Goal: Task Accomplishment & Management: Manage account settings

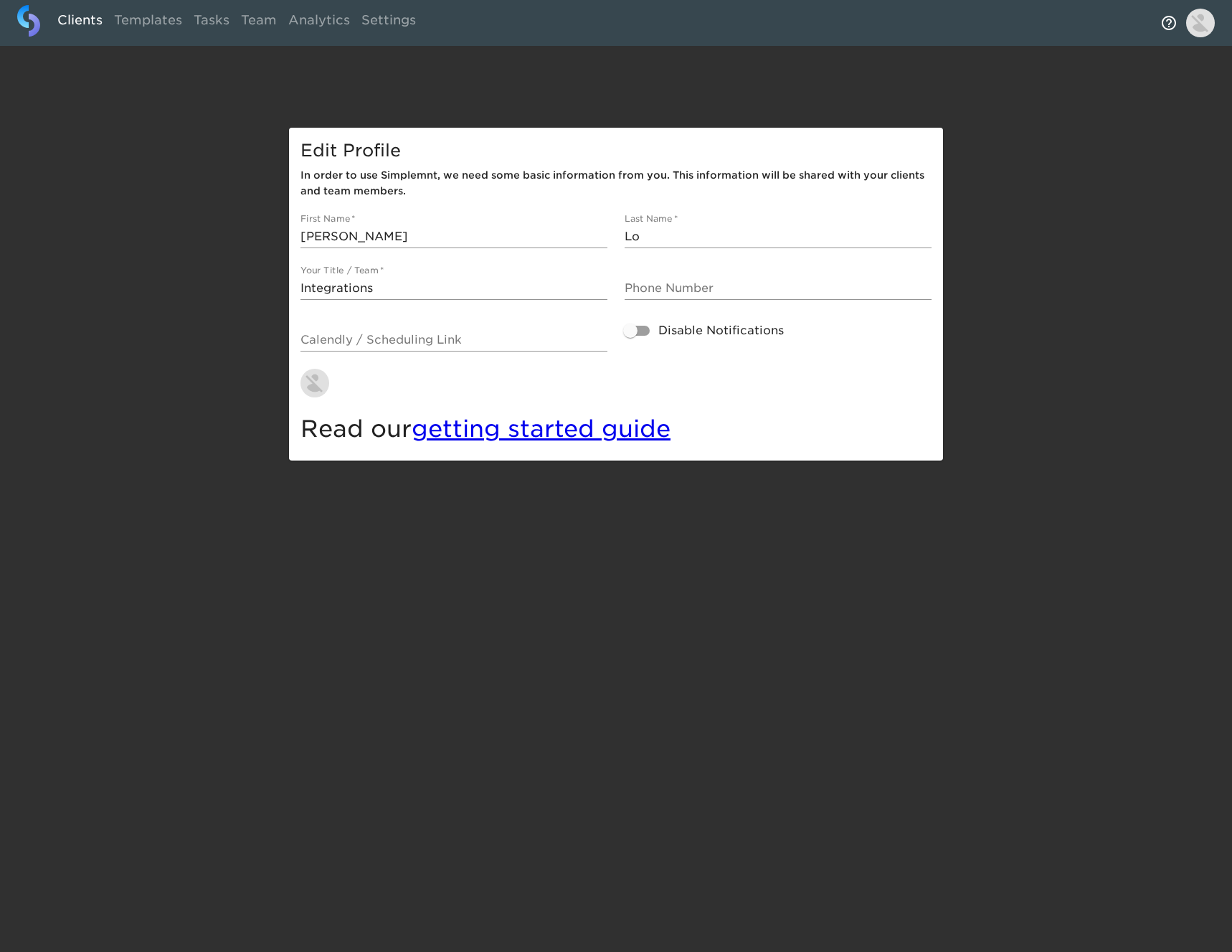
click at [94, 21] on link "Clients" at bounding box center [80, 22] width 57 height 35
select select "10"
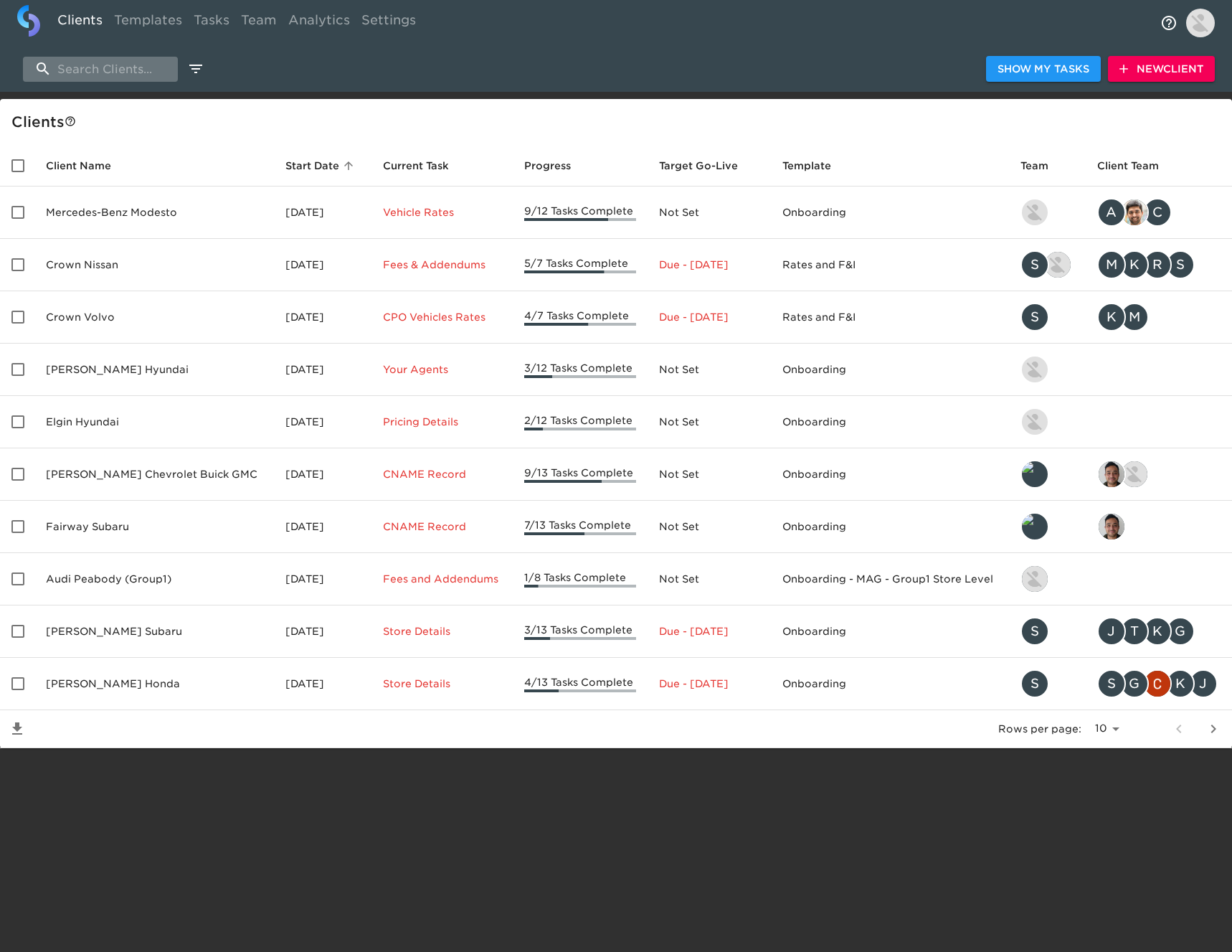
click at [134, 62] on input "search" at bounding box center [101, 69] width 155 height 25
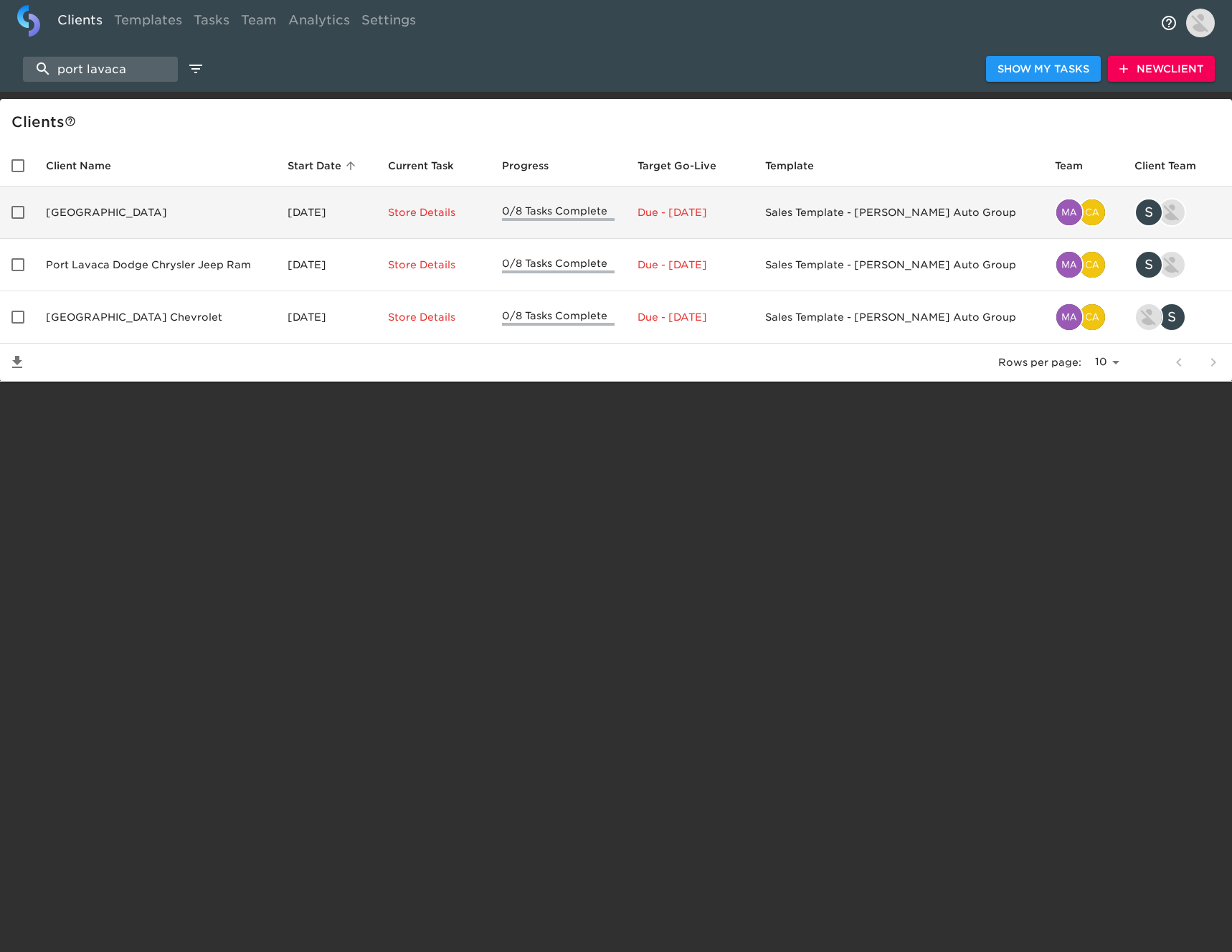
type input "port lavaca"
click at [148, 214] on td "[GEOGRAPHIC_DATA]" at bounding box center [155, 213] width 242 height 52
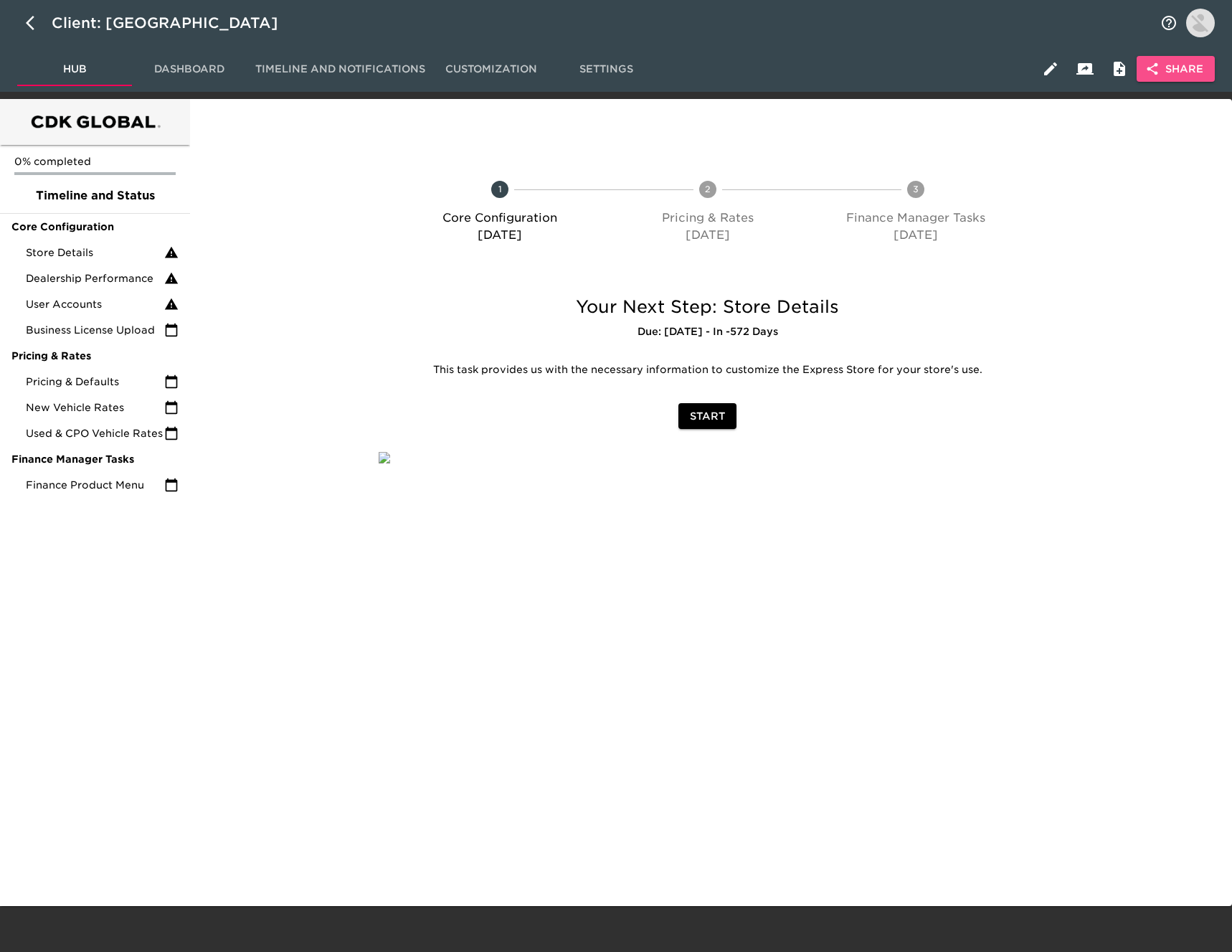
click at [1205, 66] on button "Share" at bounding box center [1175, 69] width 78 height 27
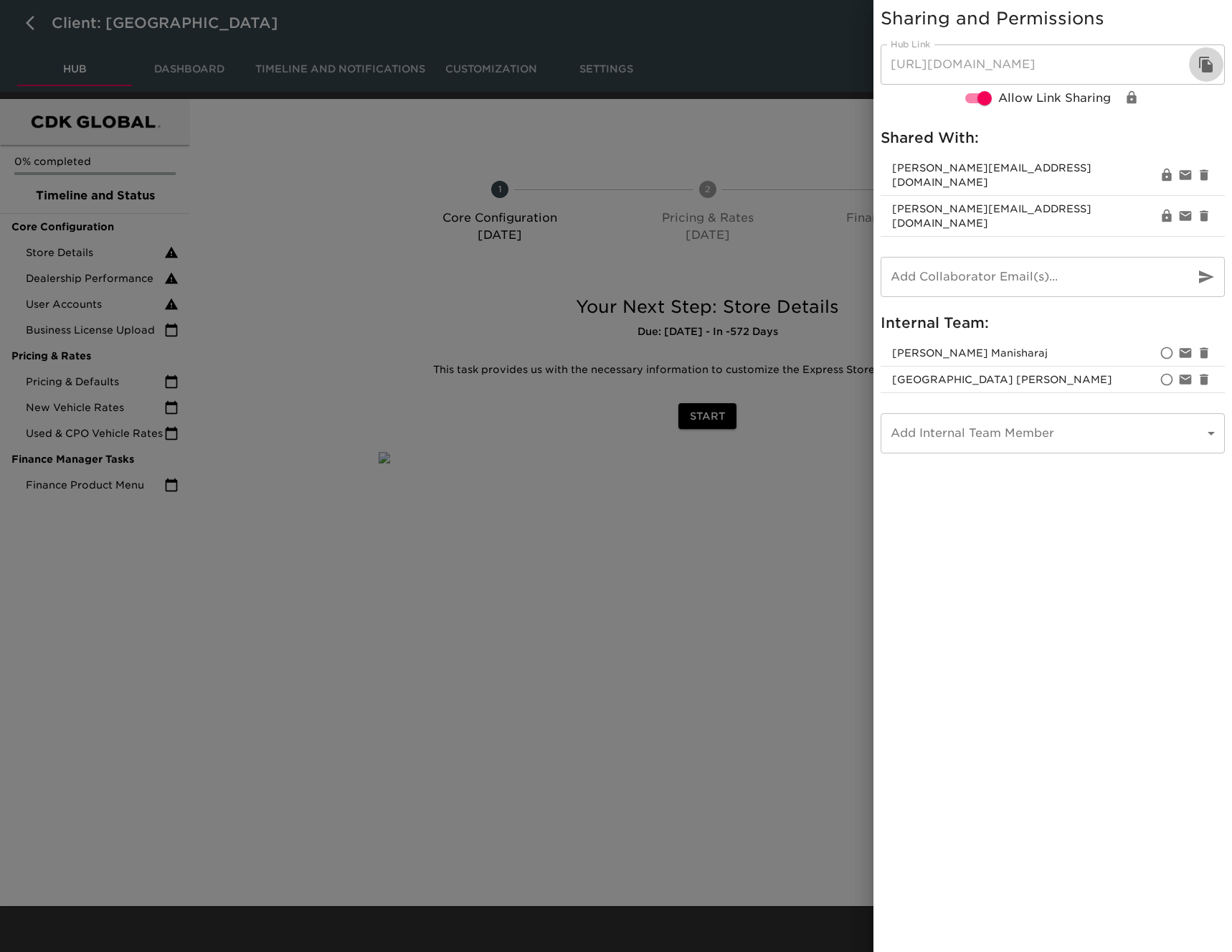
click at [1213, 60] on icon "button" at bounding box center [1206, 65] width 17 height 17
drag, startPoint x: 1206, startPoint y: 64, endPoint x: 978, endPoint y: 65, distance: 228.0
click at [1207, 64] on icon "button" at bounding box center [1205, 65] width 14 height 16
drag, startPoint x: 24, startPoint y: 32, endPoint x: 27, endPoint y: 22, distance: 10.4
click at [24, 31] on div at bounding box center [616, 476] width 1232 height 952
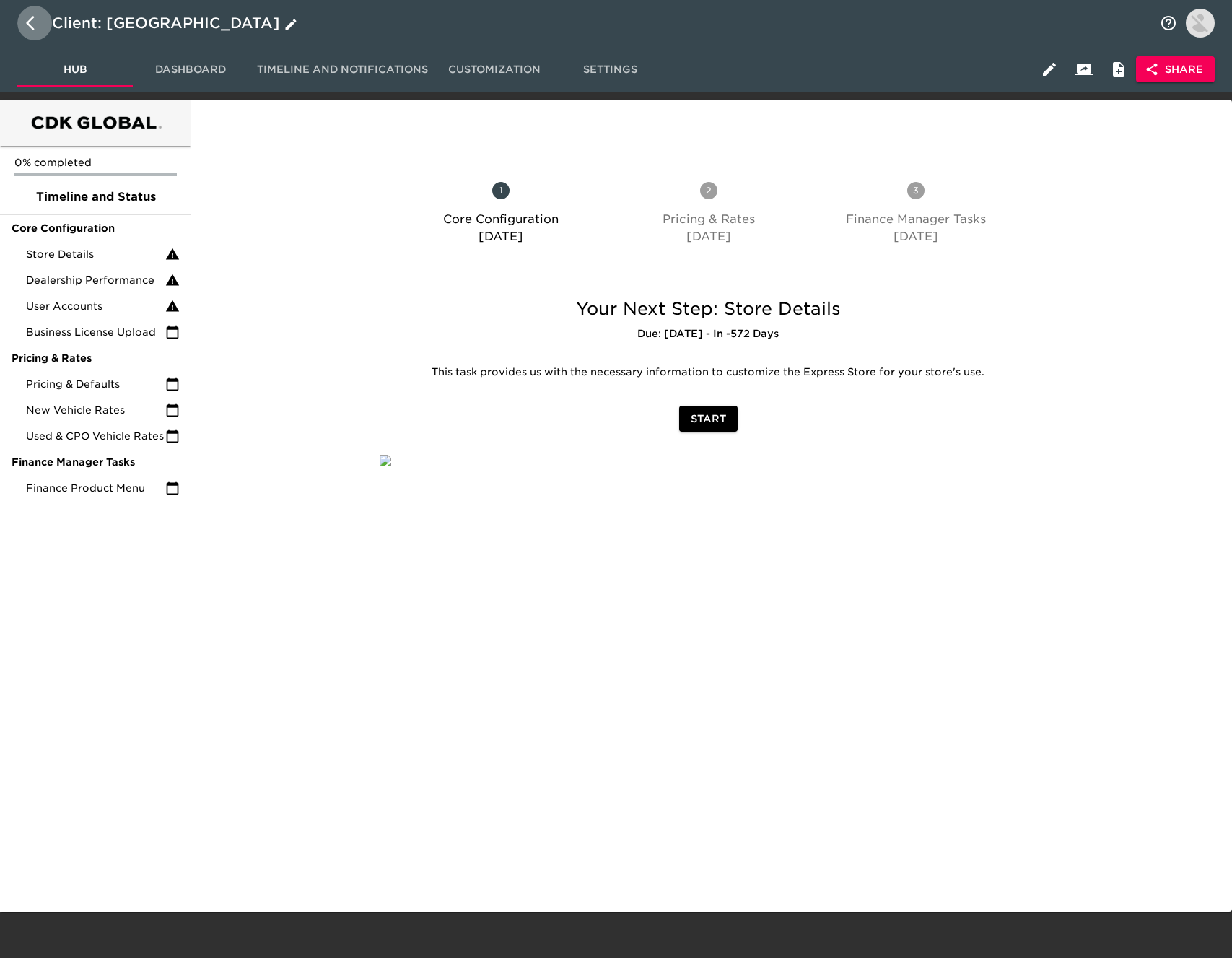
click at [31, 20] on icon "button" at bounding box center [30, 23] width 9 height 14
select select "10"
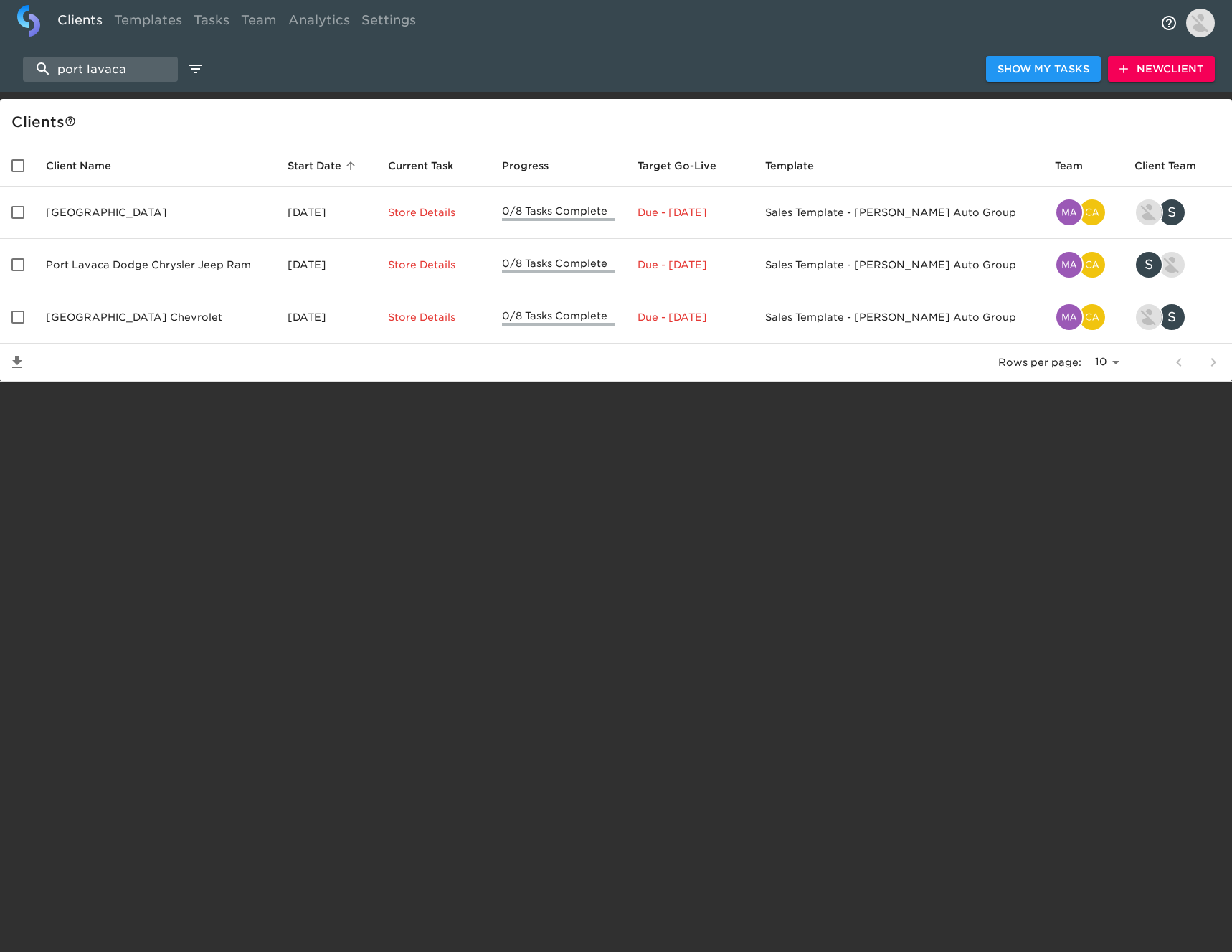
click at [146, 263] on td "Port Lavaca Dodge Chrysler Jeep Ram" at bounding box center [155, 265] width 242 height 52
click at [146, 263] on html "Clients Templates Tasks Team Analytics Settings port lavaca Show My Tasks New C…" at bounding box center [616, 213] width 1232 height 427
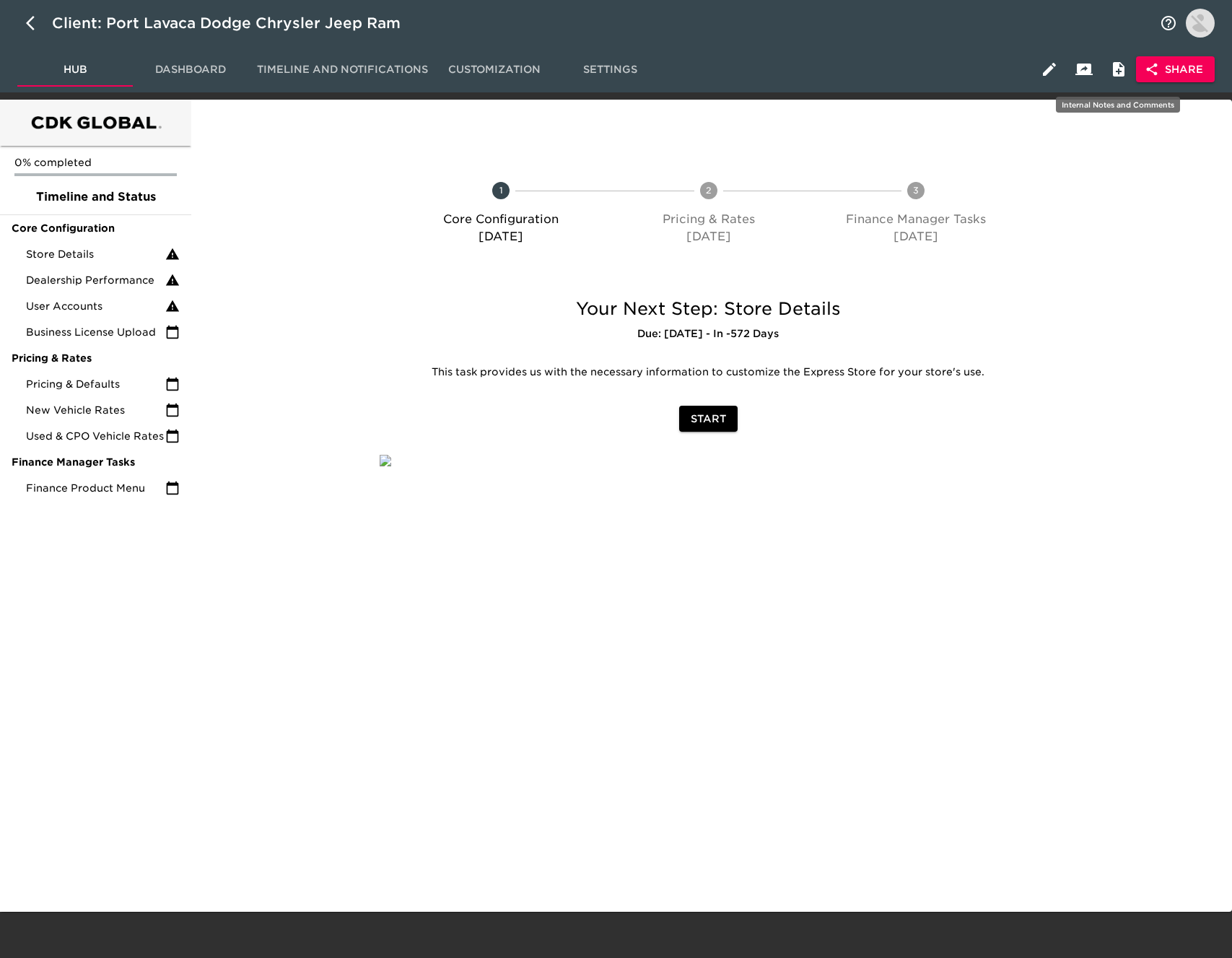
click at [1187, 77] on span "Share" at bounding box center [1175, 69] width 56 height 18
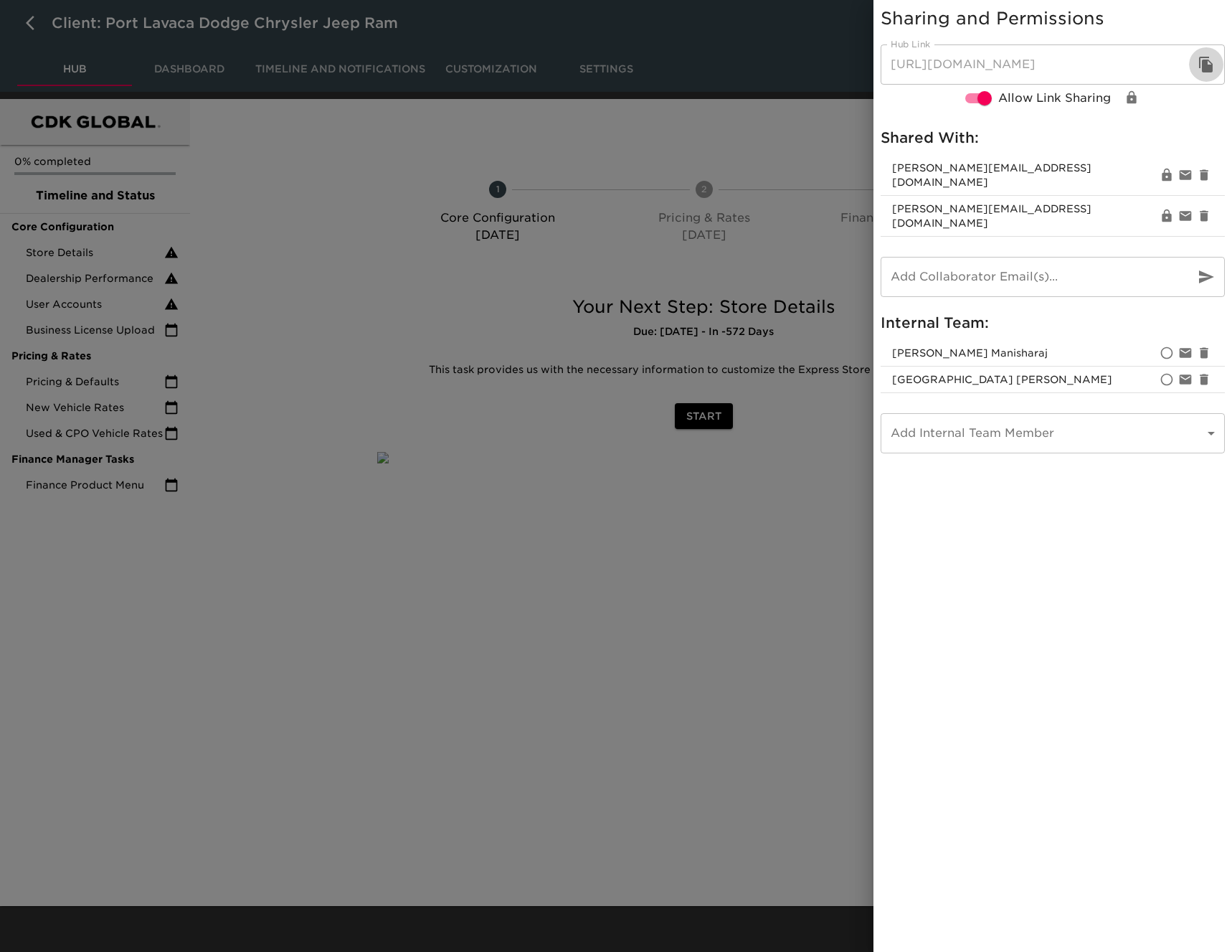
drag, startPoint x: 1199, startPoint y: 68, endPoint x: 1190, endPoint y: 70, distance: 9.2
click at [1200, 68] on icon "button" at bounding box center [1206, 65] width 17 height 17
click at [27, 22] on div at bounding box center [616, 476] width 1232 height 952
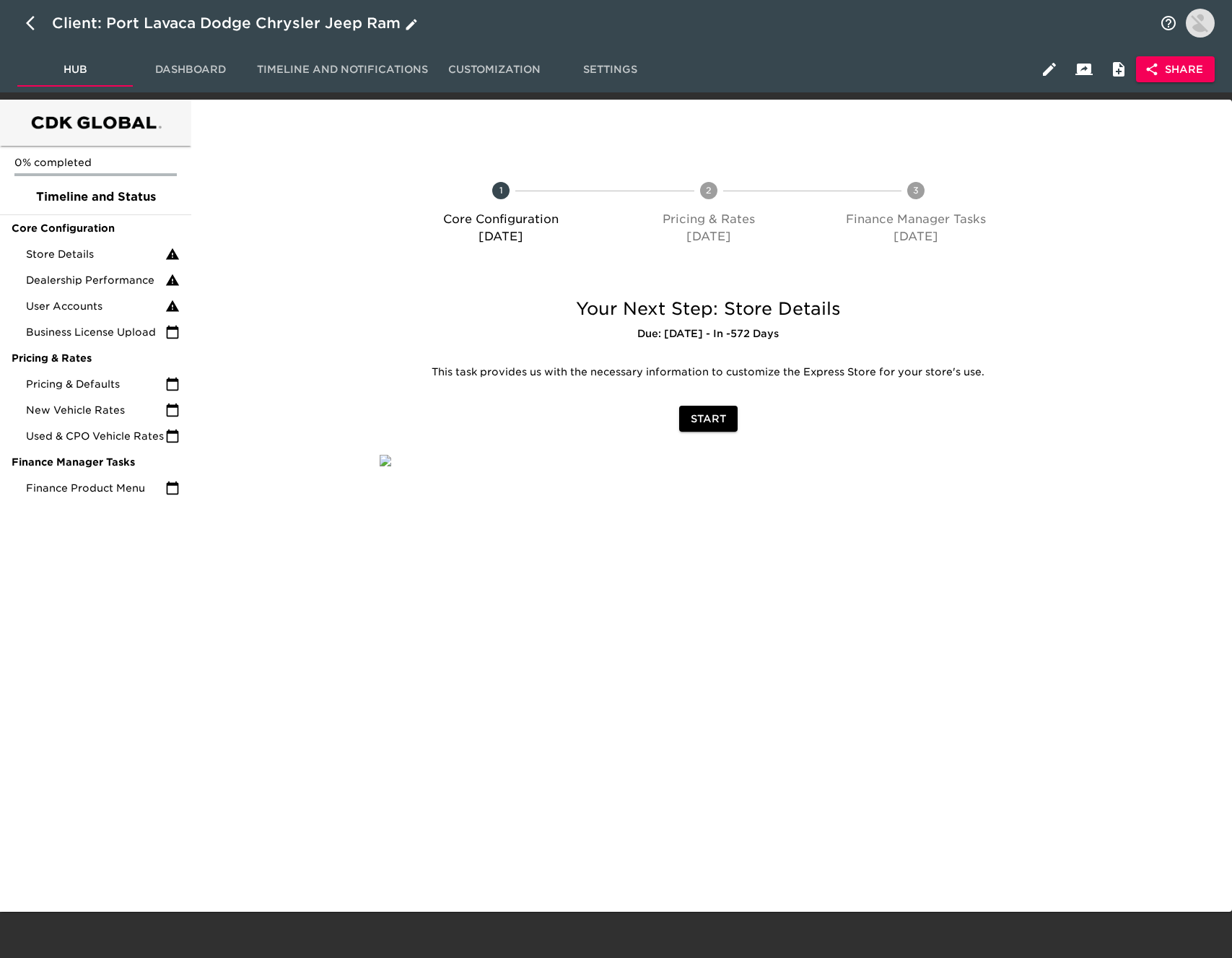
click at [27, 22] on icon "button" at bounding box center [30, 23] width 9 height 14
select select "10"
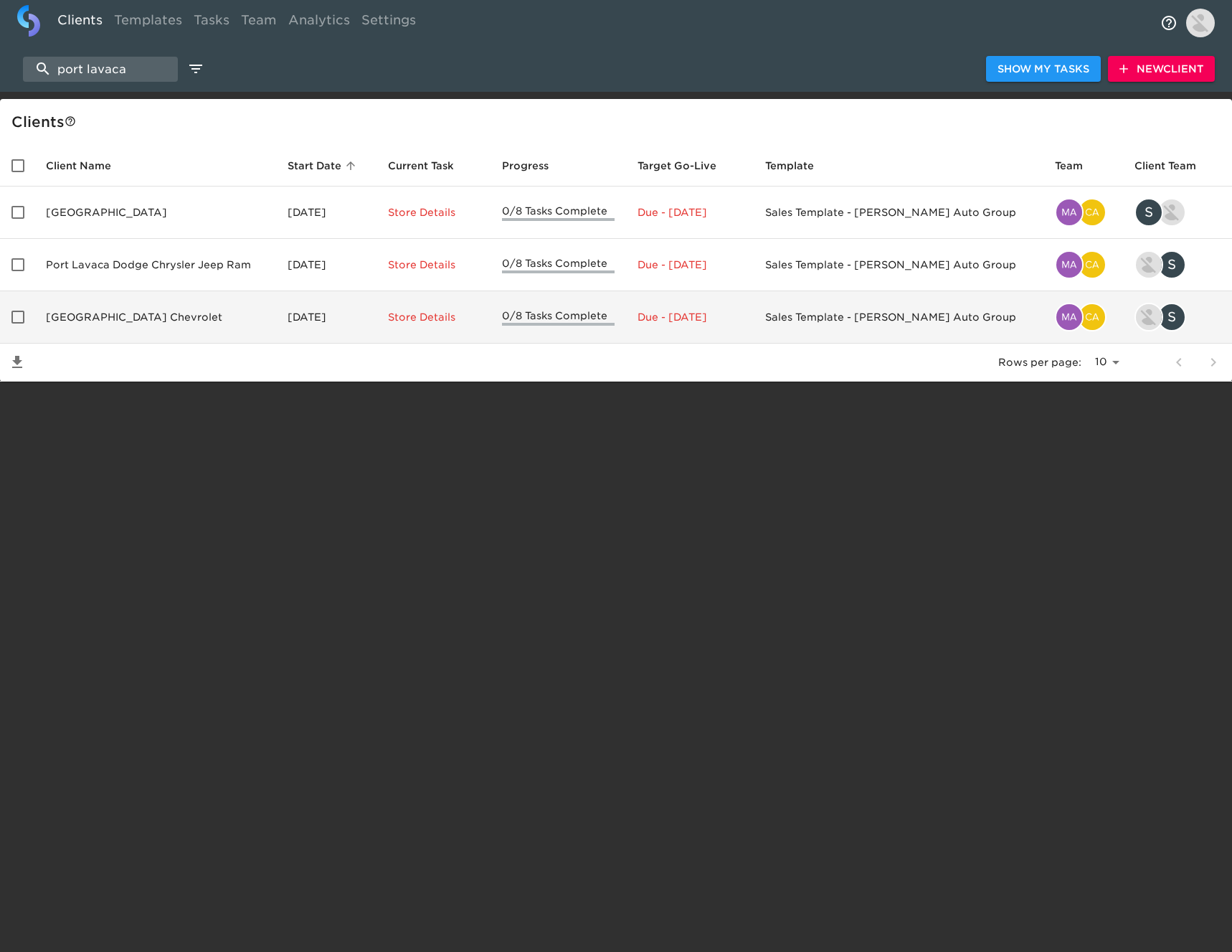
click at [228, 316] on td "[GEOGRAPHIC_DATA] Chevrolet" at bounding box center [155, 317] width 242 height 52
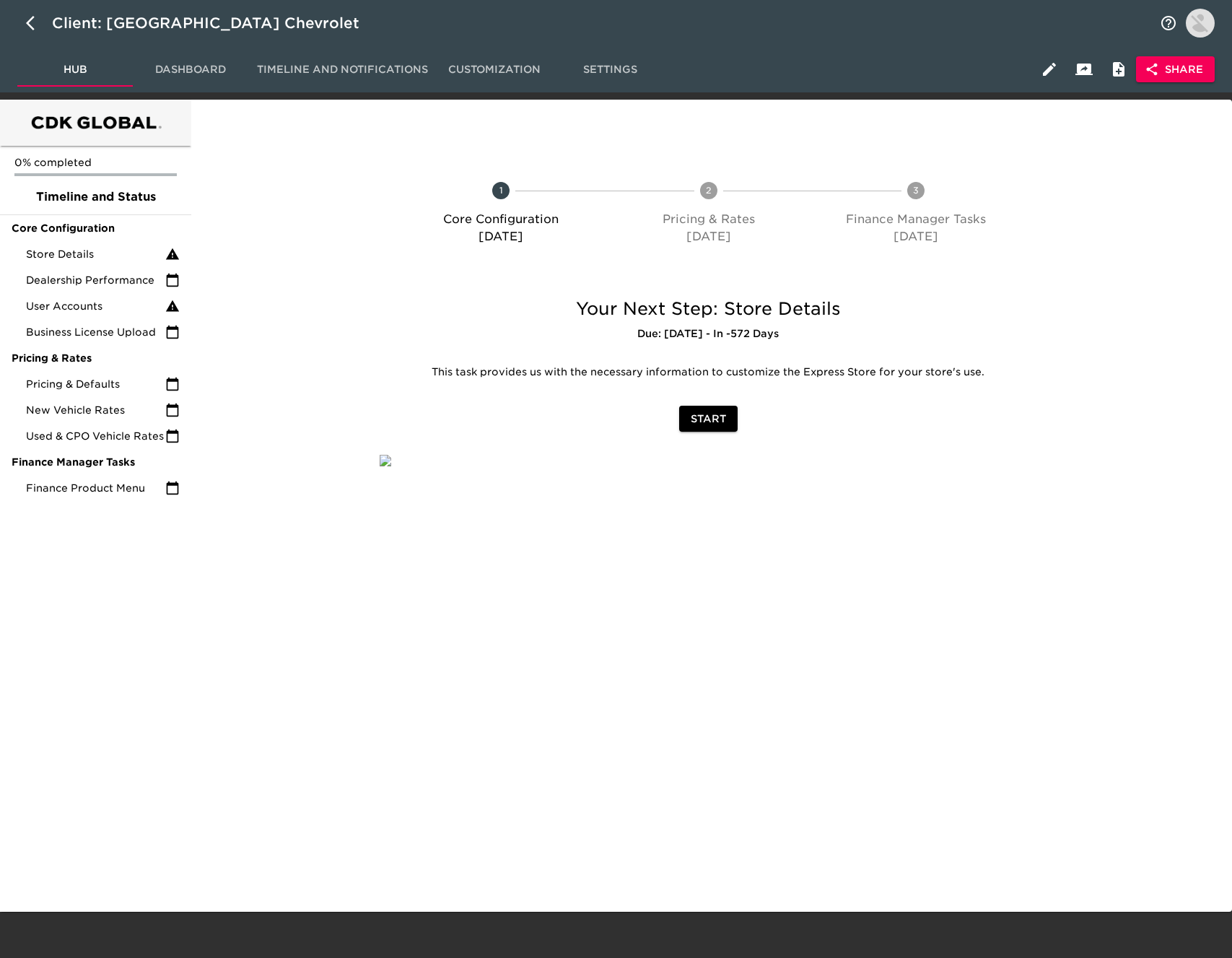
click at [1167, 80] on button "Share" at bounding box center [1175, 69] width 79 height 27
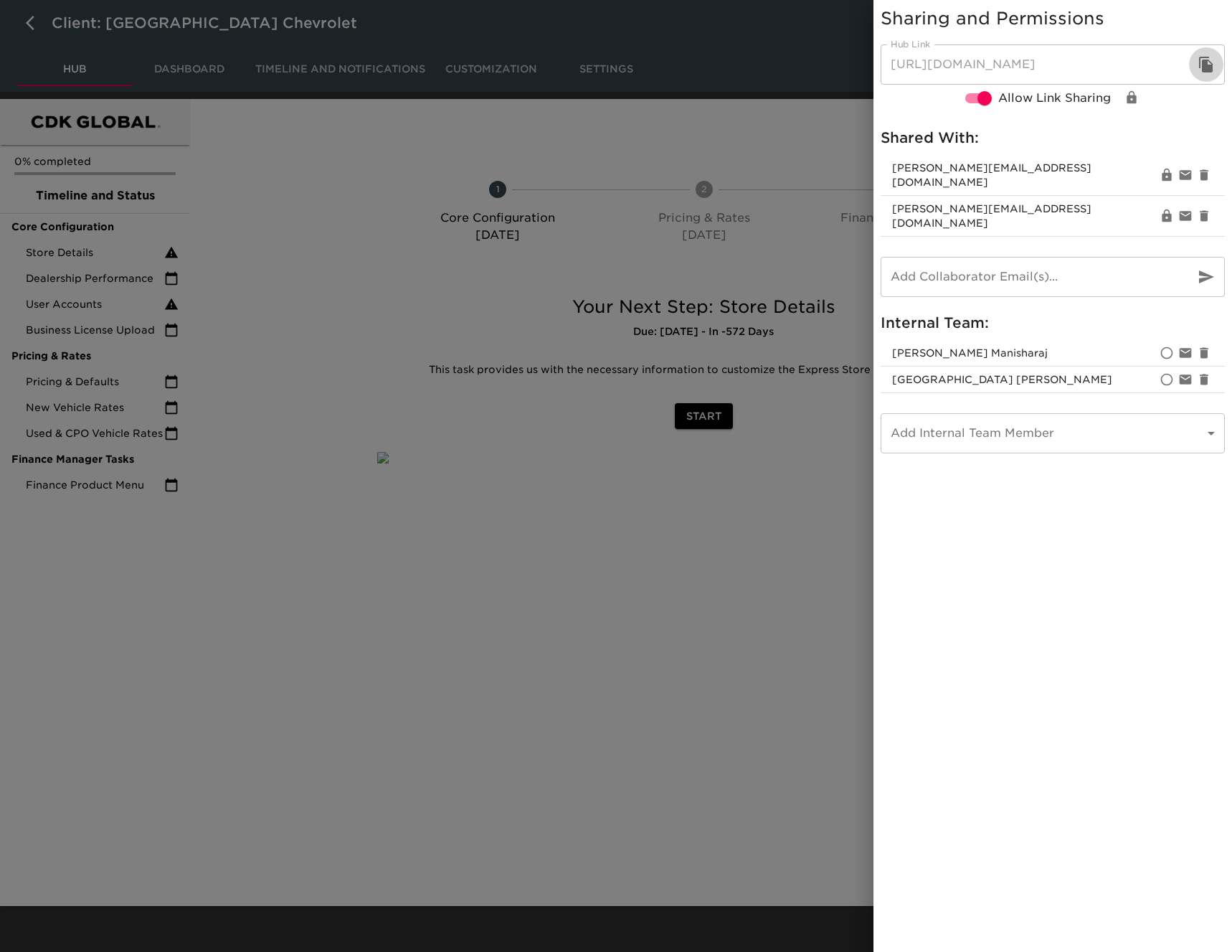
click at [1206, 72] on icon "button" at bounding box center [1205, 65] width 14 height 16
drag, startPoint x: 45, startPoint y: 23, endPoint x: 14, endPoint y: 27, distance: 31.3
click at [45, 23] on div at bounding box center [616, 476] width 1232 height 952
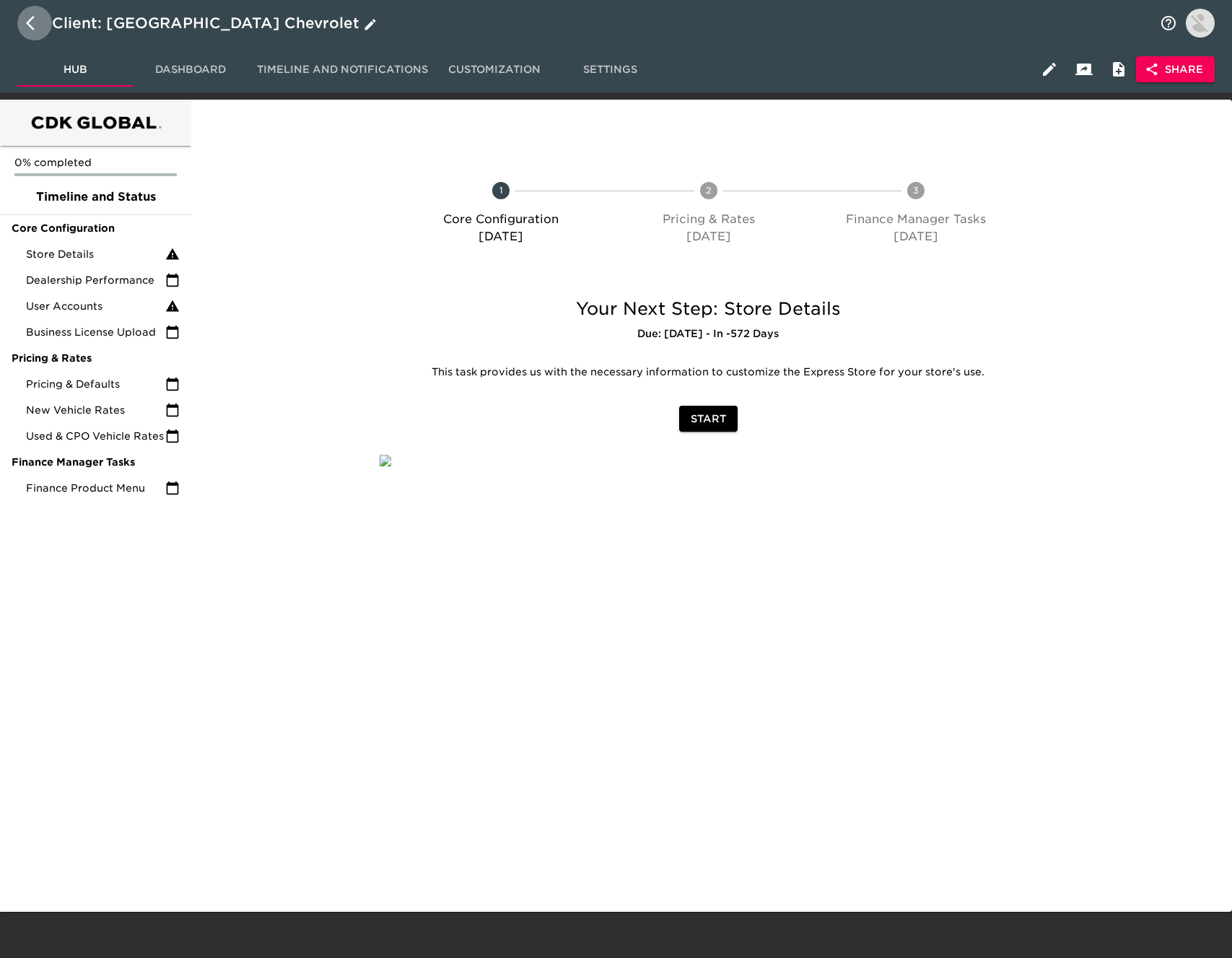
click at [28, 25] on icon "button" at bounding box center [30, 23] width 9 height 14
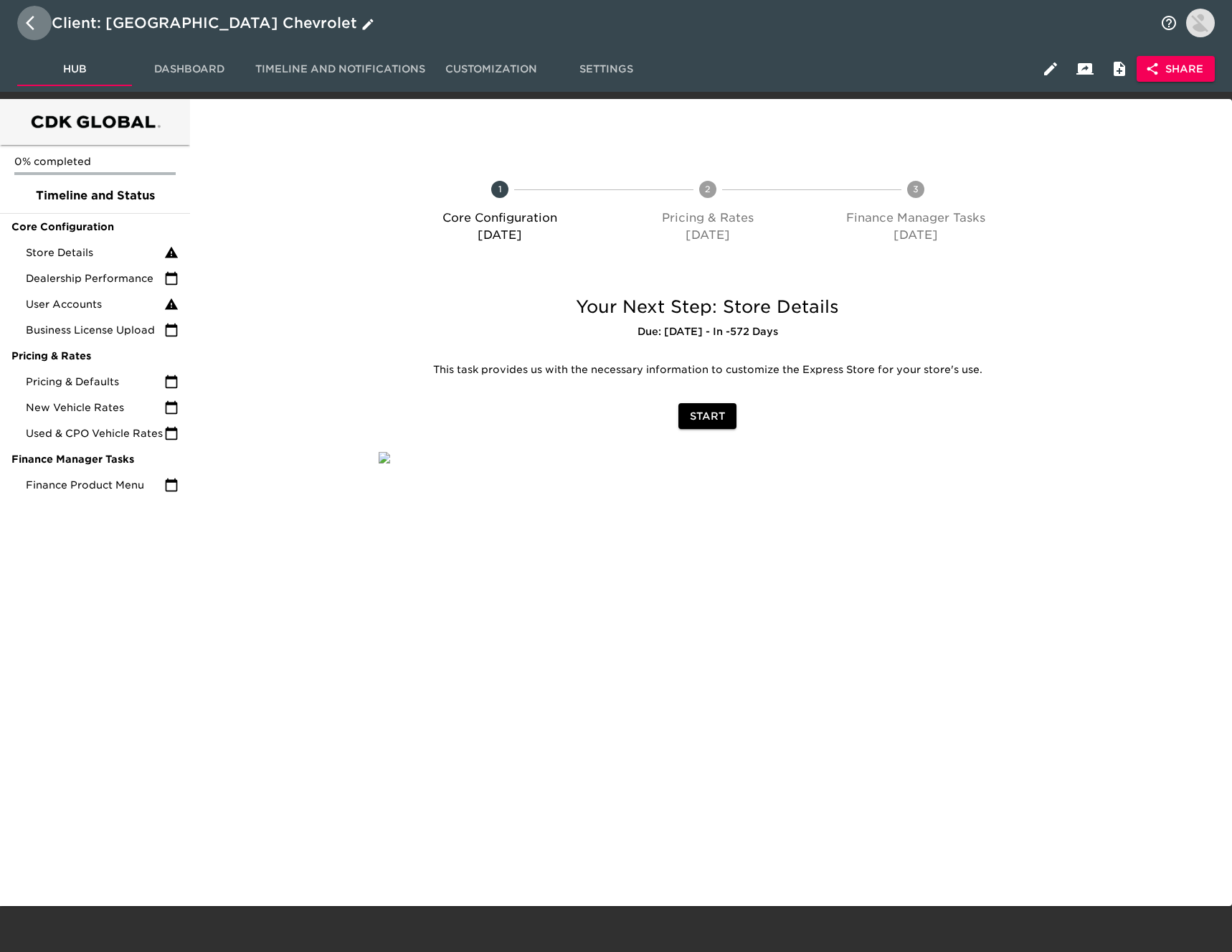
select select "10"
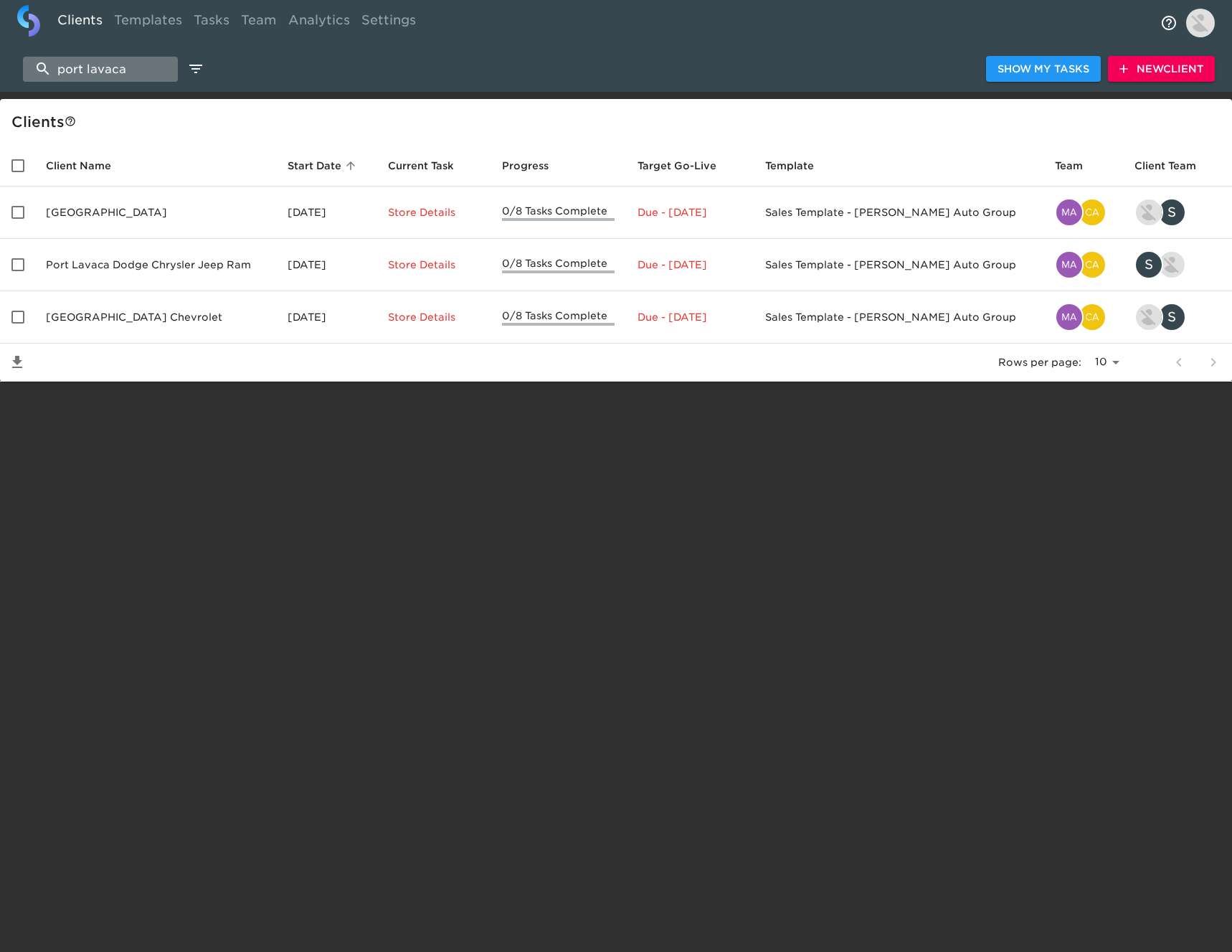
click at [90, 64] on input "port lavaca" at bounding box center [101, 69] width 155 height 25
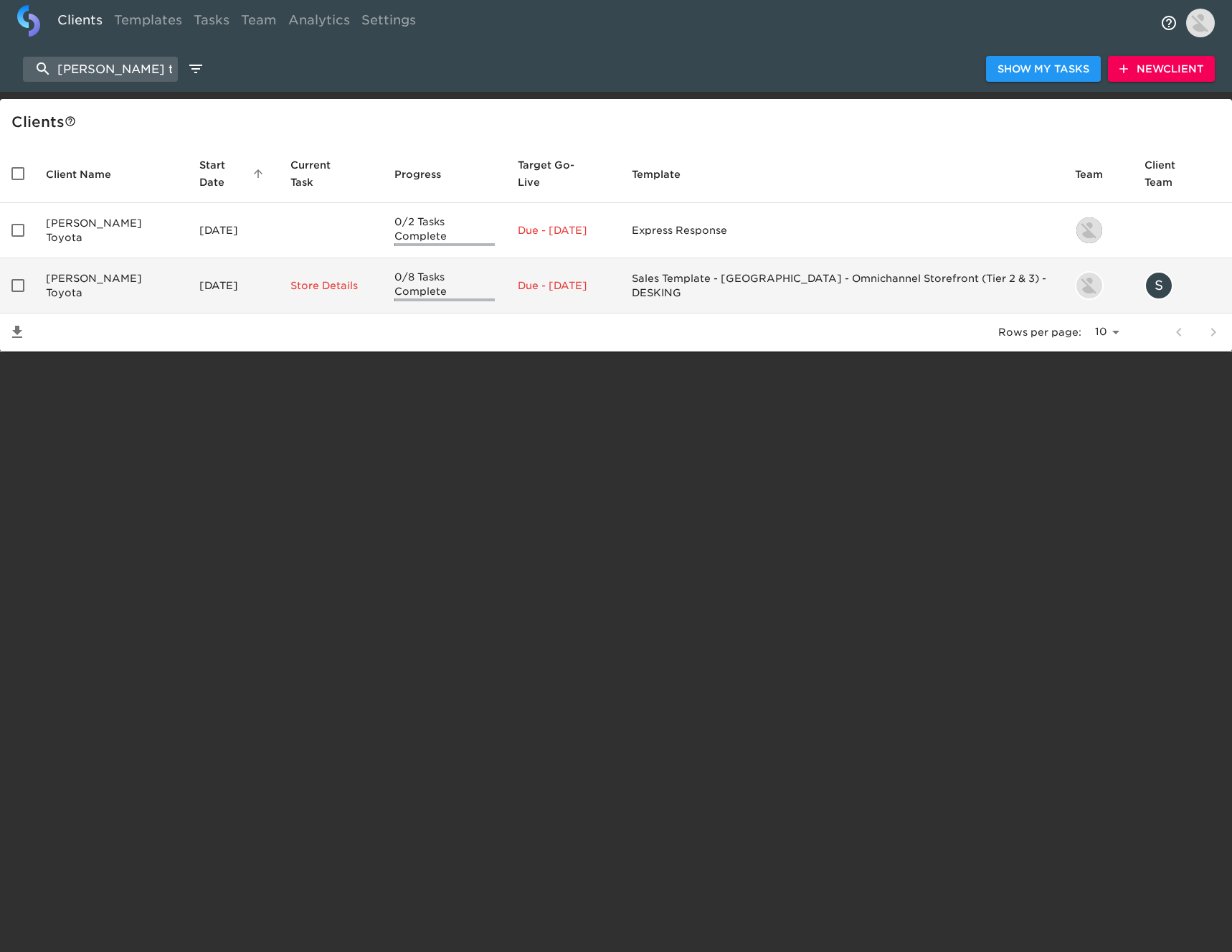
type input "[PERSON_NAME] toyota"
click at [188, 277] on td "[DATE]" at bounding box center [234, 286] width 92 height 55
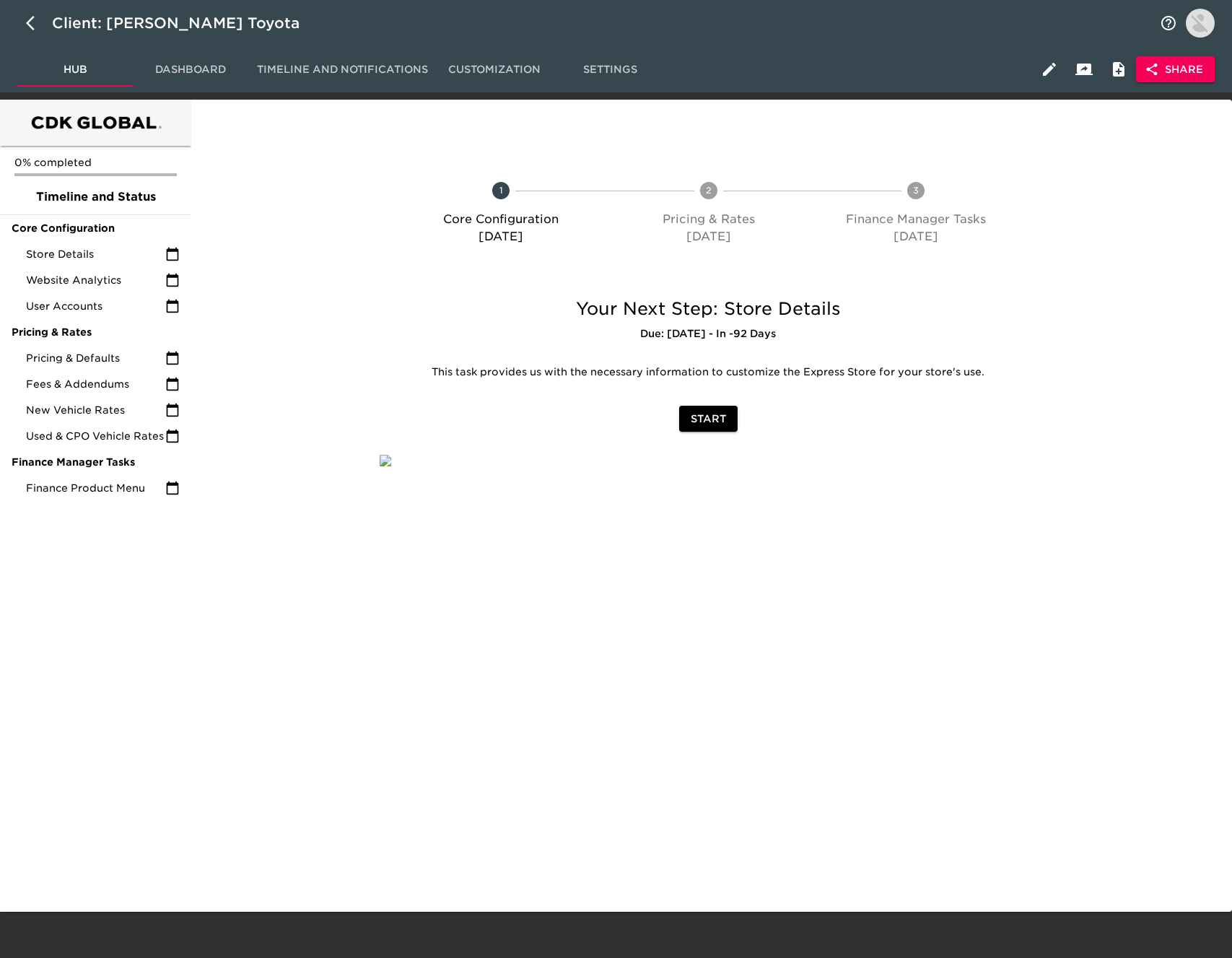
click at [1179, 68] on span "Share" at bounding box center [1175, 69] width 56 height 18
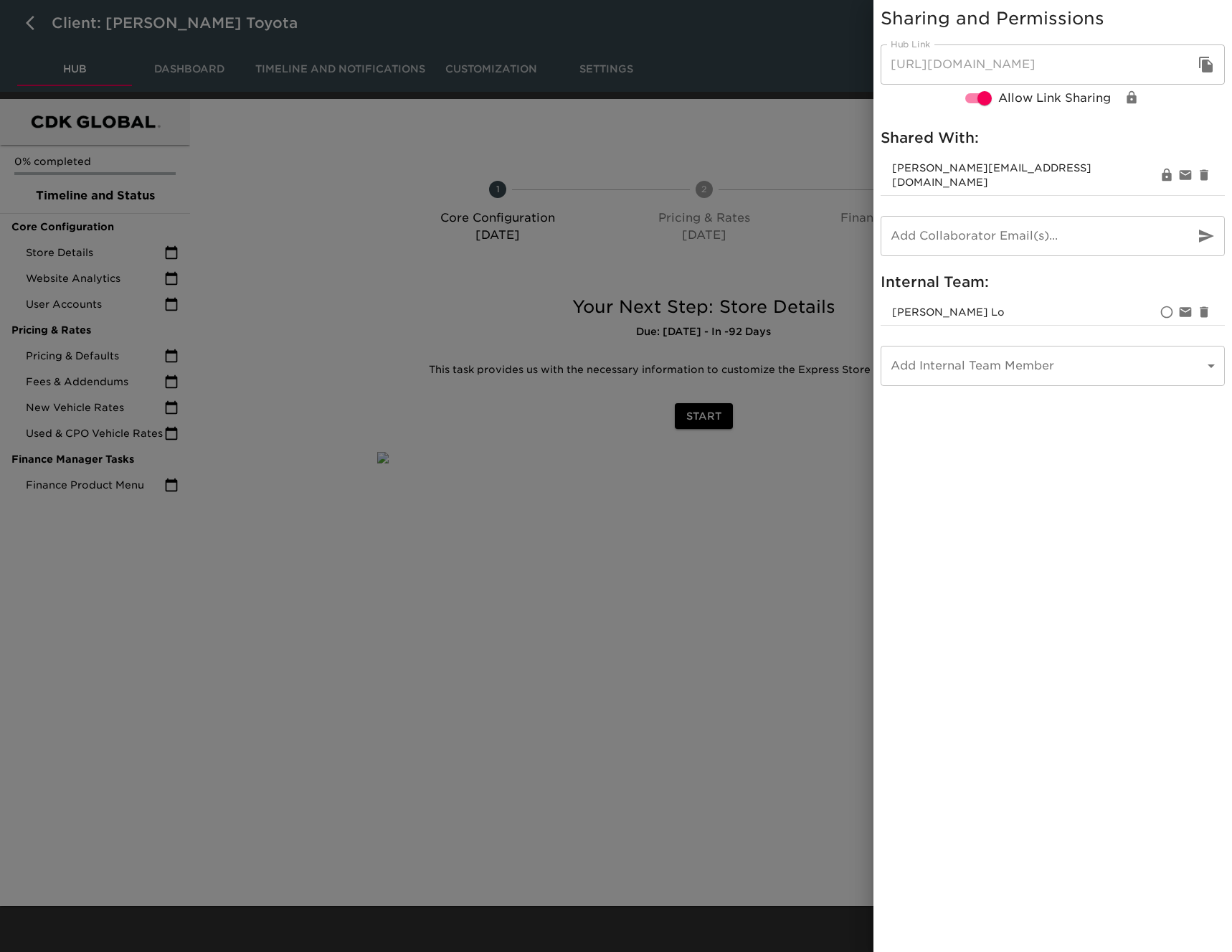
click at [1208, 68] on icon "button" at bounding box center [1205, 65] width 14 height 16
drag, startPoint x: 83, startPoint y: 26, endPoint x: 59, endPoint y: 23, distance: 24.2
click at [82, 26] on div at bounding box center [616, 476] width 1232 height 952
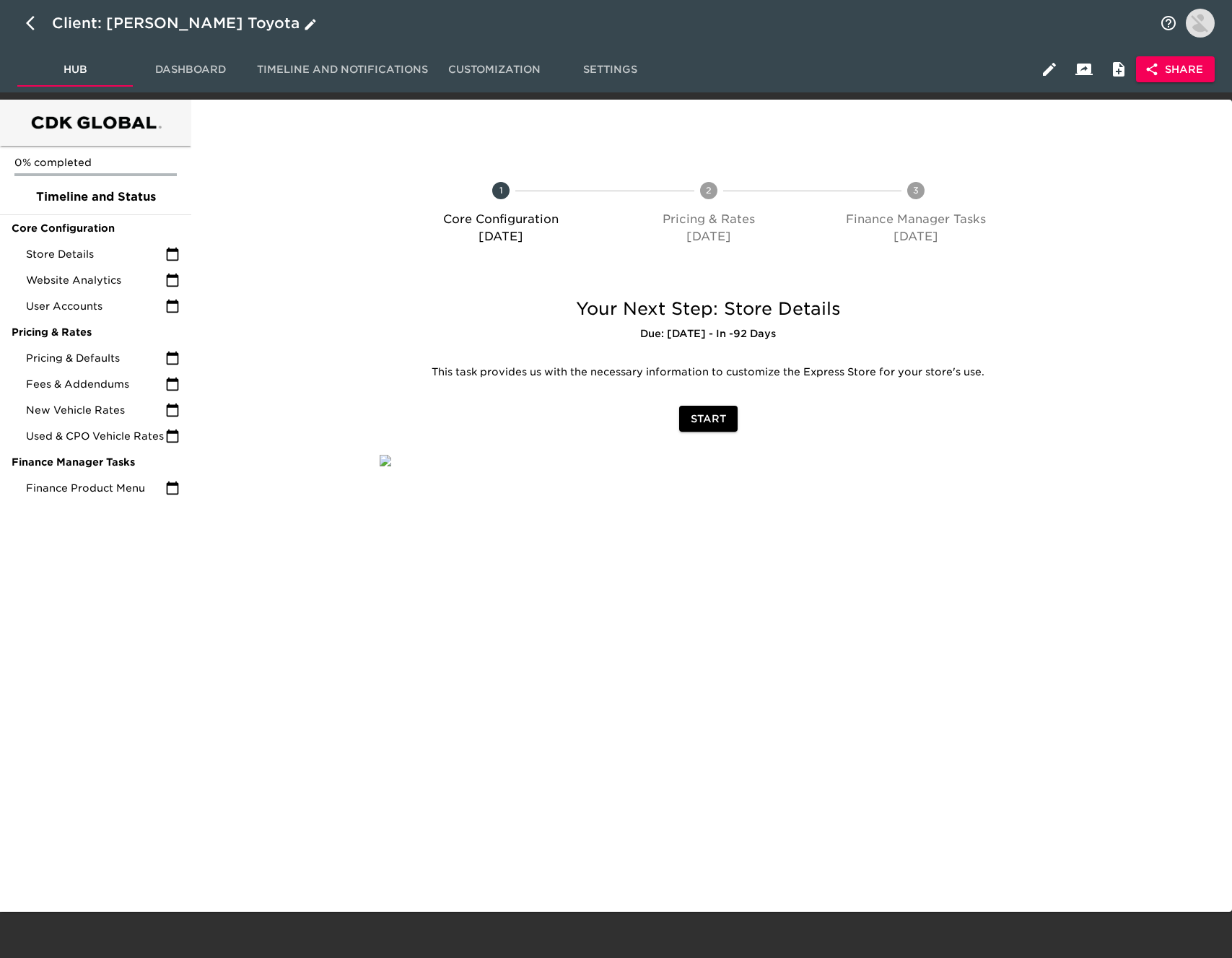
click at [27, 23] on icon "button" at bounding box center [30, 23] width 9 height 14
select select "10"
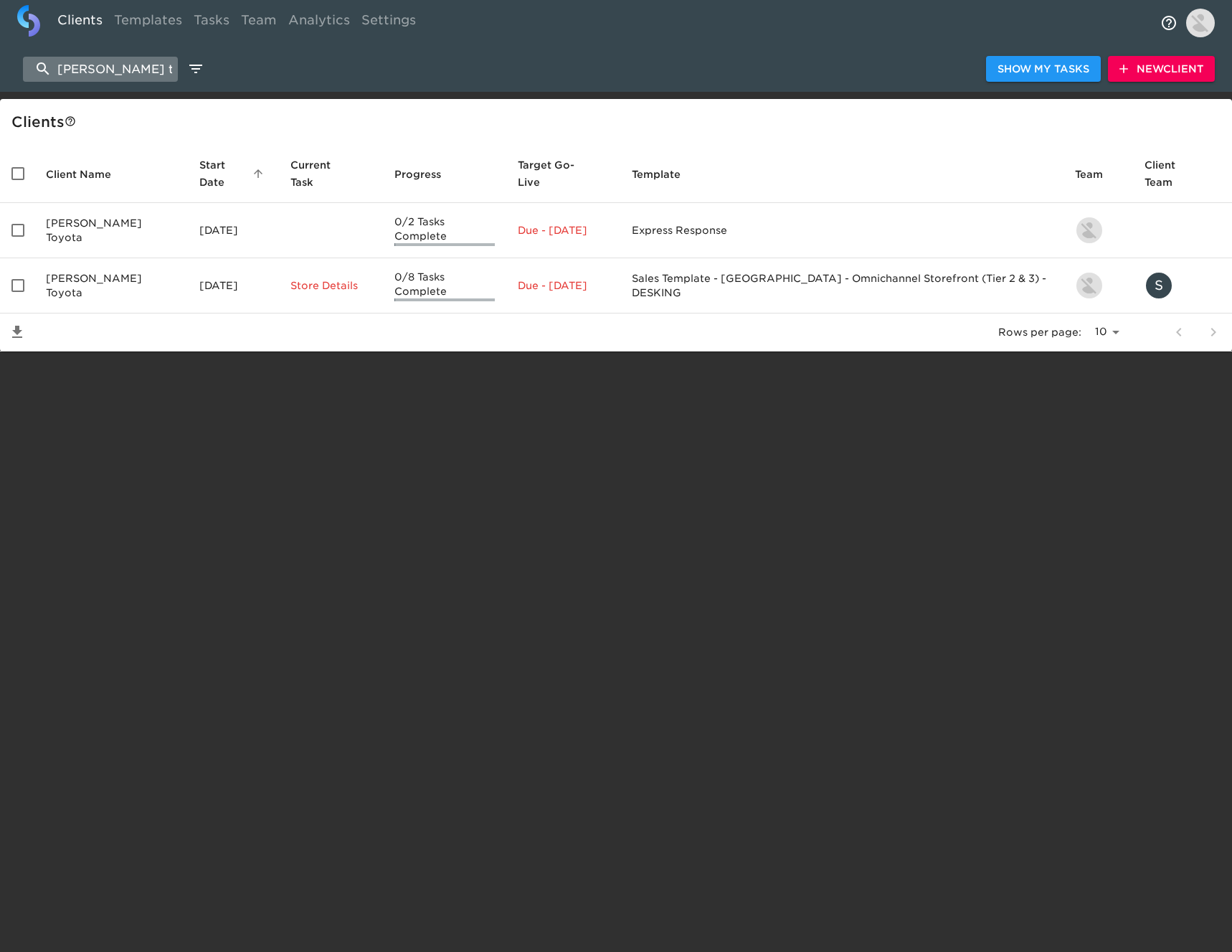
click at [146, 73] on input "[PERSON_NAME] toyota" at bounding box center [101, 69] width 155 height 25
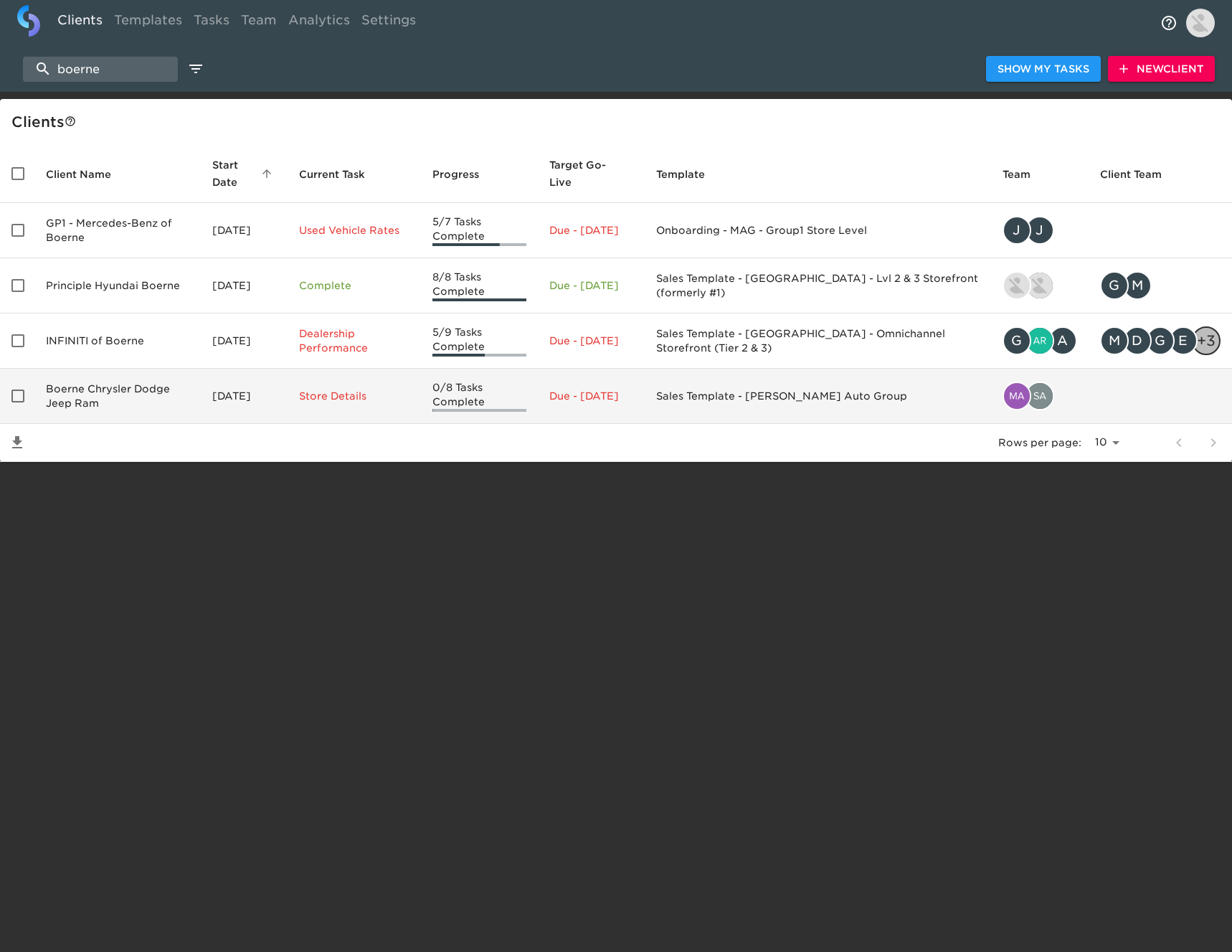
type input "boerne"
click at [139, 402] on td "Boerne Chrysler Dodge Jeep Ram" at bounding box center [118, 396] width 167 height 55
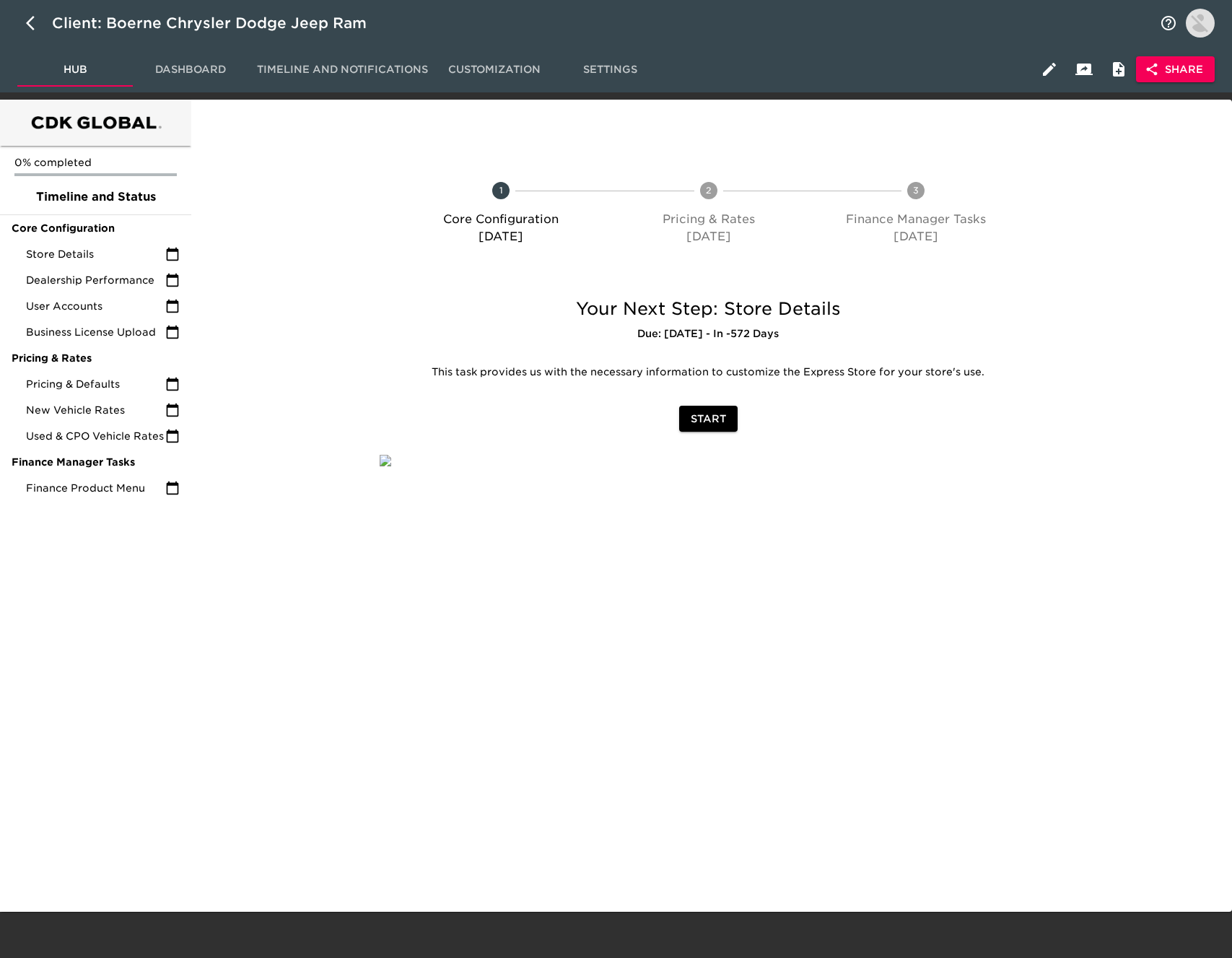
click at [1163, 81] on button "Share" at bounding box center [1175, 69] width 79 height 27
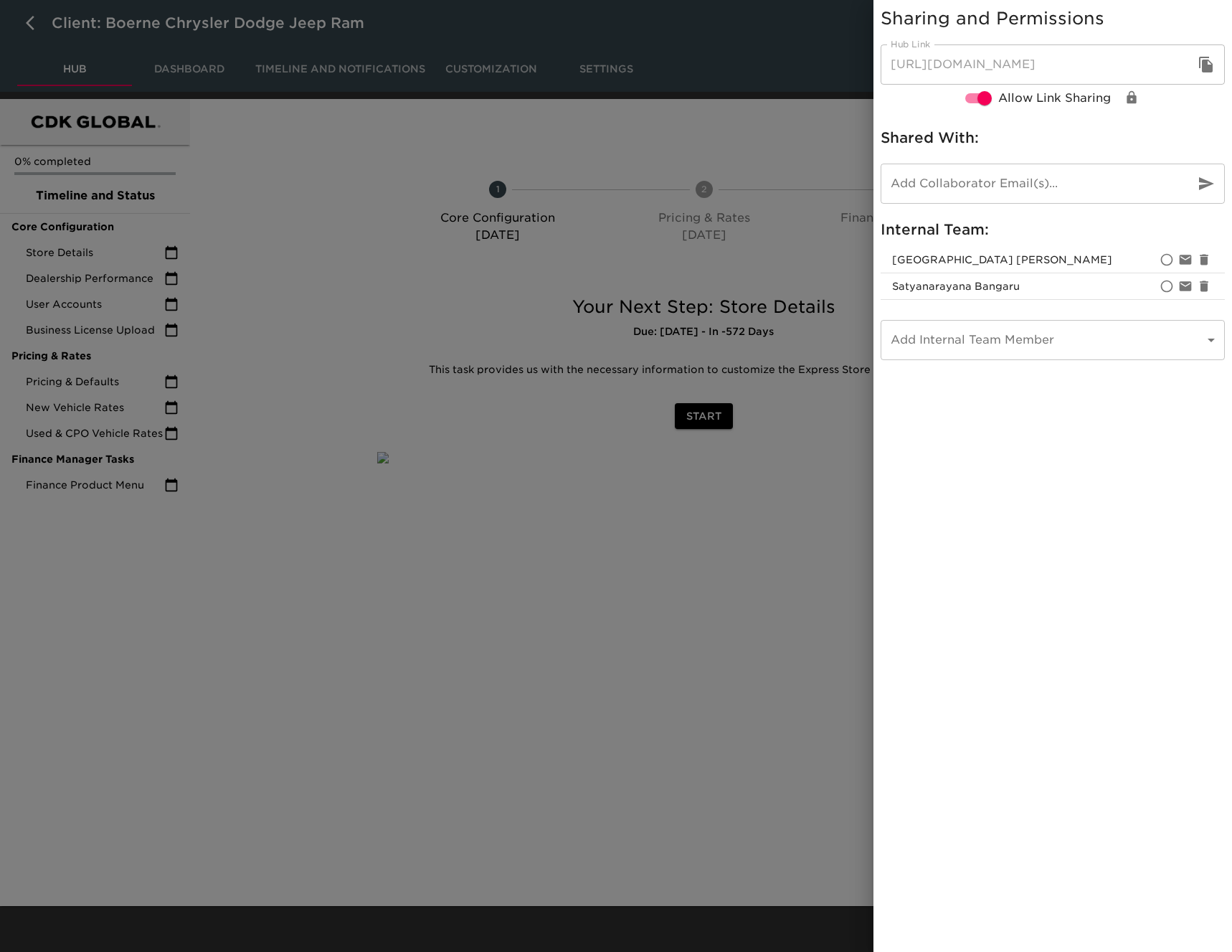
drag, startPoint x: 1223, startPoint y: 69, endPoint x: 1208, endPoint y: 70, distance: 15.0
click at [1223, 69] on div "[URL][DOMAIN_NAME] Hub Link" at bounding box center [1053, 65] width 344 height 40
click at [1208, 70] on icon "button" at bounding box center [1205, 65] width 14 height 16
drag, startPoint x: 36, startPoint y: 29, endPoint x: 32, endPoint y: 22, distance: 8.1
click at [36, 29] on div at bounding box center [616, 476] width 1232 height 952
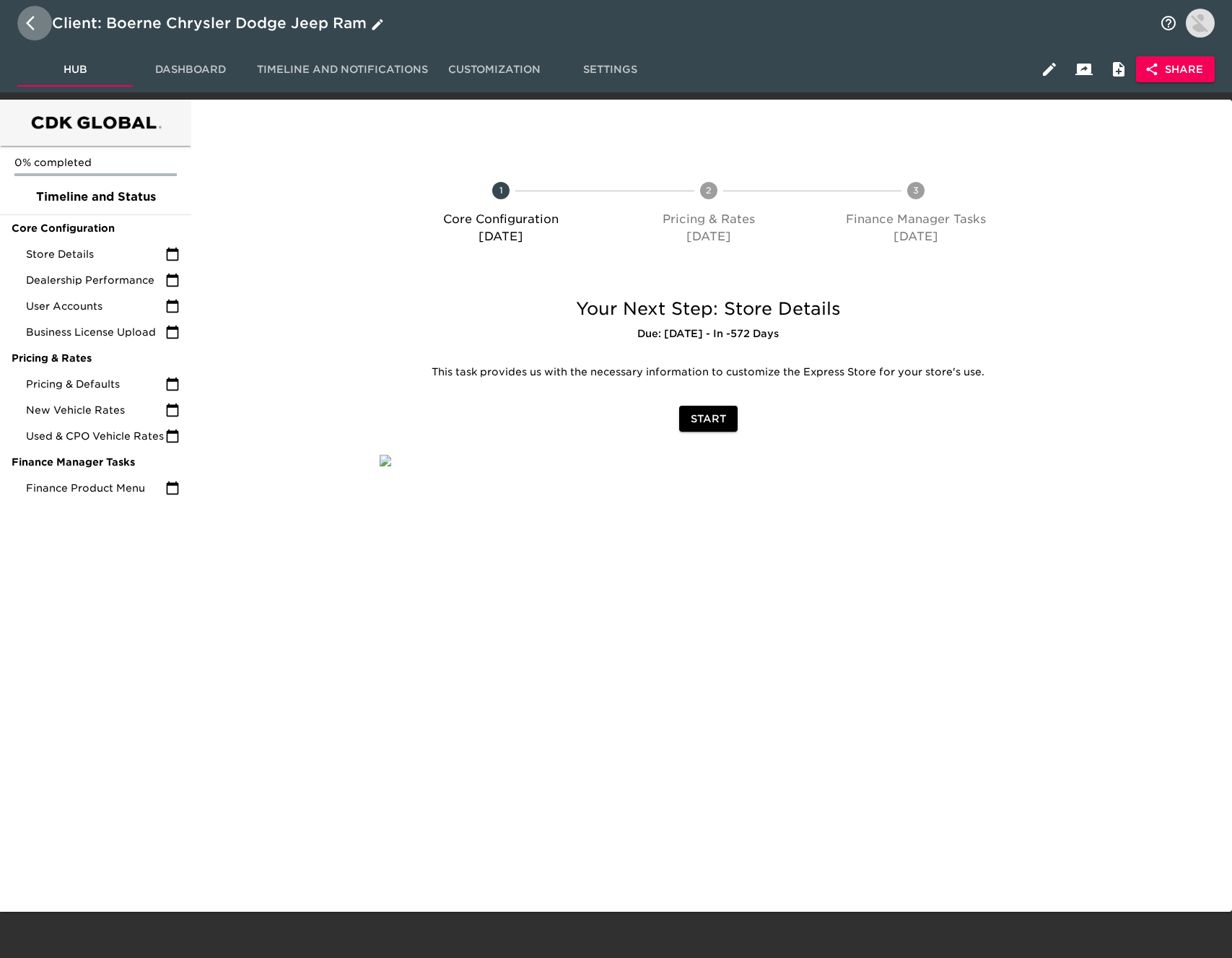
click at [33, 20] on icon "button" at bounding box center [35, 23] width 17 height 17
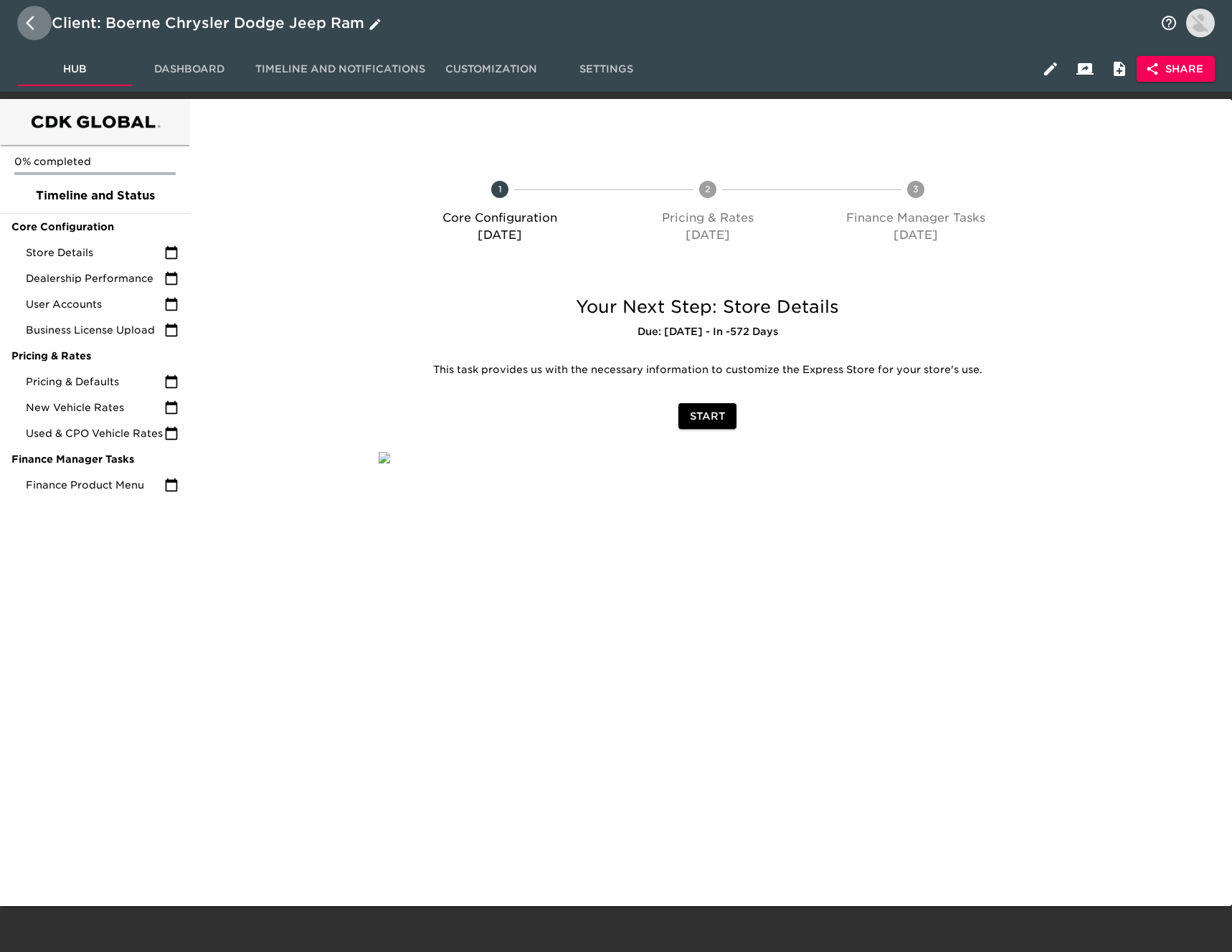
select select "10"
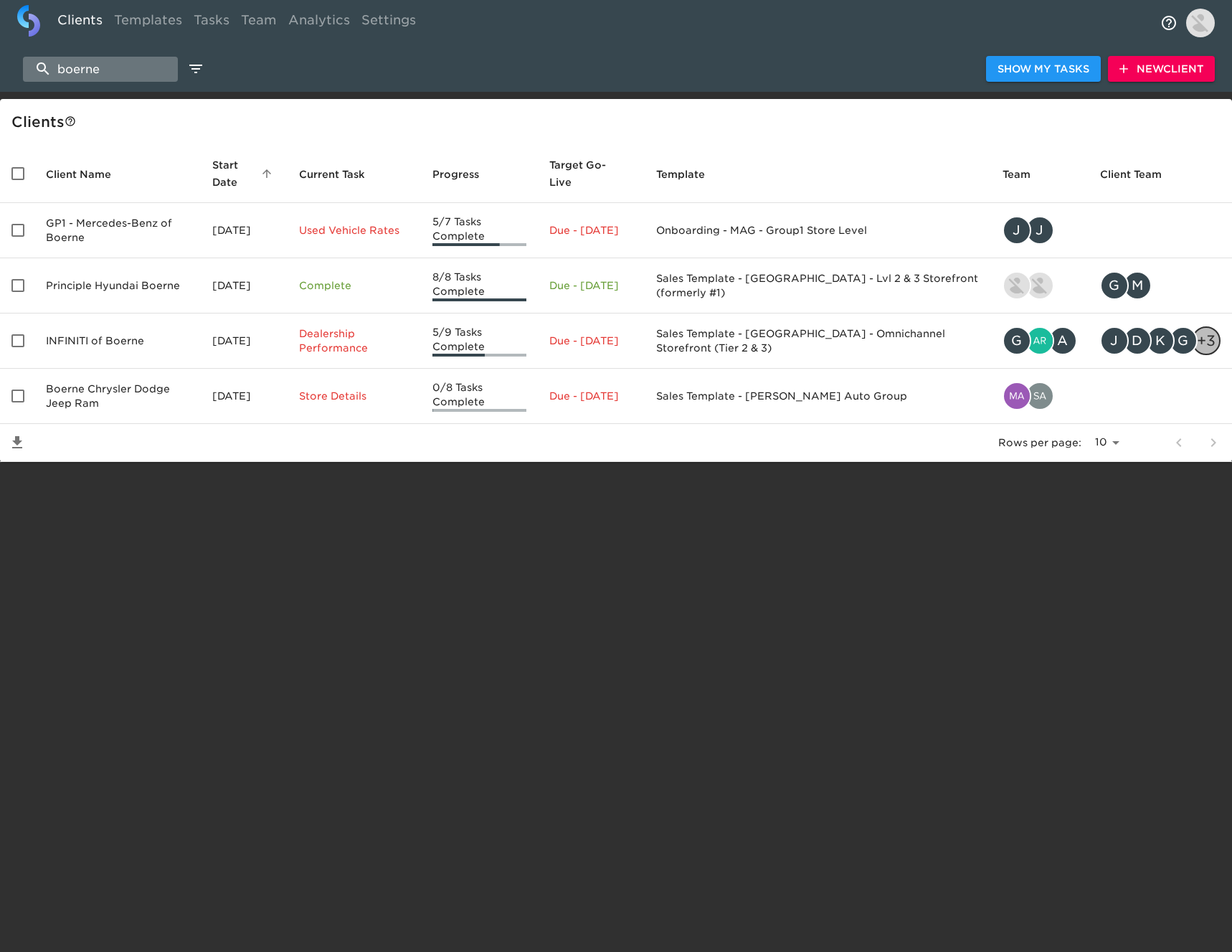
click at [116, 66] on input "boerne" at bounding box center [101, 69] width 155 height 25
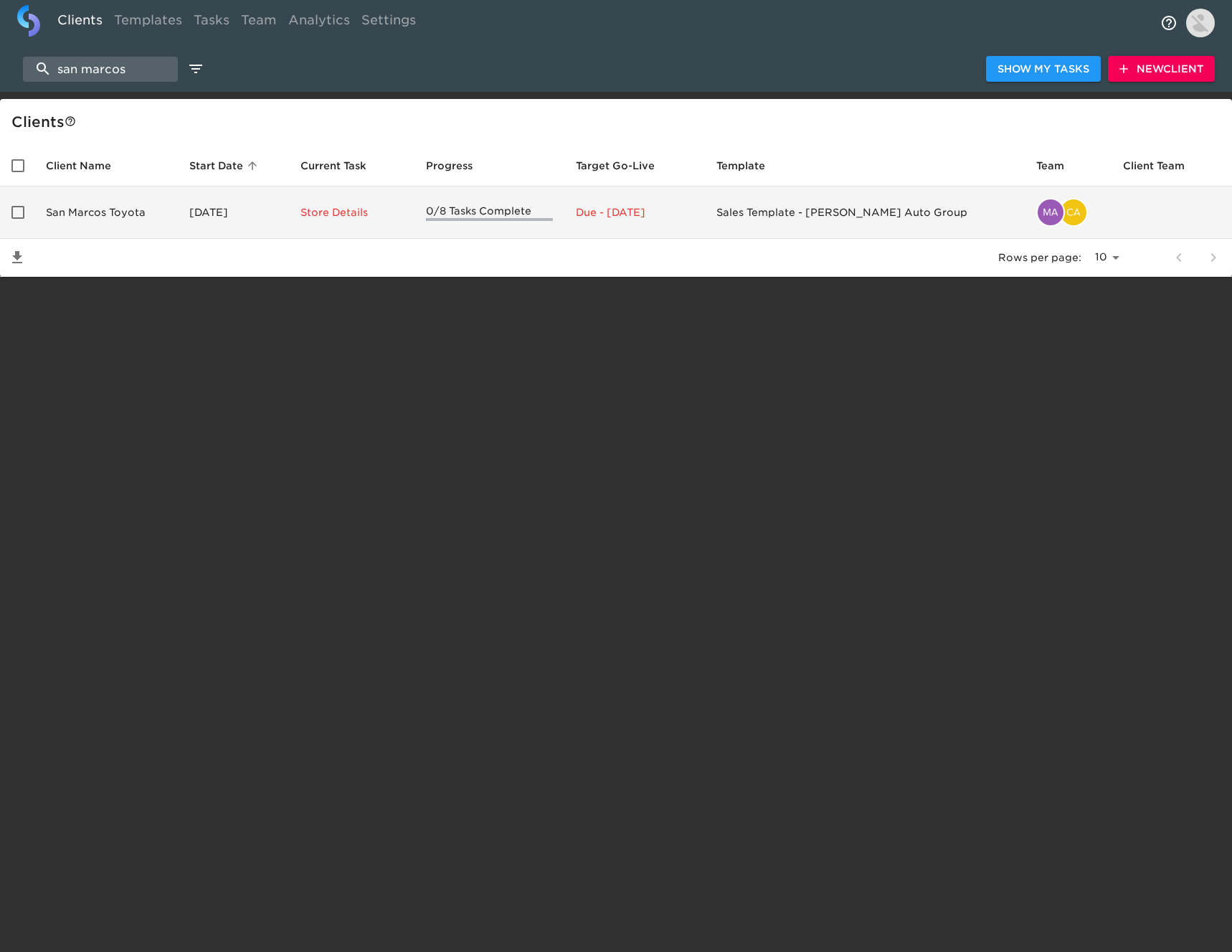
type input "san marcos"
click at [231, 230] on td "[DATE]" at bounding box center [233, 213] width 111 height 52
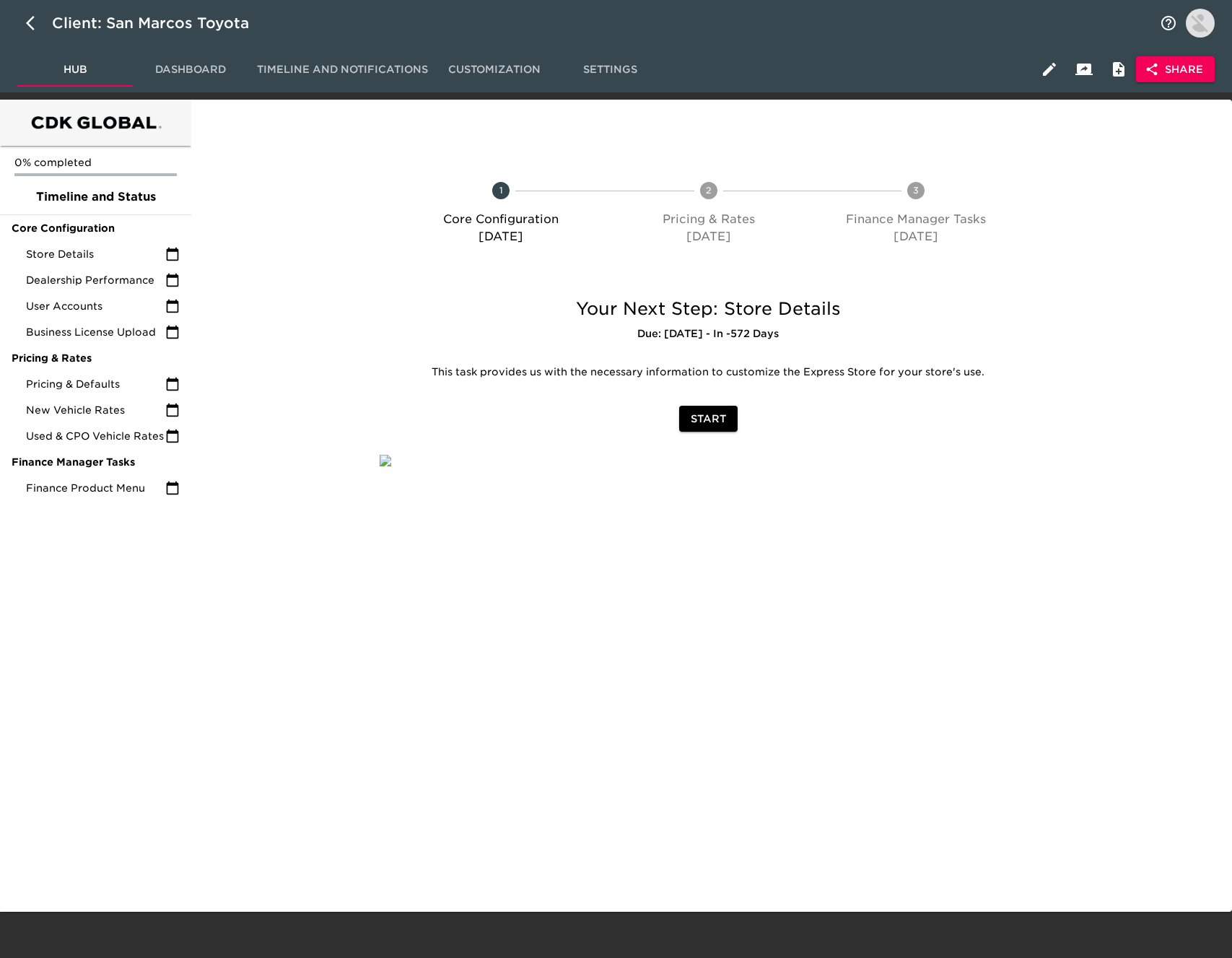
click at [1197, 72] on span "Share" at bounding box center [1175, 69] width 56 height 18
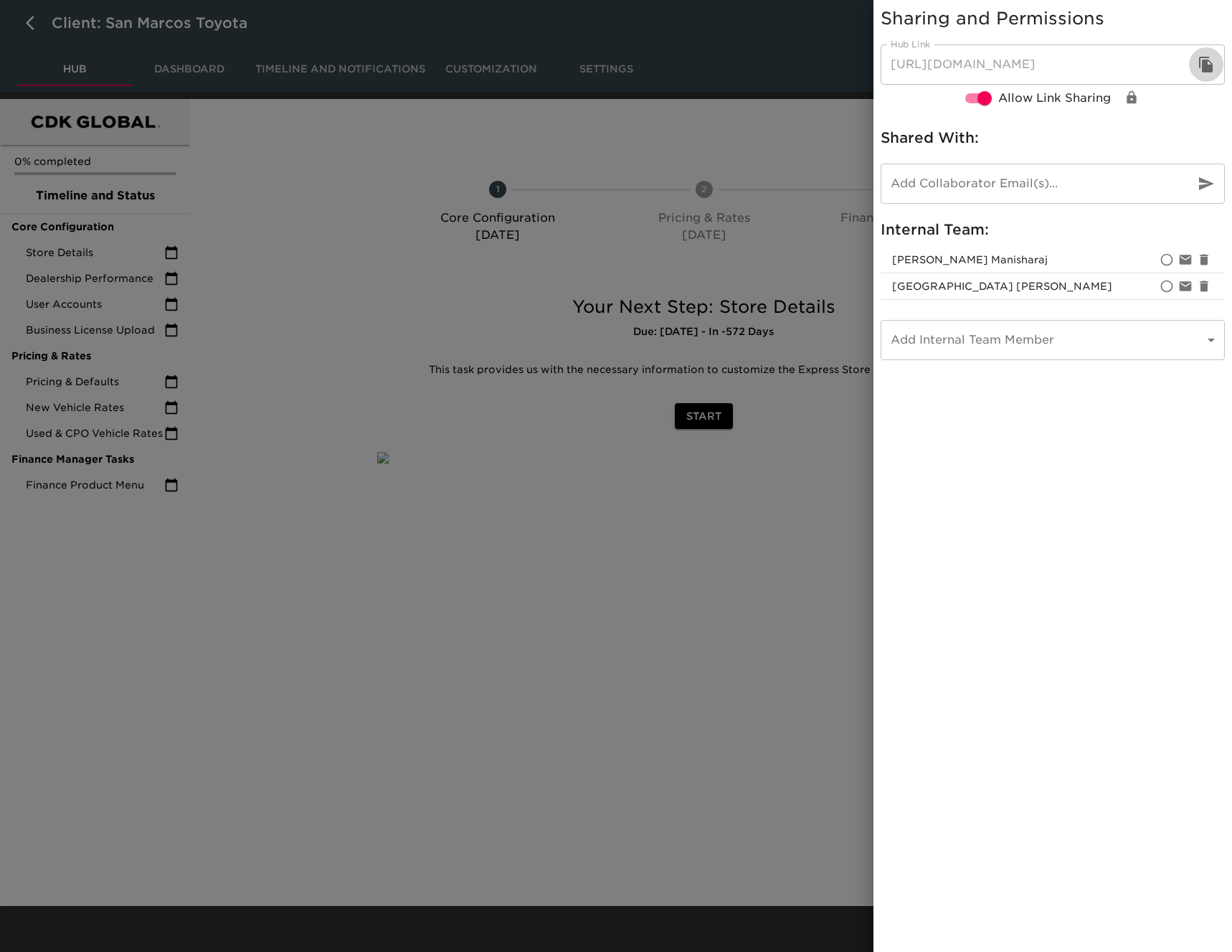
click at [1210, 67] on icon "button" at bounding box center [1205, 65] width 14 height 16
drag, startPoint x: 332, startPoint y: 130, endPoint x: 297, endPoint y: 125, distance: 35.4
click at [331, 130] on div at bounding box center [616, 476] width 1232 height 952
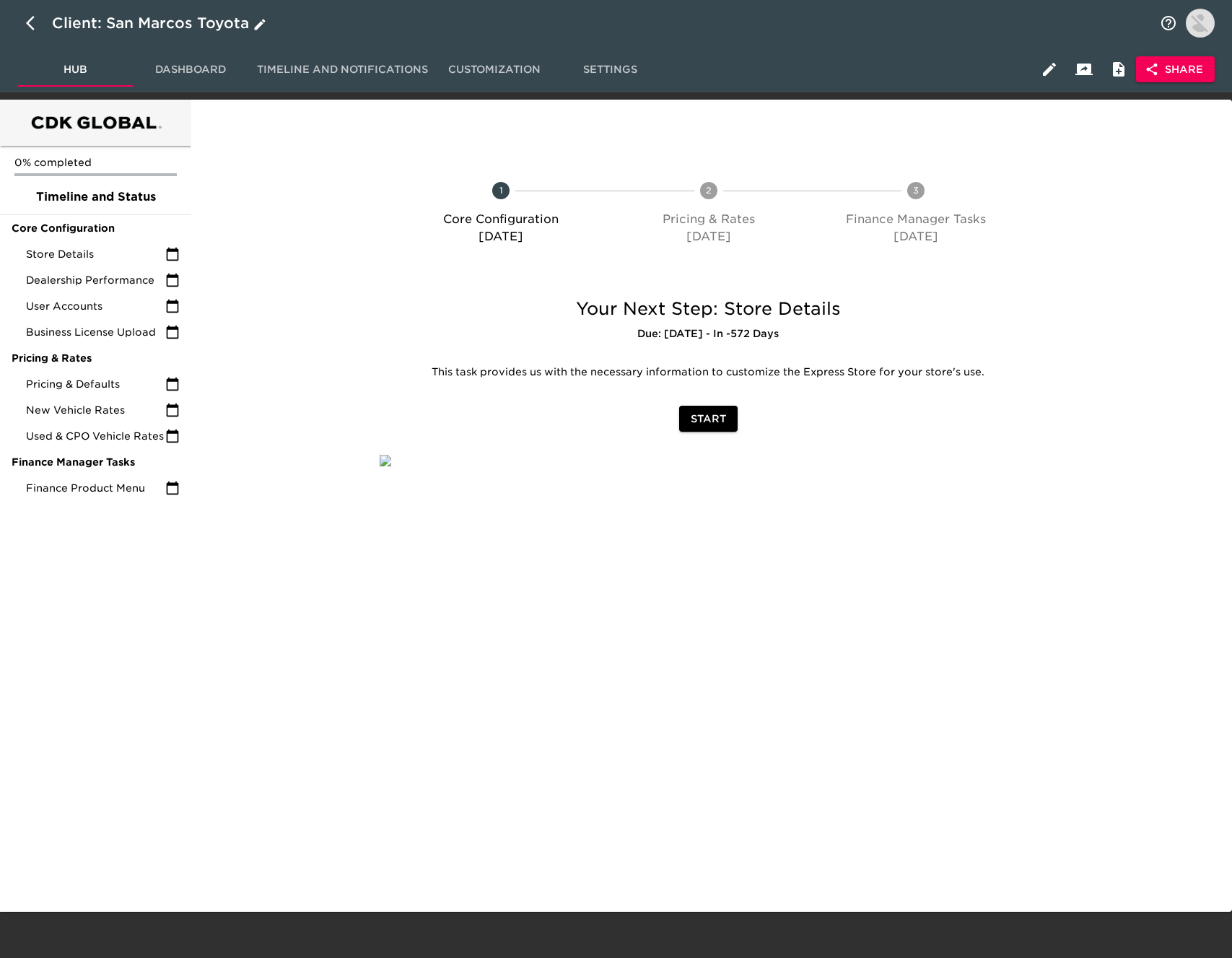
click at [36, 19] on icon "button" at bounding box center [35, 23] width 17 height 17
select select "10"
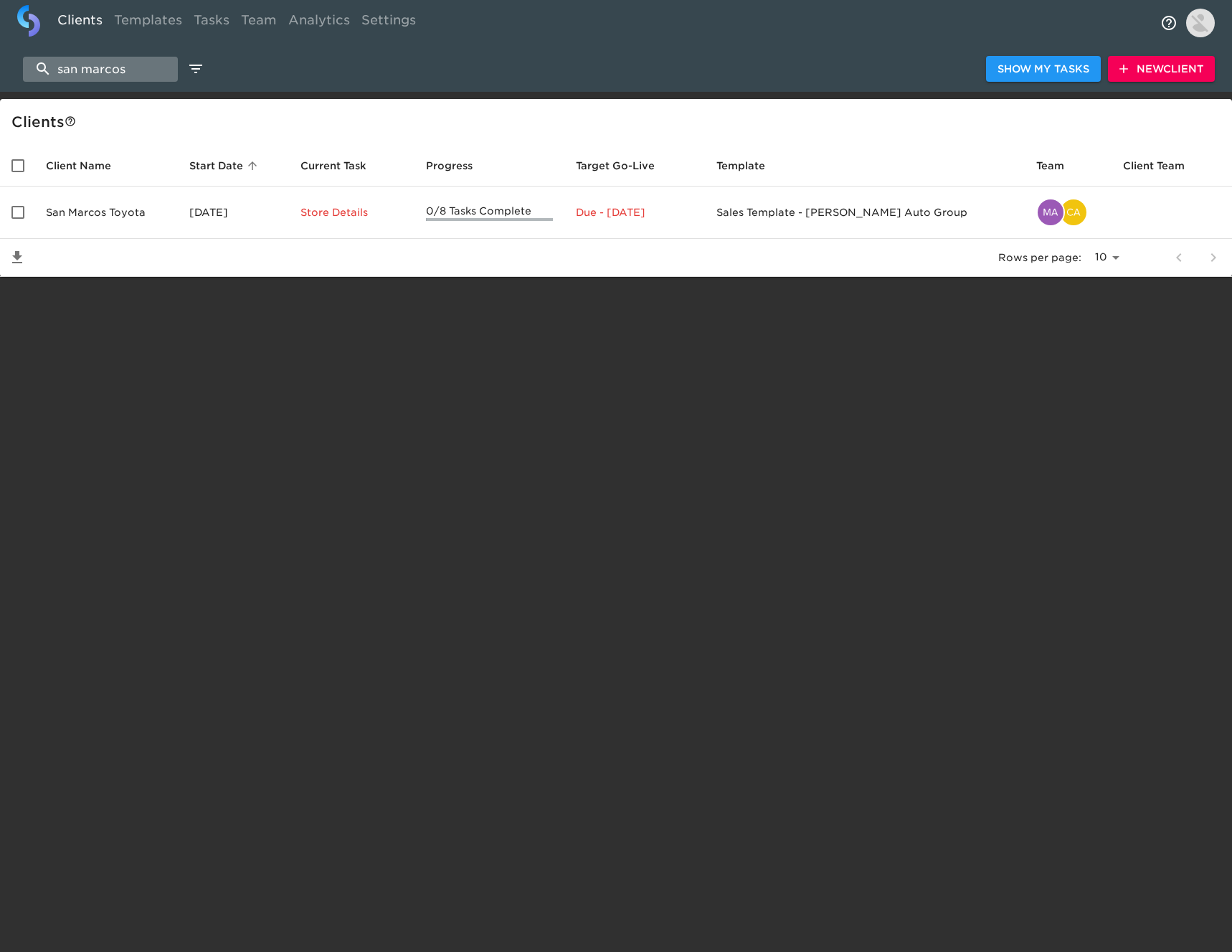
click at [109, 71] on input "san marcos" at bounding box center [101, 69] width 155 height 25
click at [110, 70] on input "san marcos" at bounding box center [101, 69] width 155 height 25
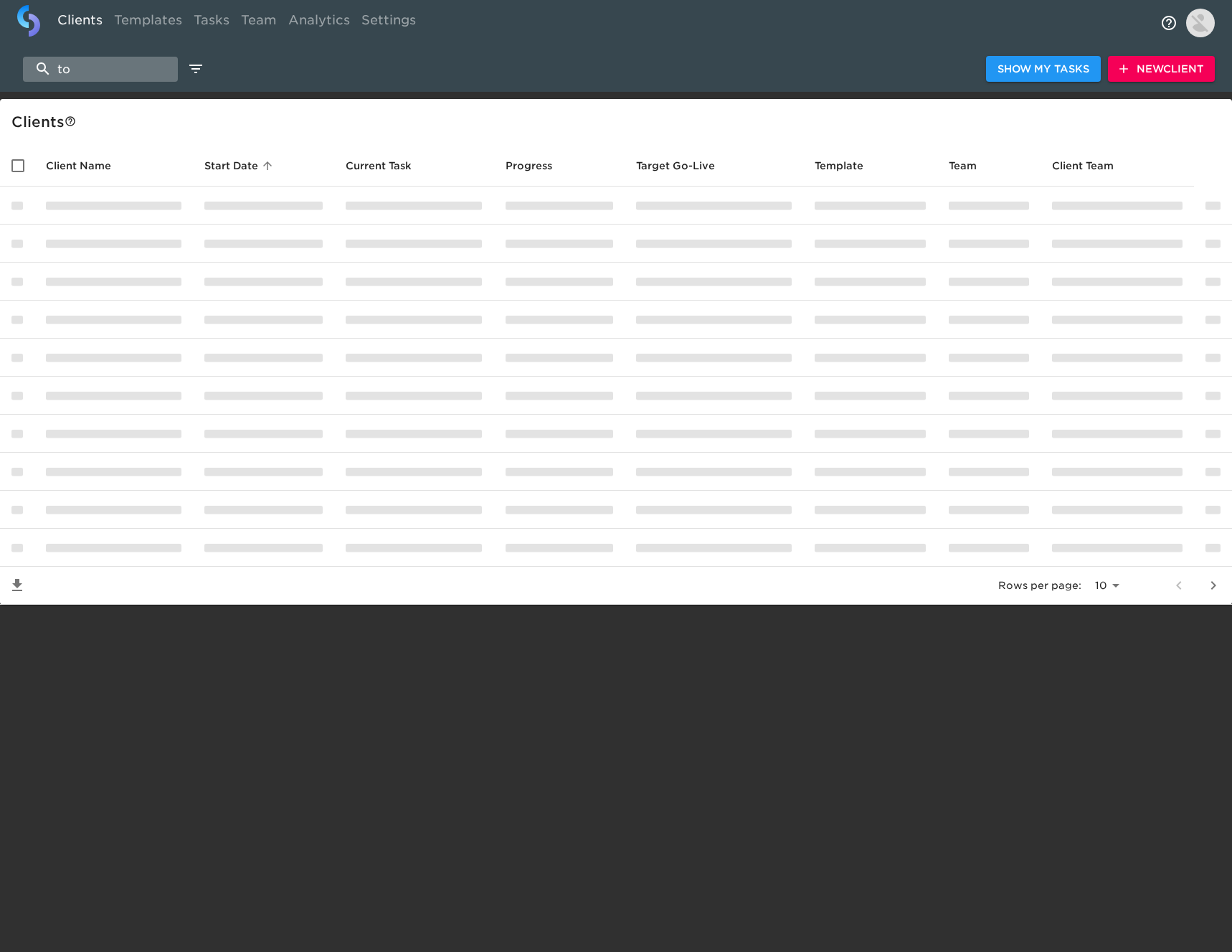
type input "t"
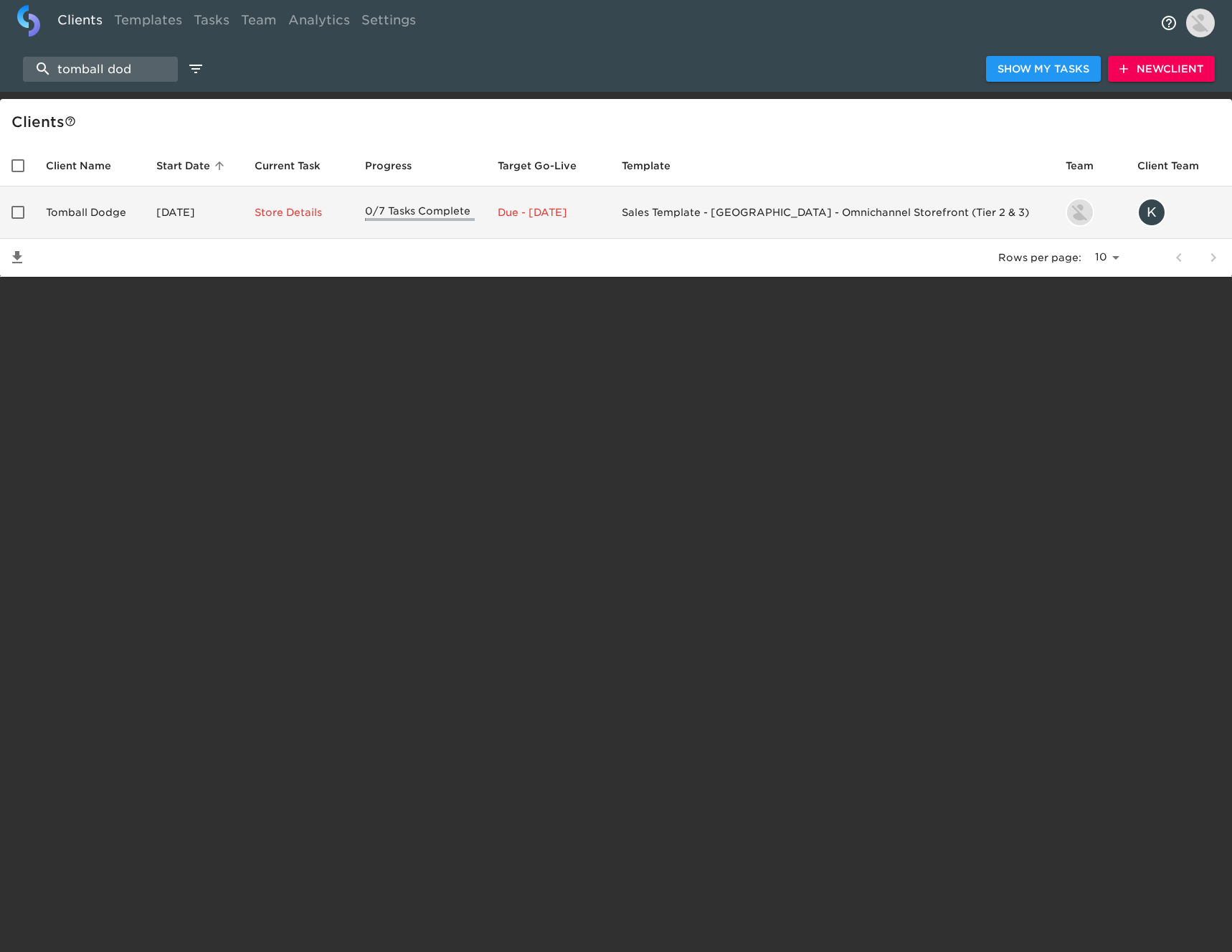
type input "tomball dod"
click at [132, 210] on td "Tomball Dodge" at bounding box center [90, 213] width 111 height 52
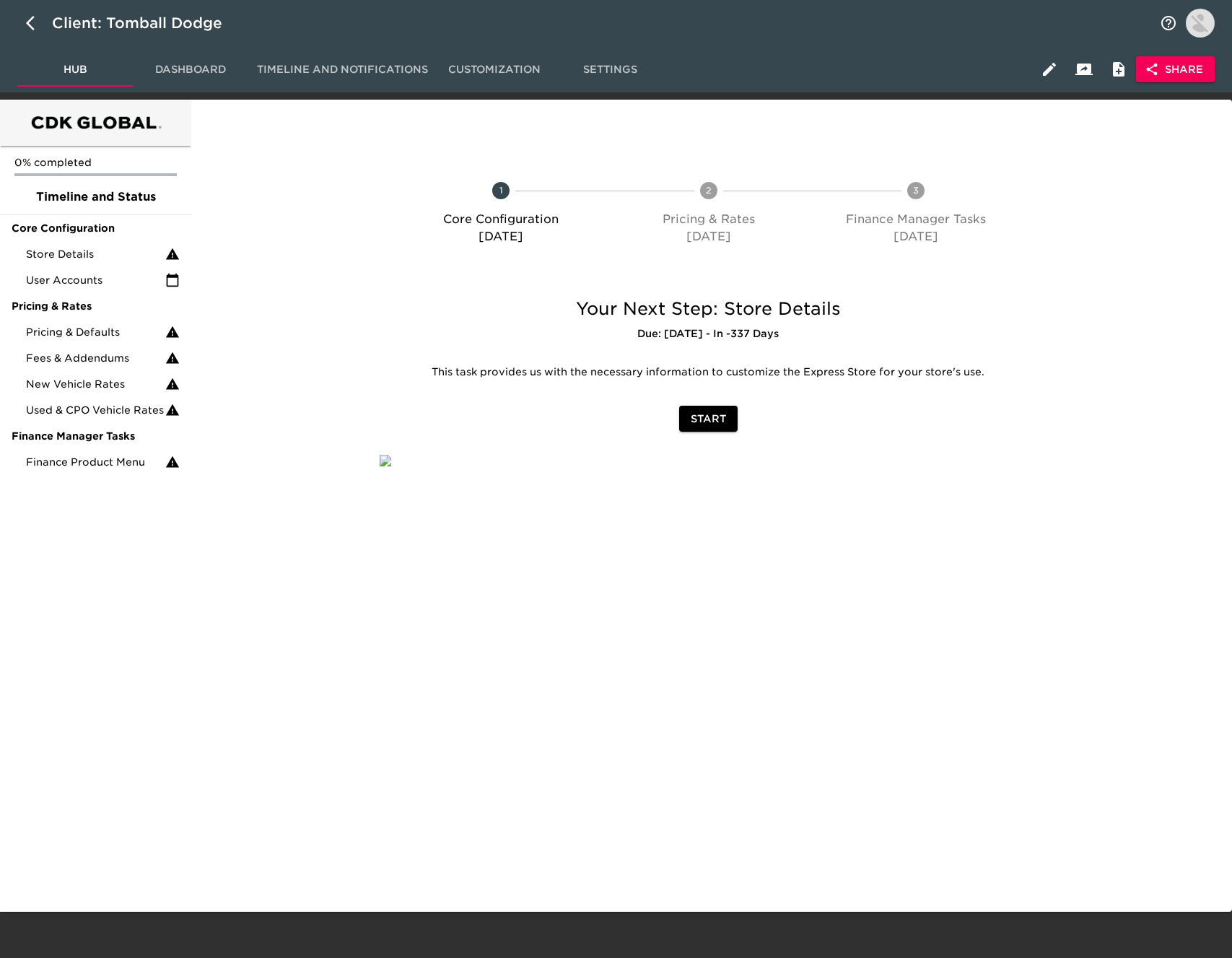
click at [1184, 77] on span "Share" at bounding box center [1175, 69] width 56 height 18
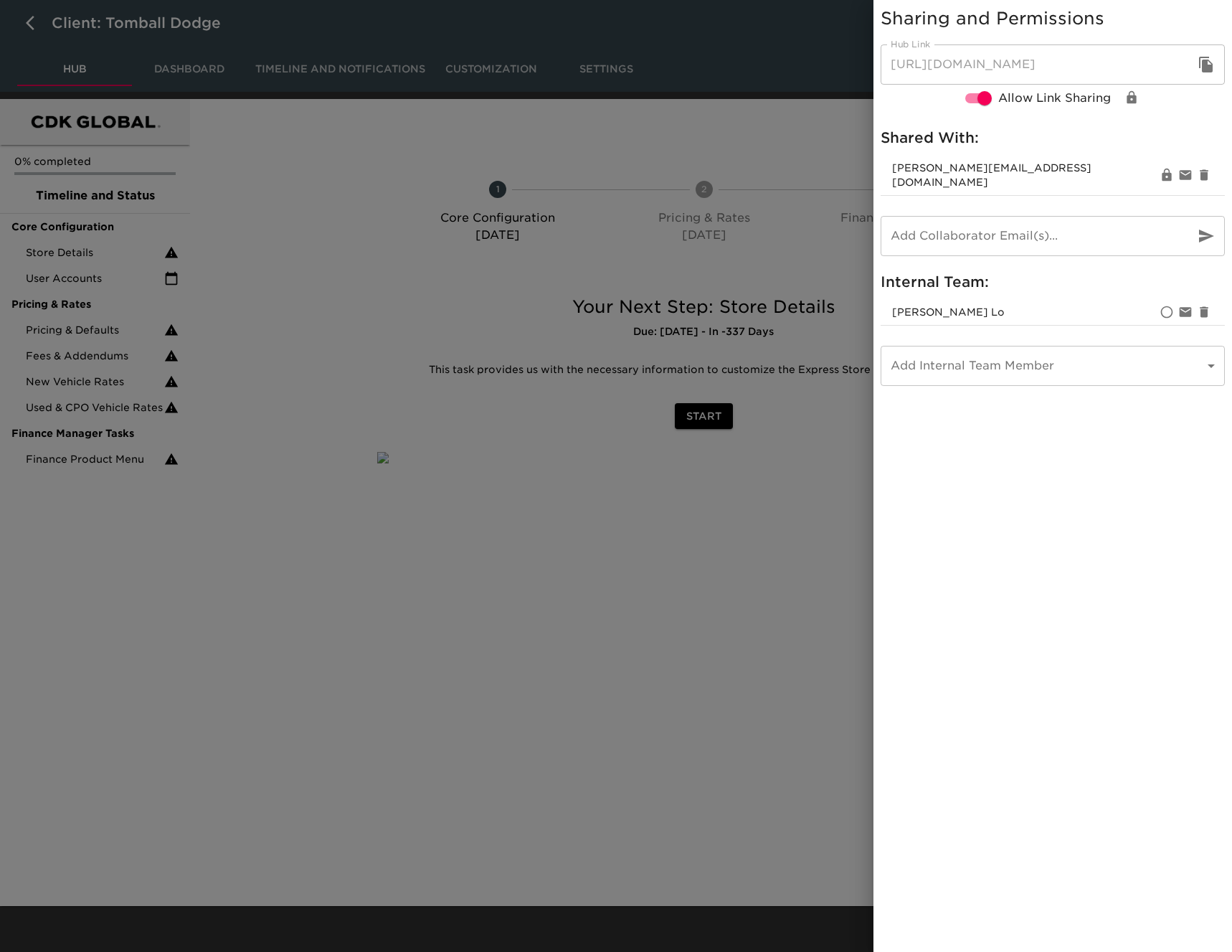
click at [1208, 66] on icon "button" at bounding box center [1205, 65] width 14 height 16
click at [27, 21] on div at bounding box center [616, 476] width 1232 height 952
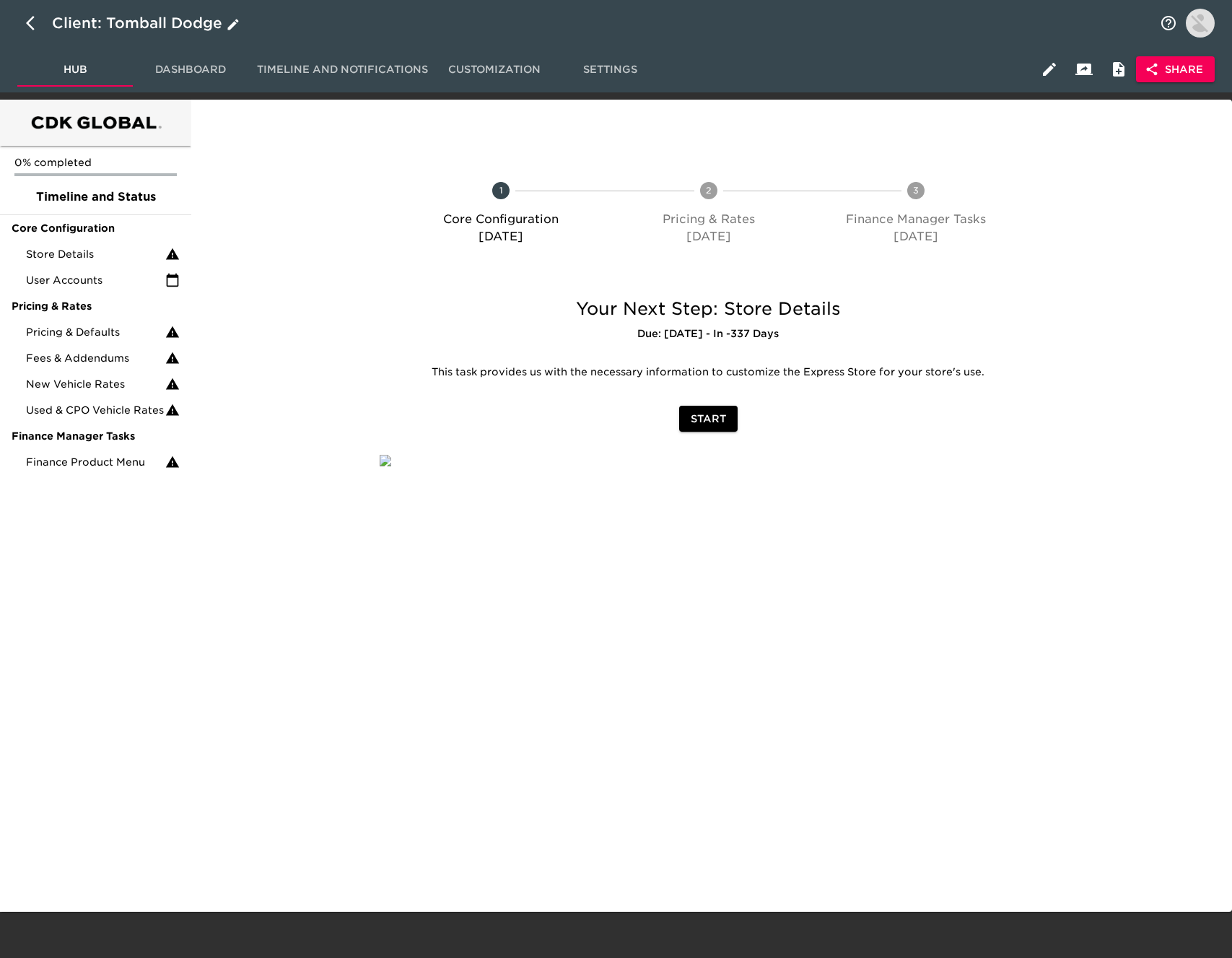
click at [29, 25] on icon "button" at bounding box center [30, 23] width 9 height 14
select select "10"
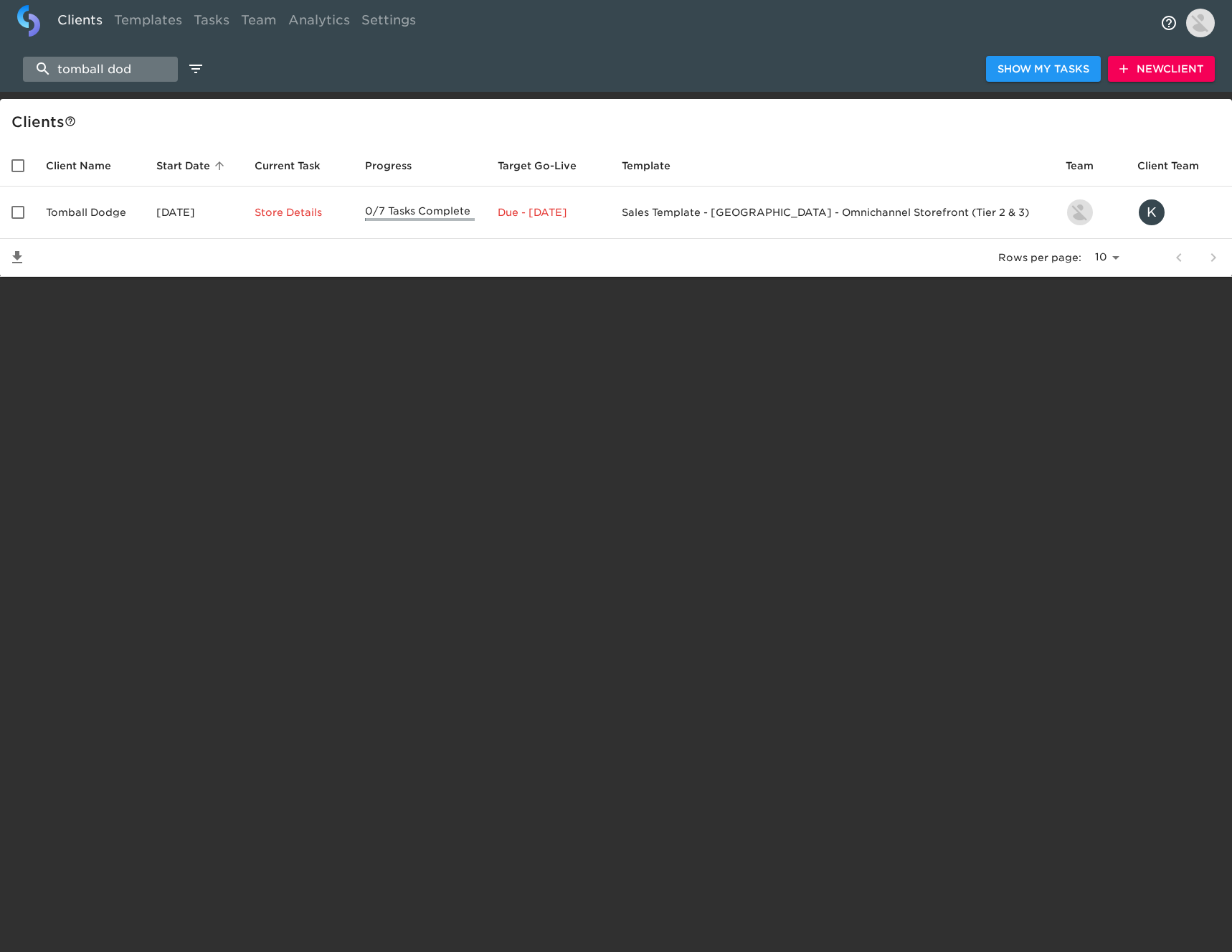
click at [147, 68] on input "tomball dod" at bounding box center [101, 69] width 155 height 25
click at [147, 69] on input "tomball dod" at bounding box center [101, 69] width 155 height 25
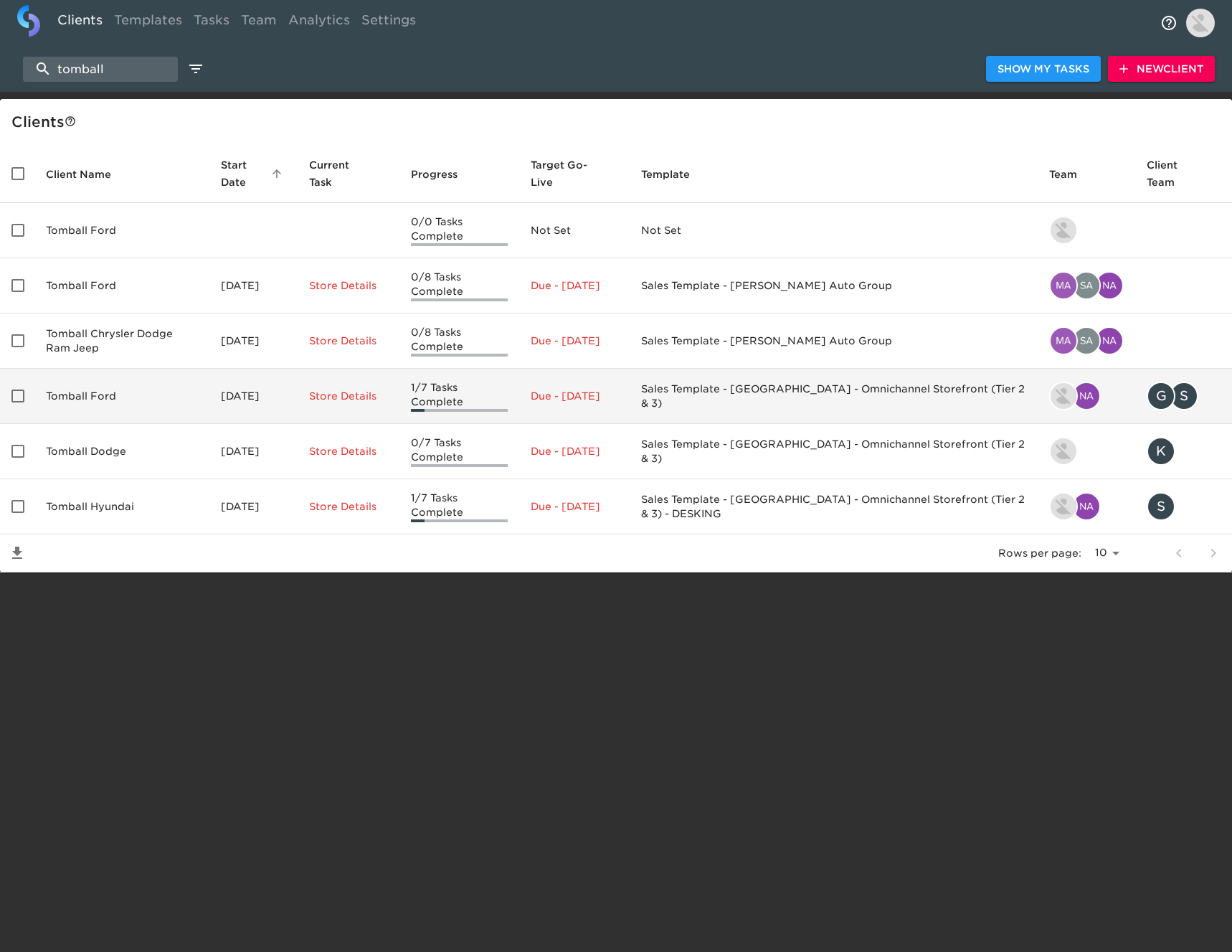
type input "tomball"
click at [158, 392] on td "Tomball Ford" at bounding box center [122, 396] width 175 height 55
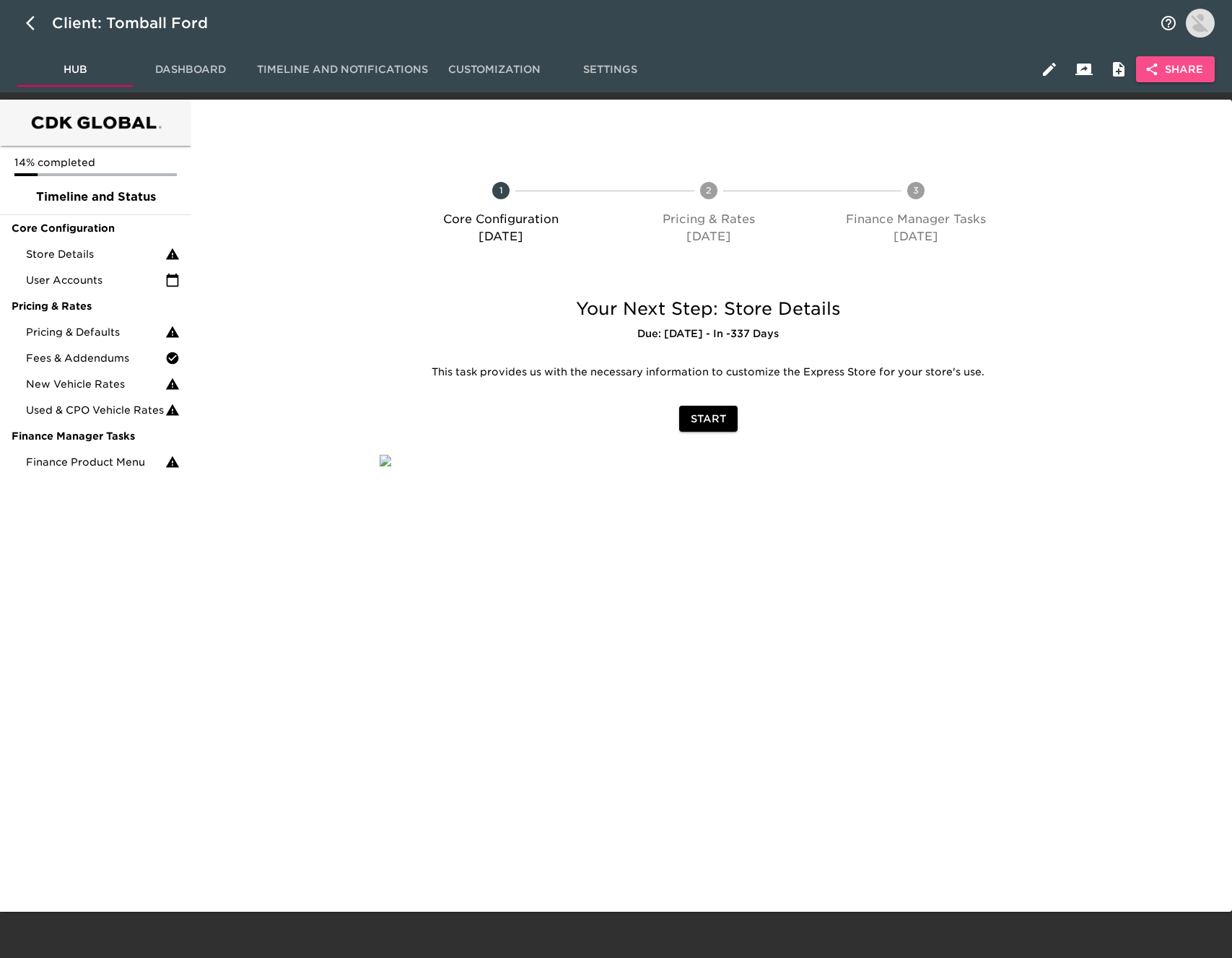
click at [1171, 70] on span "Share" at bounding box center [1175, 69] width 56 height 18
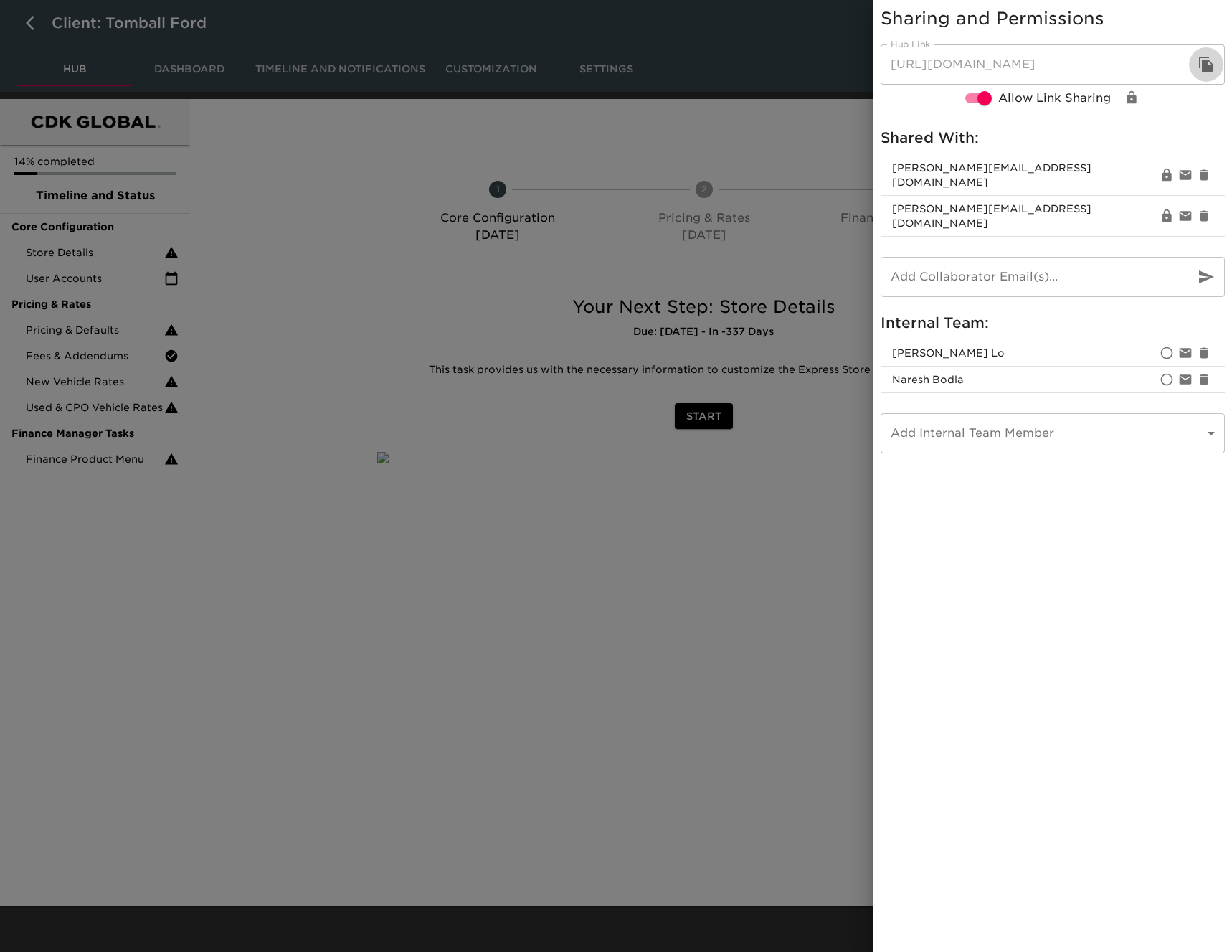
drag, startPoint x: 1209, startPoint y: 67, endPoint x: 876, endPoint y: 101, distance: 334.7
click at [1210, 67] on icon "button" at bounding box center [1205, 65] width 14 height 16
click at [31, 23] on div at bounding box center [616, 476] width 1232 height 952
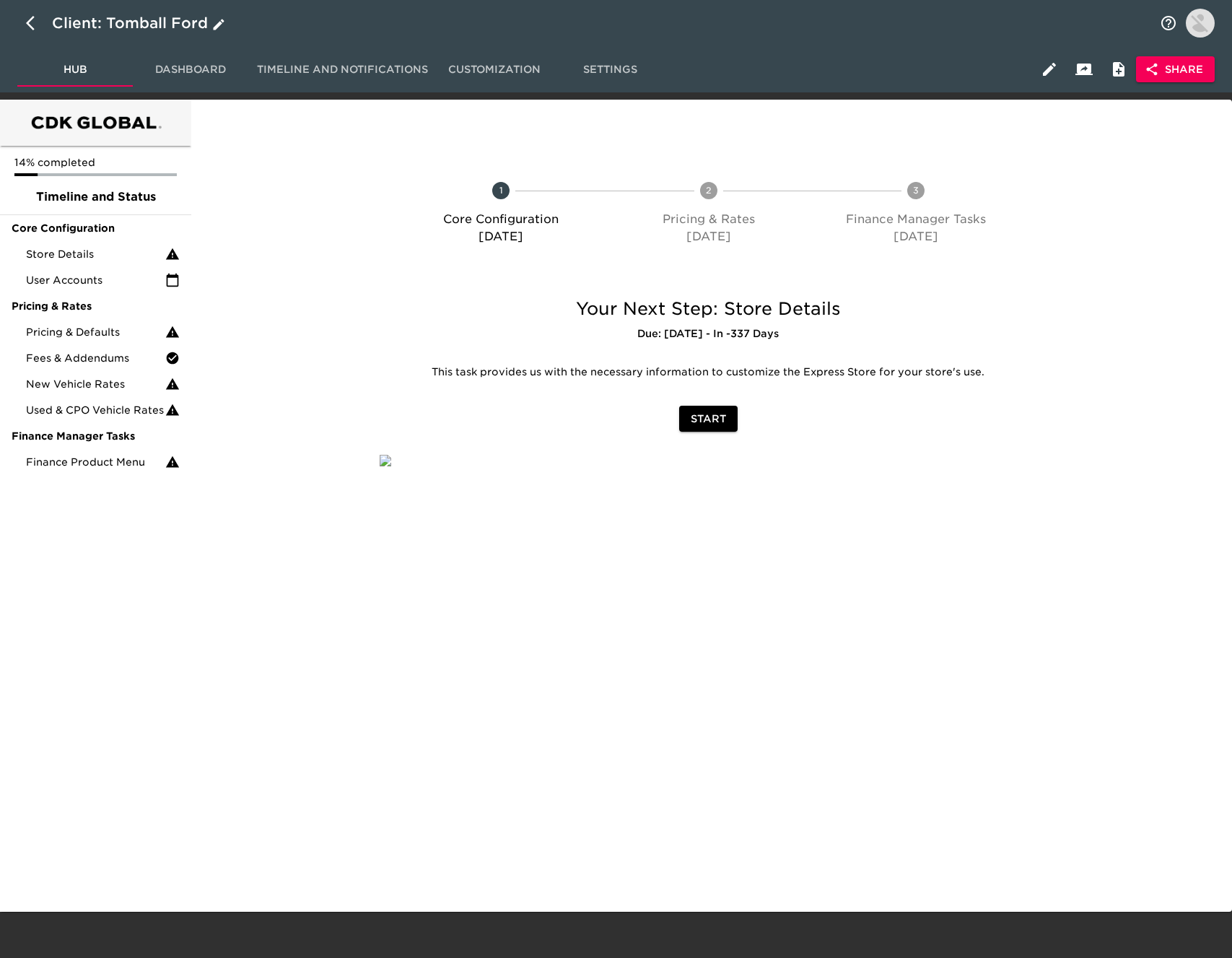
click at [28, 23] on icon "button" at bounding box center [30, 23] width 9 height 14
select select "10"
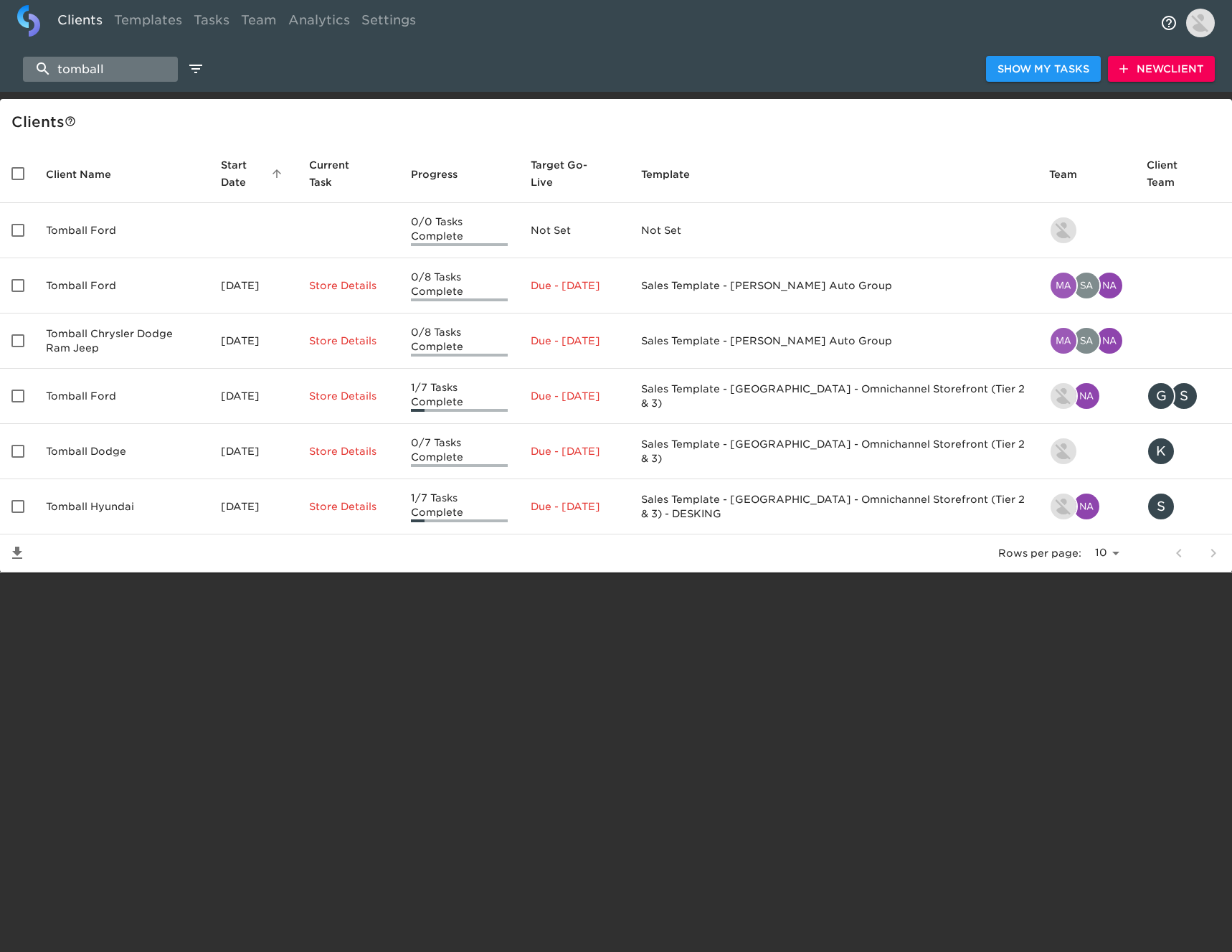
click at [159, 70] on input "tomball" at bounding box center [101, 69] width 155 height 25
click at [162, 70] on input "tomball" at bounding box center [101, 69] width 155 height 25
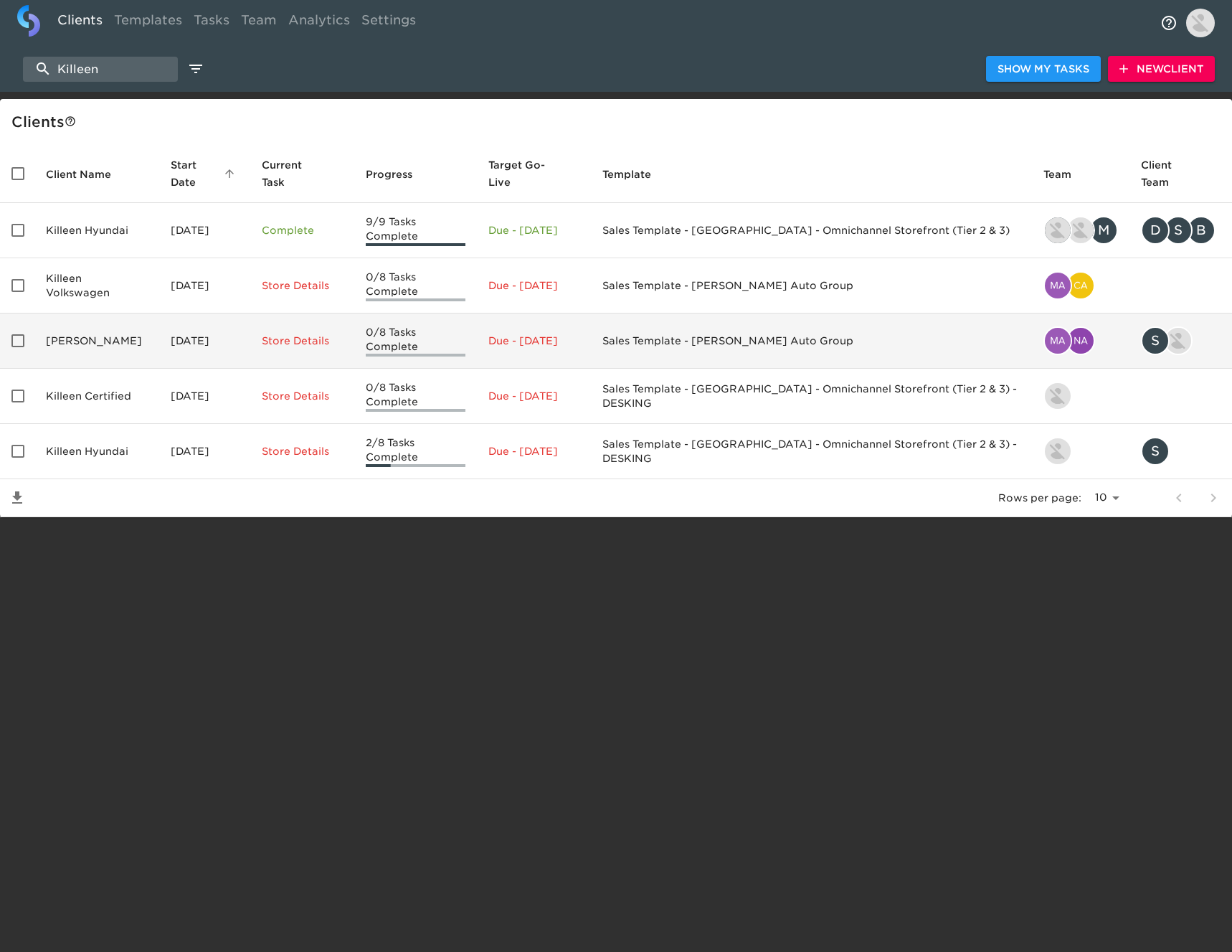
type input "Killeen"
click at [146, 319] on td "[PERSON_NAME]" at bounding box center [97, 341] width 125 height 55
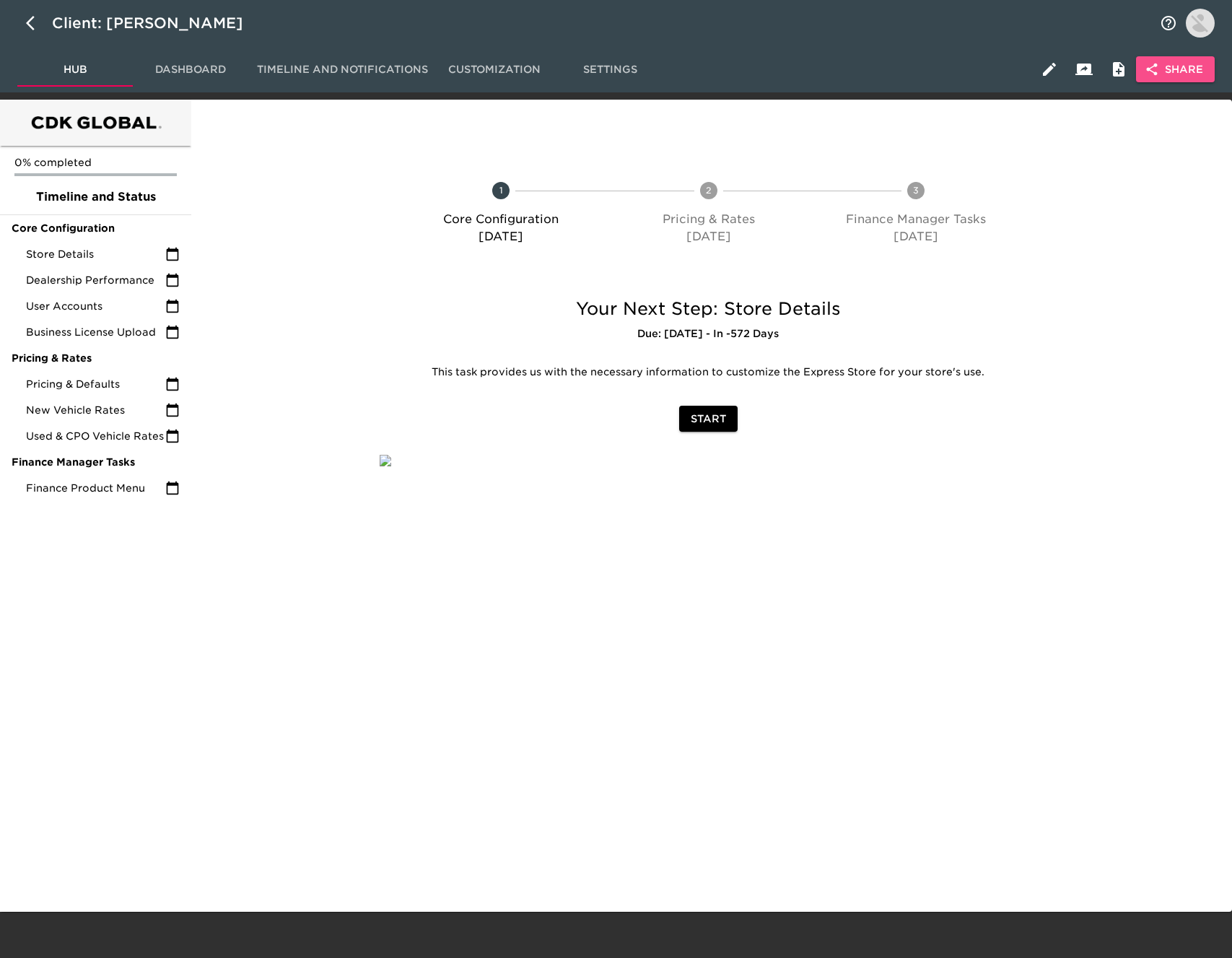
click at [1180, 72] on span "Share" at bounding box center [1175, 69] width 56 height 18
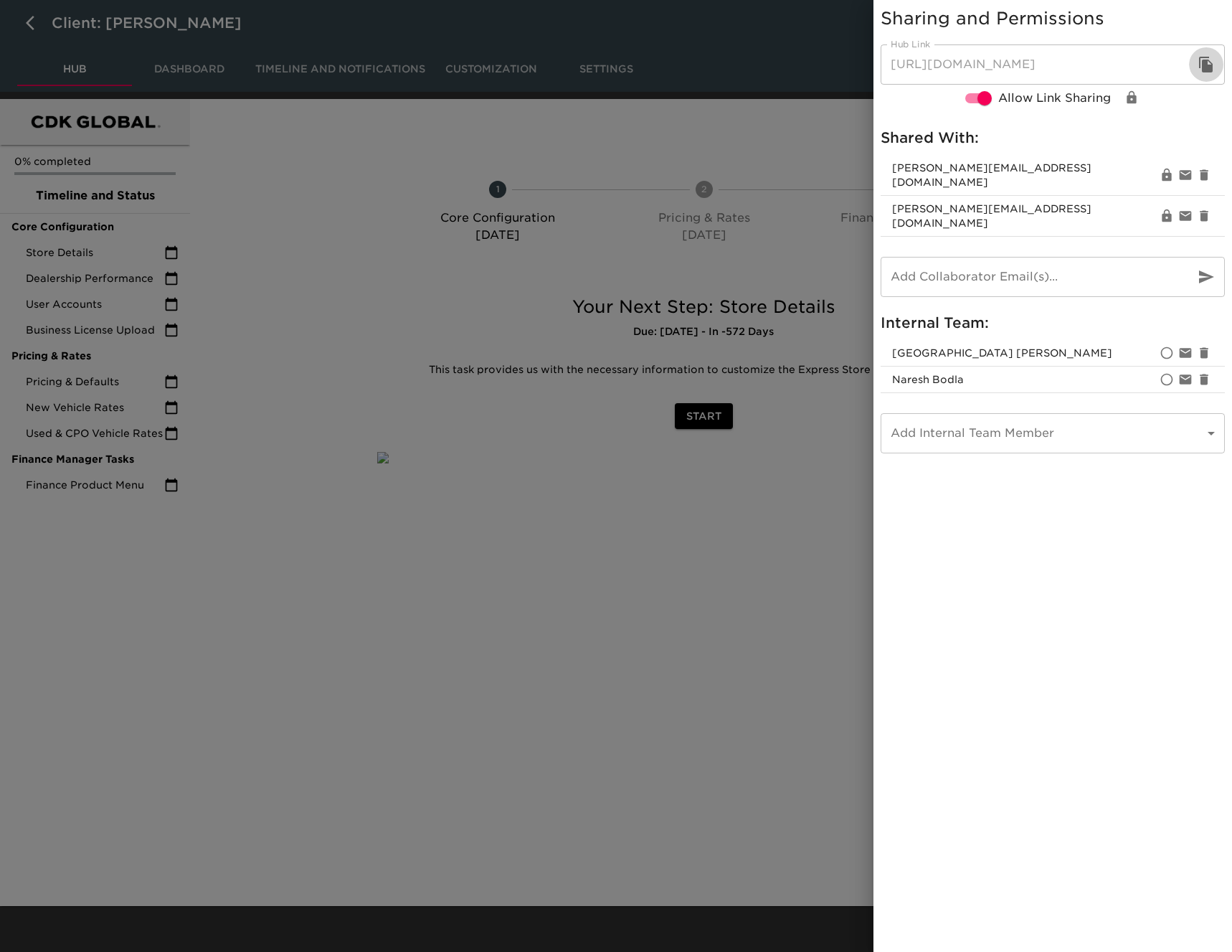
click at [1210, 65] on icon "button" at bounding box center [1205, 65] width 14 height 16
drag, startPoint x: 331, startPoint y: 159, endPoint x: 307, endPoint y: 142, distance: 29.4
click at [325, 155] on div at bounding box center [616, 476] width 1232 height 952
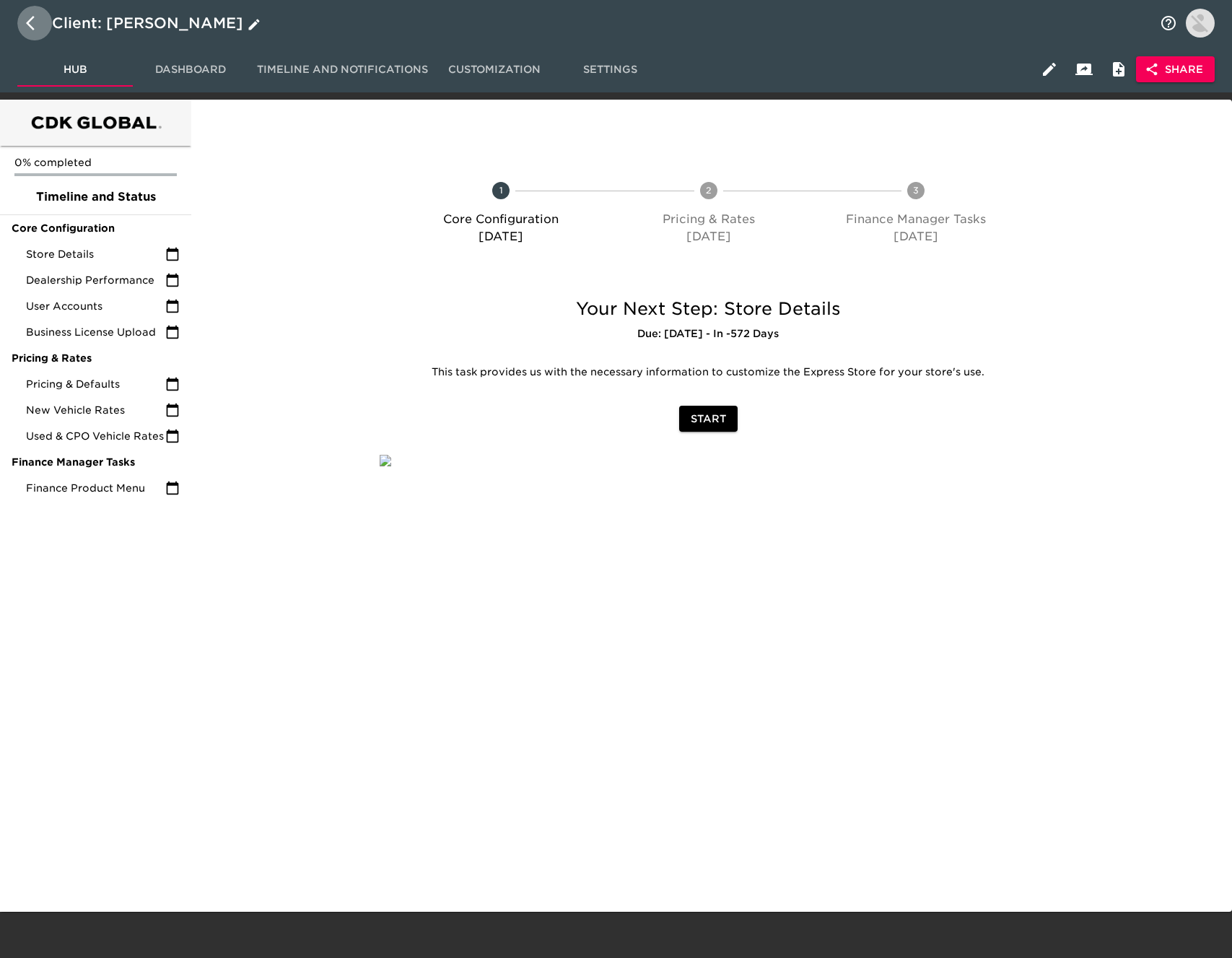
click at [31, 22] on icon "button" at bounding box center [35, 23] width 17 height 17
select select "10"
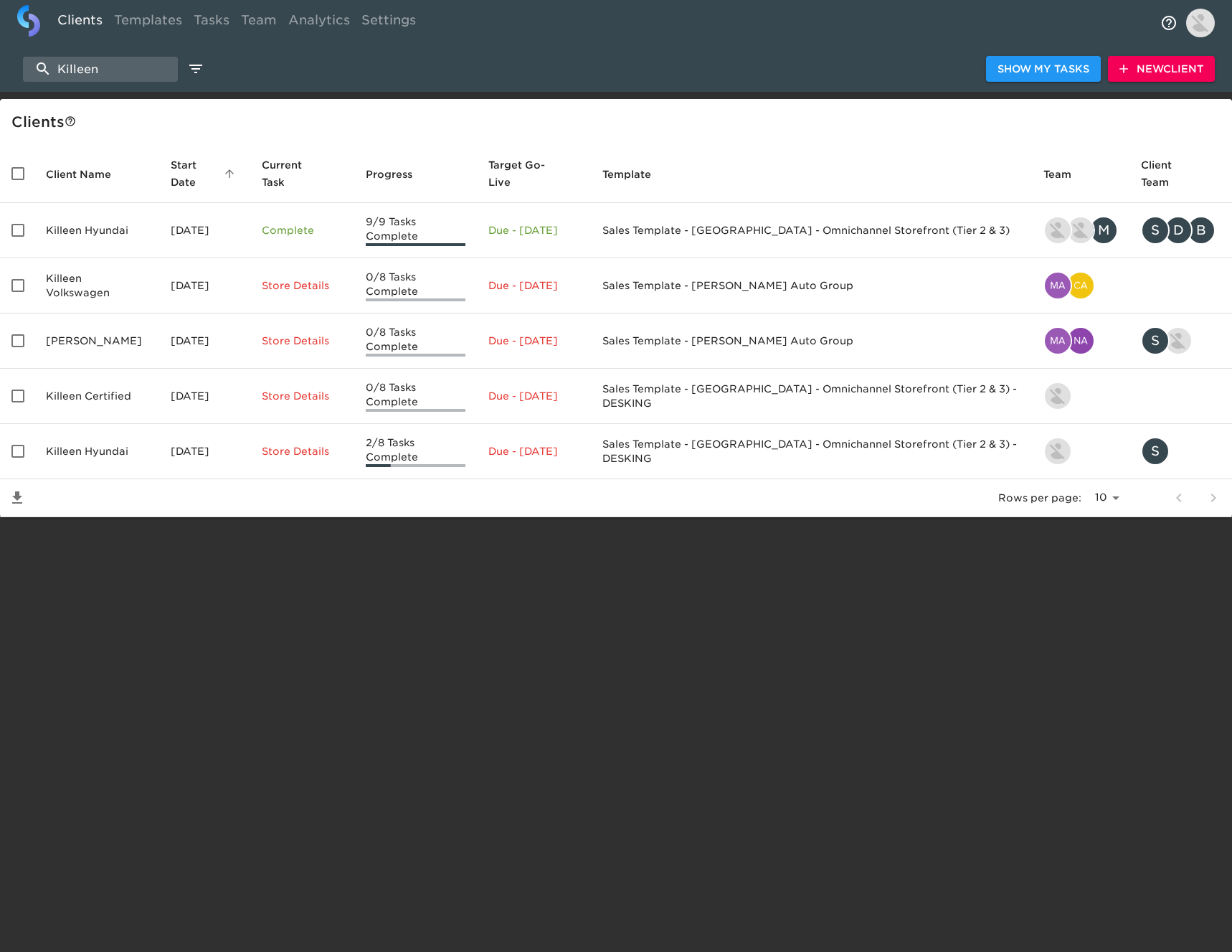
click at [112, 424] on td "Killeen Hyundai" at bounding box center [97, 451] width 125 height 55
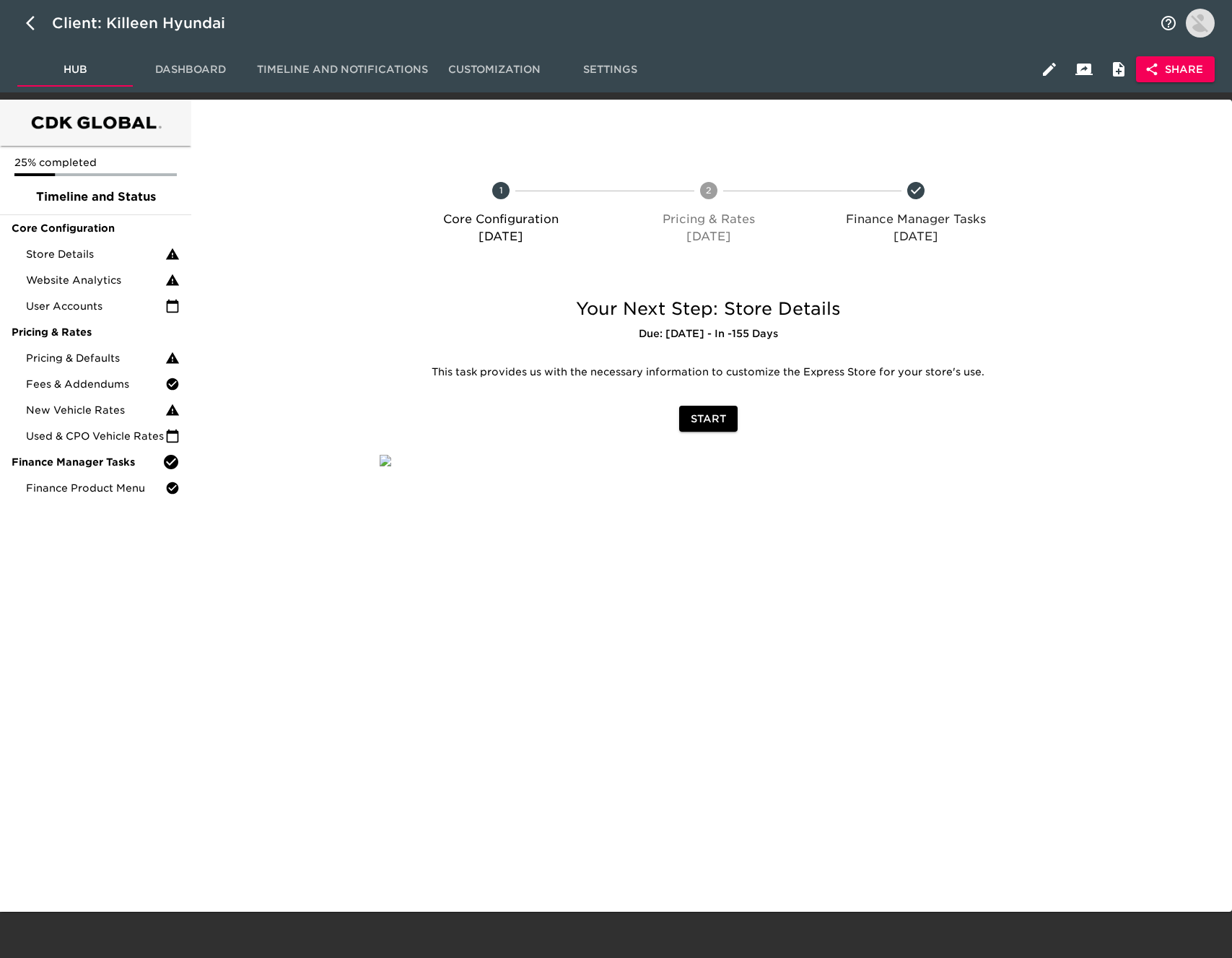
click at [1177, 69] on span "Share" at bounding box center [1175, 69] width 56 height 18
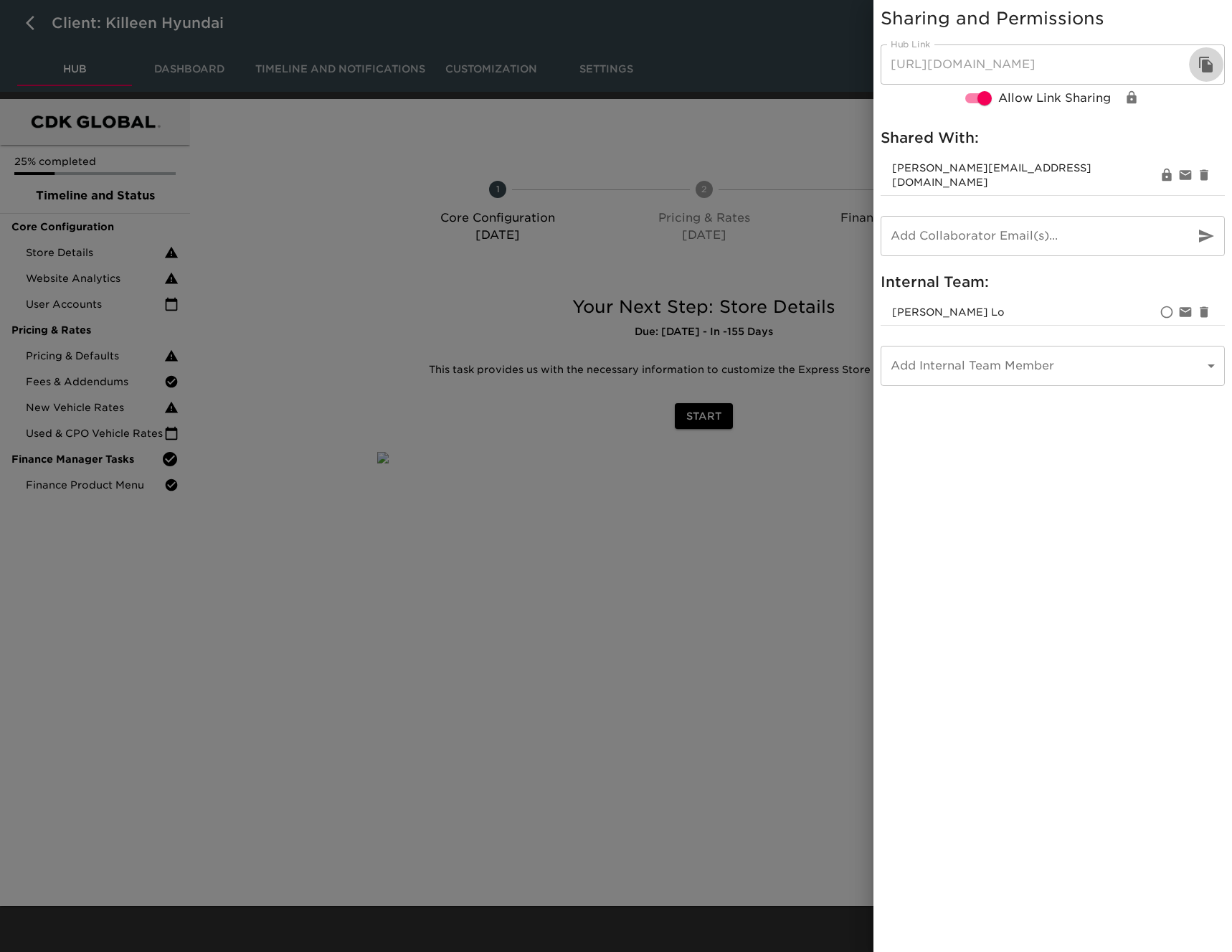
drag, startPoint x: 1203, startPoint y: 68, endPoint x: 970, endPoint y: 79, distance: 233.3
click at [1203, 68] on icon "button" at bounding box center [1205, 65] width 14 height 16
click at [355, 312] on div at bounding box center [616, 476] width 1232 height 952
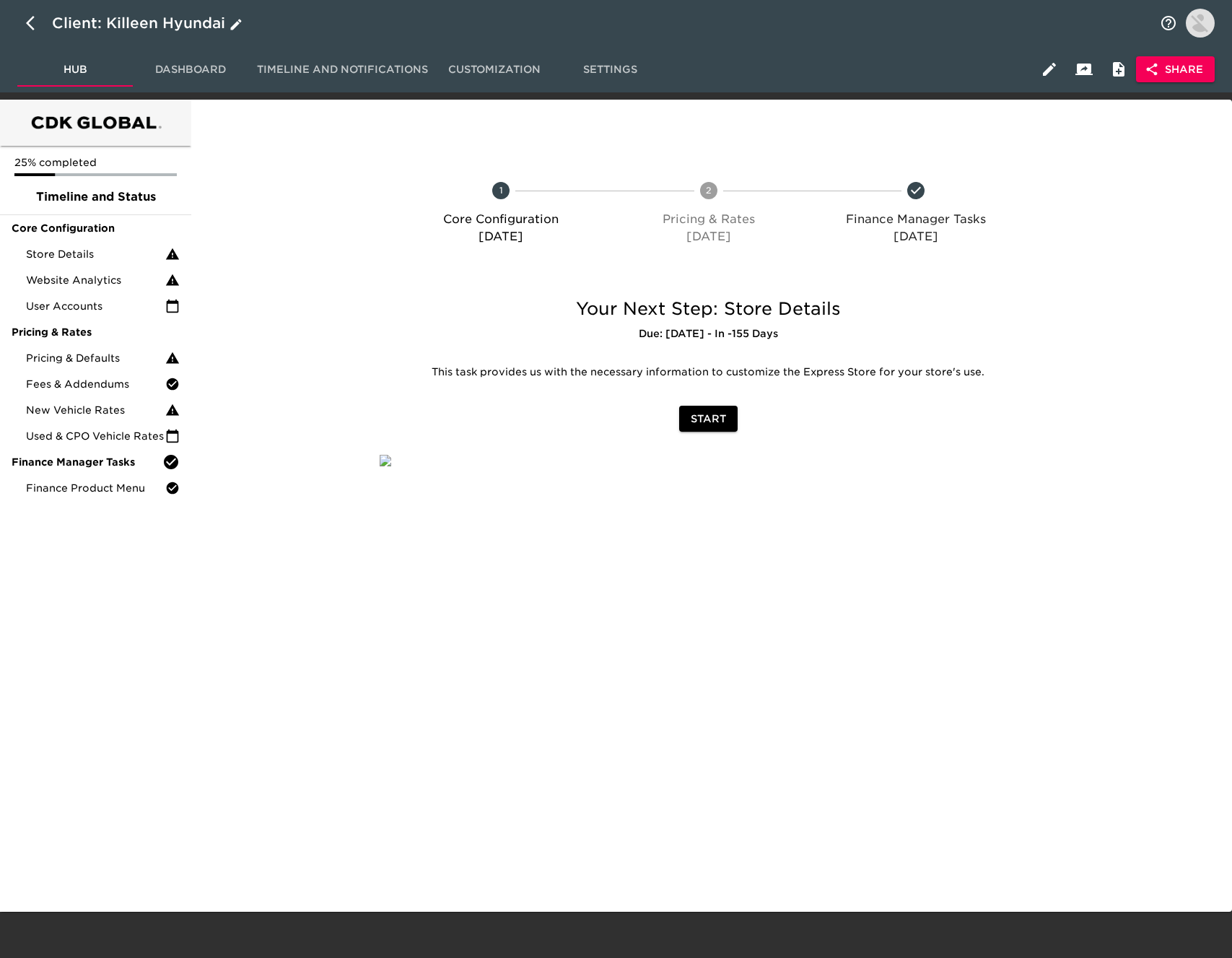
click at [29, 18] on icon "button" at bounding box center [35, 23] width 17 height 17
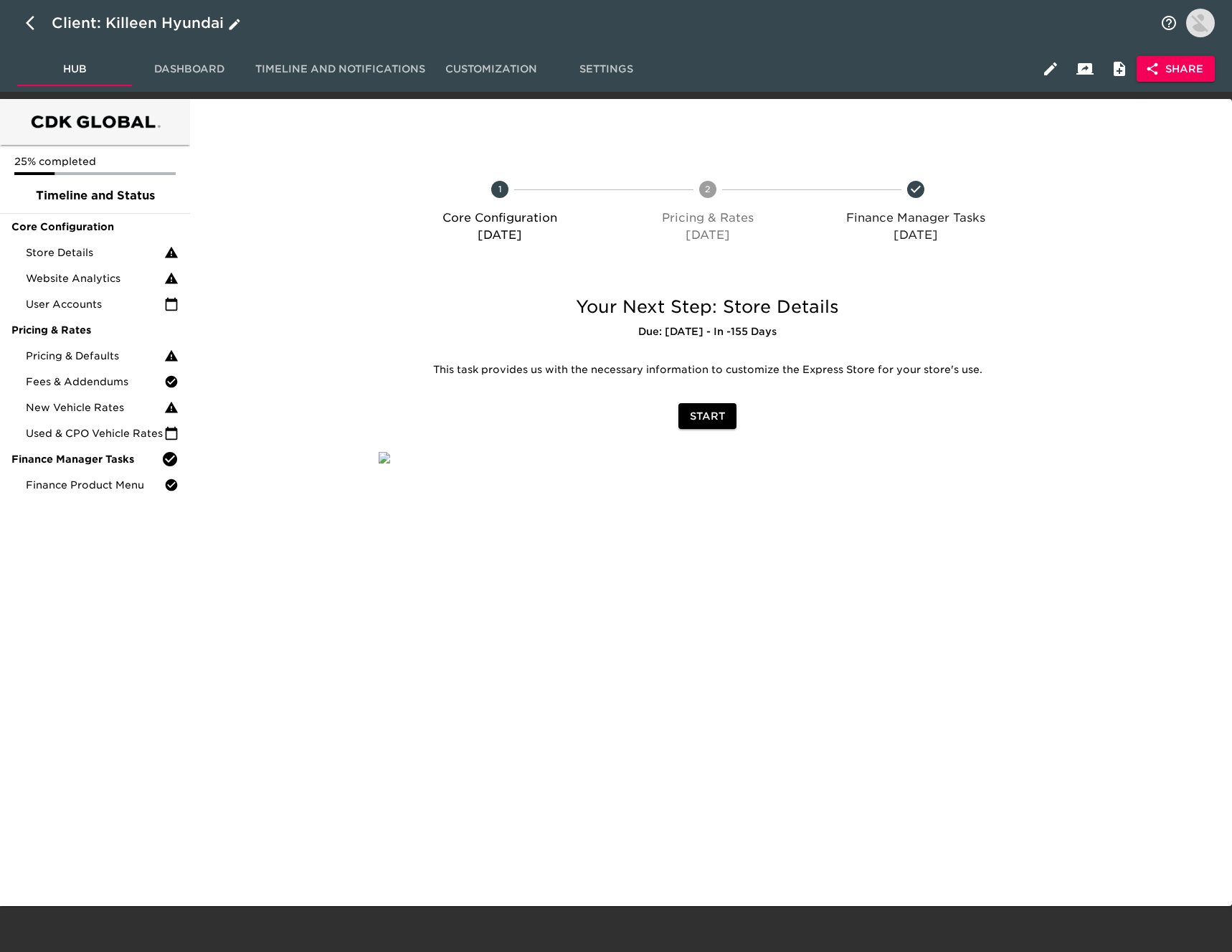
select select "10"
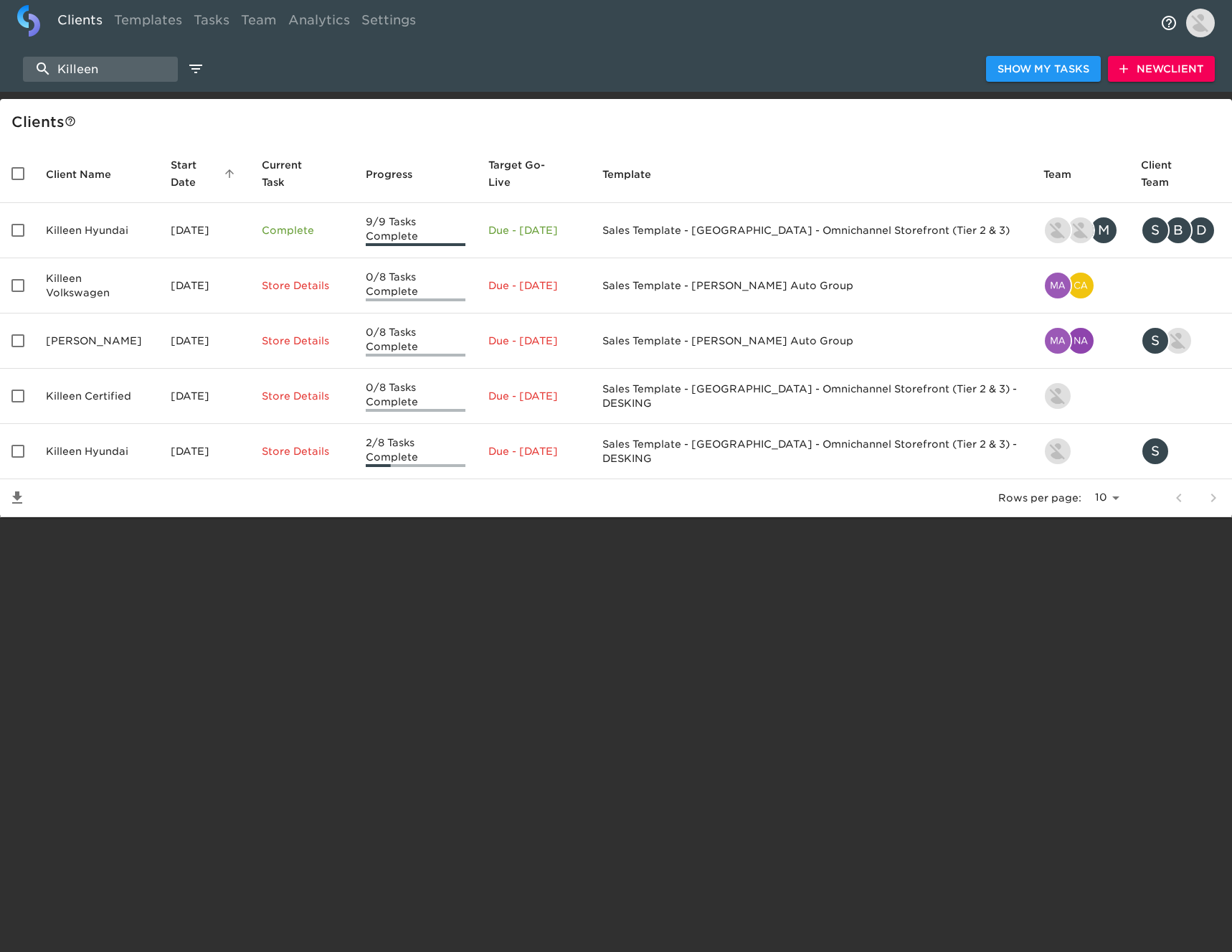
click at [182, 424] on td "[DATE]" at bounding box center [205, 451] width 91 height 55
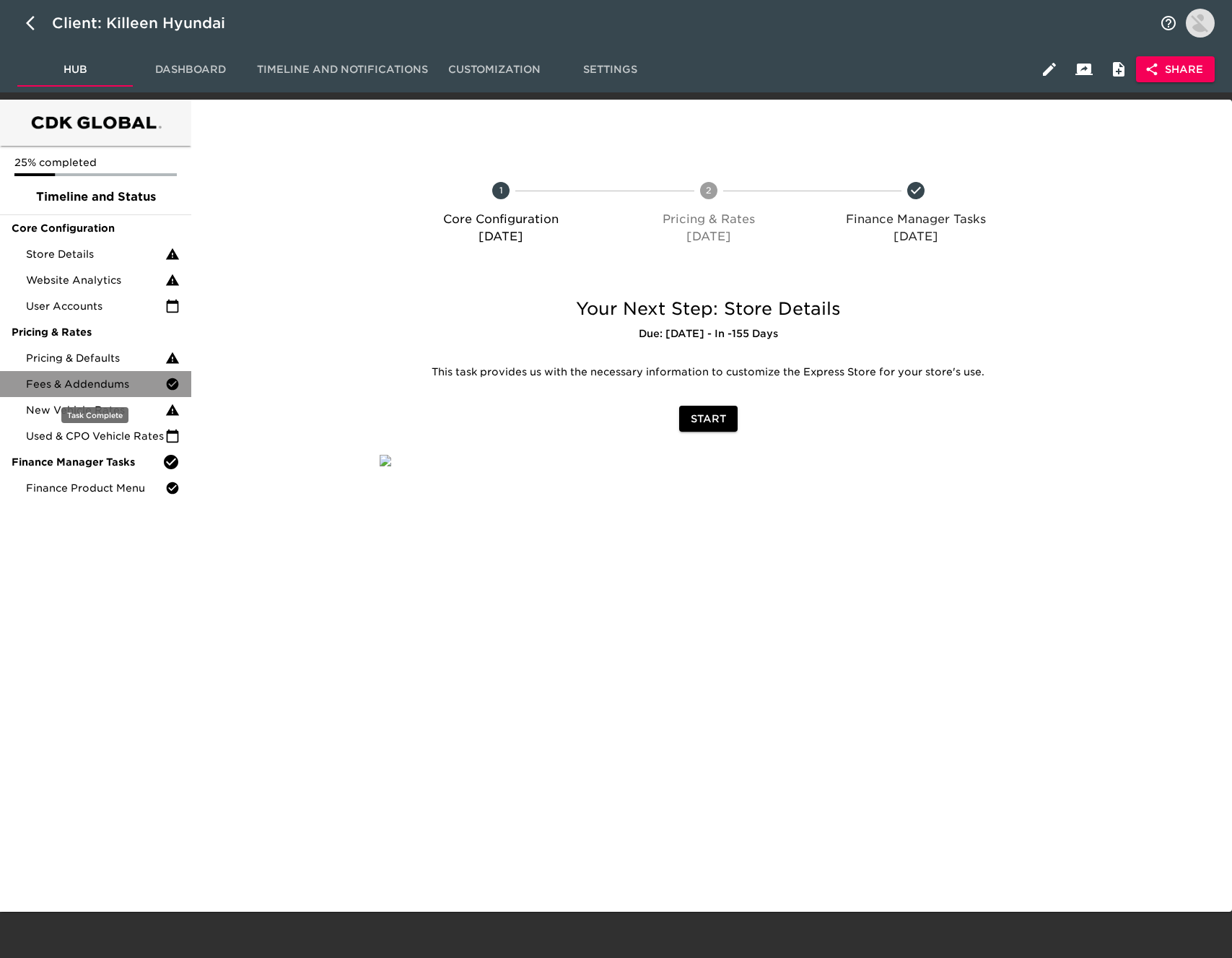
click at [104, 380] on span "Fees & Addendums" at bounding box center [95, 384] width 139 height 14
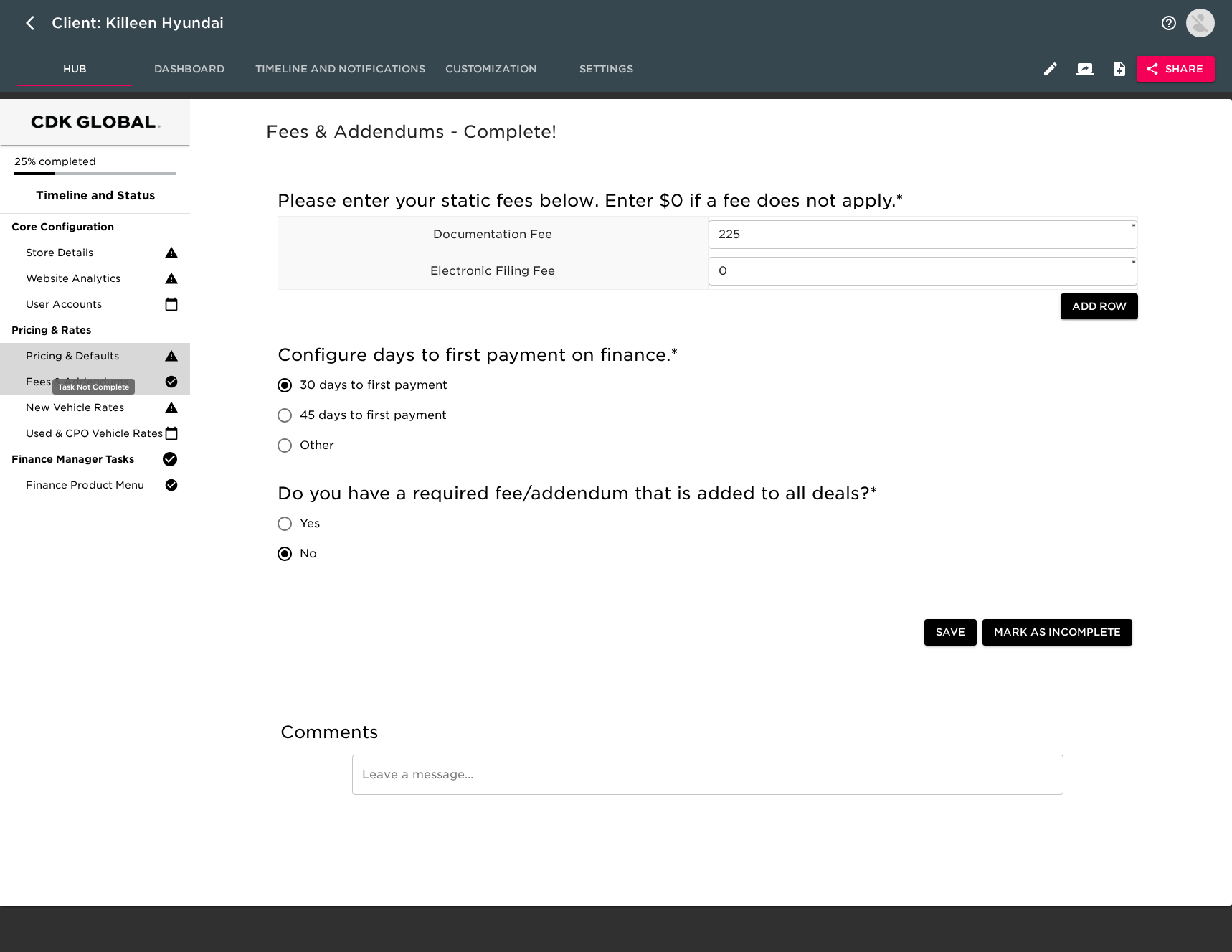
click at [114, 355] on span "Pricing & Defaults" at bounding box center [95, 355] width 139 height 14
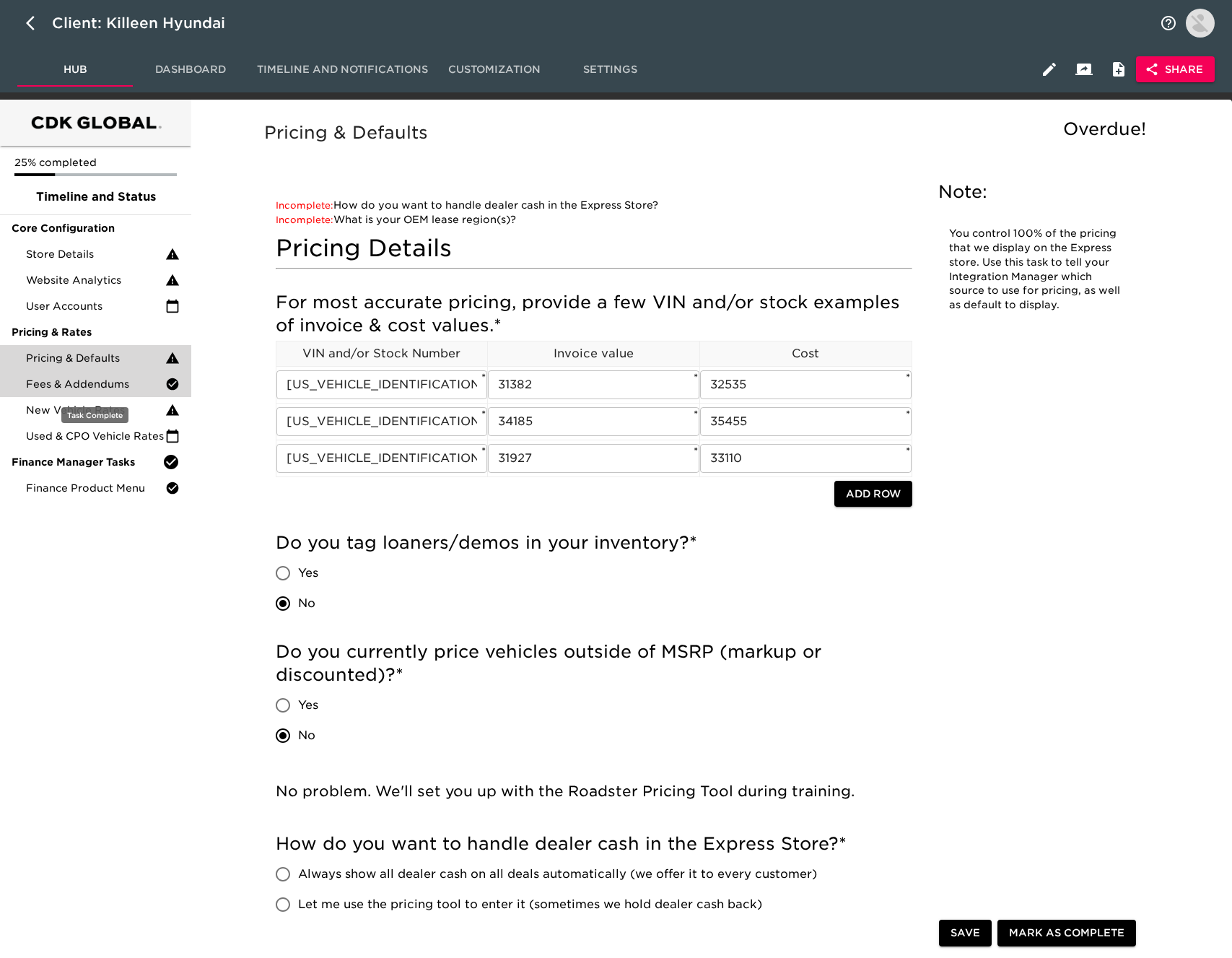
click at [113, 390] on span "Fees & Addendums" at bounding box center [95, 384] width 139 height 14
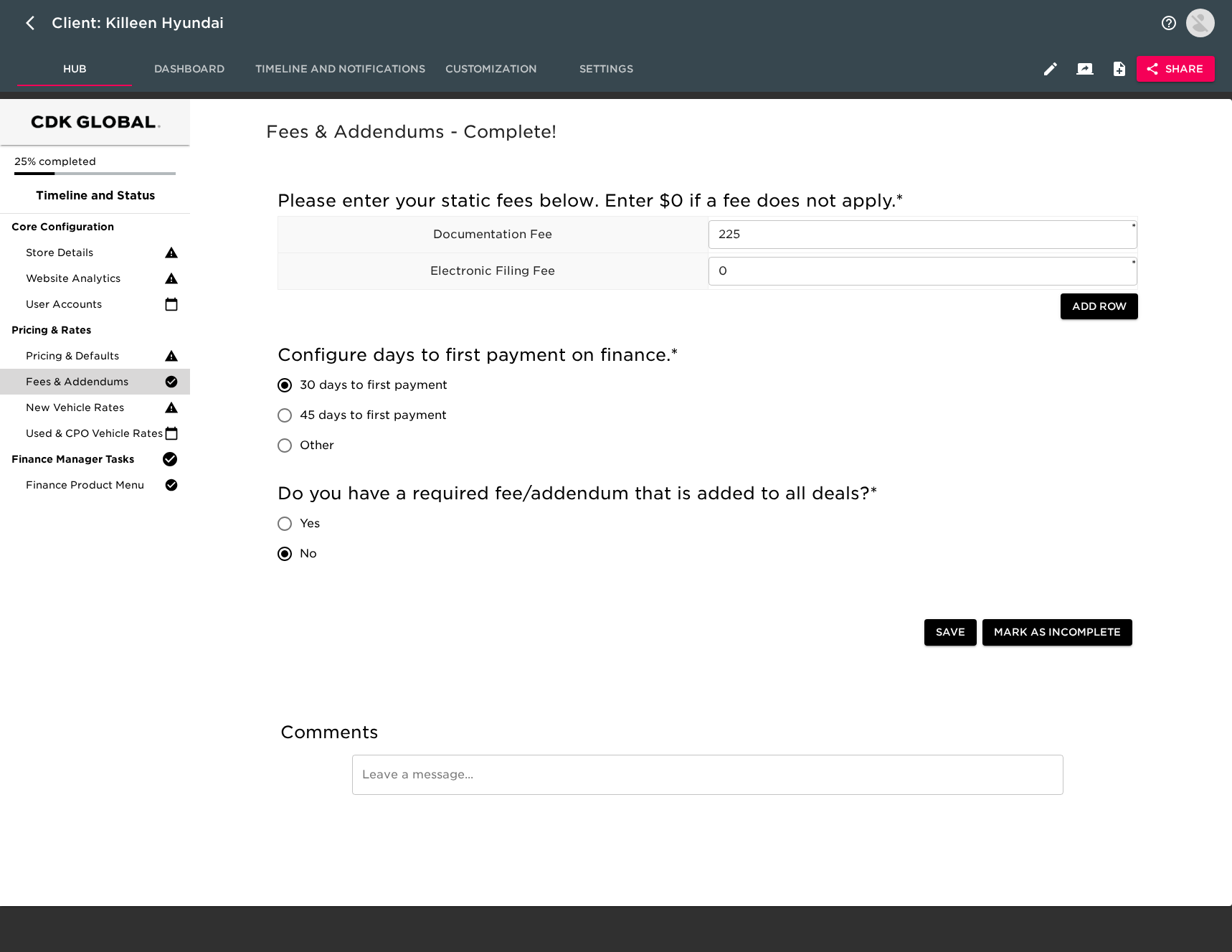
click at [585, 74] on span "Settings" at bounding box center [606, 69] width 98 height 18
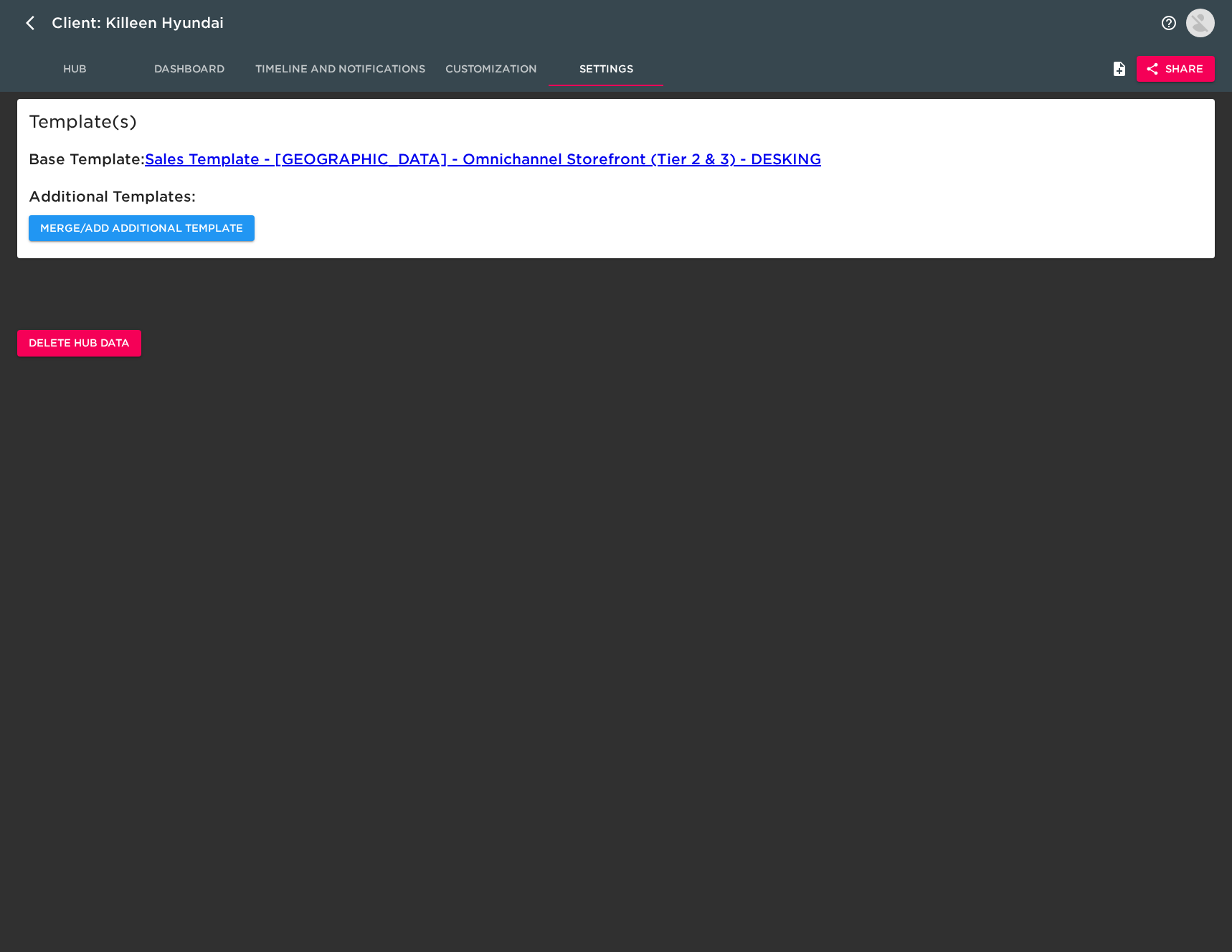
click at [80, 73] on span "Hub" at bounding box center [75, 69] width 98 height 18
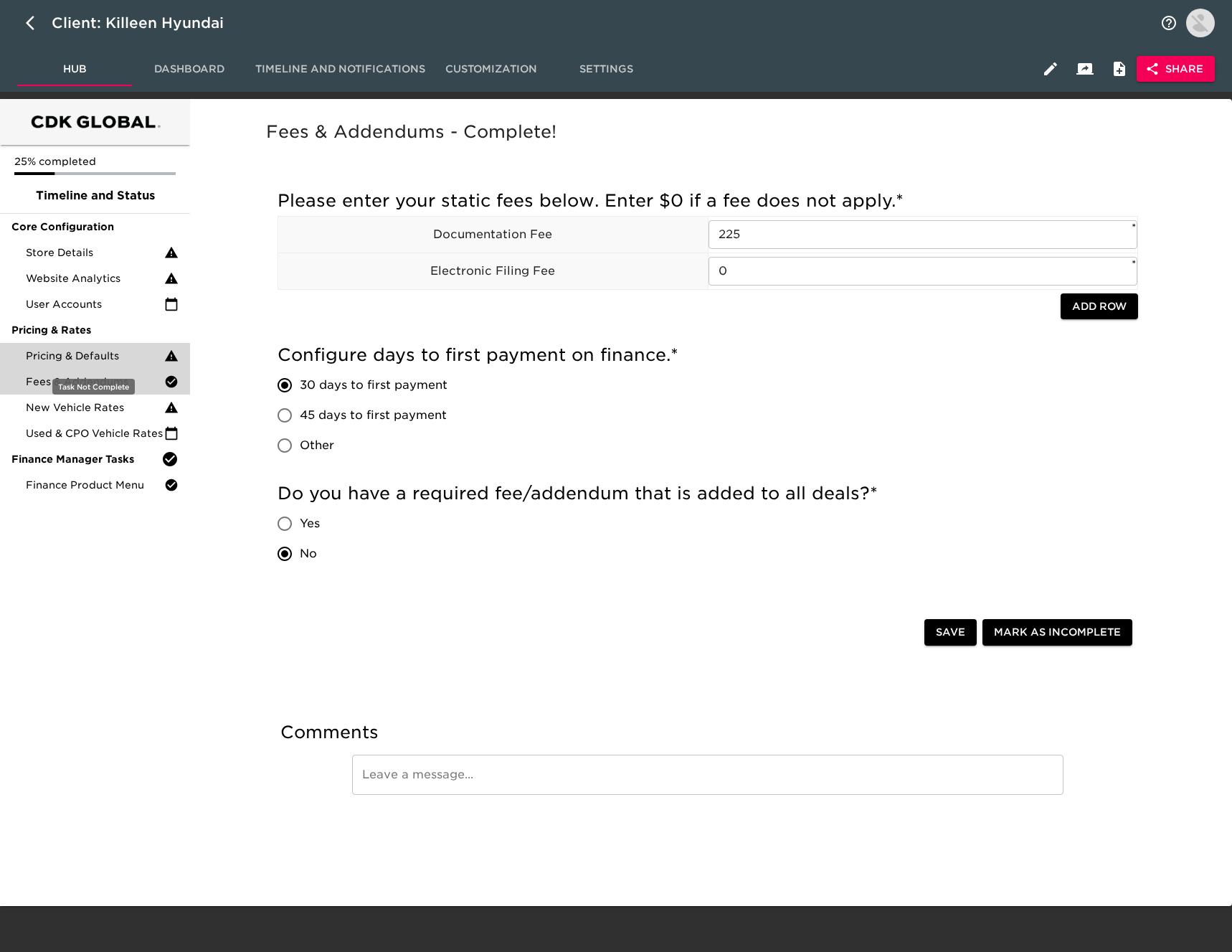
click at [88, 353] on span "Pricing & Defaults" at bounding box center [95, 355] width 139 height 14
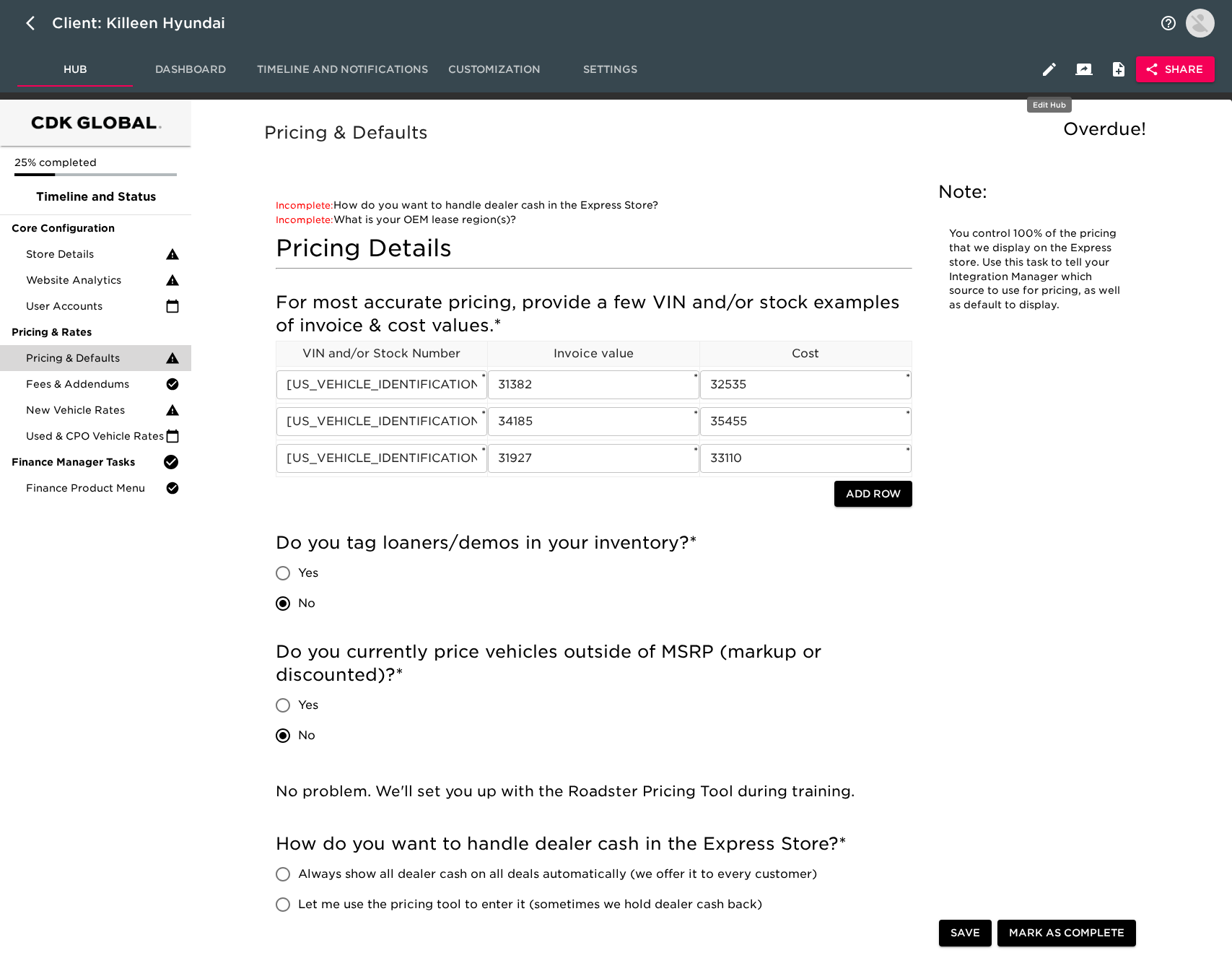
click at [1051, 70] on icon "button" at bounding box center [1049, 69] width 13 height 13
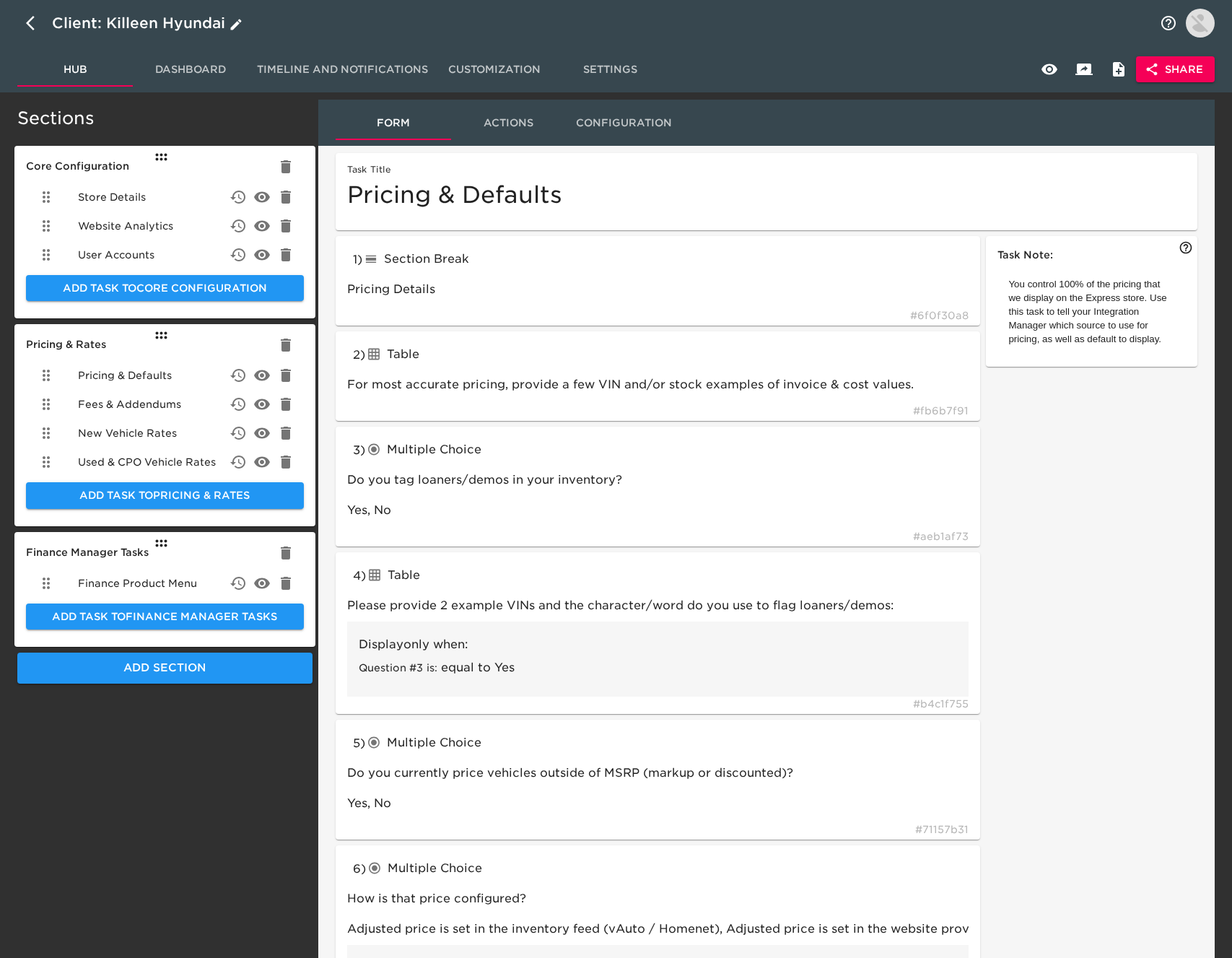
click at [33, 20] on icon "button" at bounding box center [35, 23] width 17 height 17
select select "10"
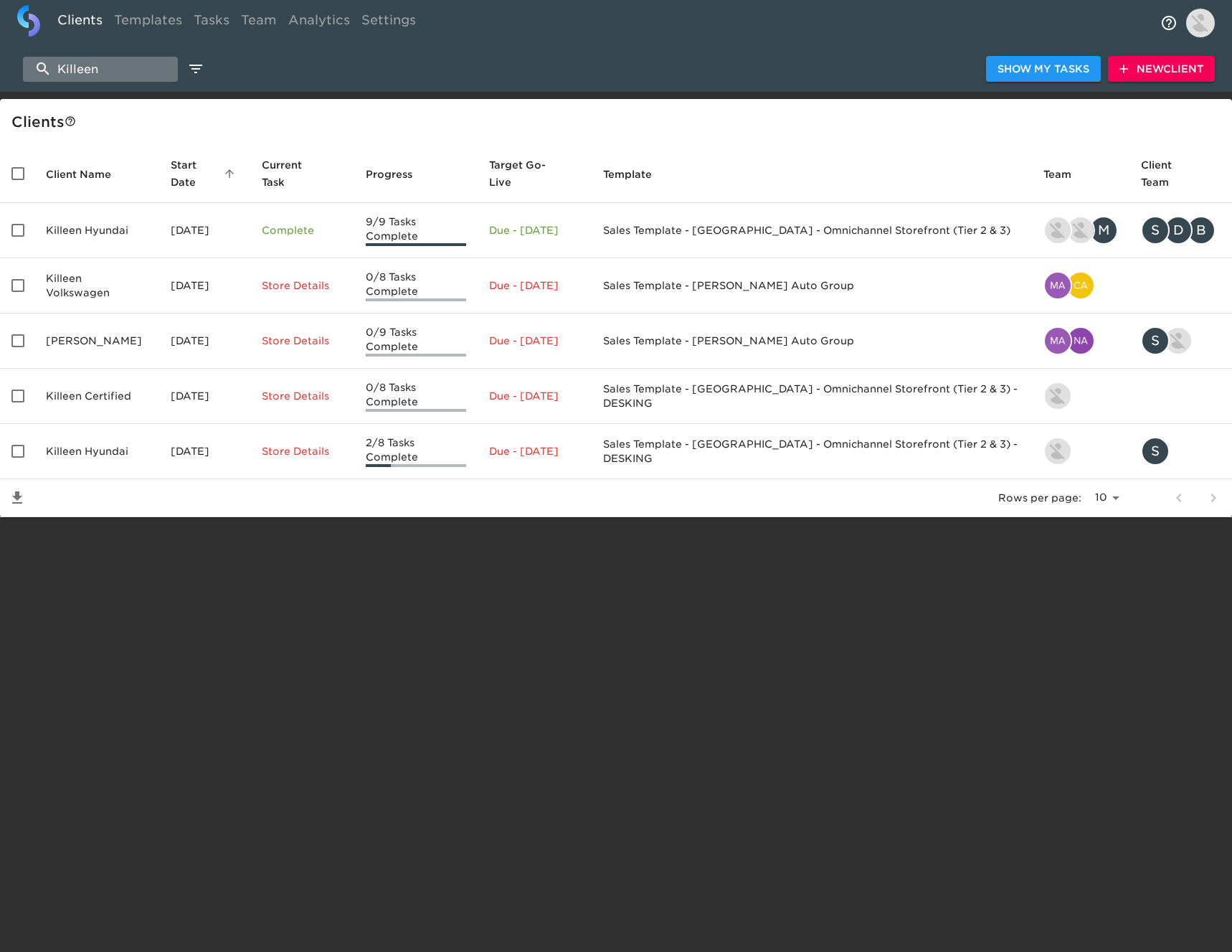
click at [126, 67] on input "Killeen" at bounding box center [101, 69] width 155 height 25
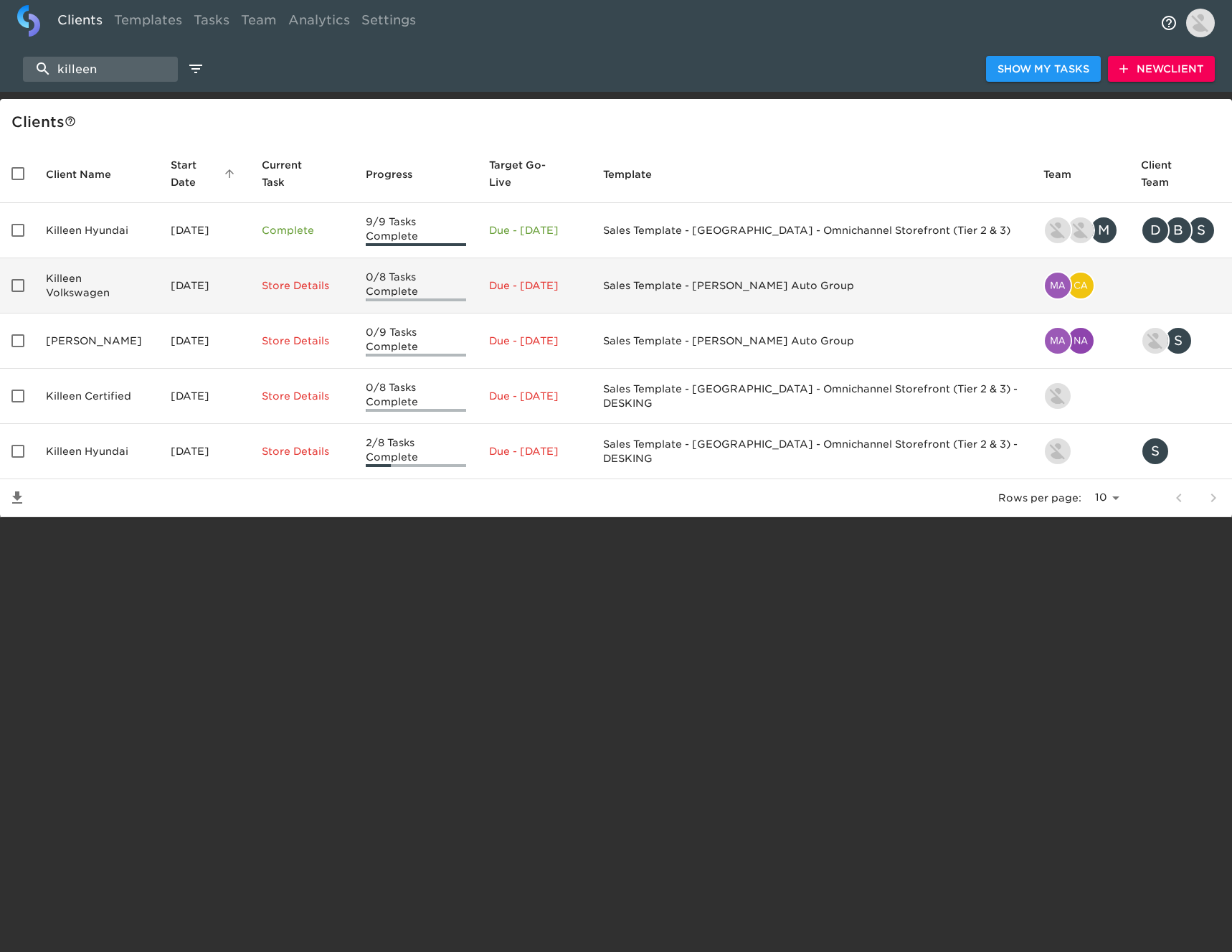
type input "killeen"
click at [141, 277] on td "Killeen Volkswagen" at bounding box center [97, 286] width 125 height 55
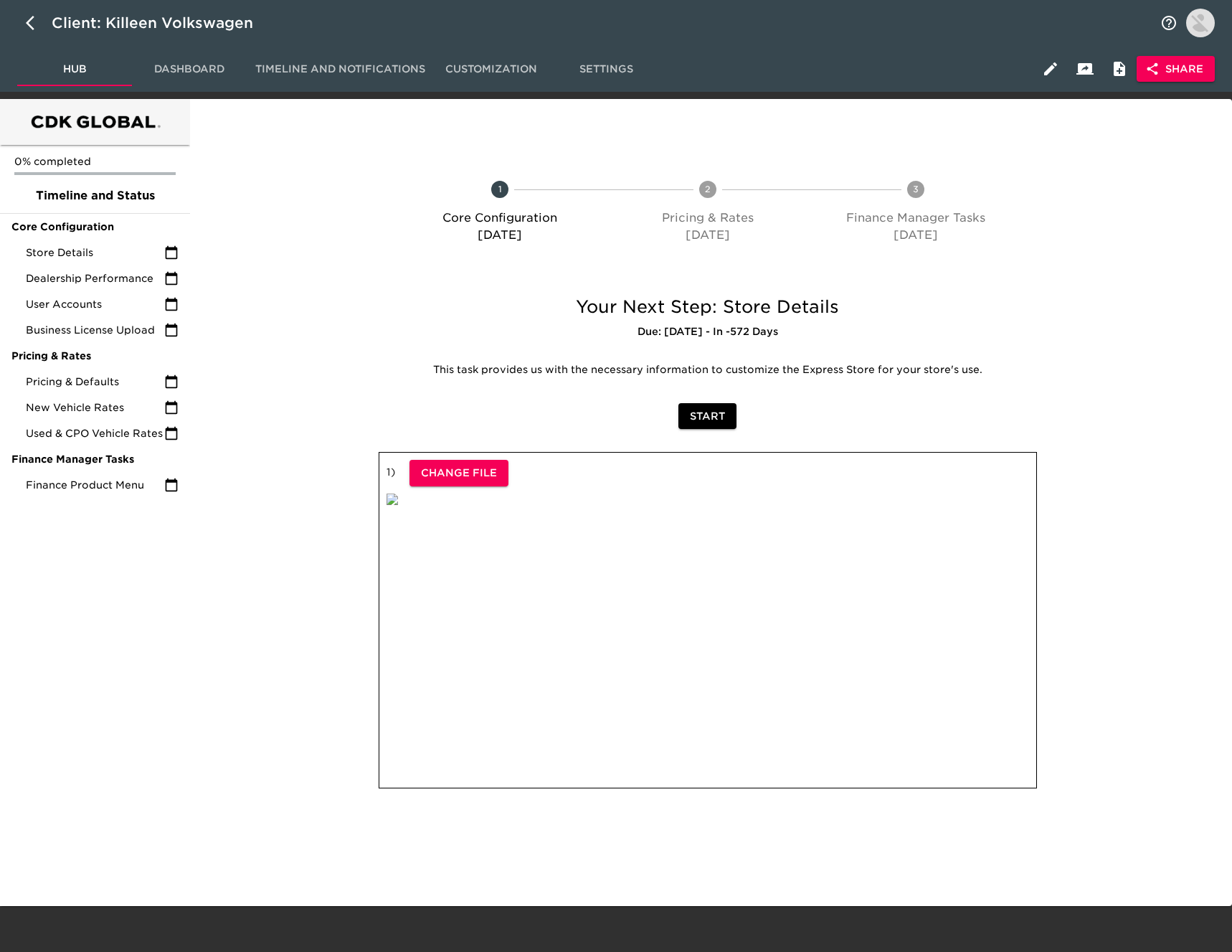
click at [1195, 67] on span "Share" at bounding box center [1175, 69] width 55 height 18
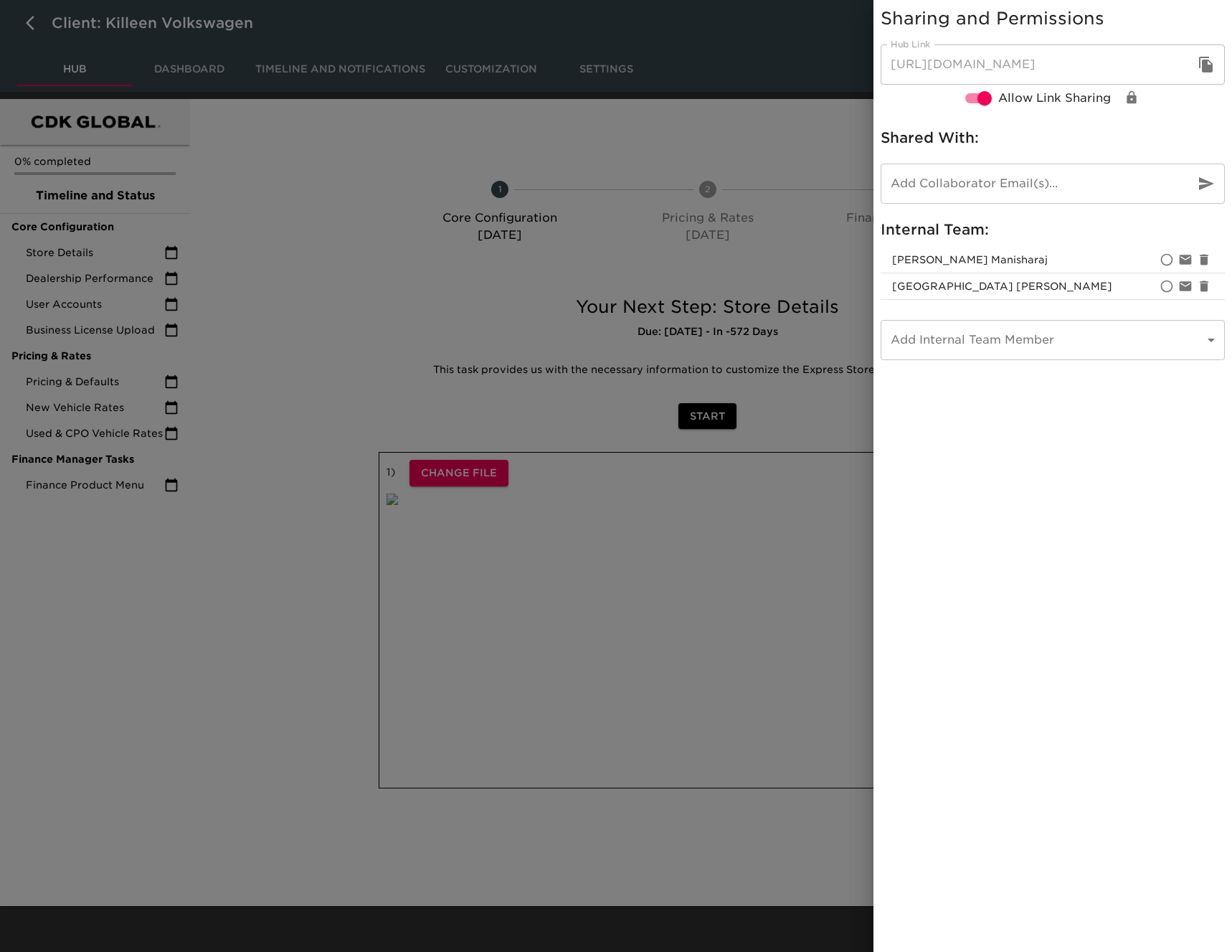
drag, startPoint x: 1204, startPoint y: 69, endPoint x: 251, endPoint y: 293, distance: 979.0
click at [1204, 69] on icon "button" at bounding box center [1205, 65] width 14 height 16
click at [95, 387] on div at bounding box center [616, 476] width 1232 height 952
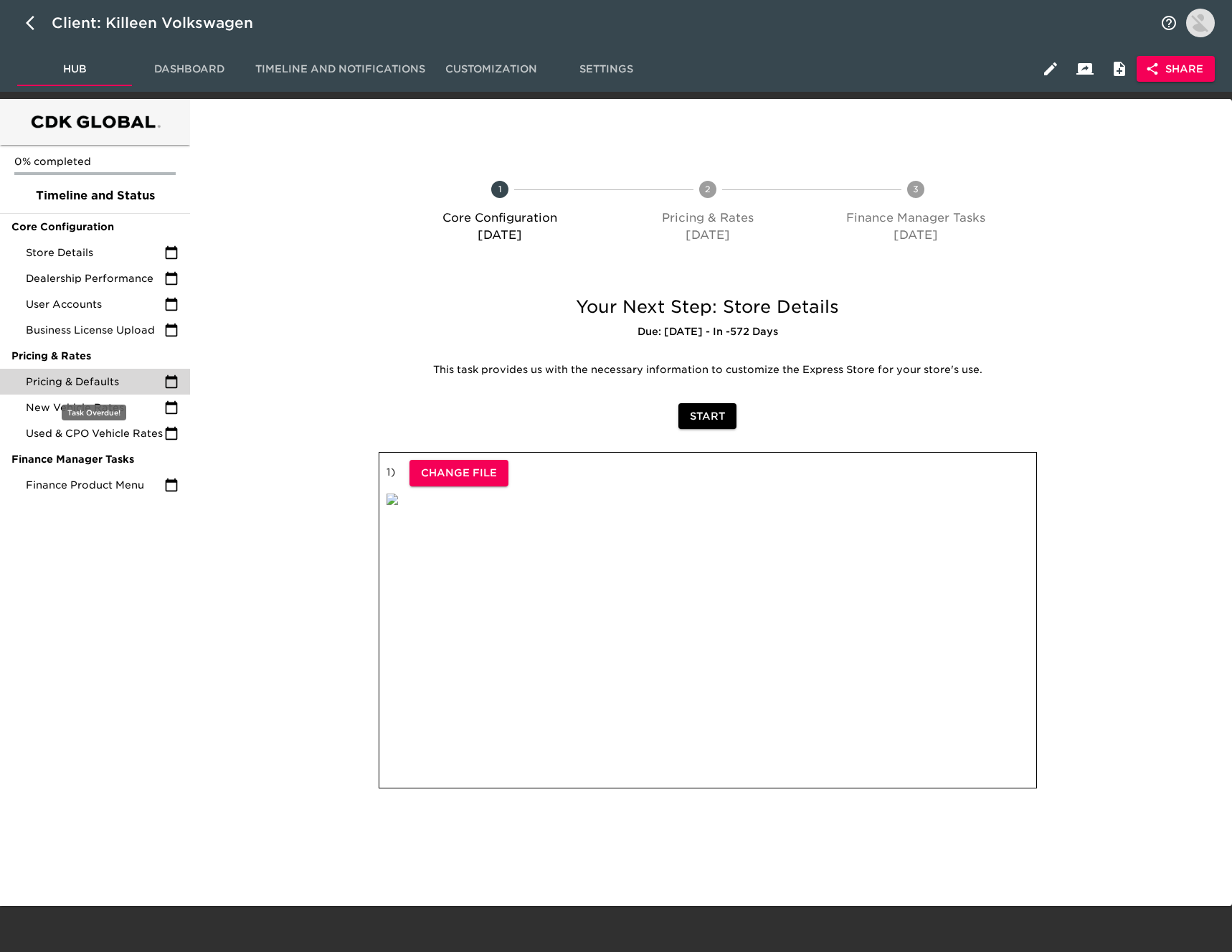
click at [101, 379] on span "Pricing & Defaults" at bounding box center [95, 381] width 139 height 14
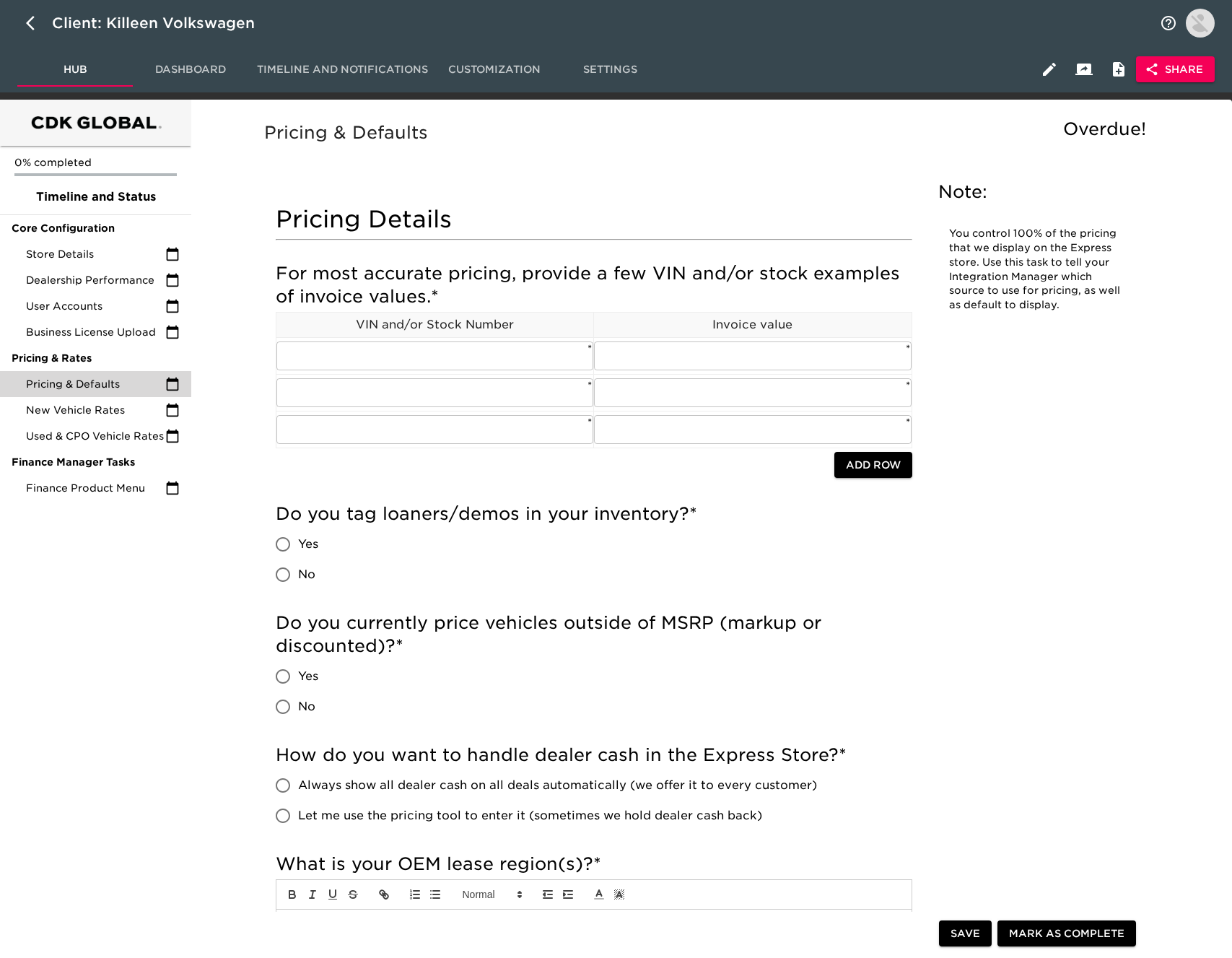
click at [600, 67] on span "Settings" at bounding box center [610, 69] width 98 height 18
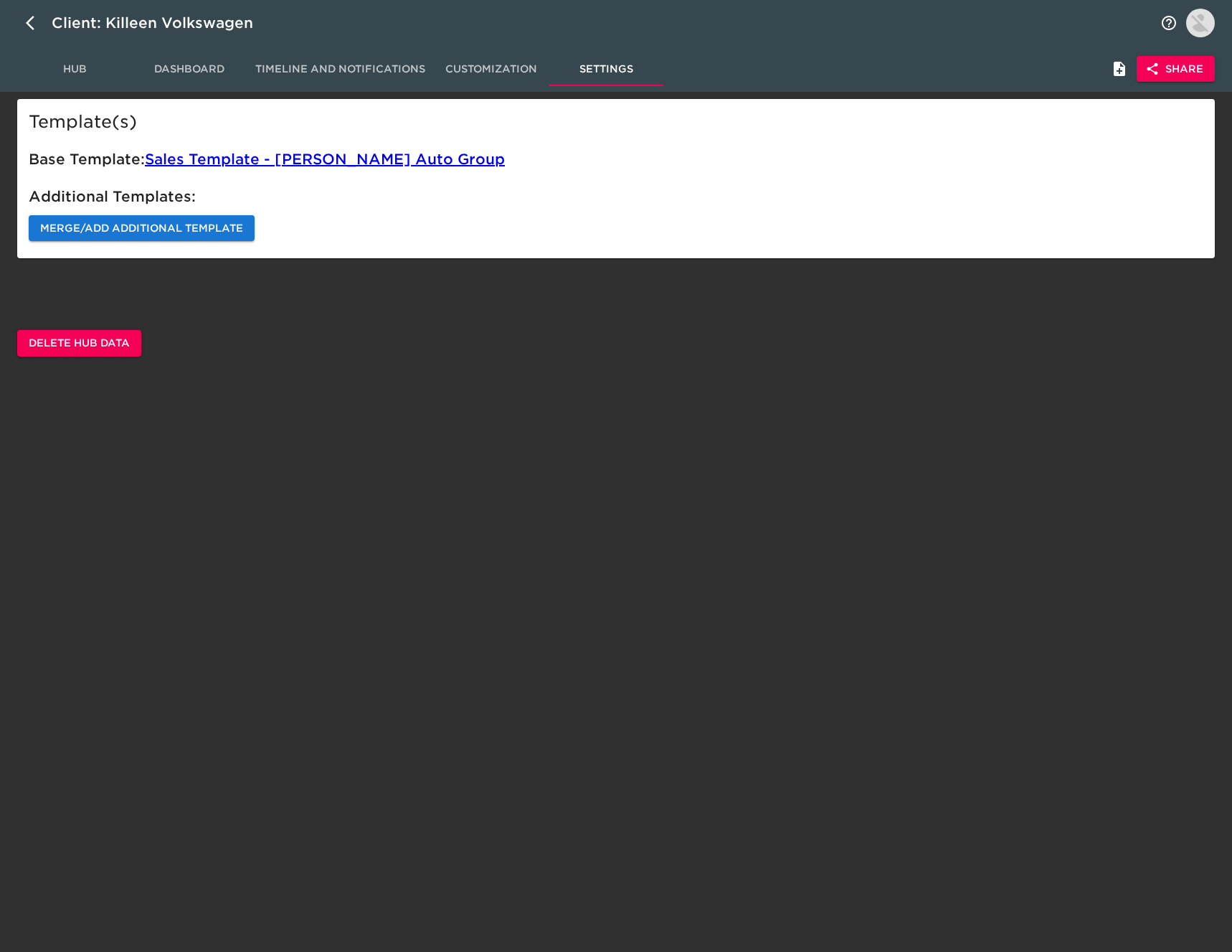
click at [225, 232] on span "Merge/Add Additional Template" at bounding box center [141, 228] width 203 height 18
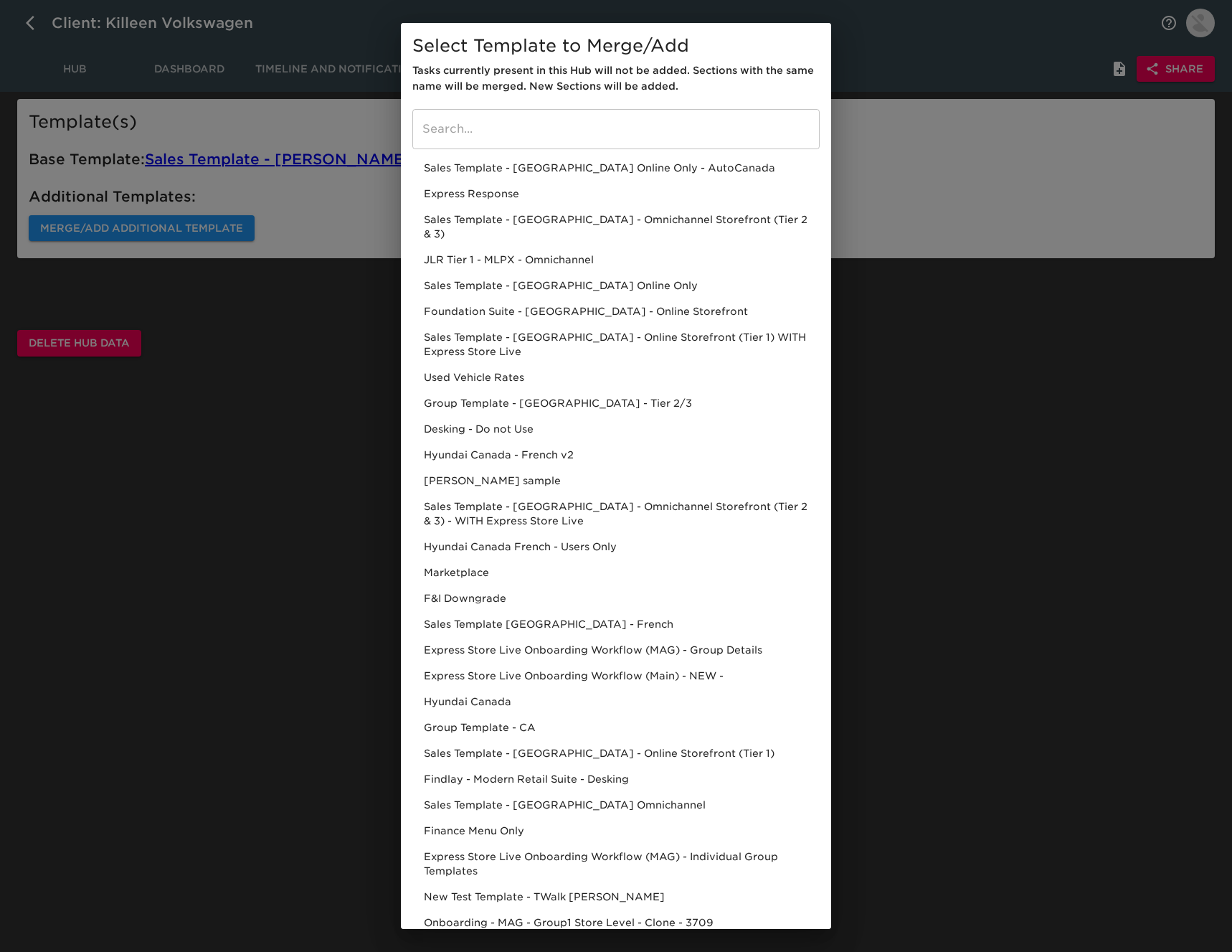
click at [539, 131] on input "search" at bounding box center [615, 129] width 407 height 40
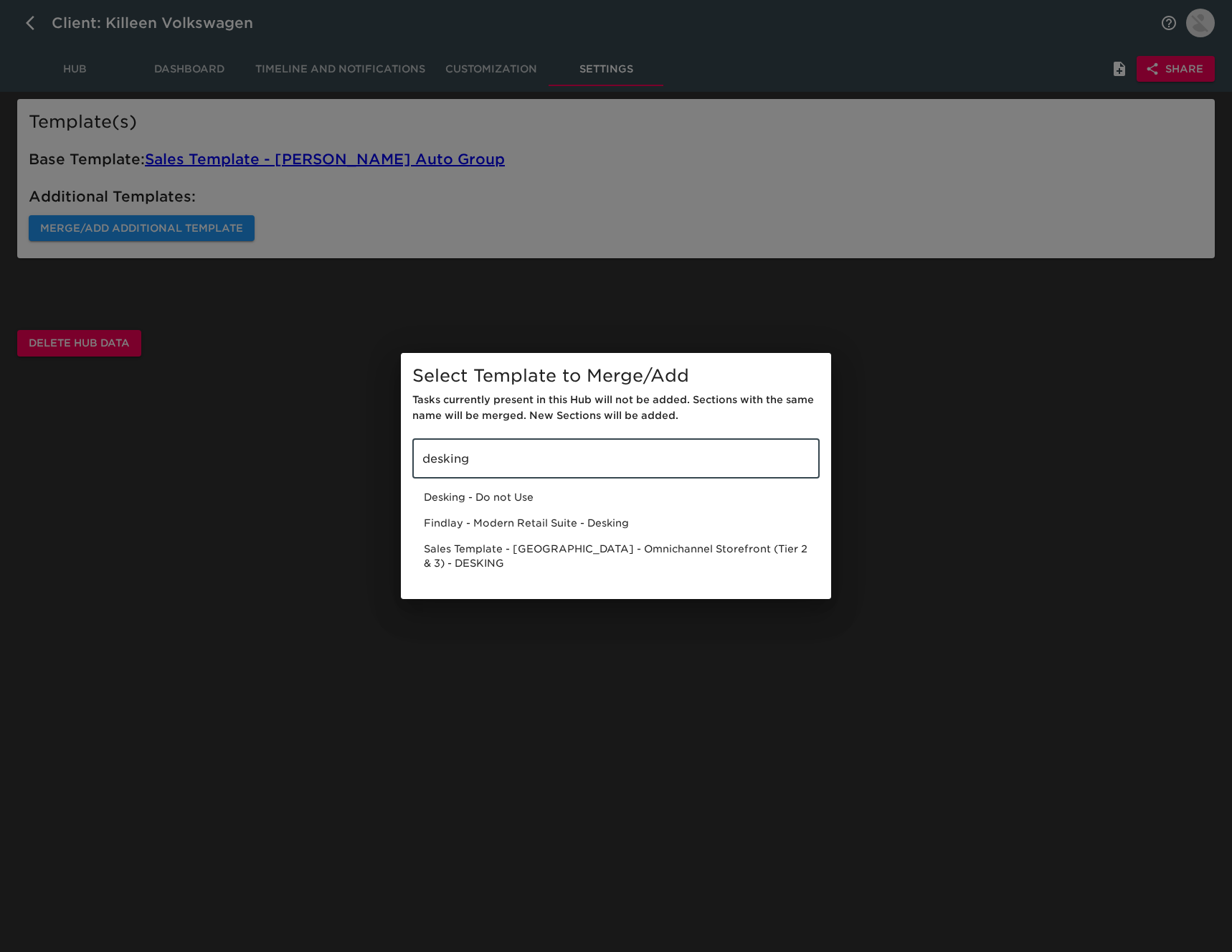
type input "desking"
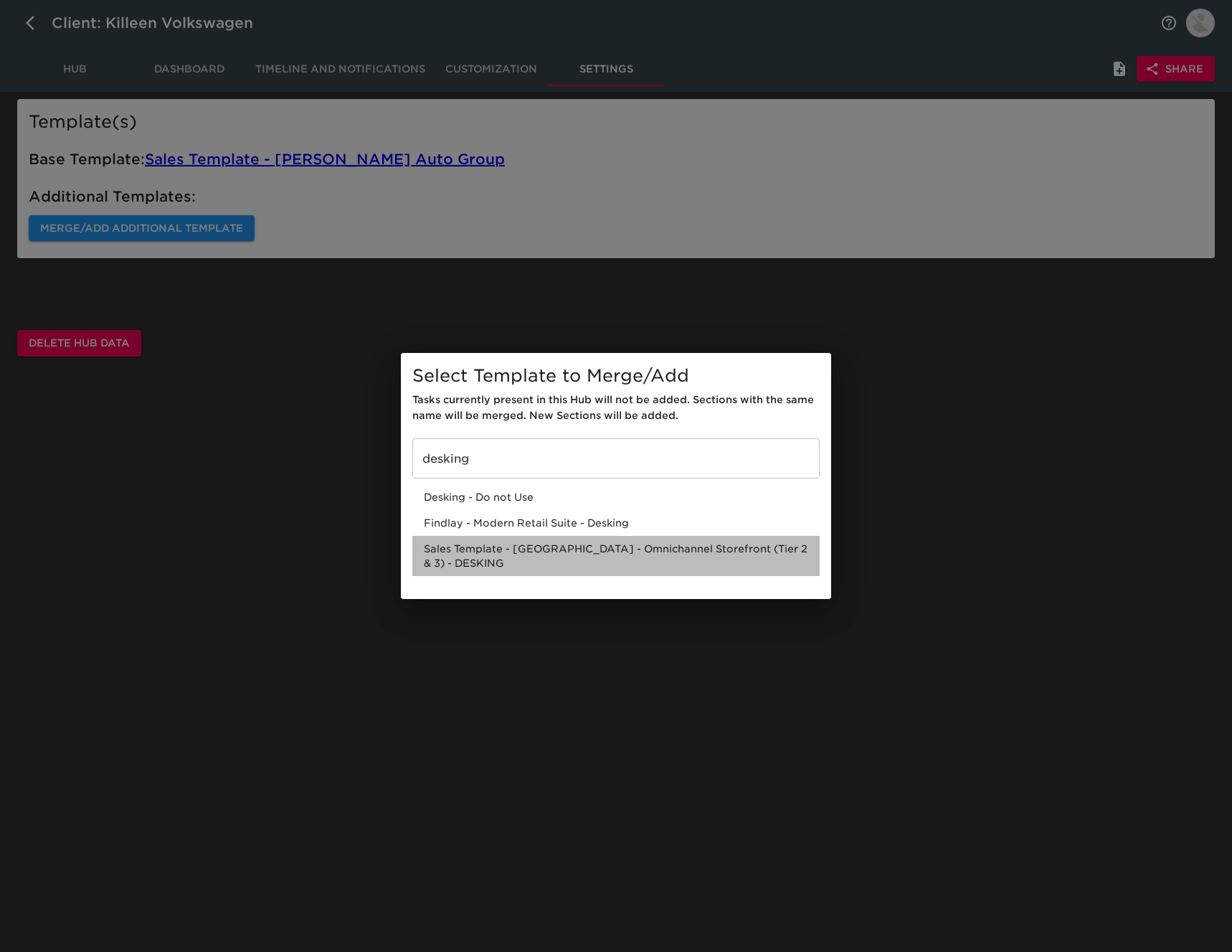
click at [619, 558] on div "Sales Template - [GEOGRAPHIC_DATA] - Omnichannel Storefront (Tier 2 & 3) - DESK…" at bounding box center [615, 556] width 407 height 40
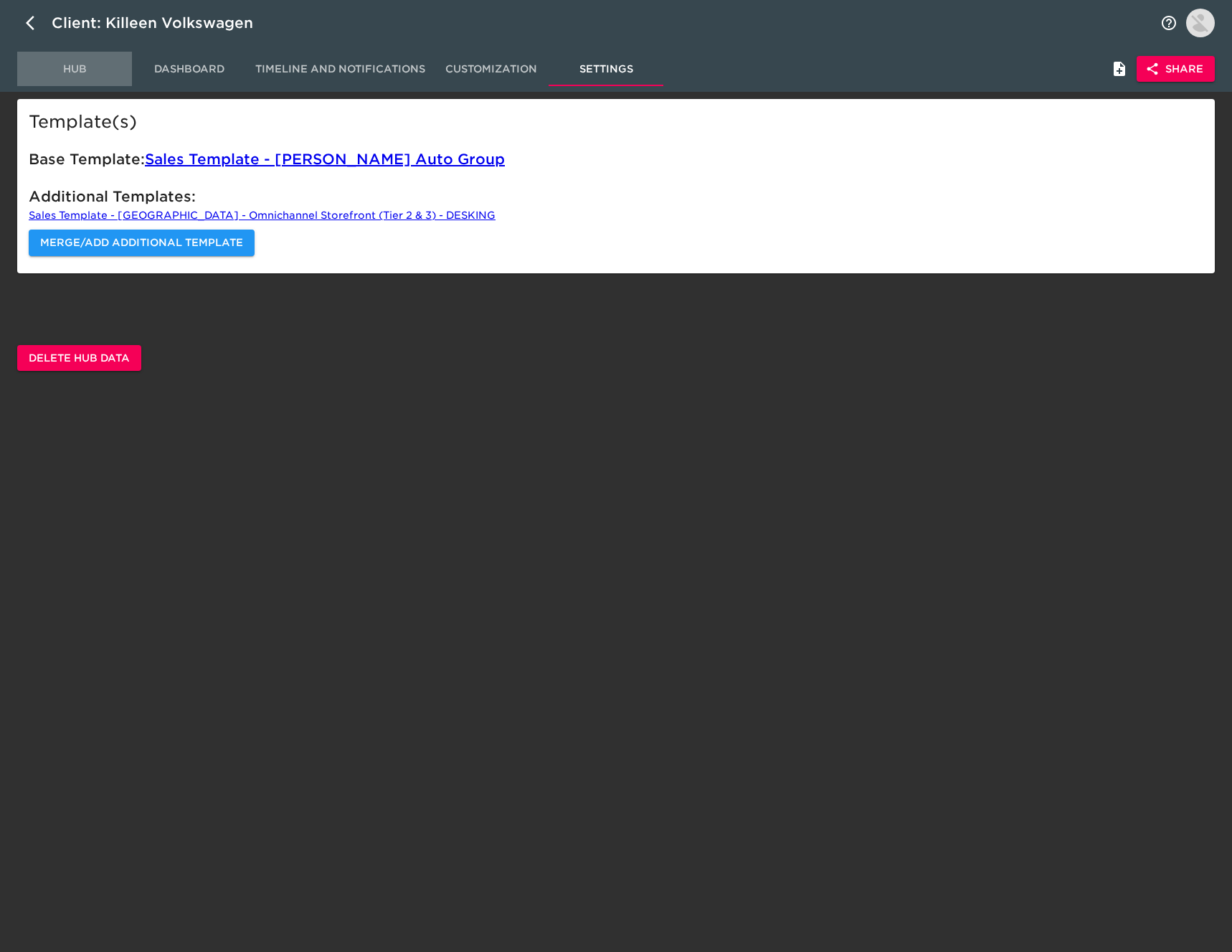
drag, startPoint x: 78, startPoint y: 67, endPoint x: 90, endPoint y: 88, distance: 24.2
click at [79, 66] on span "Hub" at bounding box center [75, 69] width 98 height 18
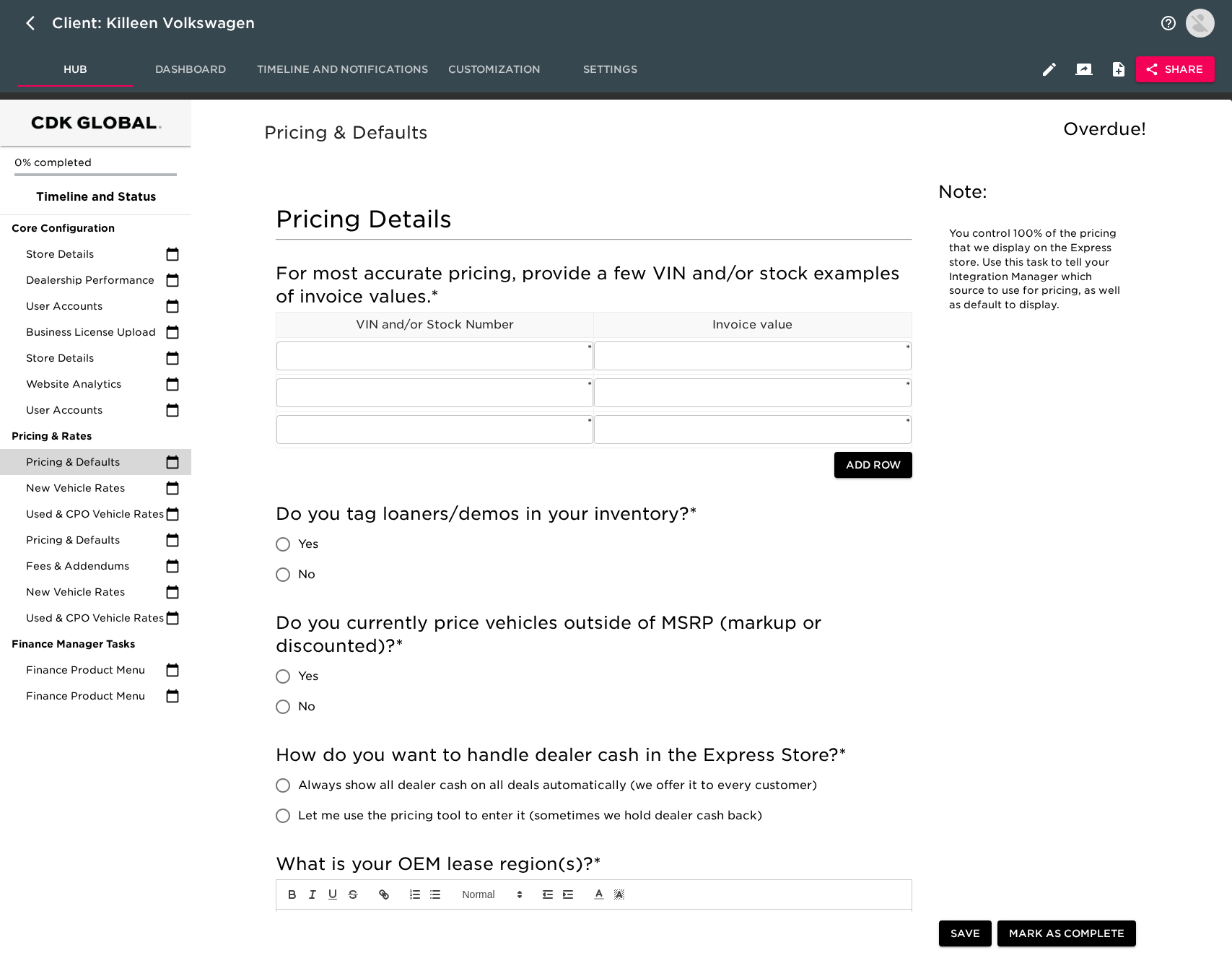
scroll to position [1, 0]
click at [1046, 68] on icon "button" at bounding box center [1049, 69] width 17 height 17
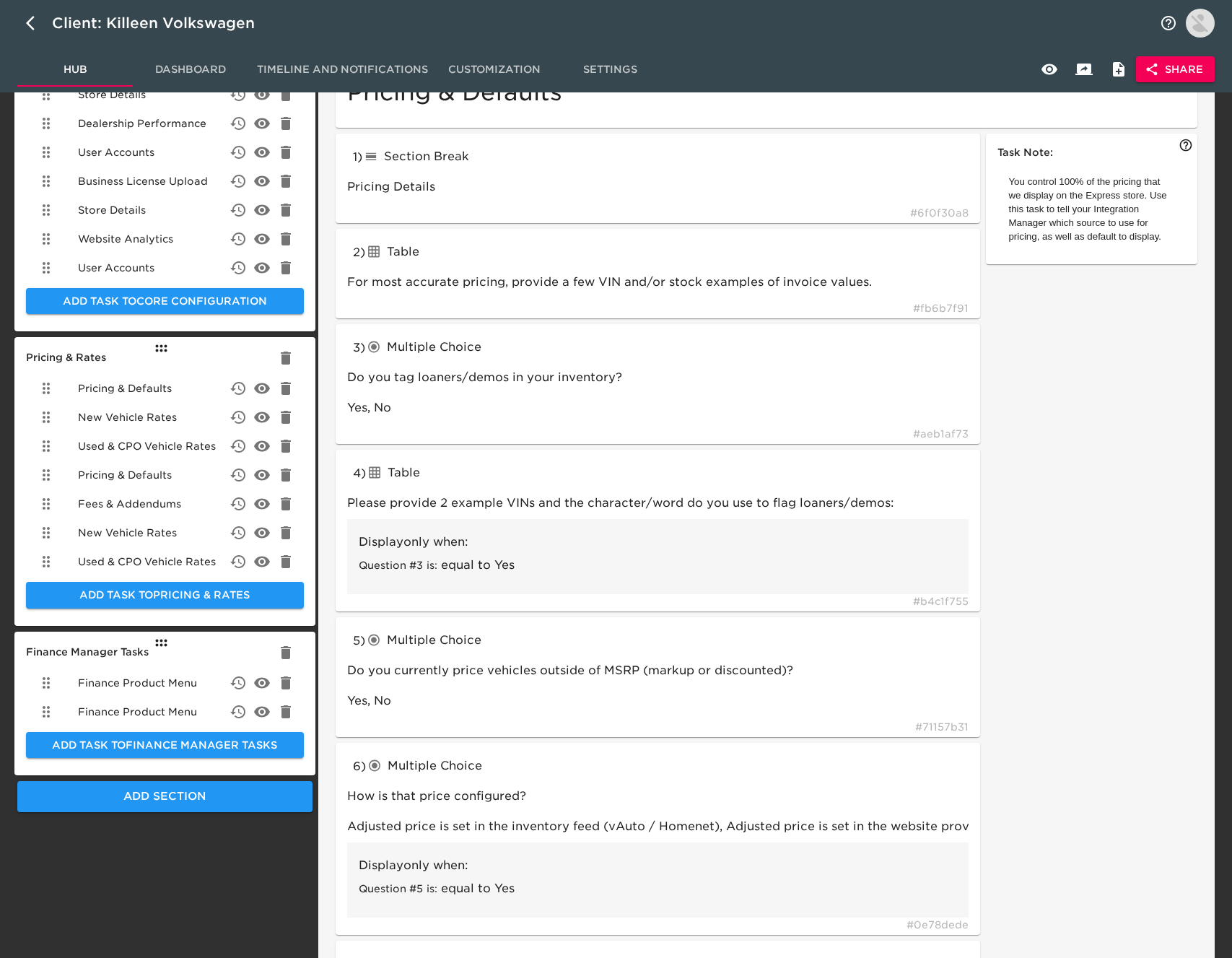
scroll to position [104, 0]
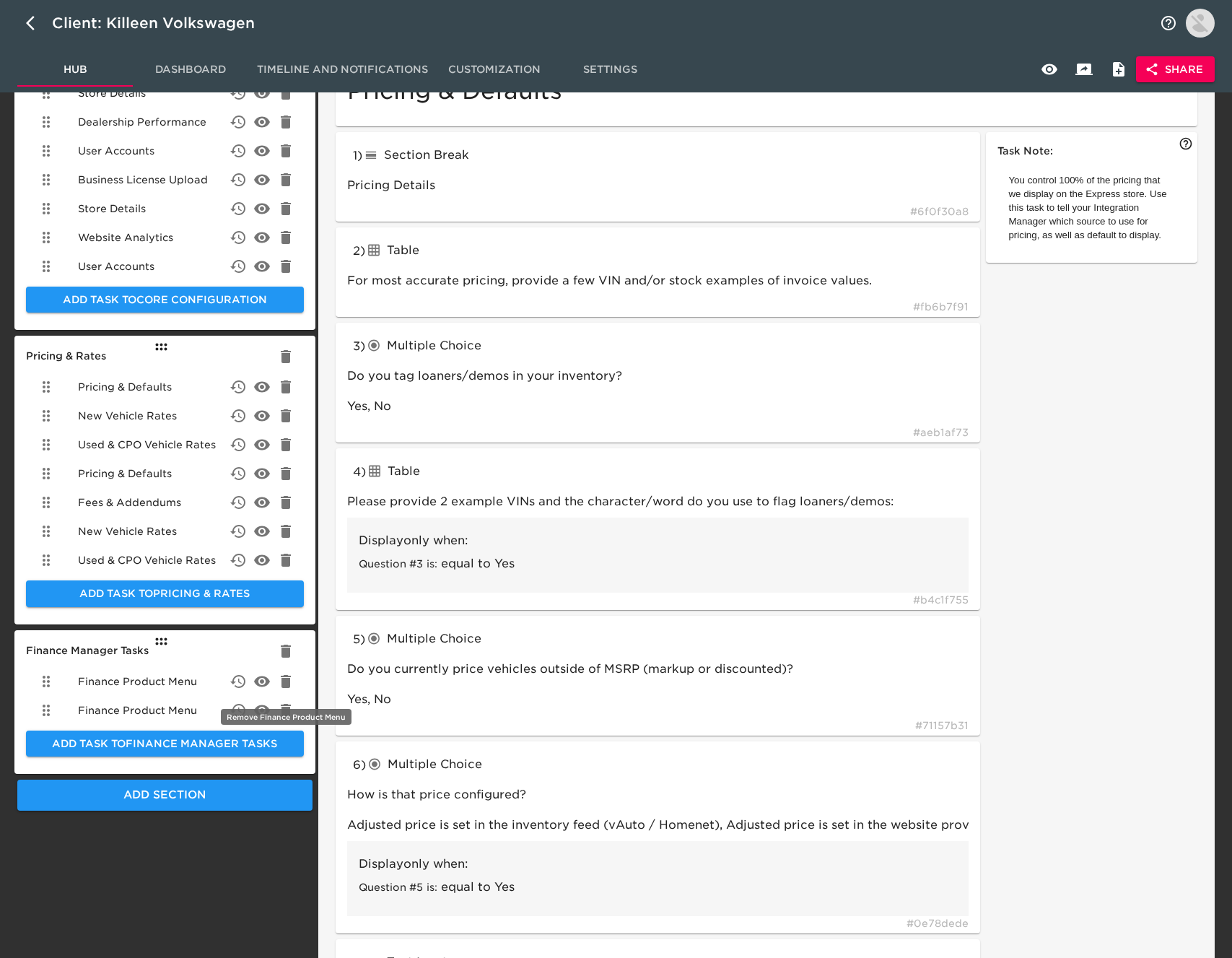
click at [284, 683] on icon "delete" at bounding box center [286, 681] width 10 height 13
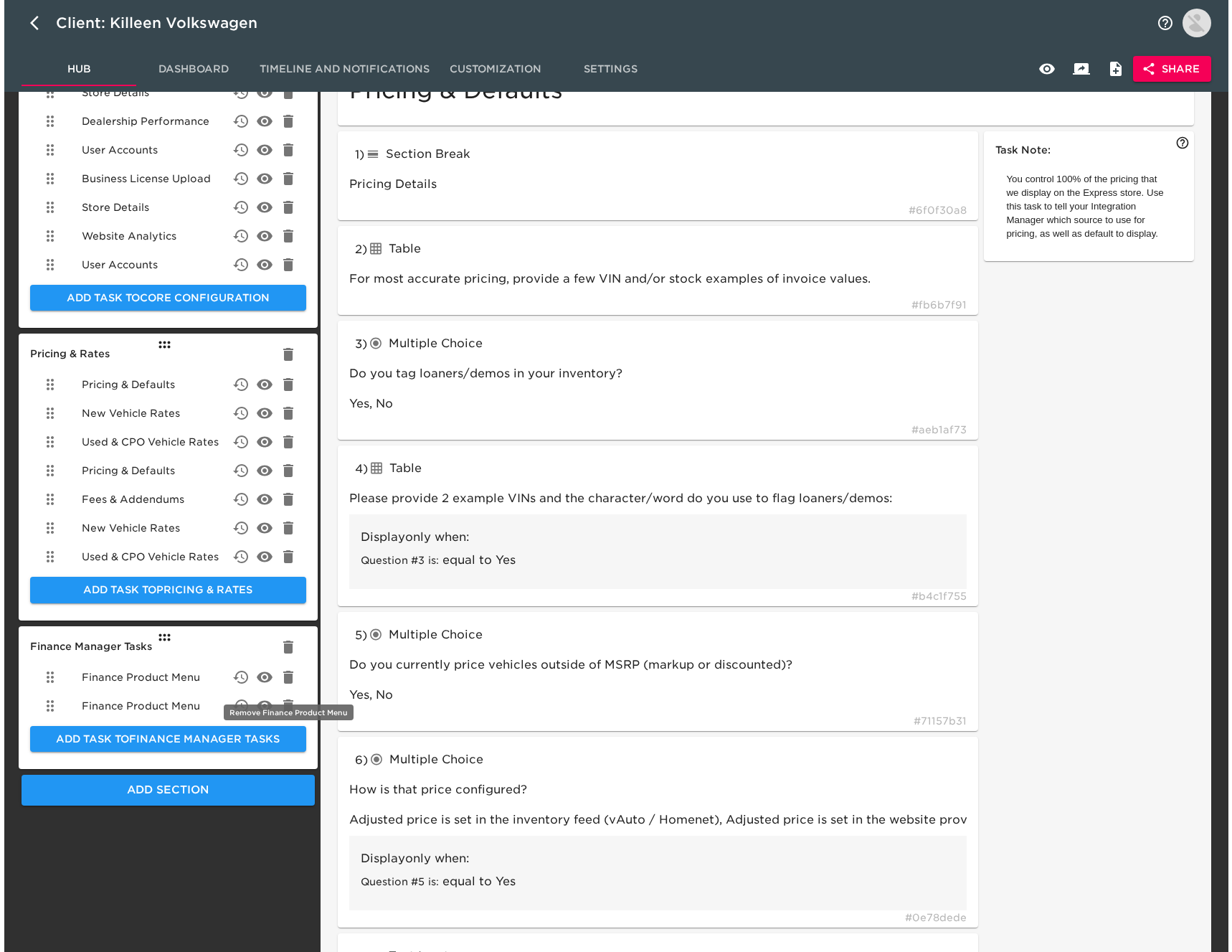
scroll to position [9, 0]
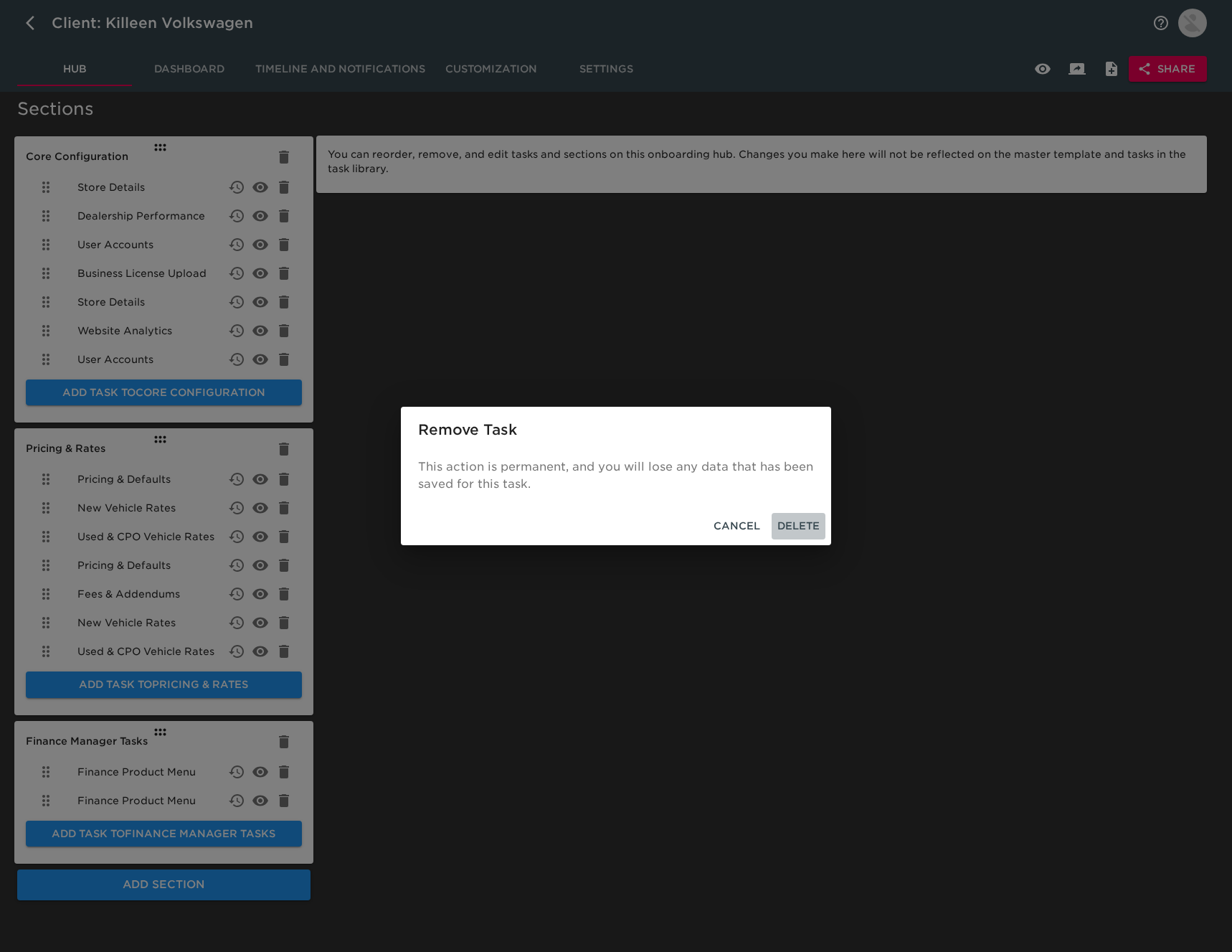
drag, startPoint x: 816, startPoint y: 522, endPoint x: 757, endPoint y: 525, distance: 59.1
click at [816, 522] on span "Delete" at bounding box center [798, 526] width 42 height 18
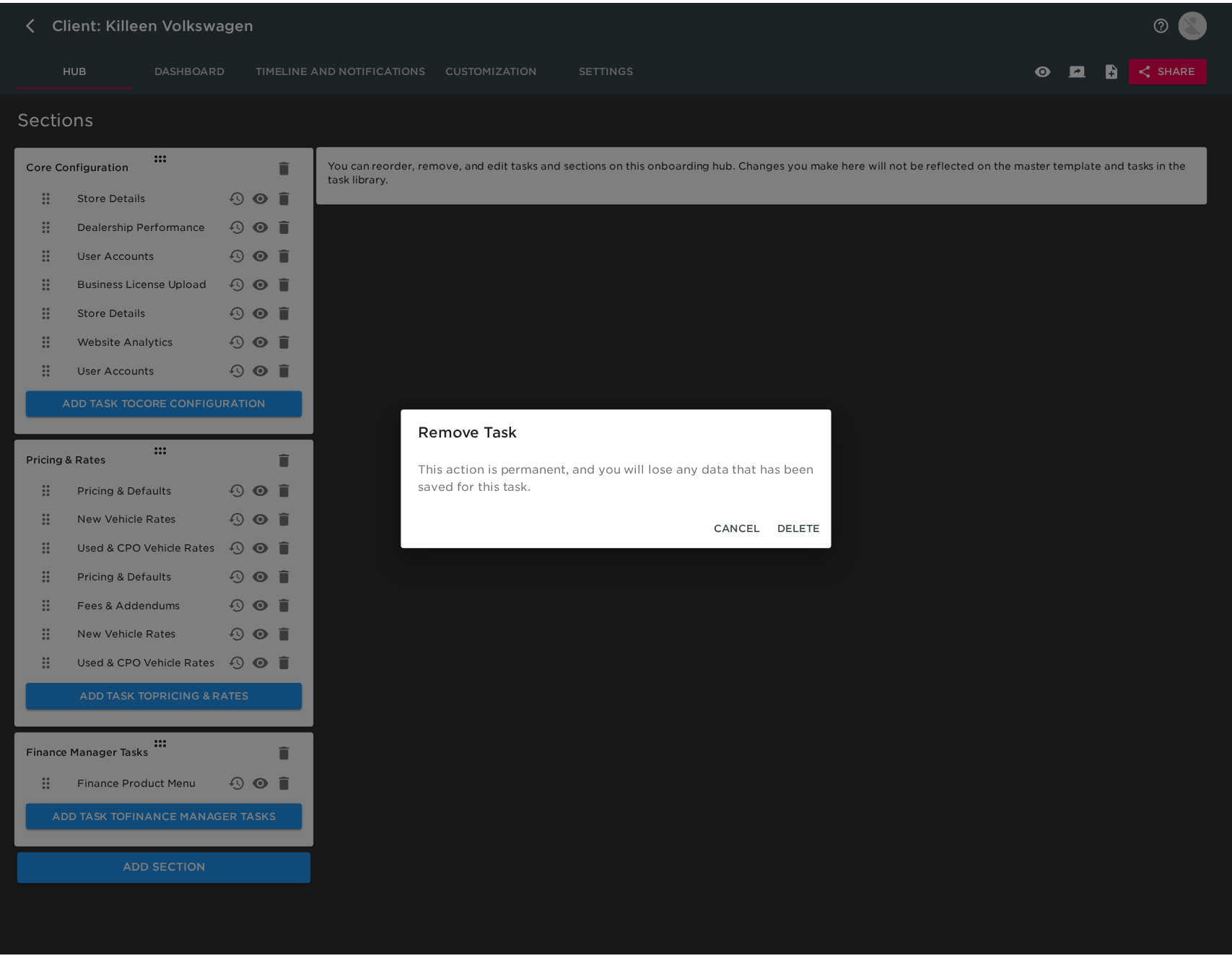
scroll to position [0, 0]
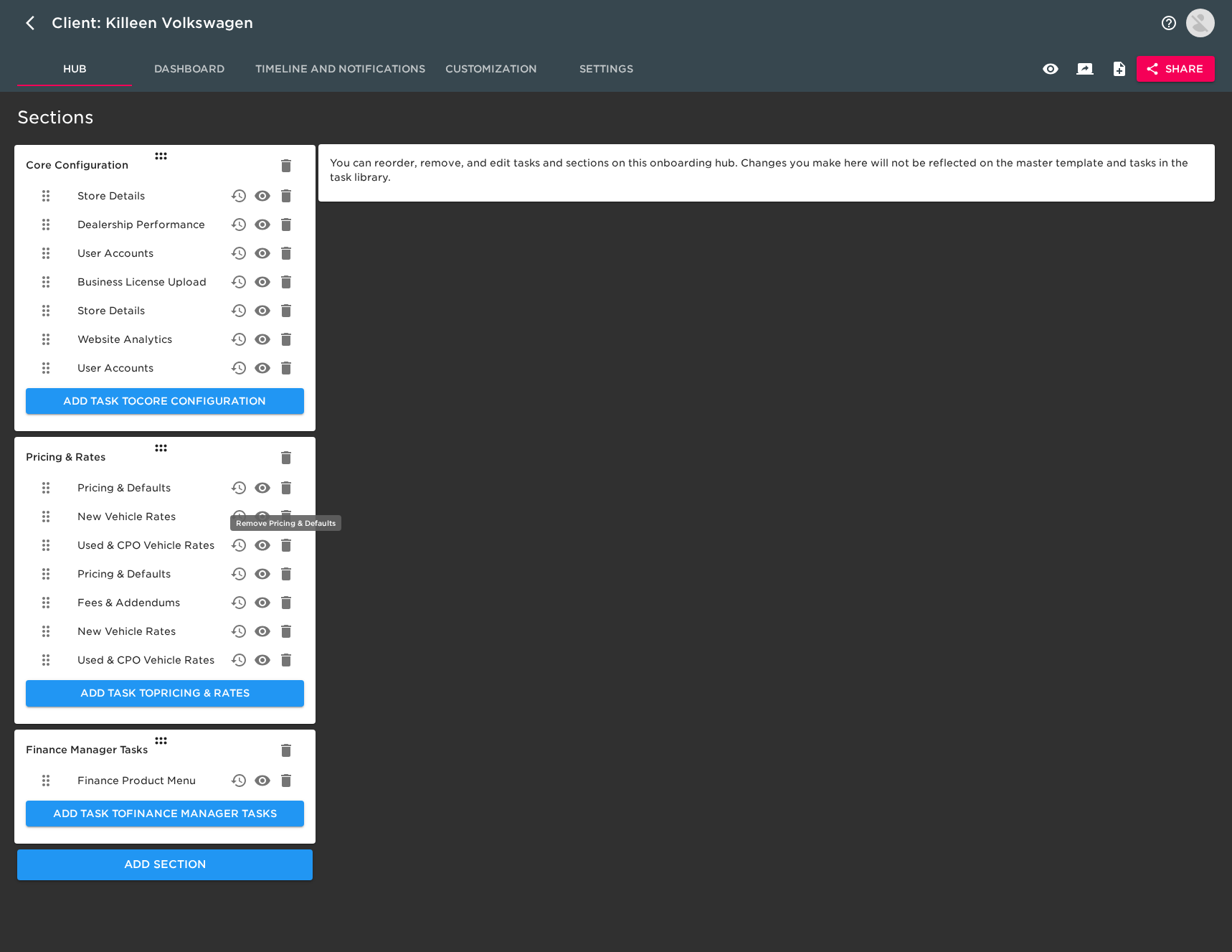
click at [284, 484] on icon "delete" at bounding box center [286, 487] width 10 height 13
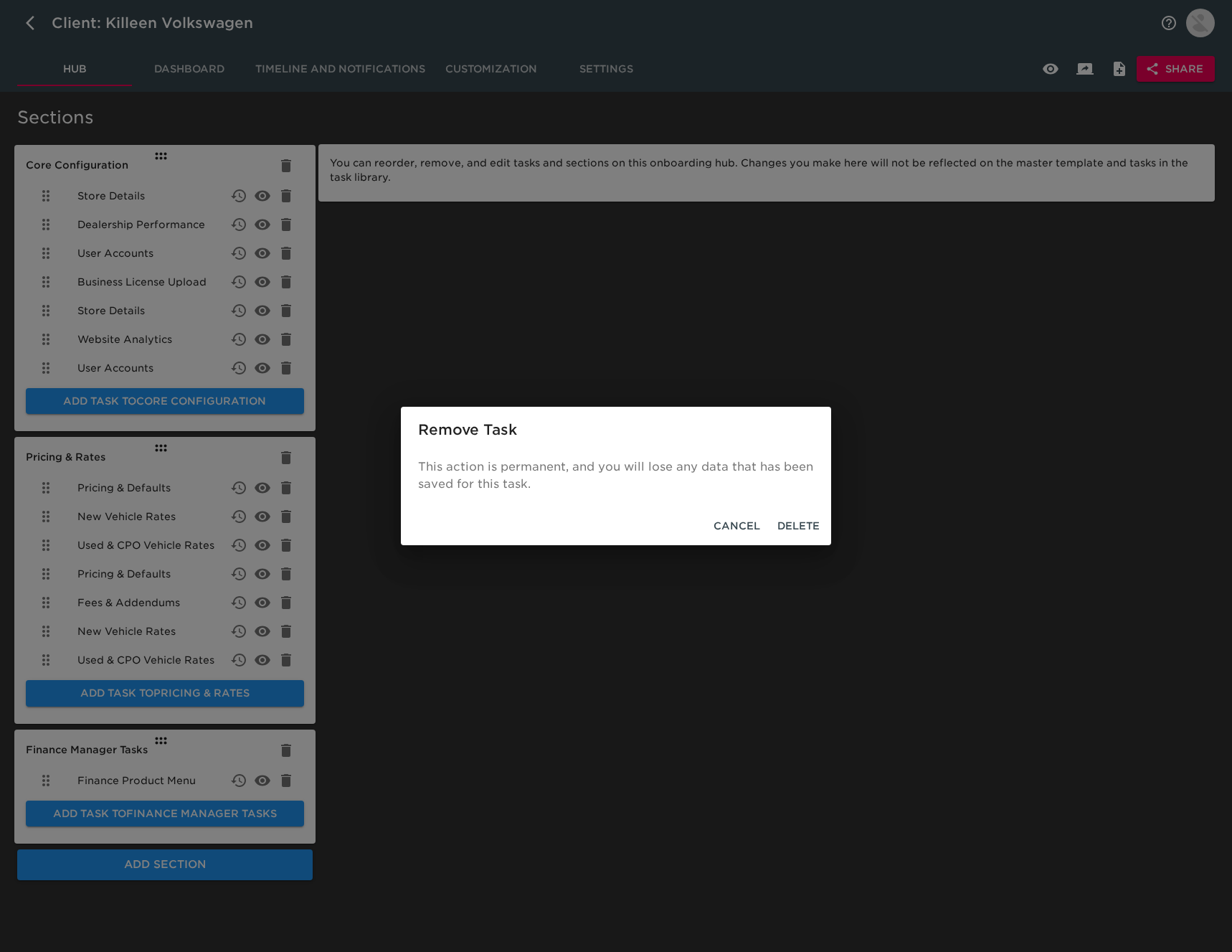
click at [805, 526] on span "Delete" at bounding box center [798, 526] width 42 height 18
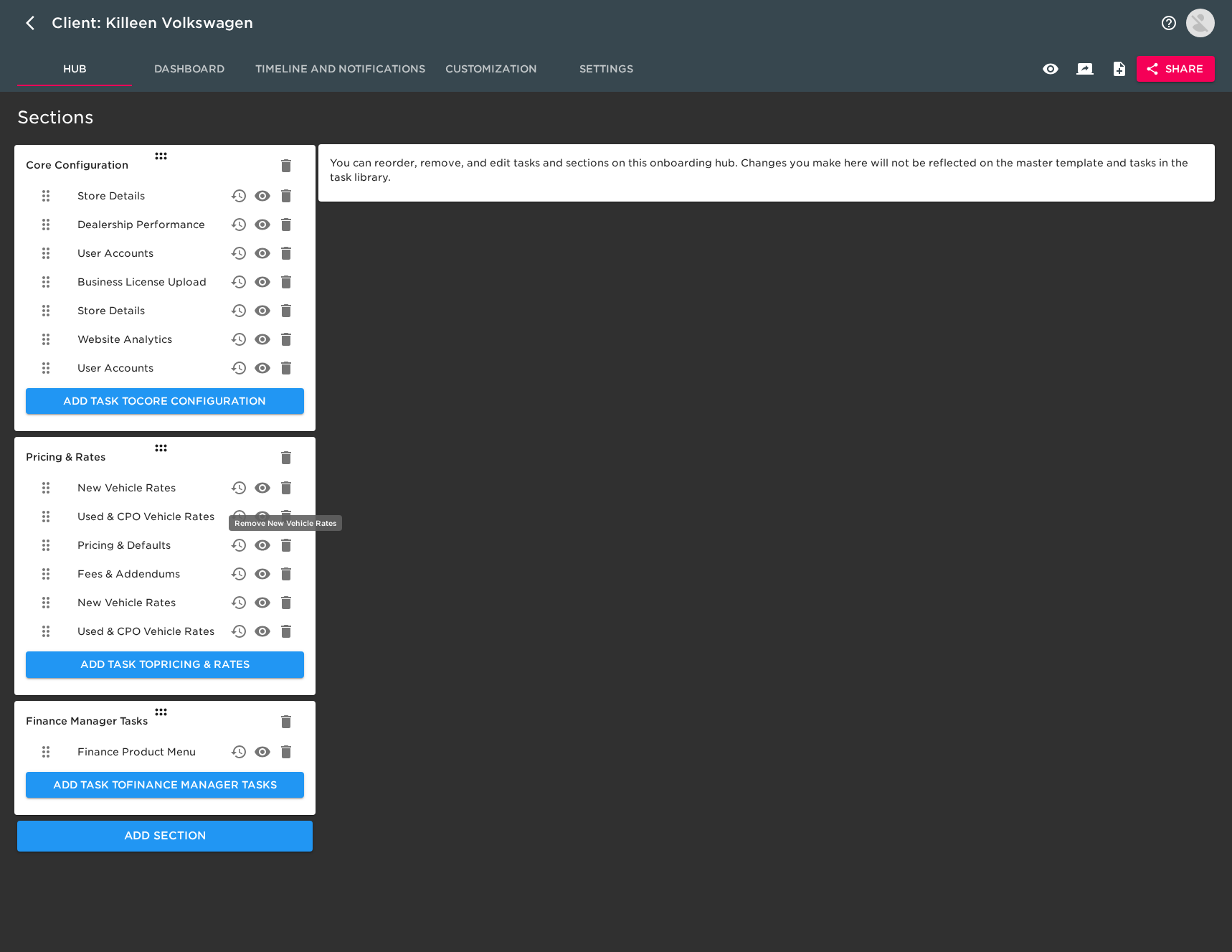
click at [281, 488] on icon "delete" at bounding box center [286, 487] width 17 height 17
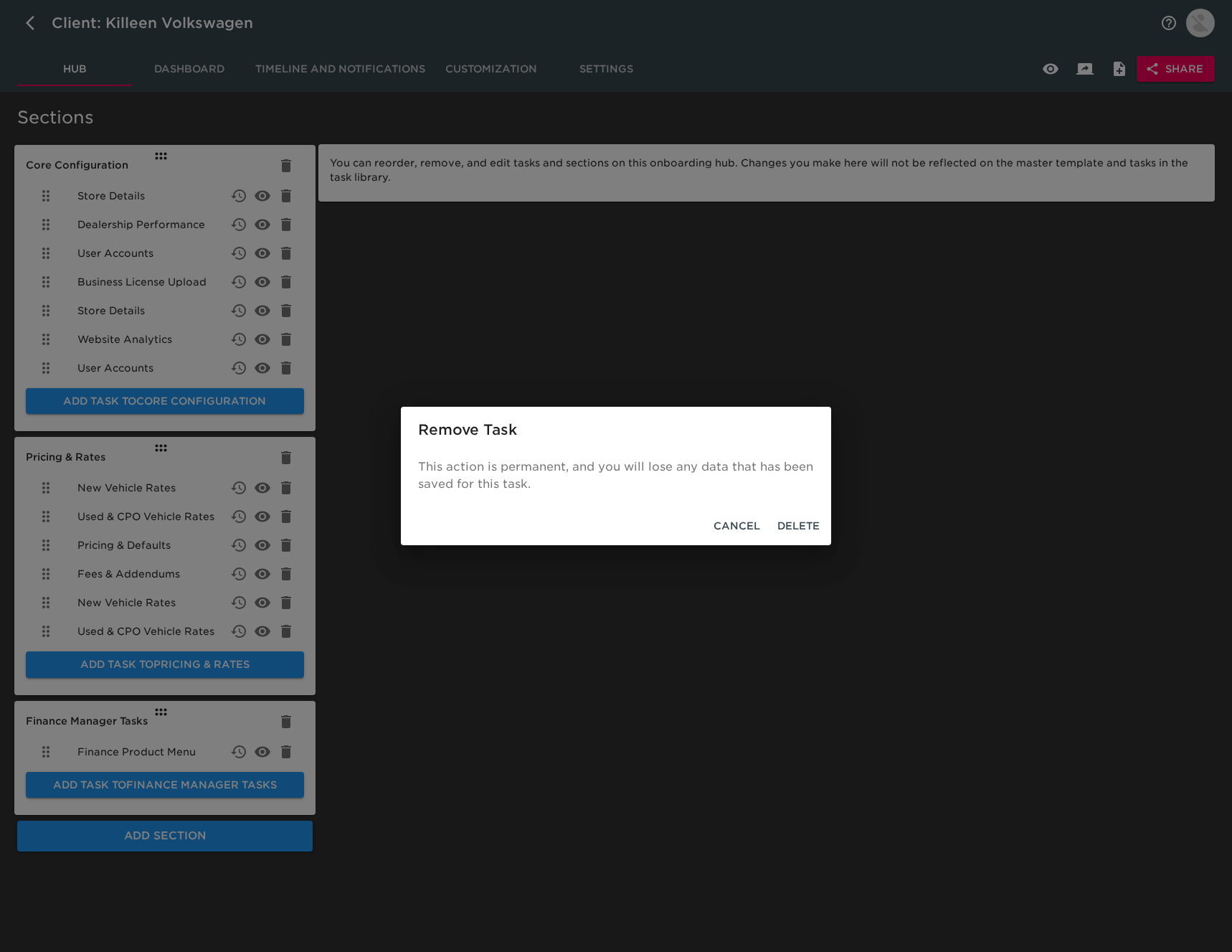
click at [793, 521] on span "Delete" at bounding box center [798, 526] width 42 height 18
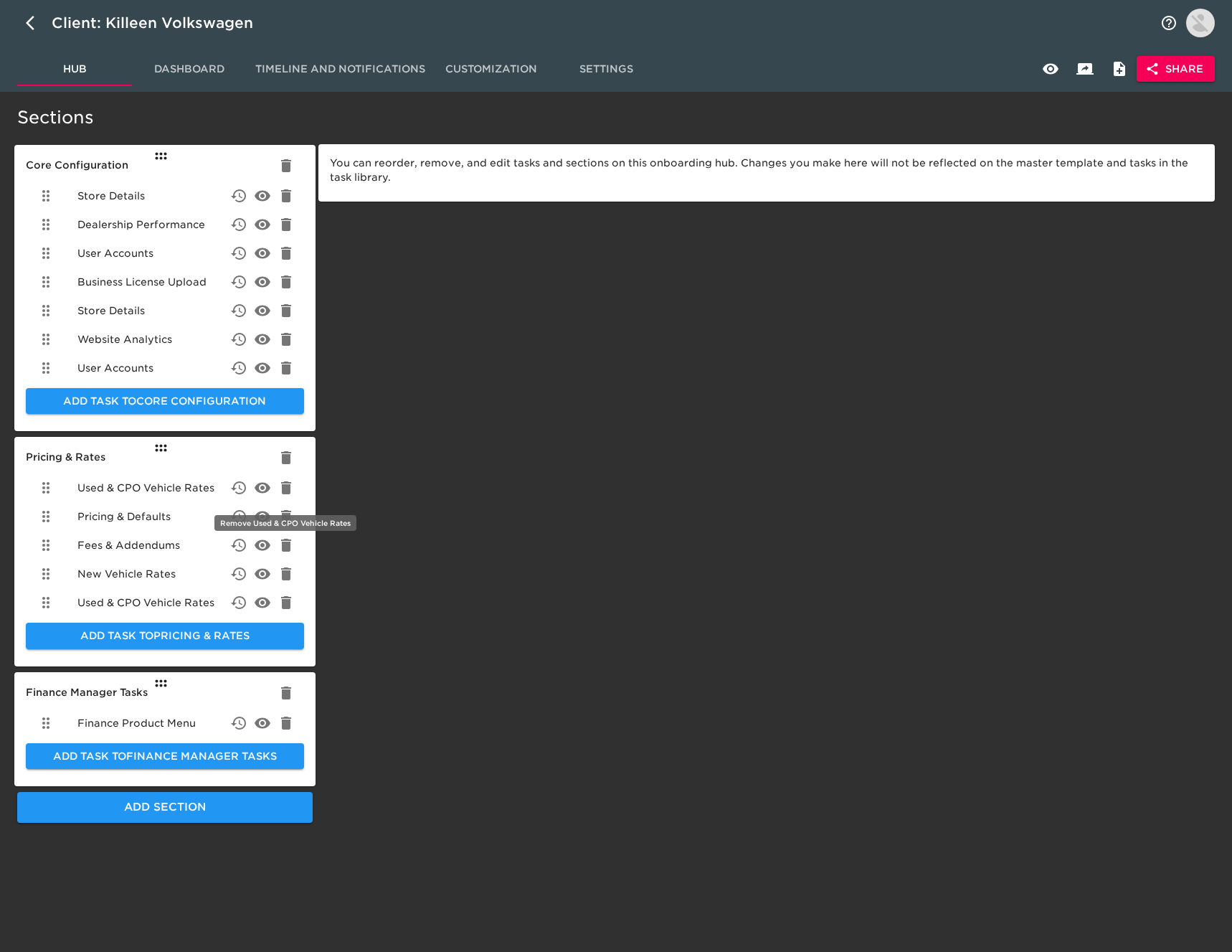
click at [284, 487] on icon "delete" at bounding box center [286, 487] width 10 height 13
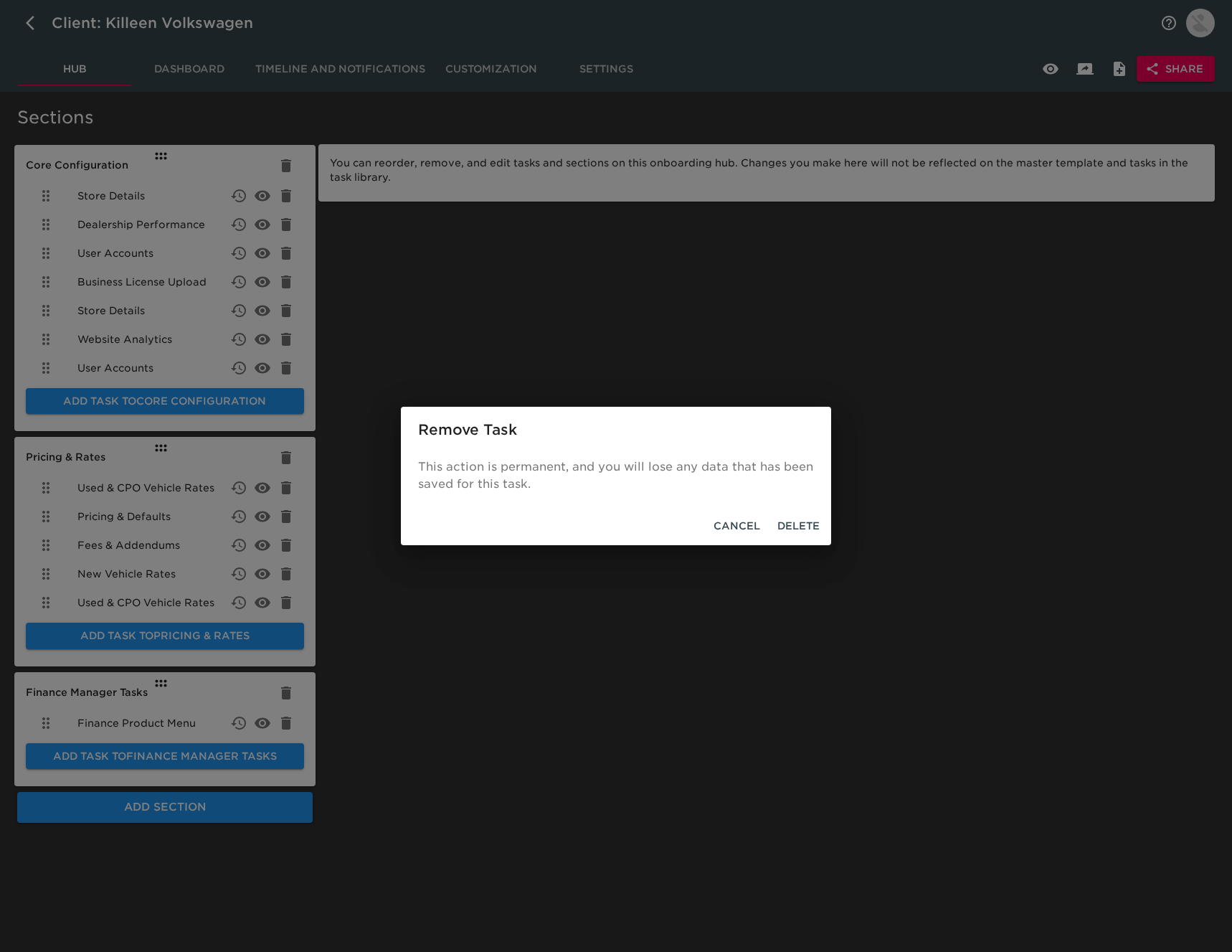
click at [783, 526] on span "Delete" at bounding box center [798, 526] width 42 height 18
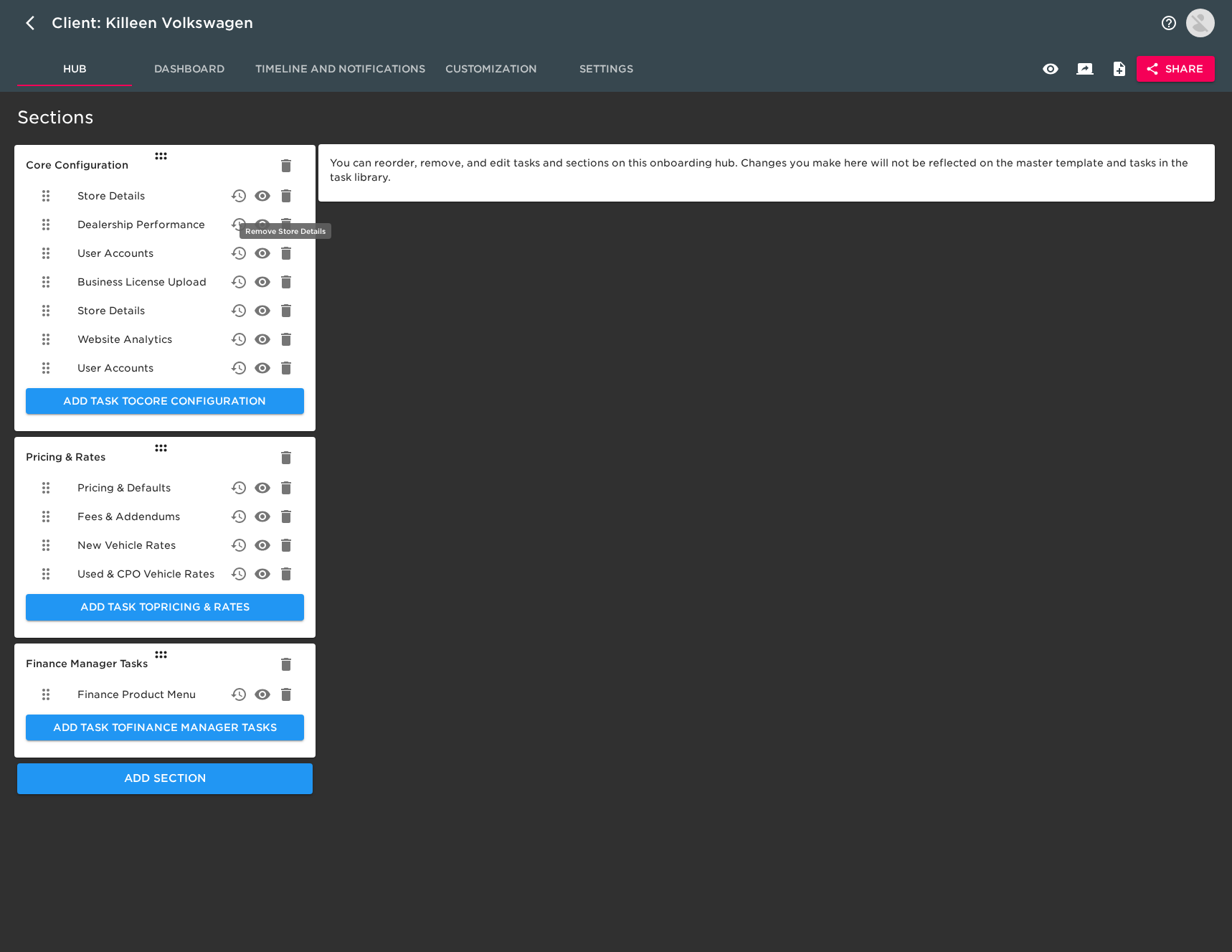
click at [289, 196] on icon "delete" at bounding box center [286, 196] width 10 height 13
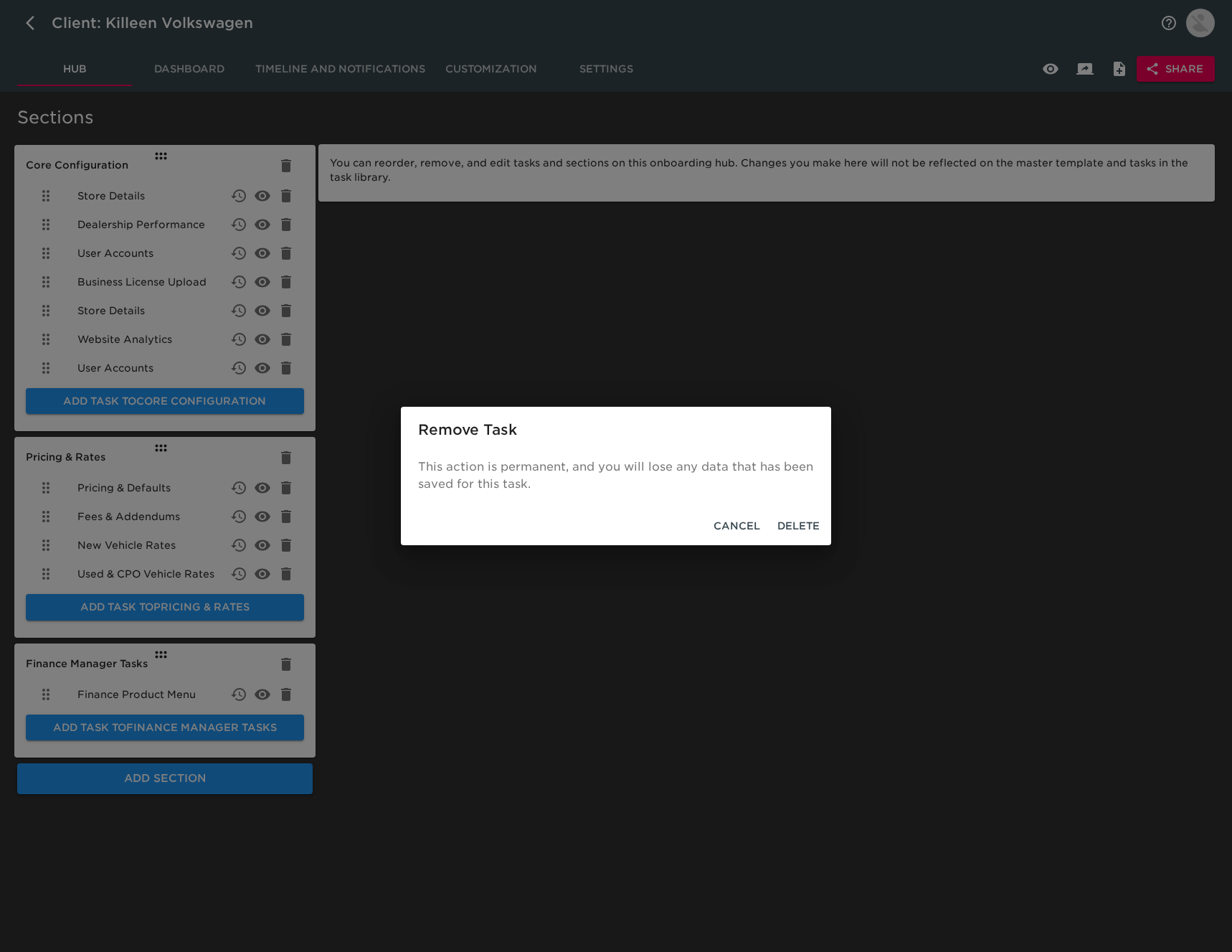
drag, startPoint x: 791, startPoint y: 525, endPoint x: 780, endPoint y: 523, distance: 11.2
click at [788, 523] on span "Delete" at bounding box center [798, 526] width 42 height 18
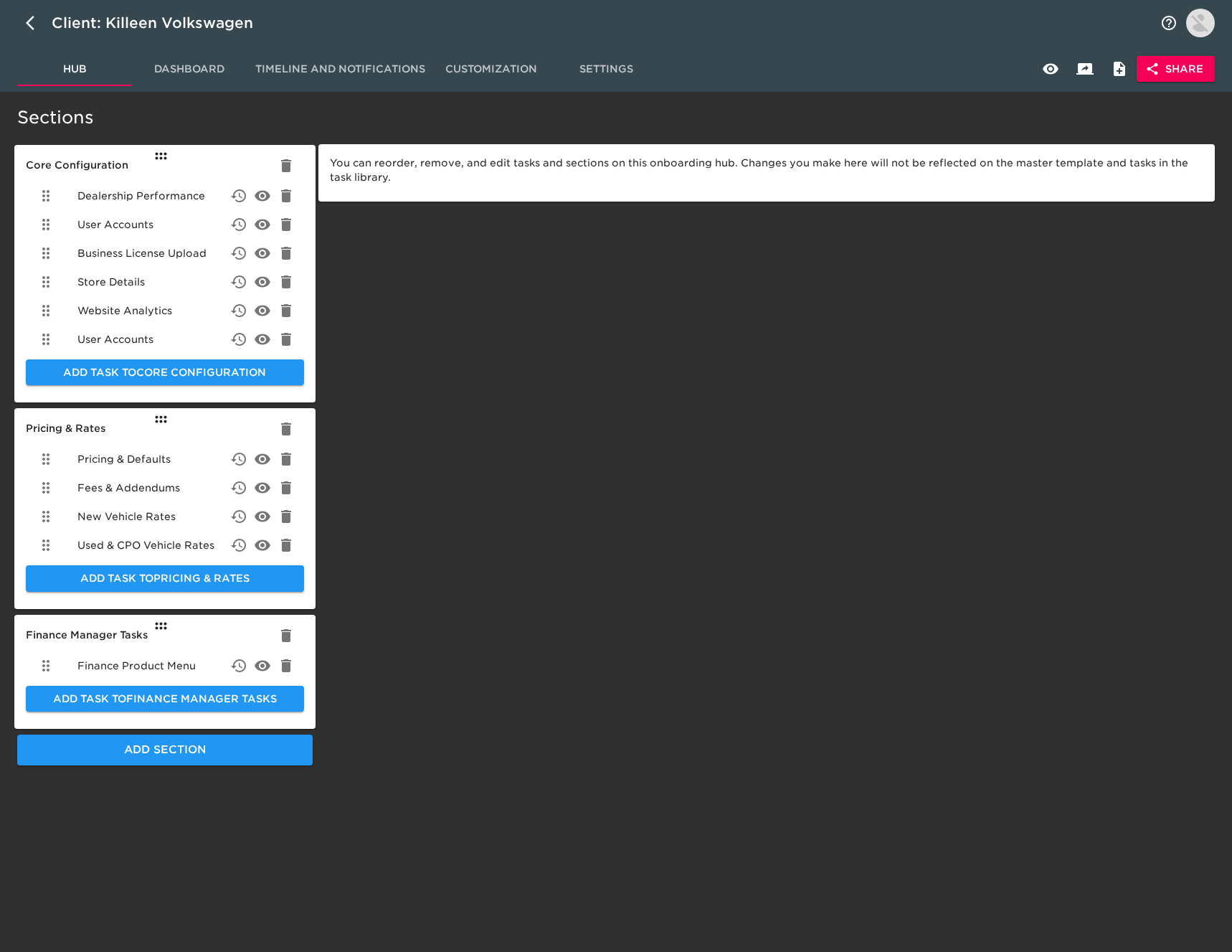
click at [279, 193] on button "delete" at bounding box center [286, 196] width 34 height 34
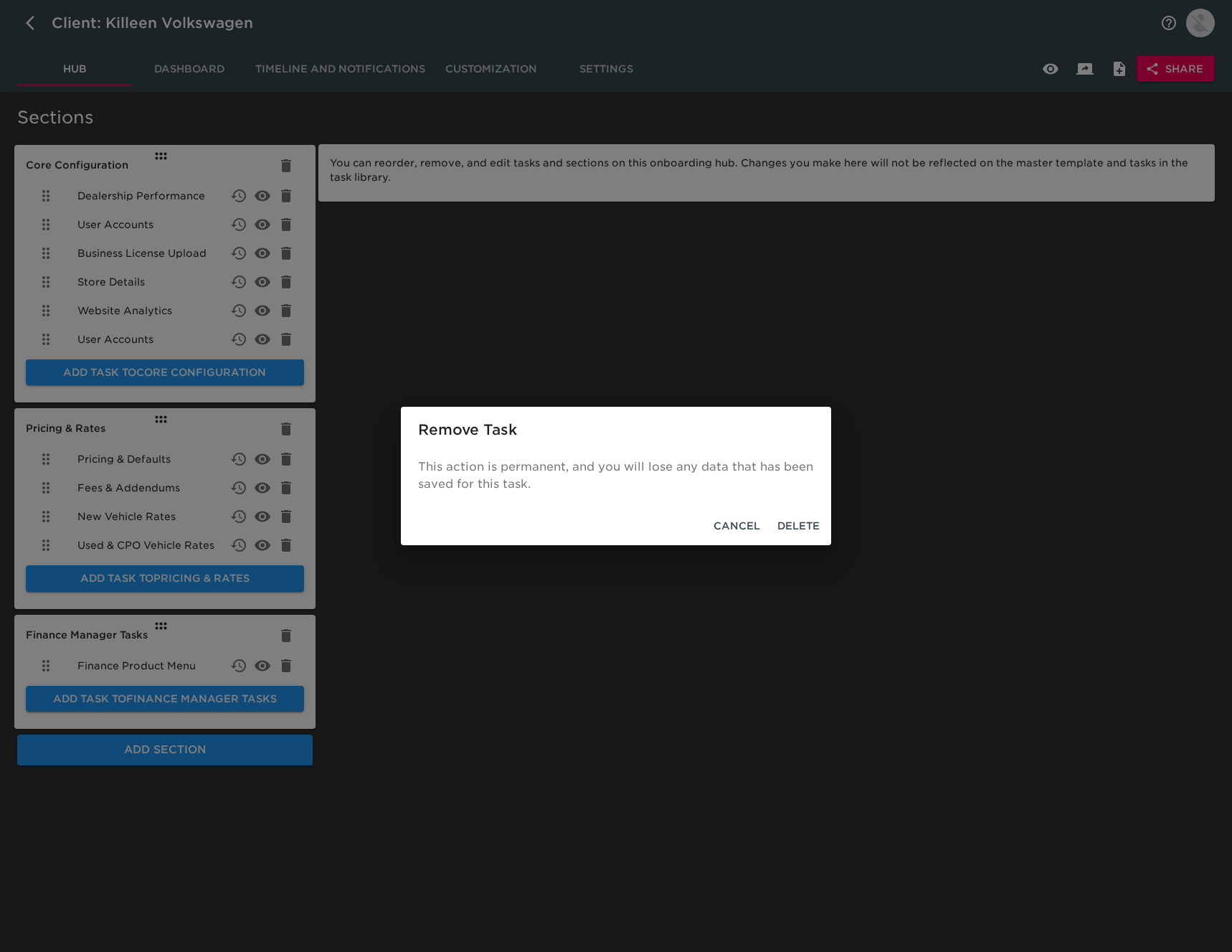
click at [785, 523] on span "Delete" at bounding box center [798, 526] width 42 height 18
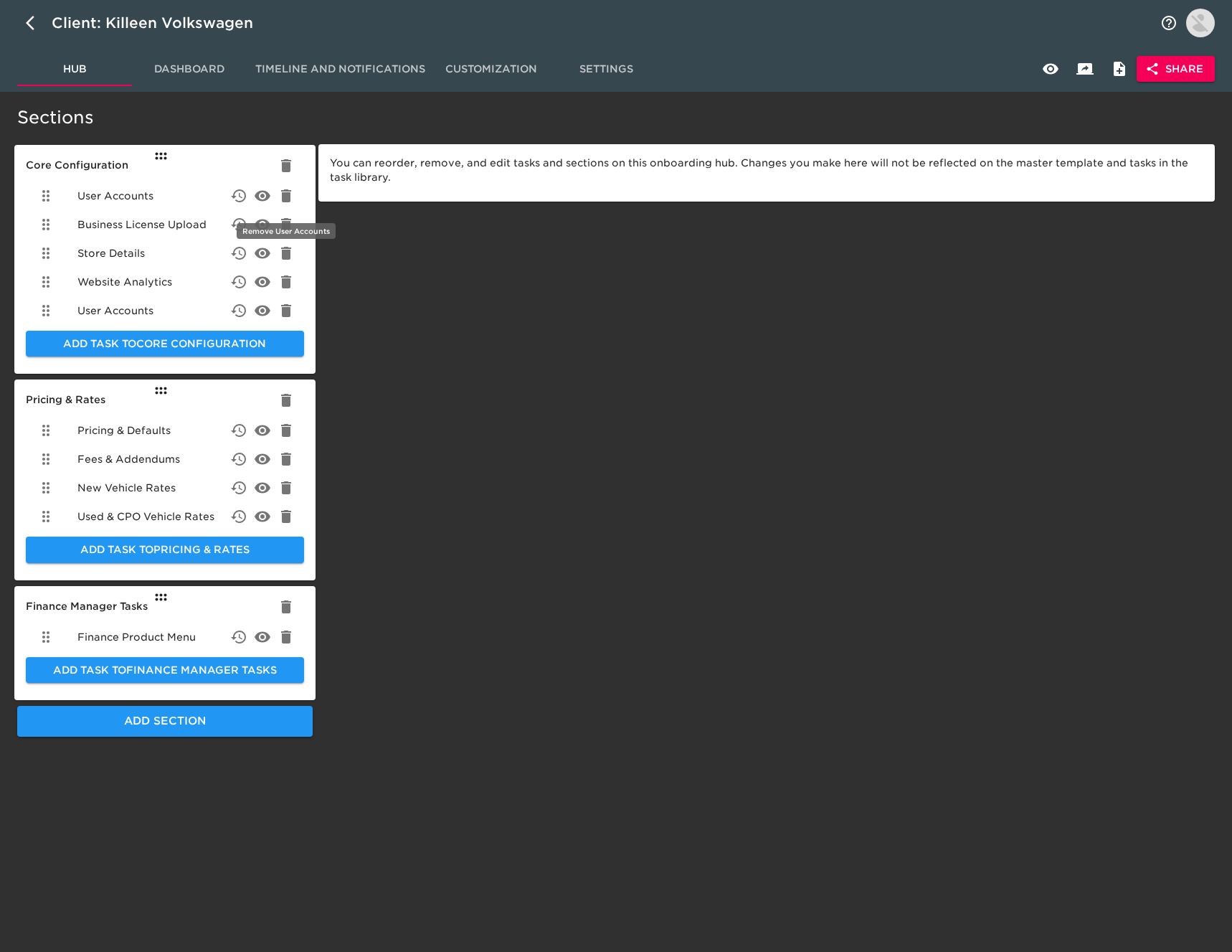
click at [286, 195] on icon "delete" at bounding box center [286, 196] width 10 height 13
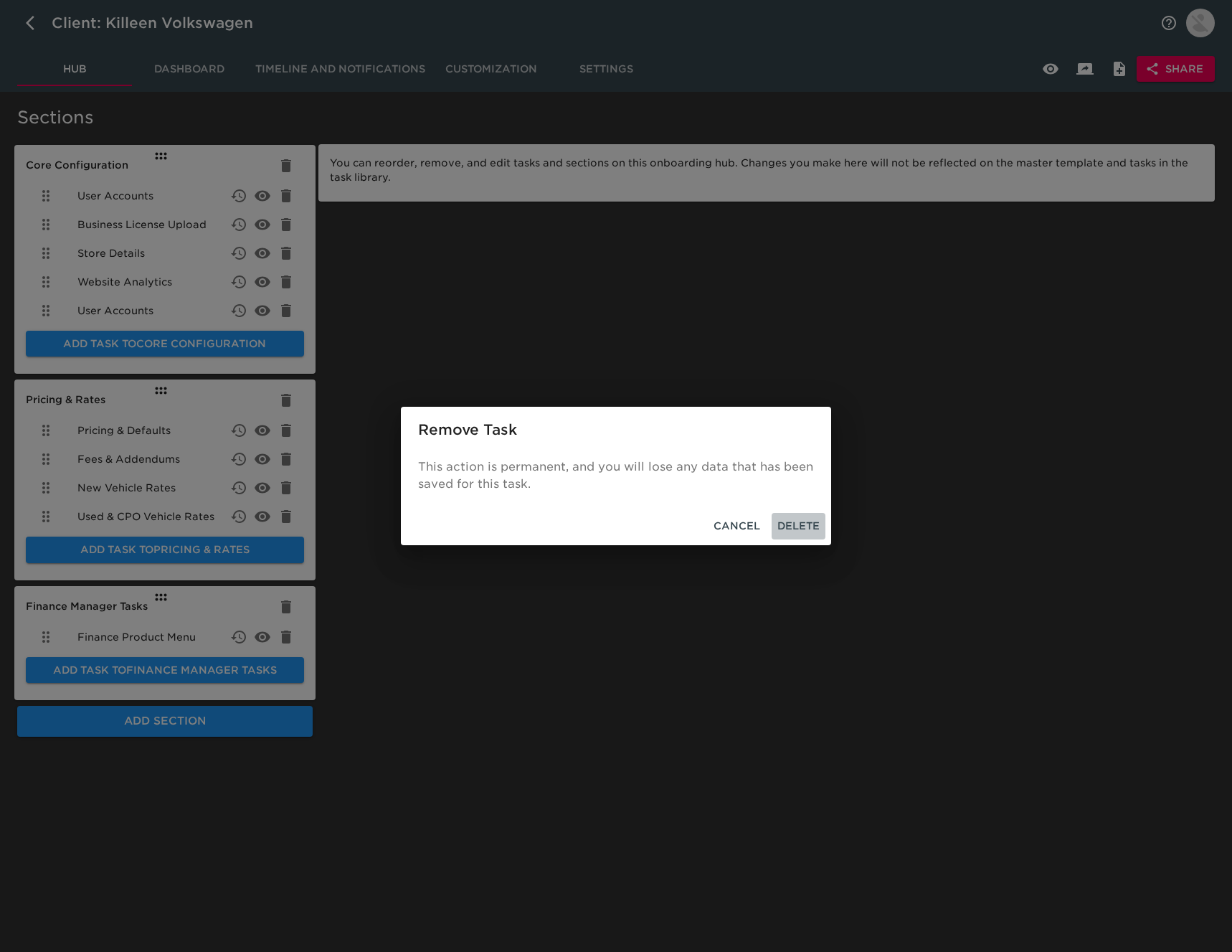
click at [808, 519] on span "Delete" at bounding box center [798, 526] width 42 height 18
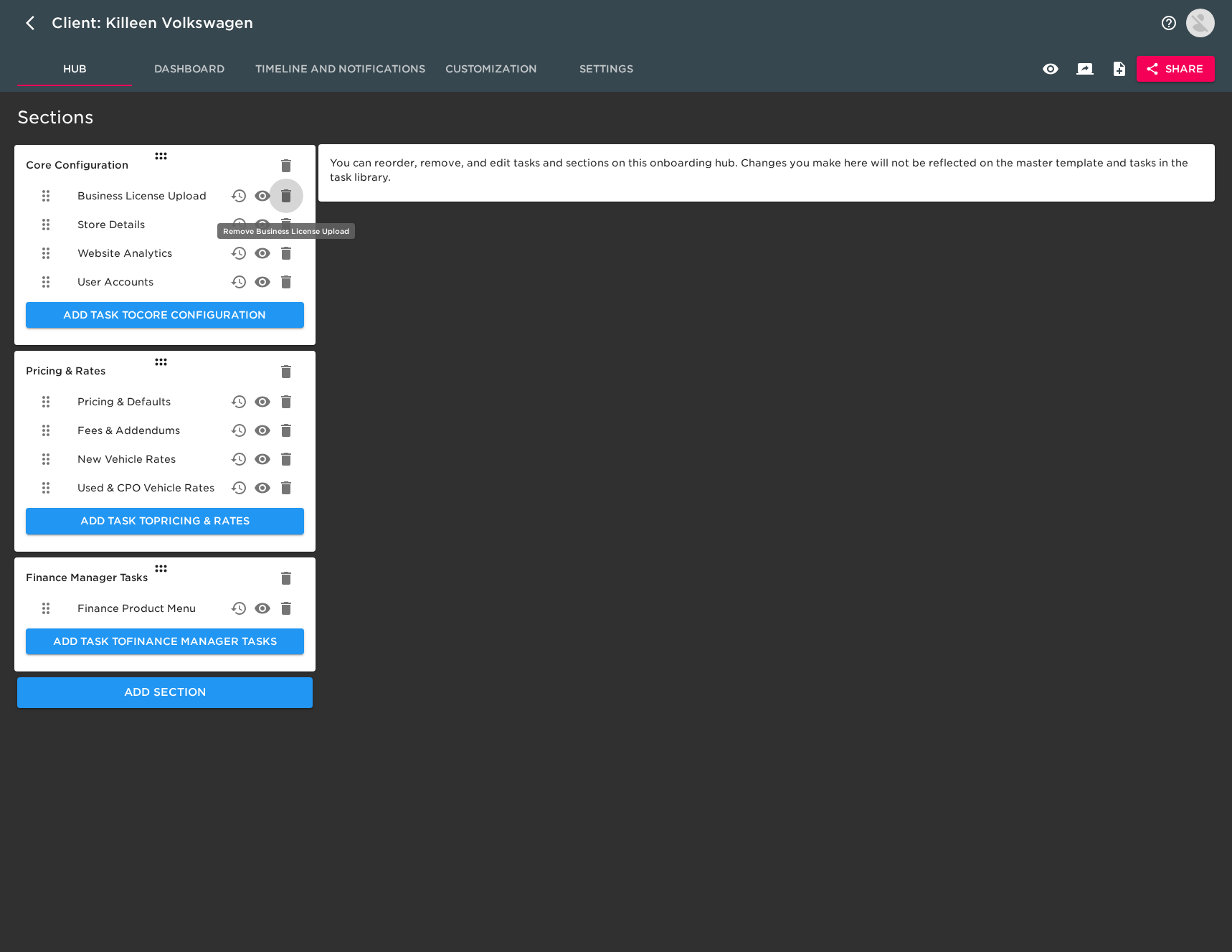
click at [283, 194] on icon "delete" at bounding box center [286, 196] width 10 height 13
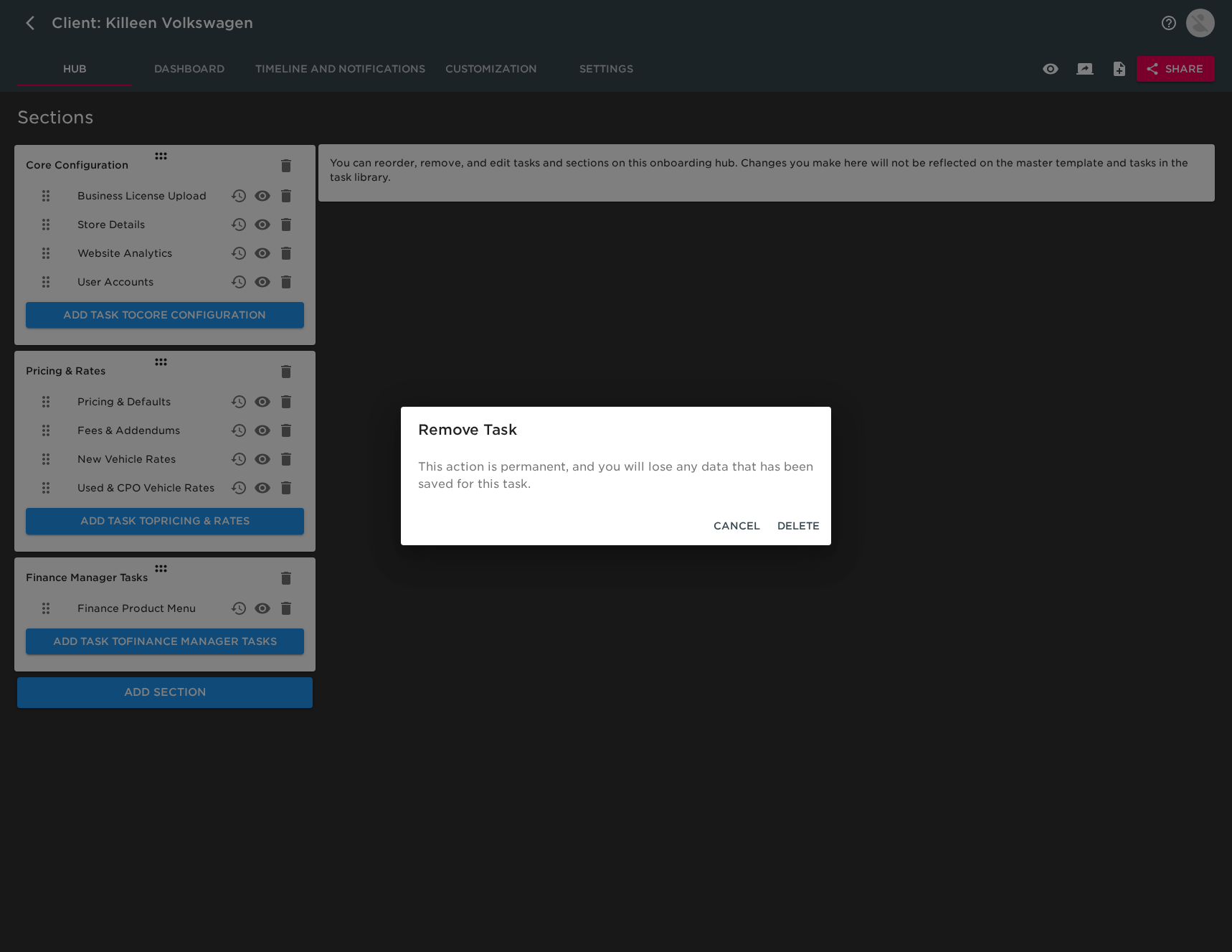
click at [794, 526] on span "Delete" at bounding box center [798, 526] width 42 height 18
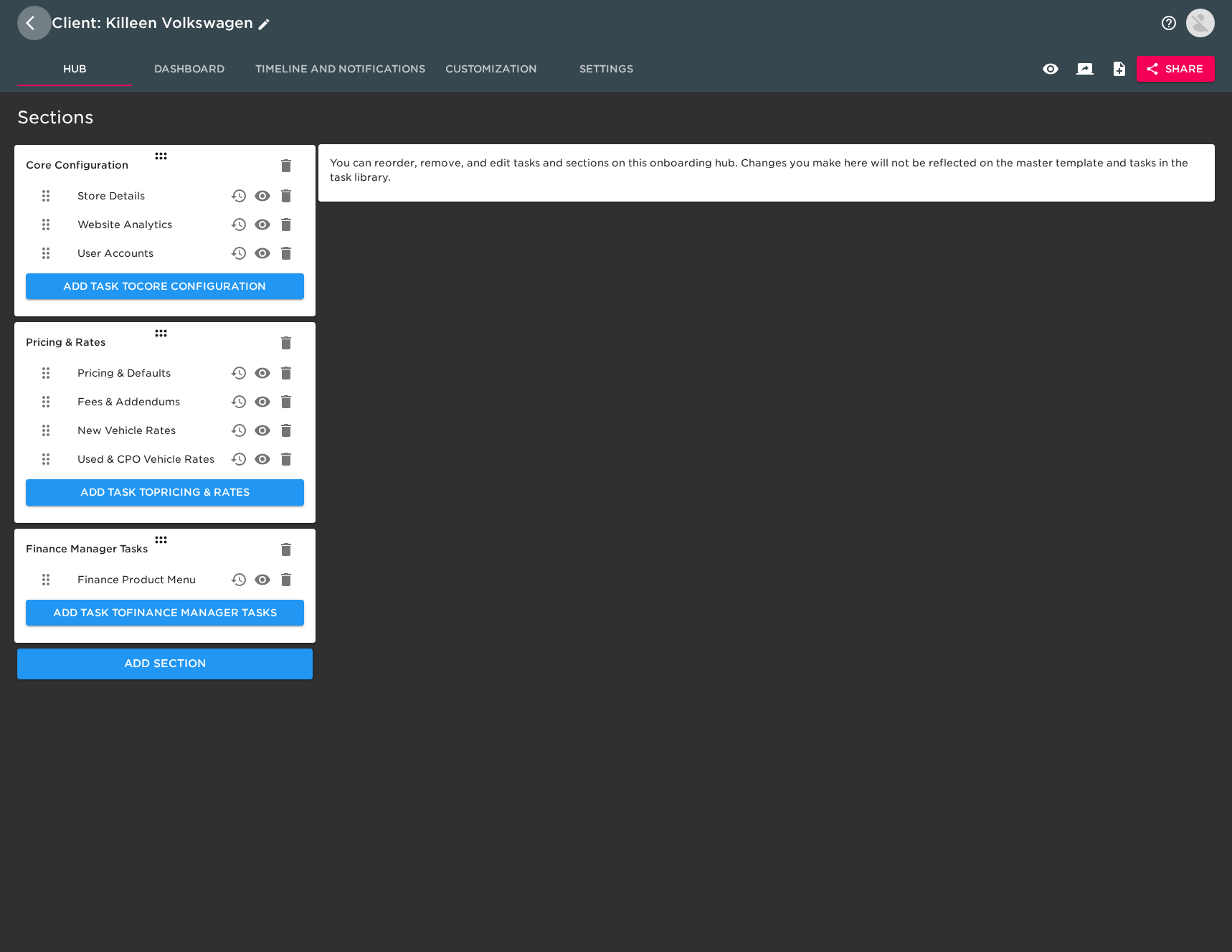
click at [30, 24] on icon "button" at bounding box center [34, 23] width 17 height 17
select select "10"
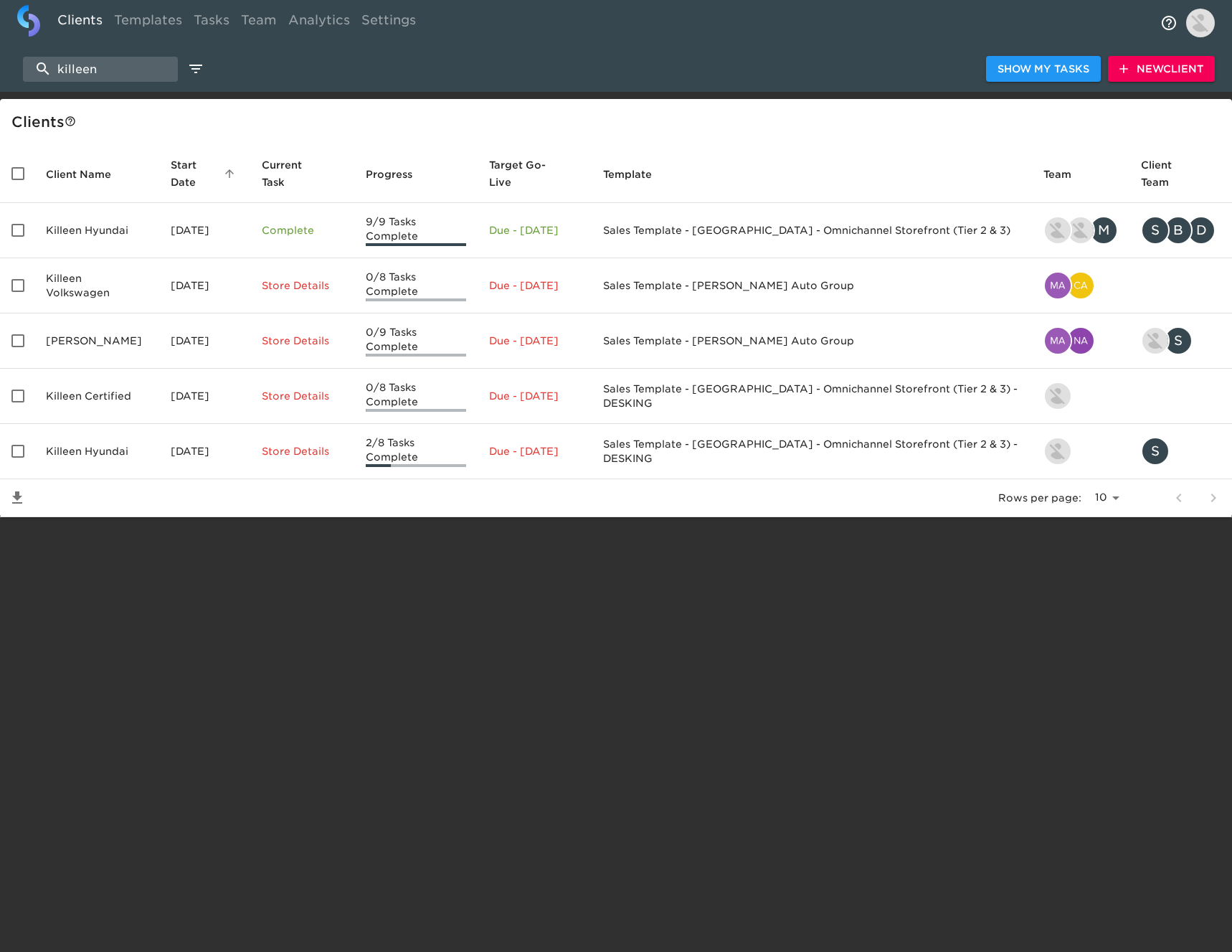
drag, startPoint x: 168, startPoint y: 265, endPoint x: 160, endPoint y: 262, distance: 8.5
click at [167, 264] on td "[DATE]" at bounding box center [205, 286] width 91 height 55
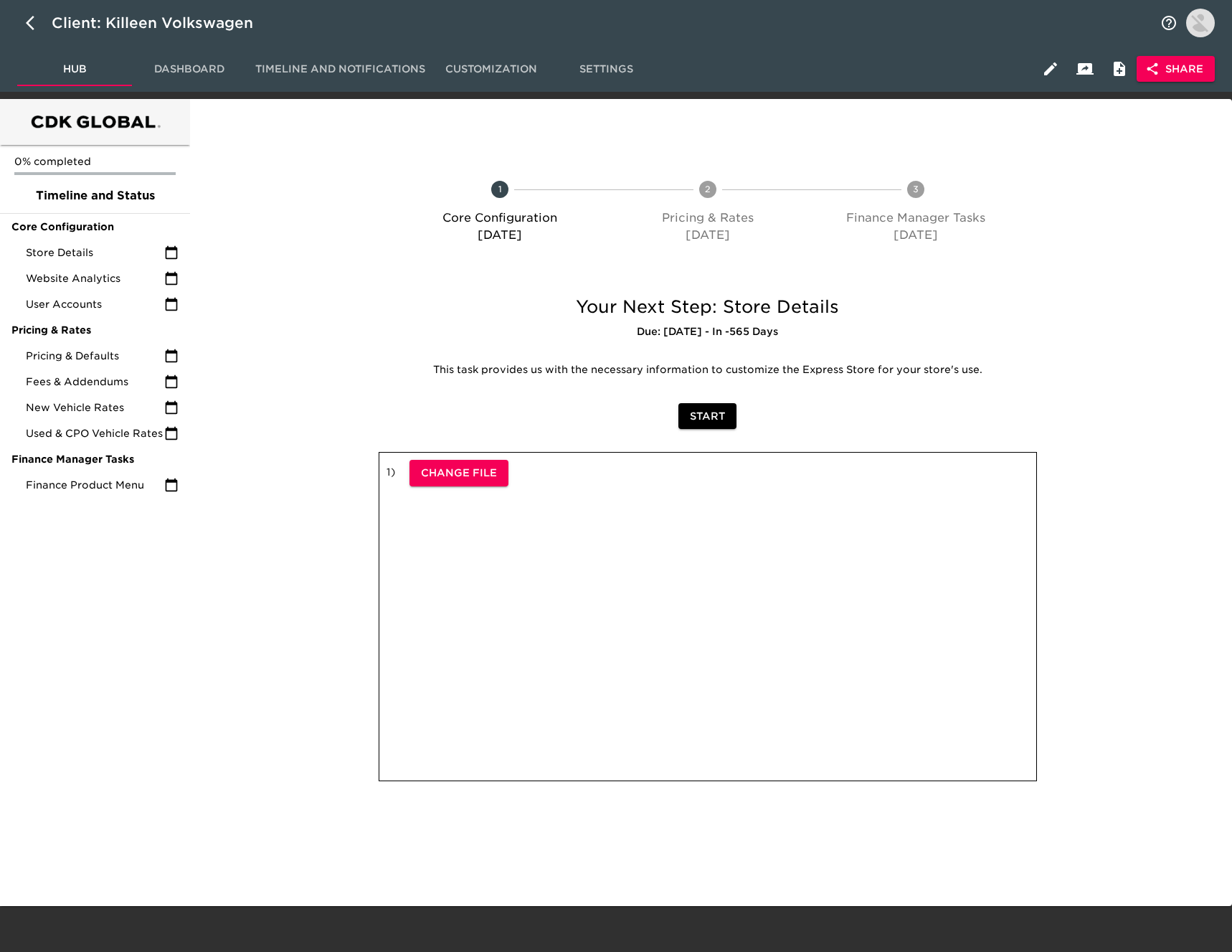
click at [1179, 76] on span "Share" at bounding box center [1175, 69] width 55 height 18
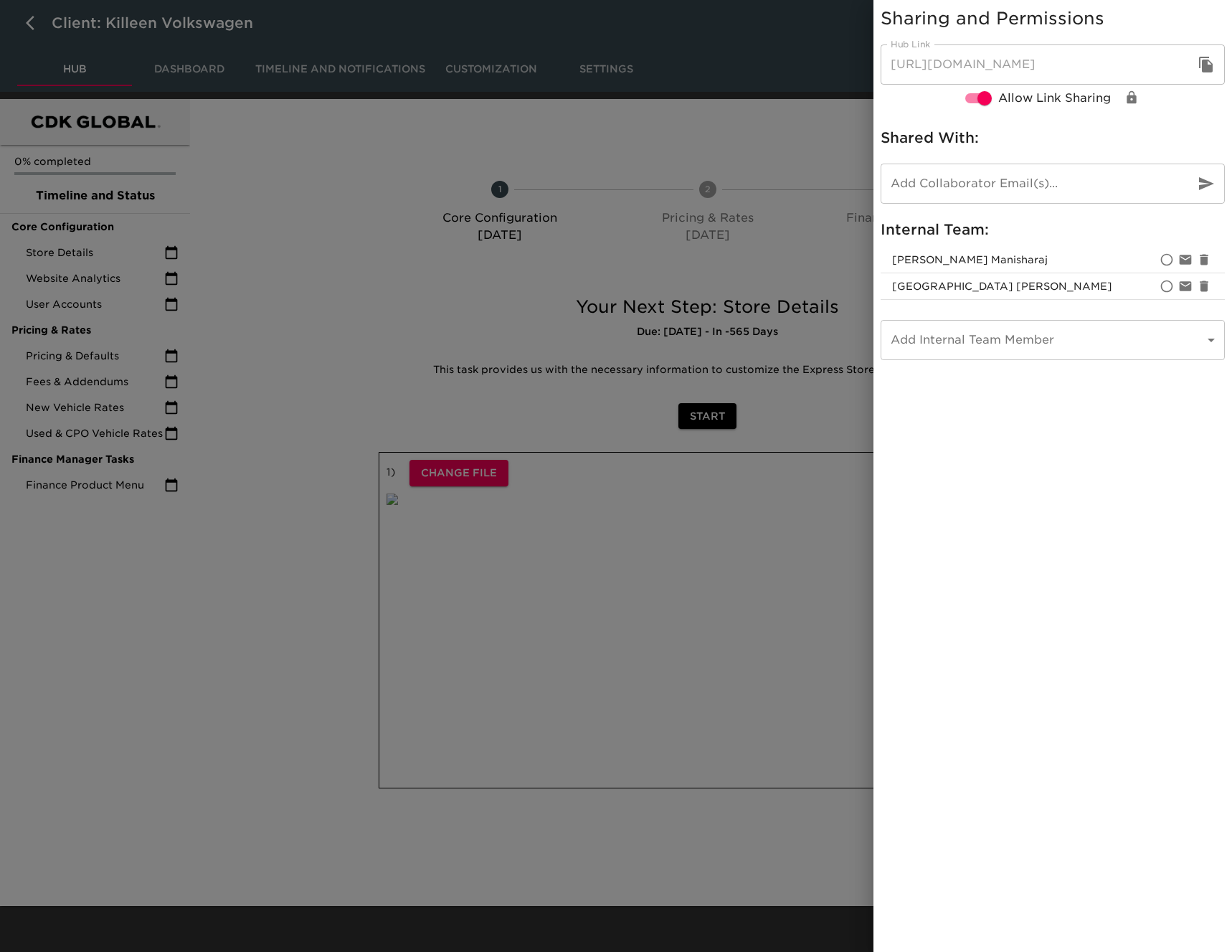
drag, startPoint x: 1205, startPoint y: 72, endPoint x: 523, endPoint y: 131, distance: 684.5
click at [1205, 71] on icon "button" at bounding box center [1205, 65] width 14 height 16
click at [29, 23] on div at bounding box center [616, 476] width 1232 height 952
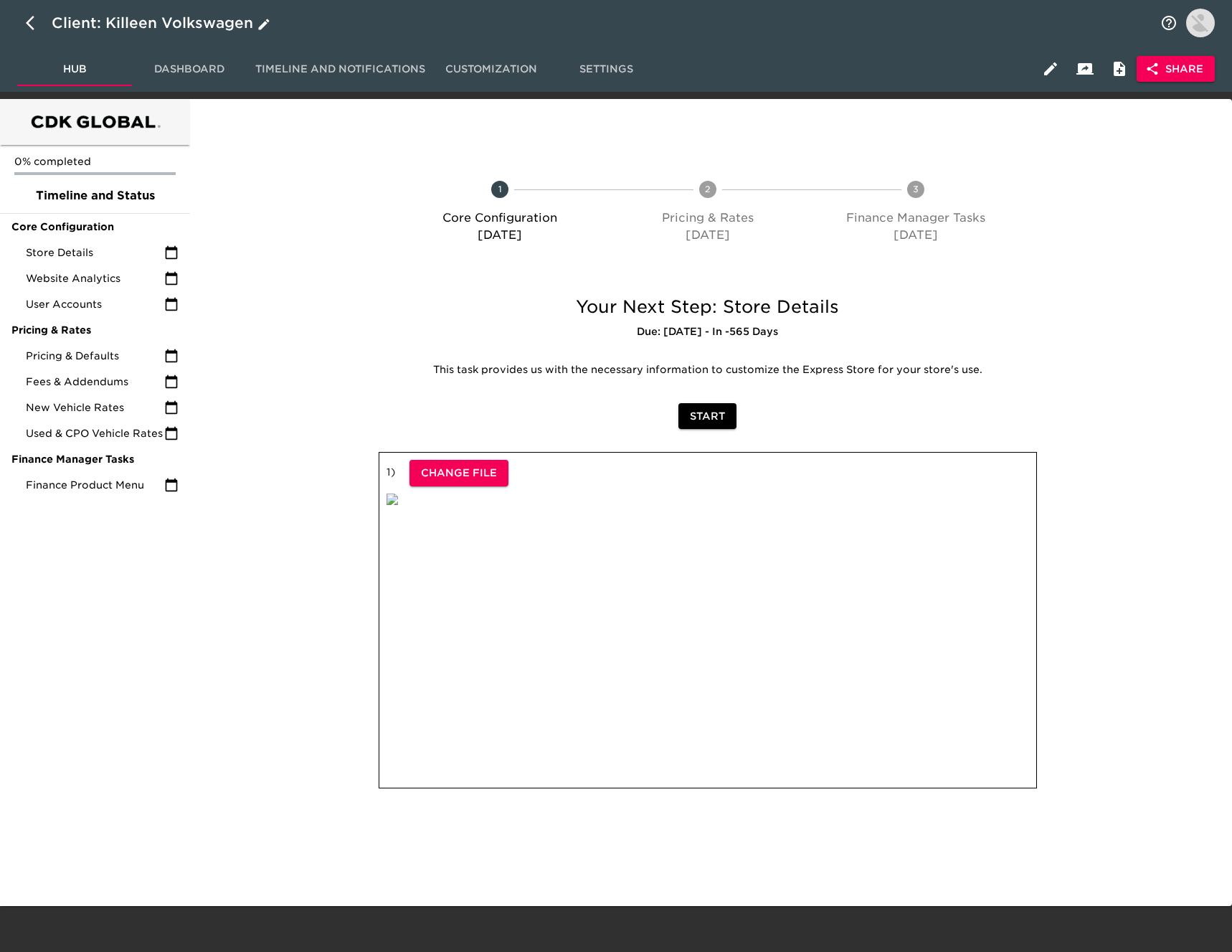
click at [29, 23] on icon "button" at bounding box center [34, 23] width 17 height 17
select select "10"
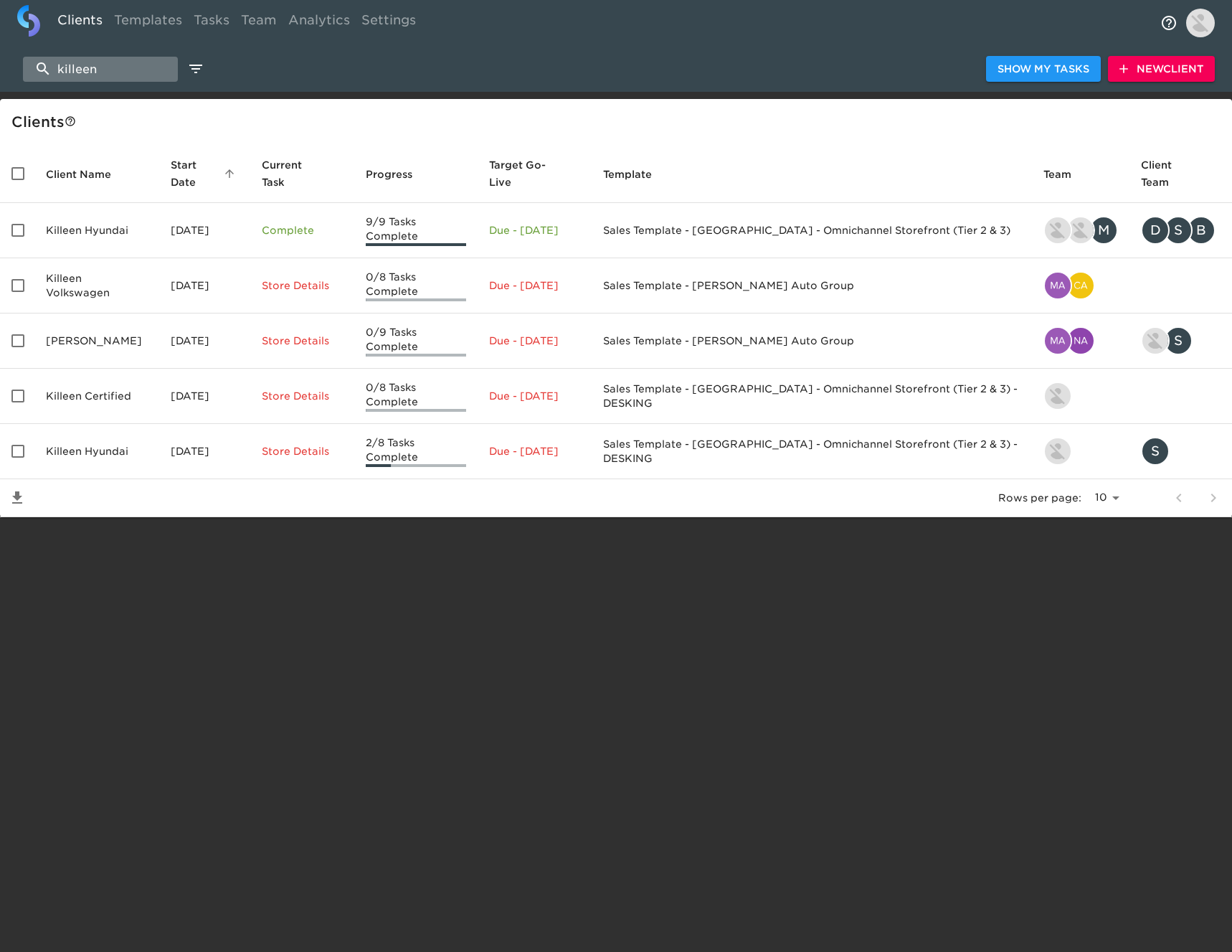
click at [144, 67] on input "killeen" at bounding box center [101, 69] width 155 height 25
type input "e"
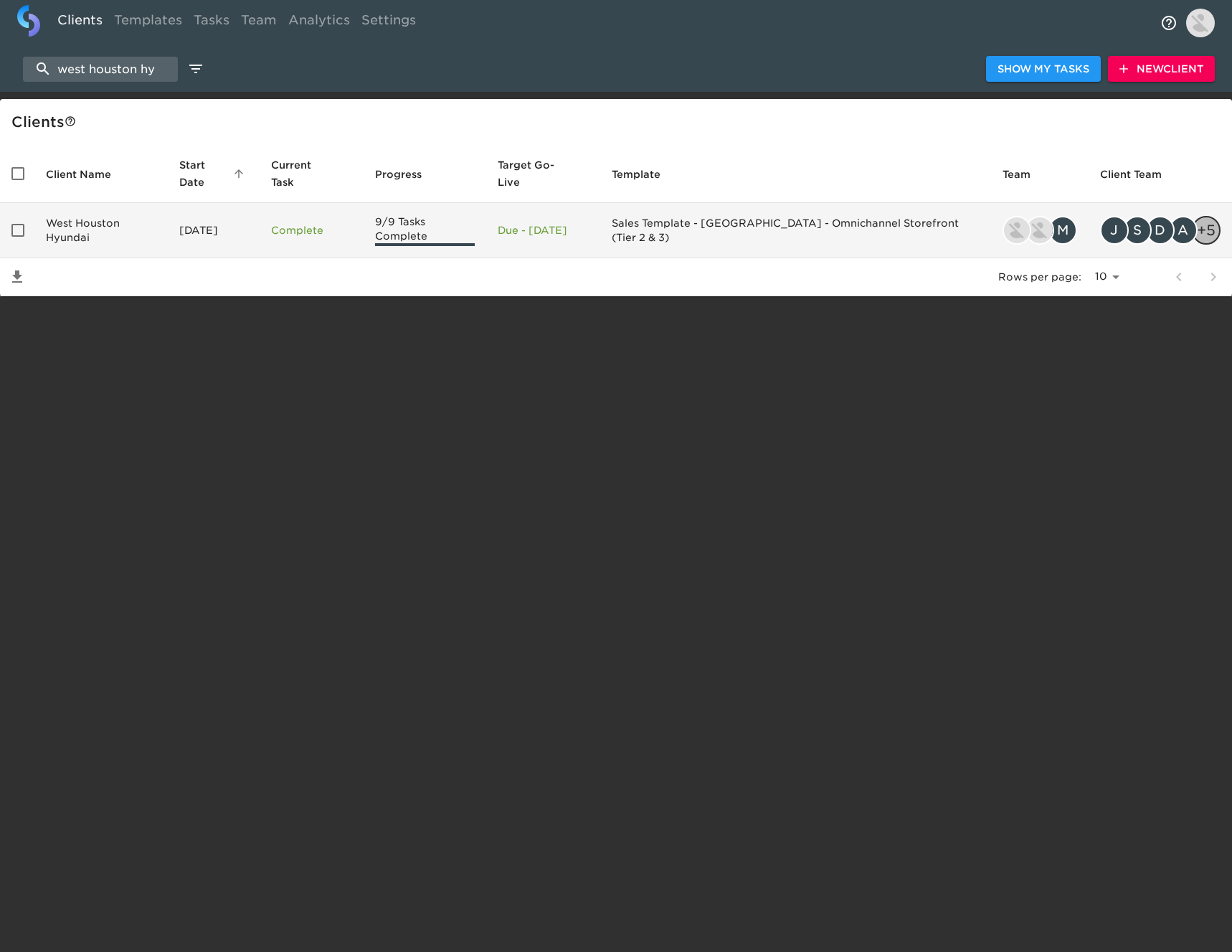
type input "west houston hy"
click at [152, 203] on td "West Houston Hyundai" at bounding box center [101, 230] width 134 height 55
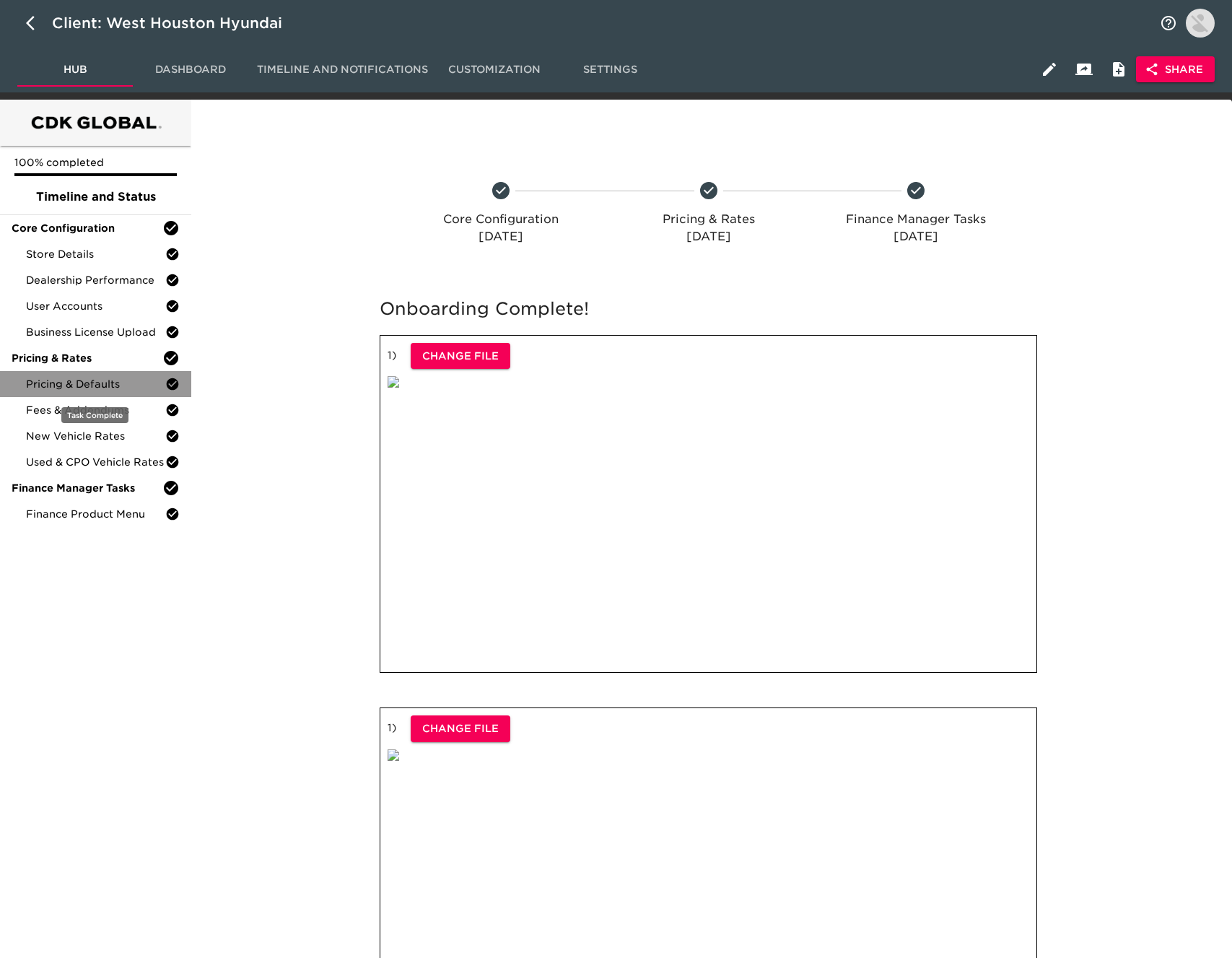
click at [139, 377] on span "Pricing & Defaults" at bounding box center [95, 384] width 139 height 14
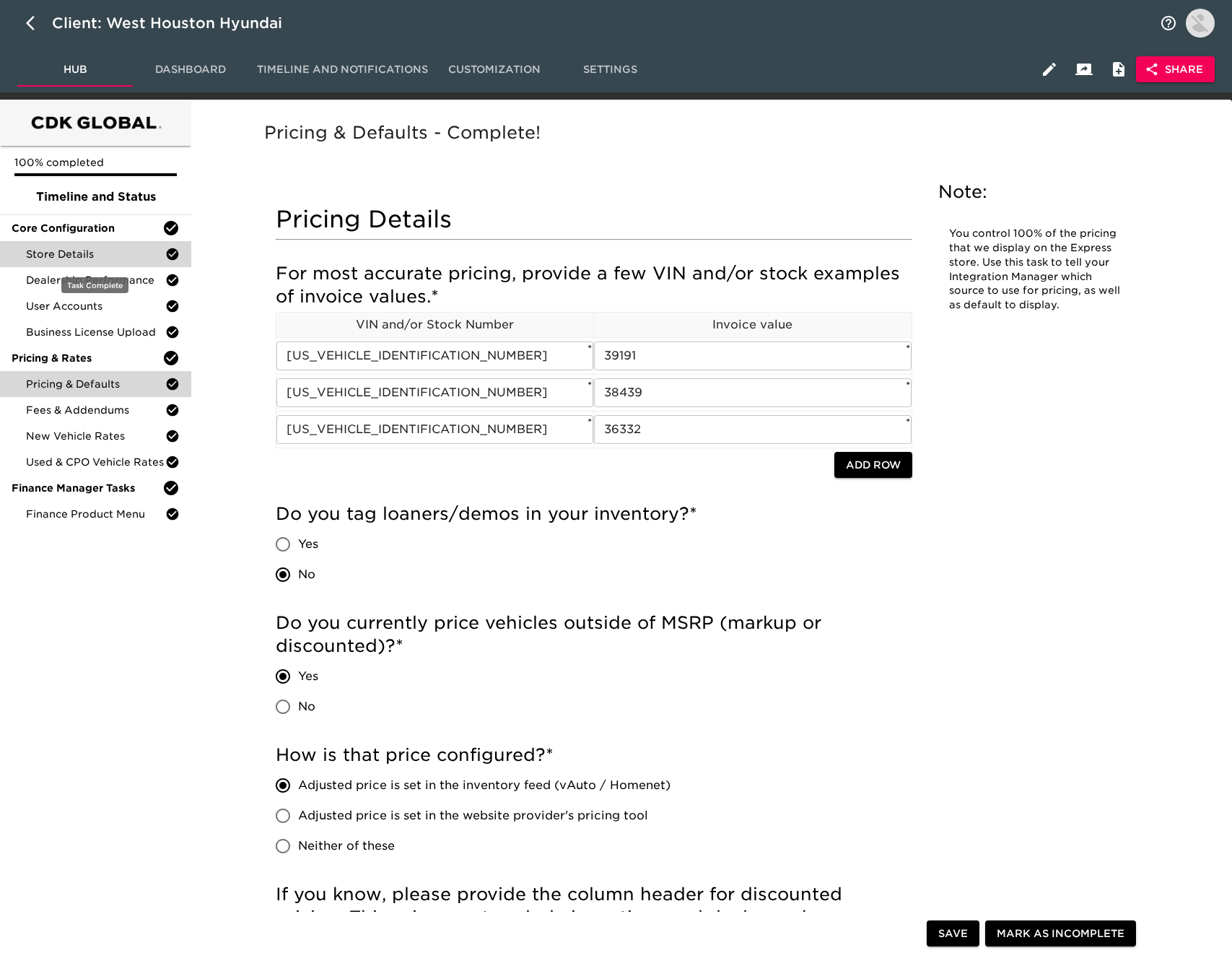
click at [115, 259] on span "Store Details" at bounding box center [95, 254] width 139 height 14
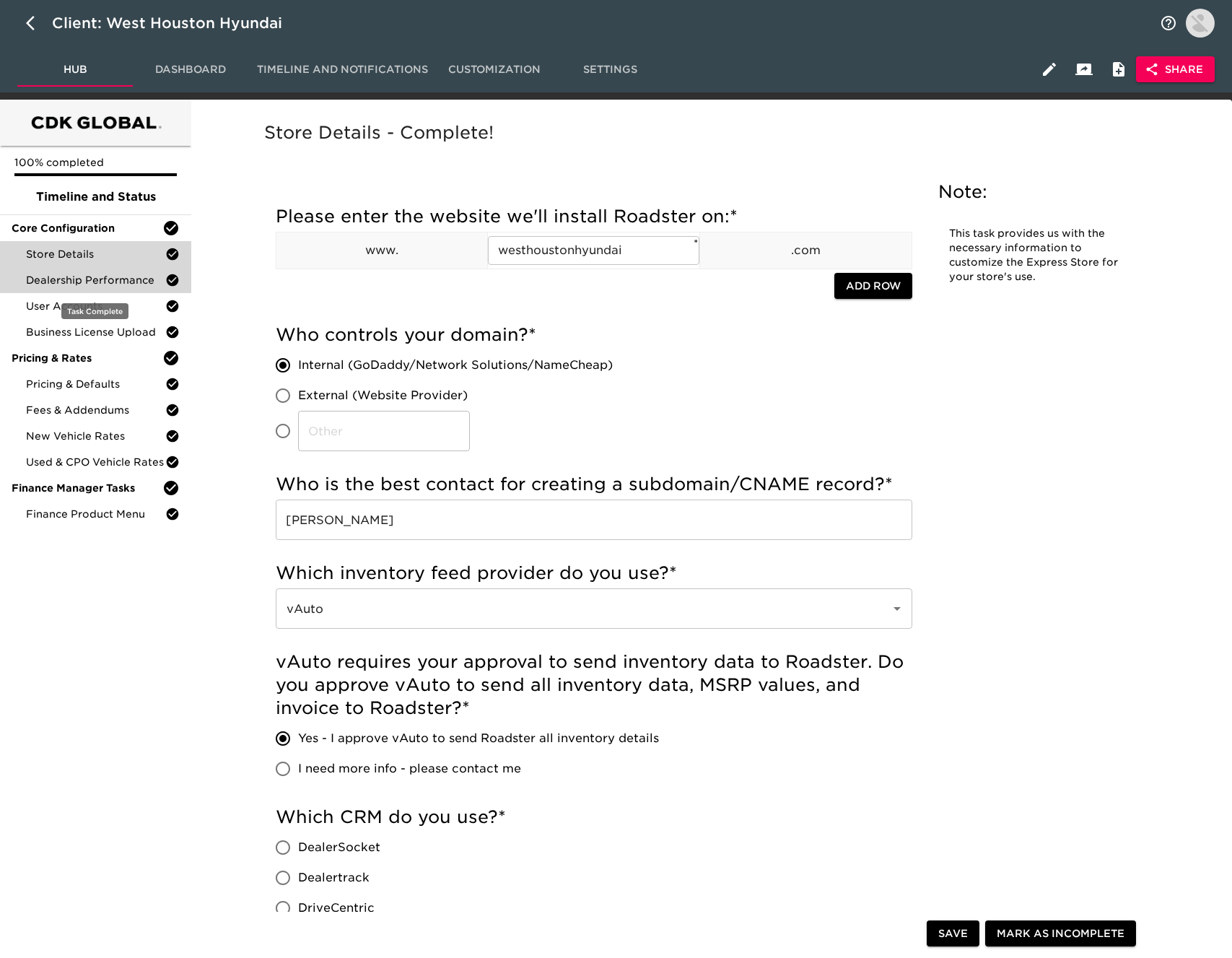
click at [113, 276] on span "Dealership Performance" at bounding box center [95, 280] width 139 height 14
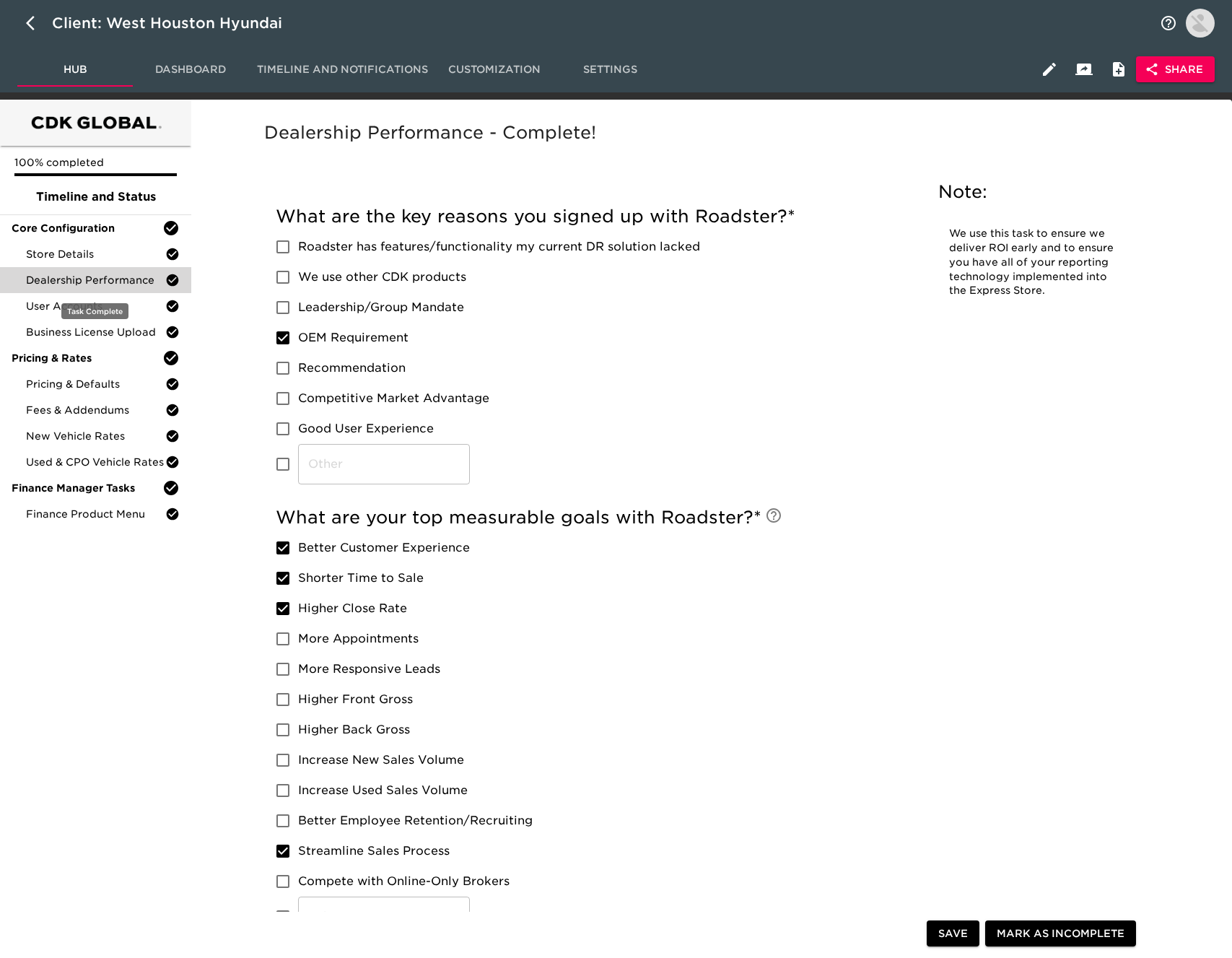
scroll to position [7, 0]
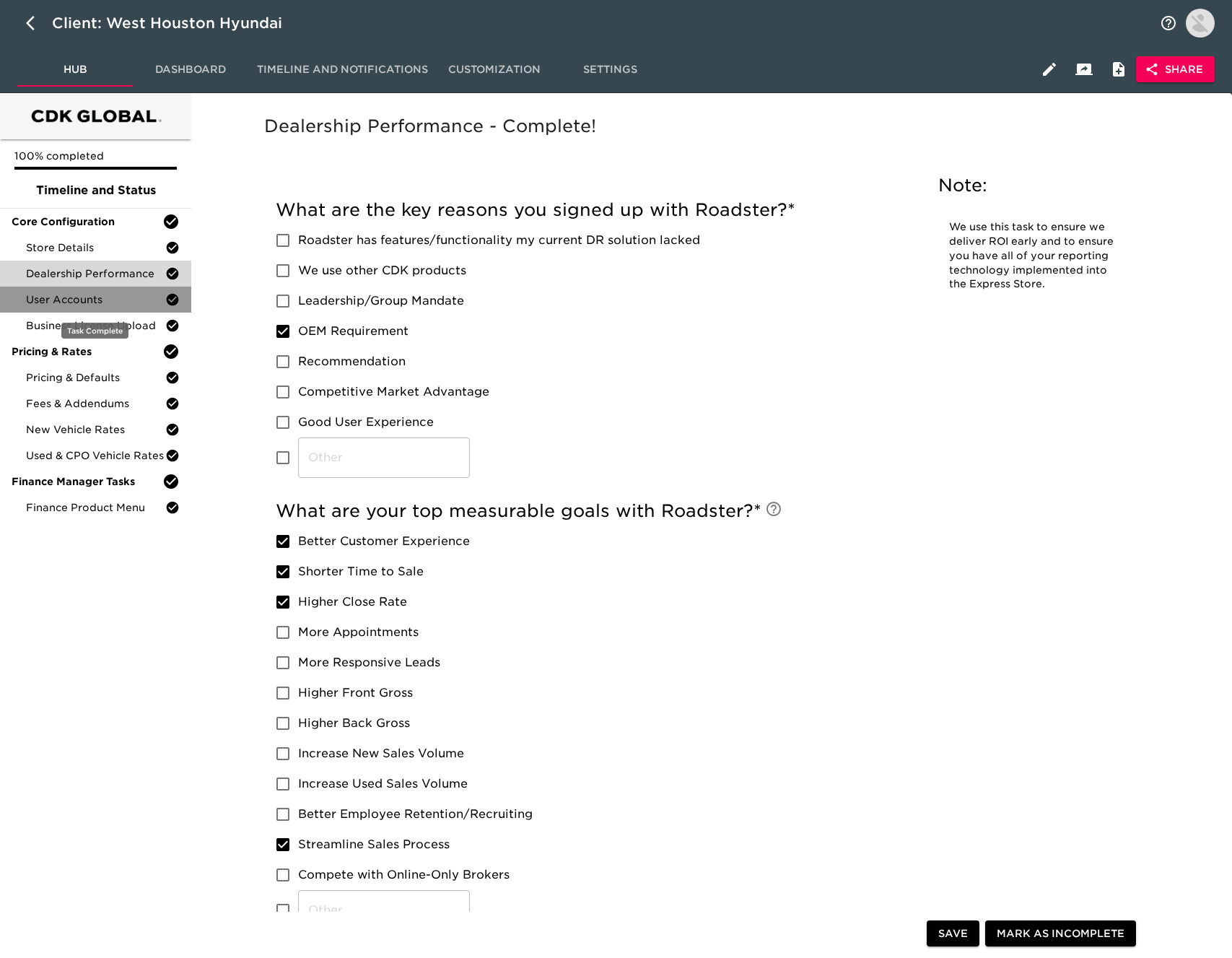
click at [108, 289] on div "User Accounts" at bounding box center [95, 300] width 191 height 26
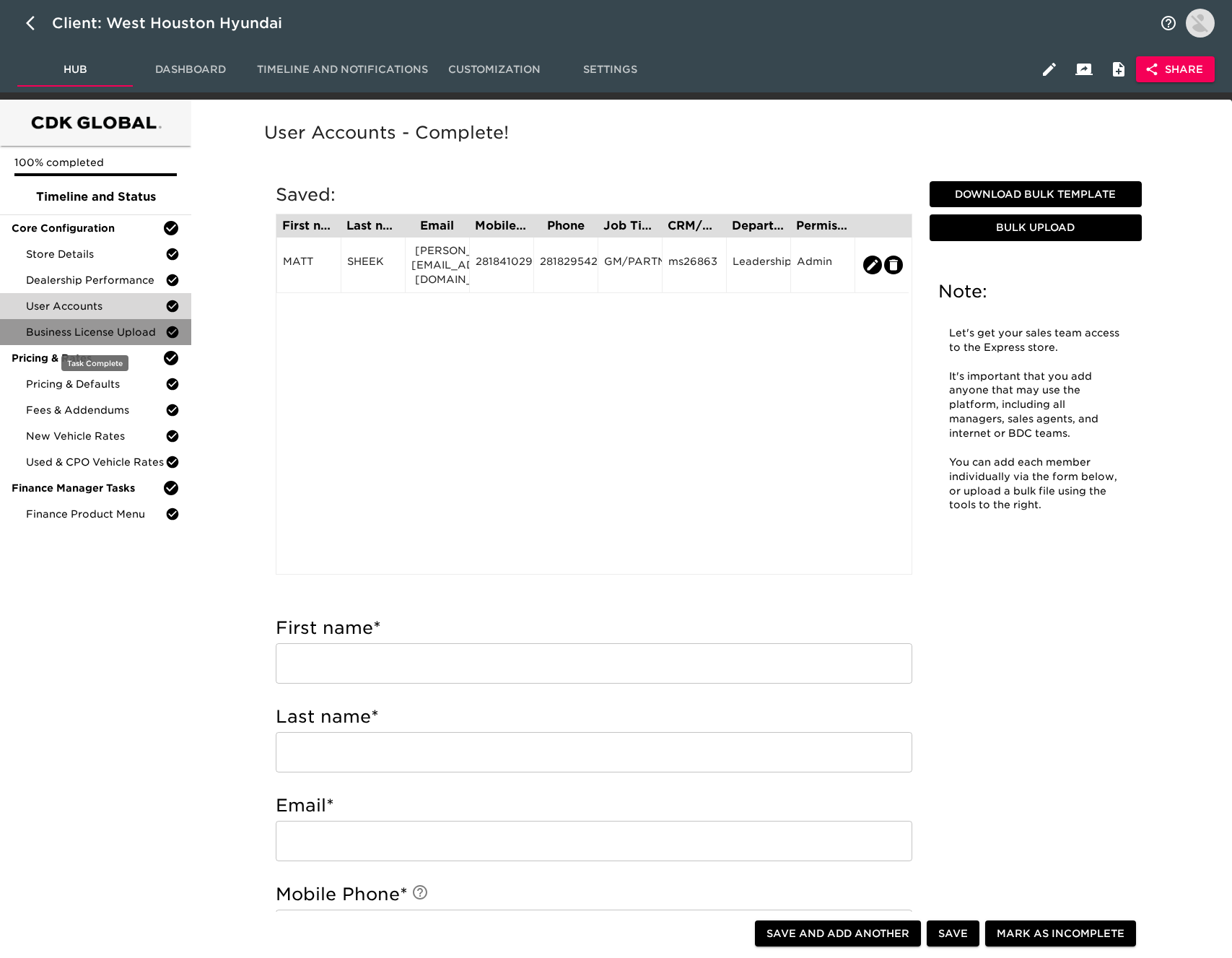
click at [101, 326] on span "Business License Upload" at bounding box center [95, 332] width 139 height 14
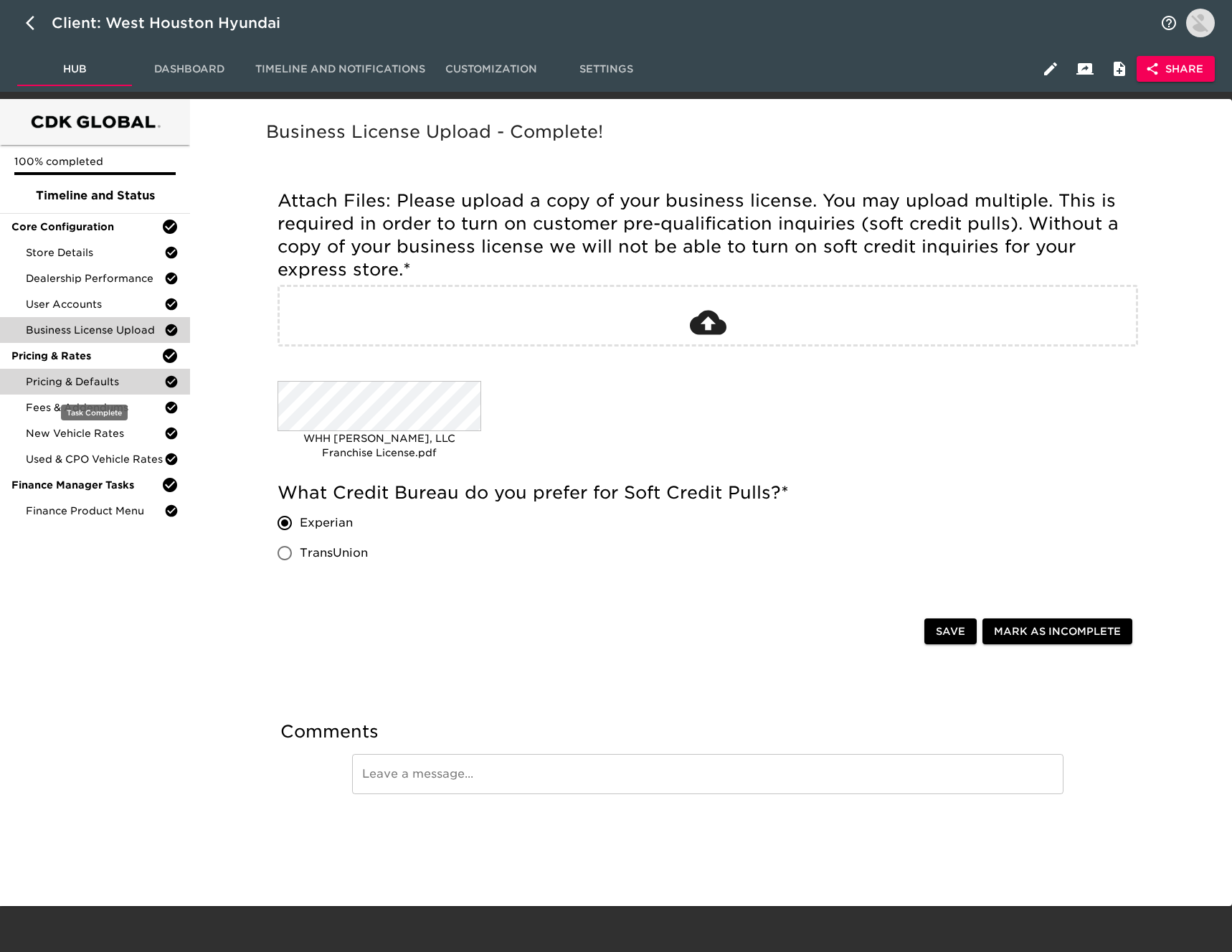
click at [104, 381] on span "Pricing & Defaults" at bounding box center [95, 381] width 139 height 14
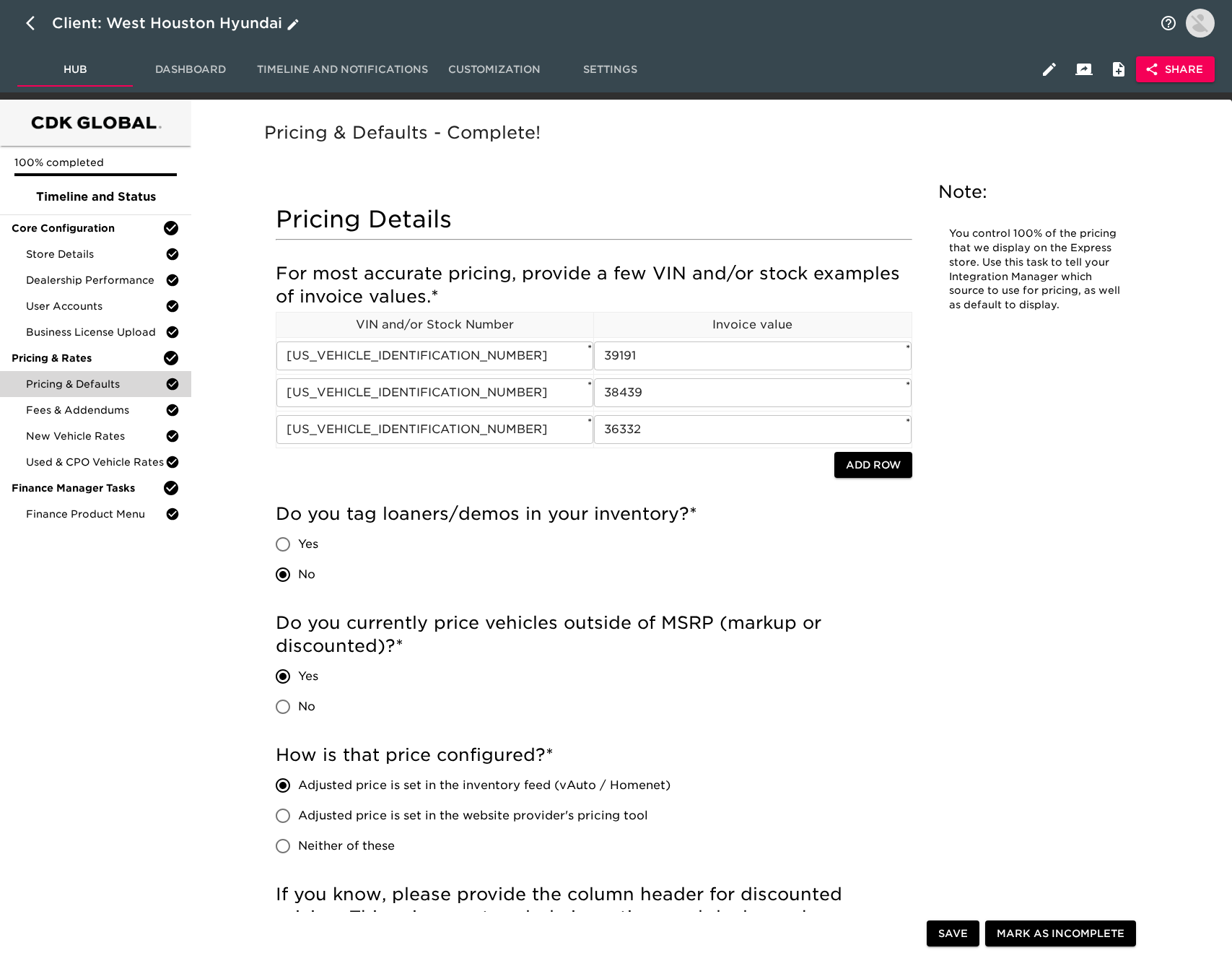
click at [32, 21] on icon "button" at bounding box center [35, 23] width 17 height 17
select select "10"
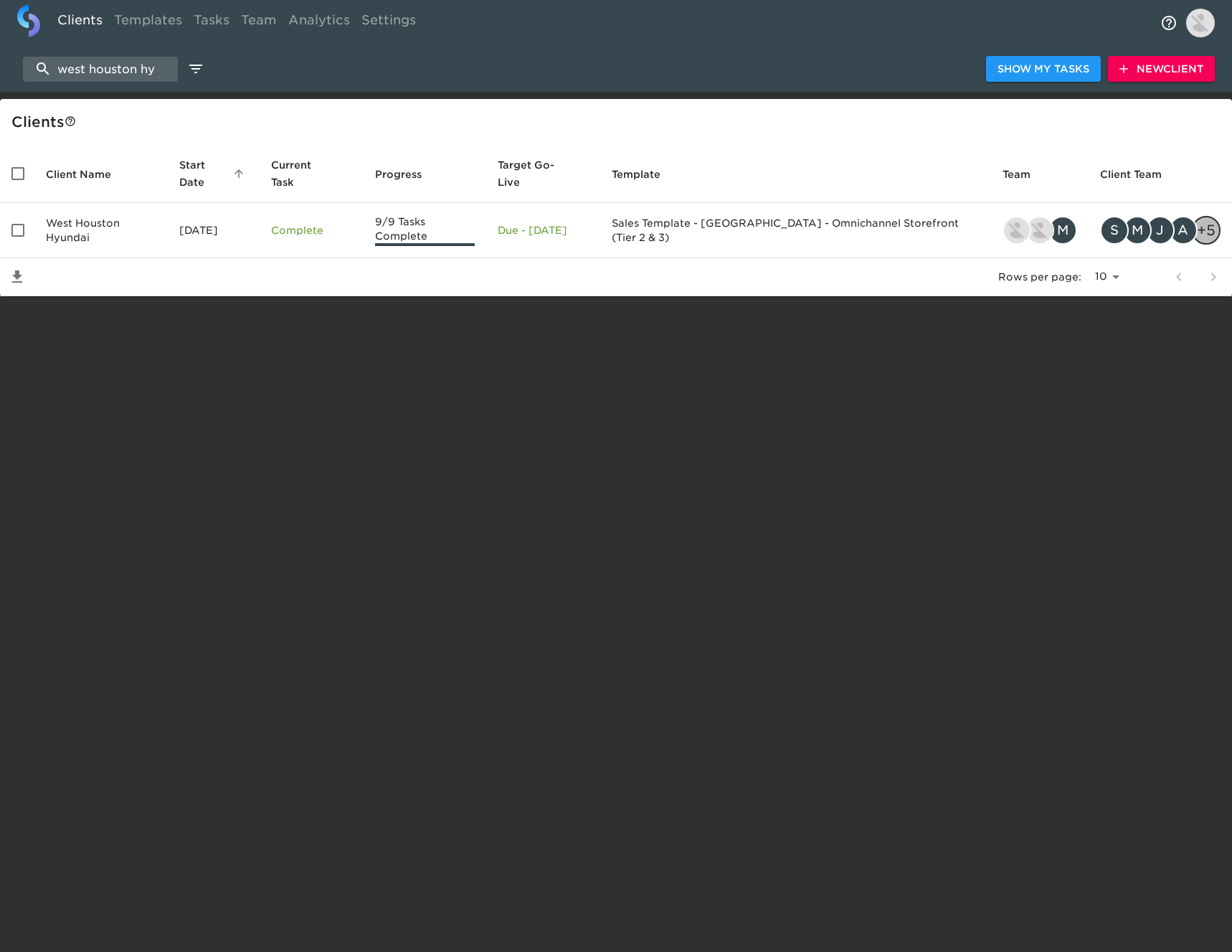
click at [1175, 62] on span "New Client" at bounding box center [1161, 69] width 84 height 18
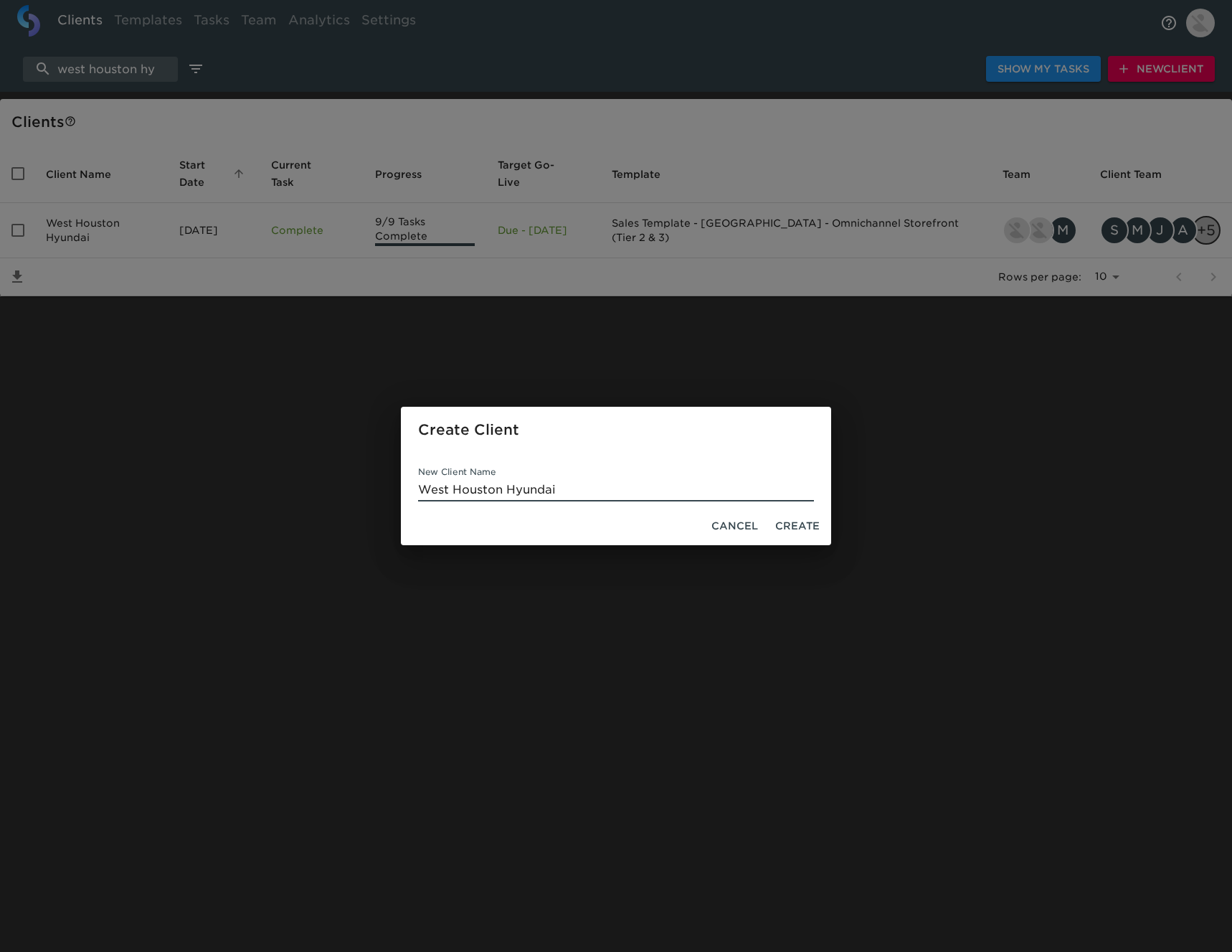
type input "West Houston Hyundai"
click at [801, 526] on span "Create" at bounding box center [798, 526] width 45 height 18
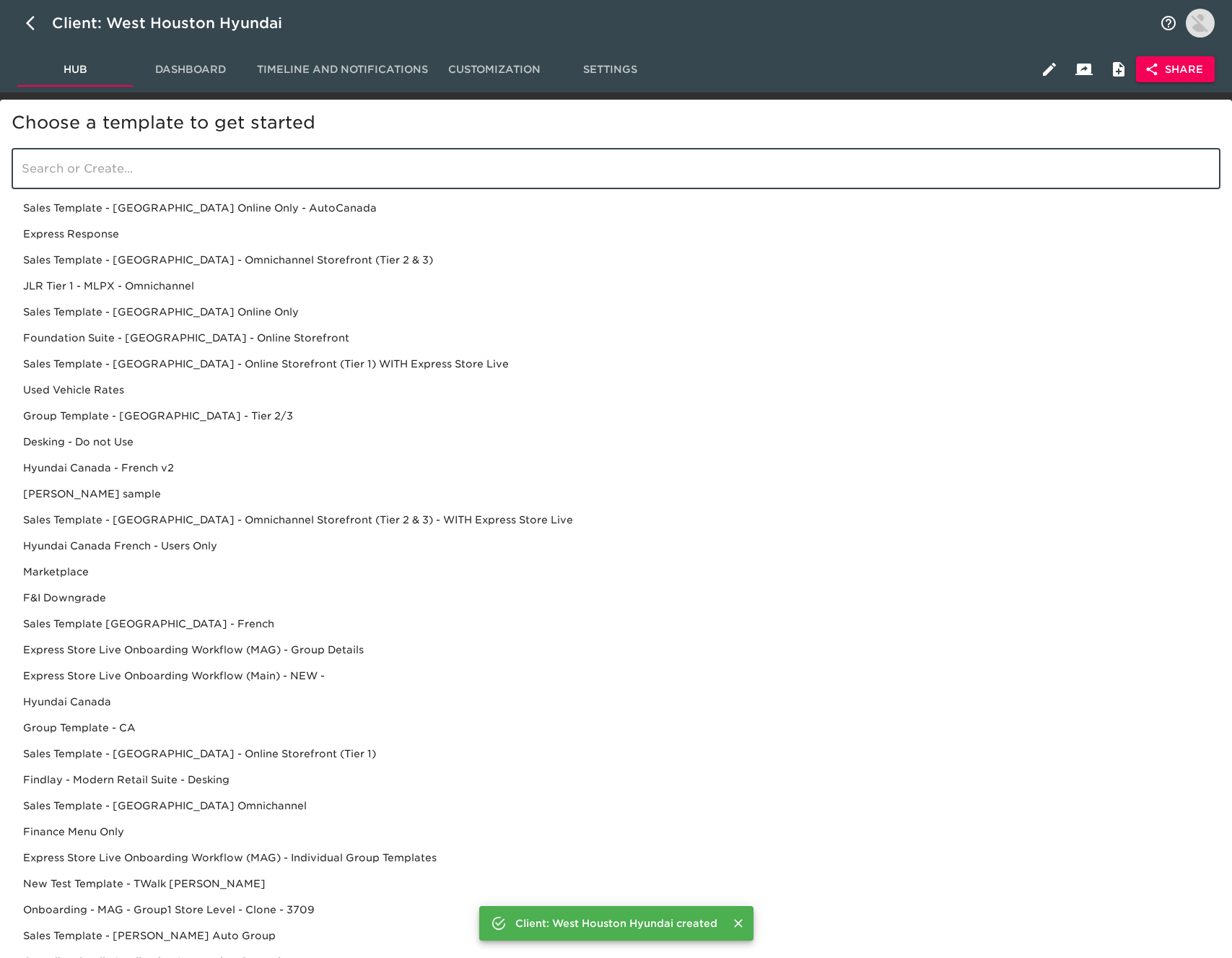
click at [251, 173] on input "search" at bounding box center [616, 169] width 1209 height 40
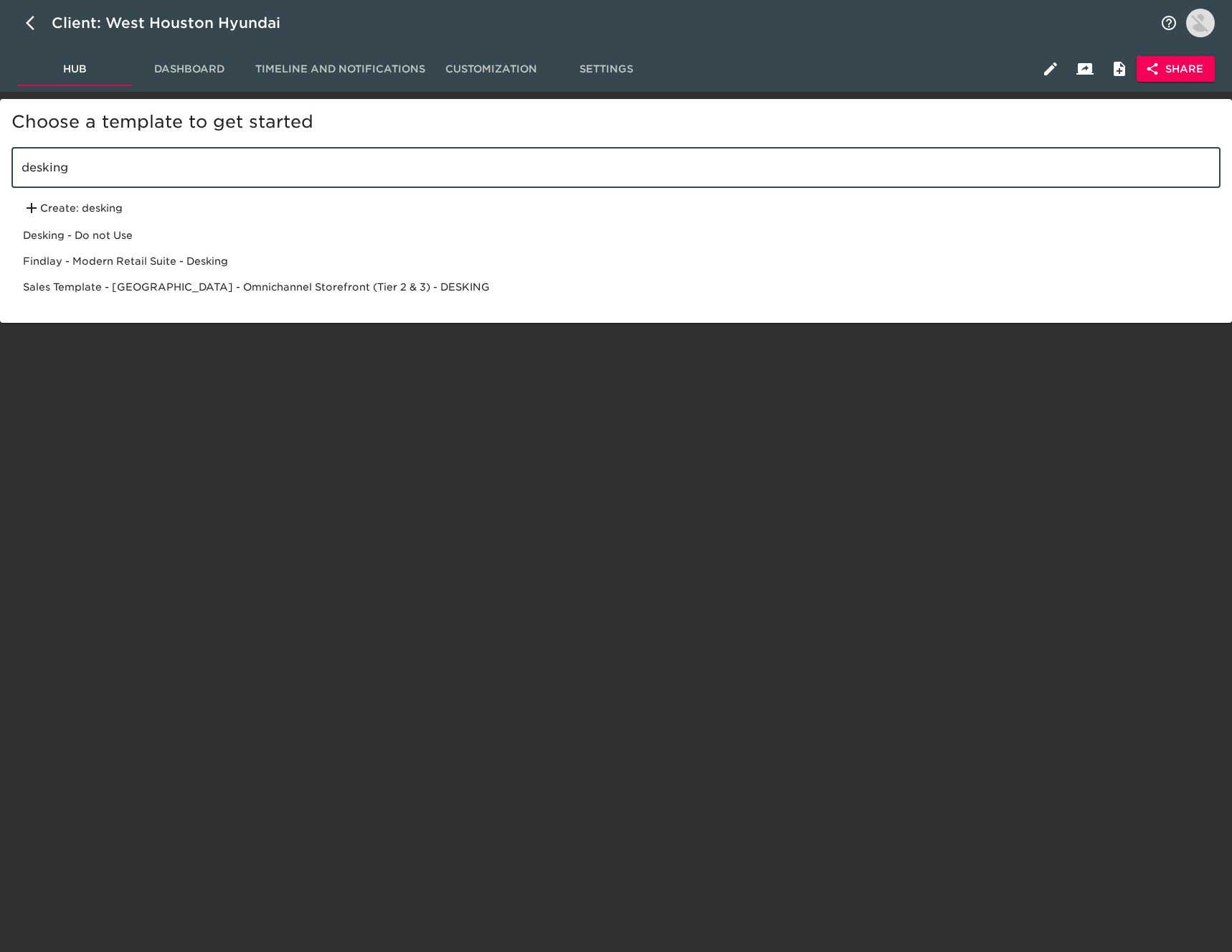
type input "desking"
click at [304, 291] on div "Sales Template - [GEOGRAPHIC_DATA] - Omnichannel Storefront (Tier 2 & 3) - DESK…" at bounding box center [616, 287] width 1209 height 26
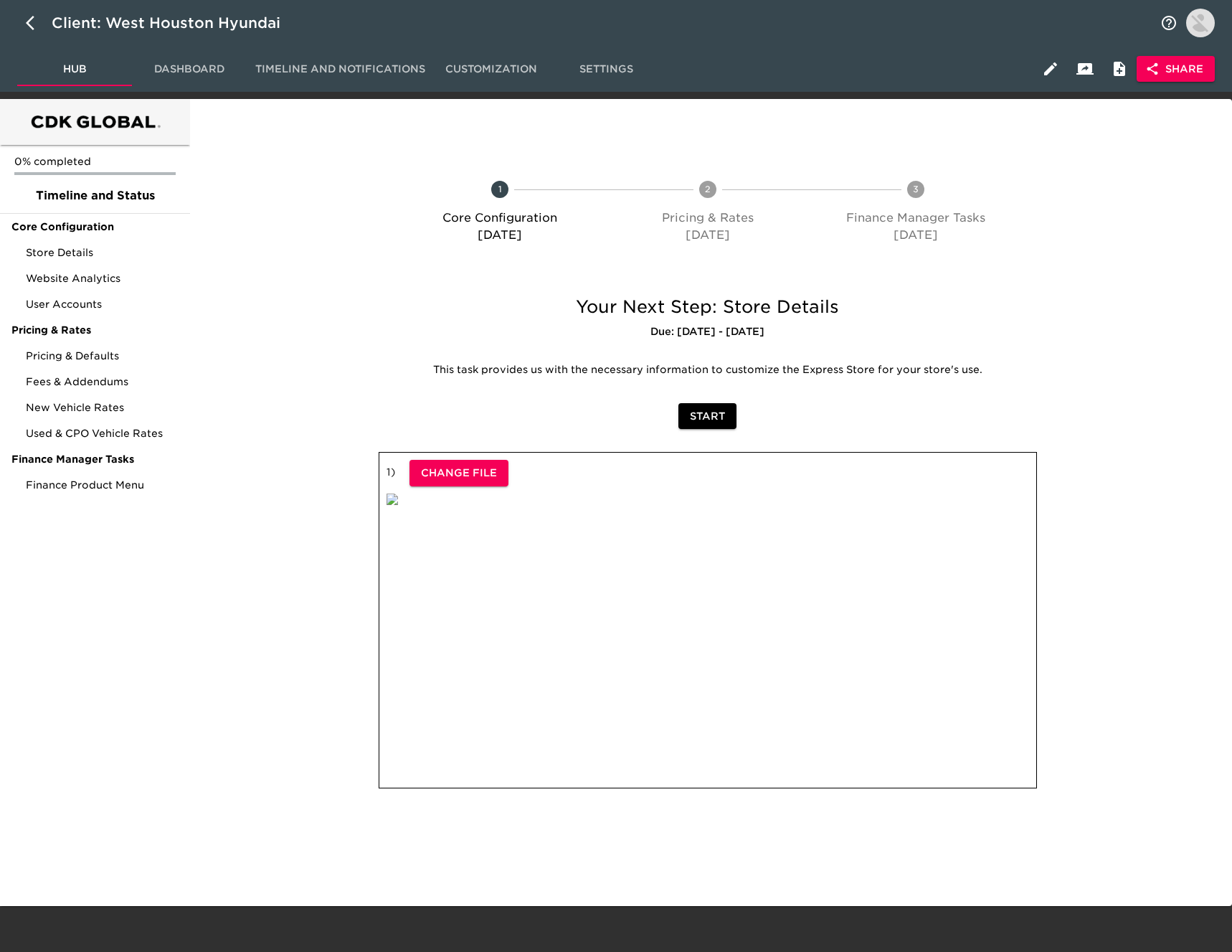
click at [1167, 67] on span "Share" at bounding box center [1175, 69] width 55 height 18
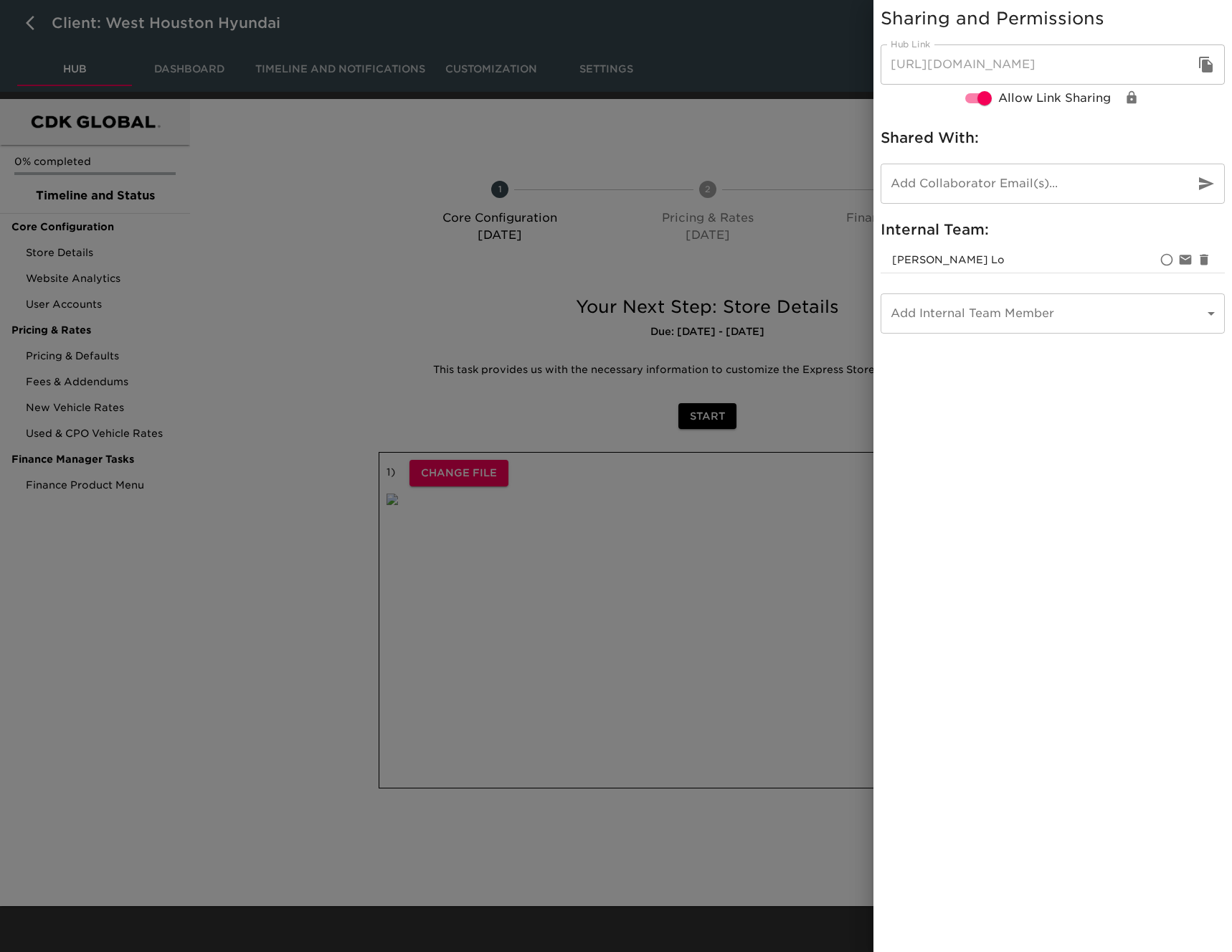
click at [1202, 66] on icon "button" at bounding box center [1205, 65] width 14 height 16
drag, startPoint x: 24, startPoint y: 24, endPoint x: 32, endPoint y: 24, distance: 8.0
click at [26, 24] on div at bounding box center [616, 476] width 1232 height 952
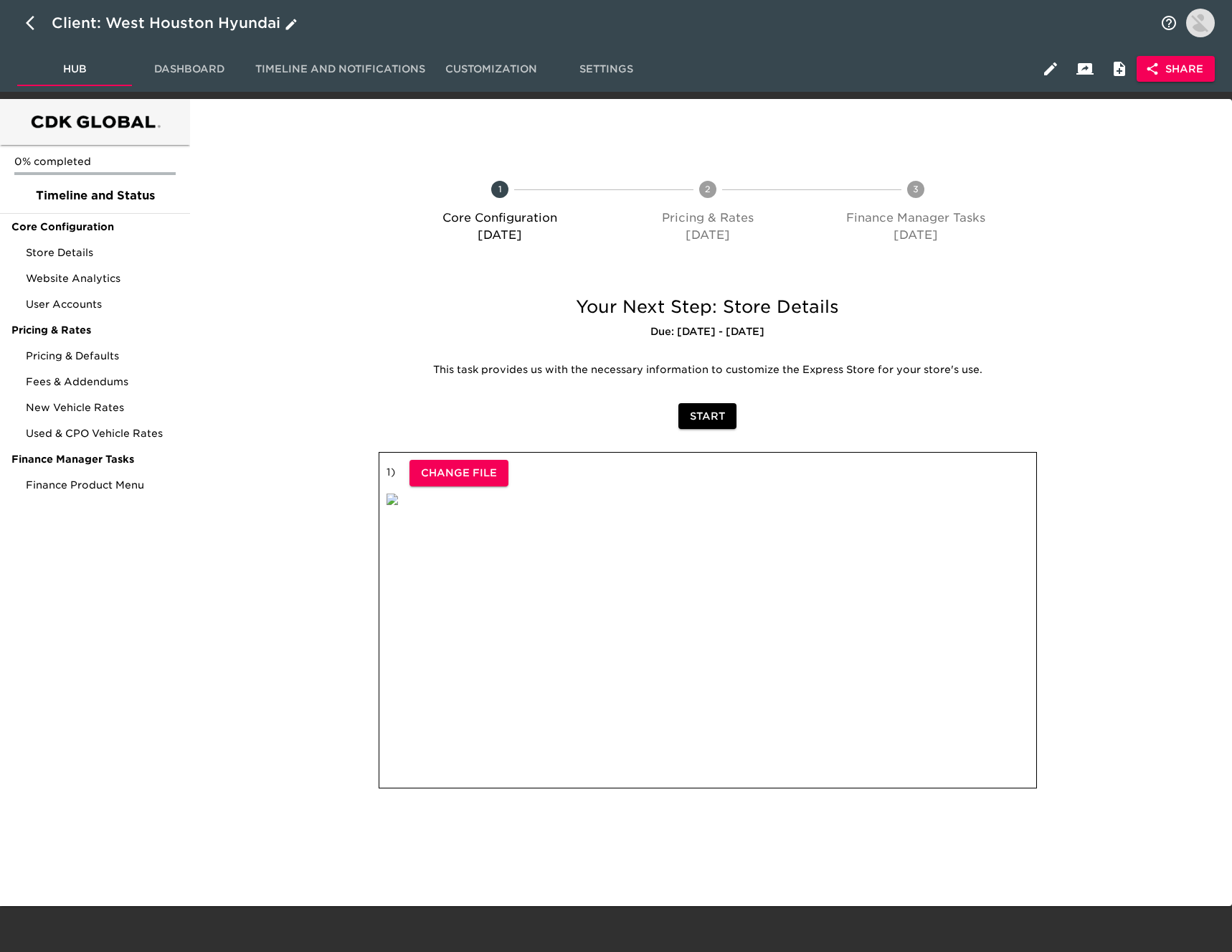
click at [31, 23] on icon "button" at bounding box center [34, 23] width 17 height 17
select select "10"
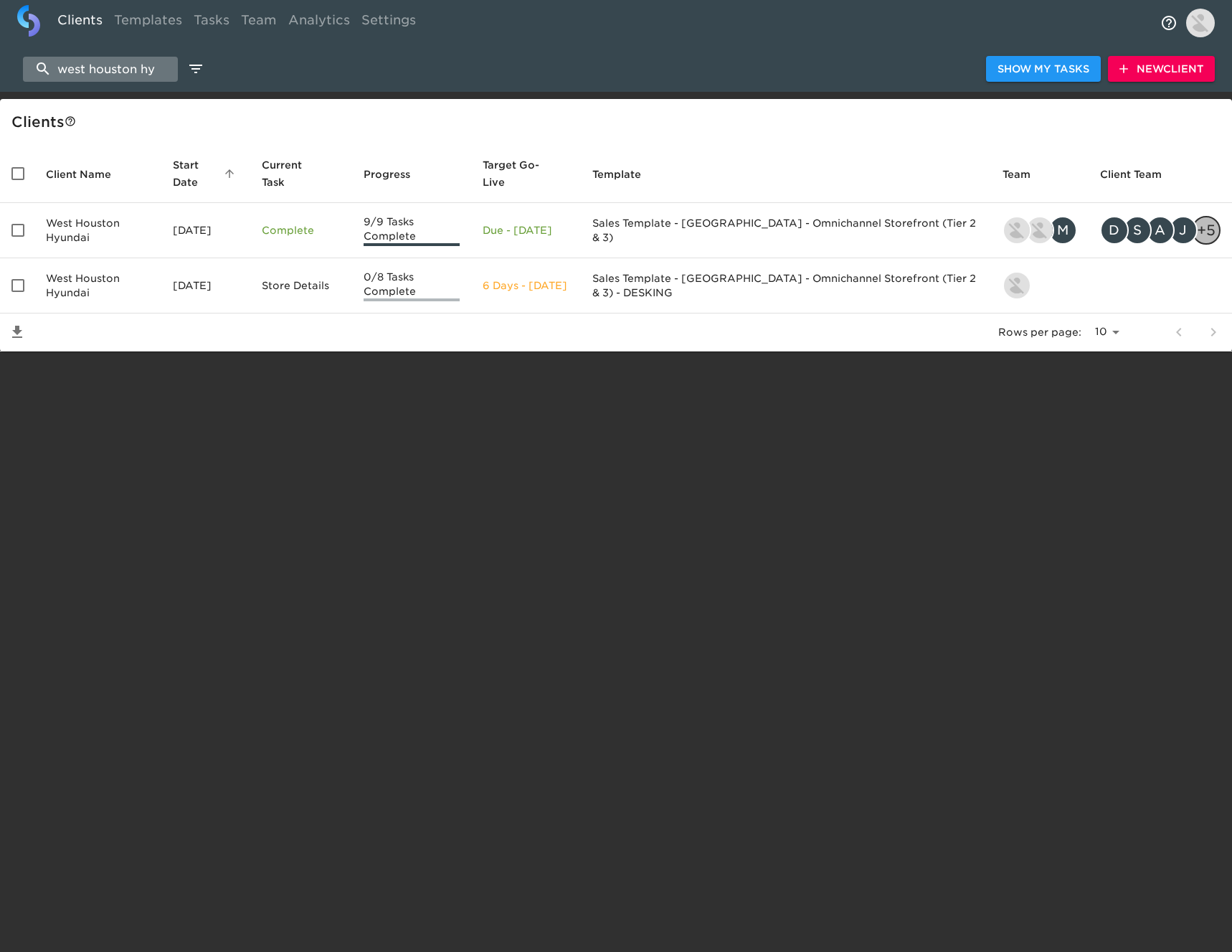
click at [149, 67] on input "west houston hy" at bounding box center [101, 69] width 155 height 25
drag, startPoint x: 149, startPoint y: 67, endPoint x: 158, endPoint y: 65, distance: 9.2
click at [150, 67] on input "west houston hy" at bounding box center [101, 69] width 155 height 25
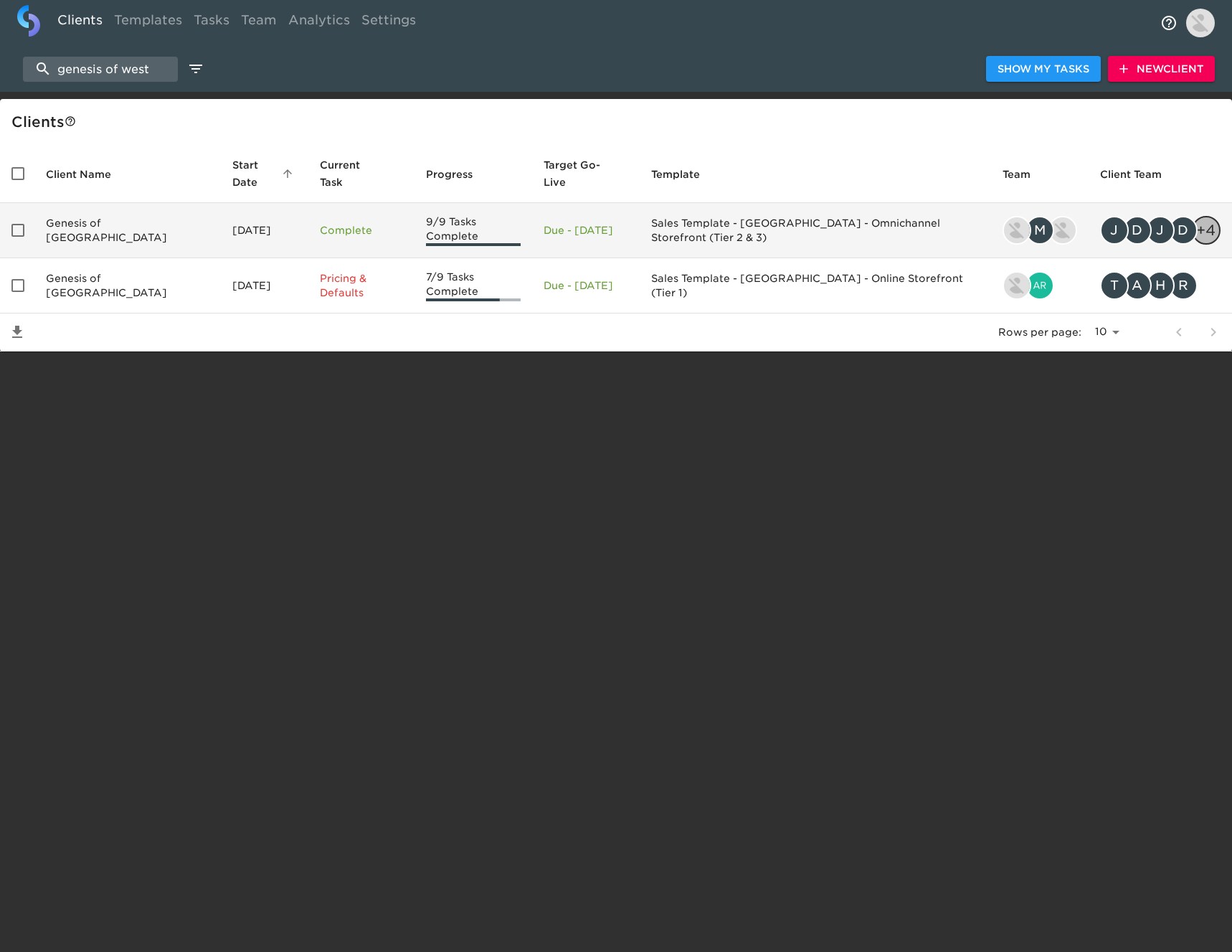
type input "genesis of west"
click at [189, 214] on td "Genesis of [GEOGRAPHIC_DATA]" at bounding box center [128, 230] width 187 height 55
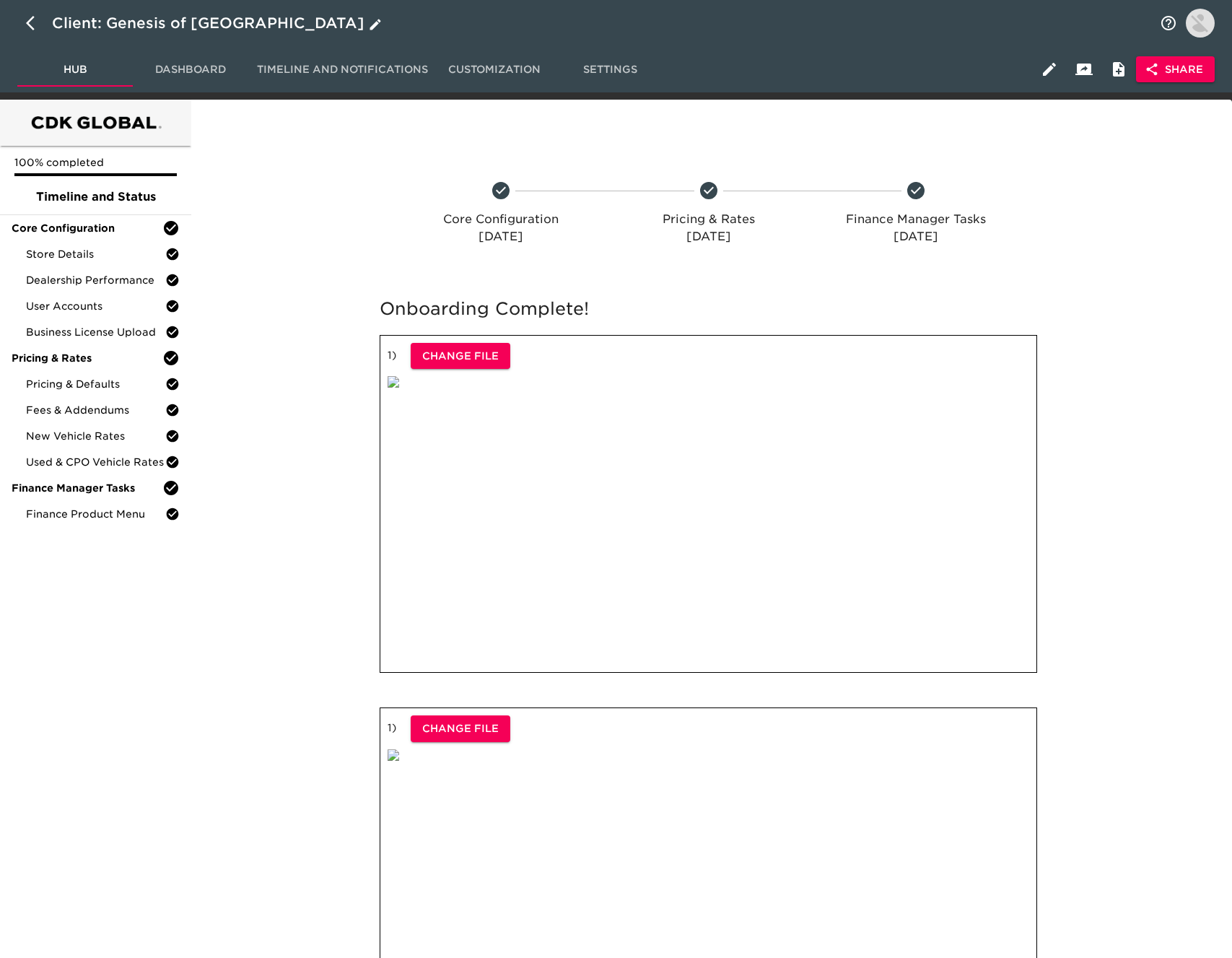
click at [27, 25] on icon "button" at bounding box center [35, 23] width 17 height 17
select select "10"
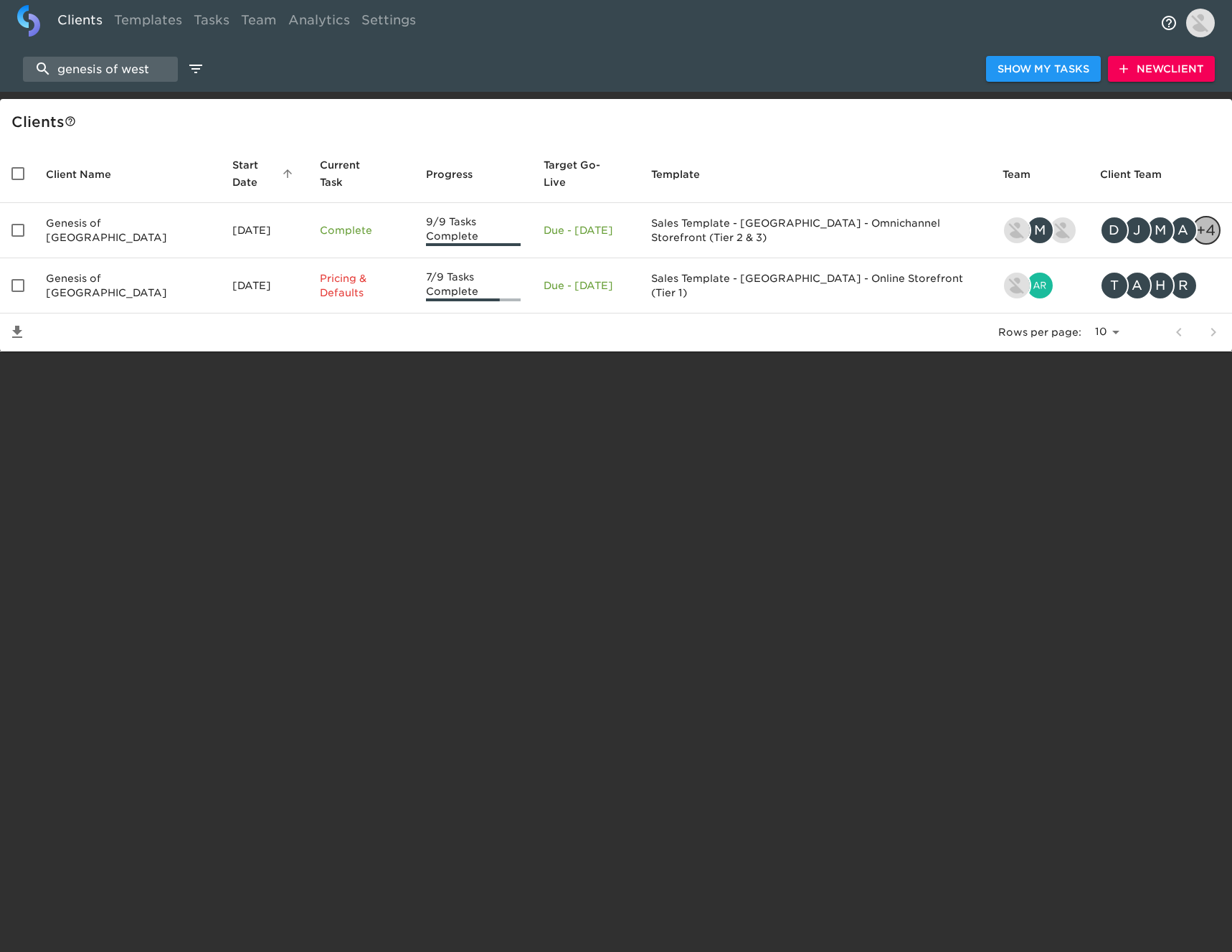
click at [1177, 69] on span "New Client" at bounding box center [1161, 69] width 84 height 18
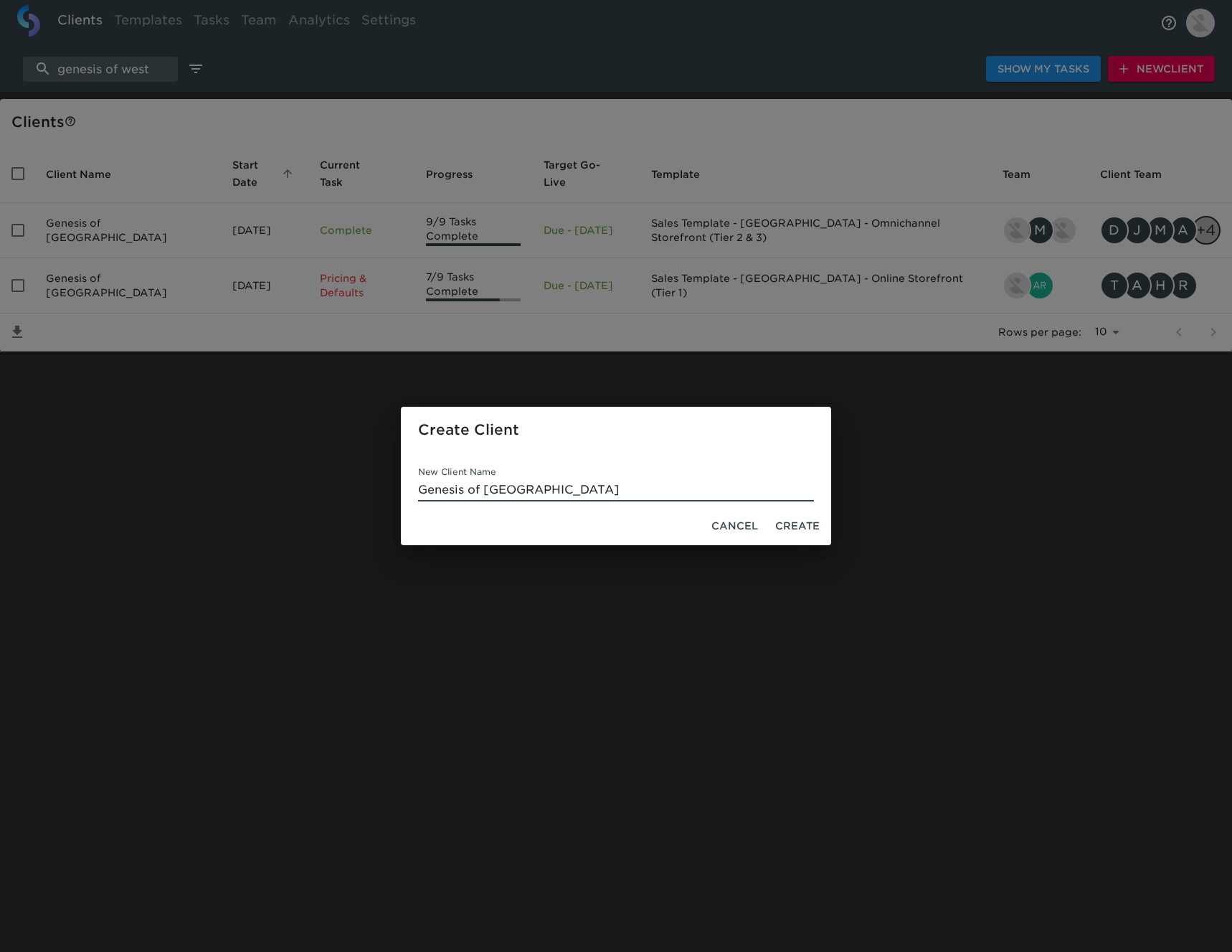
type input "Genesis of [GEOGRAPHIC_DATA]"
click at [800, 526] on span "Create" at bounding box center [798, 526] width 45 height 18
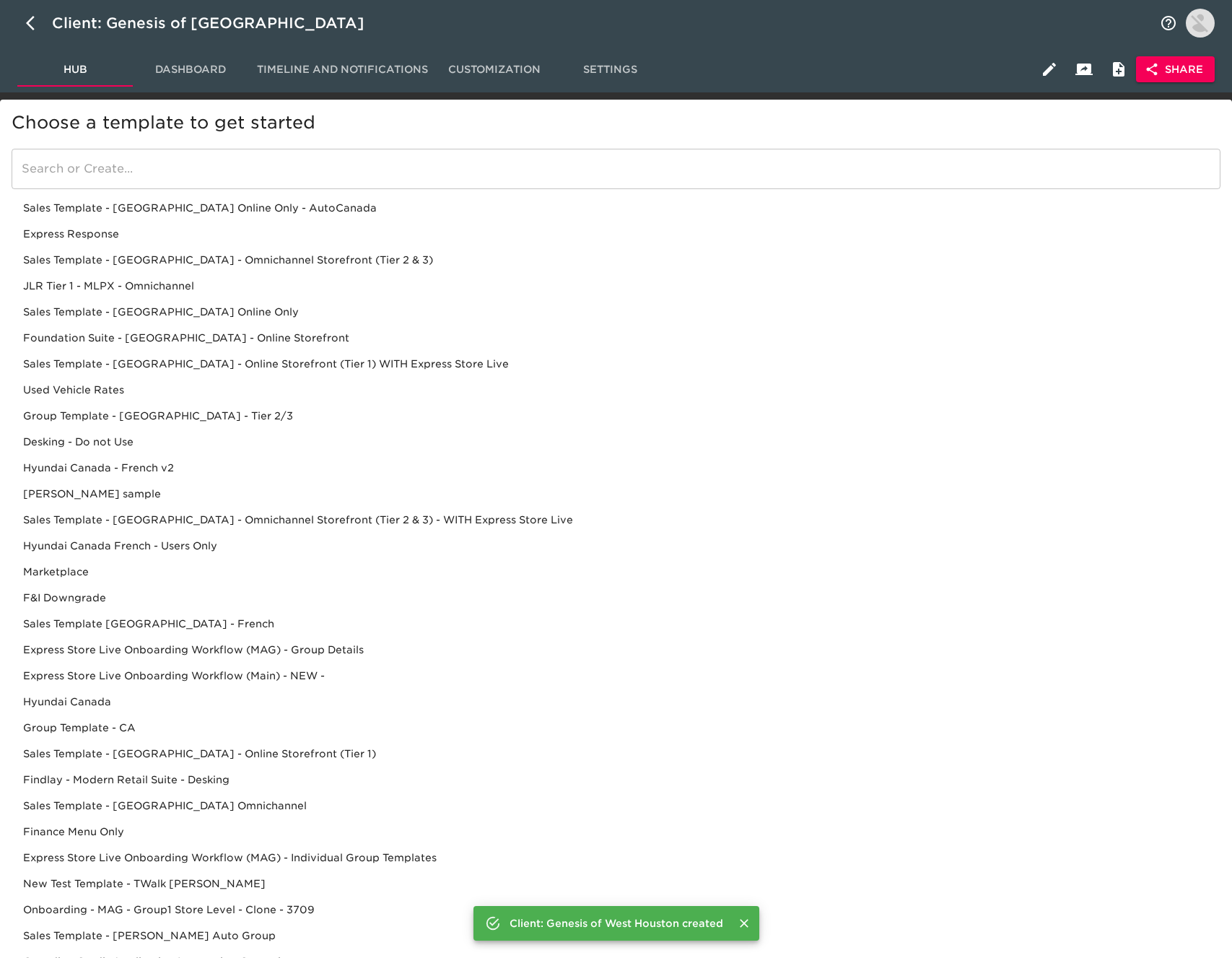
drag, startPoint x: 188, startPoint y: 158, endPoint x: 197, endPoint y: 157, distance: 9.1
click at [191, 157] on input "search" at bounding box center [616, 169] width 1209 height 40
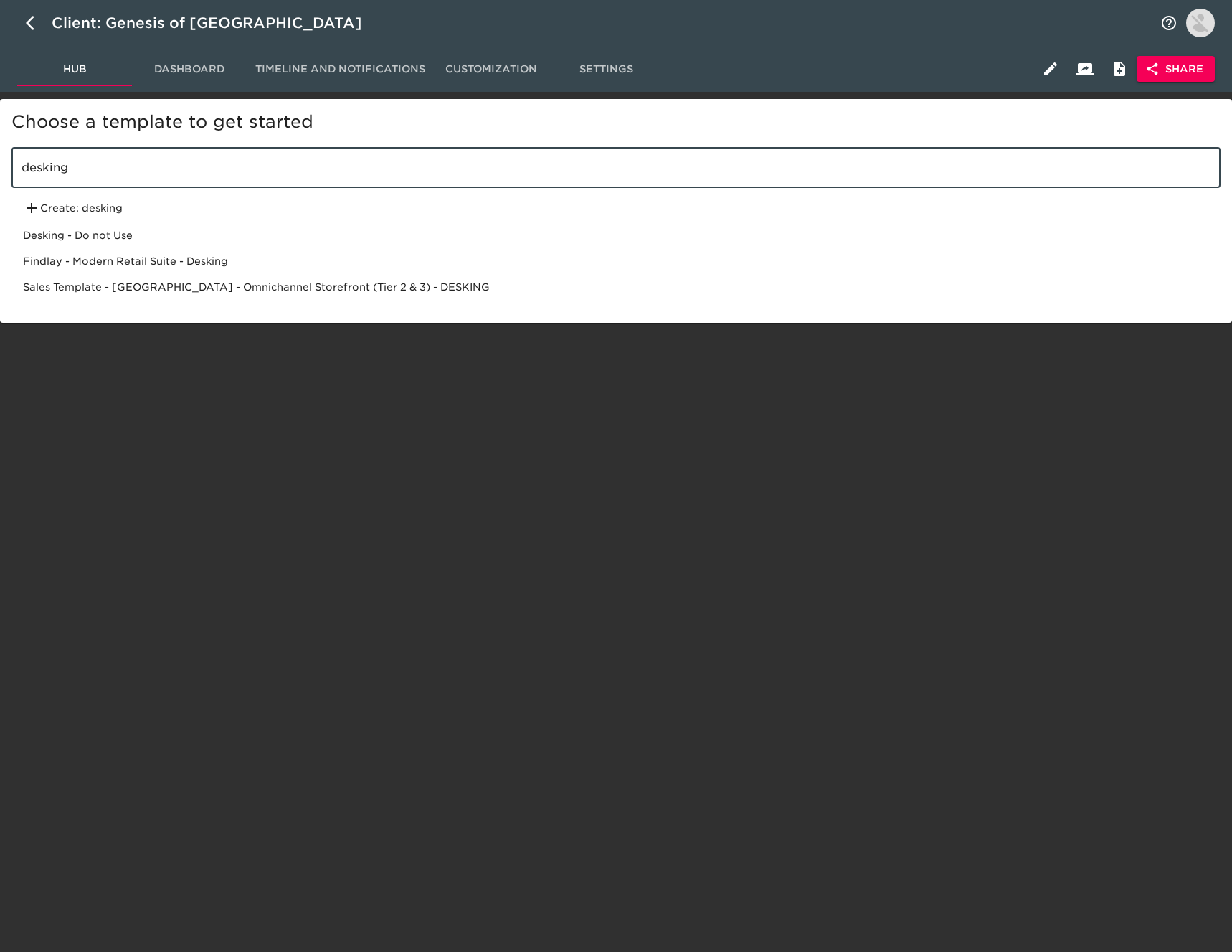
type input "desking"
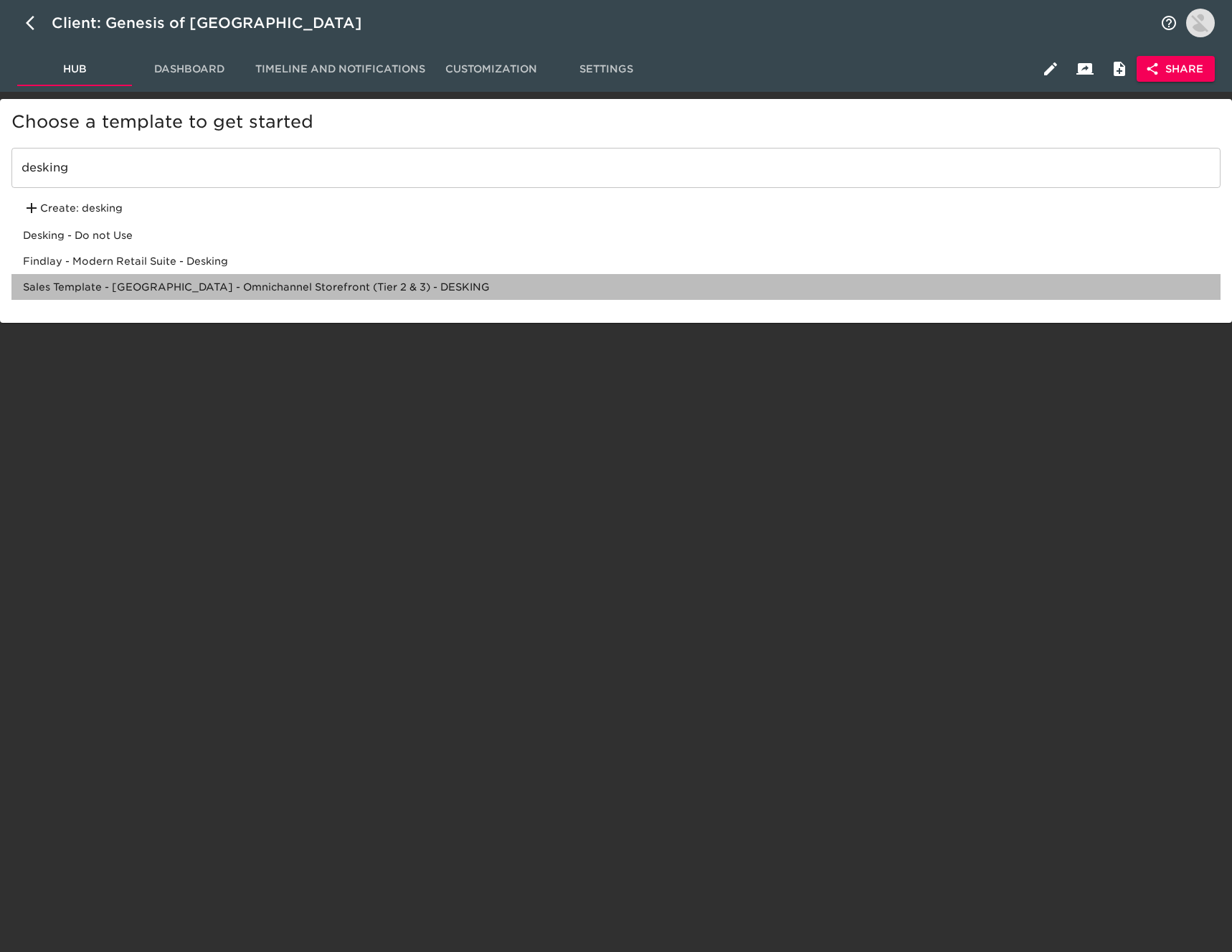
drag, startPoint x: 336, startPoint y: 291, endPoint x: 434, endPoint y: 275, distance: 99.3
click at [336, 291] on div "Sales Template - [GEOGRAPHIC_DATA] - Omnichannel Storefront (Tier 2 & 3) - DESK…" at bounding box center [616, 287] width 1209 height 26
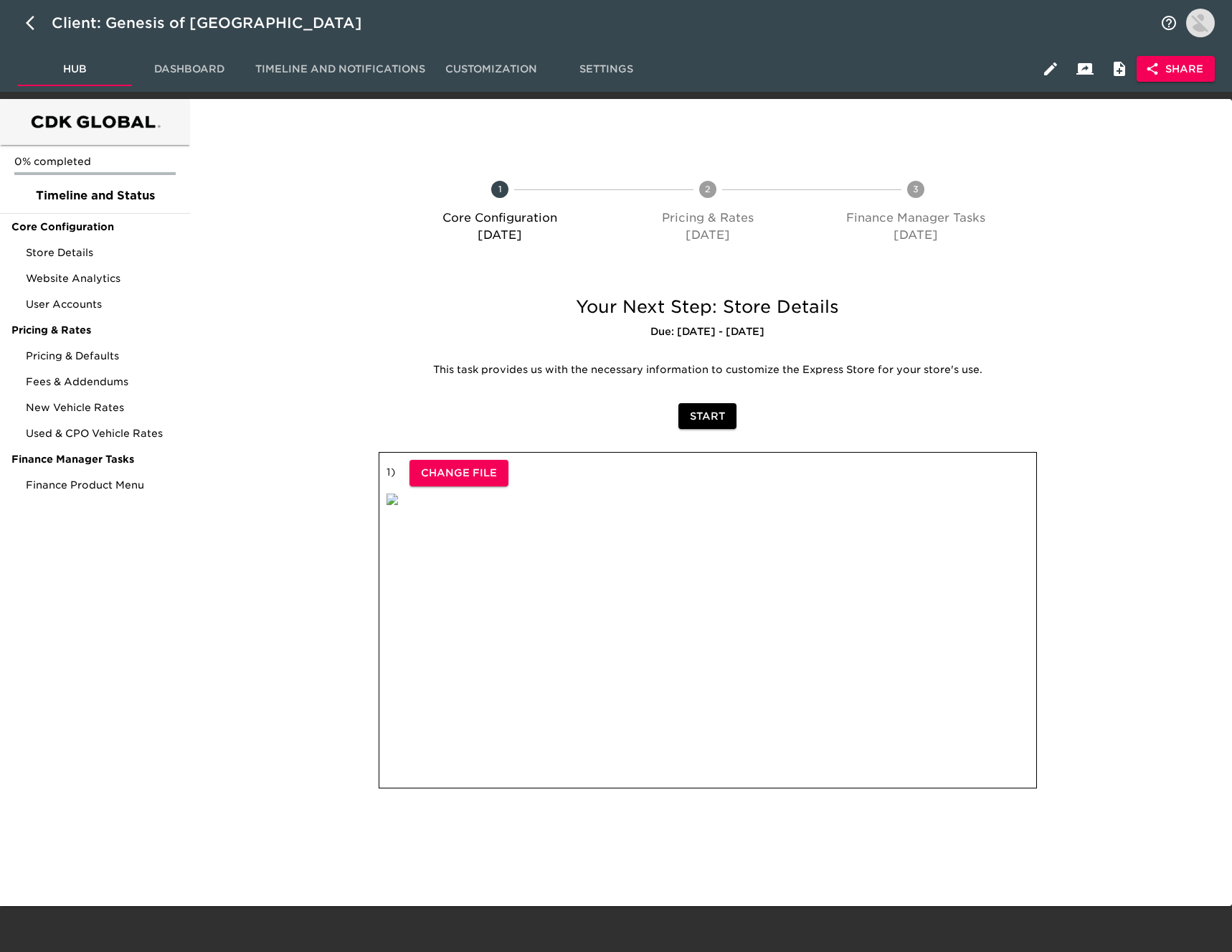
click at [1153, 75] on icon "button" at bounding box center [1152, 69] width 14 height 14
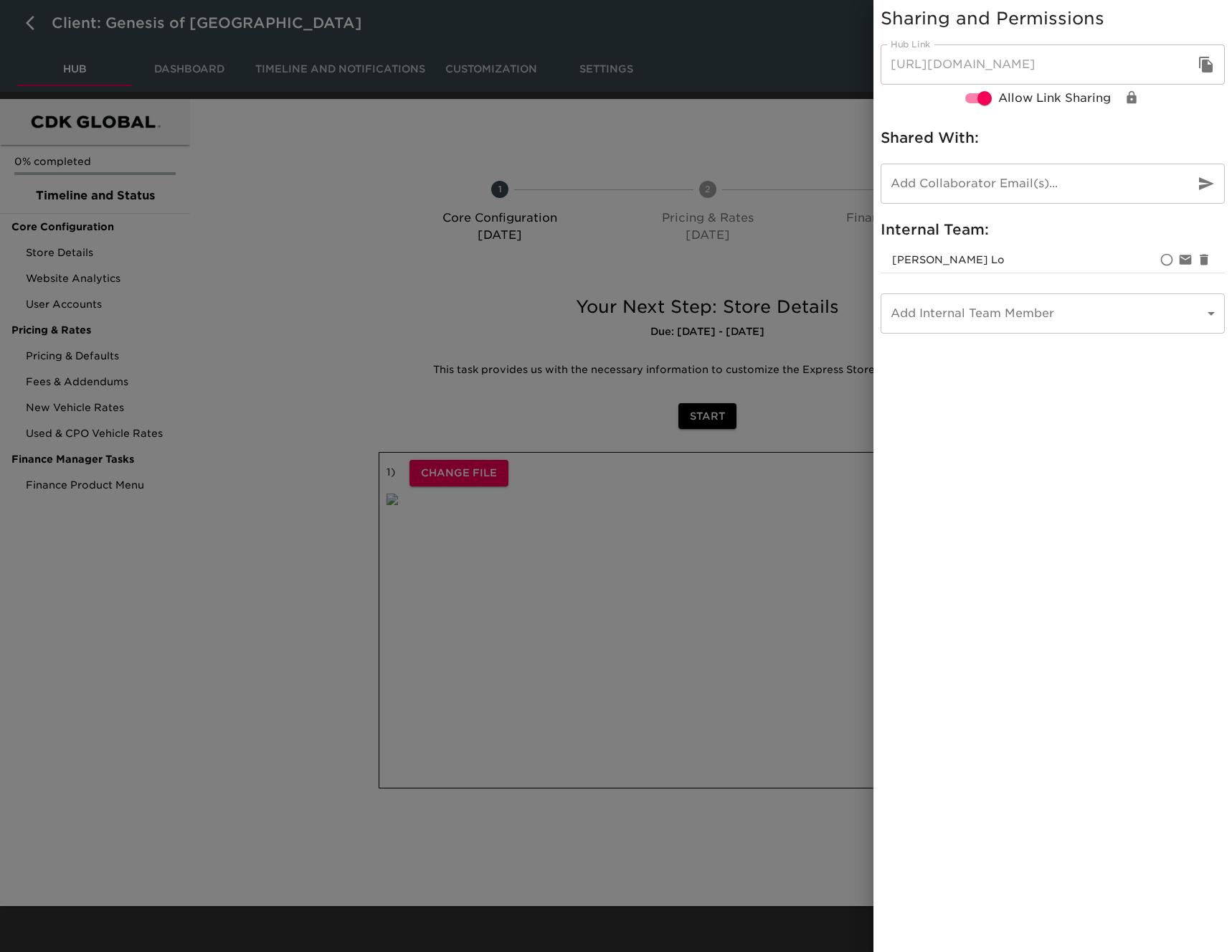
click at [1217, 62] on button "button" at bounding box center [1206, 65] width 34 height 34
drag, startPoint x: 39, startPoint y: 26, endPoint x: 32, endPoint y: 23, distance: 7.6
click at [39, 25] on div at bounding box center [616, 476] width 1232 height 952
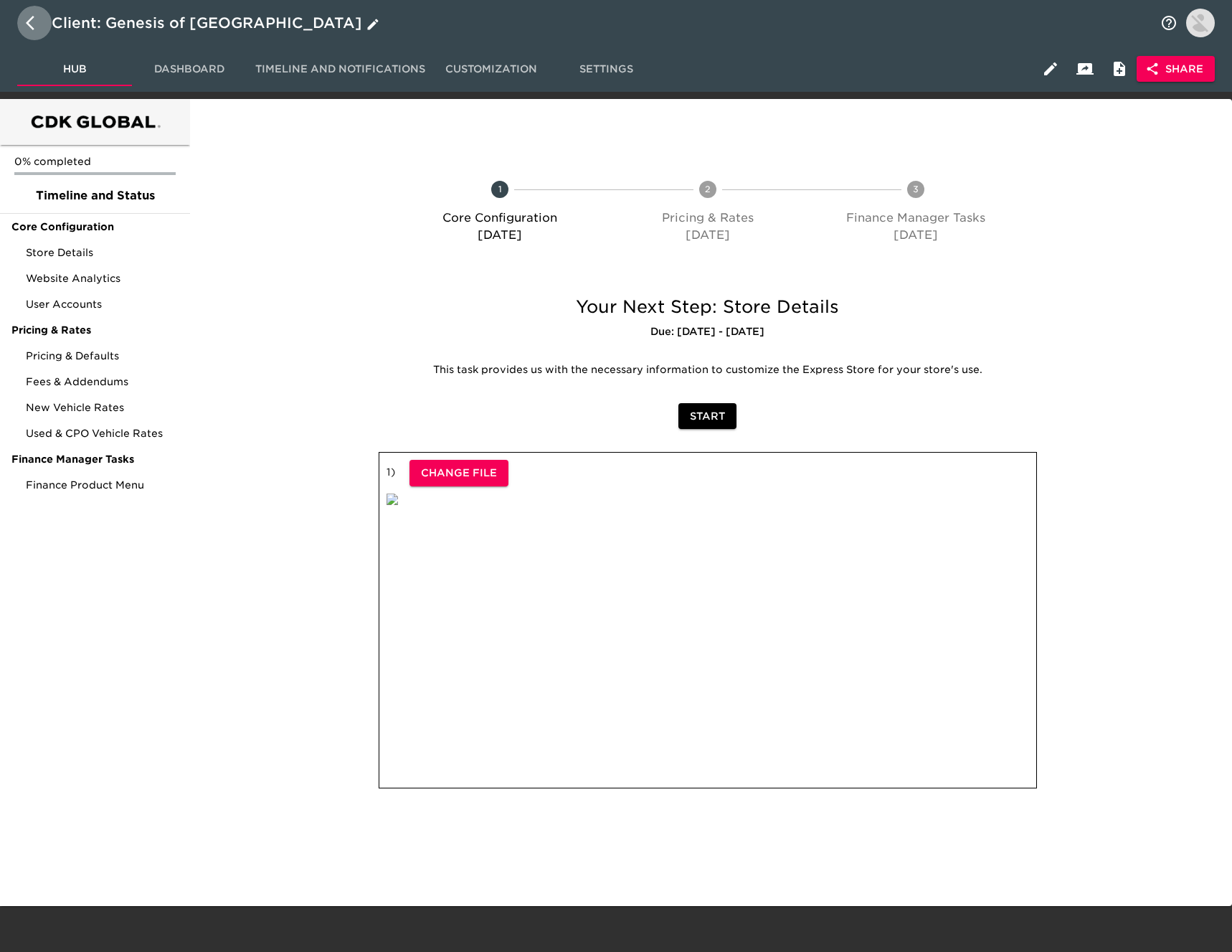
click at [32, 24] on icon "button" at bounding box center [34, 23] width 17 height 17
select select "10"
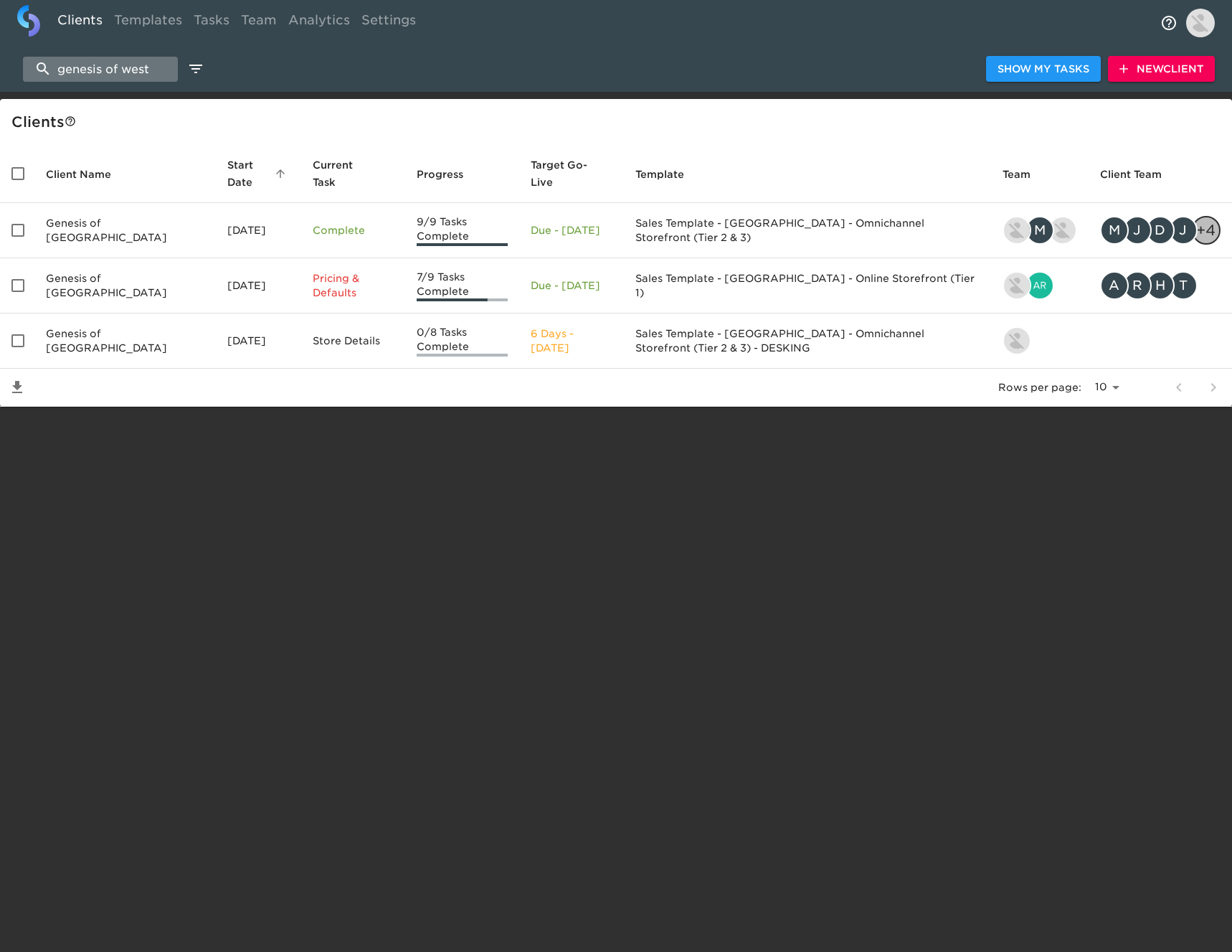
click at [141, 65] on input "genesis of west" at bounding box center [101, 69] width 155 height 25
click at [141, 65] on input "genesis of west" at bounding box center [101, 69] width 155 height 25
drag, startPoint x: 141, startPoint y: 65, endPoint x: 154, endPoint y: 62, distance: 13.3
click at [143, 65] on input "genesis of west" at bounding box center [101, 69] width 155 height 25
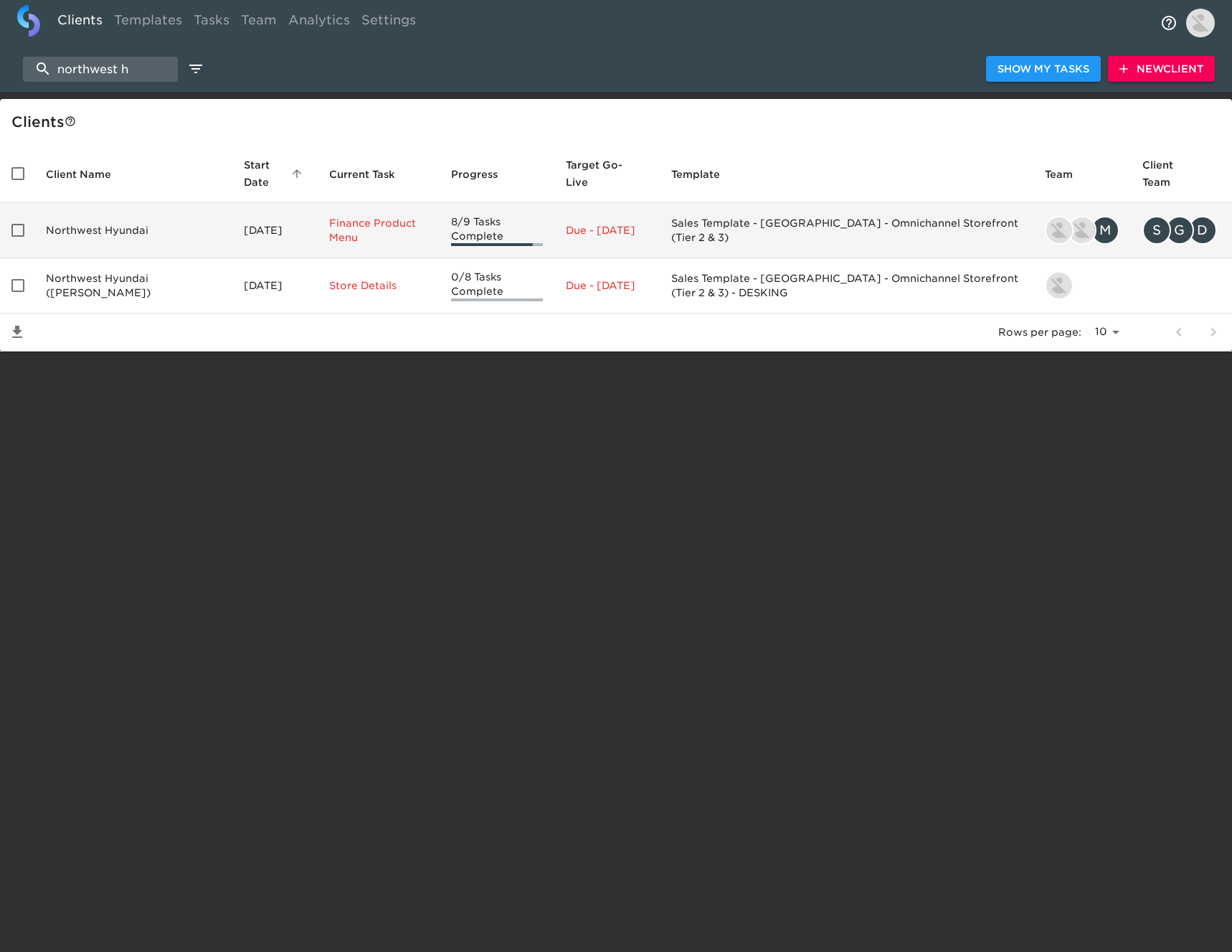
type input "northwest h"
click at [182, 227] on td "Northwest Hyundai" at bounding box center [134, 230] width 198 height 55
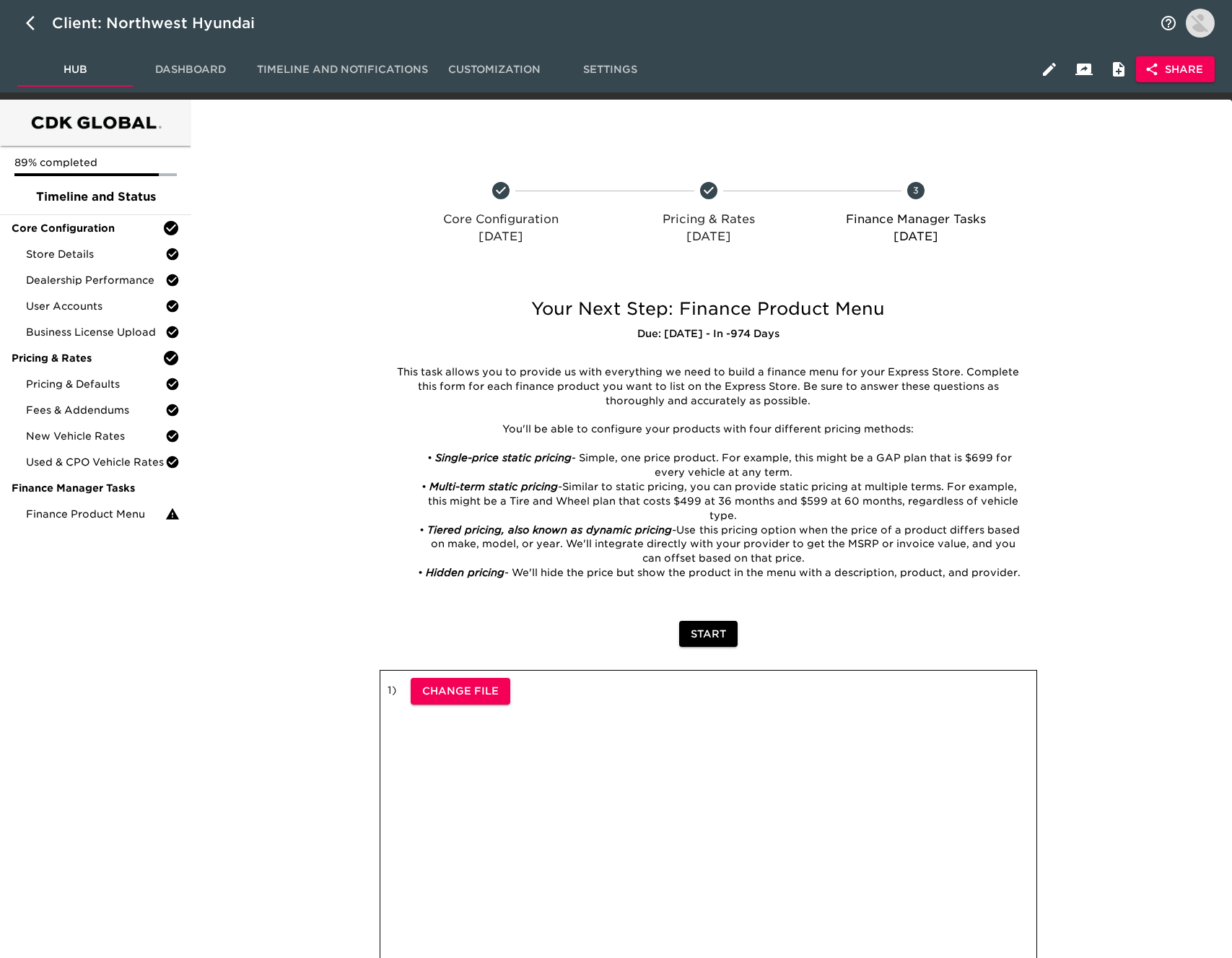
scroll to position [8, 0]
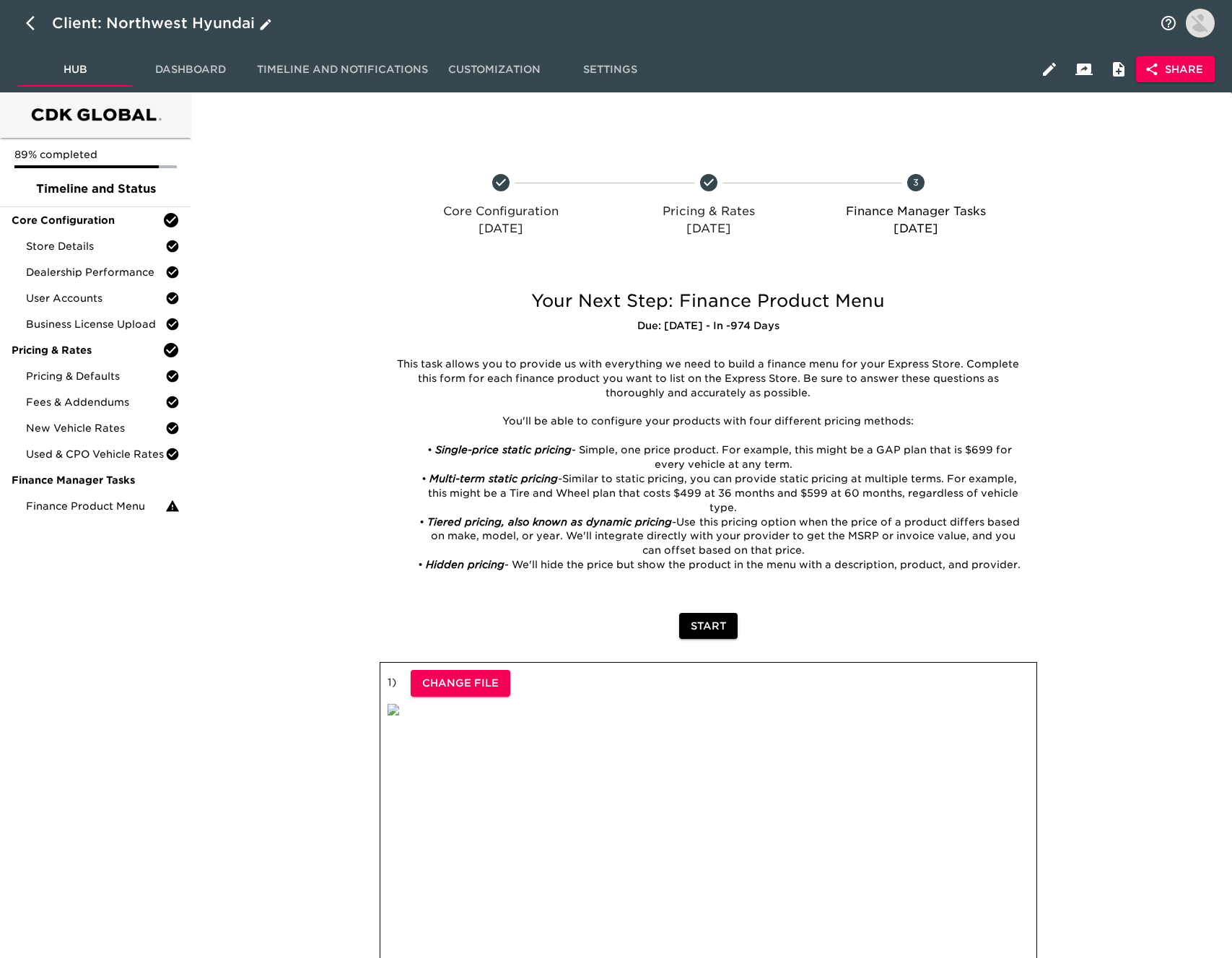
click at [31, 24] on icon "button" at bounding box center [35, 23] width 17 height 17
select select "10"
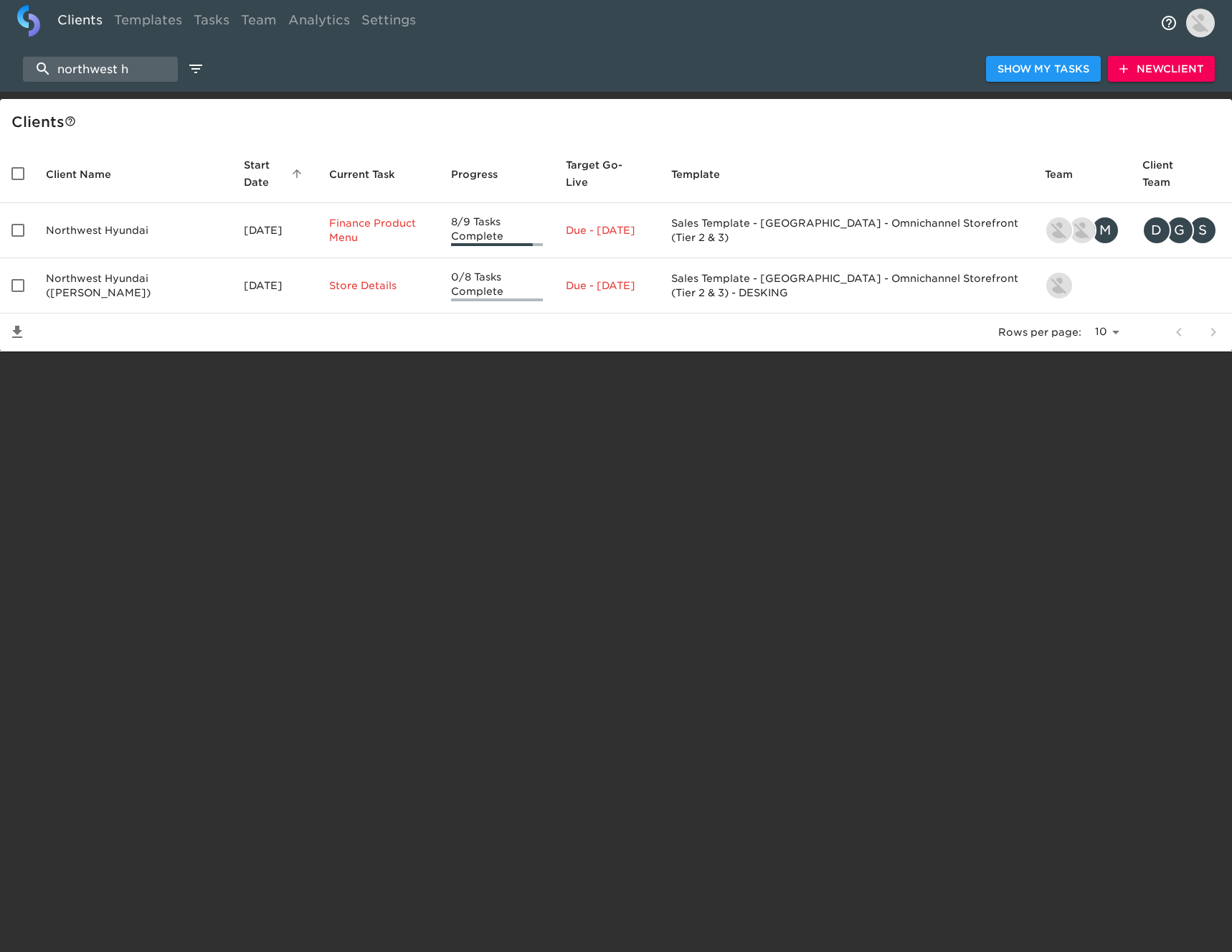
click at [1141, 75] on span "New Client" at bounding box center [1161, 69] width 84 height 18
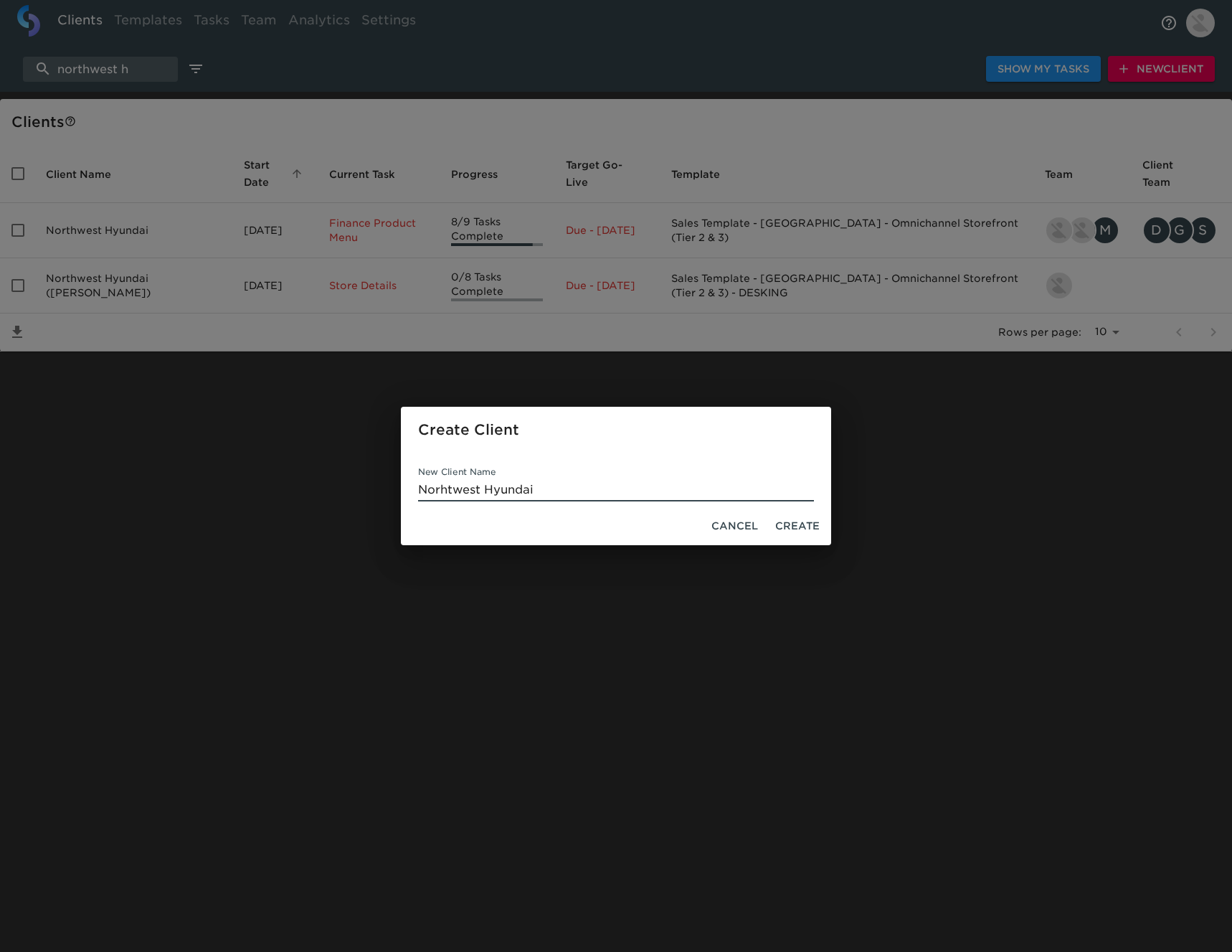
type input "Norhtwest Hyundai"
click at [820, 527] on button "Create" at bounding box center [798, 526] width 56 height 27
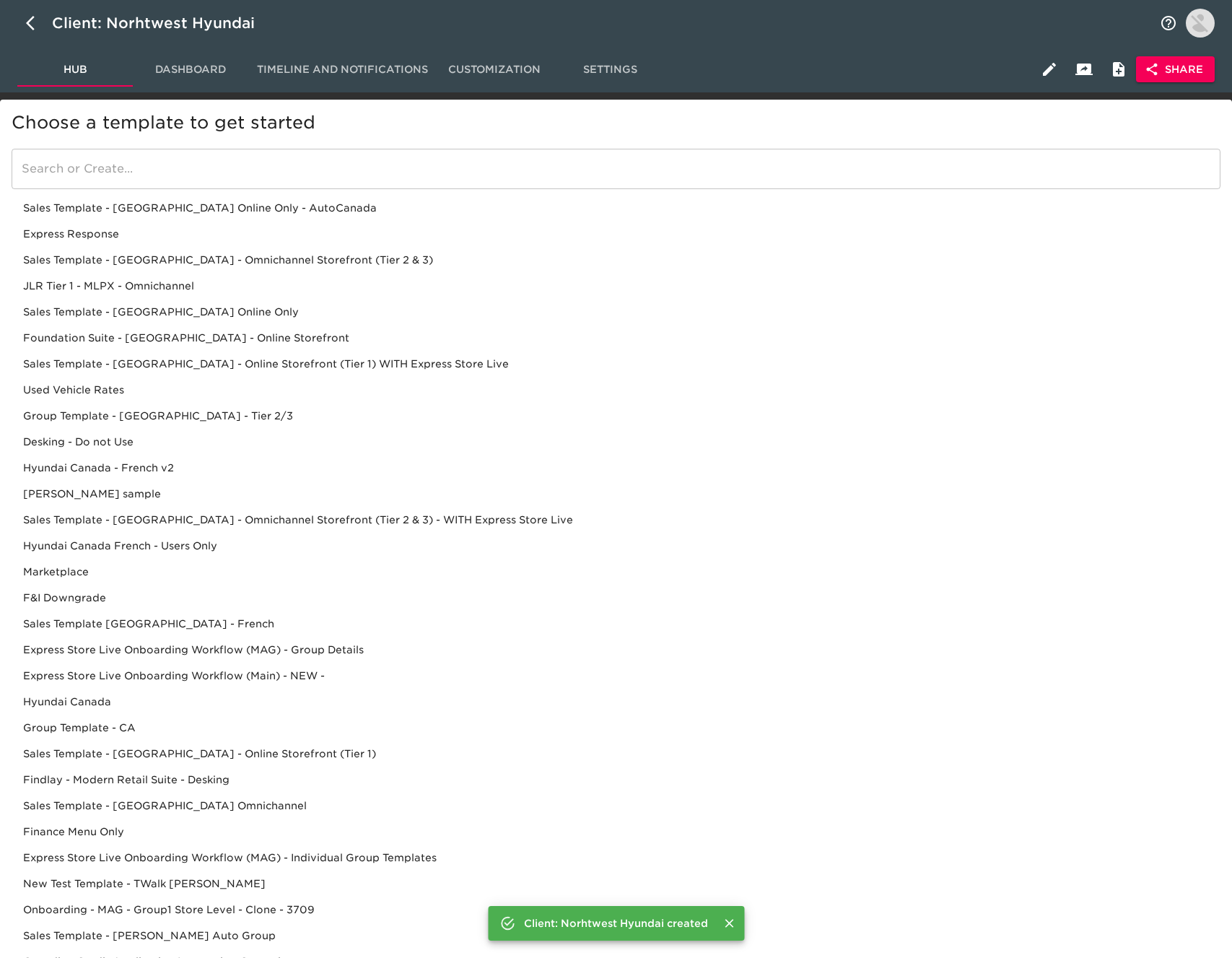
click at [165, 168] on input "search" at bounding box center [616, 169] width 1209 height 40
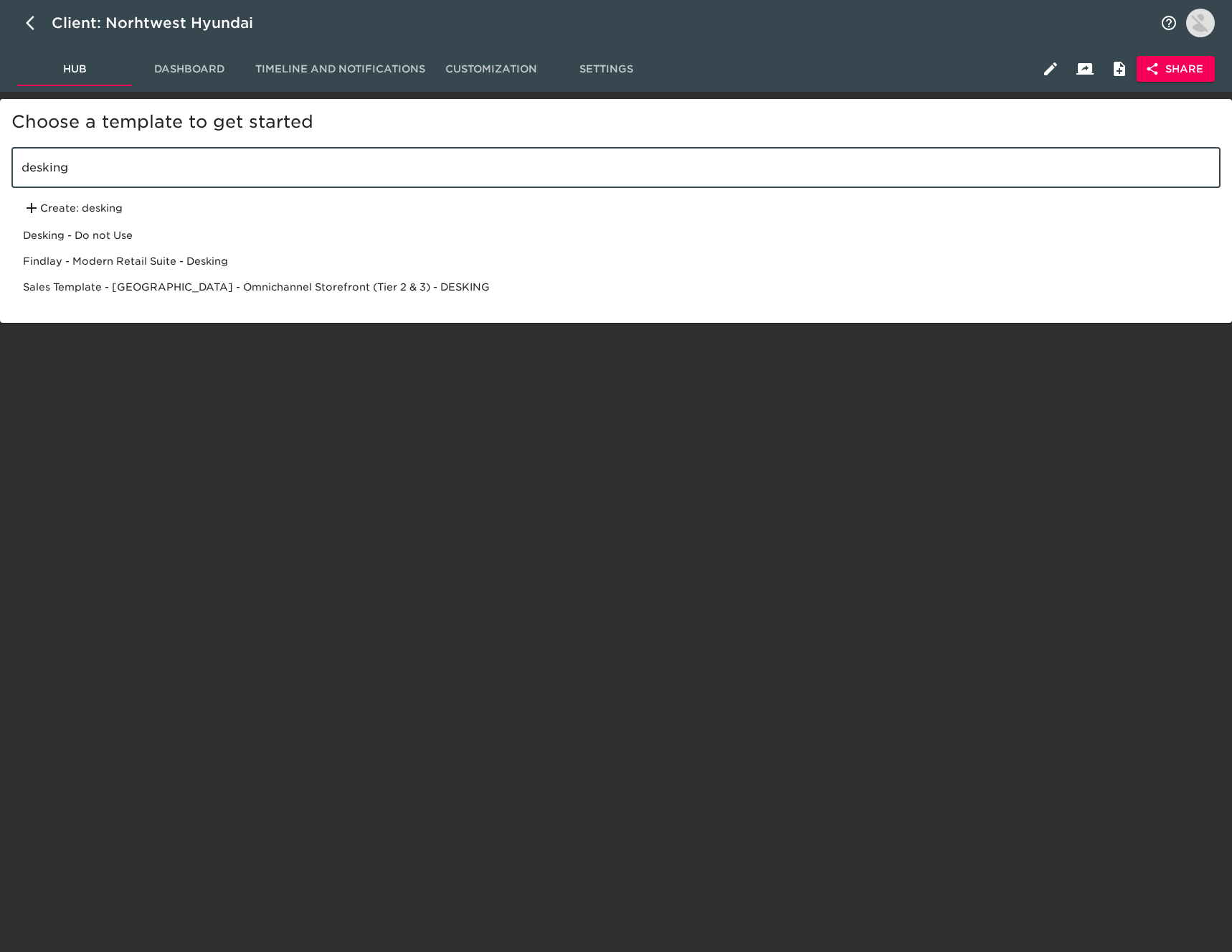
type input "desking"
click at [198, 289] on div "Sales Template - [GEOGRAPHIC_DATA] - Omnichannel Storefront (Tier 2 & 3) - DESK…" at bounding box center [616, 287] width 1209 height 26
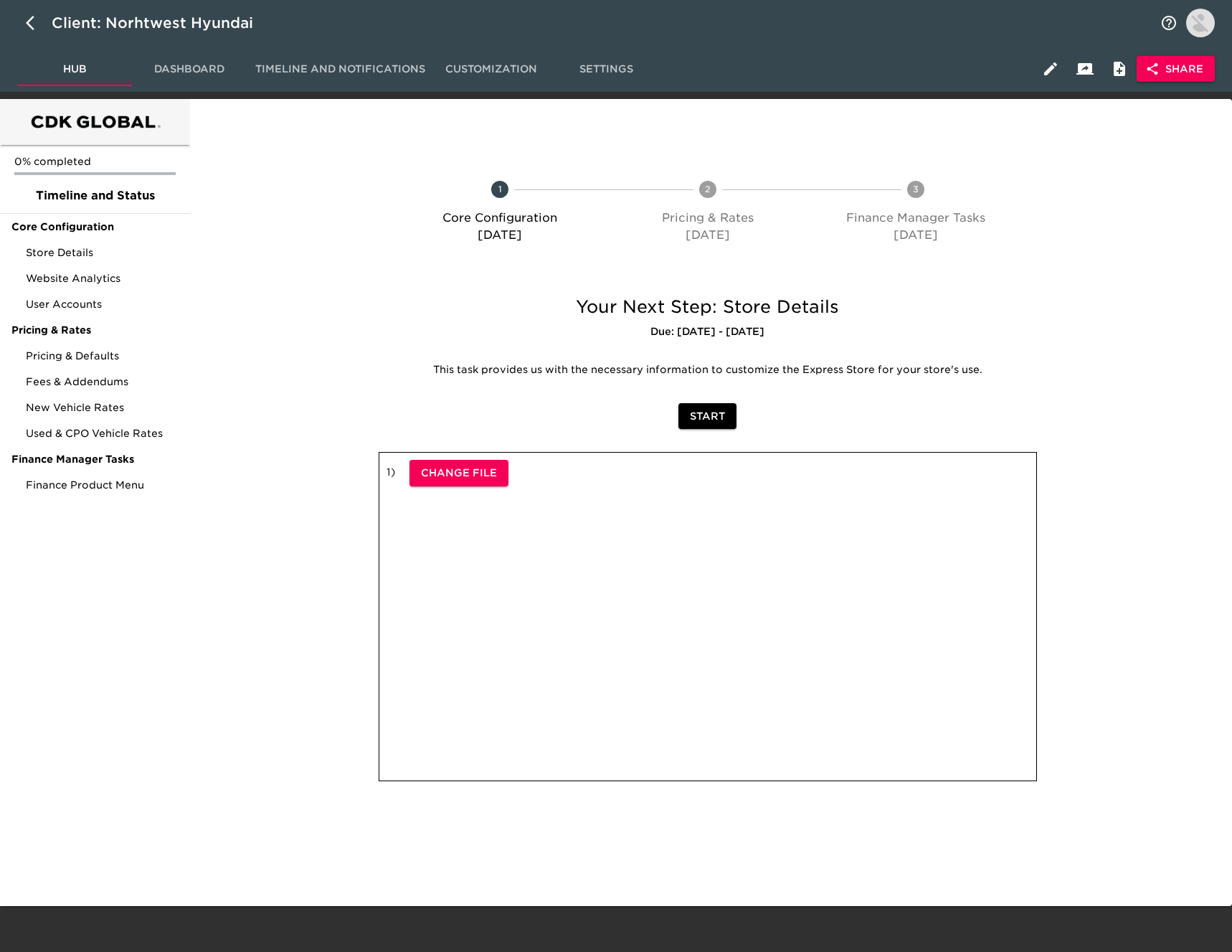
click at [1185, 80] on button "Share" at bounding box center [1175, 69] width 78 height 27
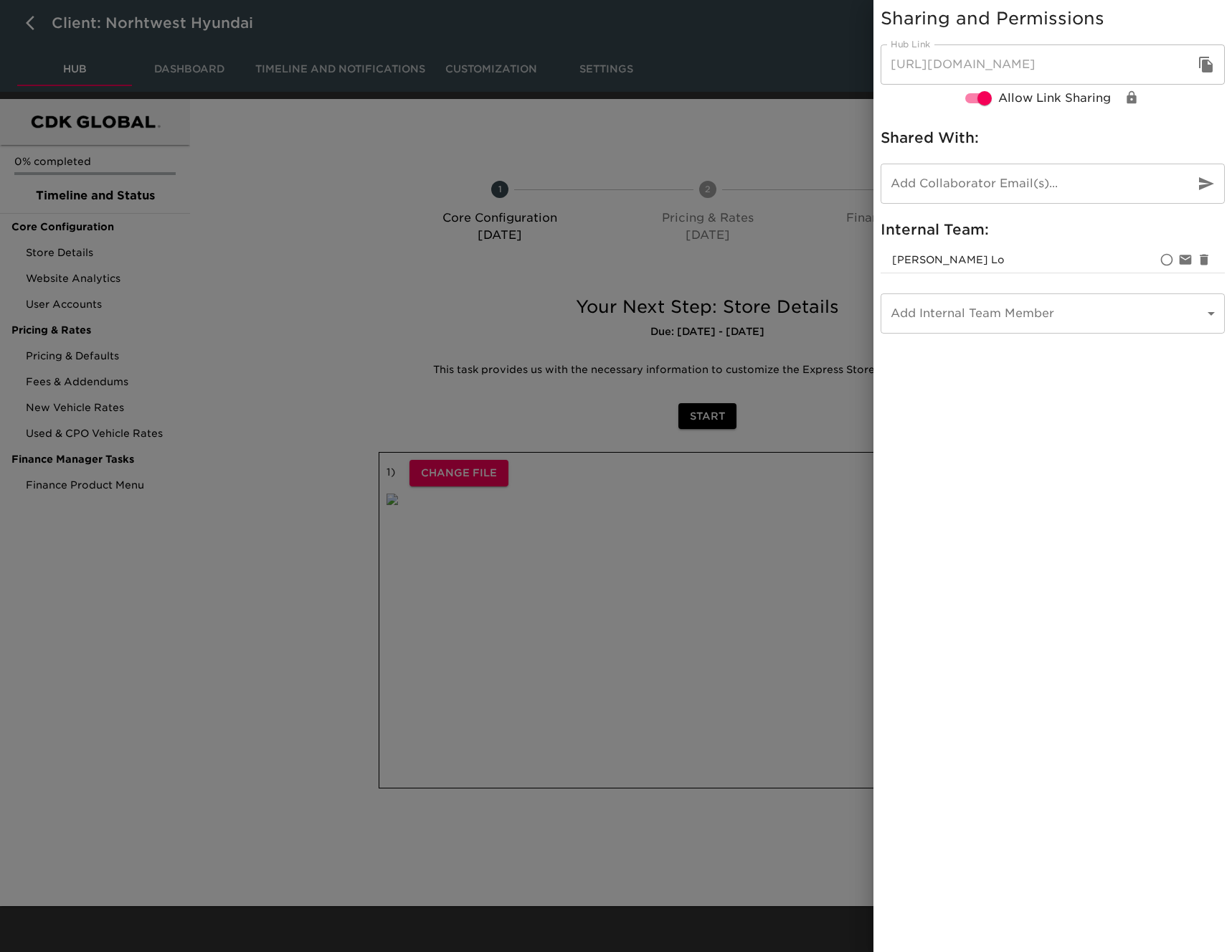
drag, startPoint x: 1201, startPoint y: 70, endPoint x: 884, endPoint y: 70, distance: 317.0
click at [1201, 70] on icon "button" at bounding box center [1206, 65] width 17 height 17
click at [45, 29] on div at bounding box center [616, 476] width 1232 height 952
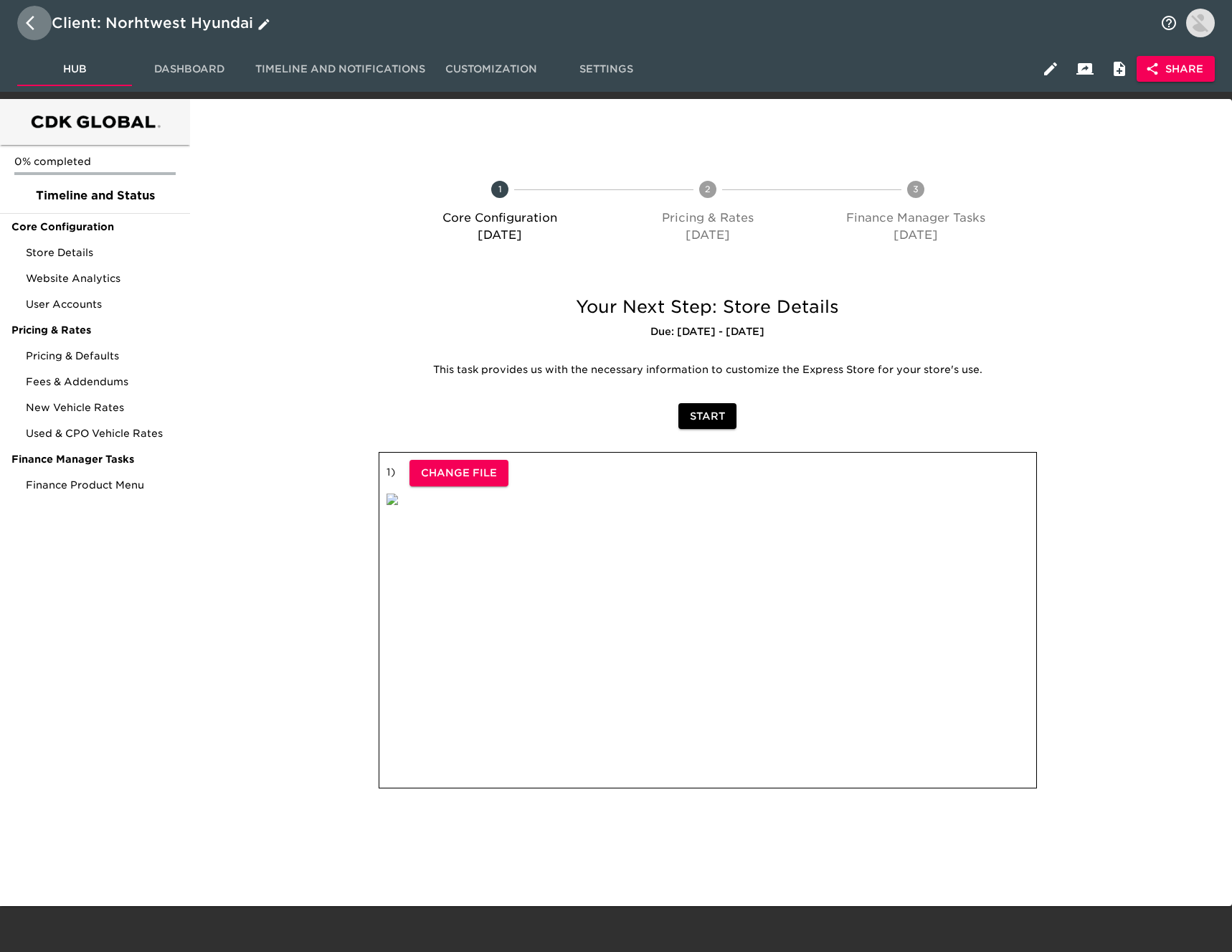
click at [27, 22] on icon "button" at bounding box center [30, 23] width 9 height 14
select select "10"
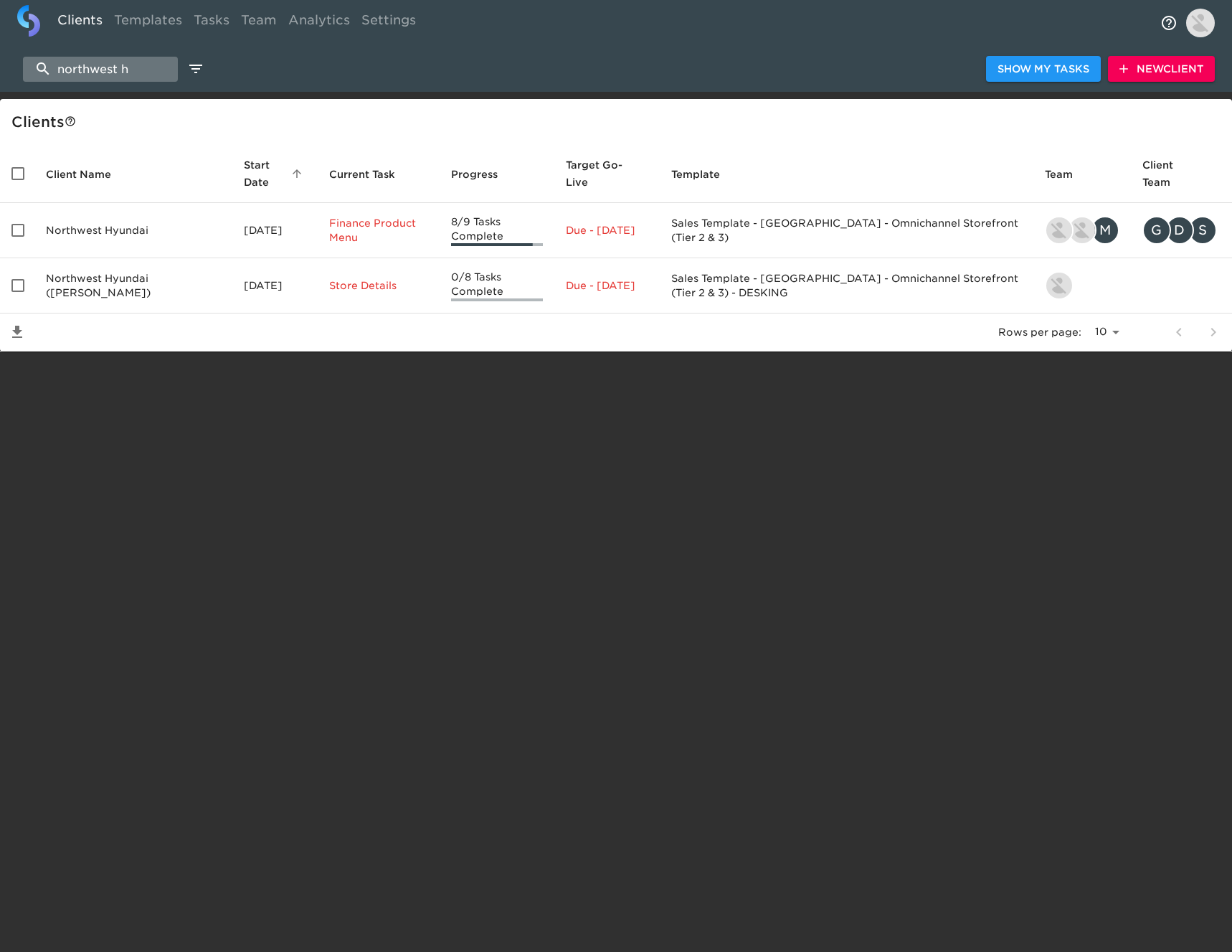
click at [163, 67] on input "northwest h" at bounding box center [101, 69] width 155 height 25
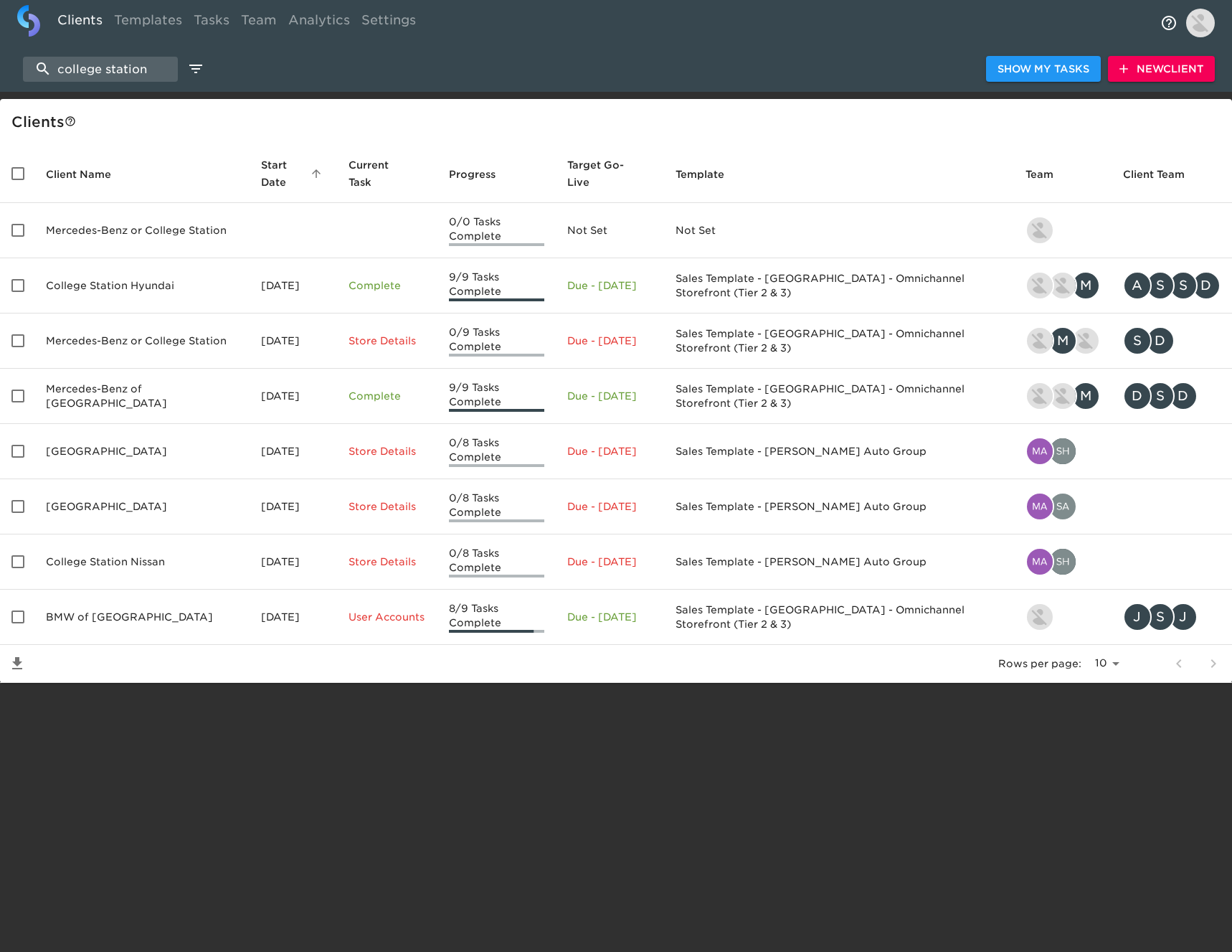
type input "college station"
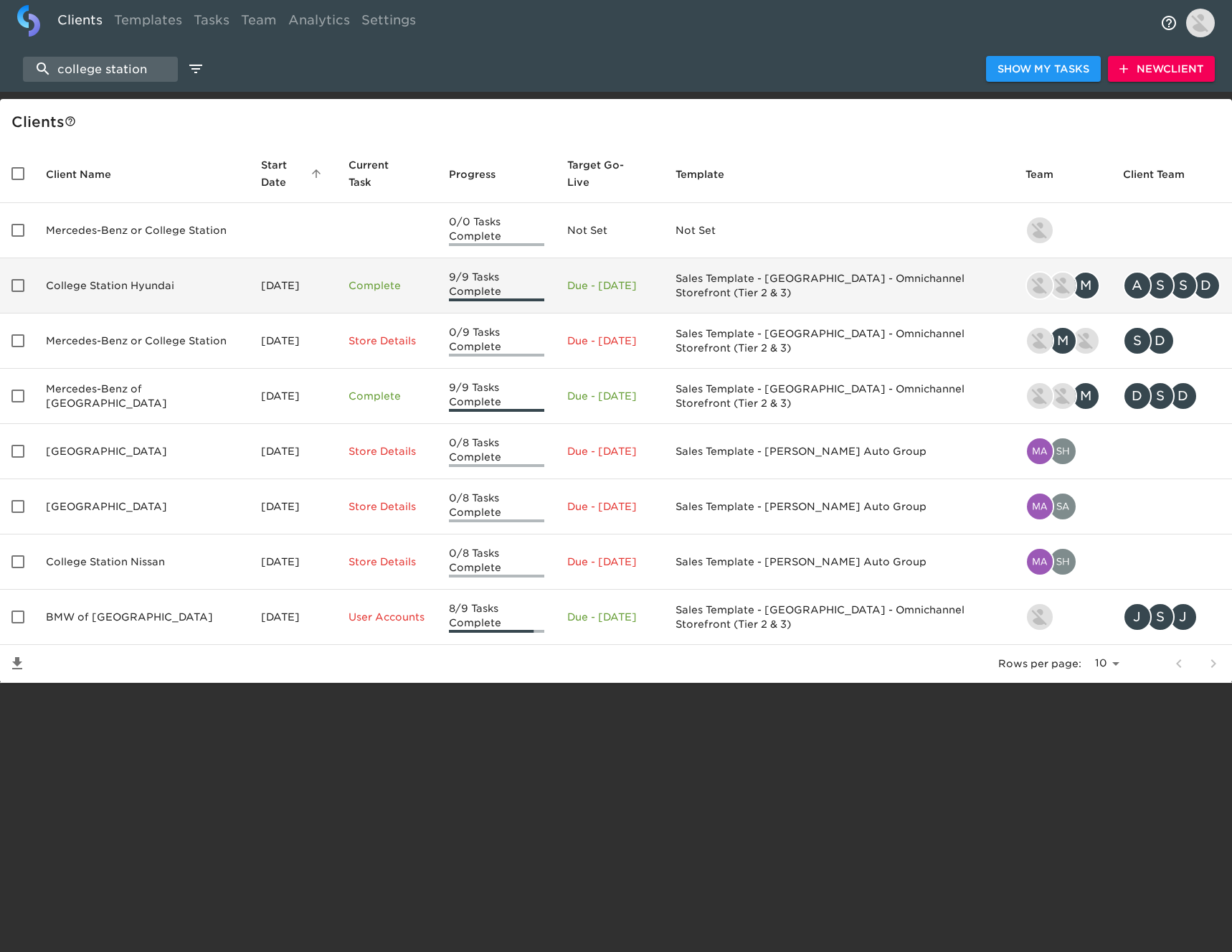
click at [258, 289] on td "[DATE]" at bounding box center [294, 286] width 88 height 55
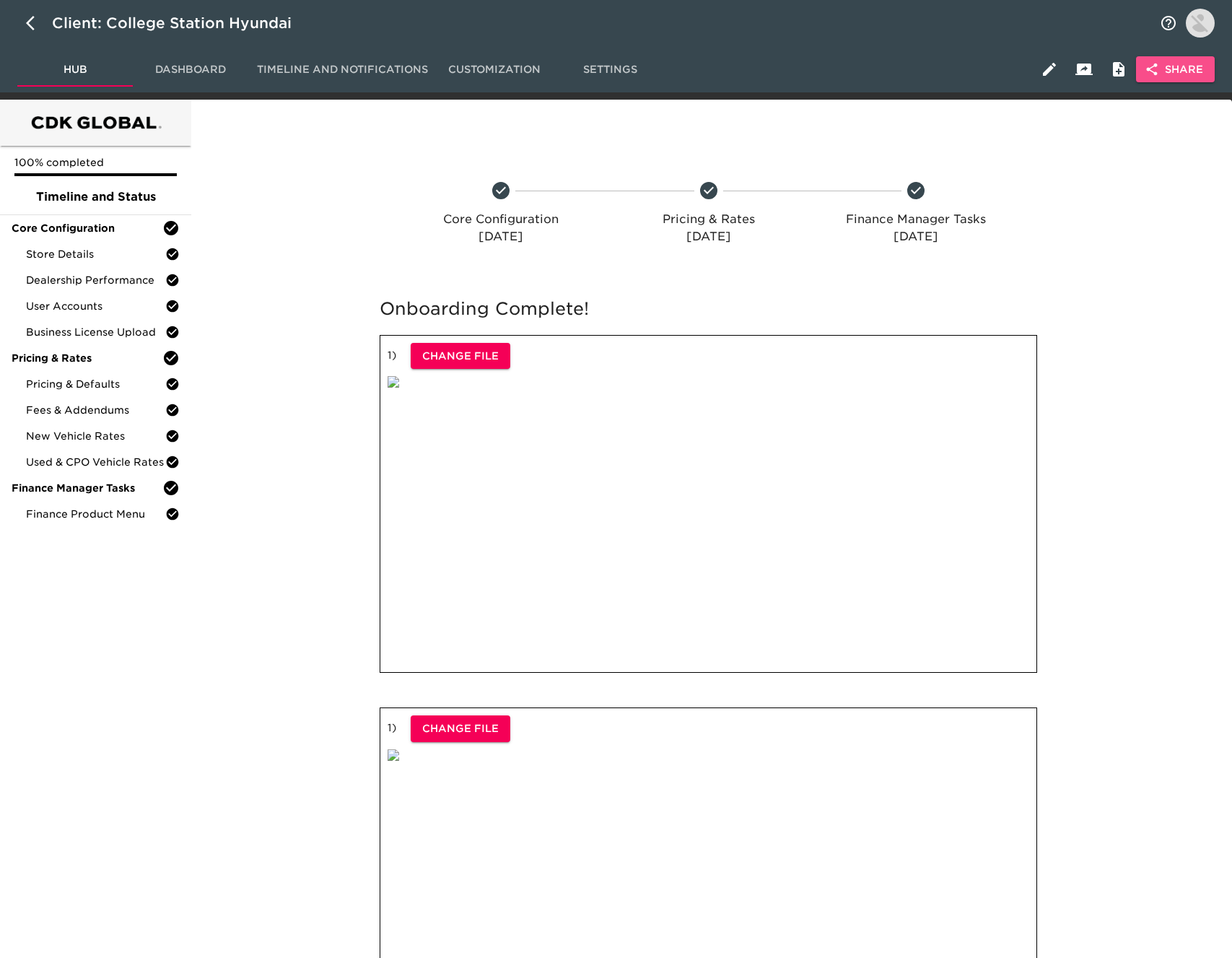
click at [1192, 69] on span "Share" at bounding box center [1175, 69] width 56 height 18
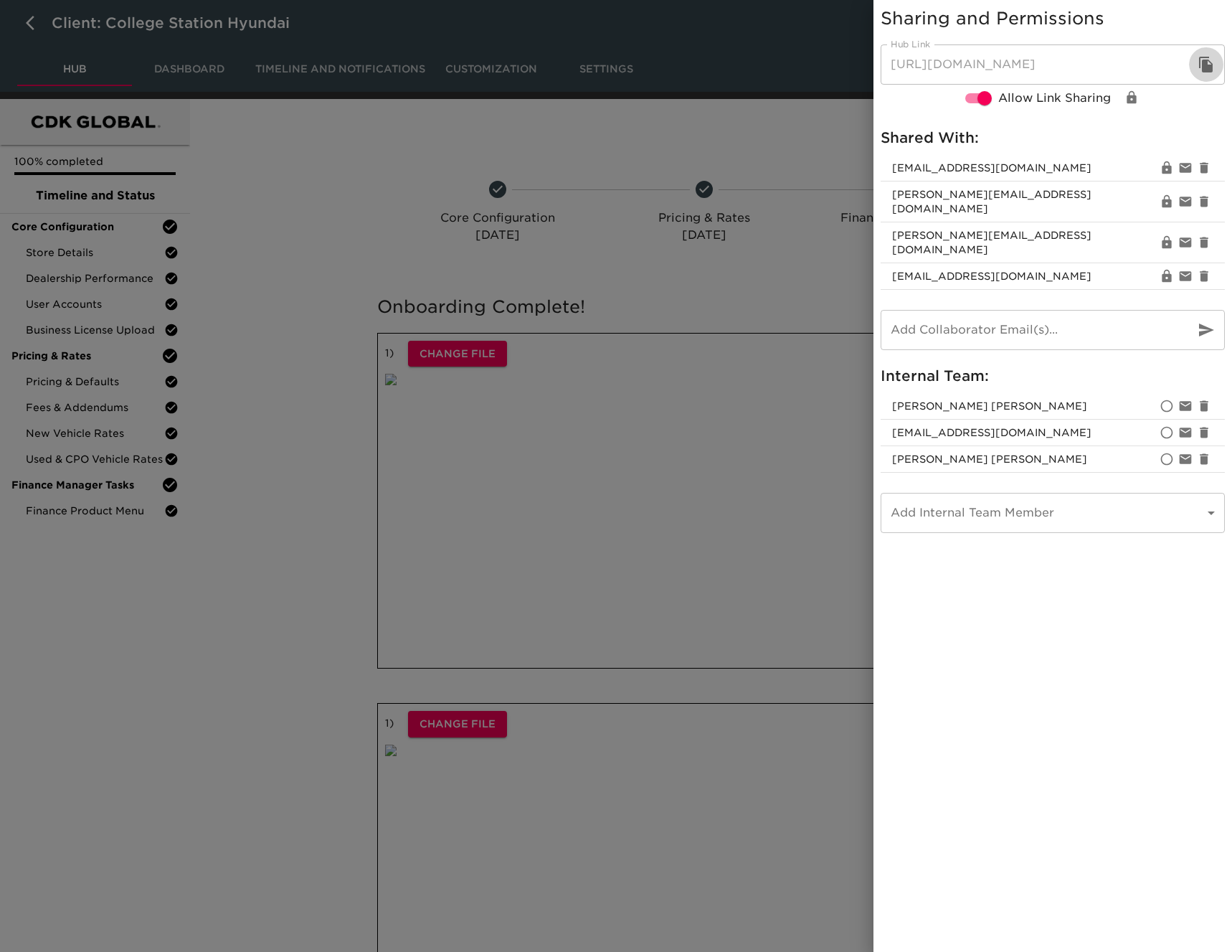
click at [1212, 66] on icon "button" at bounding box center [1205, 65] width 14 height 16
click at [28, 24] on div at bounding box center [616, 476] width 1232 height 952
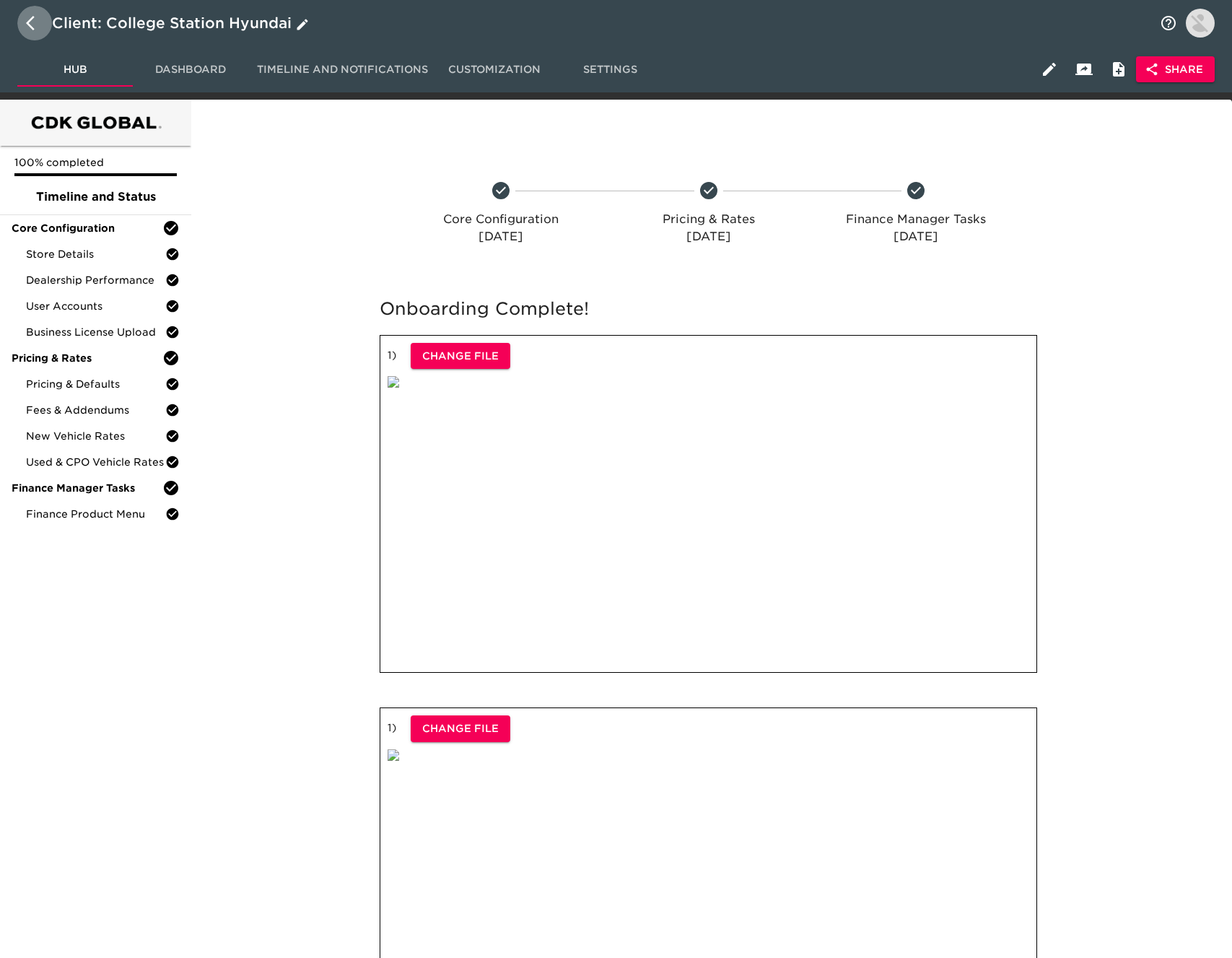
click at [30, 23] on icon "button" at bounding box center [35, 23] width 17 height 17
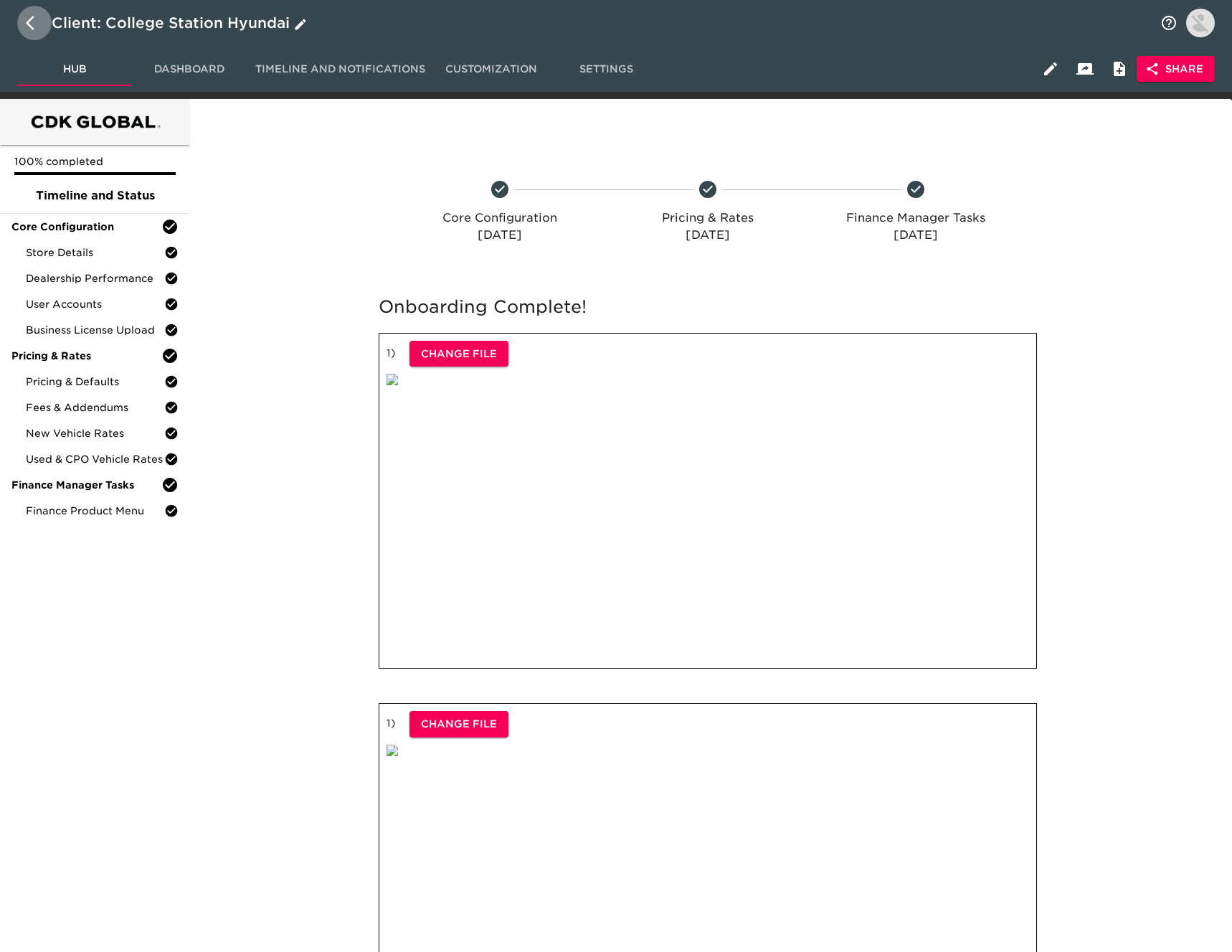
select select "10"
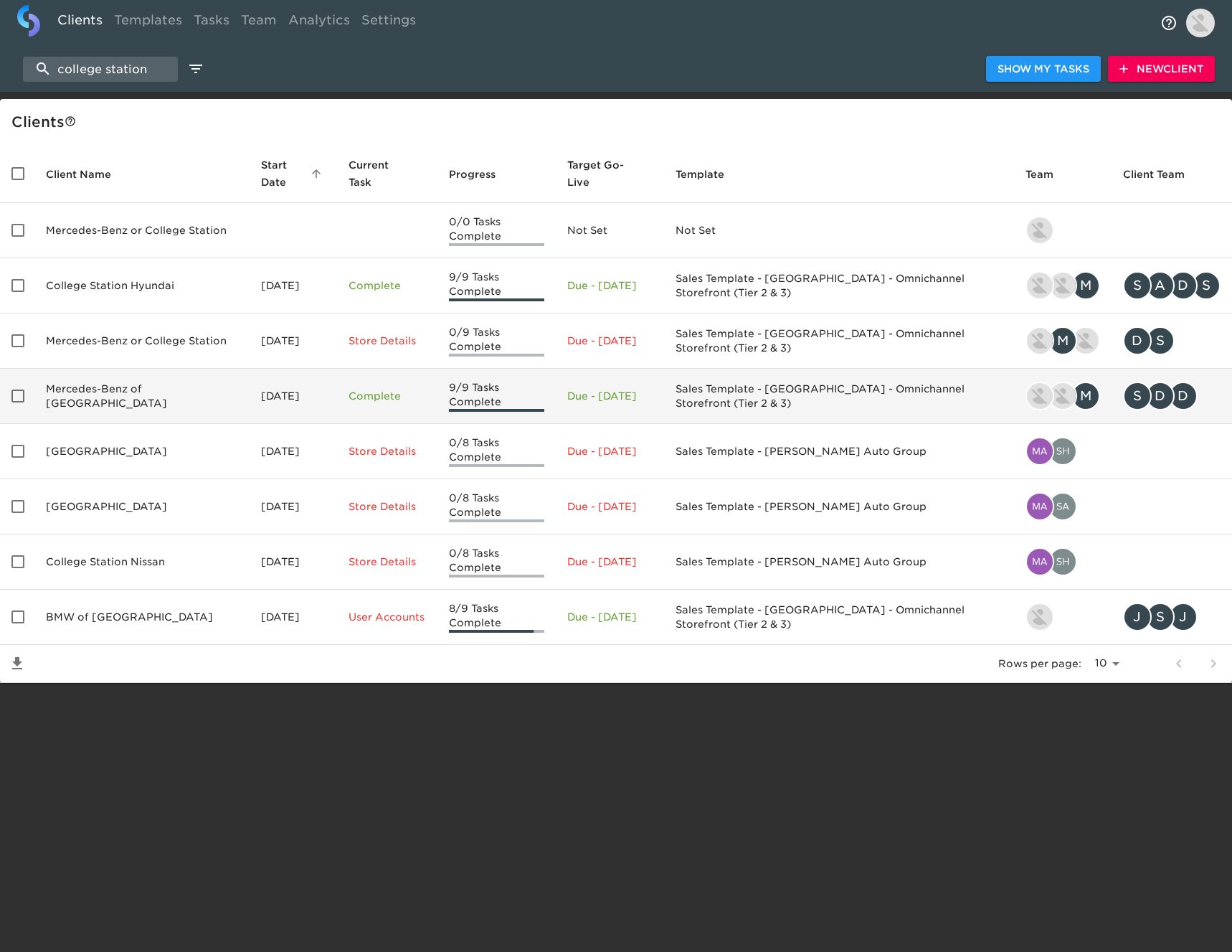
click at [205, 394] on td "Mercedes-Benz of [GEOGRAPHIC_DATA]" at bounding box center [142, 396] width 215 height 55
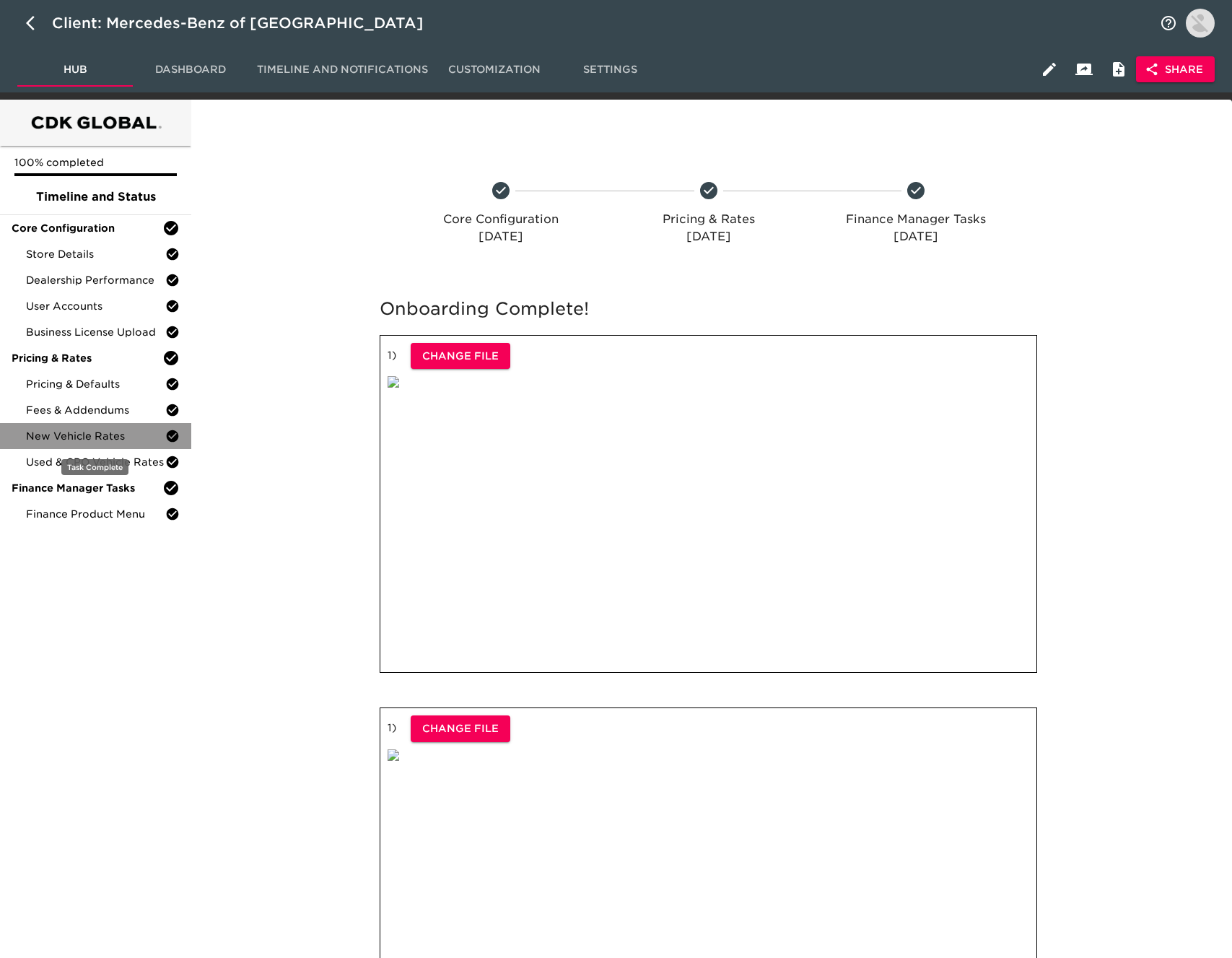
click at [122, 430] on span "New Vehicle Rates" at bounding box center [95, 436] width 139 height 14
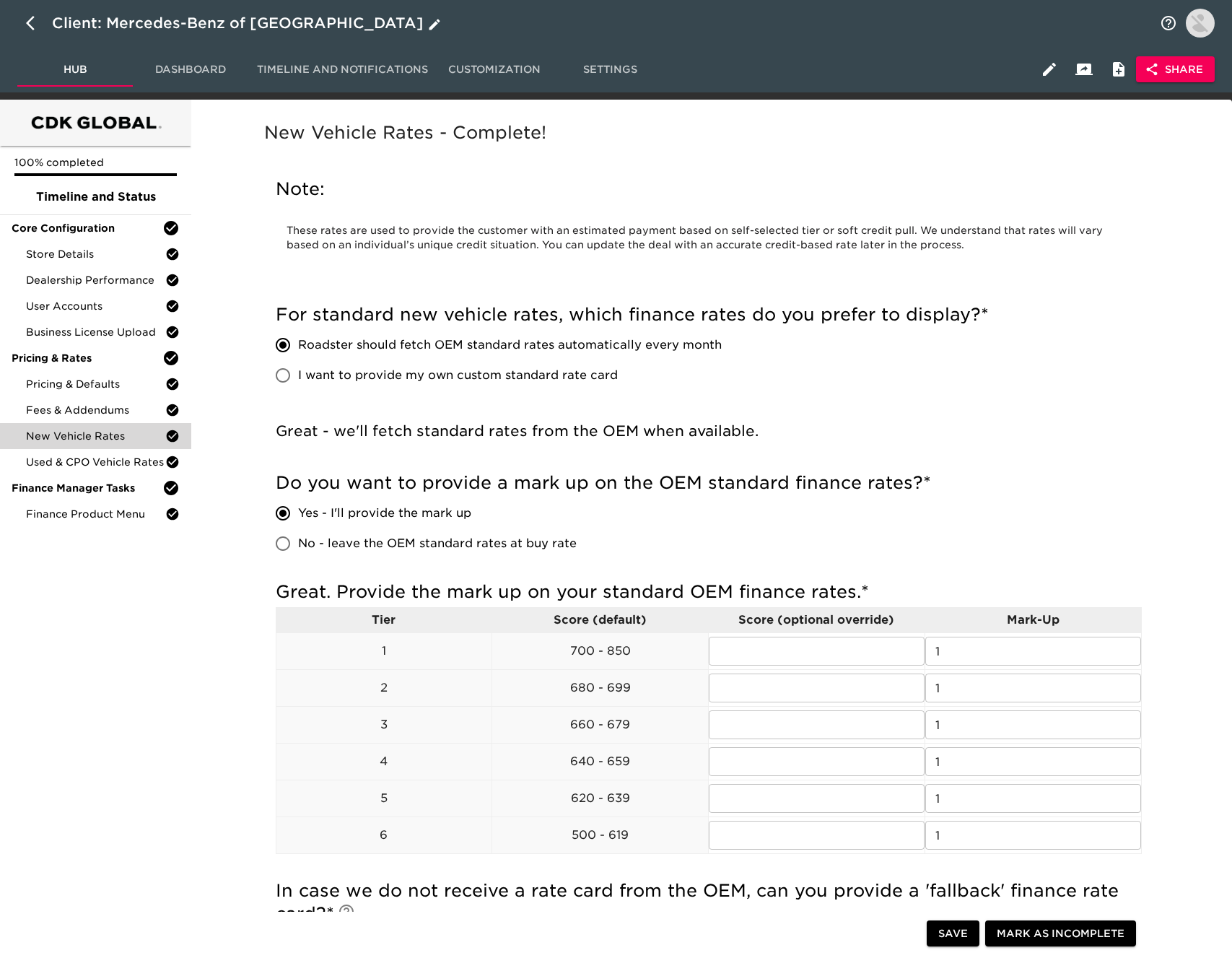
click at [34, 22] on icon "button" at bounding box center [35, 23] width 17 height 17
select select "10"
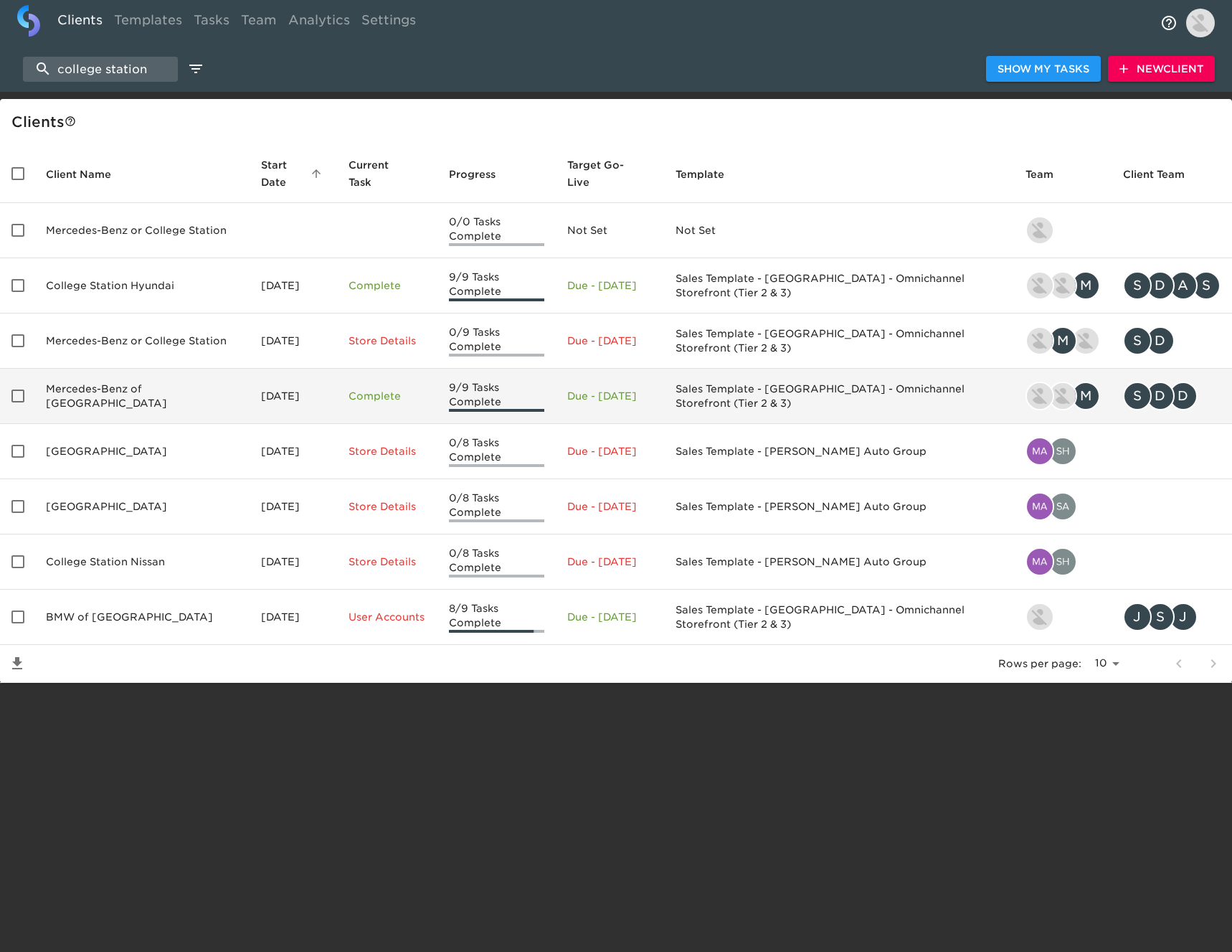
click at [181, 387] on td "Mercedes-Benz of [GEOGRAPHIC_DATA]" at bounding box center [142, 396] width 215 height 55
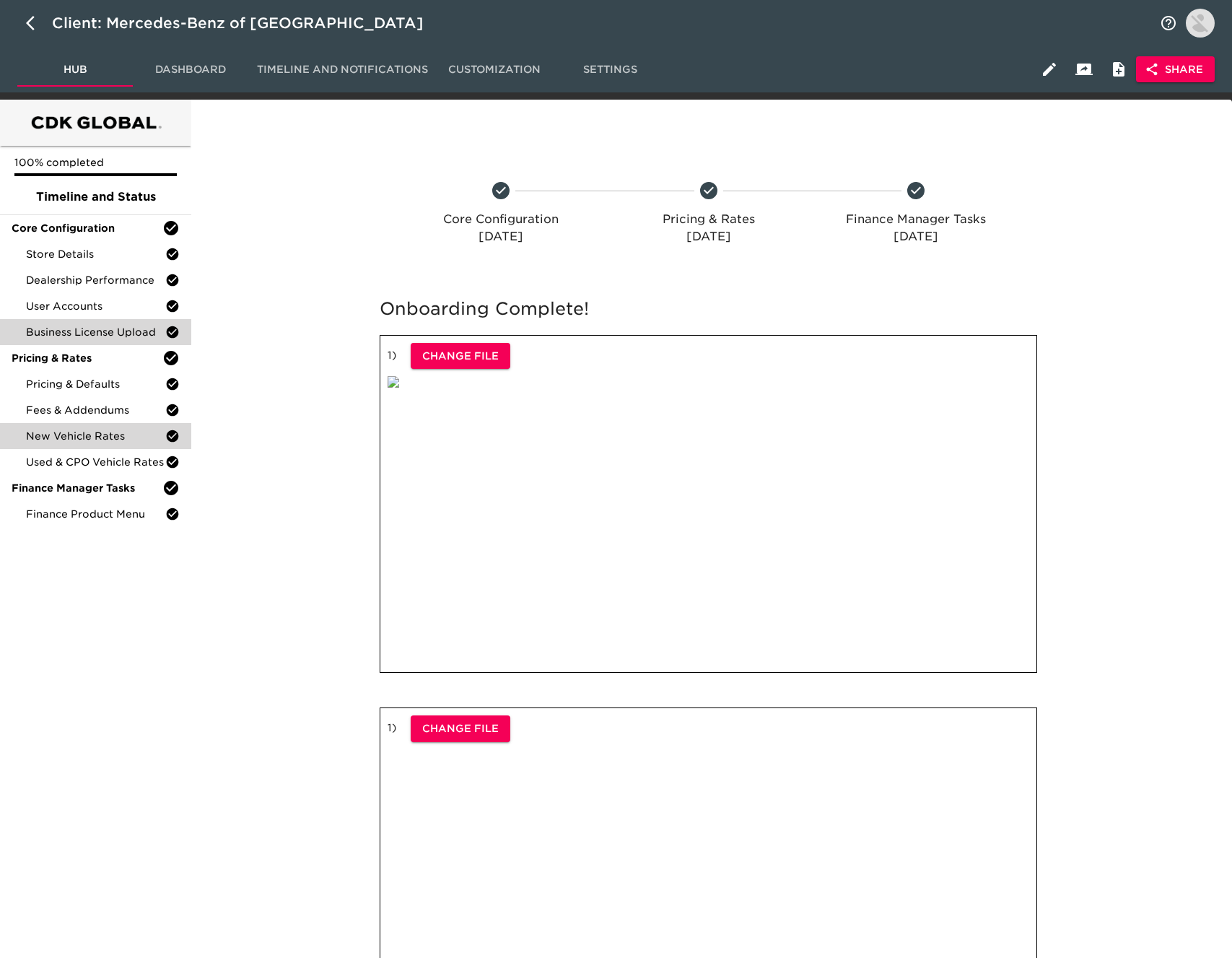
scroll to position [5, 0]
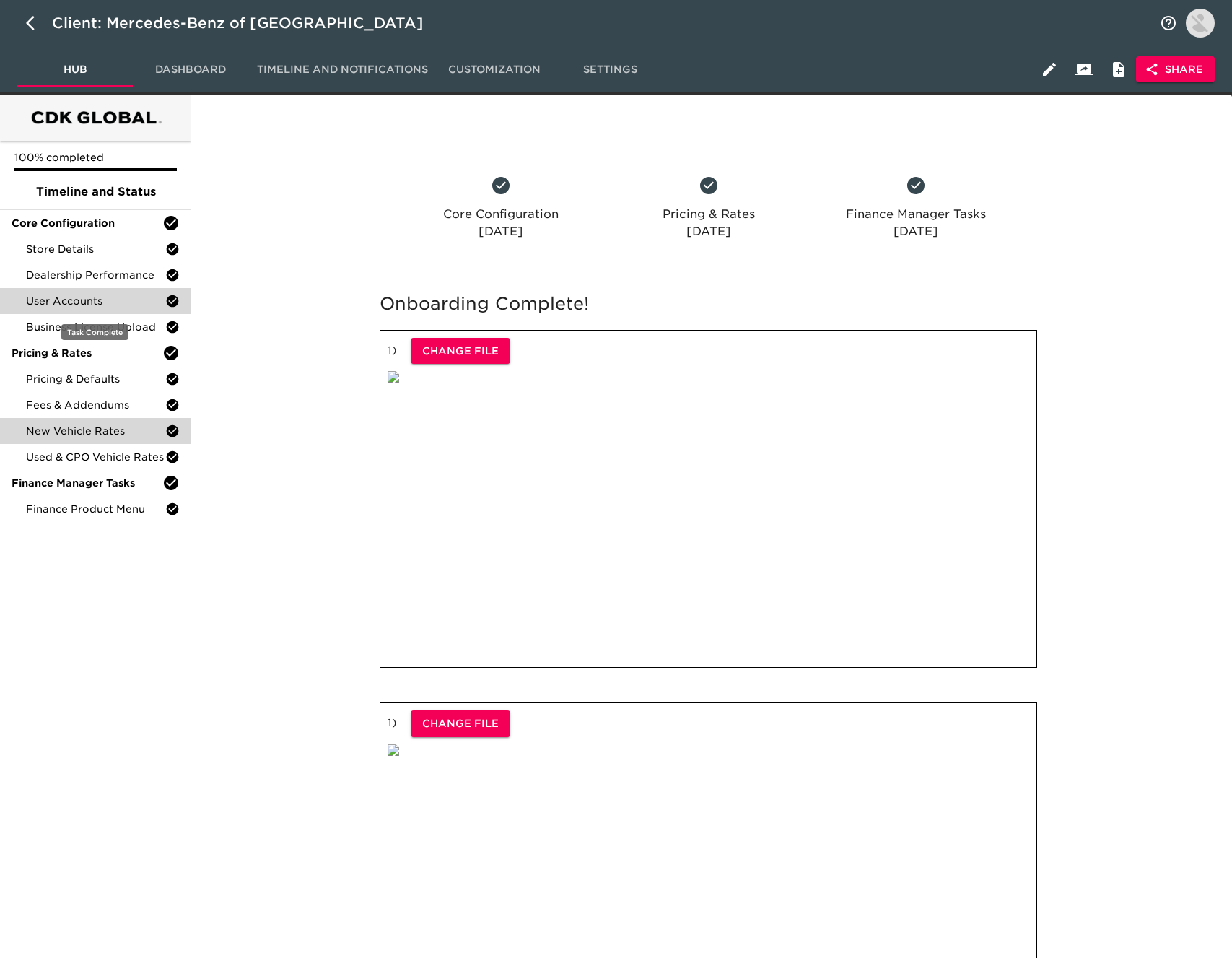
click at [113, 299] on span "User Accounts" at bounding box center [95, 301] width 139 height 14
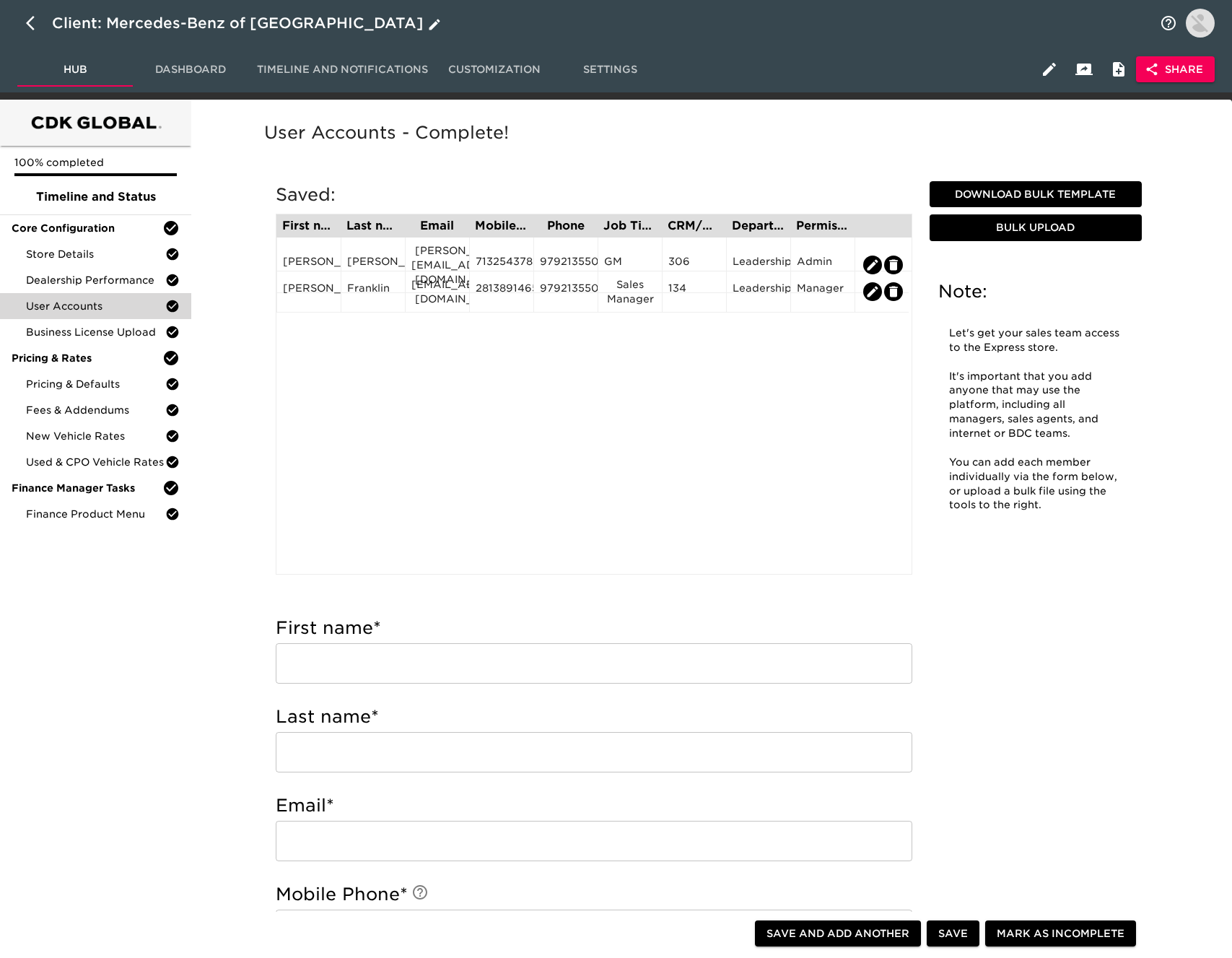
click at [34, 27] on icon "button" at bounding box center [35, 23] width 17 height 17
select select "10"
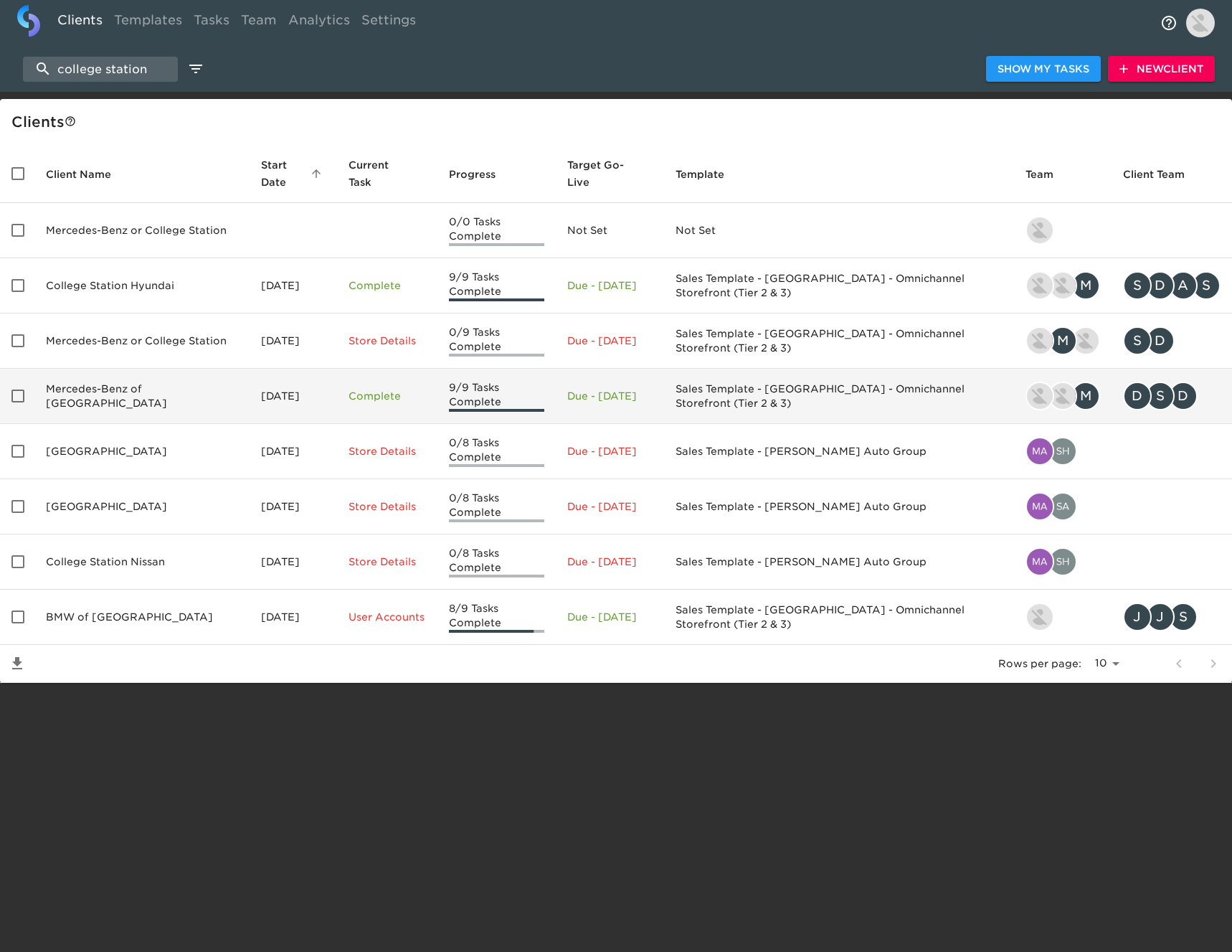
click at [185, 388] on td "Mercedes-Benz of [GEOGRAPHIC_DATA]" at bounding box center [142, 396] width 215 height 55
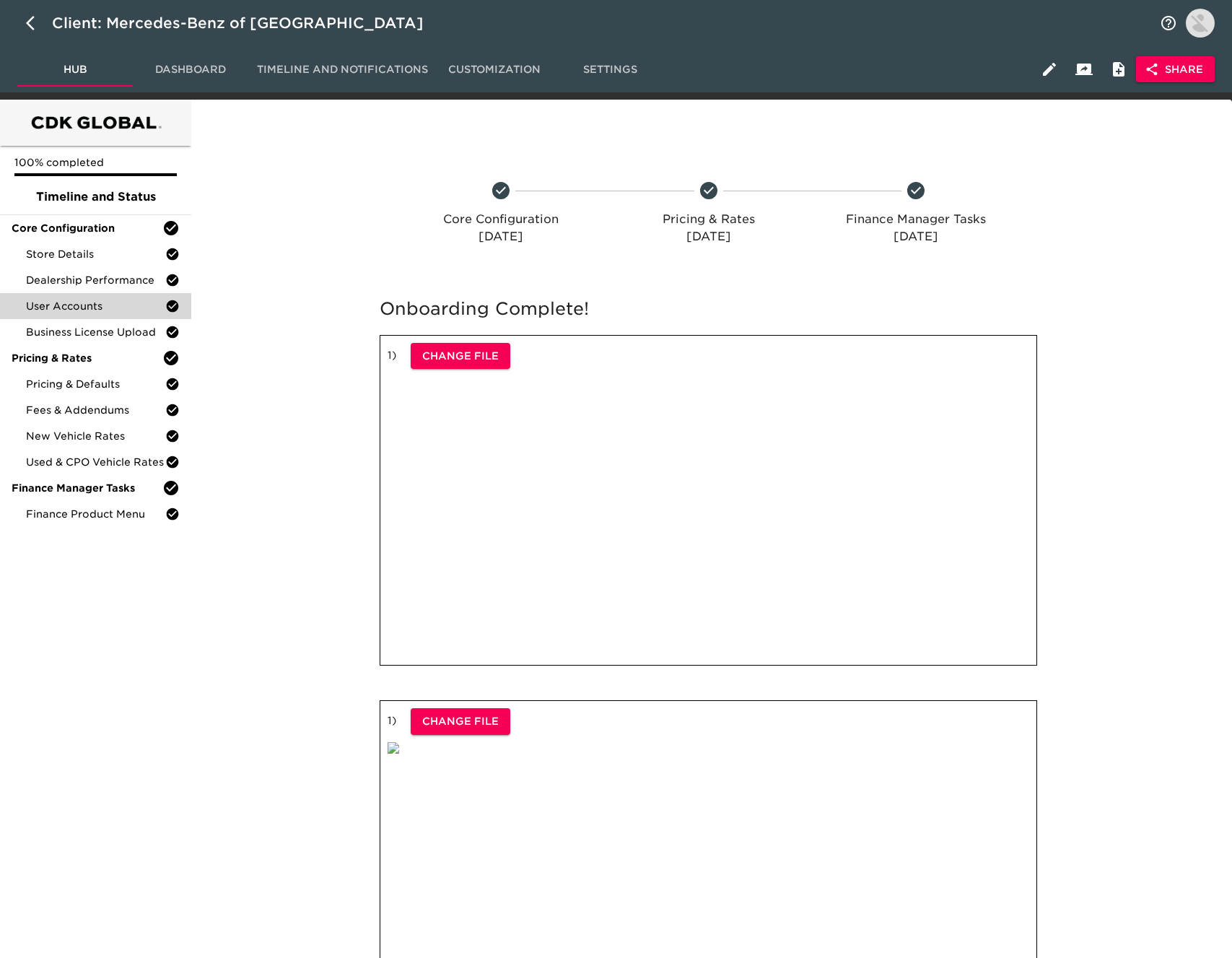
click at [1160, 72] on span "Share" at bounding box center [1175, 69] width 56 height 18
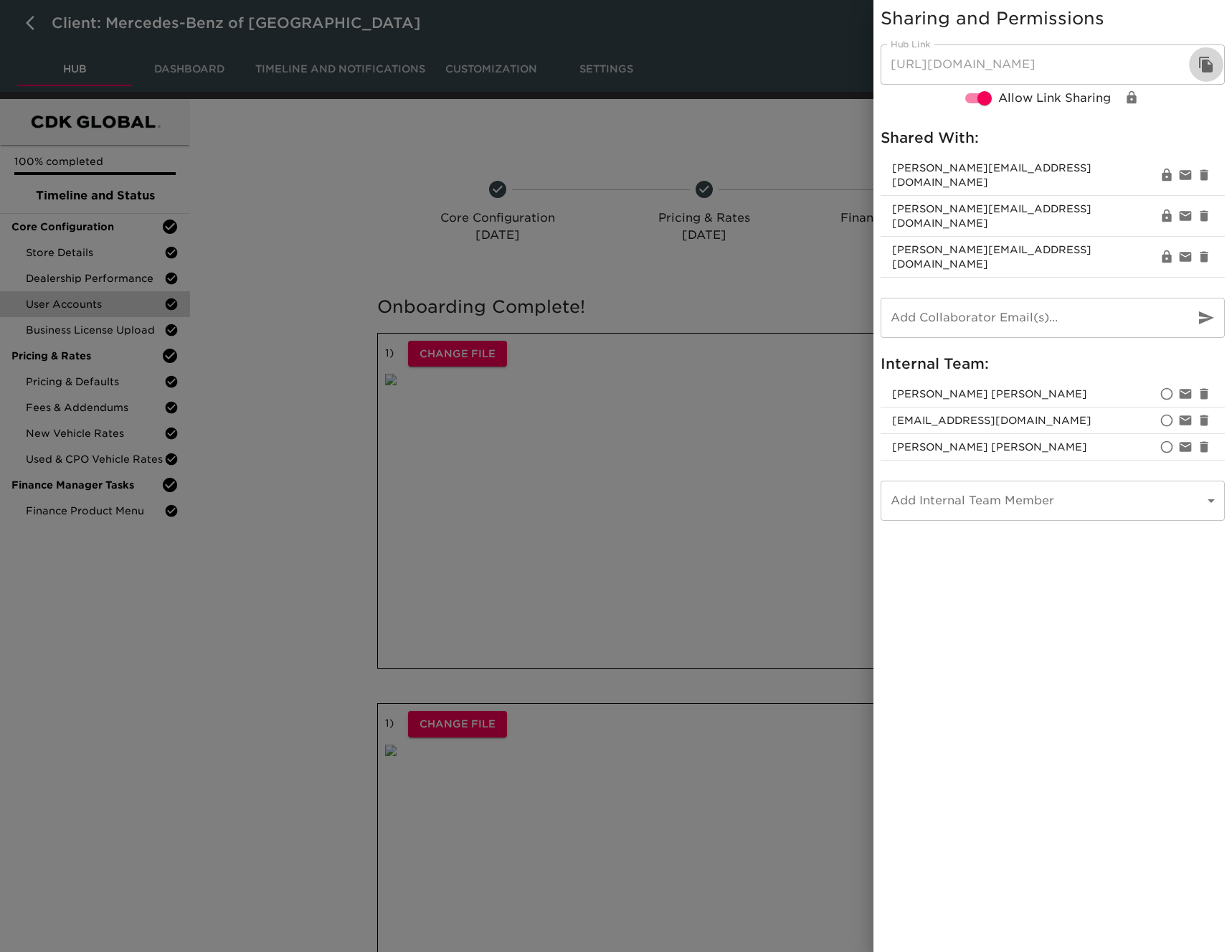
drag, startPoint x: 1206, startPoint y: 66, endPoint x: 383, endPoint y: 168, distance: 829.3
click at [1206, 66] on icon "button" at bounding box center [1205, 65] width 14 height 16
click at [27, 22] on div at bounding box center [616, 476] width 1232 height 952
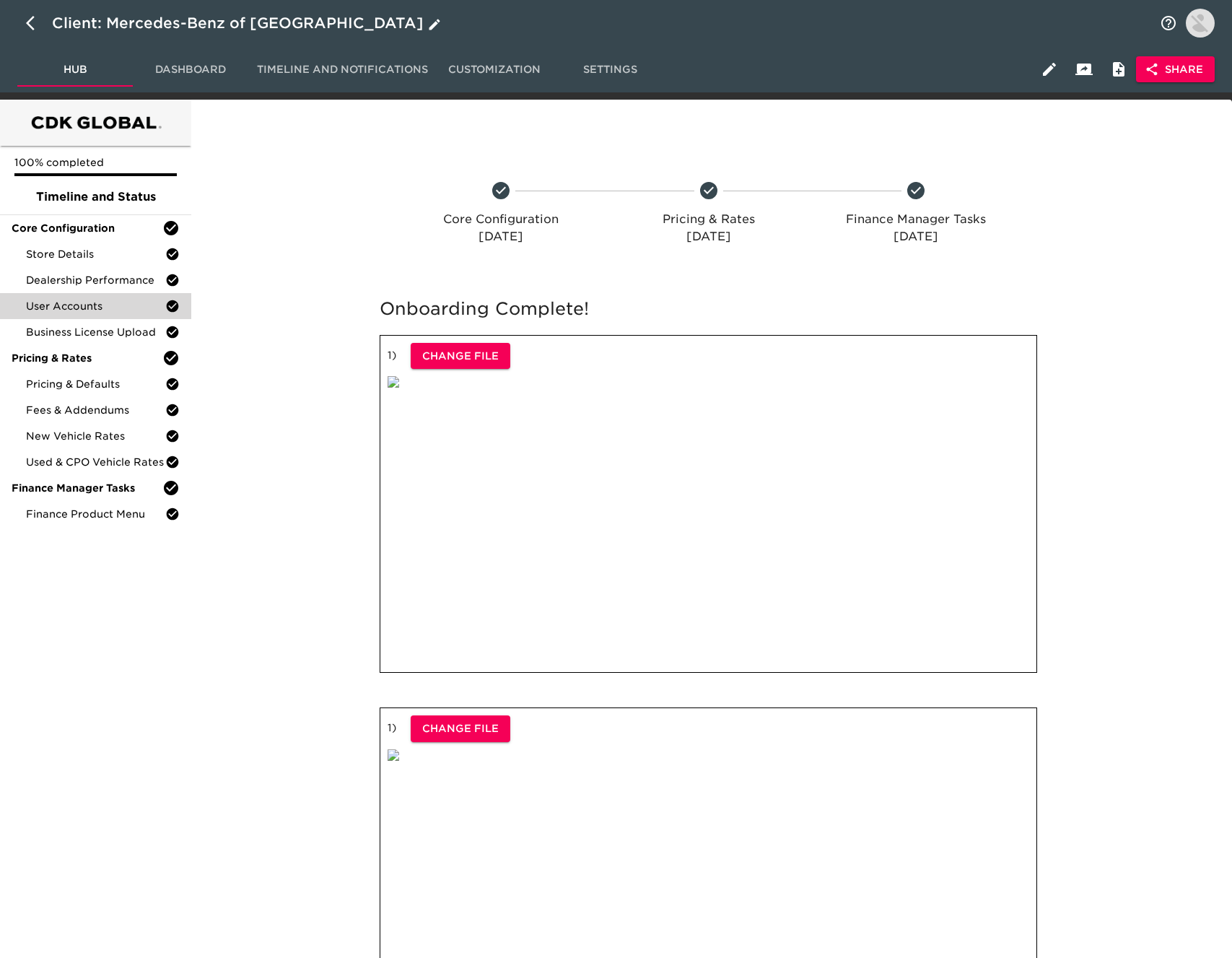
click at [27, 22] on icon "button" at bounding box center [30, 23] width 9 height 14
select select "10"
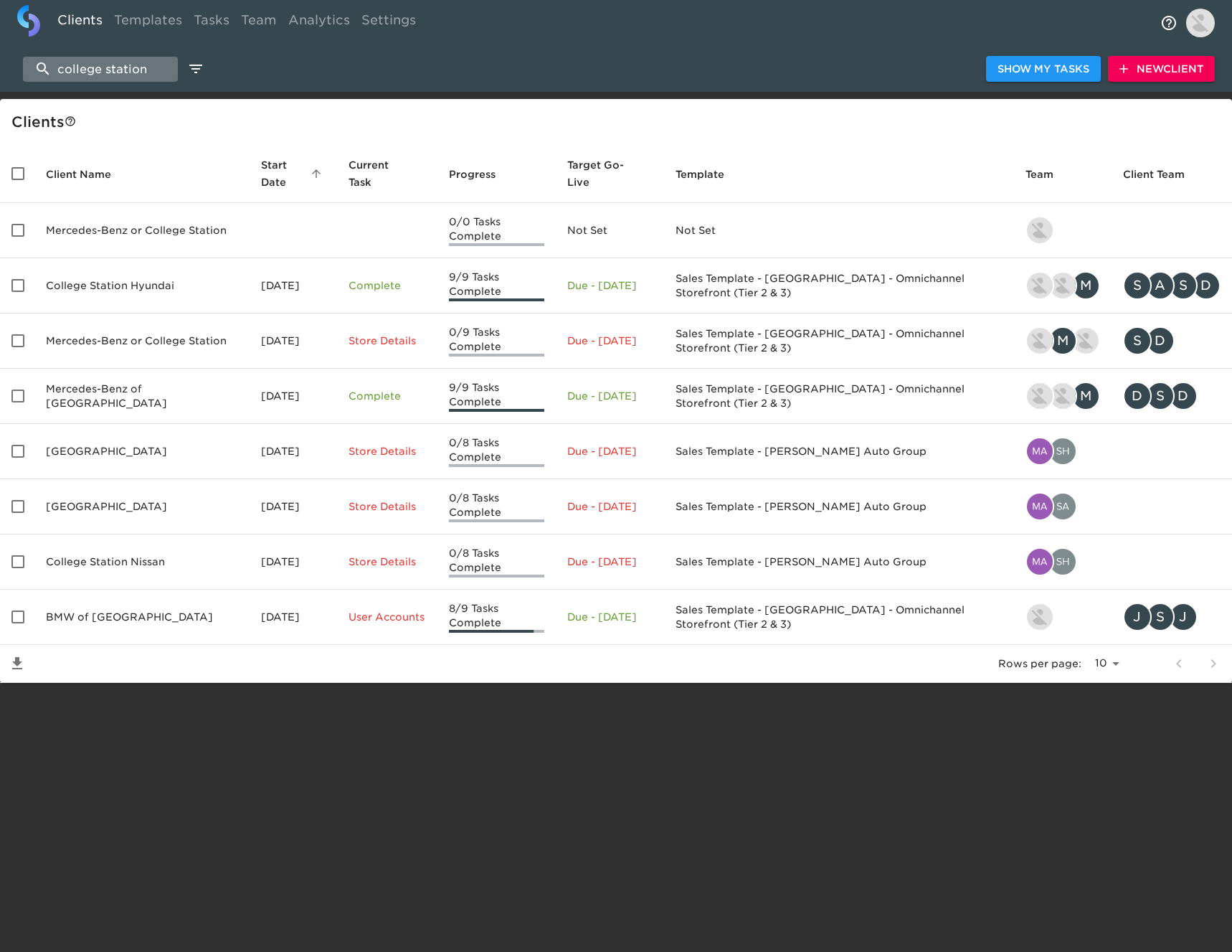
click at [157, 66] on input "college station" at bounding box center [101, 69] width 155 height 25
click at [158, 67] on input "college station" at bounding box center [101, 69] width 155 height 25
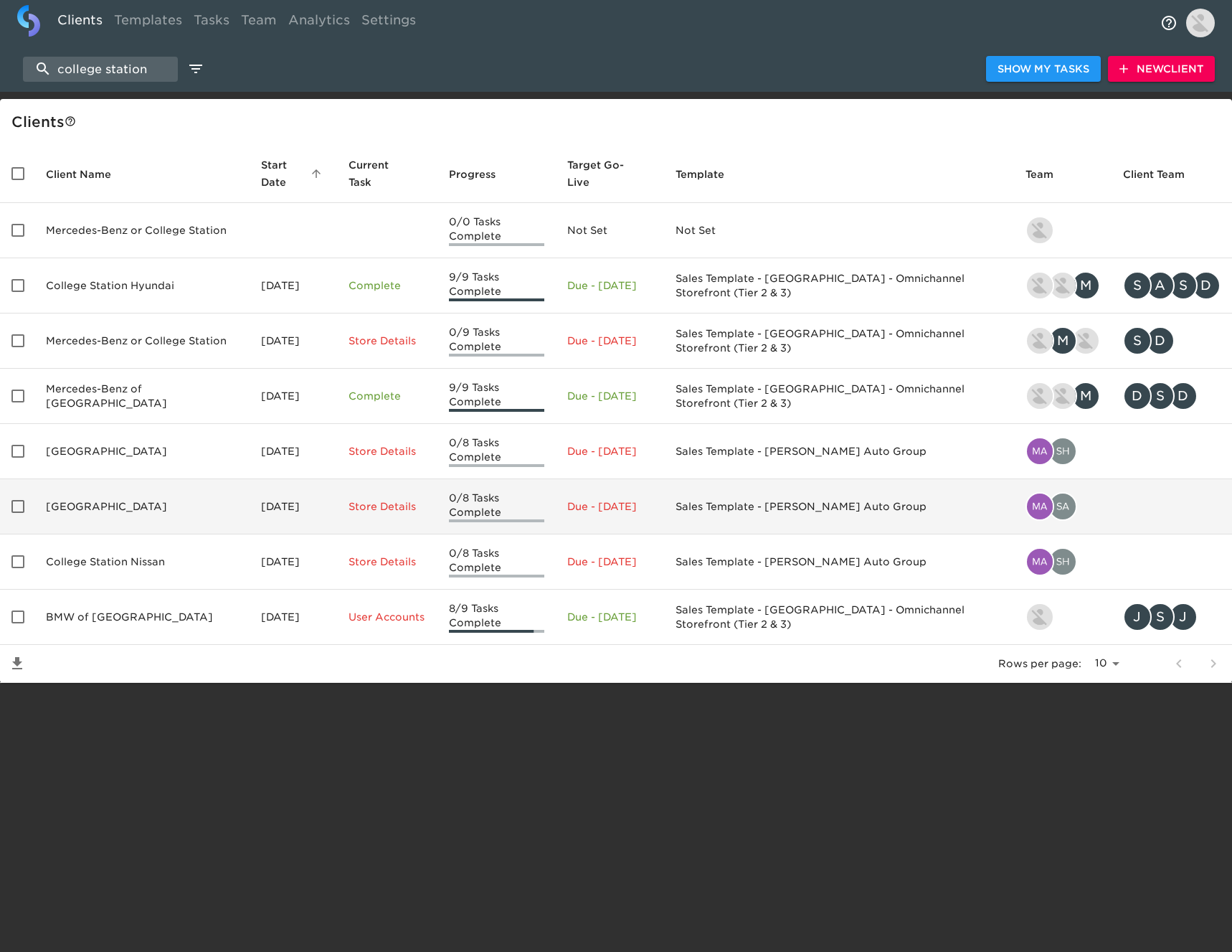
click at [172, 505] on td "[GEOGRAPHIC_DATA]" at bounding box center [142, 506] width 215 height 55
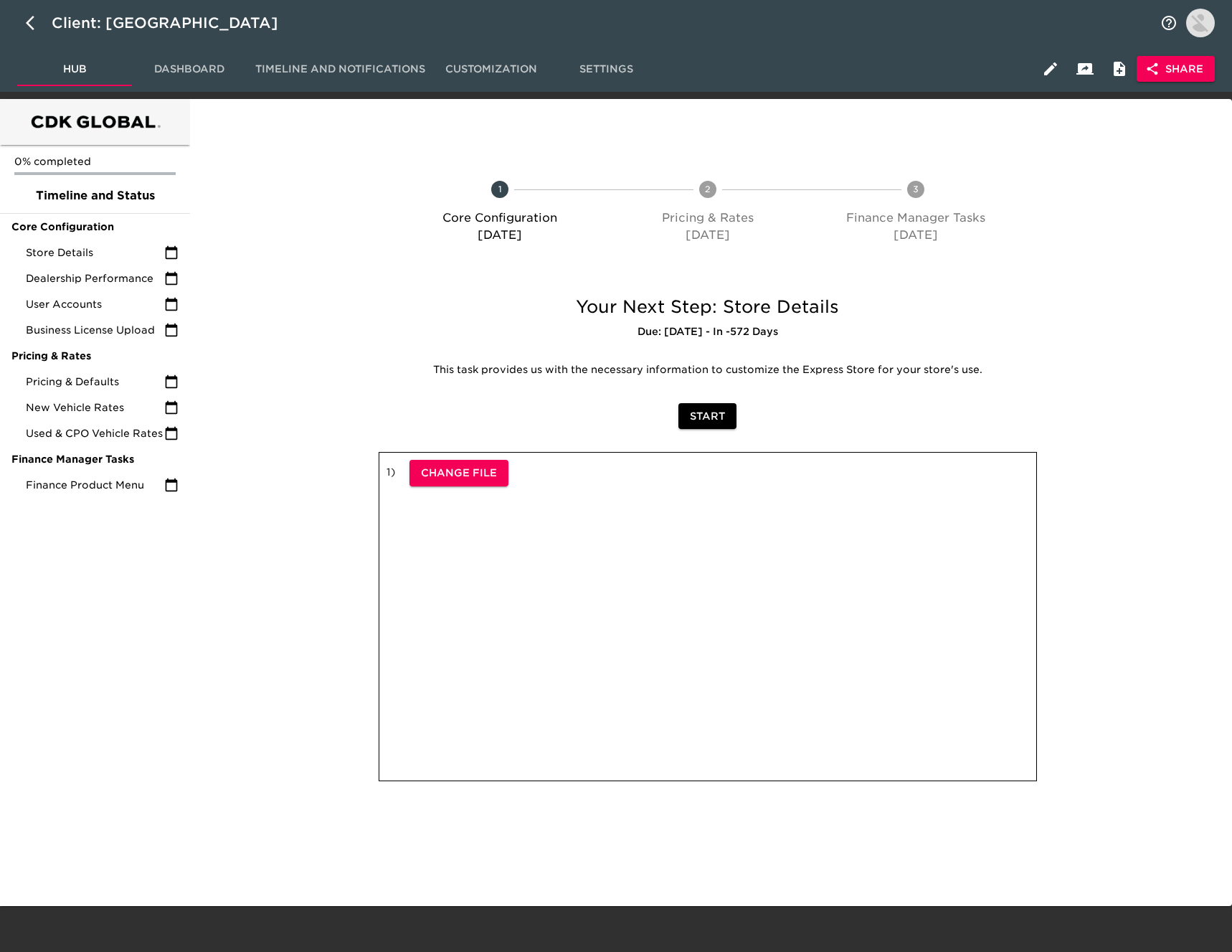
click at [1159, 74] on icon "button" at bounding box center [1152, 69] width 14 height 14
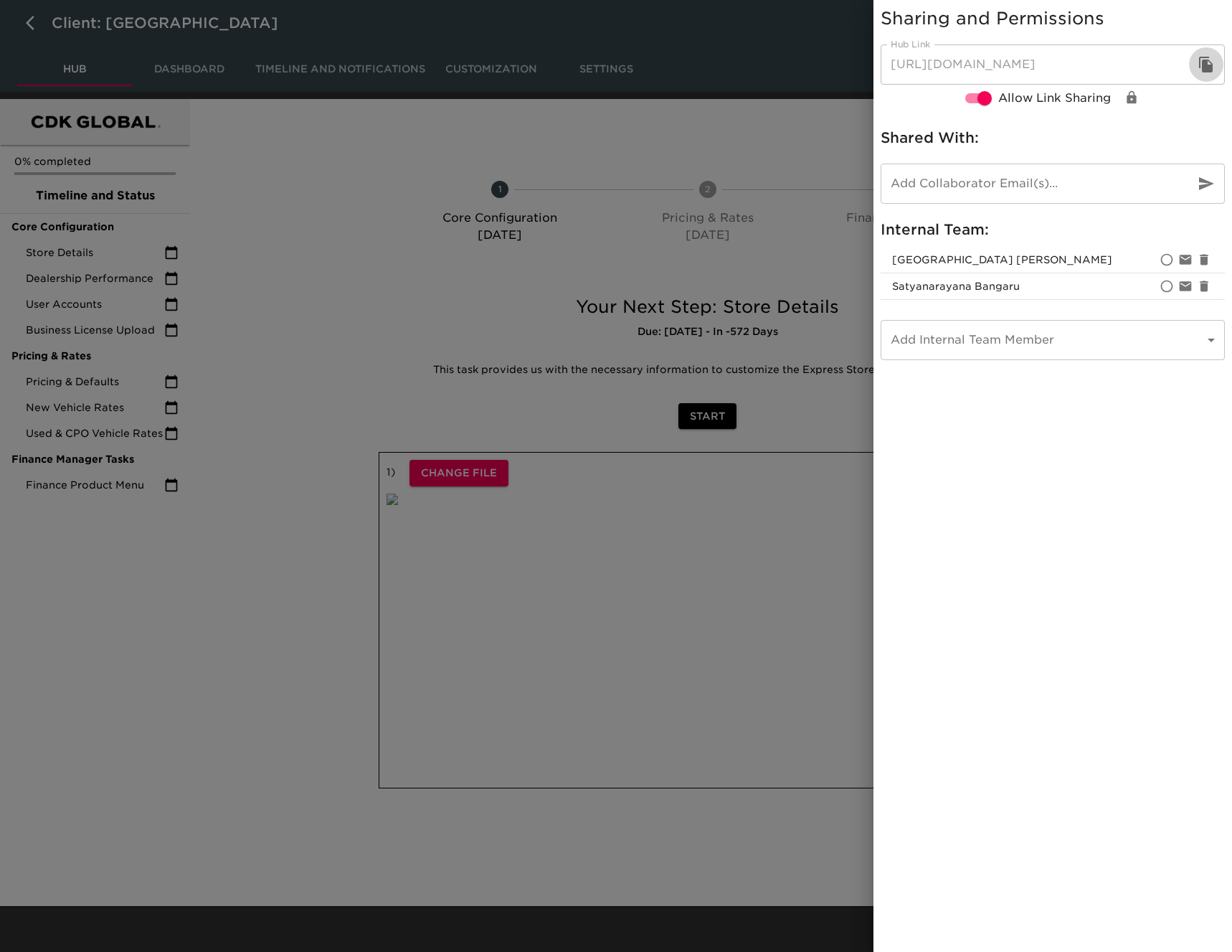
drag, startPoint x: 1208, startPoint y: 69, endPoint x: 874, endPoint y: 85, distance: 334.4
click at [1206, 68] on icon "button" at bounding box center [1205, 65] width 14 height 16
click at [30, 25] on div at bounding box center [616, 476] width 1232 height 952
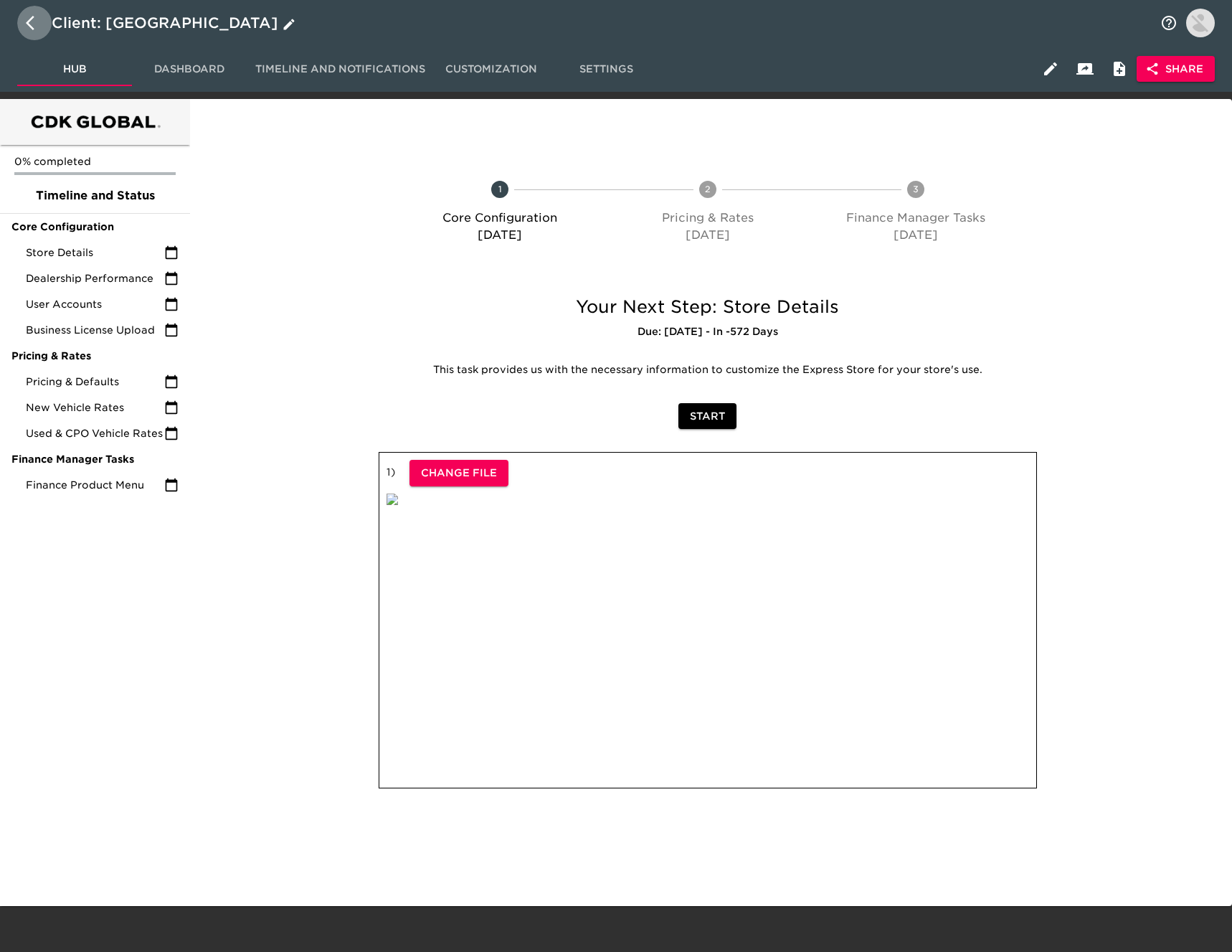
click at [24, 14] on button "button" at bounding box center [34, 23] width 34 height 34
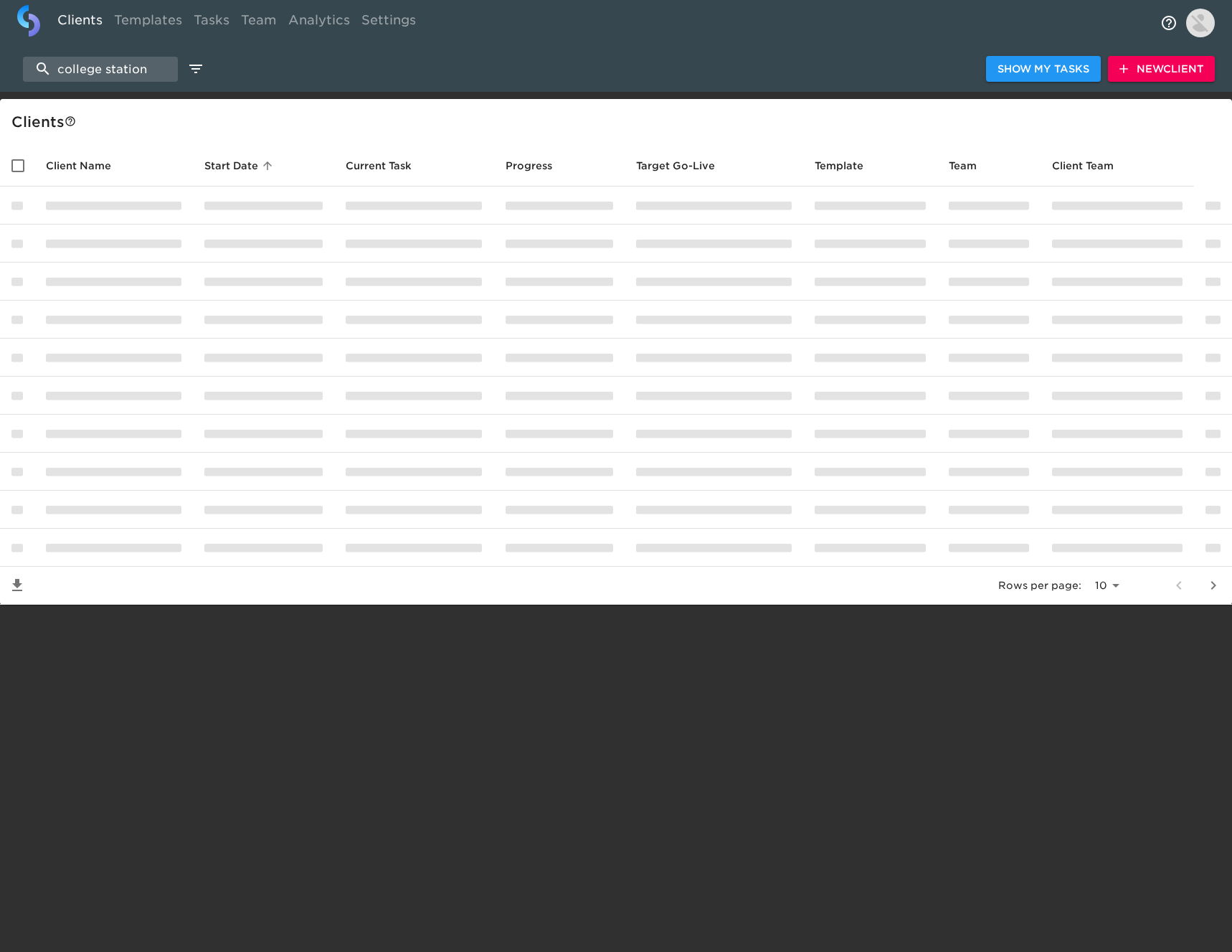
click at [29, 24] on img at bounding box center [29, 21] width 23 height 32
select select "10"
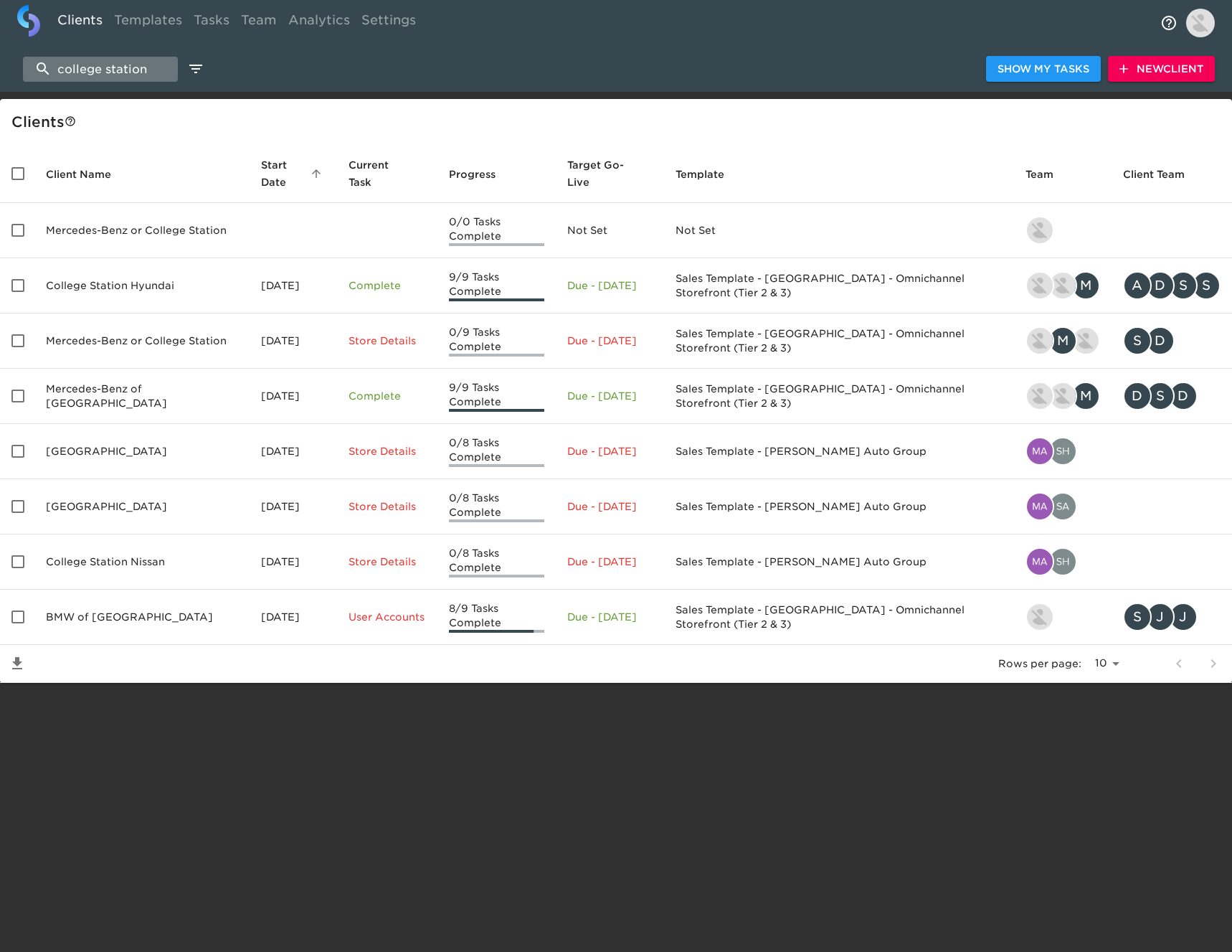
click at [162, 65] on input "college station" at bounding box center [101, 69] width 155 height 25
click at [164, 65] on input "college station" at bounding box center [101, 69] width 155 height 25
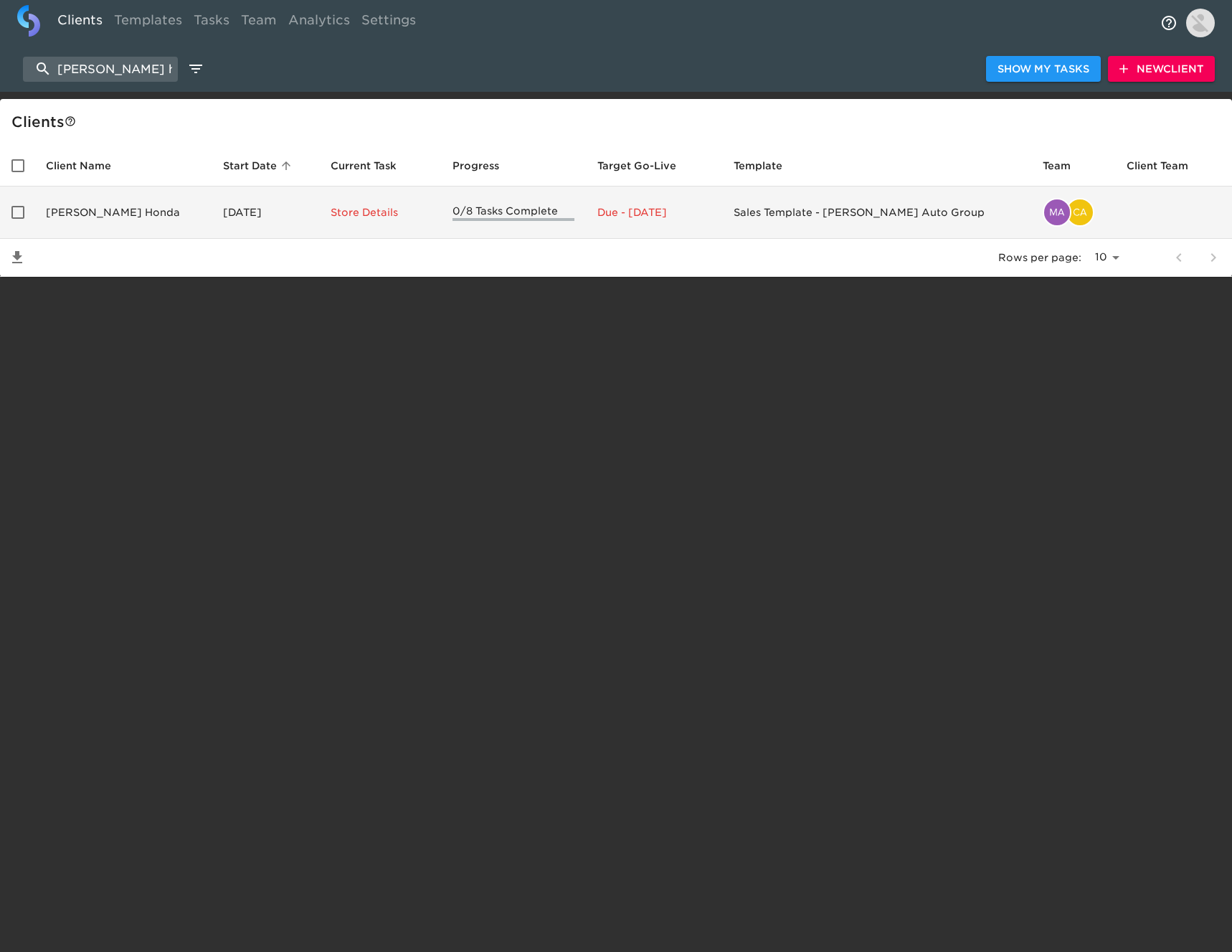
type input "[PERSON_NAME] honda"
click at [212, 200] on td "[DATE]" at bounding box center [266, 213] width 108 height 52
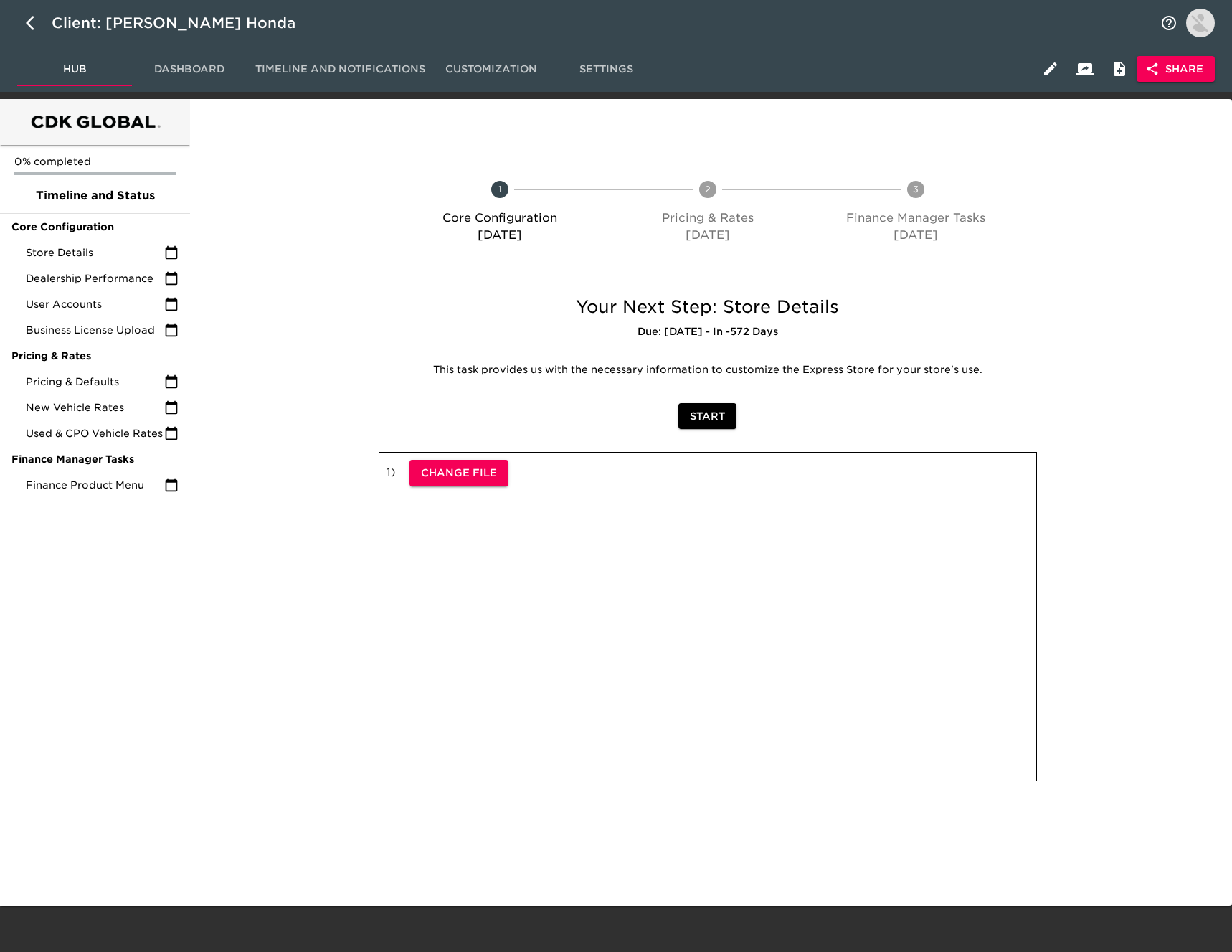
click at [1192, 72] on span "Share" at bounding box center [1175, 69] width 55 height 18
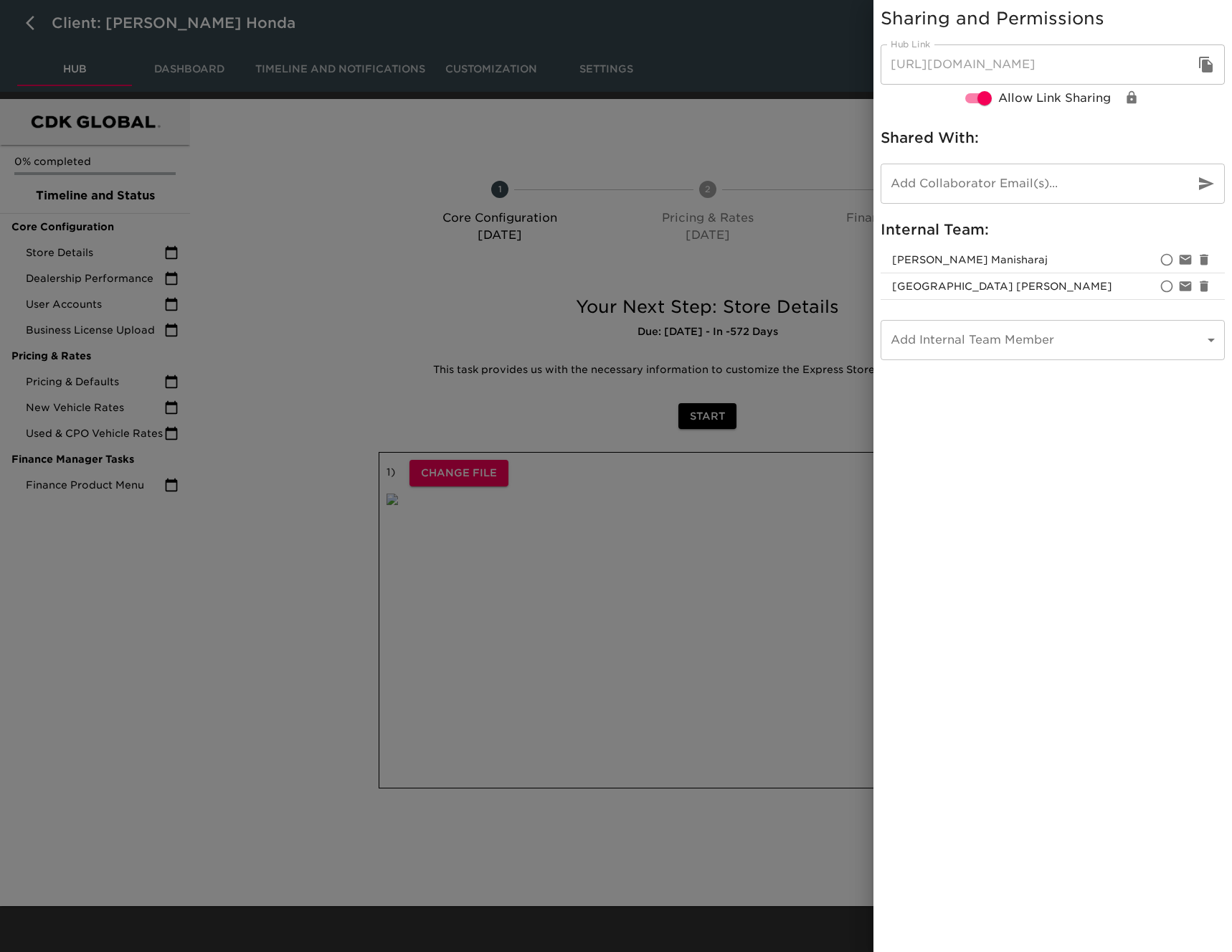
drag, startPoint x: 1213, startPoint y: 67, endPoint x: 832, endPoint y: 99, distance: 382.3
click at [1213, 67] on icon "button" at bounding box center [1206, 65] width 17 height 17
click at [35, 19] on div at bounding box center [616, 476] width 1232 height 952
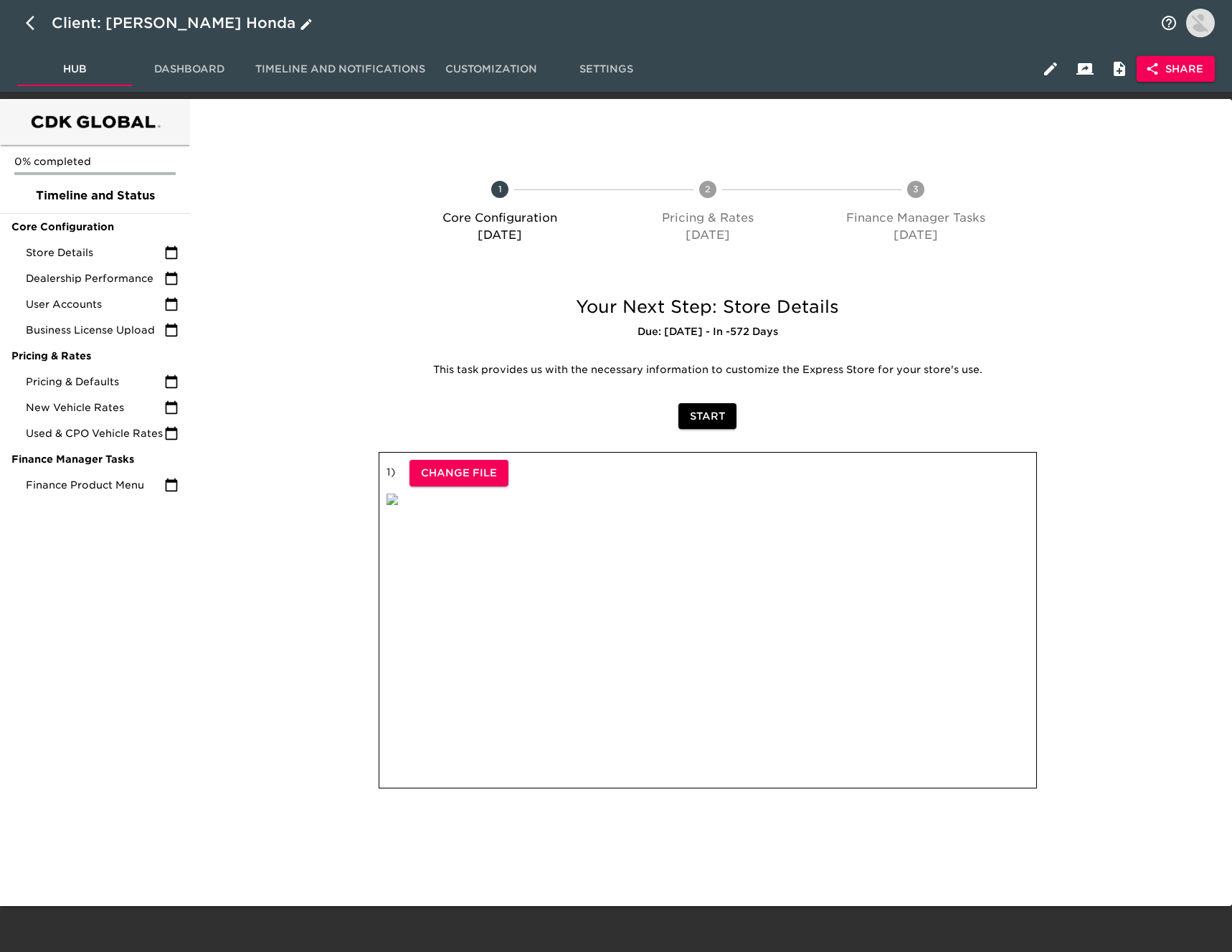
click at [27, 22] on icon "button" at bounding box center [34, 23] width 17 height 17
select select "10"
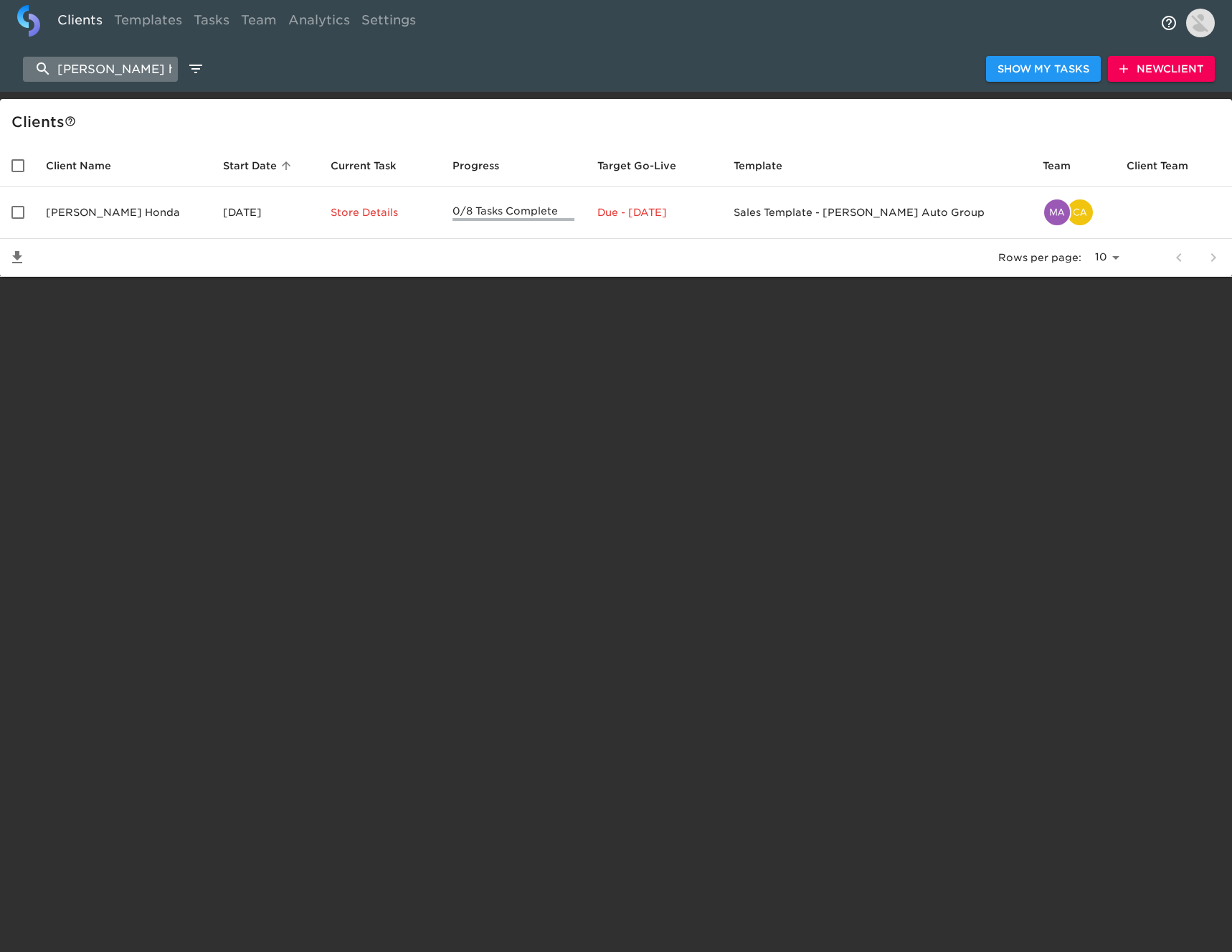
click at [135, 70] on input "[PERSON_NAME] honda" at bounding box center [101, 69] width 155 height 25
click at [136, 70] on input "[PERSON_NAME] honda" at bounding box center [101, 69] width 155 height 25
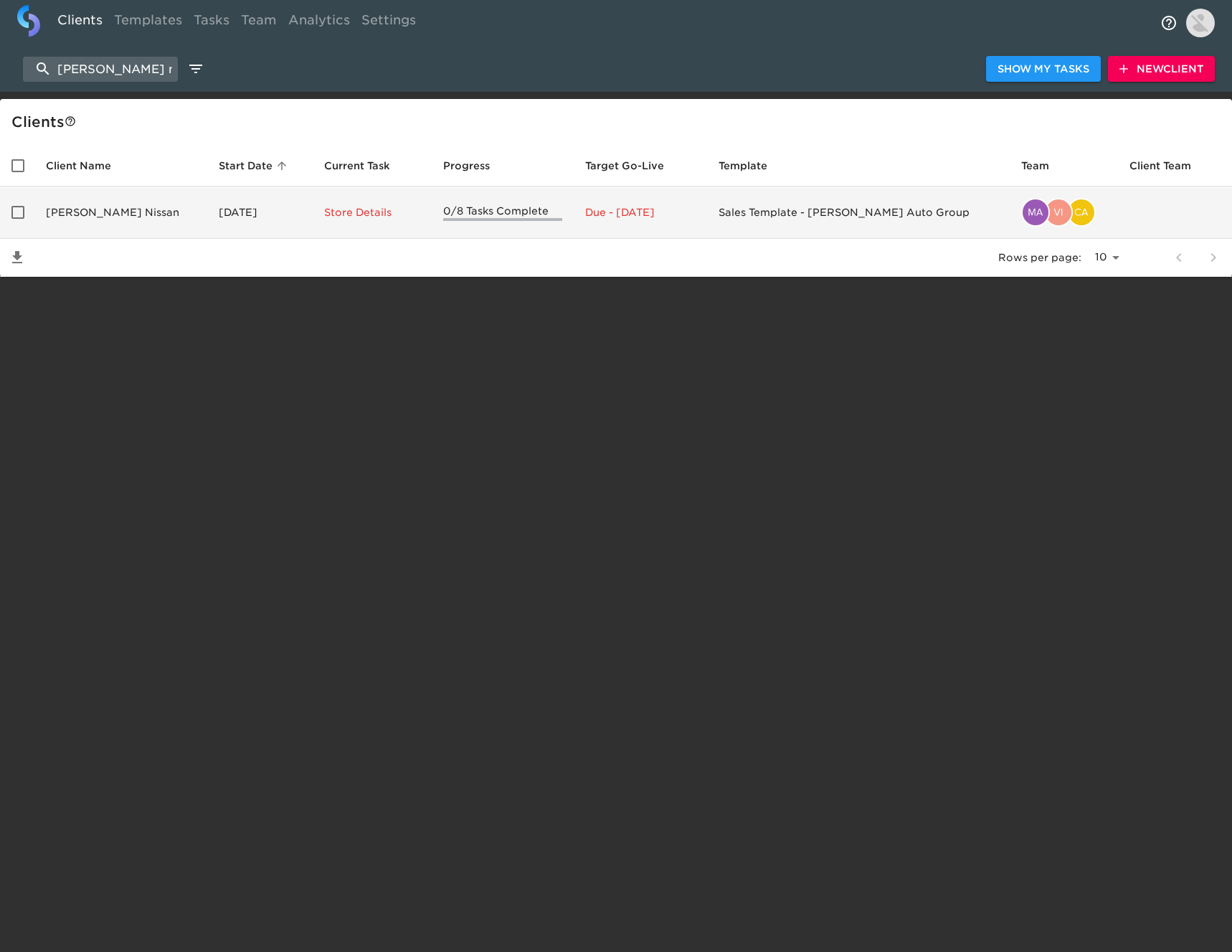
type input "[PERSON_NAME] nissan"
click at [161, 211] on td "[PERSON_NAME] Nissan" at bounding box center [121, 213] width 173 height 52
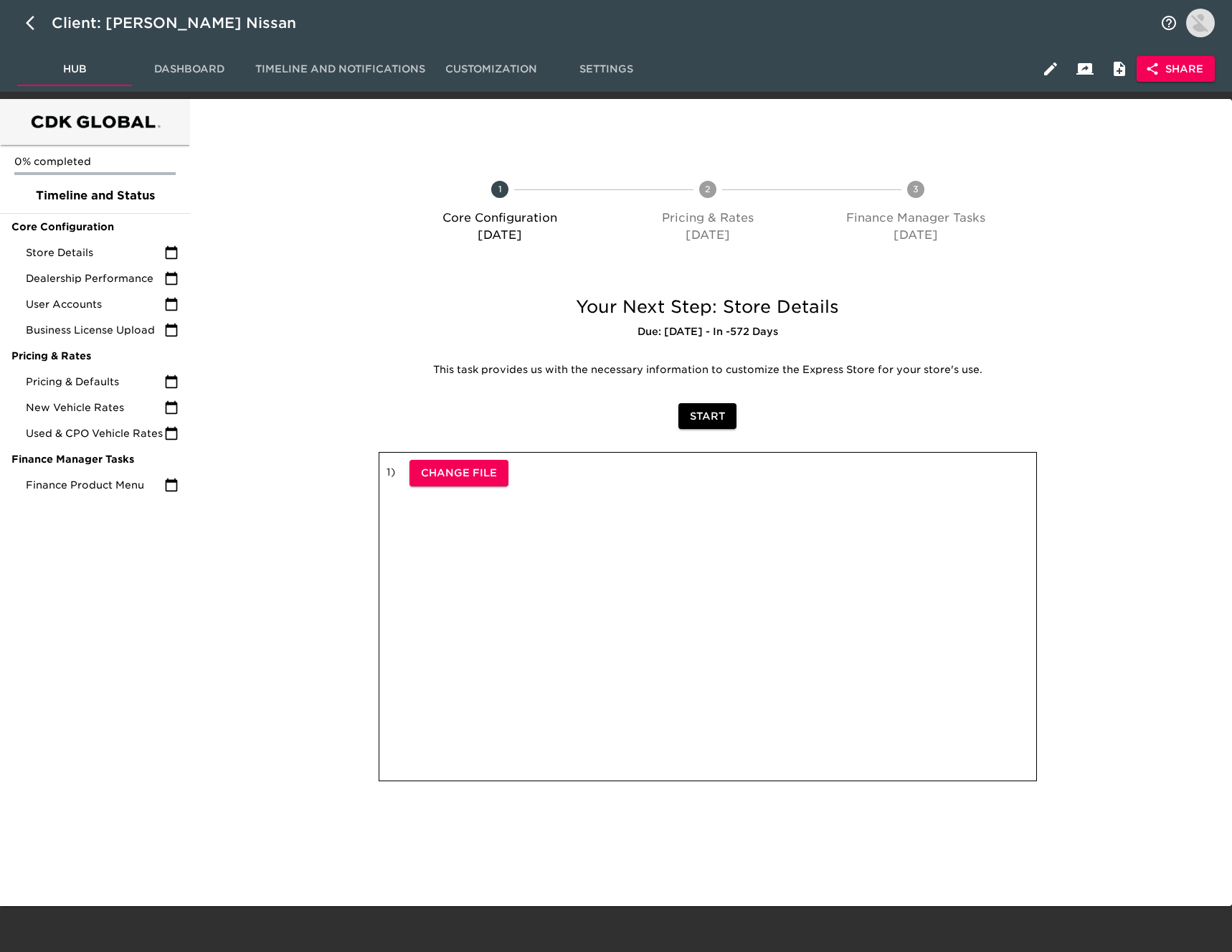
click at [1168, 66] on span "Share" at bounding box center [1175, 69] width 55 height 18
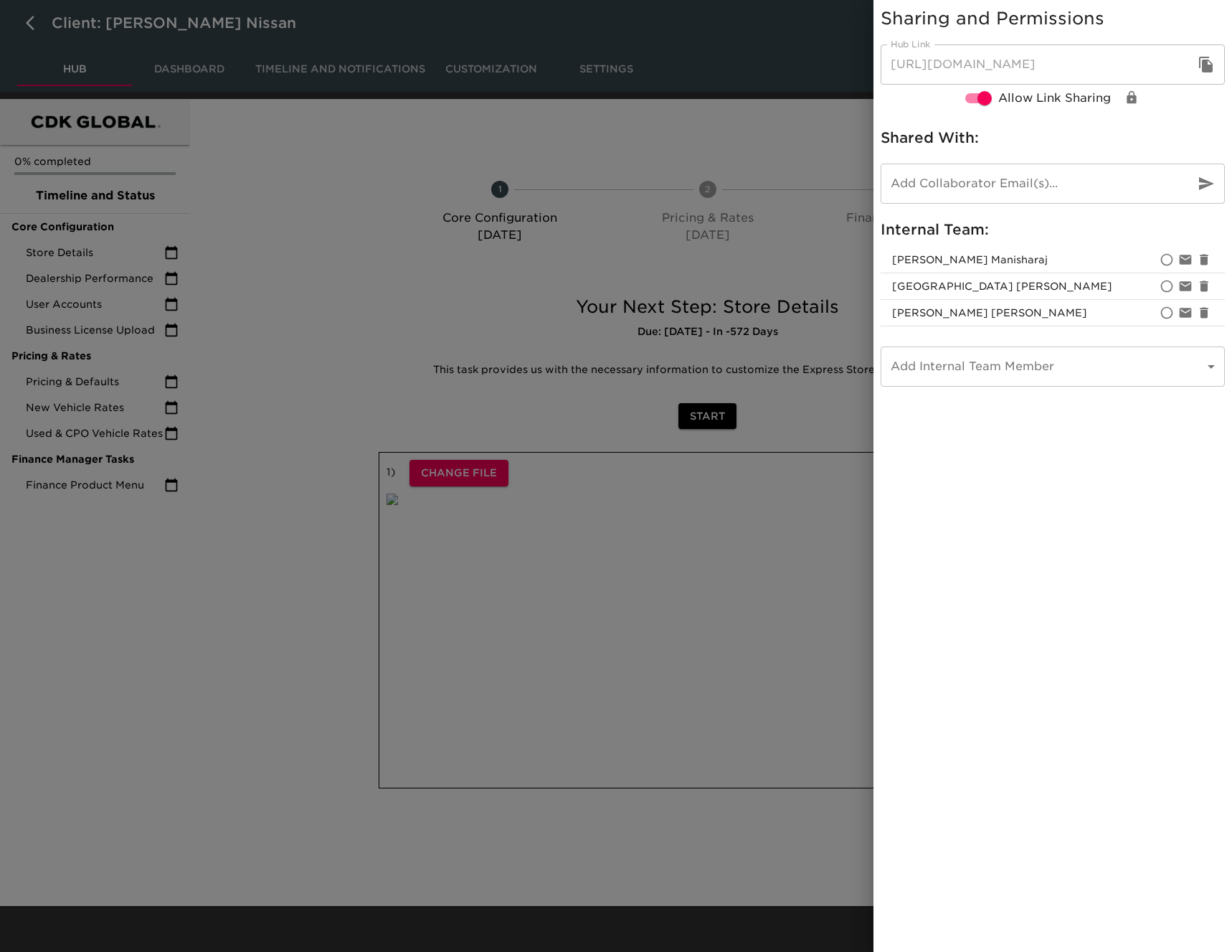
click at [1200, 69] on icon "button" at bounding box center [1206, 65] width 17 height 17
click at [40, 28] on div at bounding box center [616, 476] width 1232 height 952
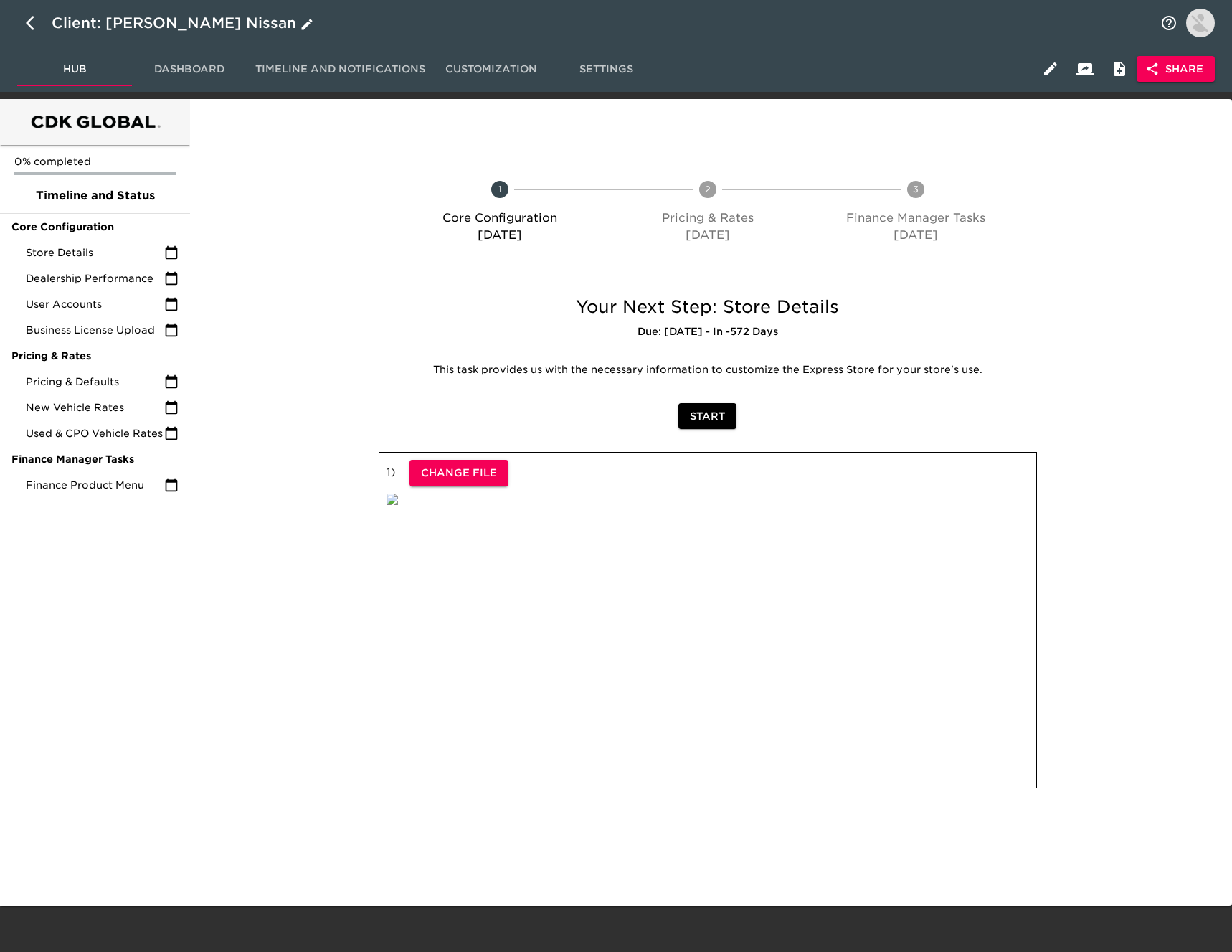
click at [29, 24] on icon "button" at bounding box center [34, 23] width 17 height 17
select select "10"
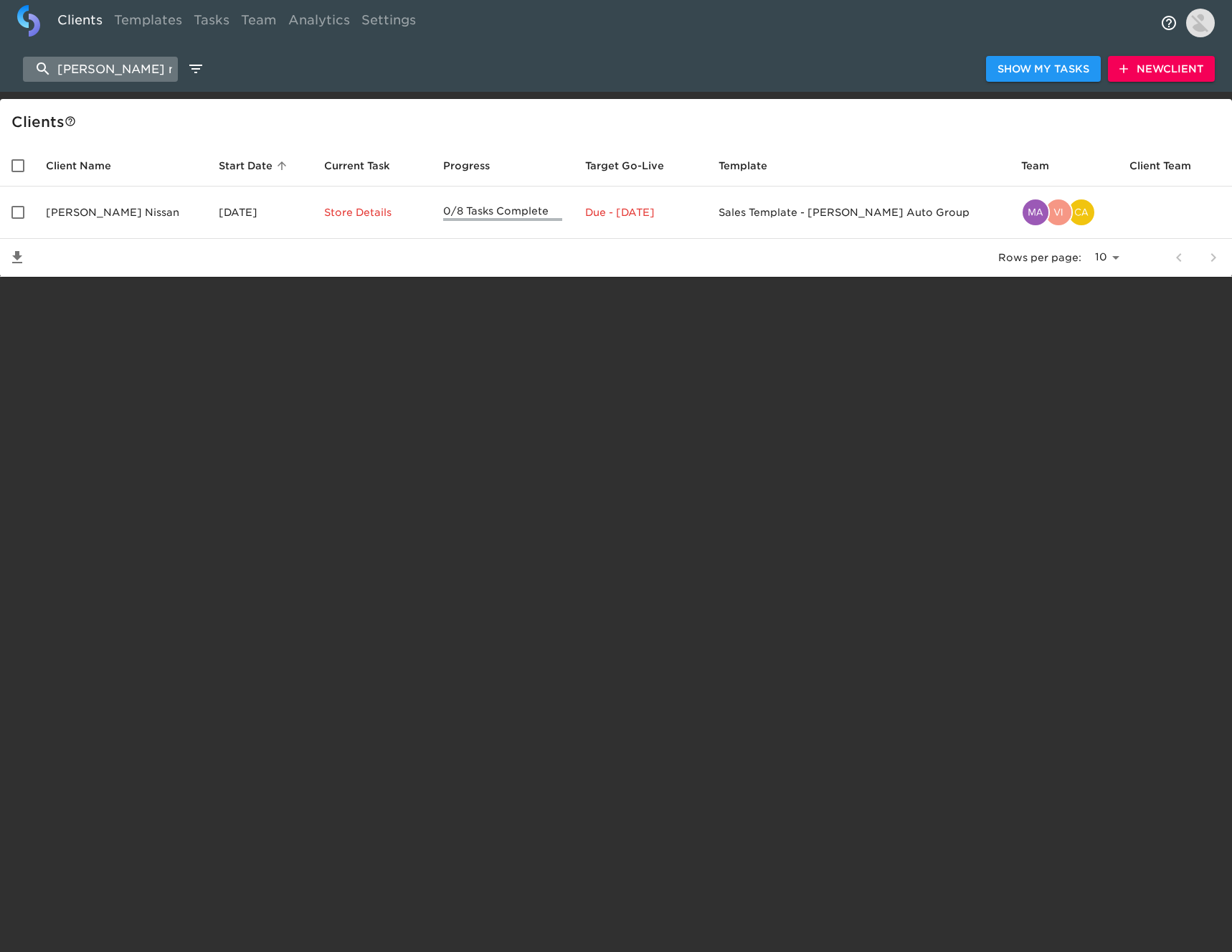
click at [154, 67] on input "[PERSON_NAME] nissan" at bounding box center [101, 69] width 155 height 25
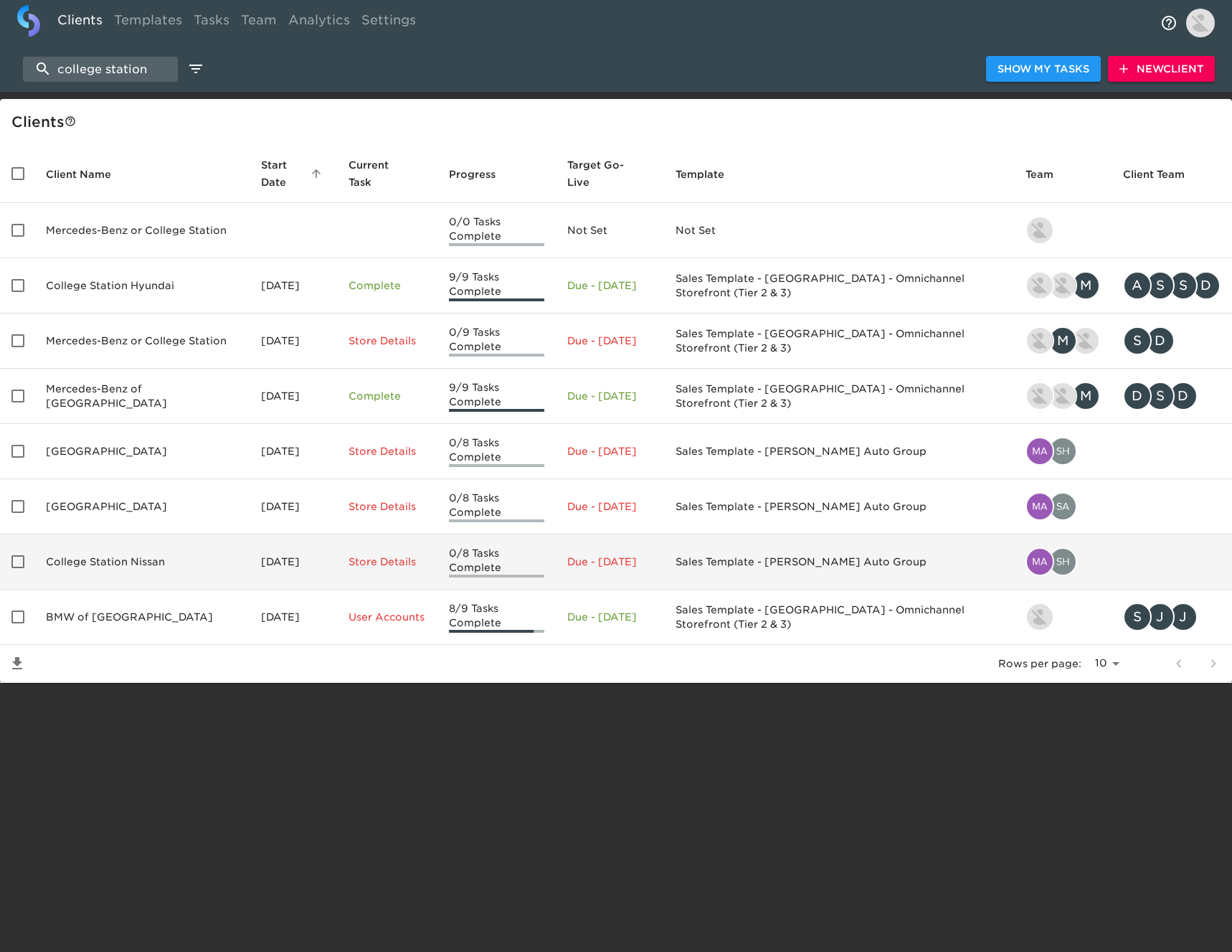
type input "college station"
click at [160, 561] on td "College Station Nissan" at bounding box center [142, 561] width 215 height 55
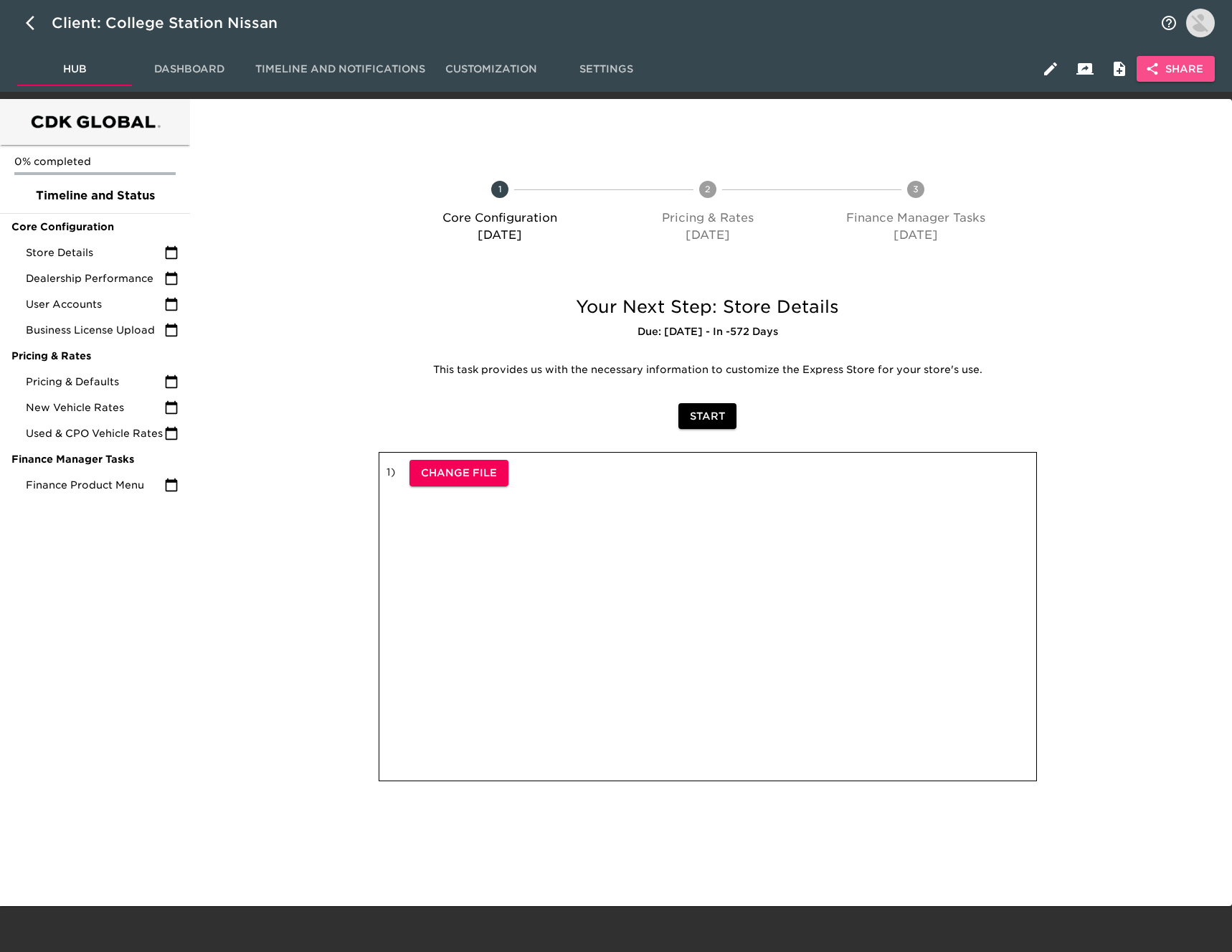
click at [1168, 69] on span "Share" at bounding box center [1175, 69] width 55 height 18
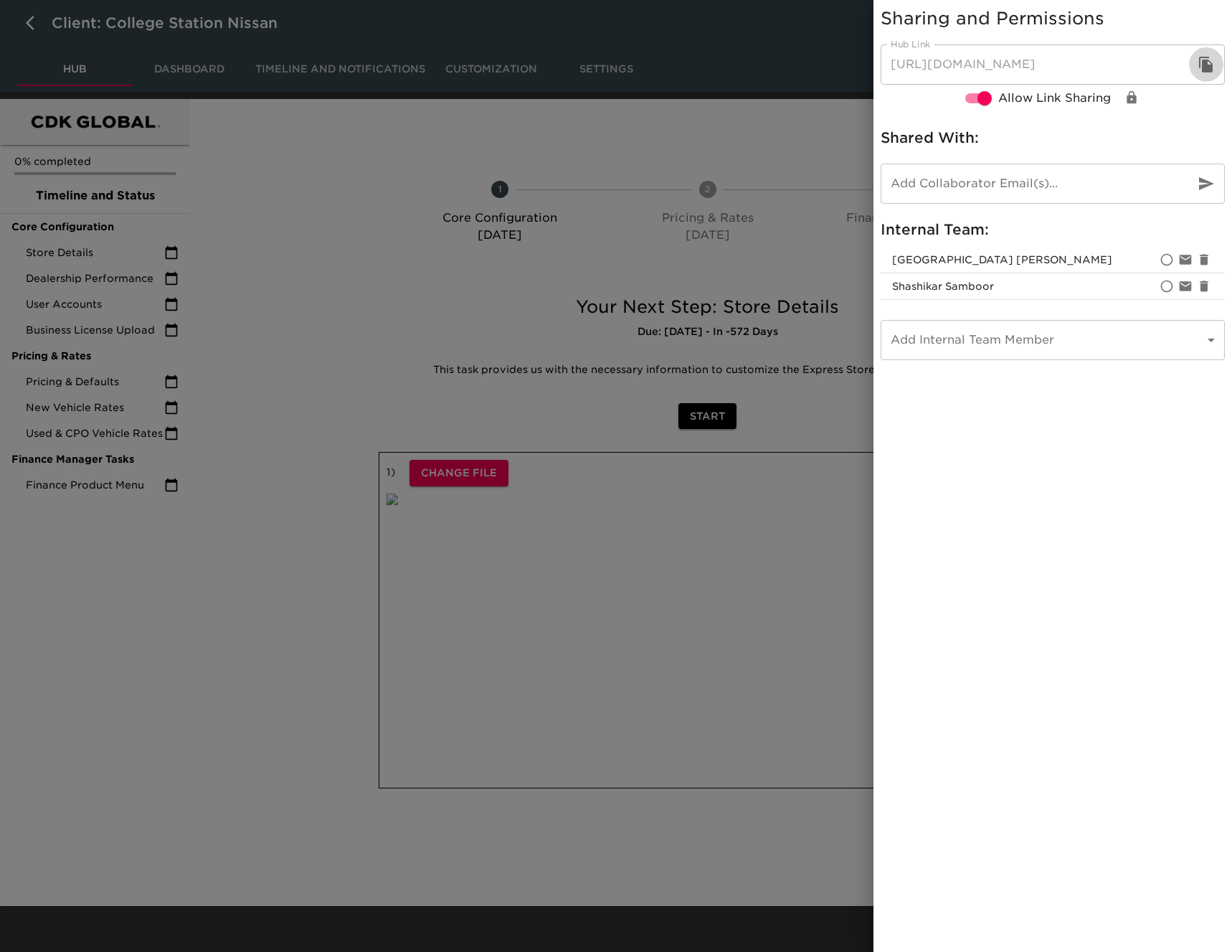
drag, startPoint x: 1208, startPoint y: 61, endPoint x: 1212, endPoint y: 67, distance: 7.2
click at [1208, 61] on icon "button" at bounding box center [1206, 65] width 17 height 17
click at [28, 27] on div at bounding box center [616, 476] width 1232 height 952
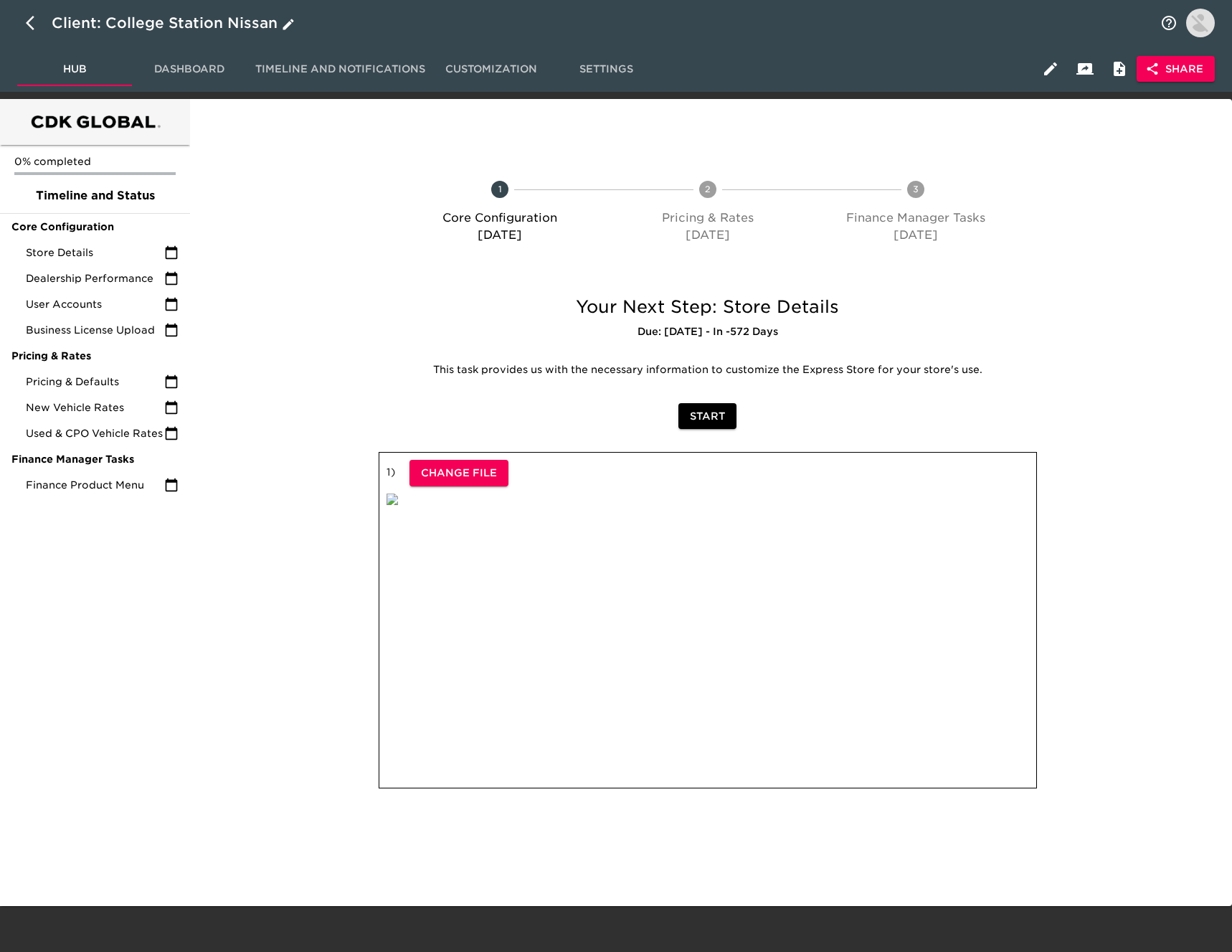
click at [28, 24] on icon "button" at bounding box center [30, 23] width 9 height 14
select select "10"
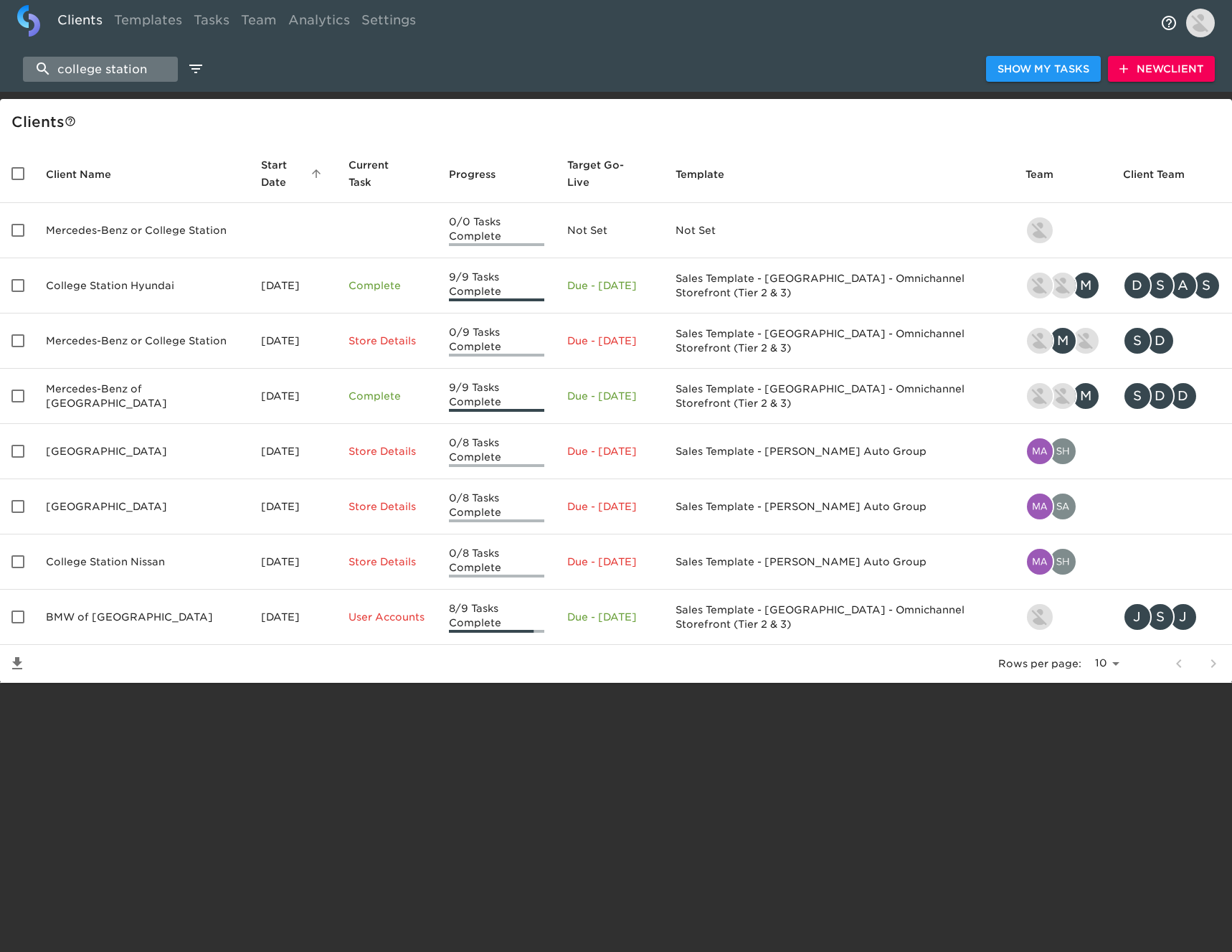
click at [131, 62] on input "college station" at bounding box center [101, 69] width 155 height 25
drag, startPoint x: 131, startPoint y: 62, endPoint x: 143, endPoint y: 60, distance: 12.2
click at [133, 62] on input "college station" at bounding box center [101, 69] width 155 height 25
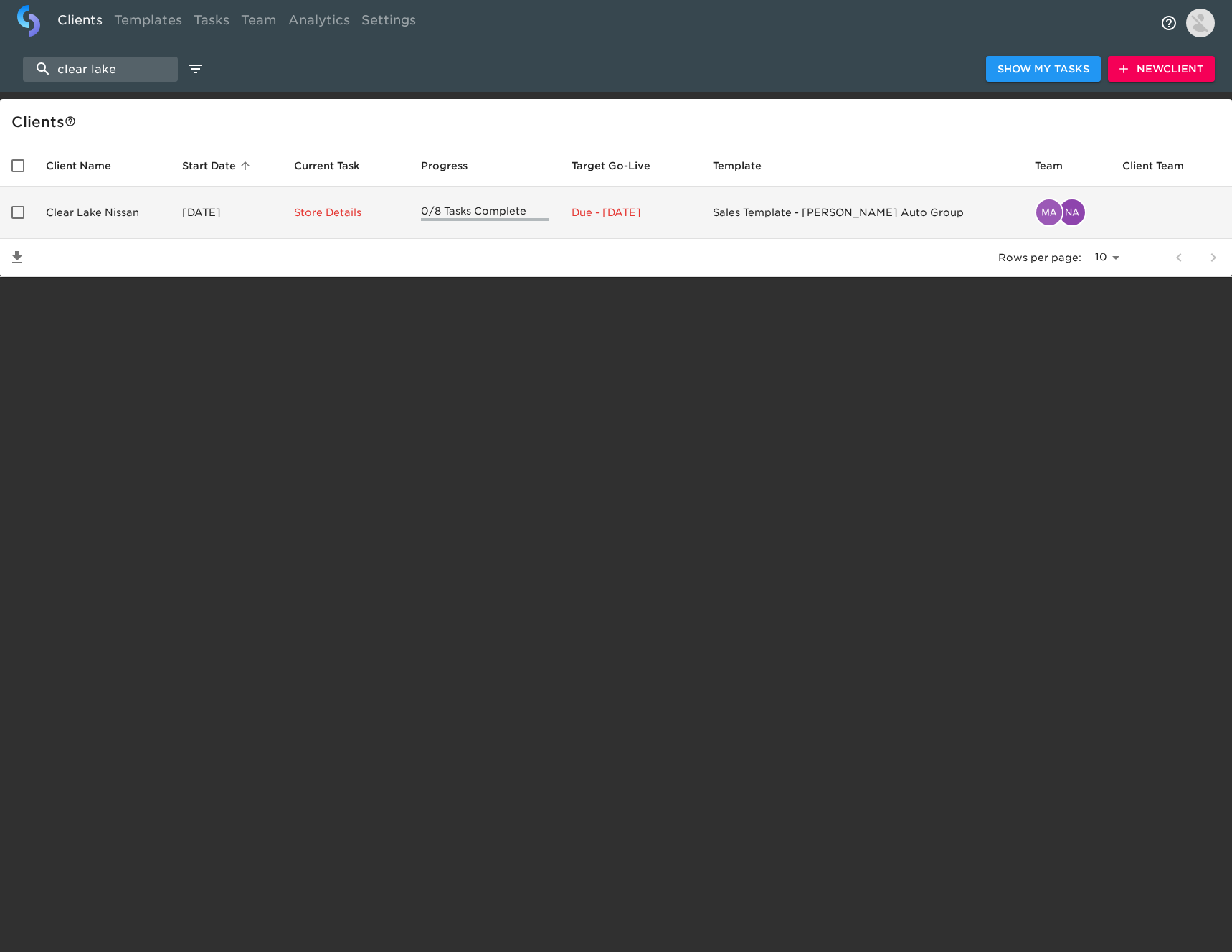
type input "clear lake"
click at [171, 213] on td "Clear Lake Nissan" at bounding box center [103, 213] width 136 height 52
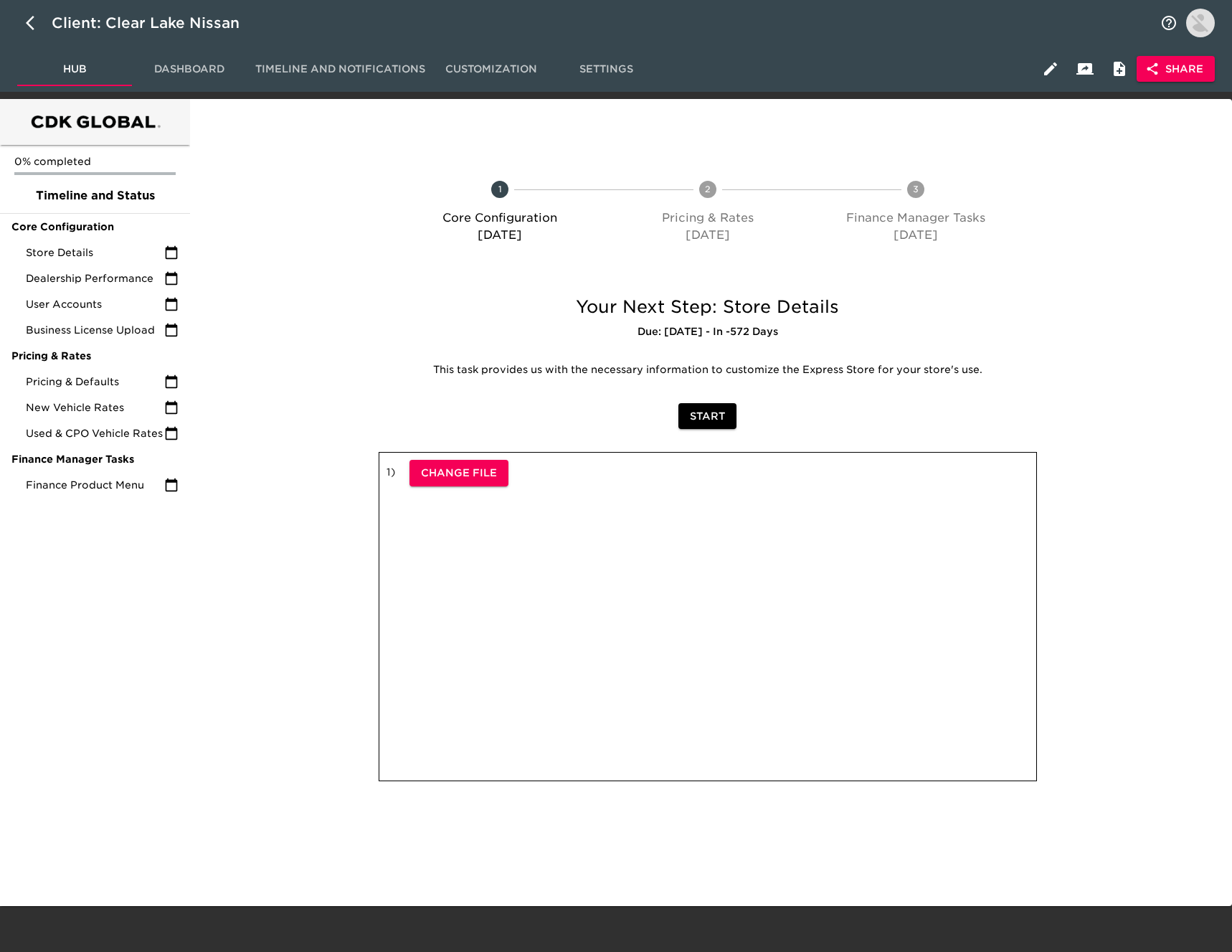
click at [1193, 60] on span "Share" at bounding box center [1175, 69] width 55 height 18
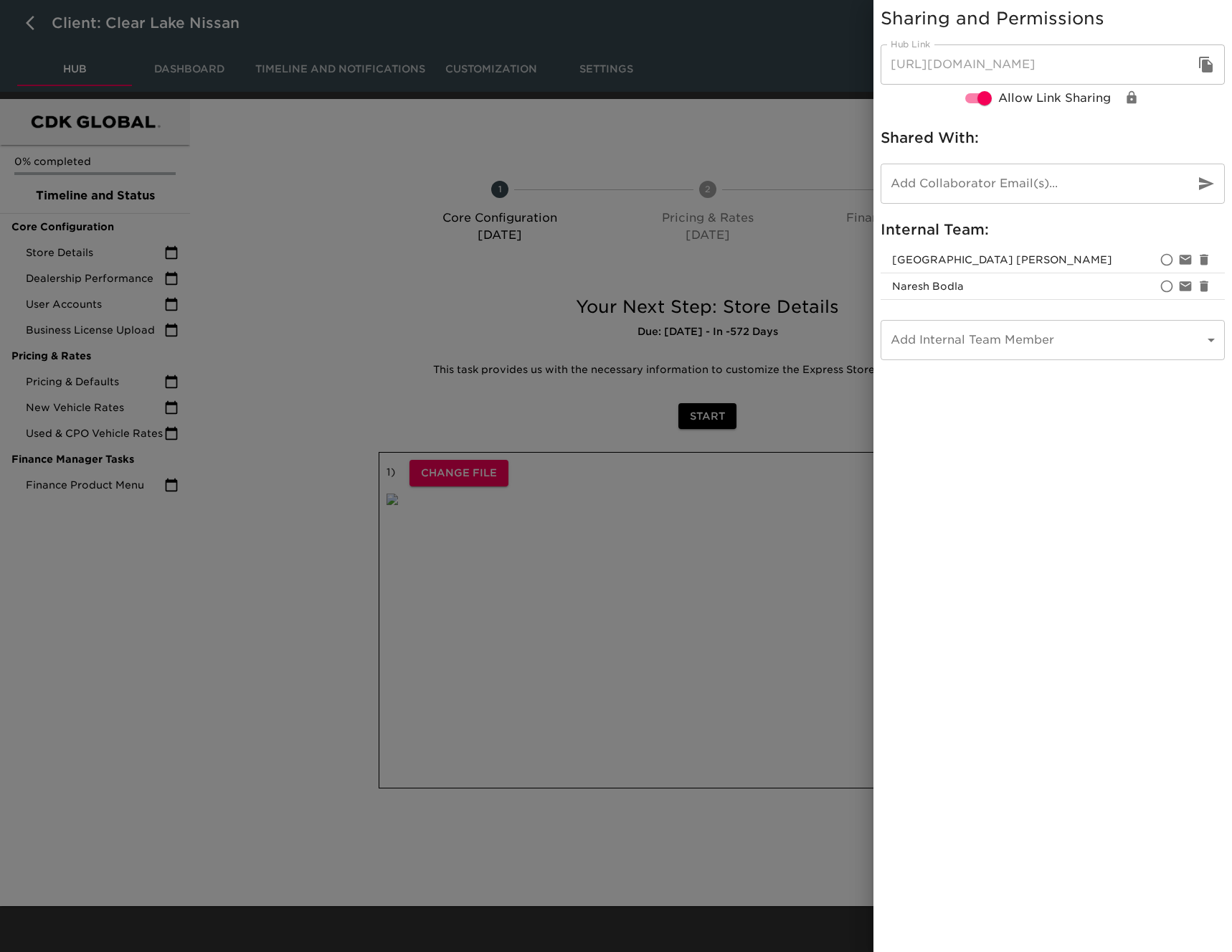
drag, startPoint x: 1209, startPoint y: 70, endPoint x: 1066, endPoint y: 121, distance: 151.8
click at [1209, 70] on icon "button" at bounding box center [1205, 65] width 14 height 16
drag, startPoint x: 18, startPoint y: 22, endPoint x: 27, endPoint y: 22, distance: 9.0
click at [27, 22] on div at bounding box center [616, 476] width 1232 height 952
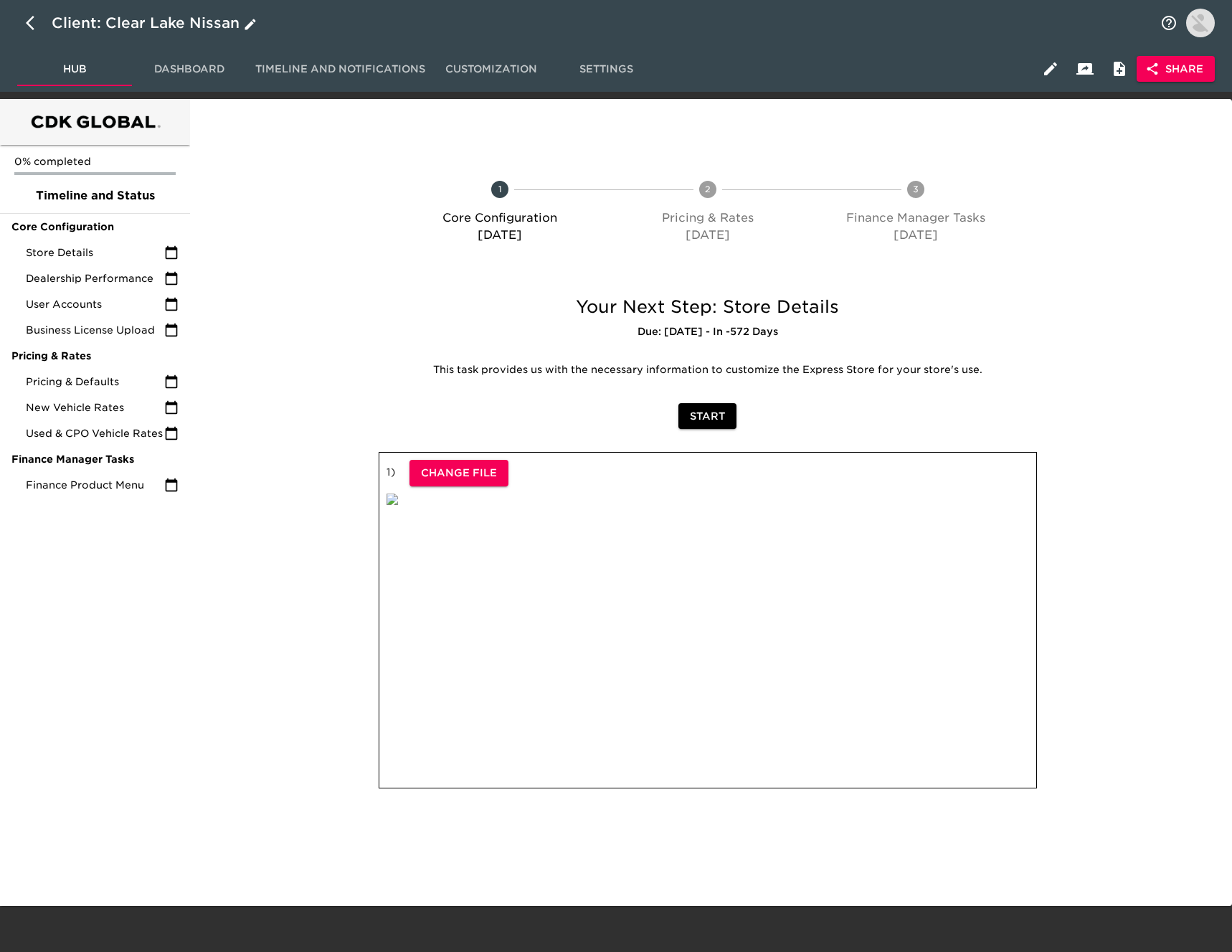
click at [30, 22] on icon "button" at bounding box center [34, 23] width 17 height 17
select select "10"
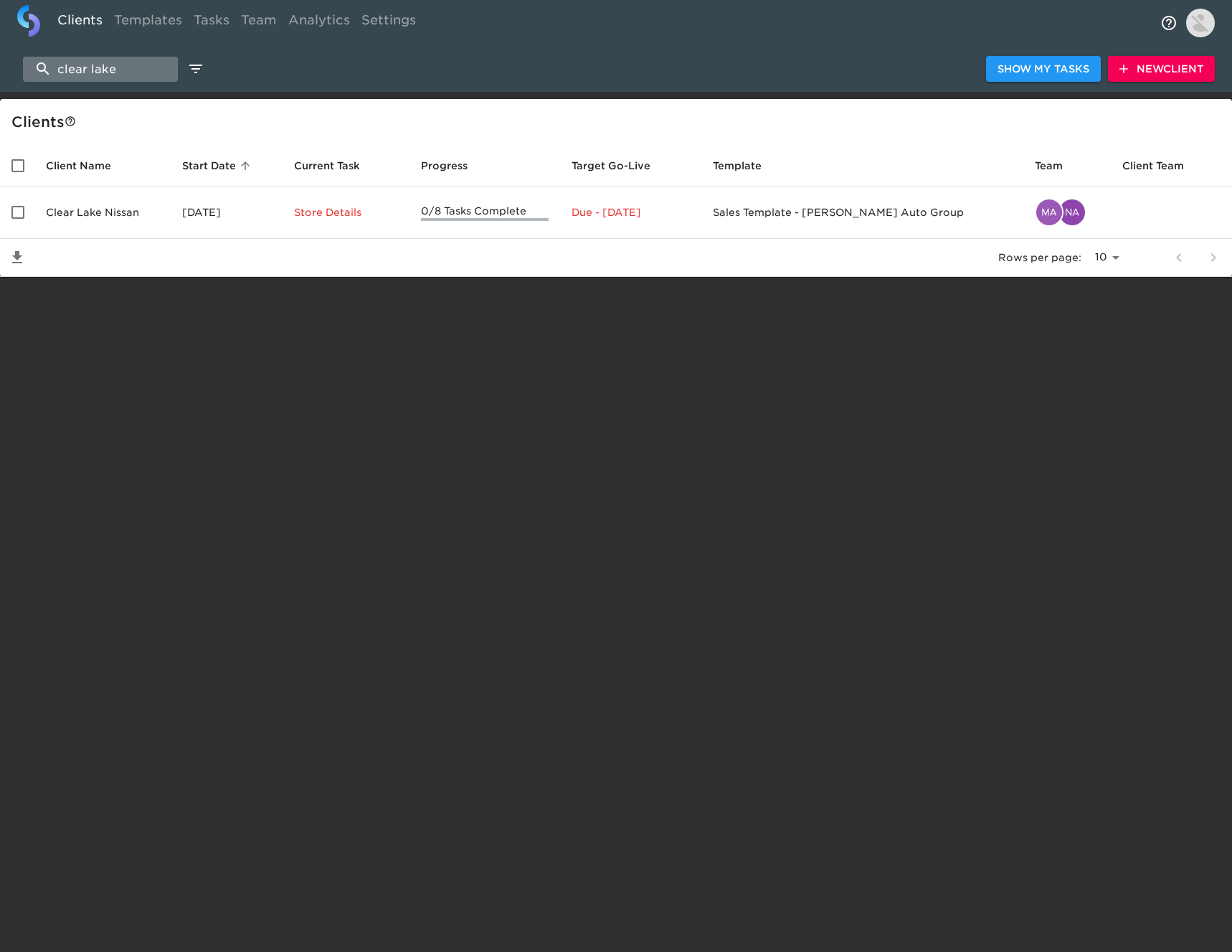
click at [126, 63] on input "clear lake" at bounding box center [101, 69] width 155 height 25
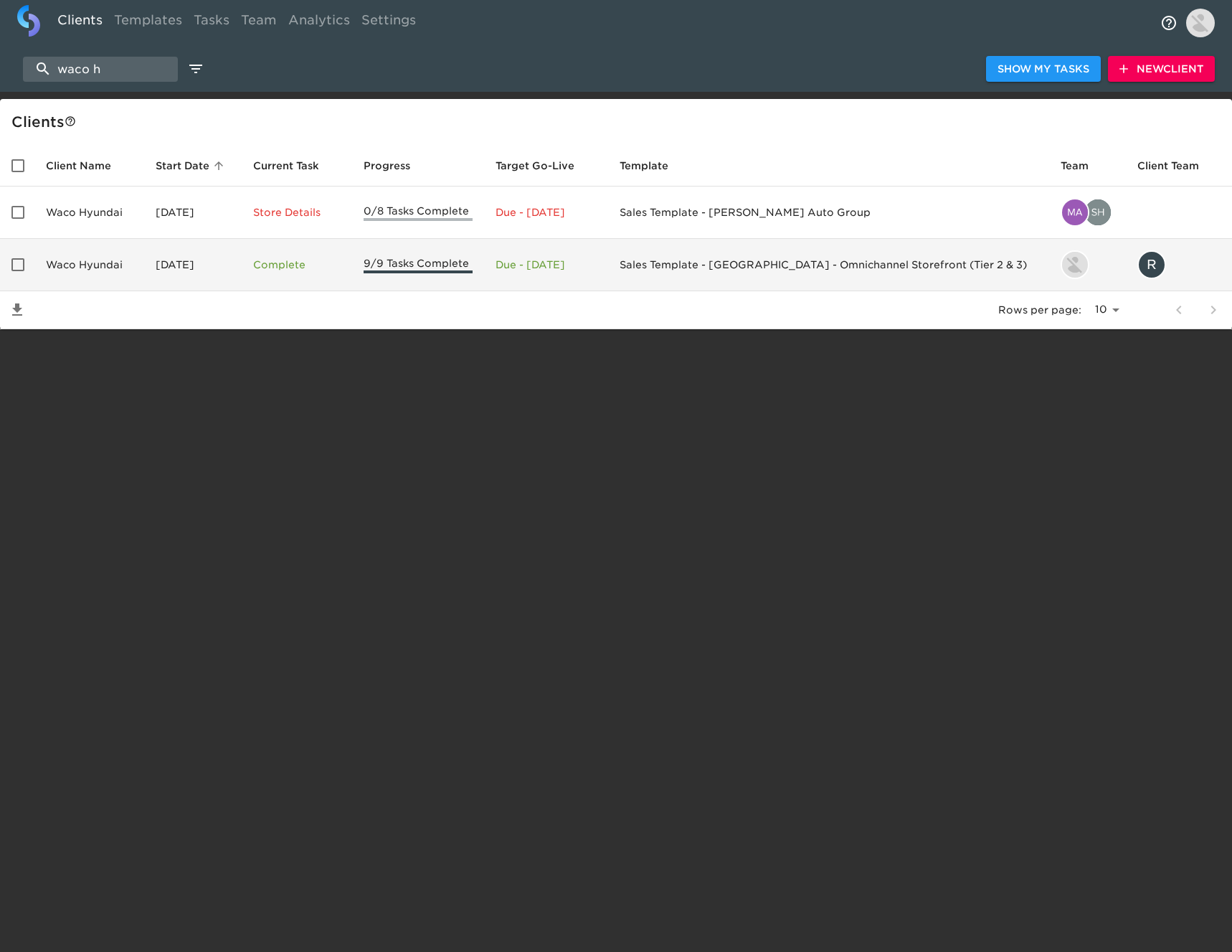
type input "waco h"
click at [192, 271] on td "[DATE]" at bounding box center [193, 265] width 98 height 52
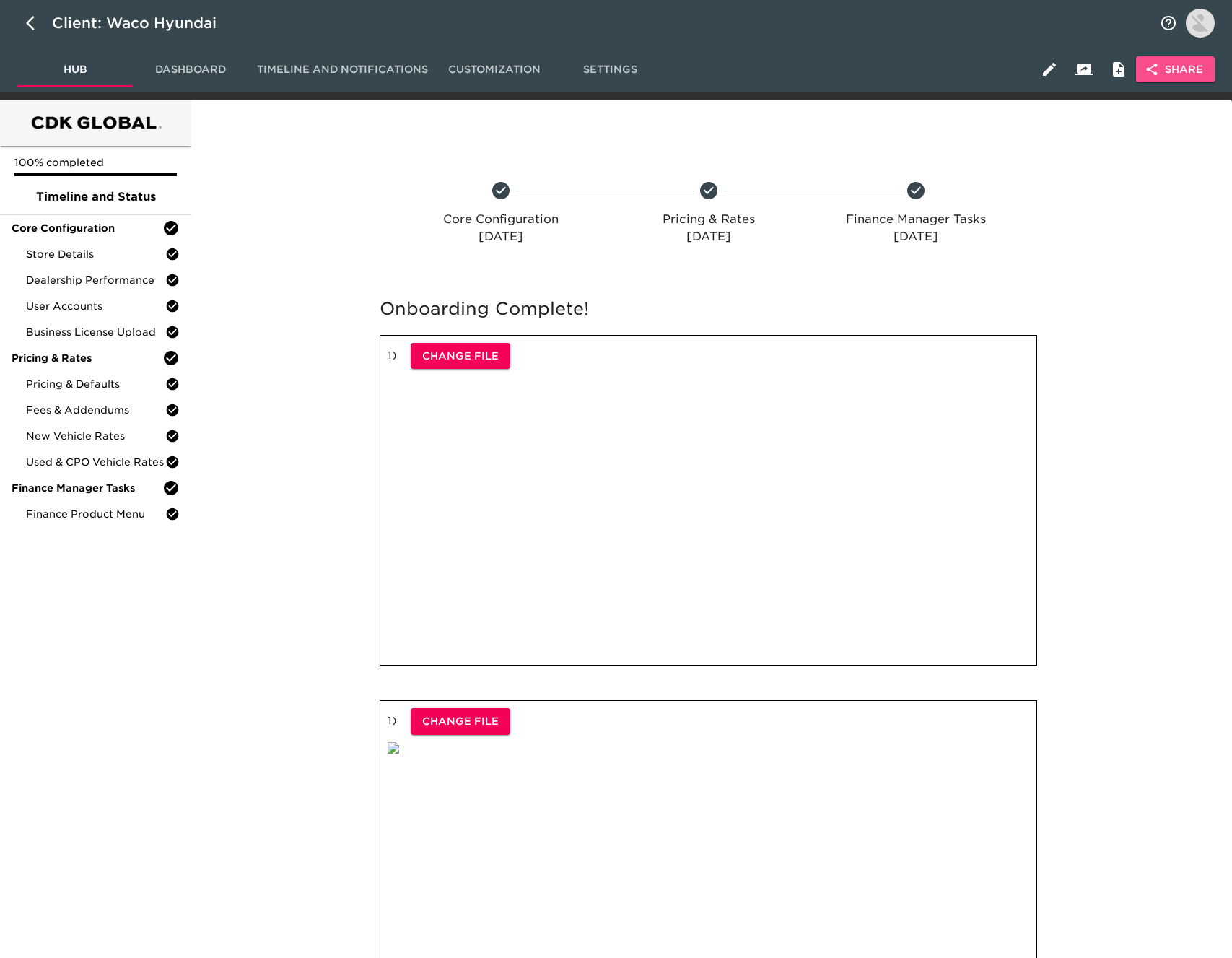
click at [1178, 66] on span "Share" at bounding box center [1175, 69] width 56 height 18
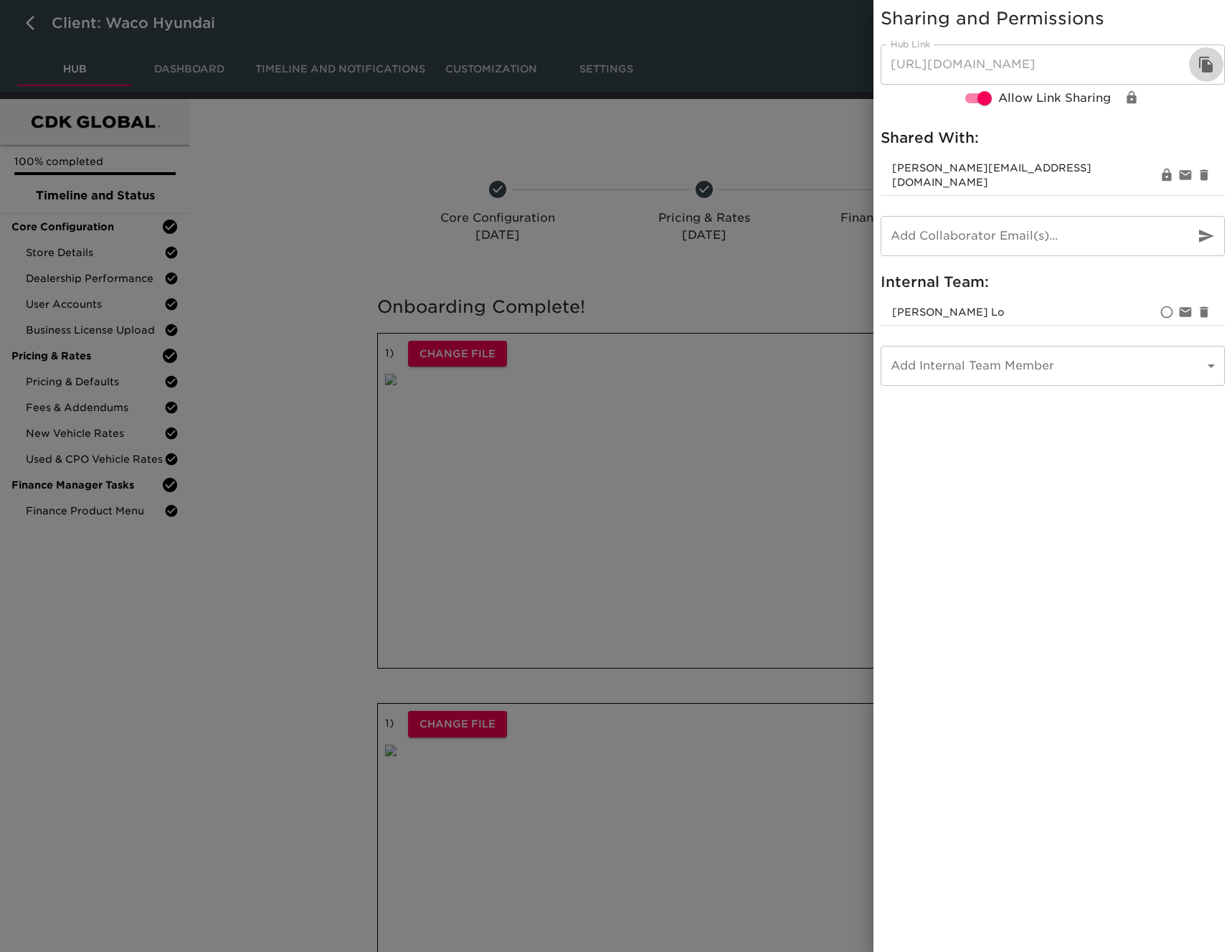
drag, startPoint x: 1202, startPoint y: 64, endPoint x: 602, endPoint y: 203, distance: 615.9
click at [1201, 64] on icon "button" at bounding box center [1206, 65] width 17 height 17
drag, startPoint x: 47, startPoint y: 24, endPoint x: 40, endPoint y: 23, distance: 7.1
click at [46, 23] on div at bounding box center [616, 476] width 1232 height 952
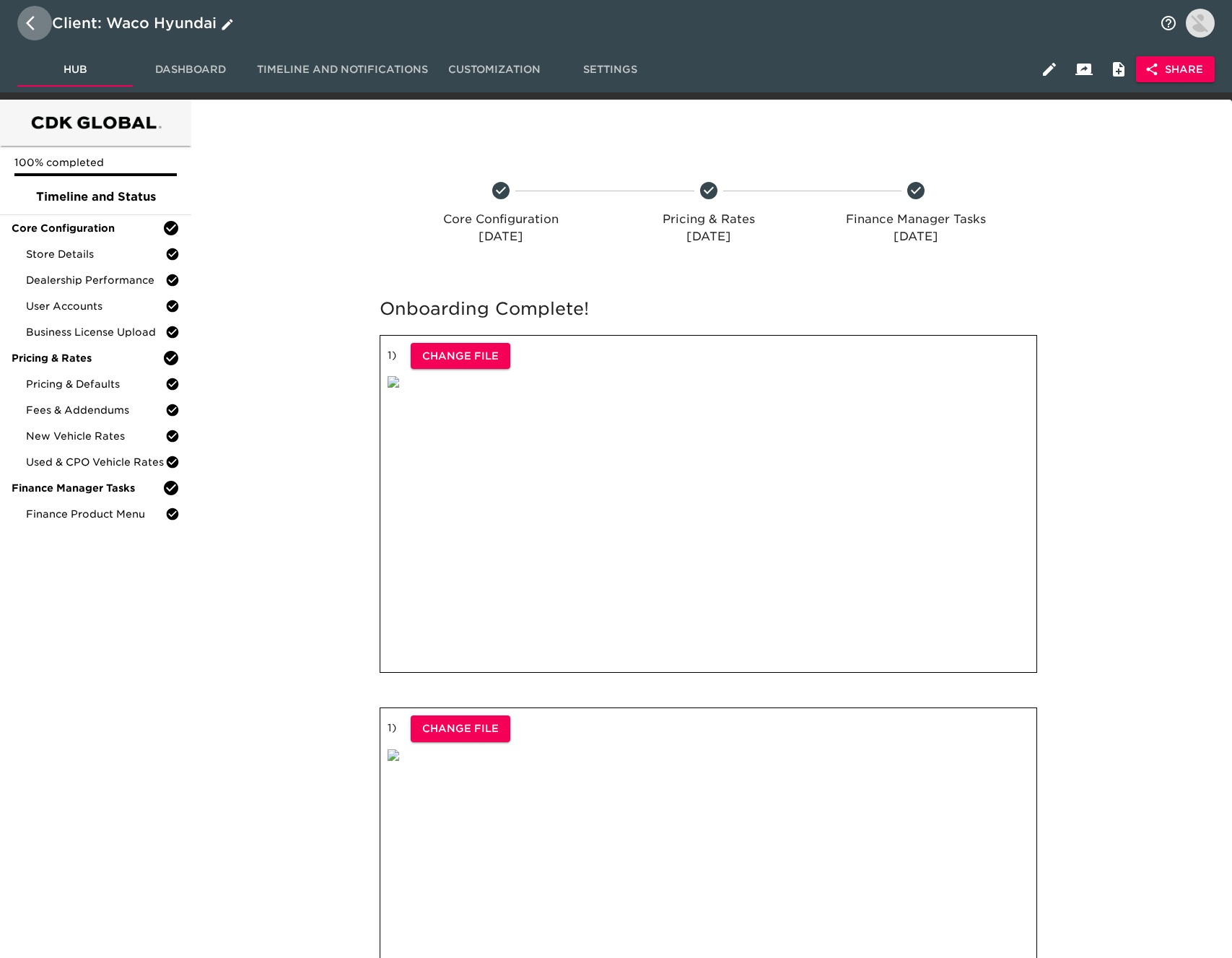
click at [30, 22] on icon "button" at bounding box center [35, 23] width 17 height 17
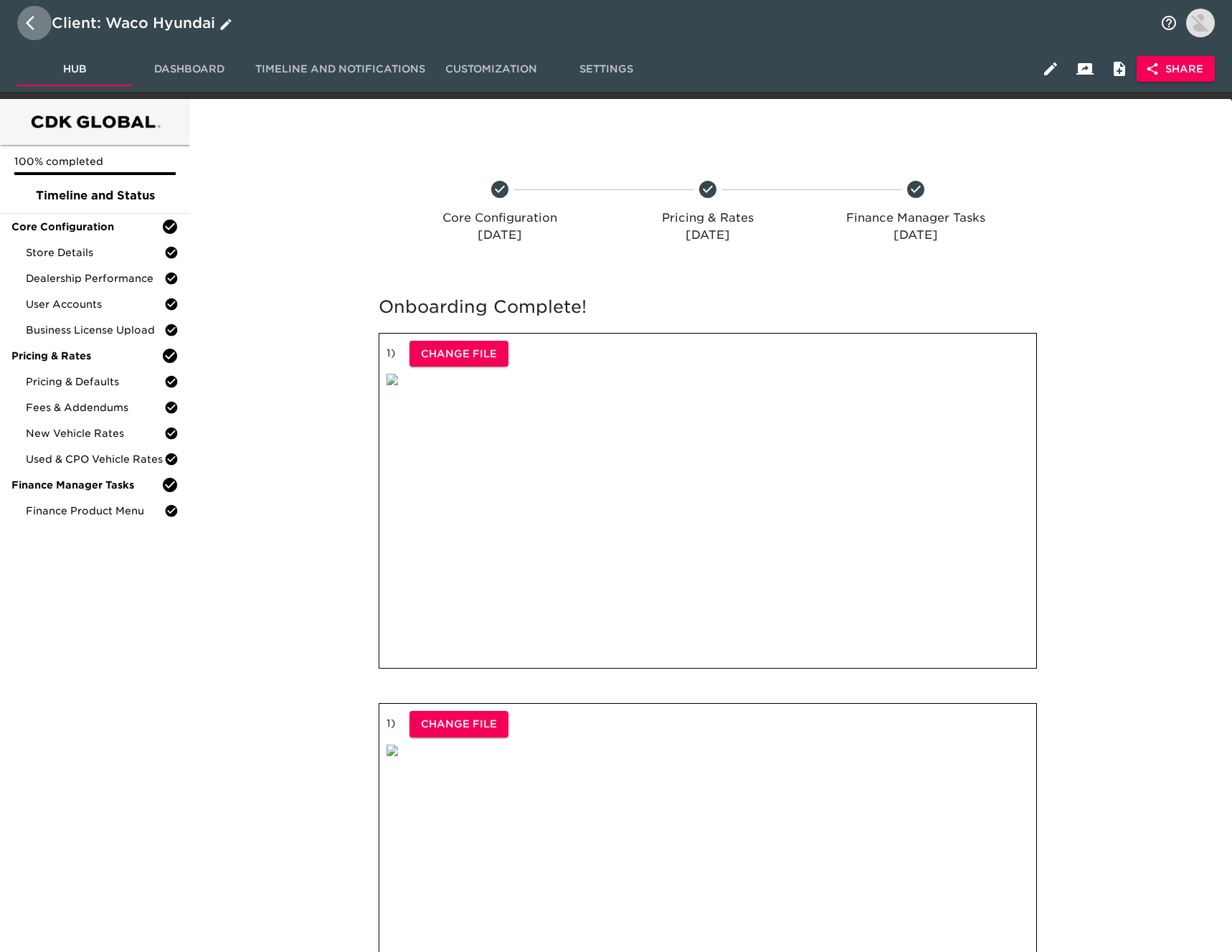
select select "10"
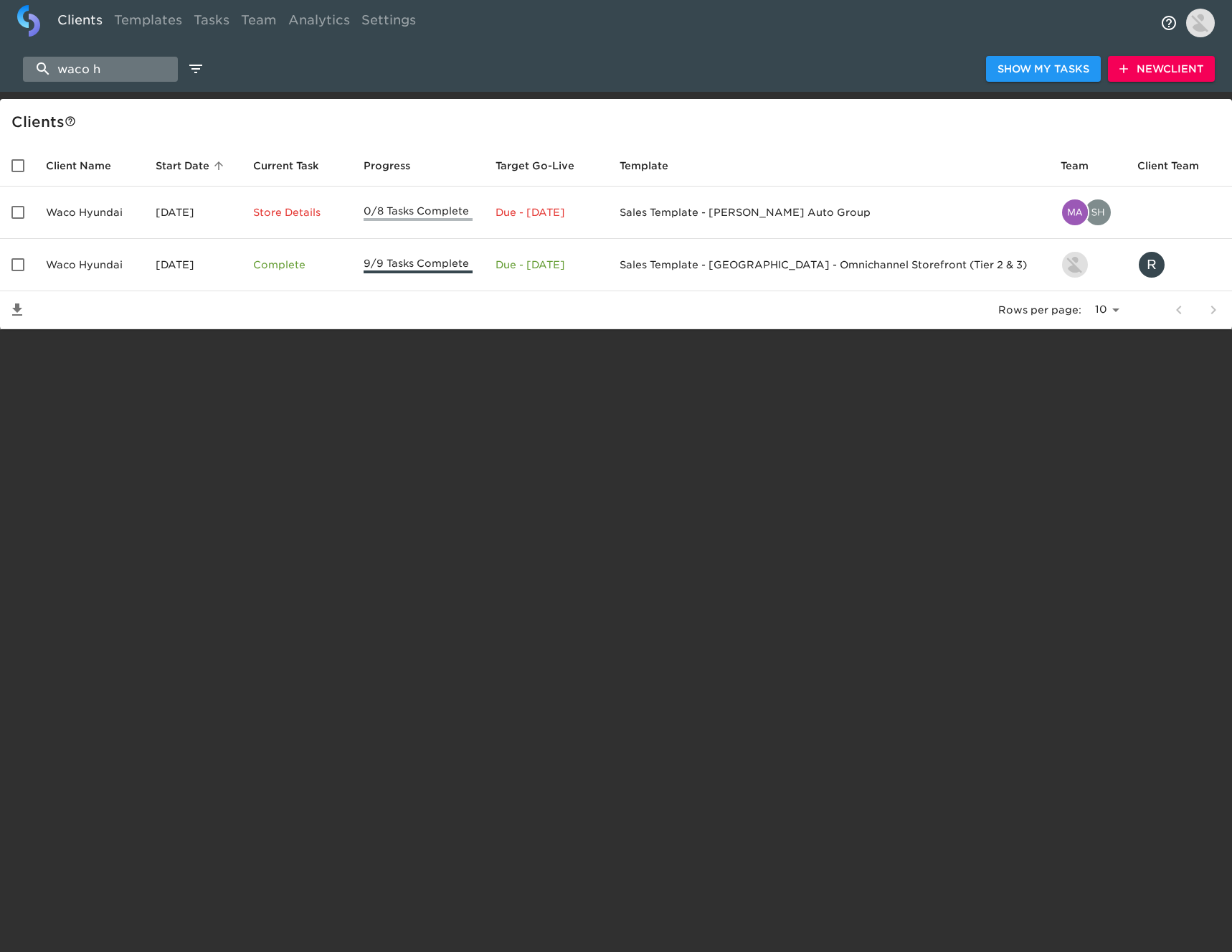
click at [144, 69] on input "waco h" at bounding box center [101, 69] width 155 height 25
click at [145, 68] on input "waco h" at bounding box center [101, 69] width 155 height 25
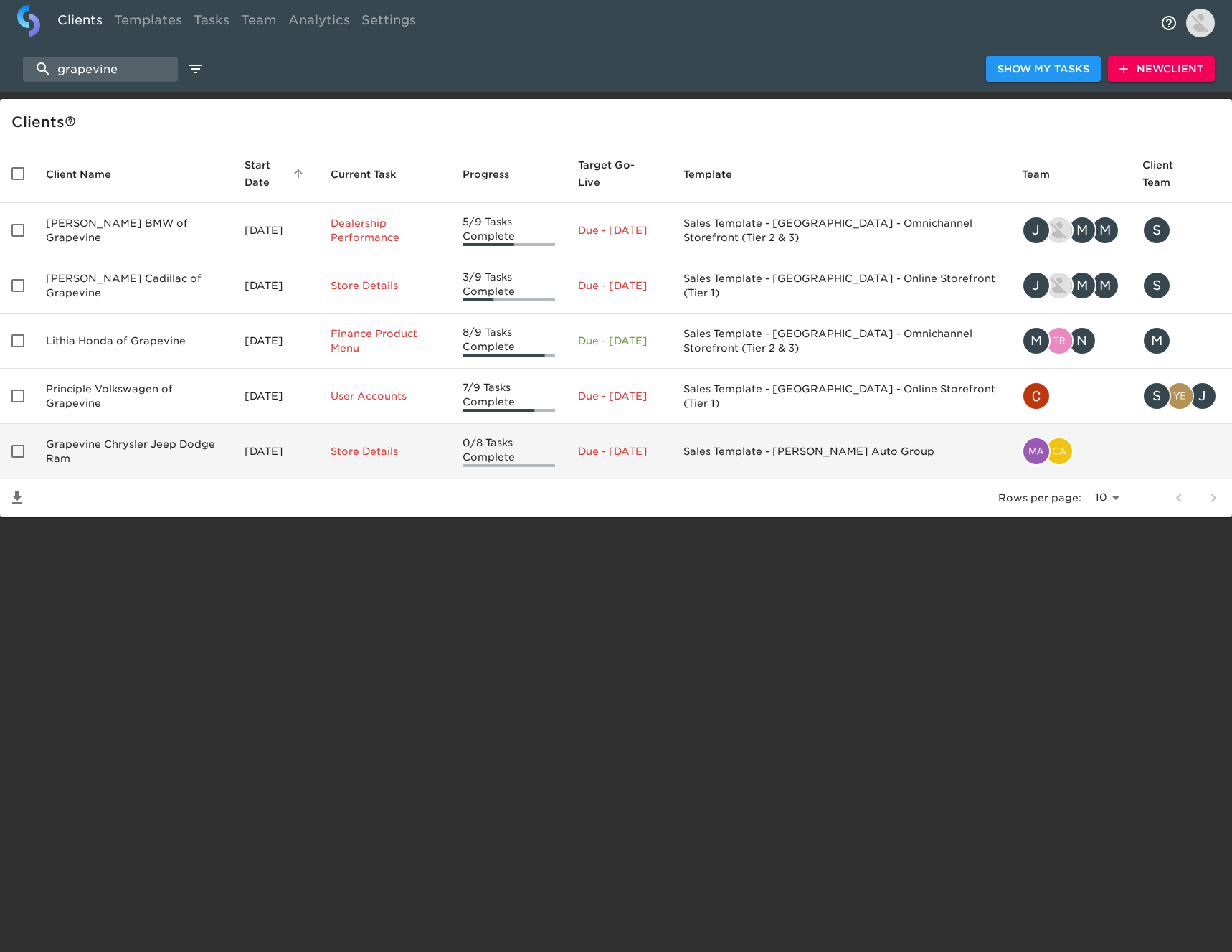
type input "grapevine"
click at [164, 454] on td "Grapevine Chrysler Jeep Dodge Ram" at bounding box center [134, 451] width 199 height 55
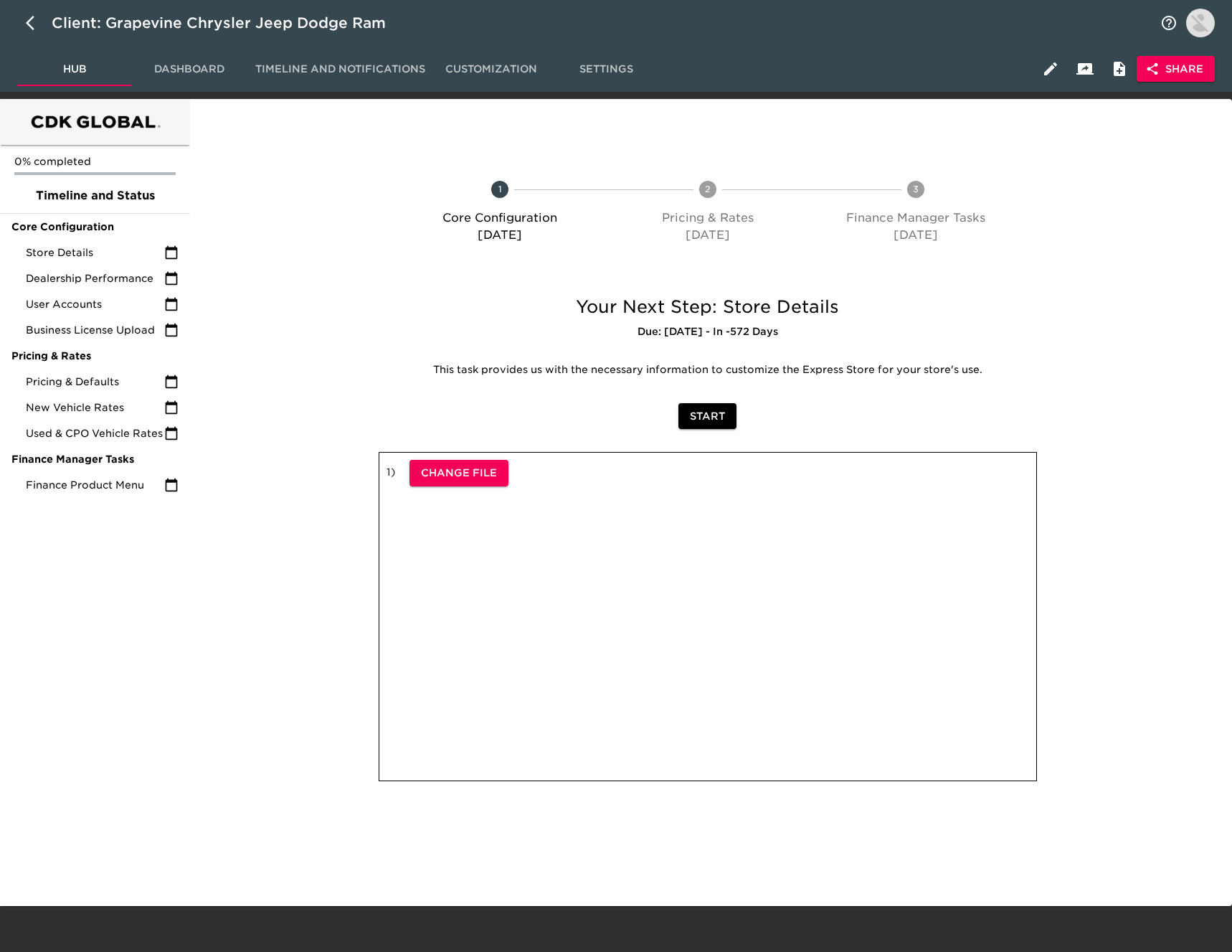
click at [1177, 70] on span "Share" at bounding box center [1175, 69] width 55 height 18
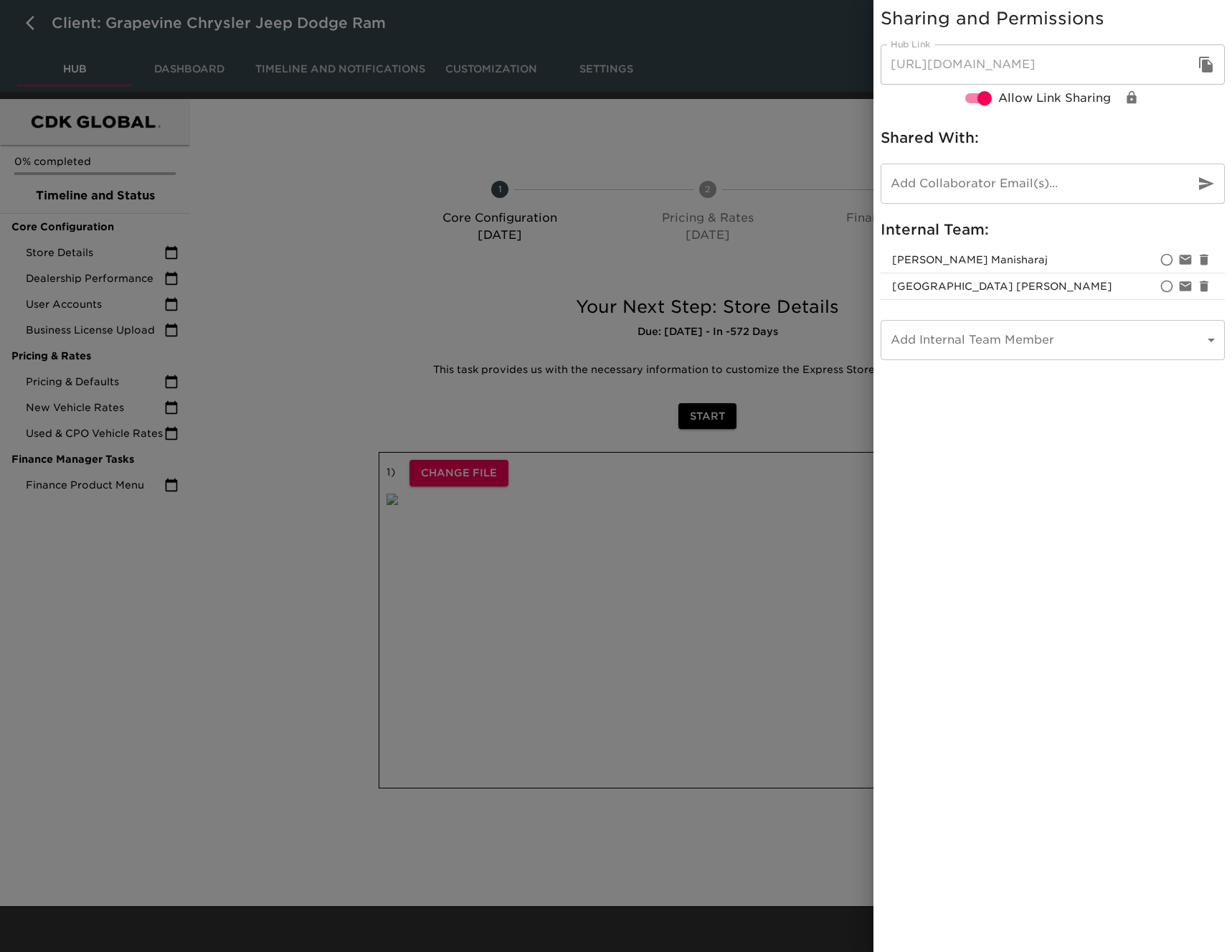
click at [1205, 65] on icon "button" at bounding box center [1205, 65] width 14 height 16
click at [96, 243] on div at bounding box center [616, 476] width 1232 height 952
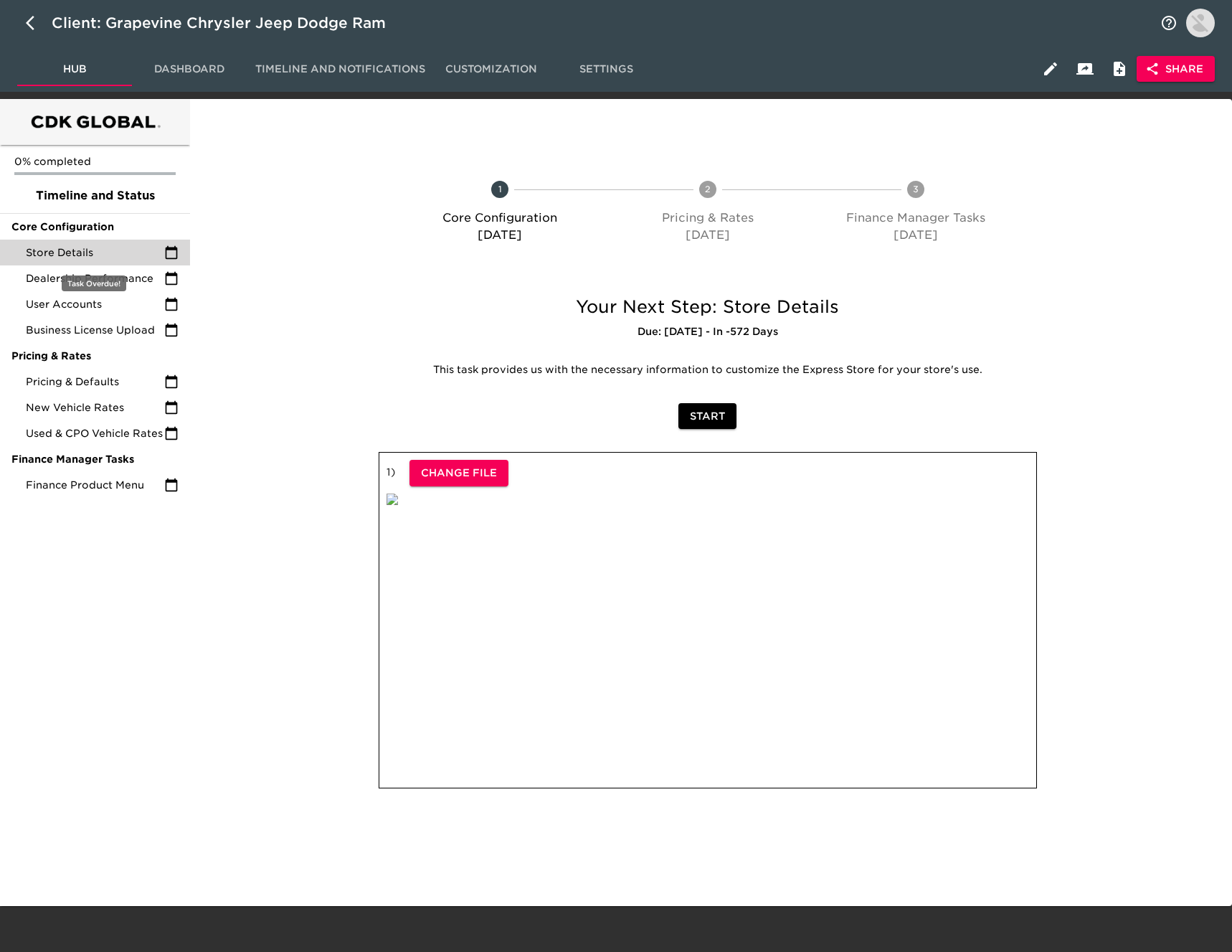
click at [97, 251] on span "Store Details" at bounding box center [95, 253] width 139 height 14
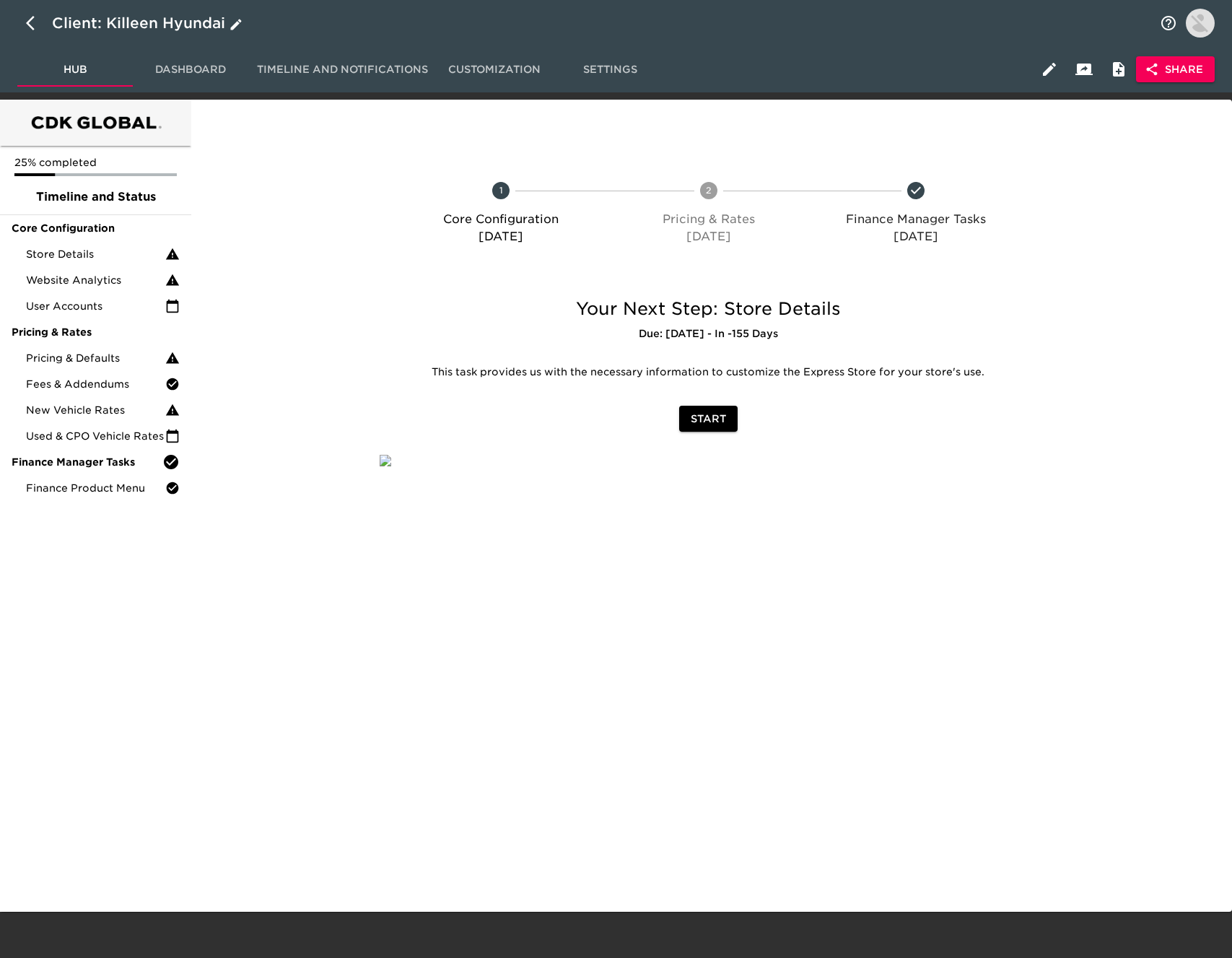
click at [30, 23] on icon "button" at bounding box center [35, 23] width 17 height 17
select select "10"
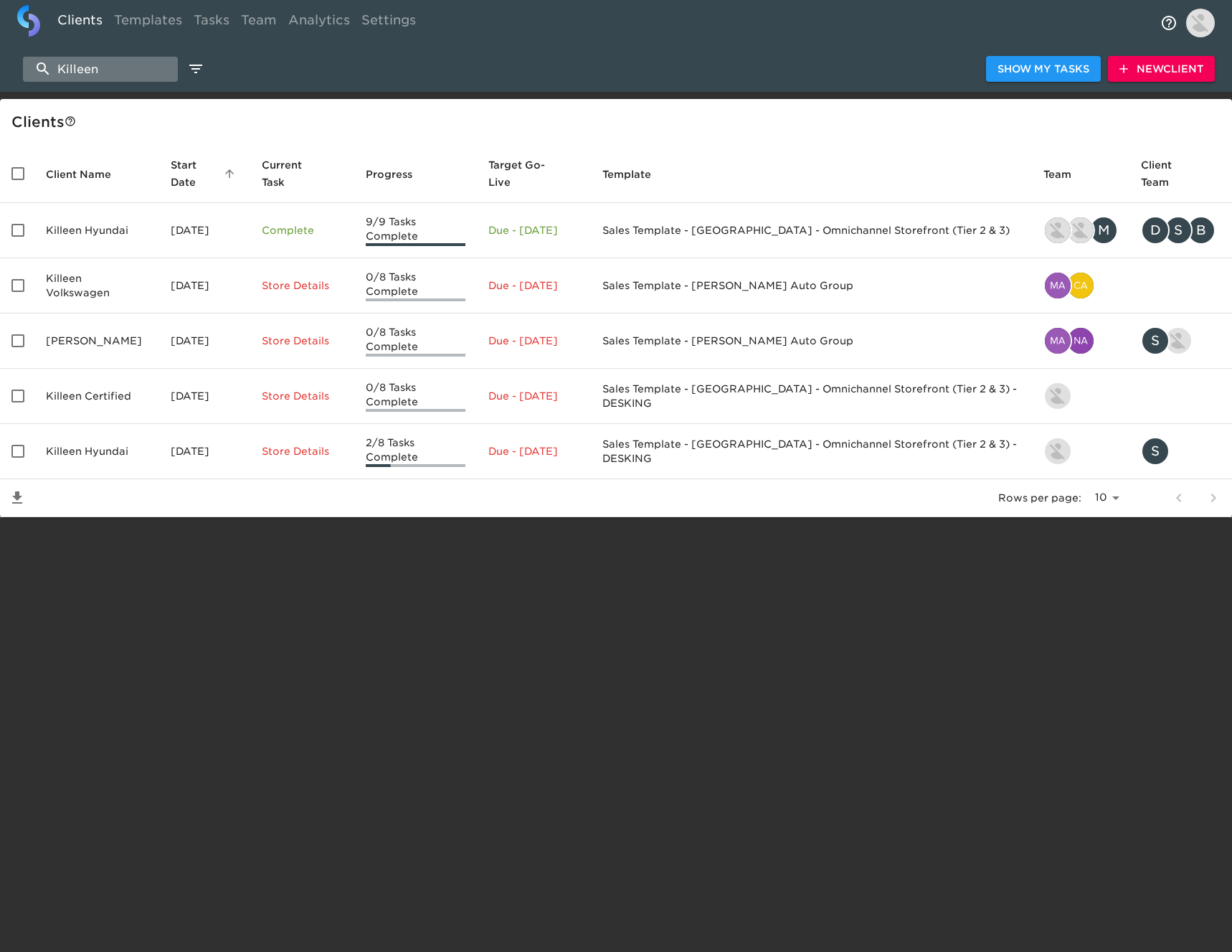
drag, startPoint x: 29, startPoint y: 23, endPoint x: 148, endPoint y: 66, distance: 126.5
click at [148, 66] on input "Killeen" at bounding box center [101, 69] width 155 height 25
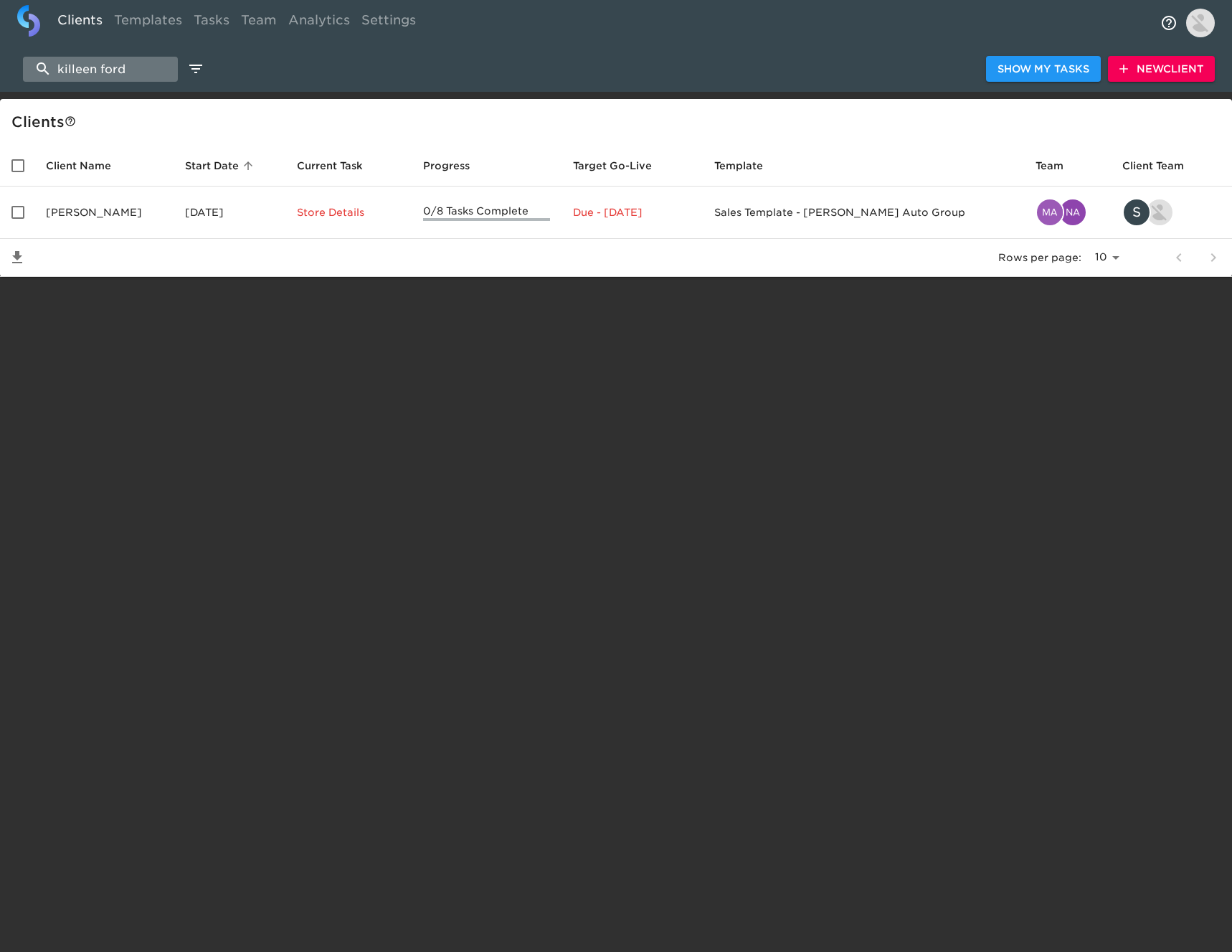
type input "killeen ford"
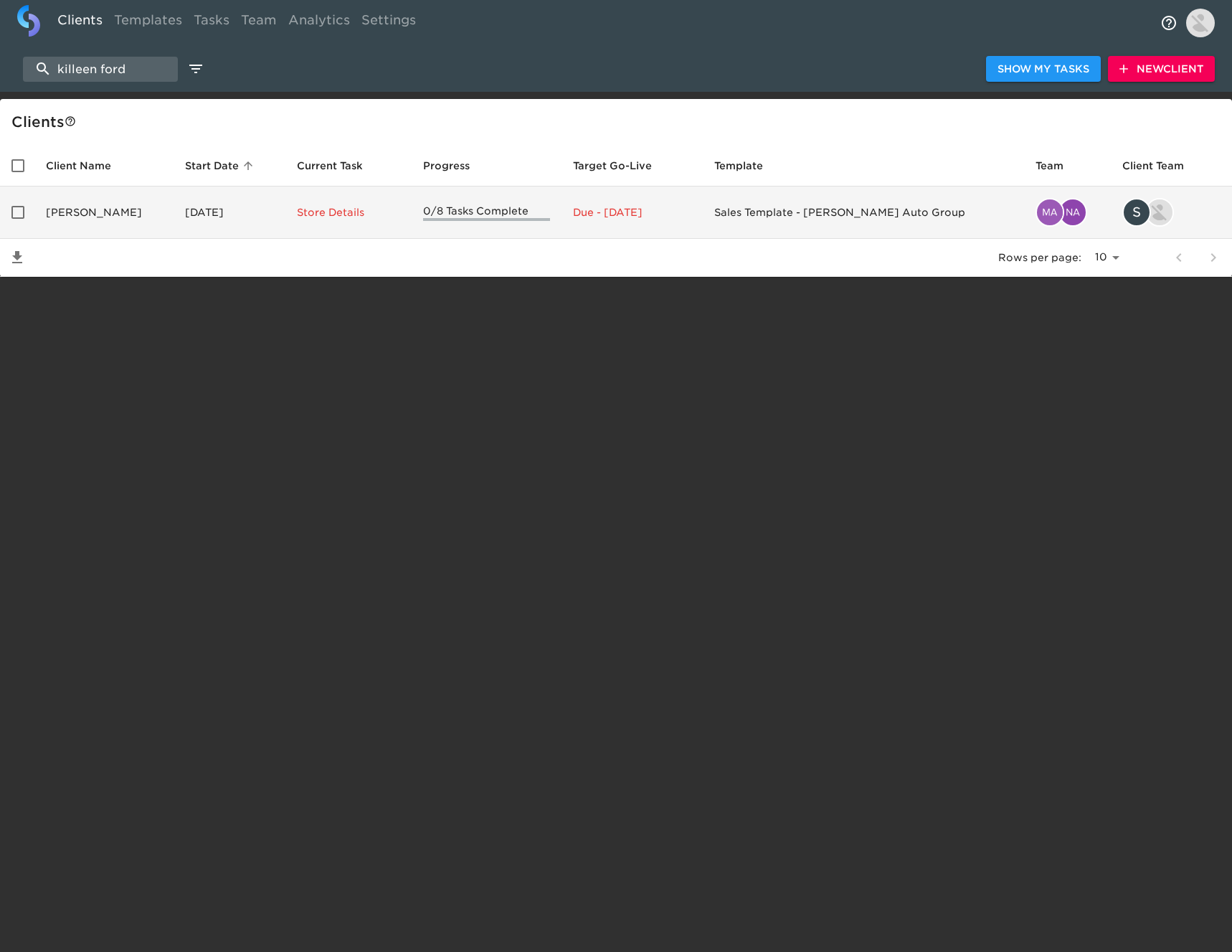
drag, startPoint x: 148, startPoint y: 66, endPoint x: 206, endPoint y: 215, distance: 159.9
click at [206, 215] on td "[DATE]" at bounding box center [230, 213] width 112 height 52
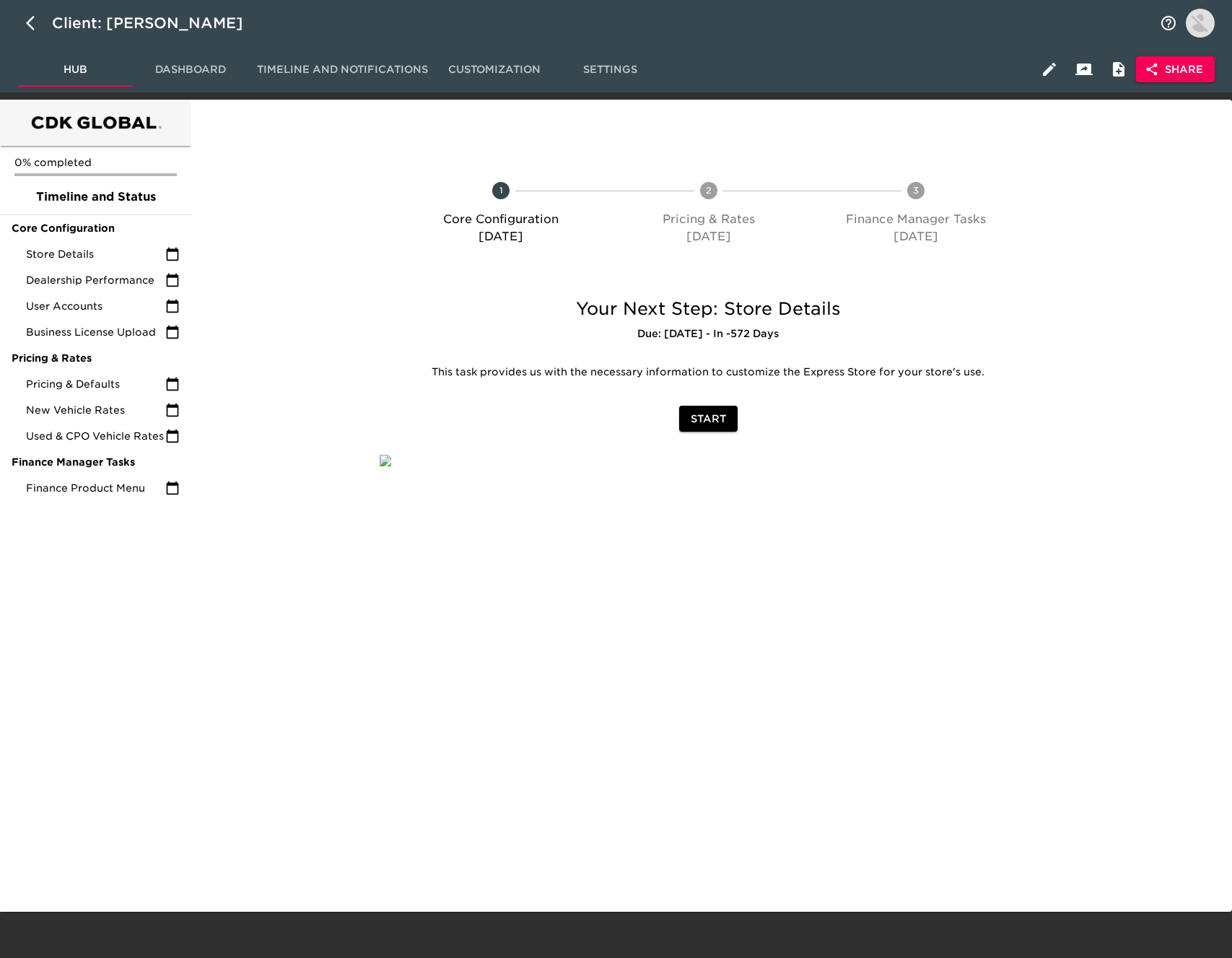
drag, startPoint x: 879, startPoint y: 155, endPoint x: 868, endPoint y: 152, distance: 11.4
click at [878, 155] on div "1 Core Configuration 01/27/24 2 Pricing & Rates 01/27/24 3 Finance Manager Task…" at bounding box center [708, 217] width 681 height 127
click at [596, 69] on span "Settings" at bounding box center [610, 69] width 98 height 18
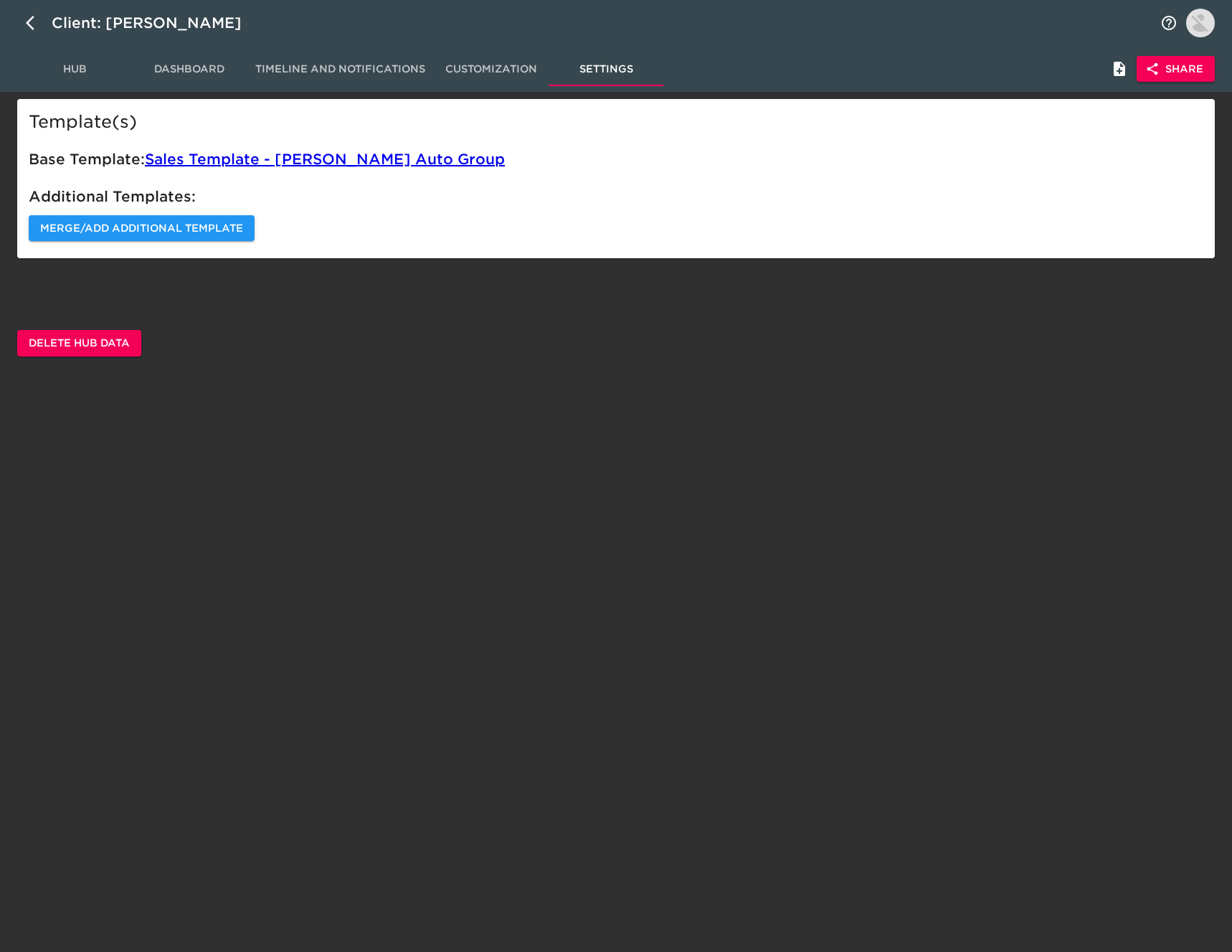
click at [506, 70] on span "Customization" at bounding box center [491, 69] width 98 height 18
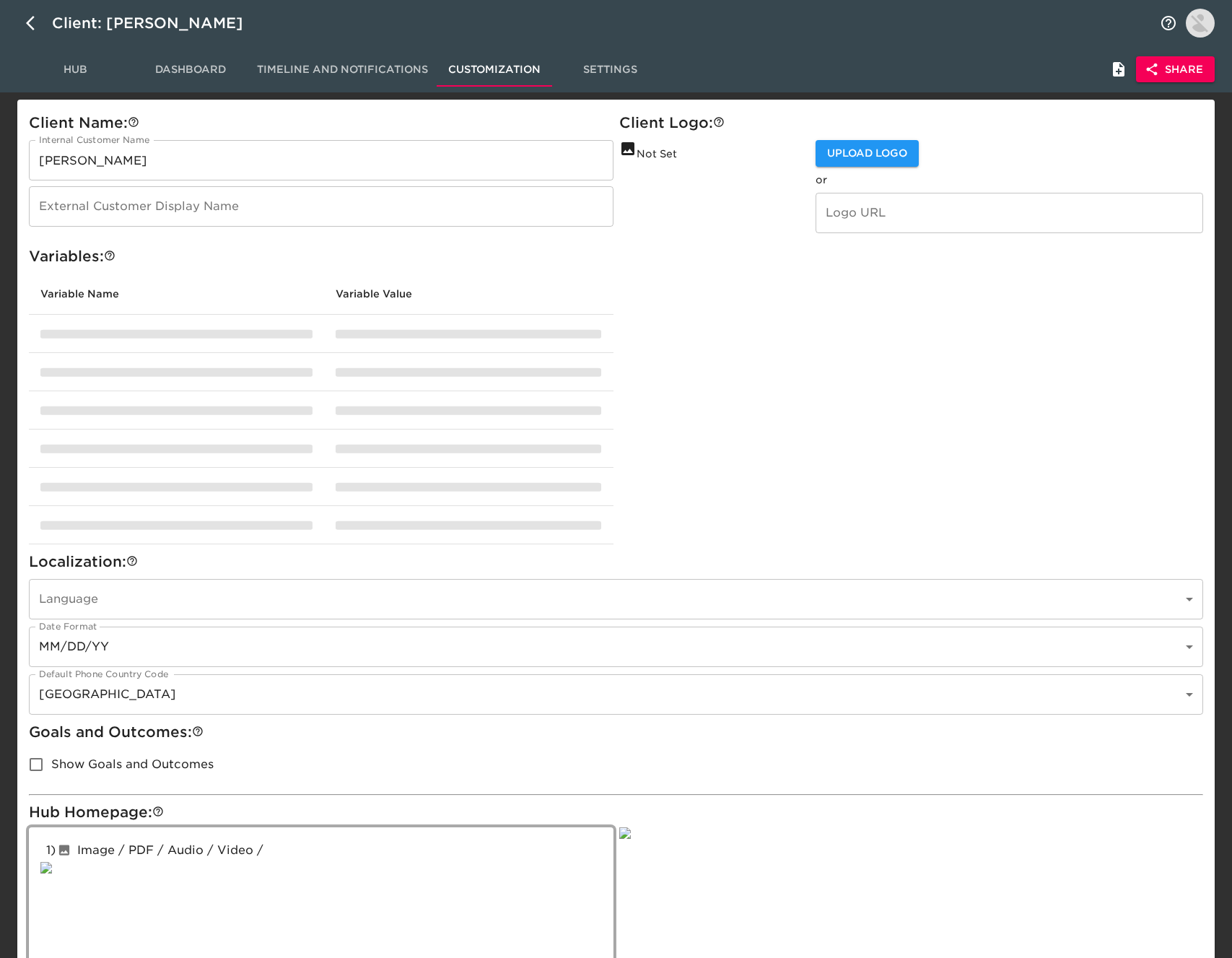
click at [601, 73] on span "Settings" at bounding box center [610, 69] width 98 height 18
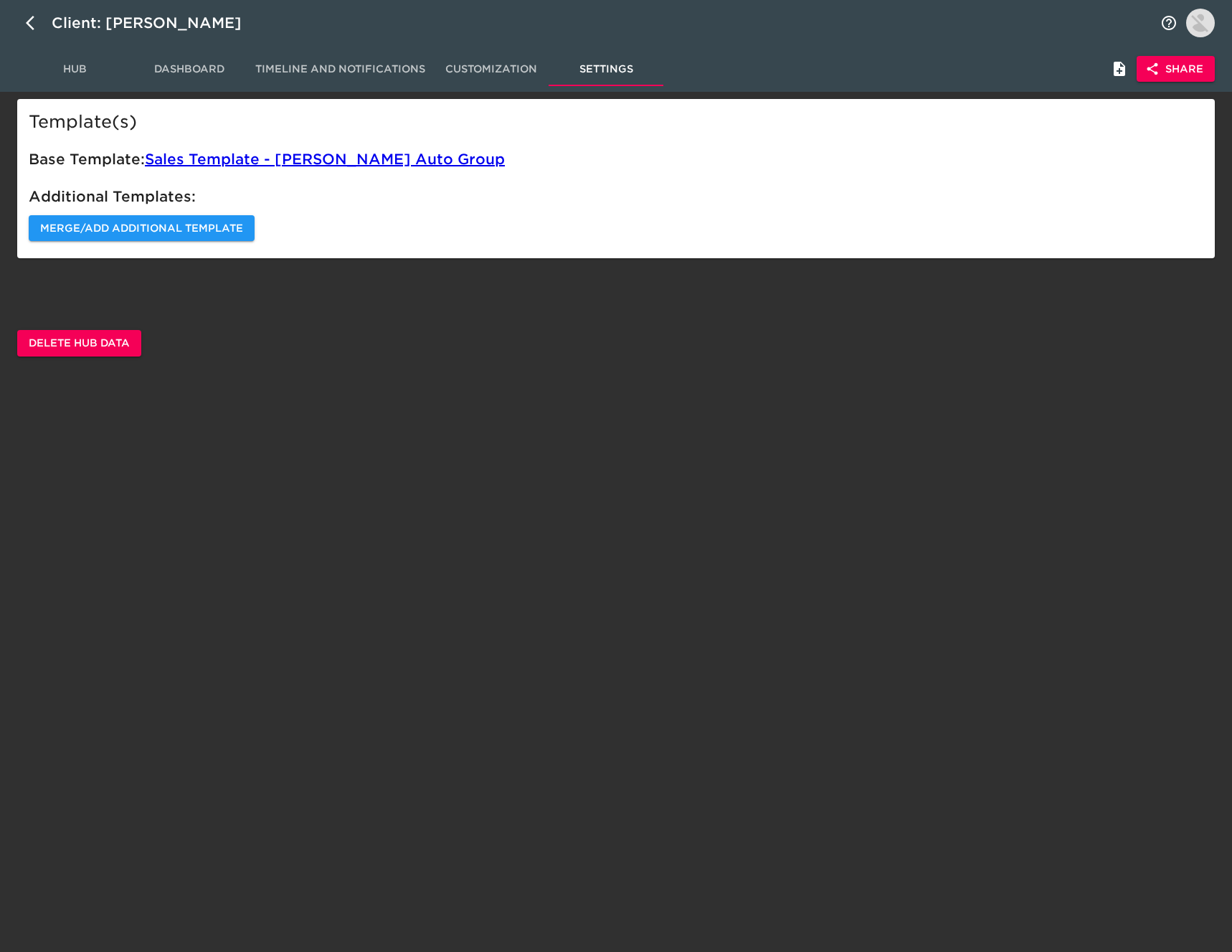
click at [358, 69] on span "Timeline and Notifications" at bounding box center [340, 69] width 170 height 18
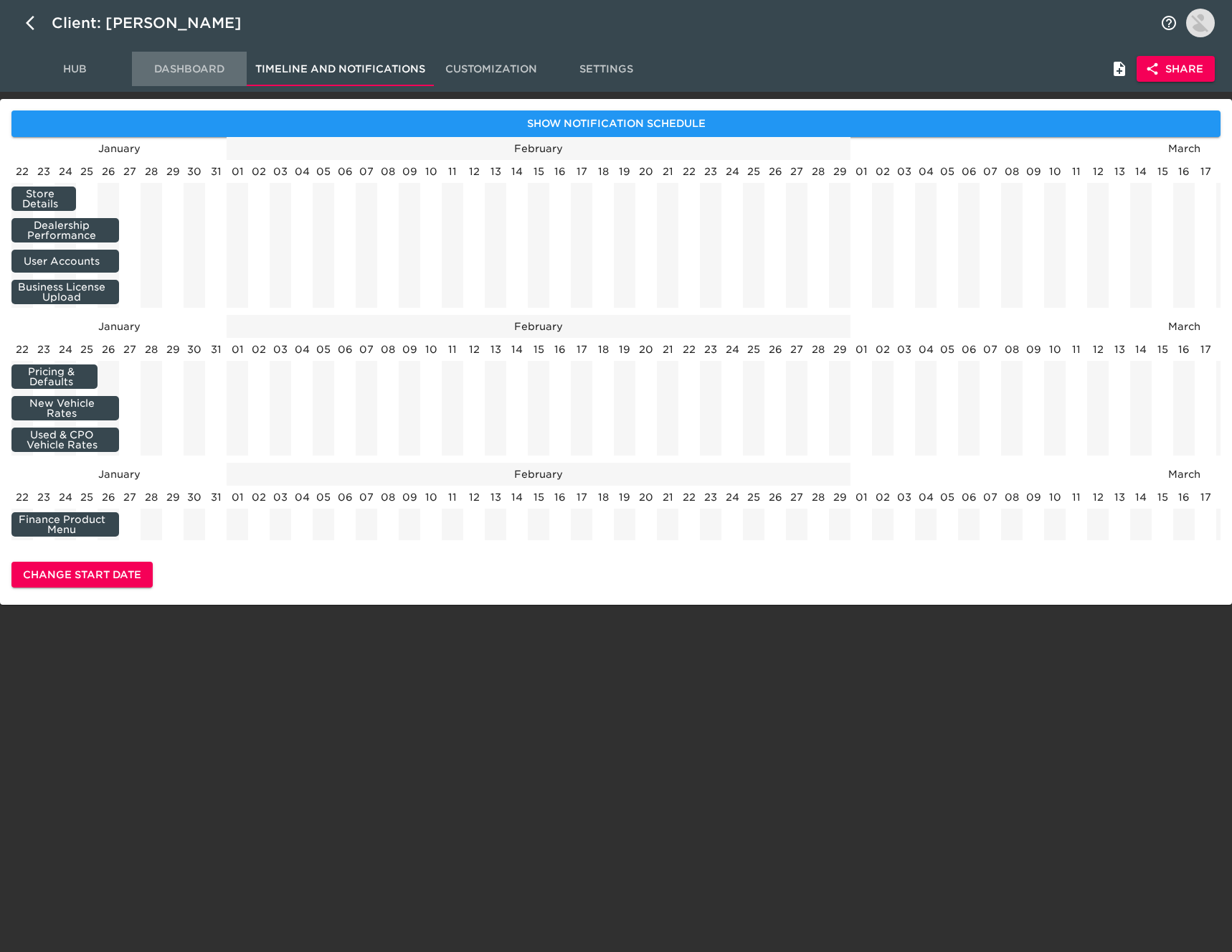
click at [197, 77] on span "Dashboard" at bounding box center [190, 69] width 98 height 18
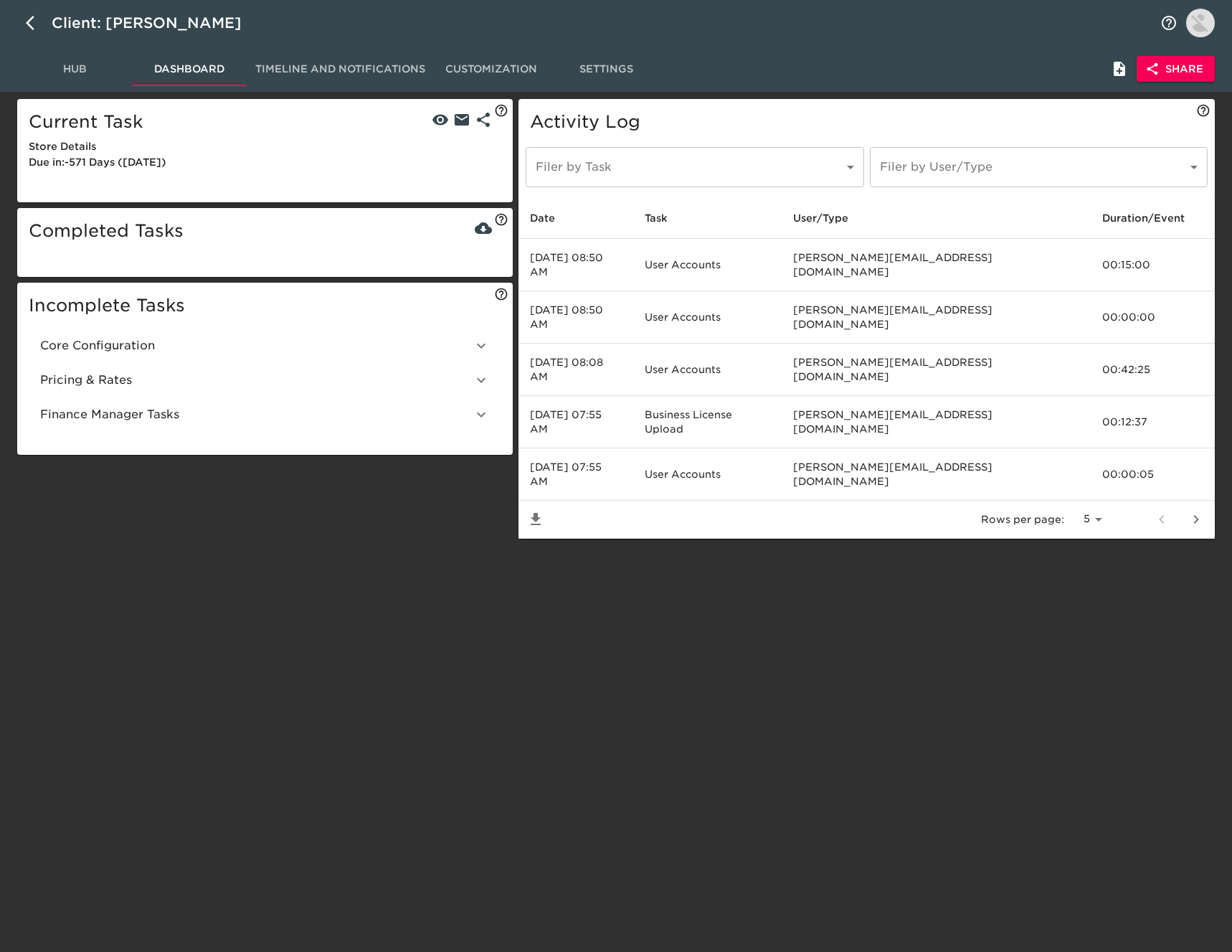
click at [73, 65] on span "Hub" at bounding box center [75, 69] width 98 height 18
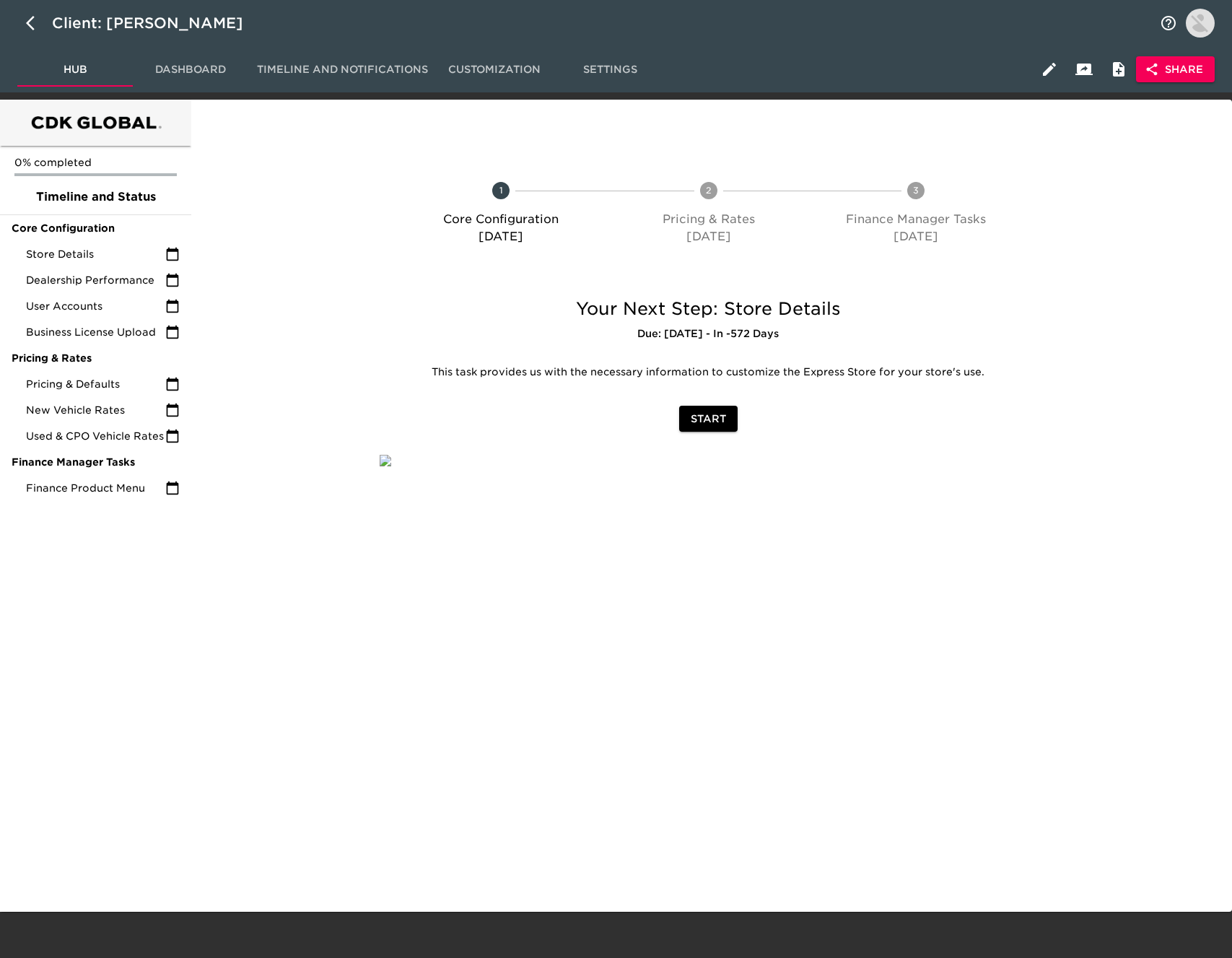
click at [603, 69] on span "Settings" at bounding box center [610, 69] width 98 height 18
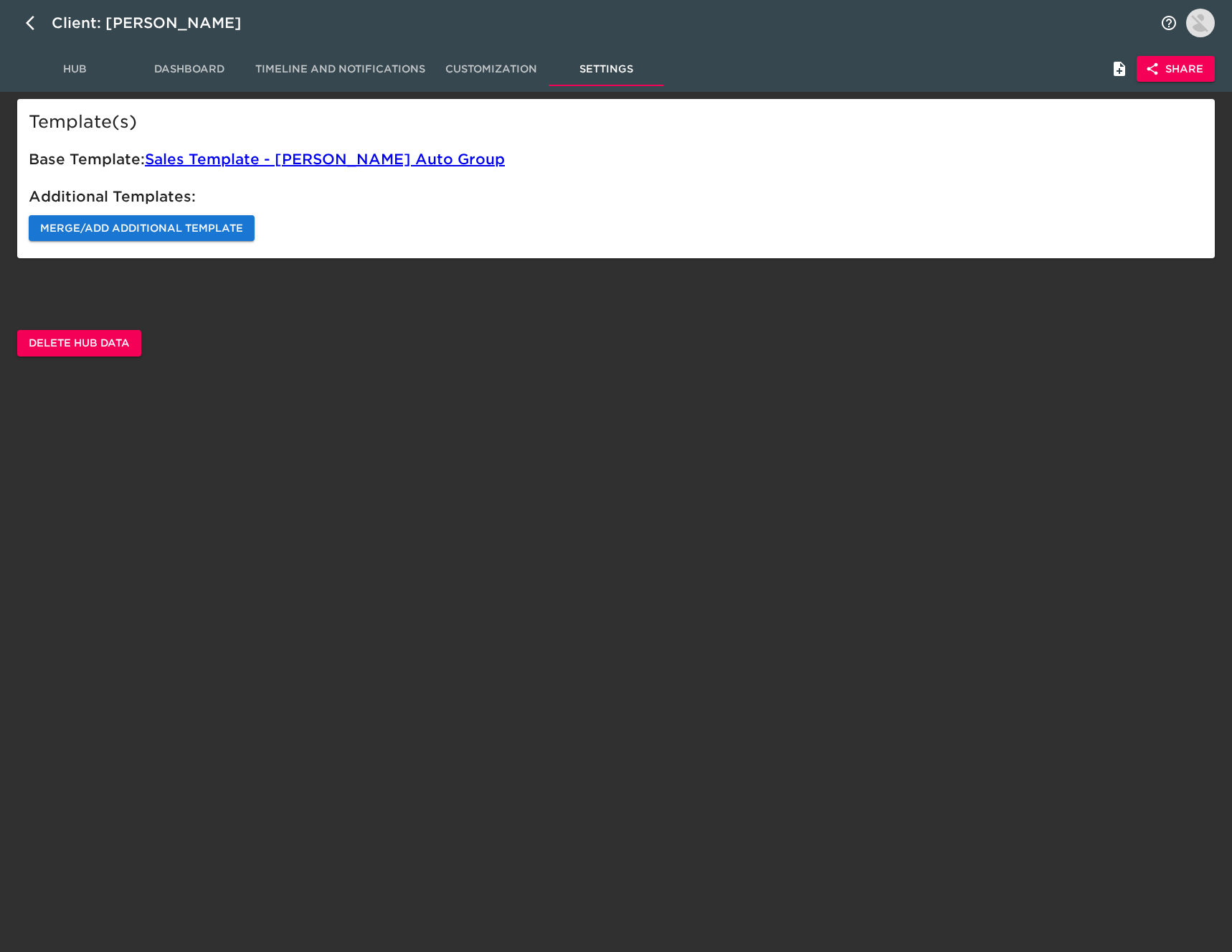
click at [212, 230] on span "Merge/Add Additional Template" at bounding box center [141, 228] width 203 height 18
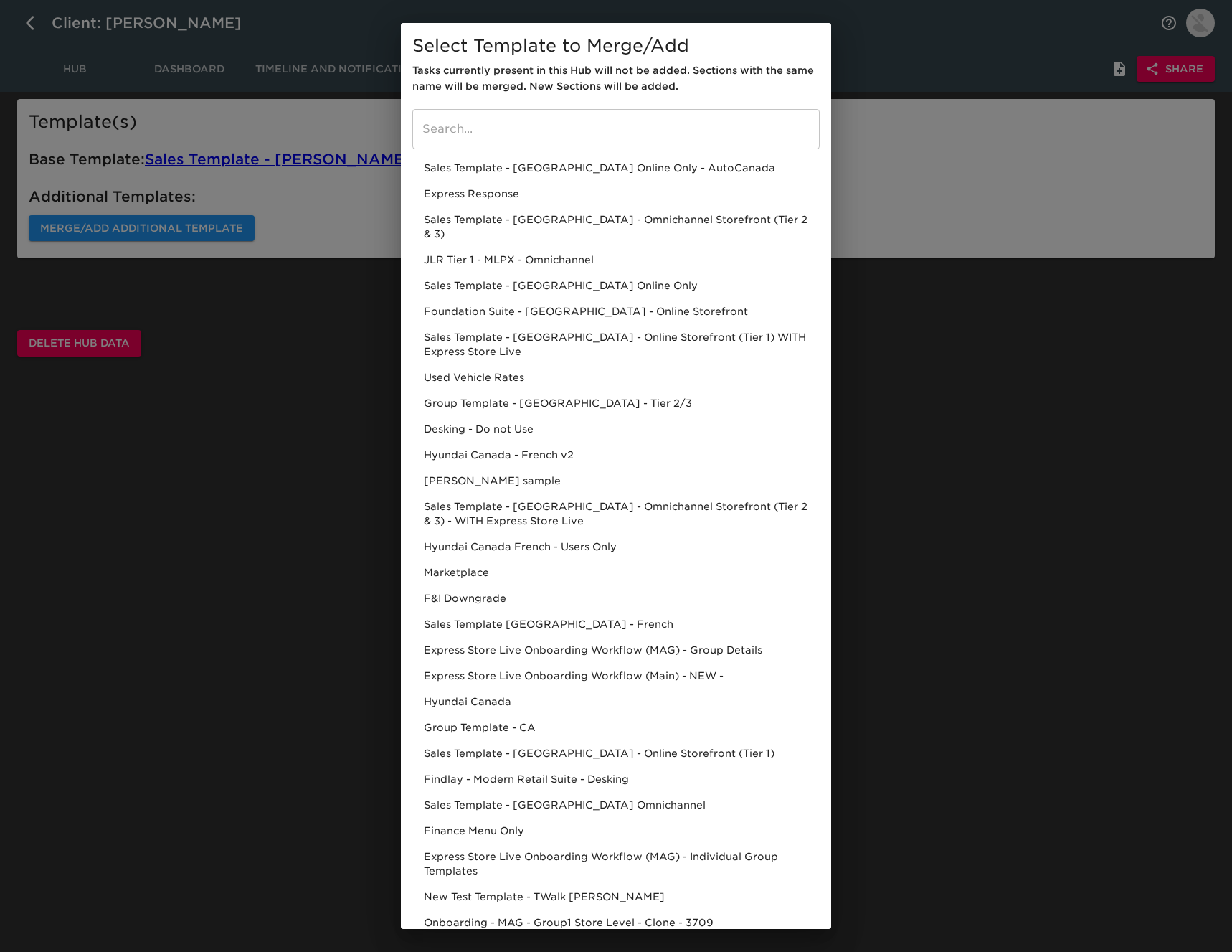
drag, startPoint x: 1070, startPoint y: 314, endPoint x: 1075, endPoint y: 157, distance: 157.1
click at [1070, 310] on div "Select Template to Merge/Add Tasks currently present in this Hub will not be ad…" at bounding box center [616, 476] width 1232 height 952
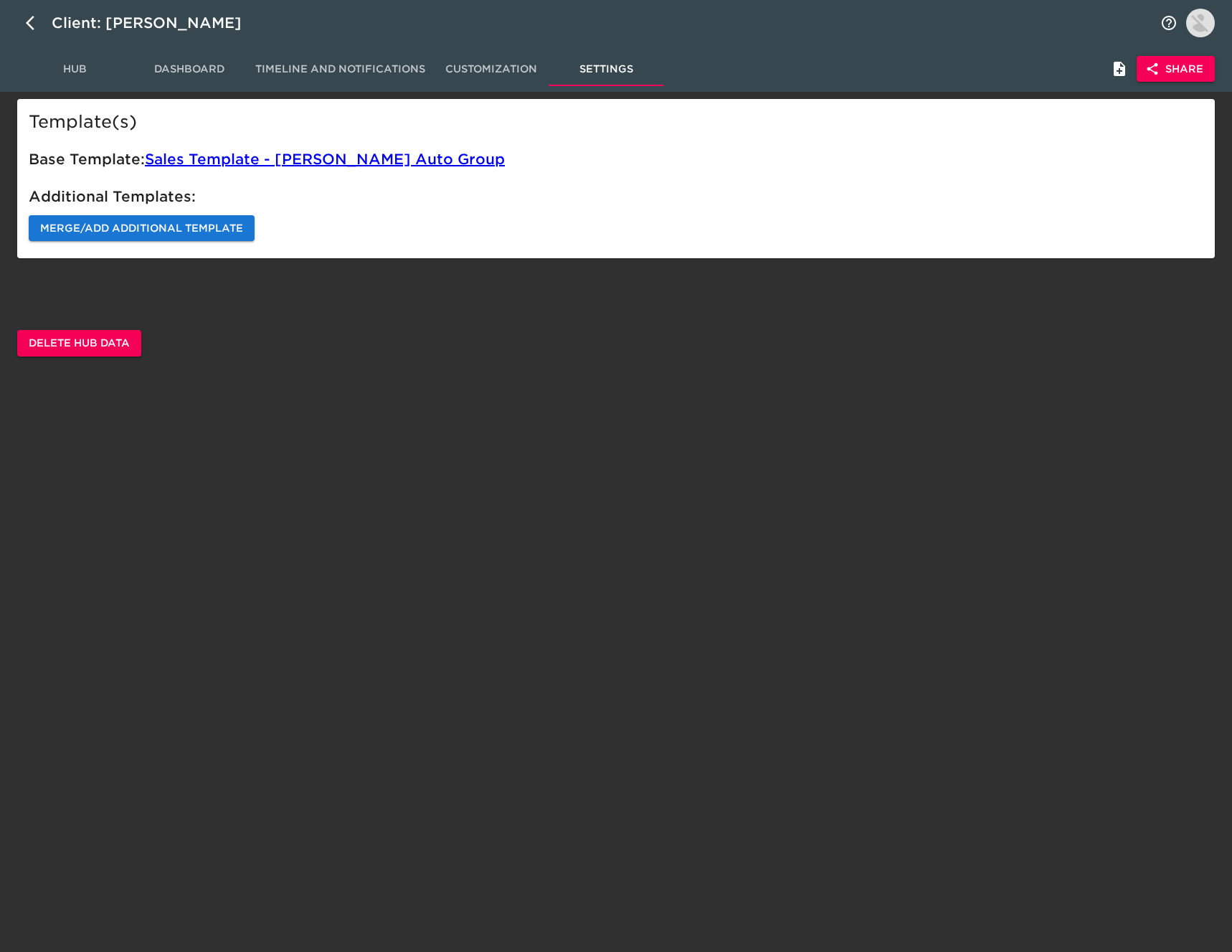
click at [208, 228] on span "Merge/Add Additional Template" at bounding box center [141, 228] width 203 height 18
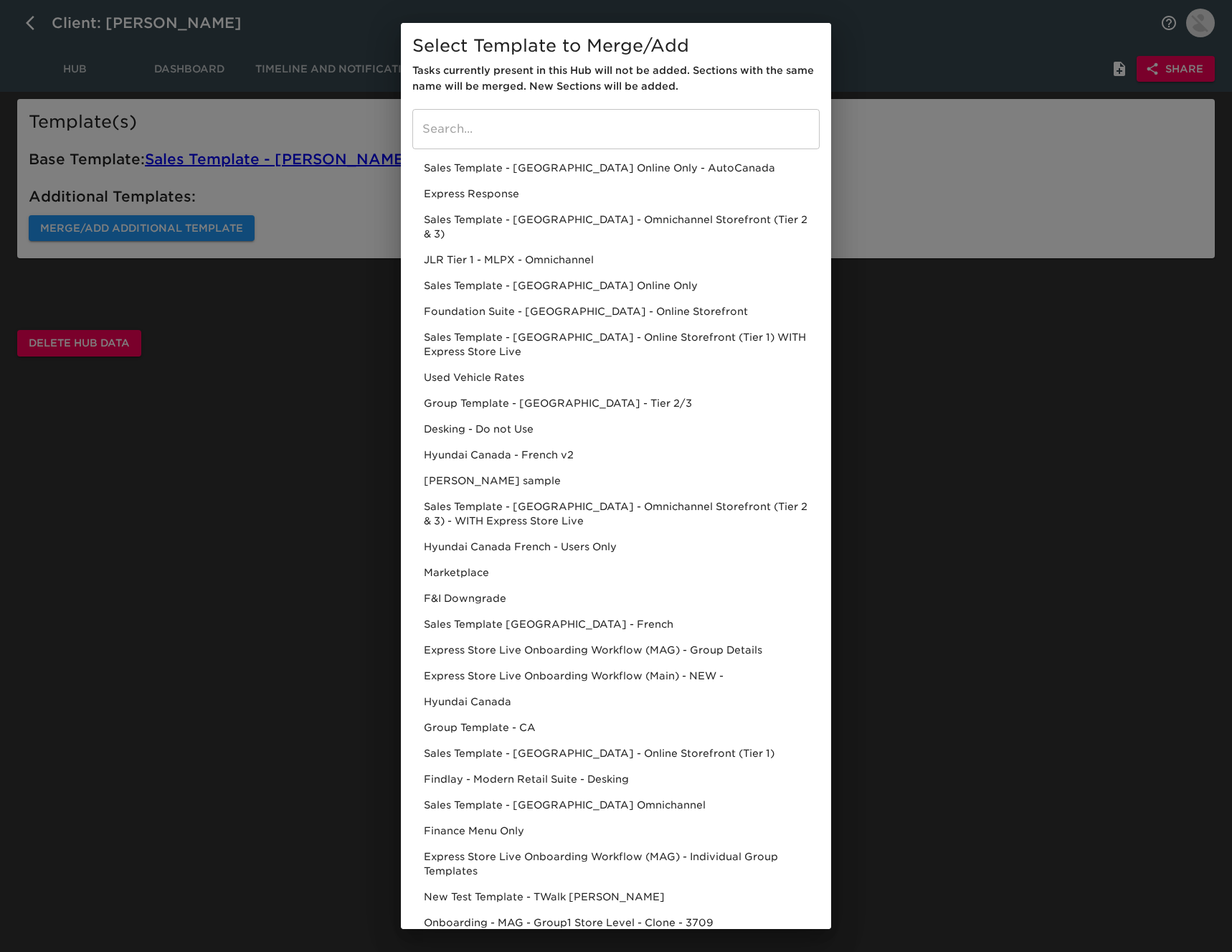
click at [485, 131] on input "search" at bounding box center [615, 129] width 407 height 40
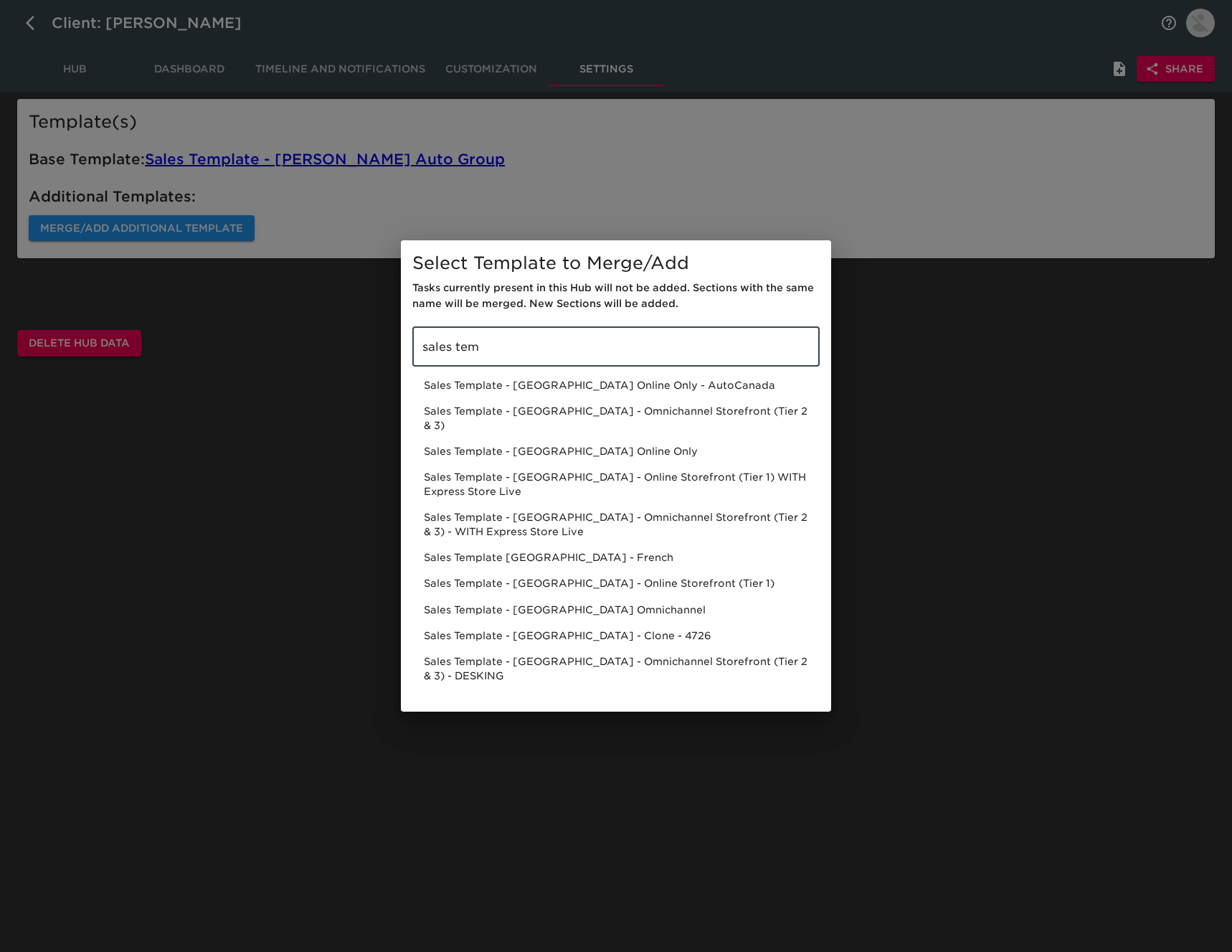
type input "sales tem"
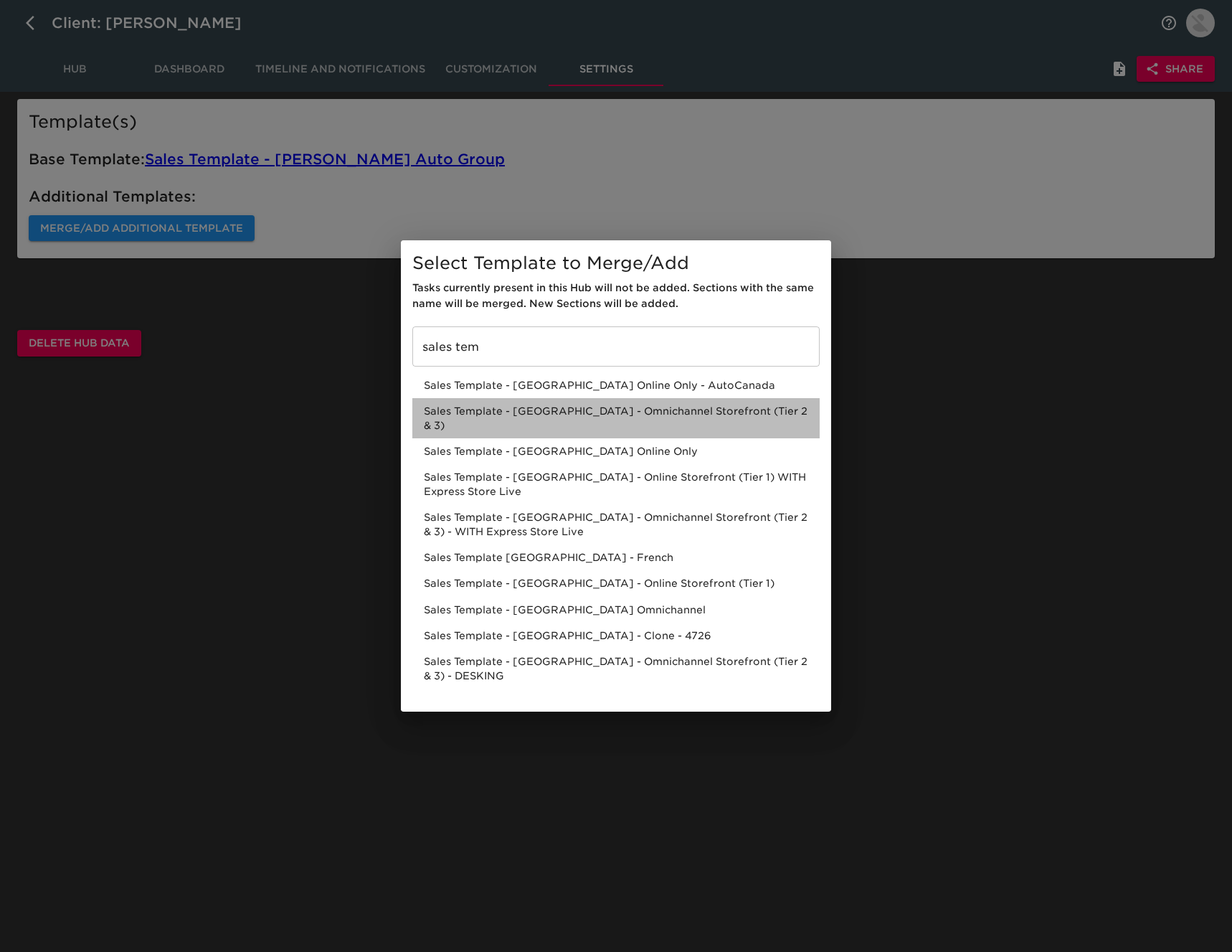
click at [569, 430] on div "Sales Template - [GEOGRAPHIC_DATA] - Omnichannel Storefront (Tier 2 & 3)" at bounding box center [615, 418] width 407 height 40
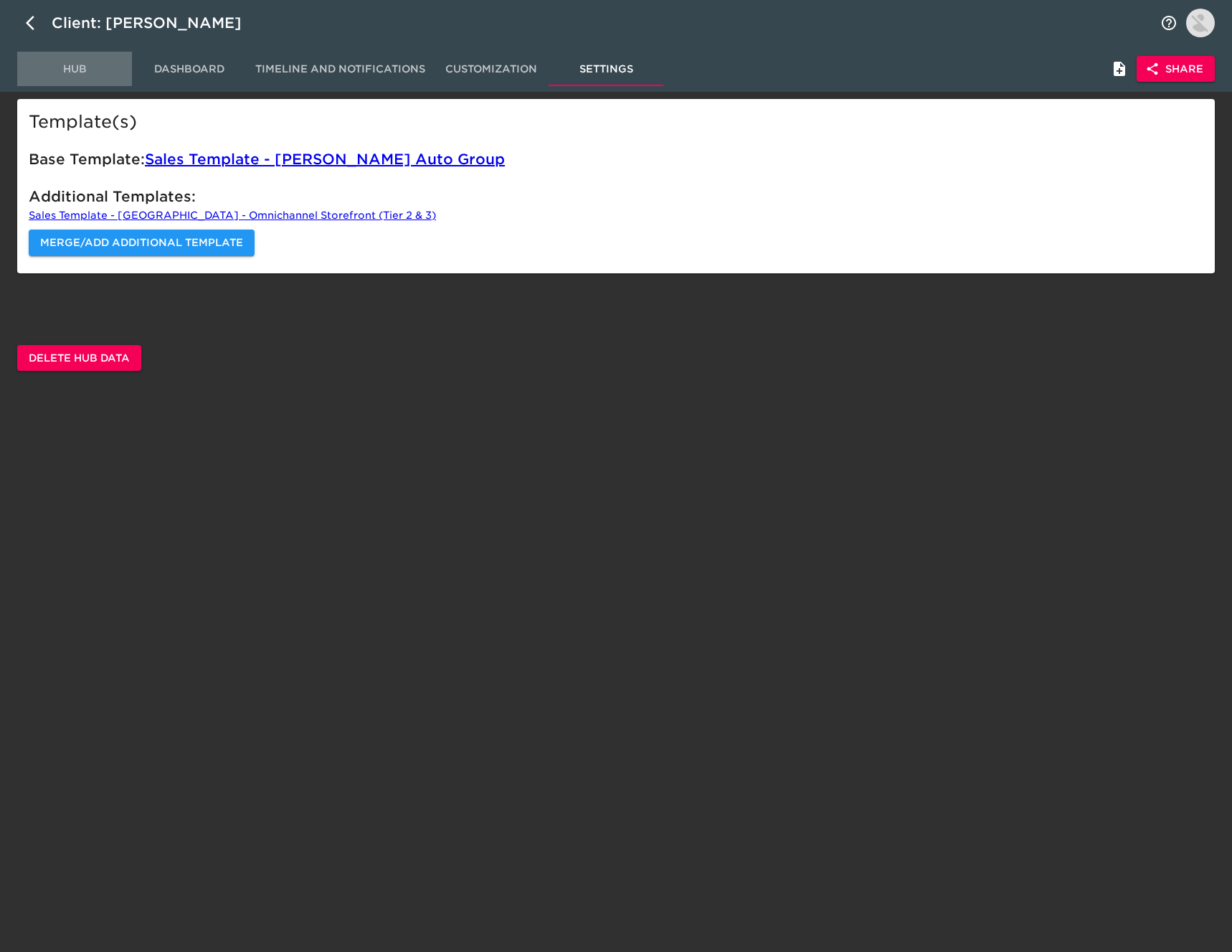
click at [81, 69] on span "Hub" at bounding box center [75, 69] width 98 height 18
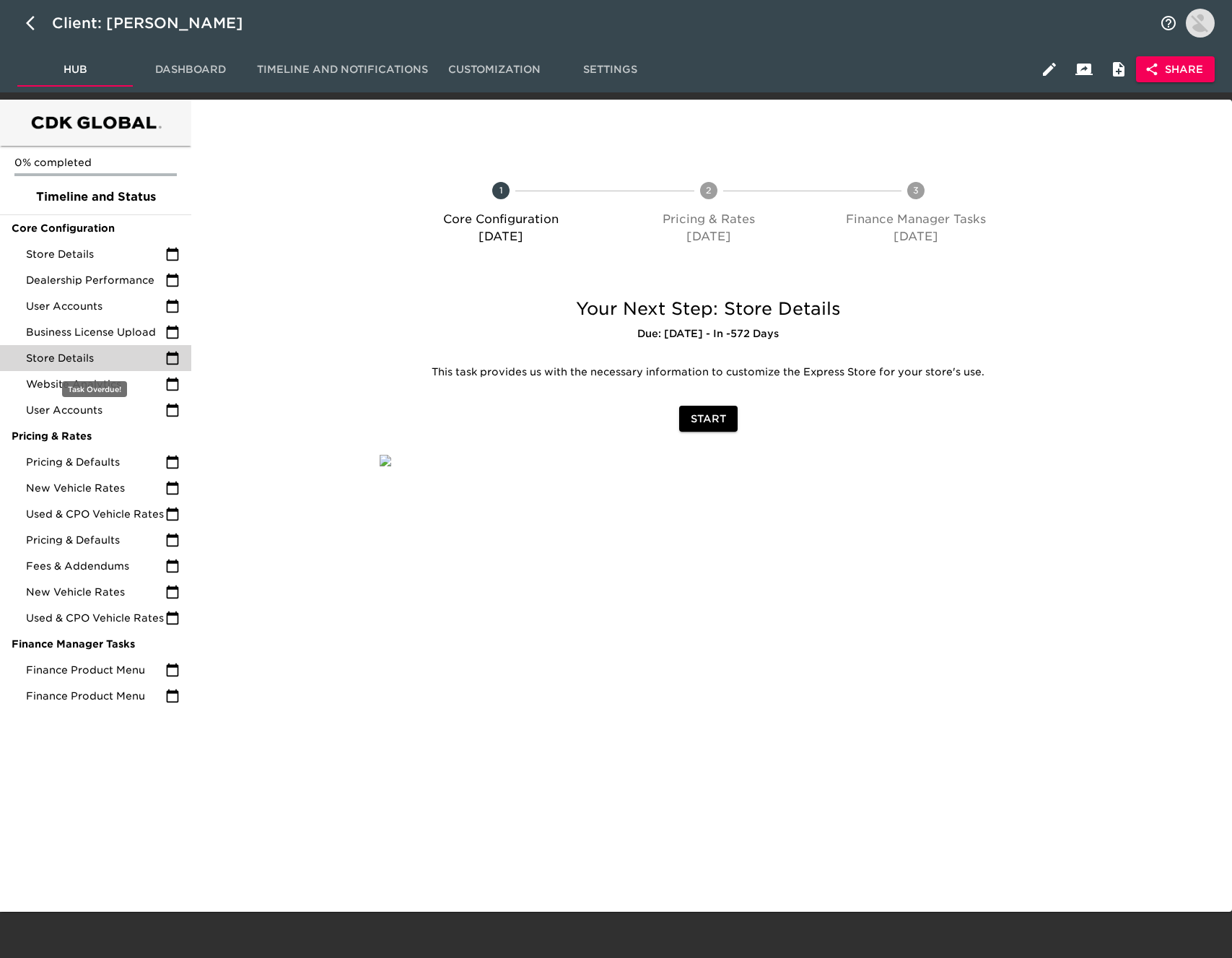
scroll to position [34, 0]
click at [116, 449] on div "Pricing & Defaults" at bounding box center [95, 462] width 191 height 26
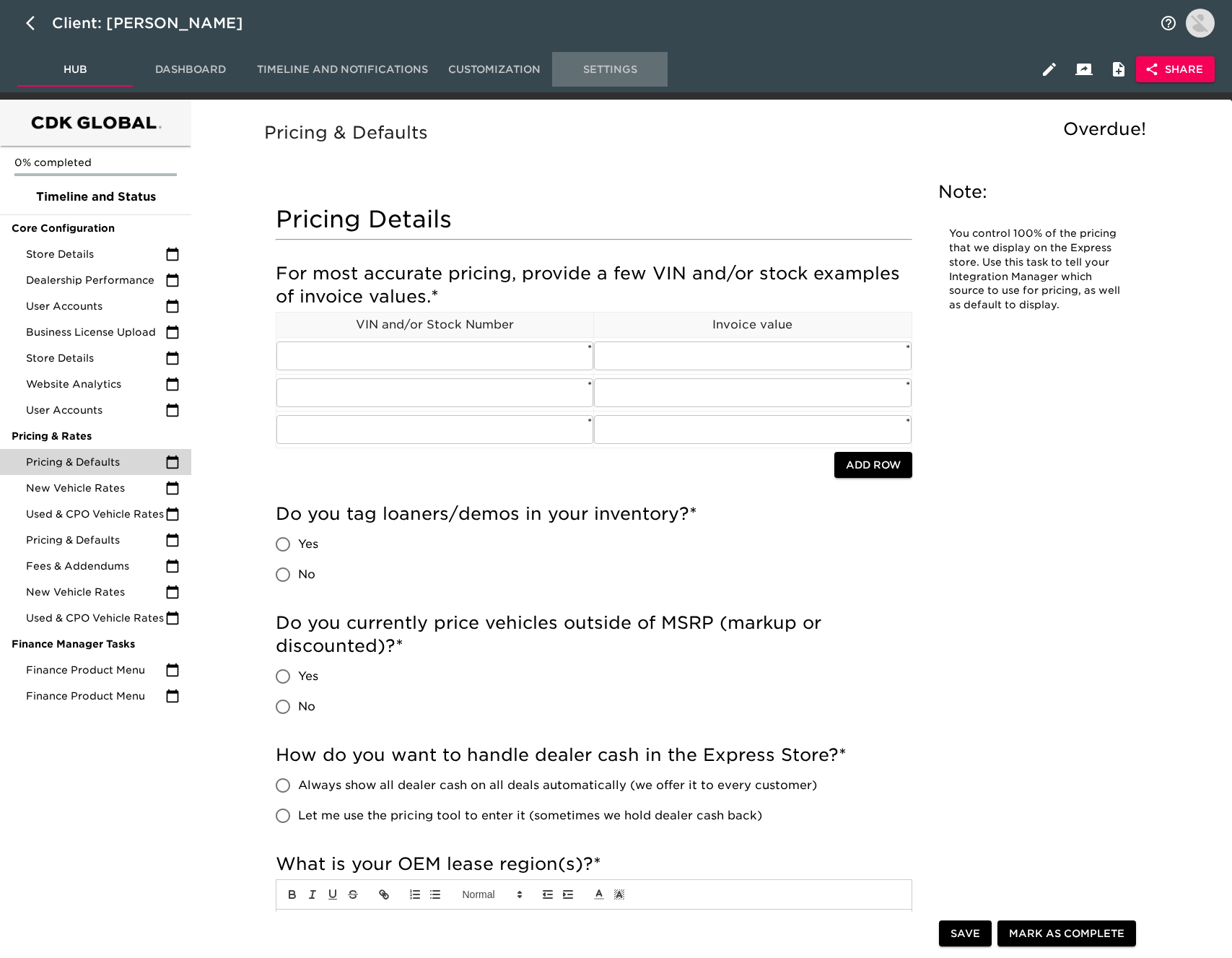
click at [619, 66] on span "Settings" at bounding box center [610, 69] width 98 height 18
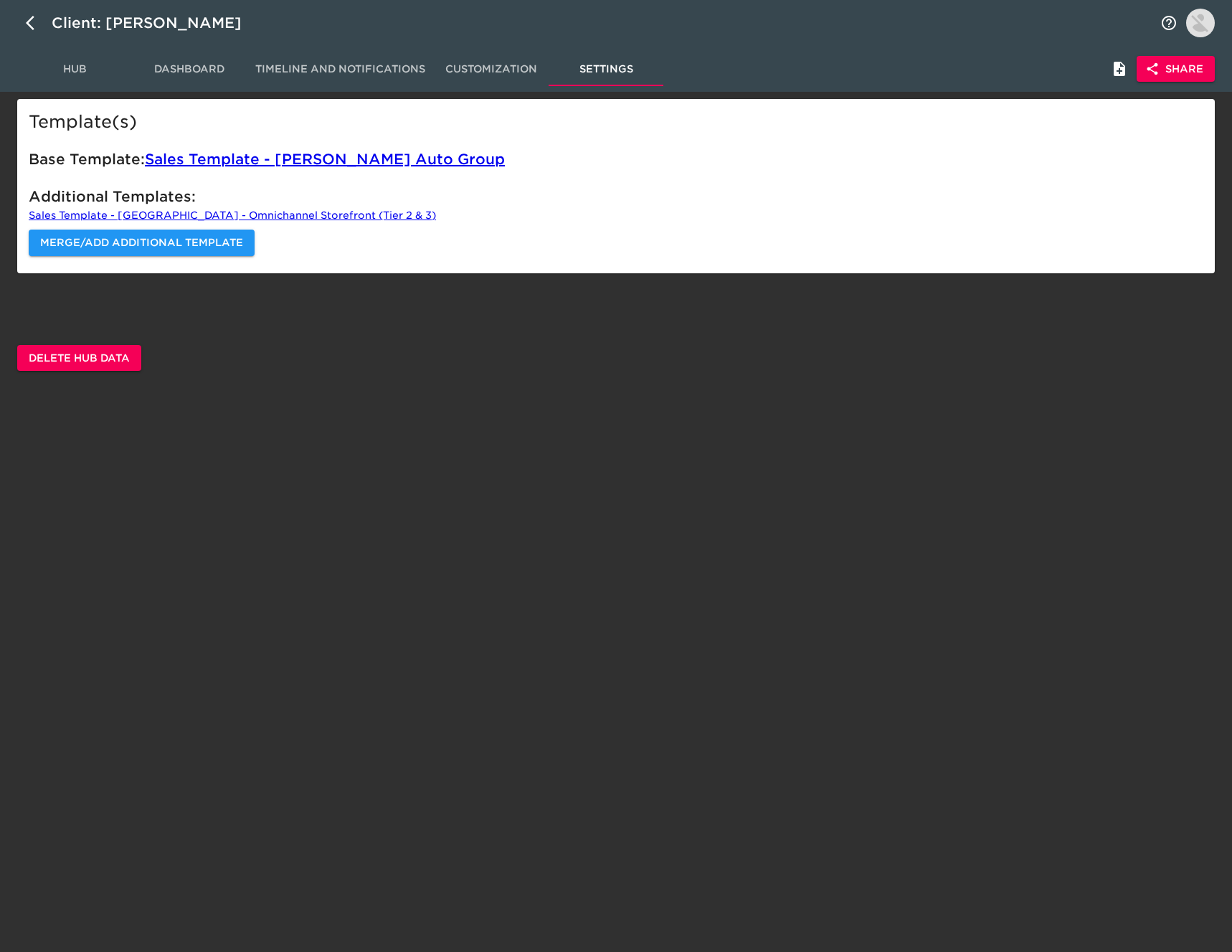
click at [508, 73] on span "Customization" at bounding box center [491, 69] width 98 height 18
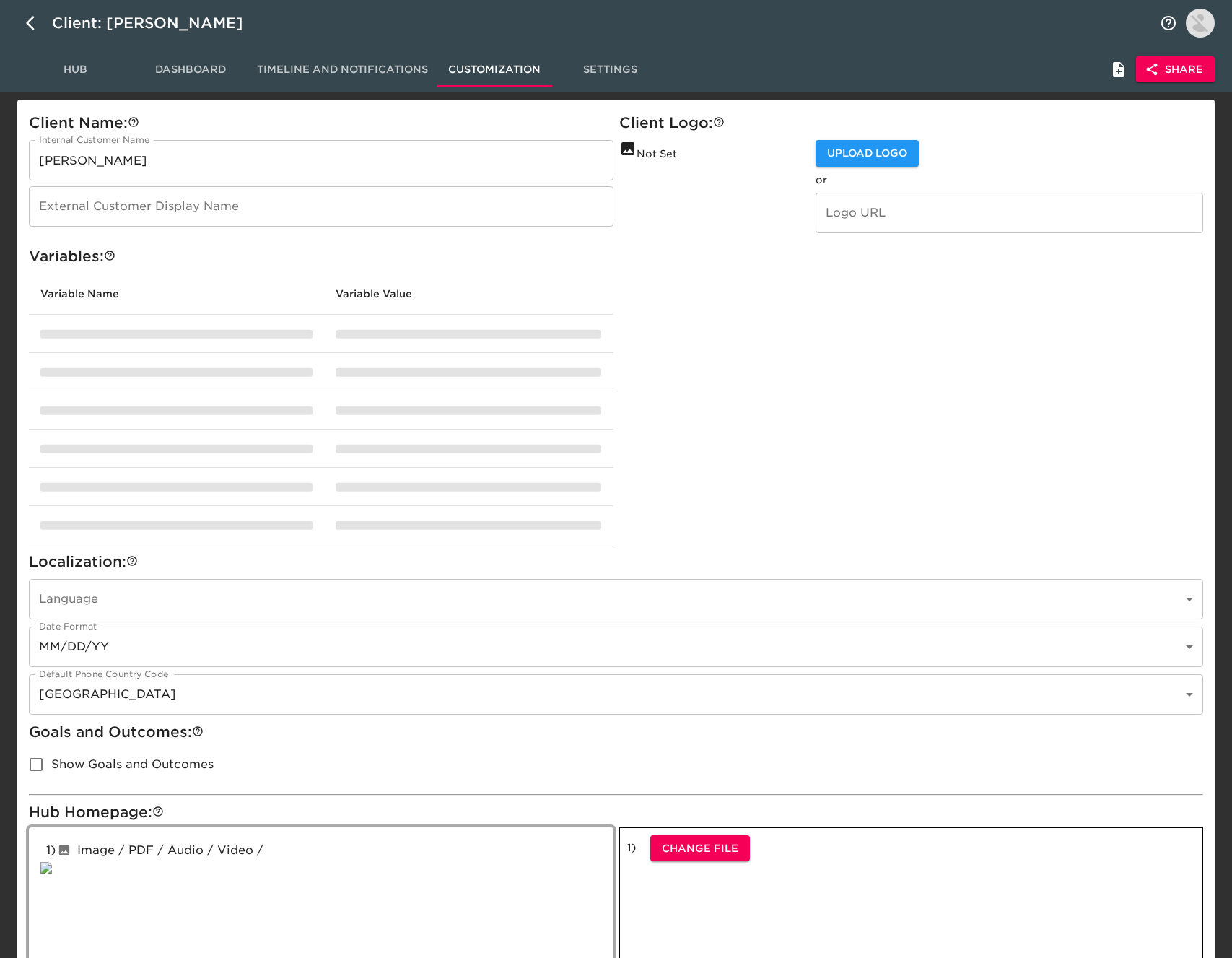
click at [351, 69] on span "Timeline and Notifications" at bounding box center [343, 69] width 171 height 18
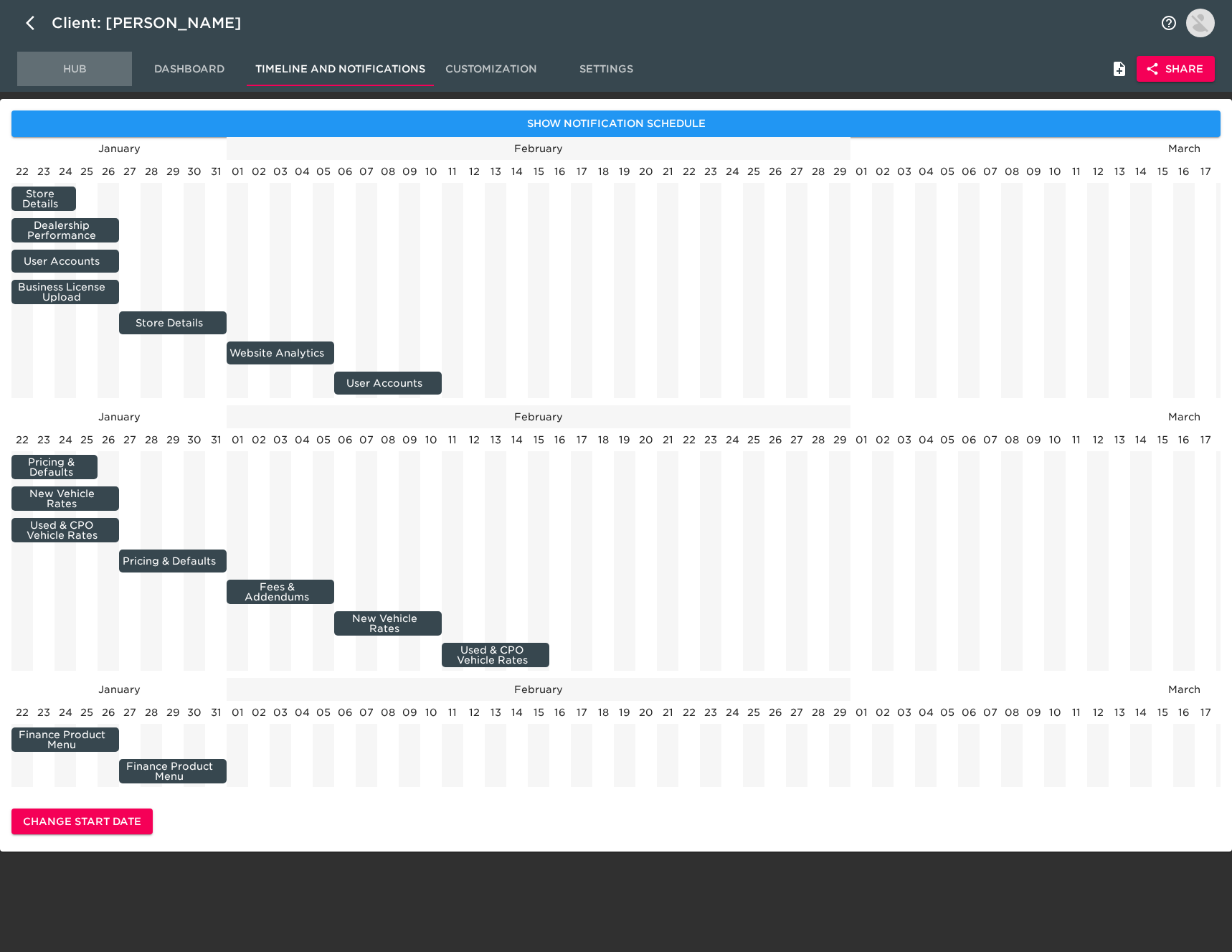
drag, startPoint x: 73, startPoint y: 67, endPoint x: 125, endPoint y: 70, distance: 52.1
click at [74, 67] on span "Hub" at bounding box center [75, 69] width 98 height 18
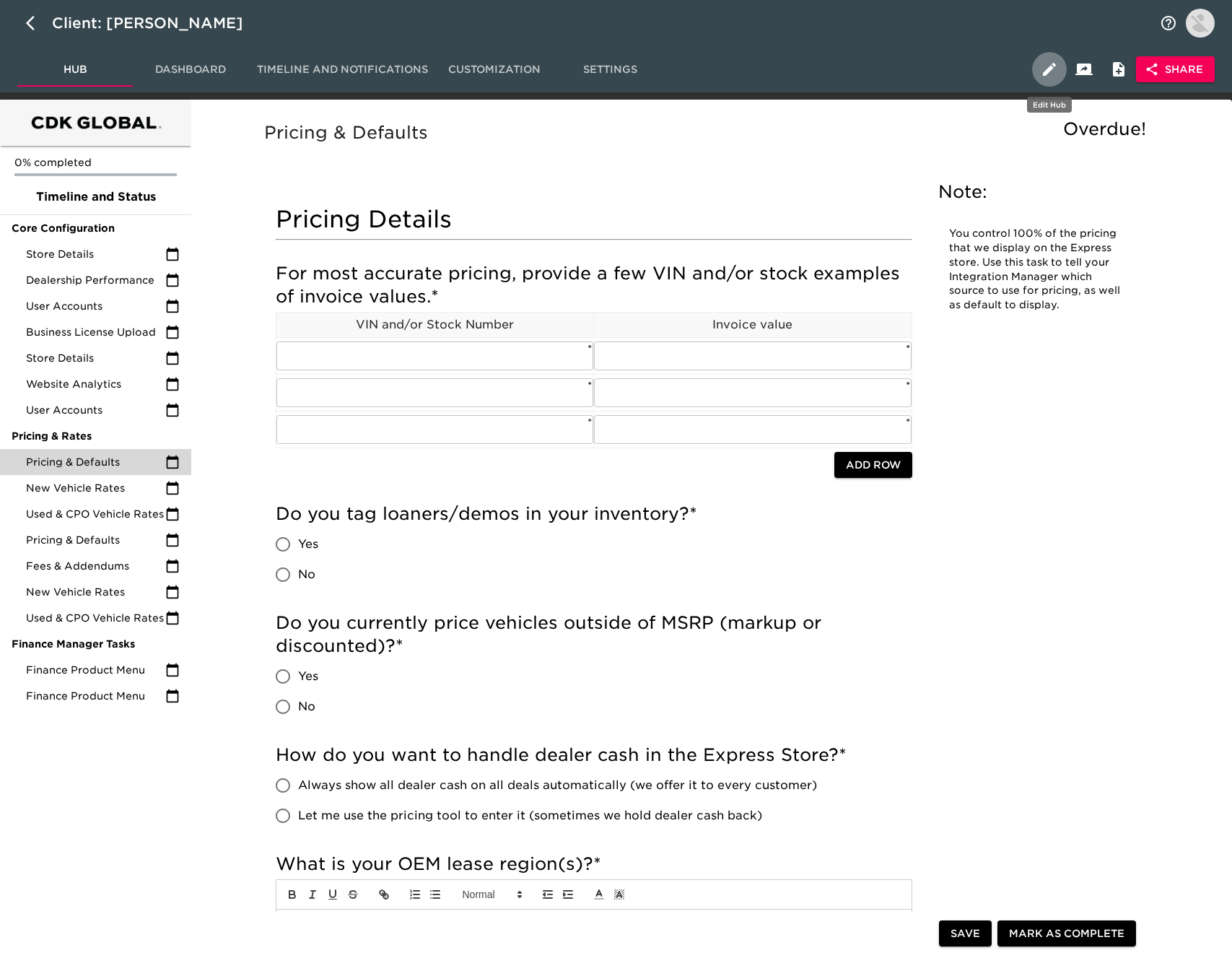
click at [1053, 66] on icon "button" at bounding box center [1049, 69] width 17 height 17
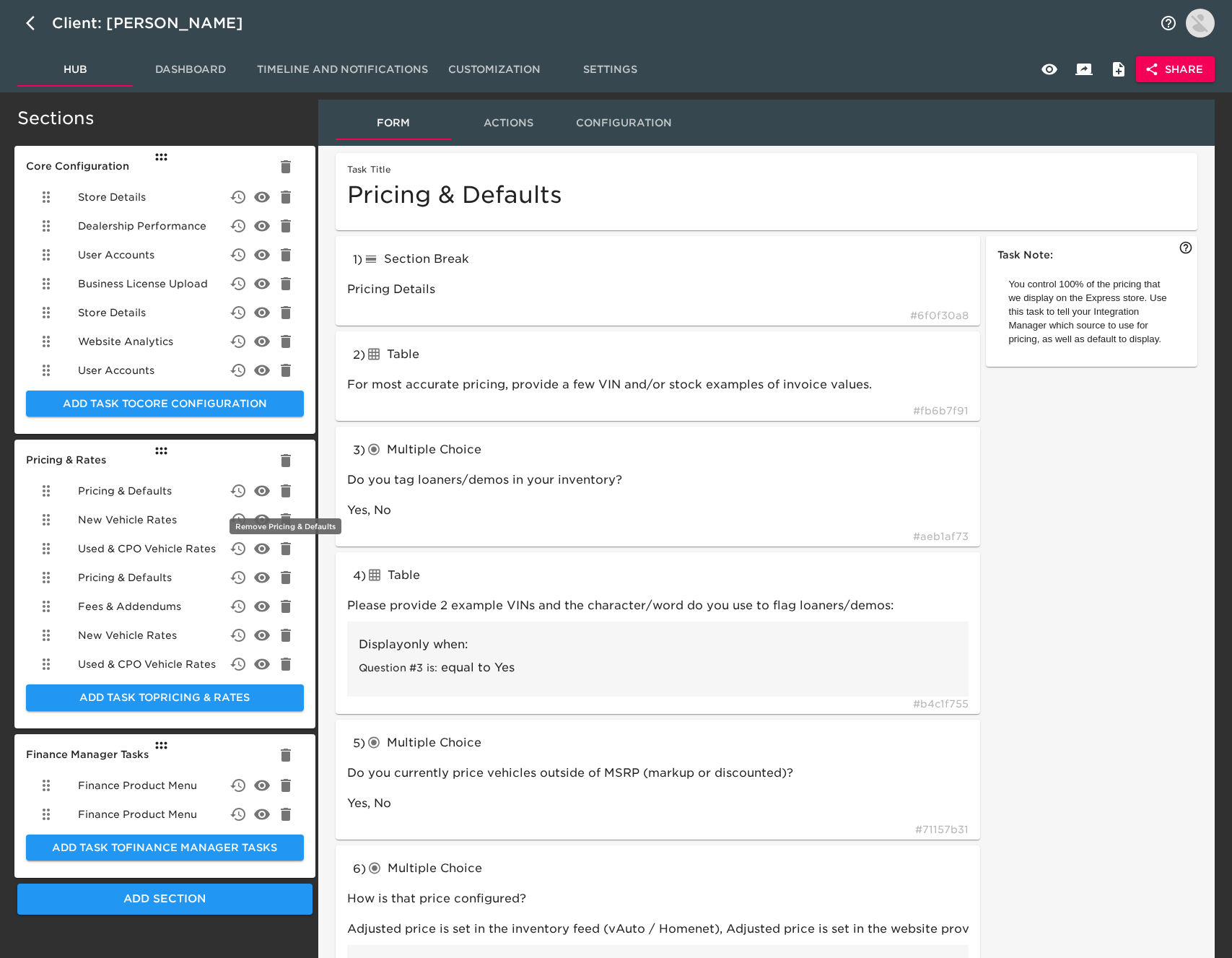
click at [285, 488] on icon "delete" at bounding box center [286, 491] width 10 height 13
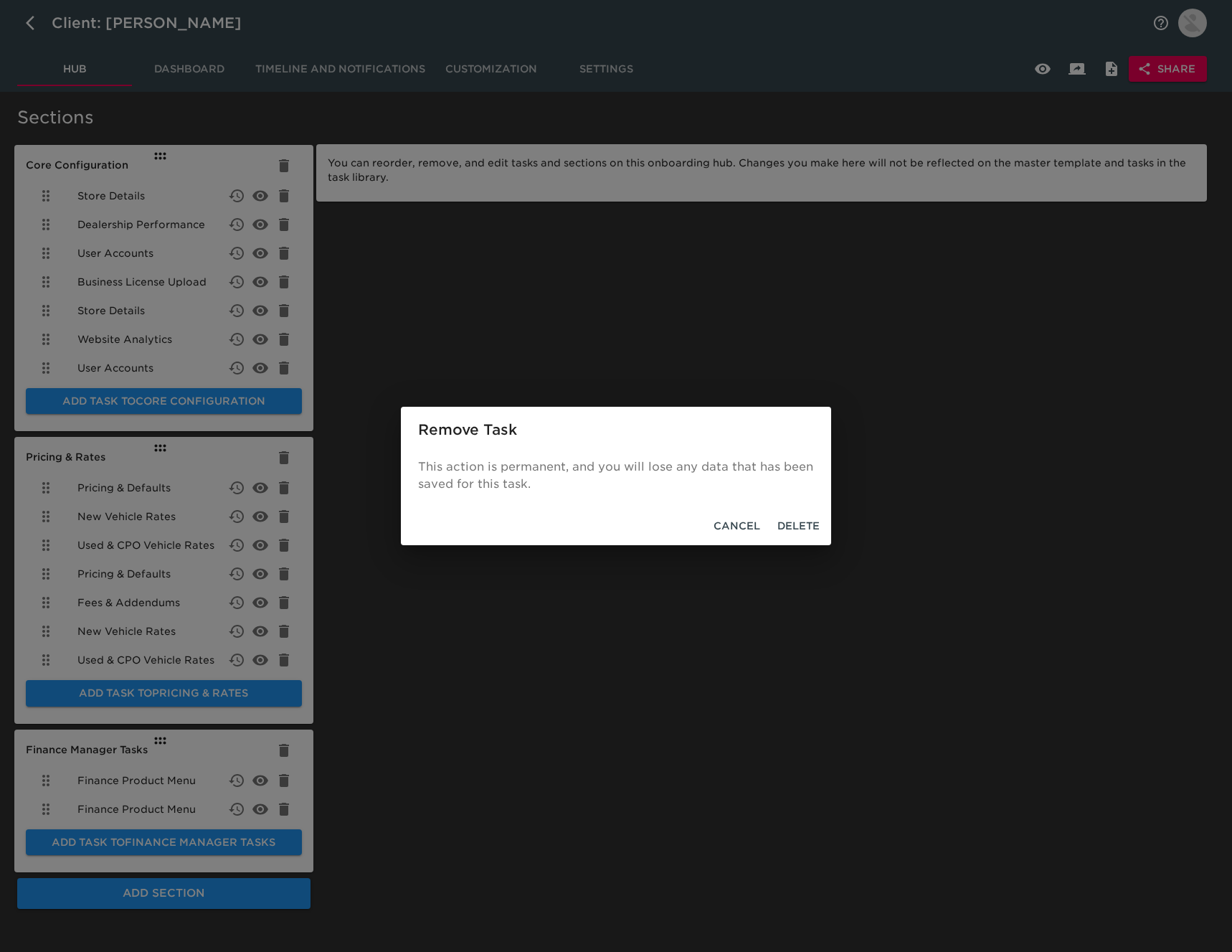
drag, startPoint x: 797, startPoint y: 526, endPoint x: 643, endPoint y: 530, distance: 154.1
click at [796, 526] on span "Delete" at bounding box center [798, 526] width 42 height 18
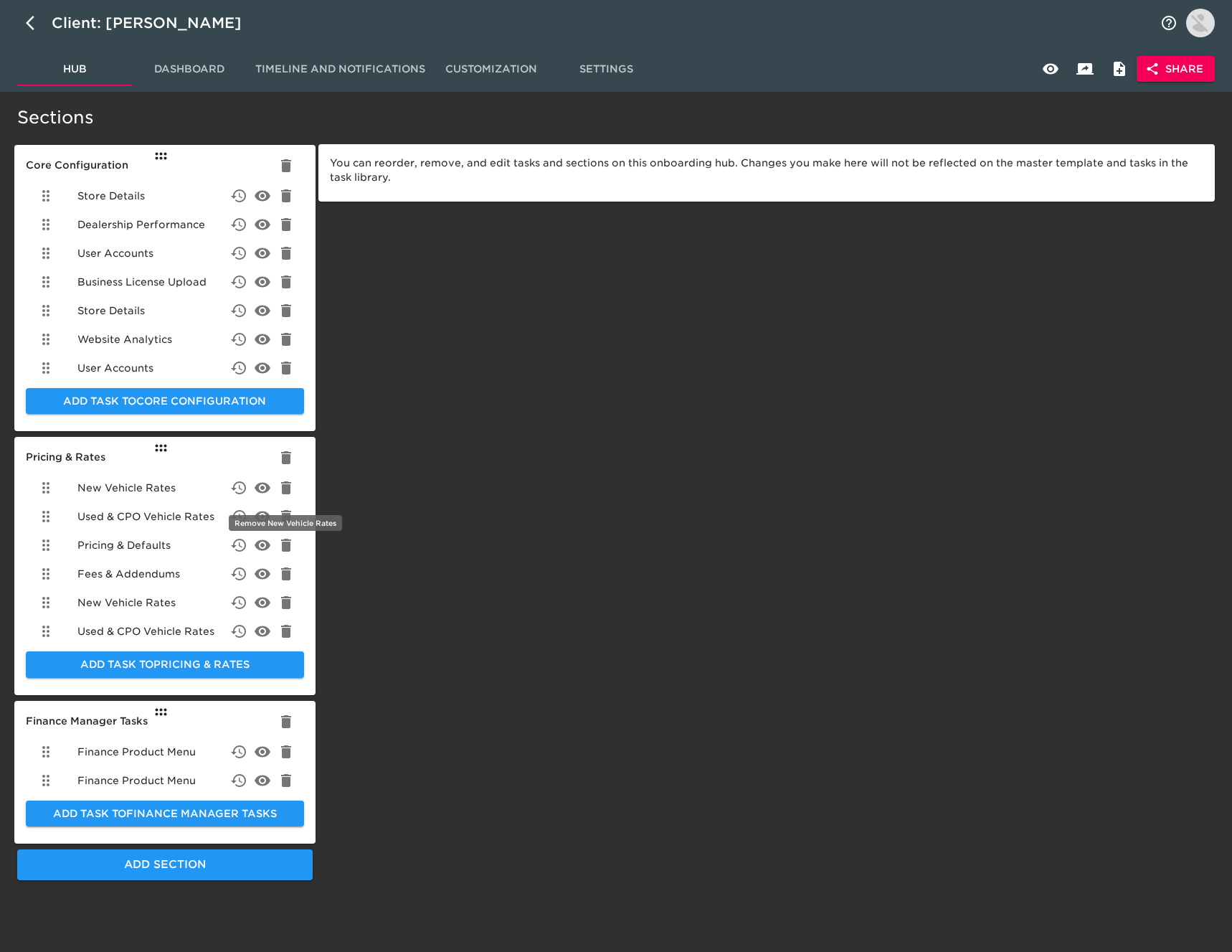
click at [291, 487] on icon "delete" at bounding box center [286, 487] width 17 height 17
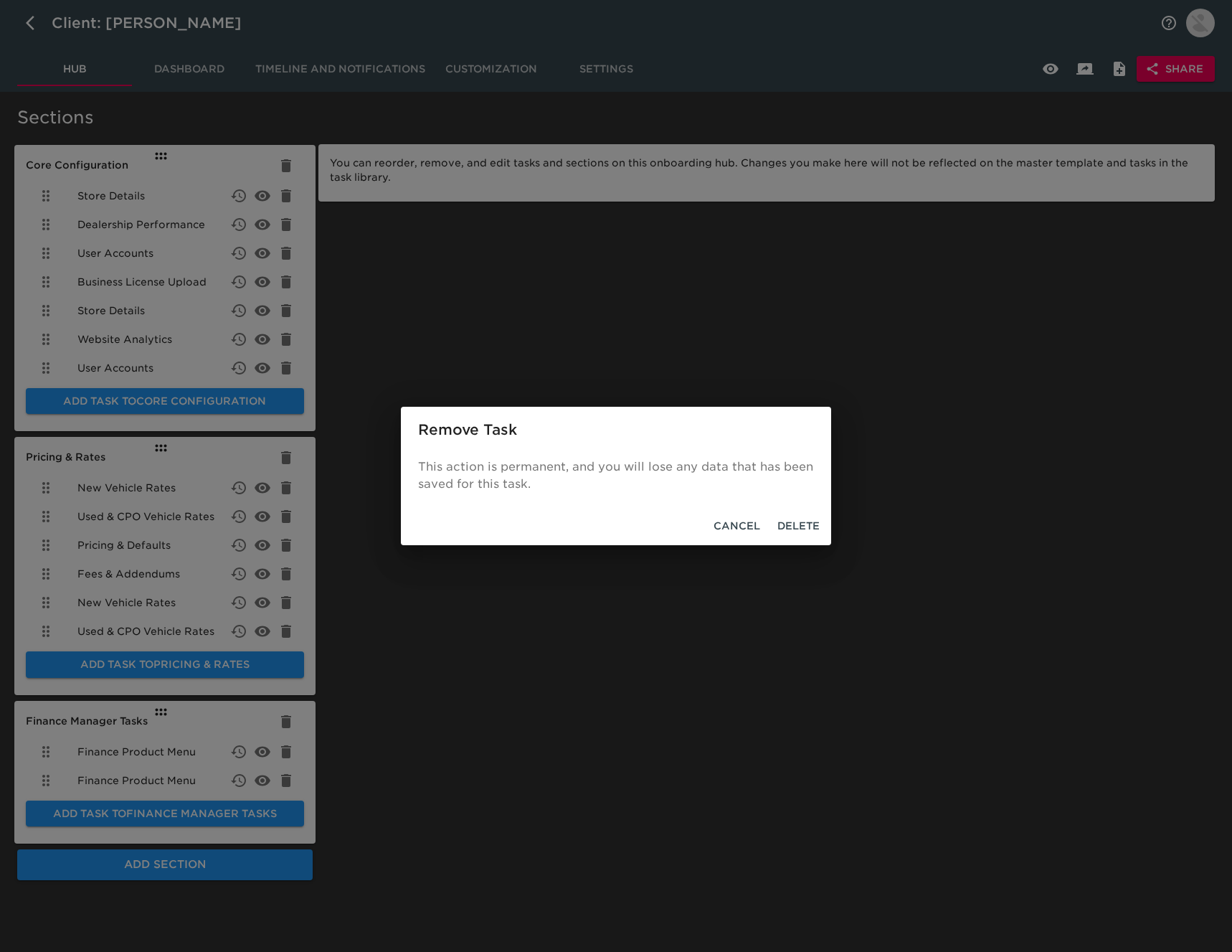
click at [802, 523] on span "Delete" at bounding box center [798, 526] width 42 height 18
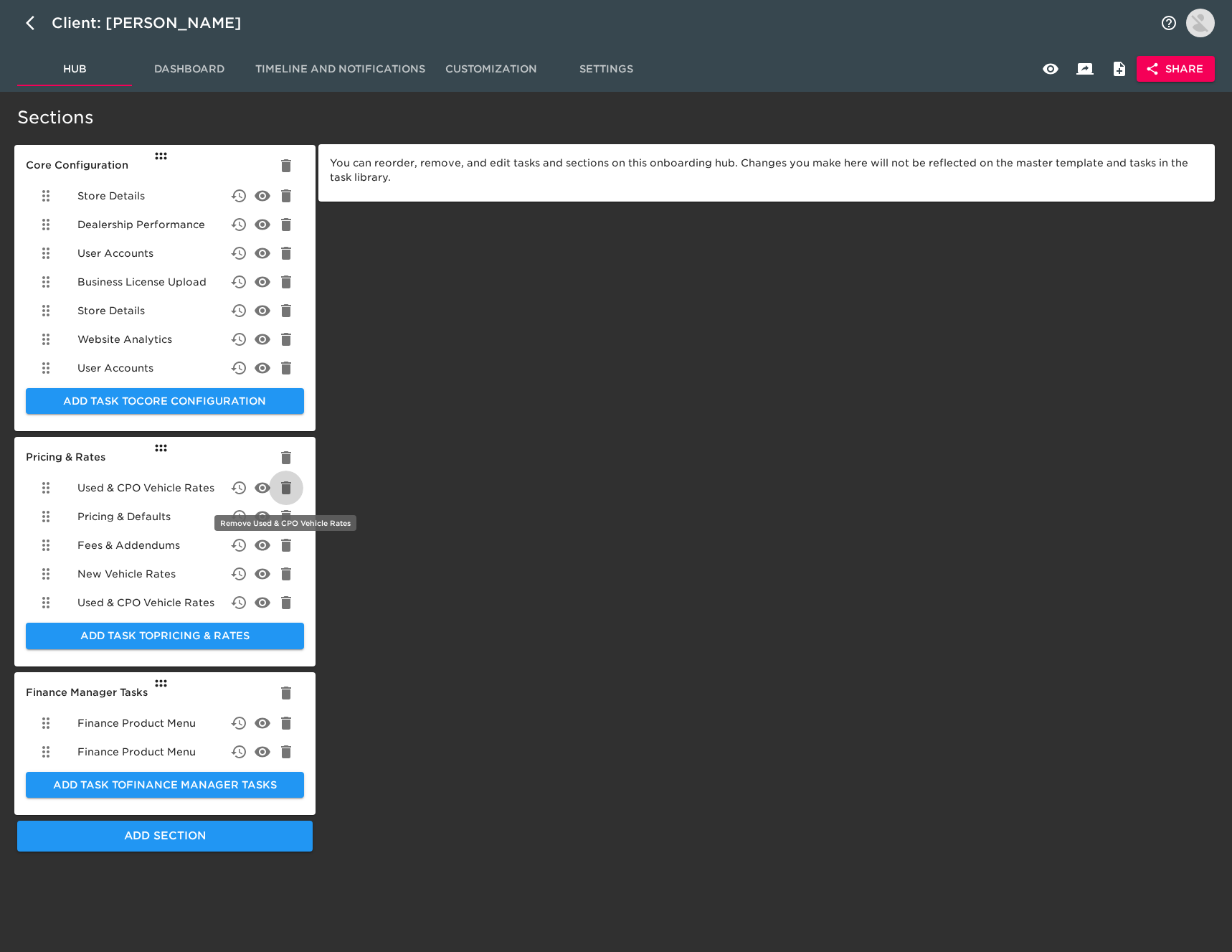
click at [284, 491] on icon "delete" at bounding box center [286, 487] width 10 height 13
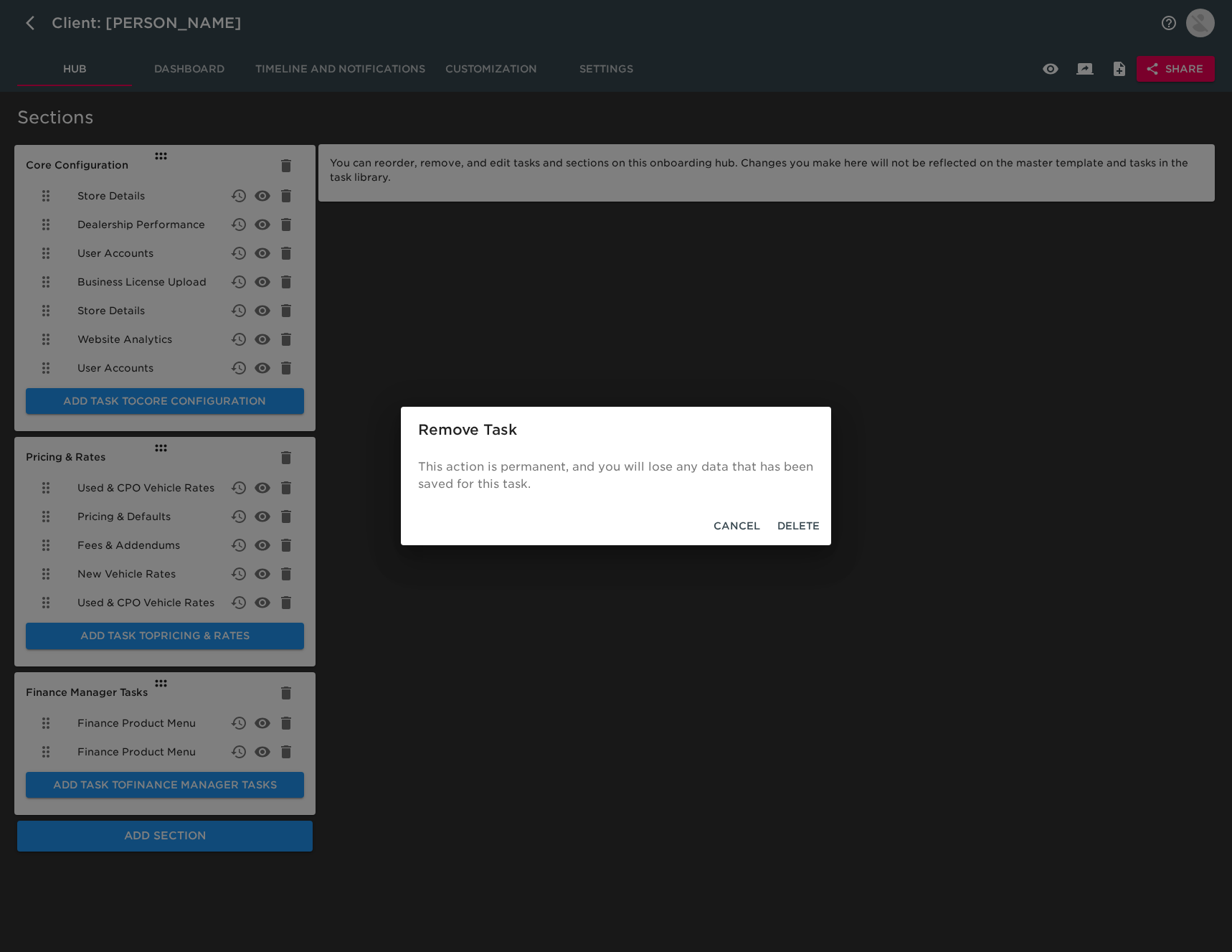
click at [785, 521] on span "Delete" at bounding box center [798, 526] width 42 height 18
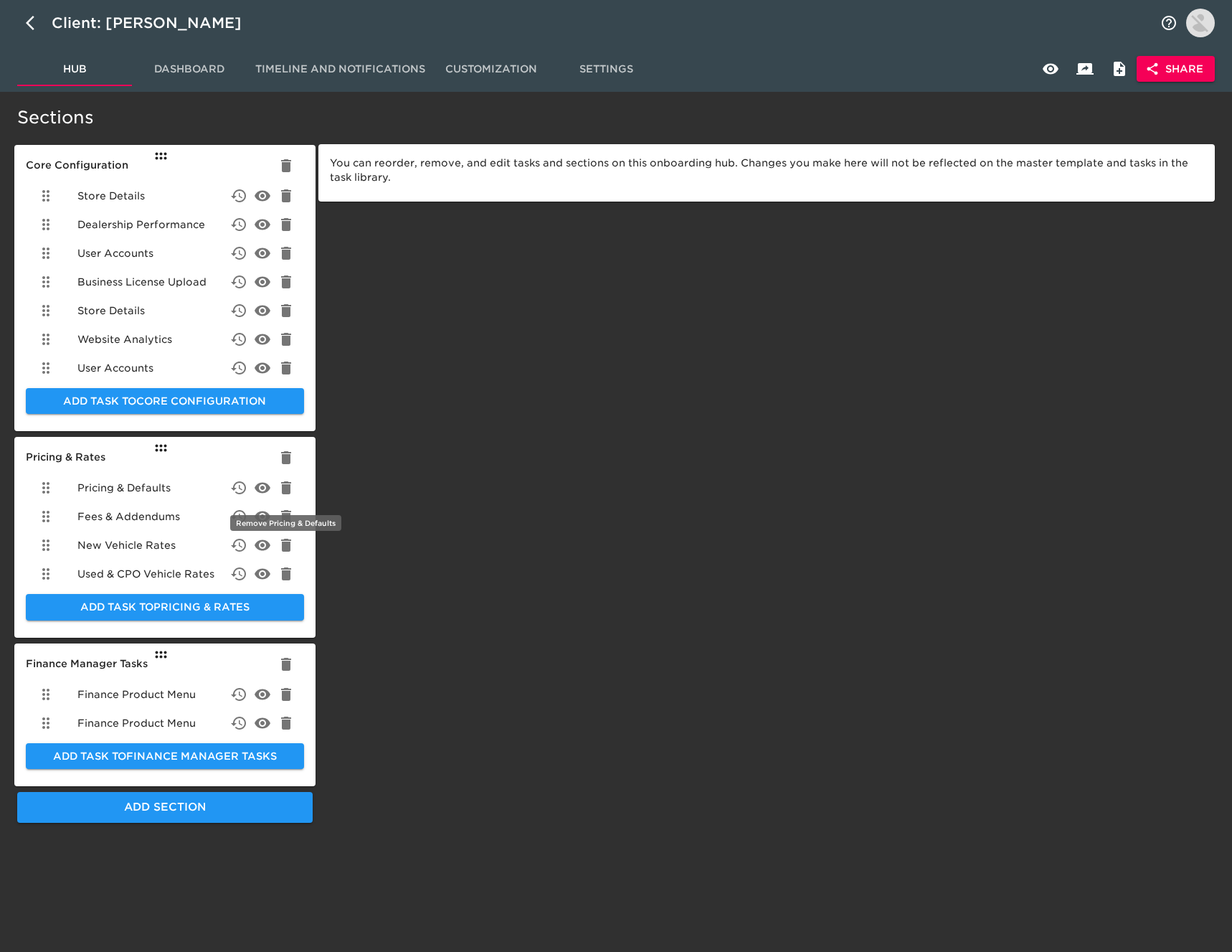
click at [286, 489] on icon "delete" at bounding box center [286, 487] width 10 height 13
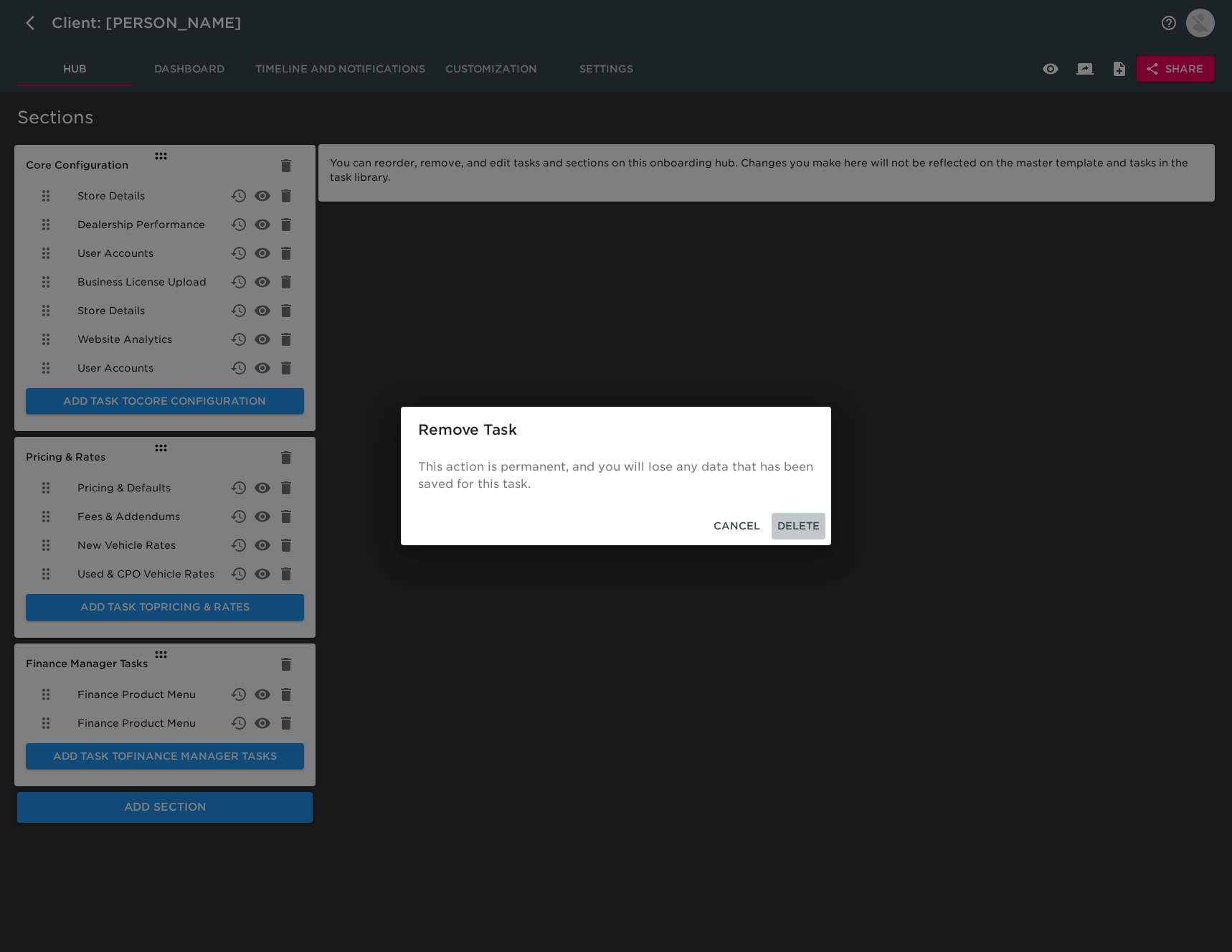
click at [809, 523] on span "Delete" at bounding box center [798, 526] width 42 height 18
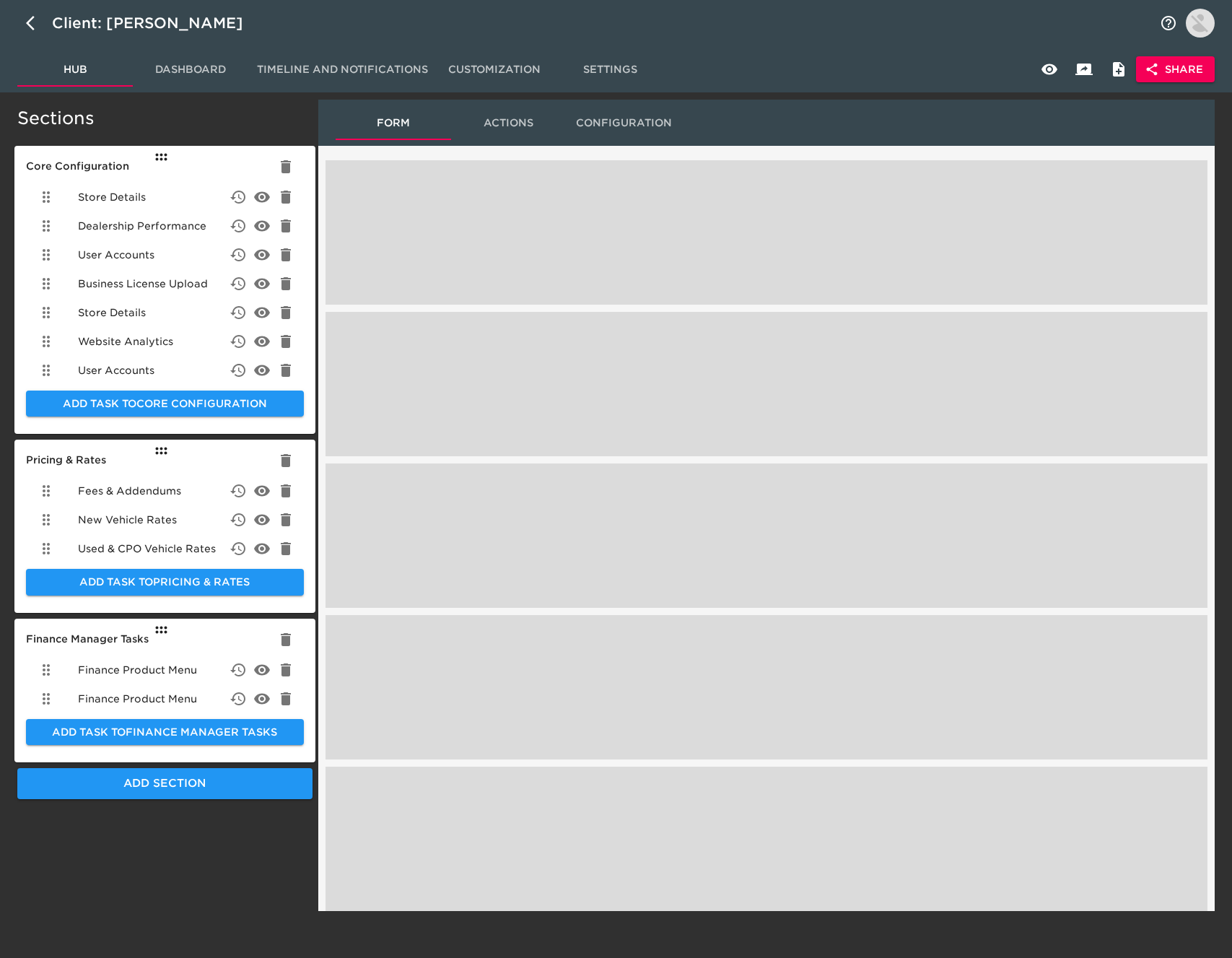
click at [600, 67] on span "Settings" at bounding box center [610, 69] width 98 height 18
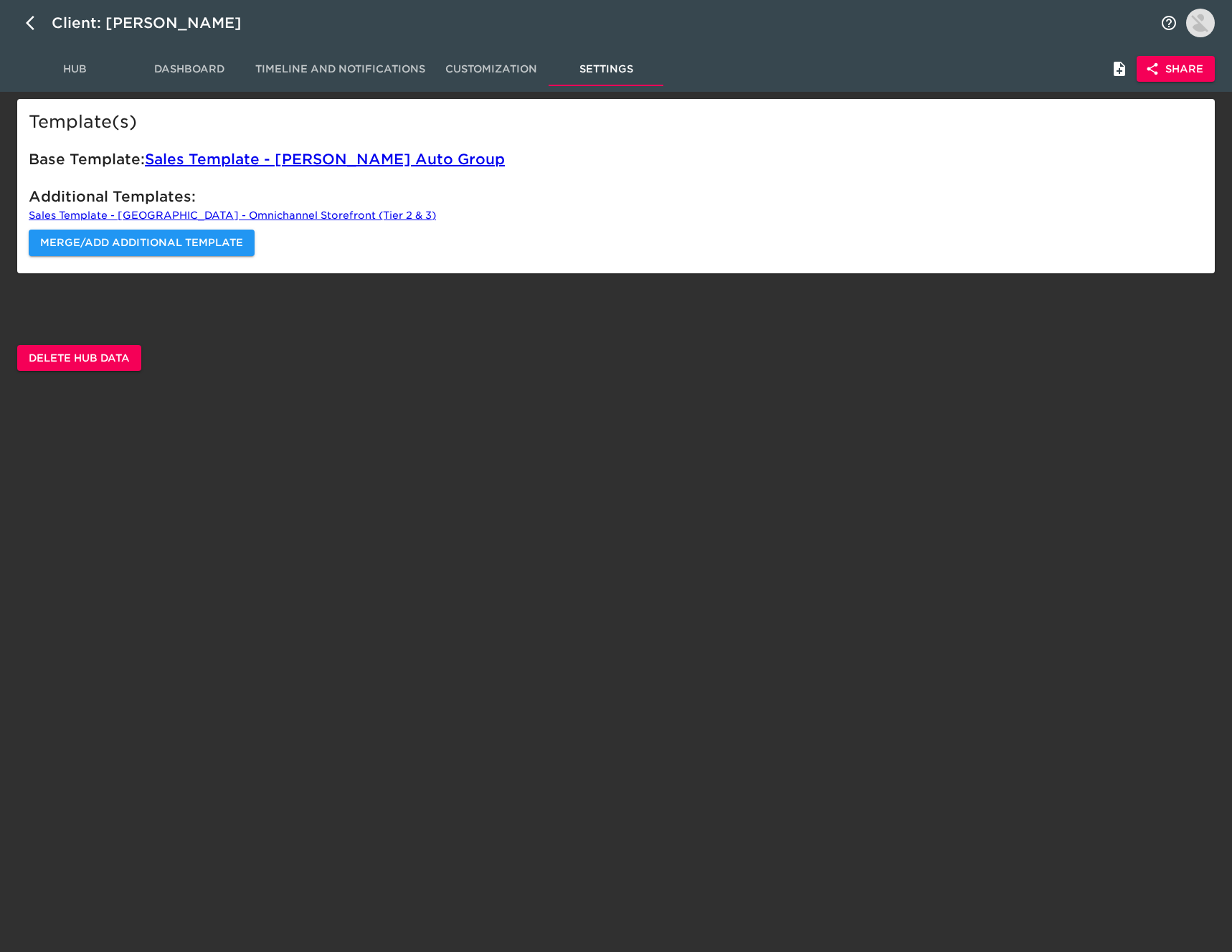
click at [311, 212] on link "Sales Template - [GEOGRAPHIC_DATA] - Omnichannel Storefront (Tier 2 & 3)" at bounding box center [232, 215] width 407 height 11
click at [235, 235] on span "Merge/Add Additional Template" at bounding box center [141, 243] width 203 height 18
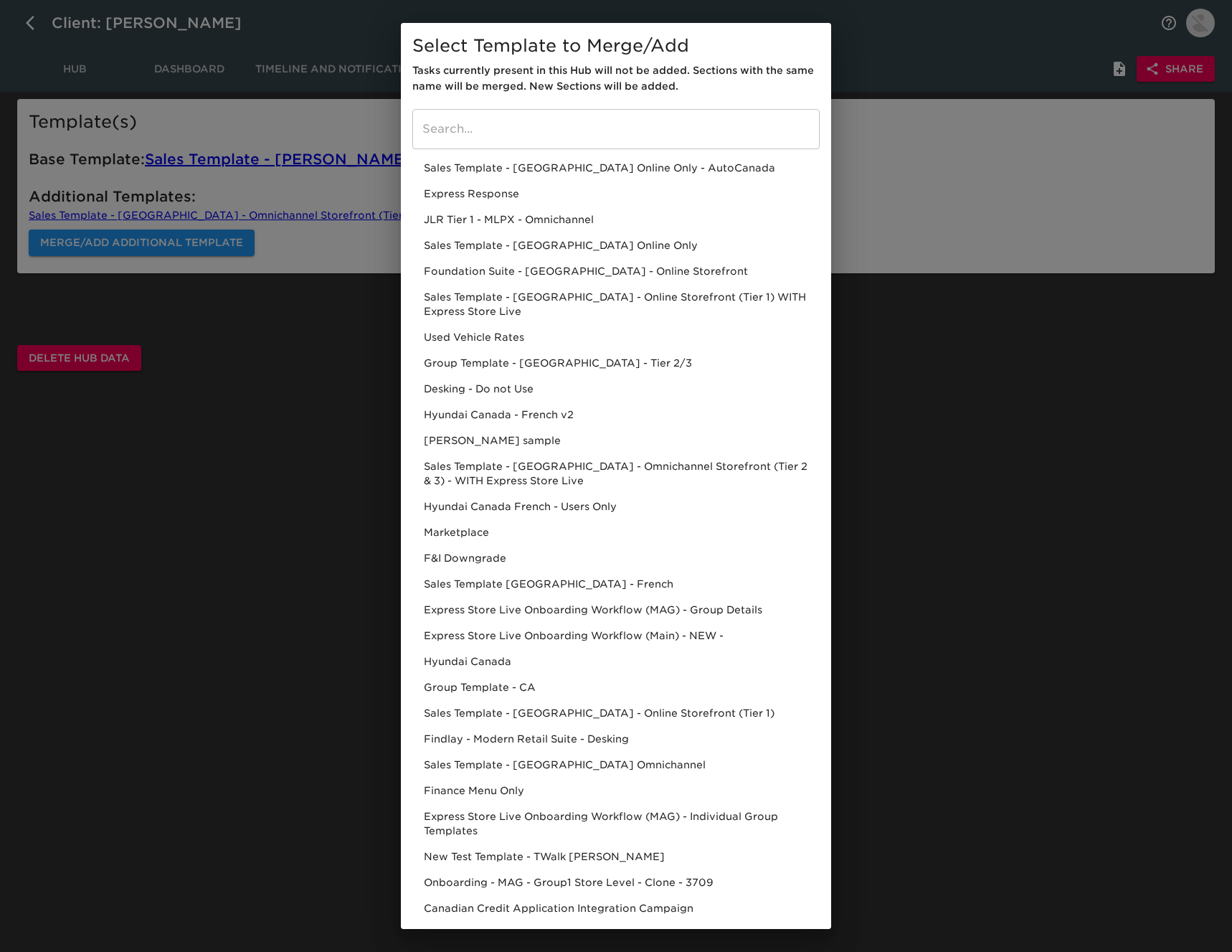
click at [566, 123] on input "search" at bounding box center [615, 129] width 407 height 40
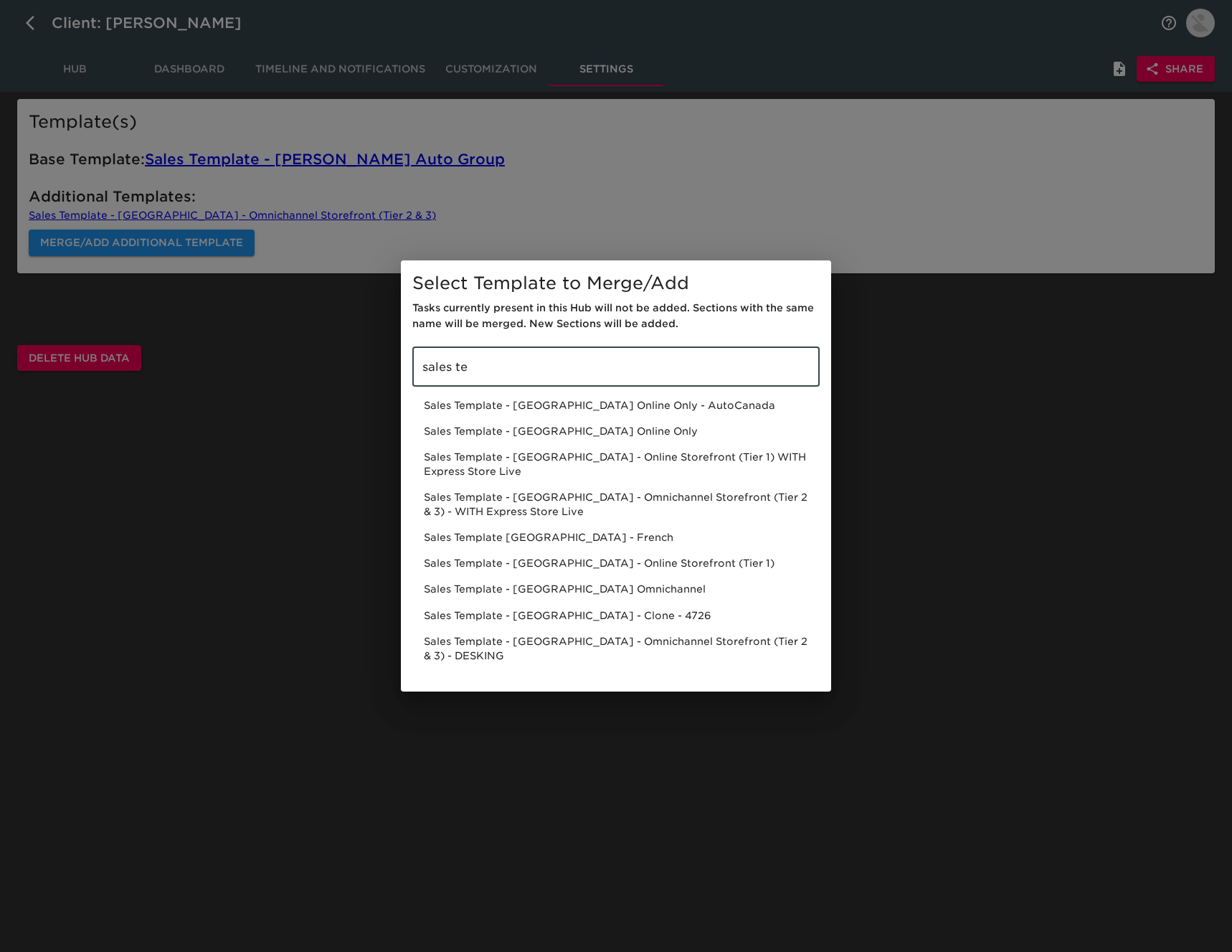
type input "sales tem"
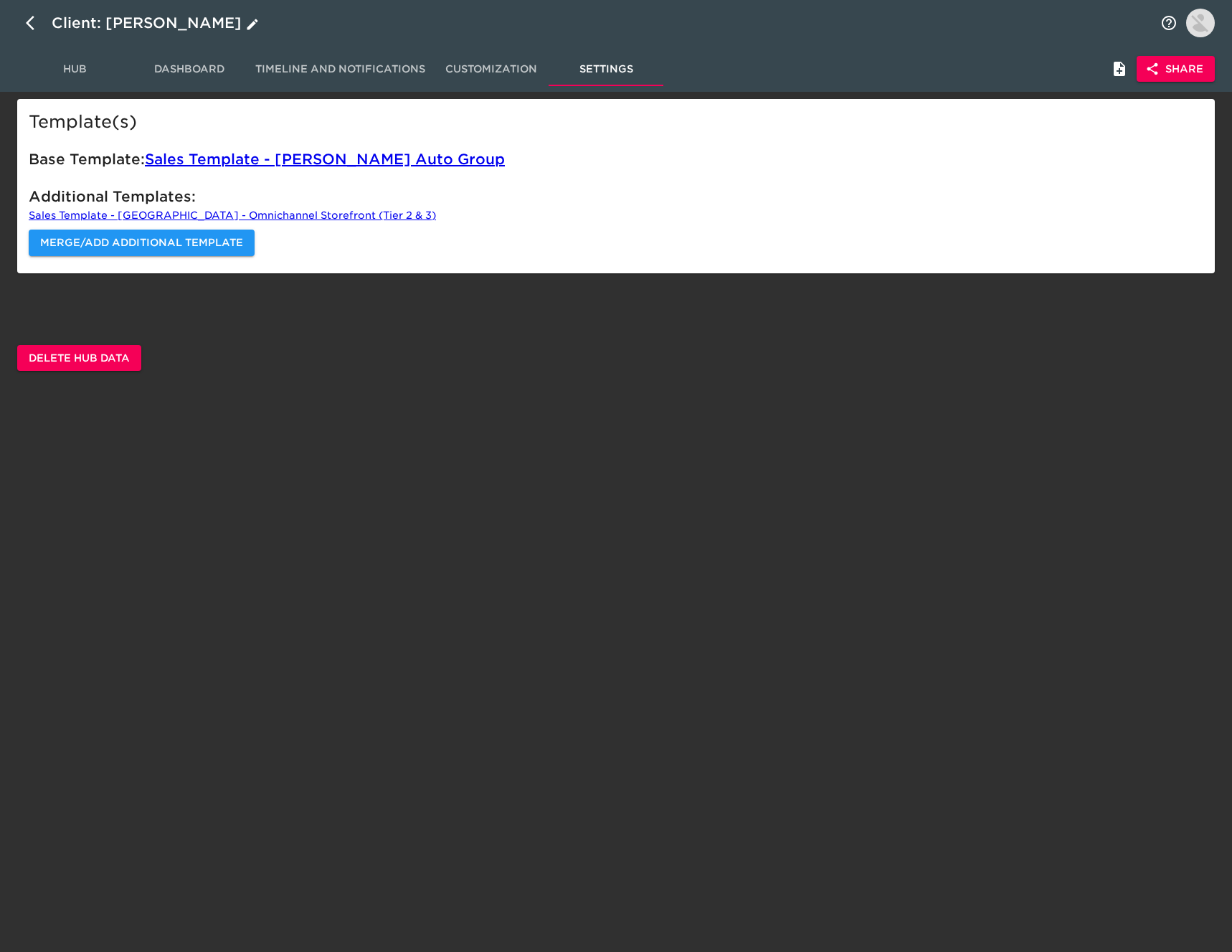
click at [26, 24] on icon "button" at bounding box center [34, 23] width 17 height 17
select select "10"
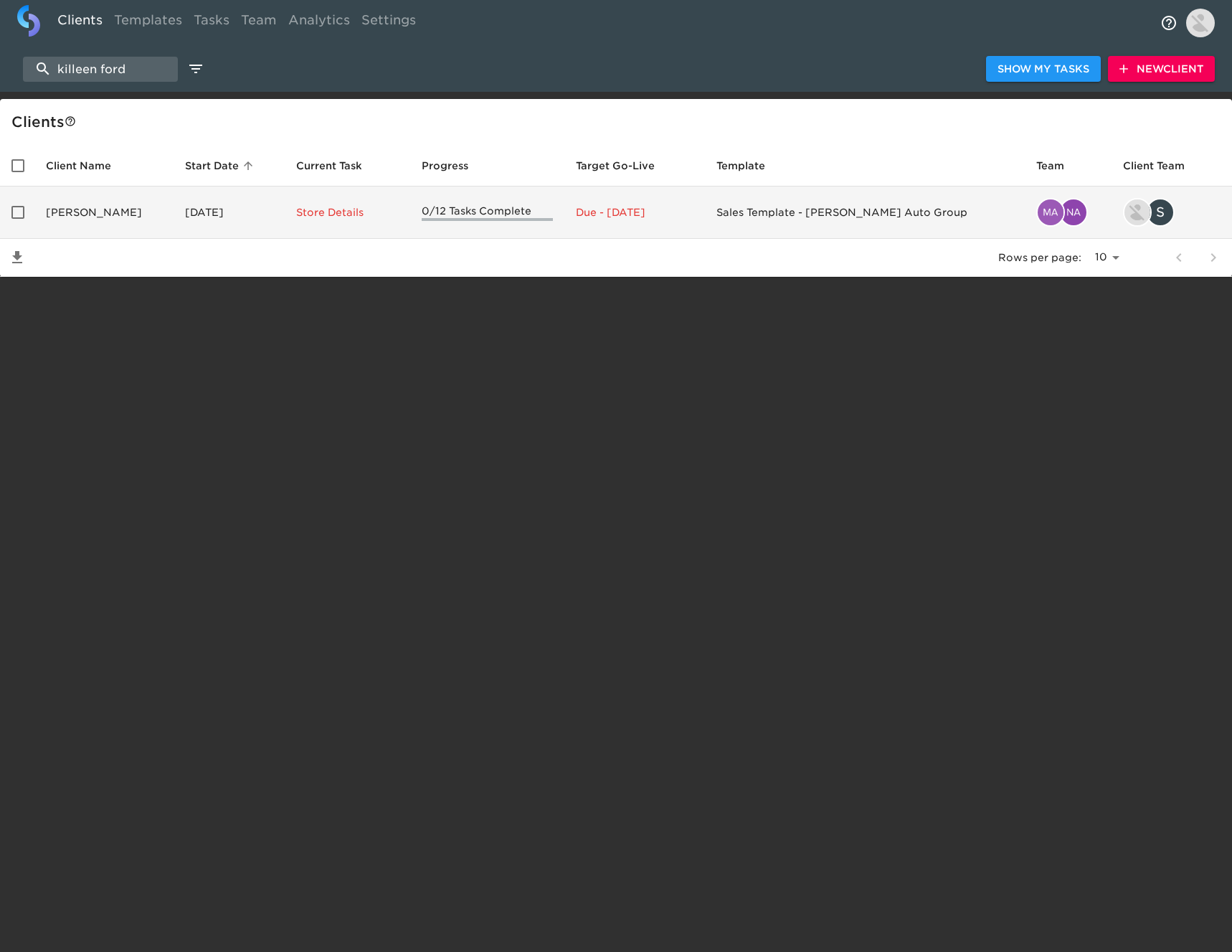
click at [146, 206] on td "[PERSON_NAME]" at bounding box center [104, 213] width 139 height 52
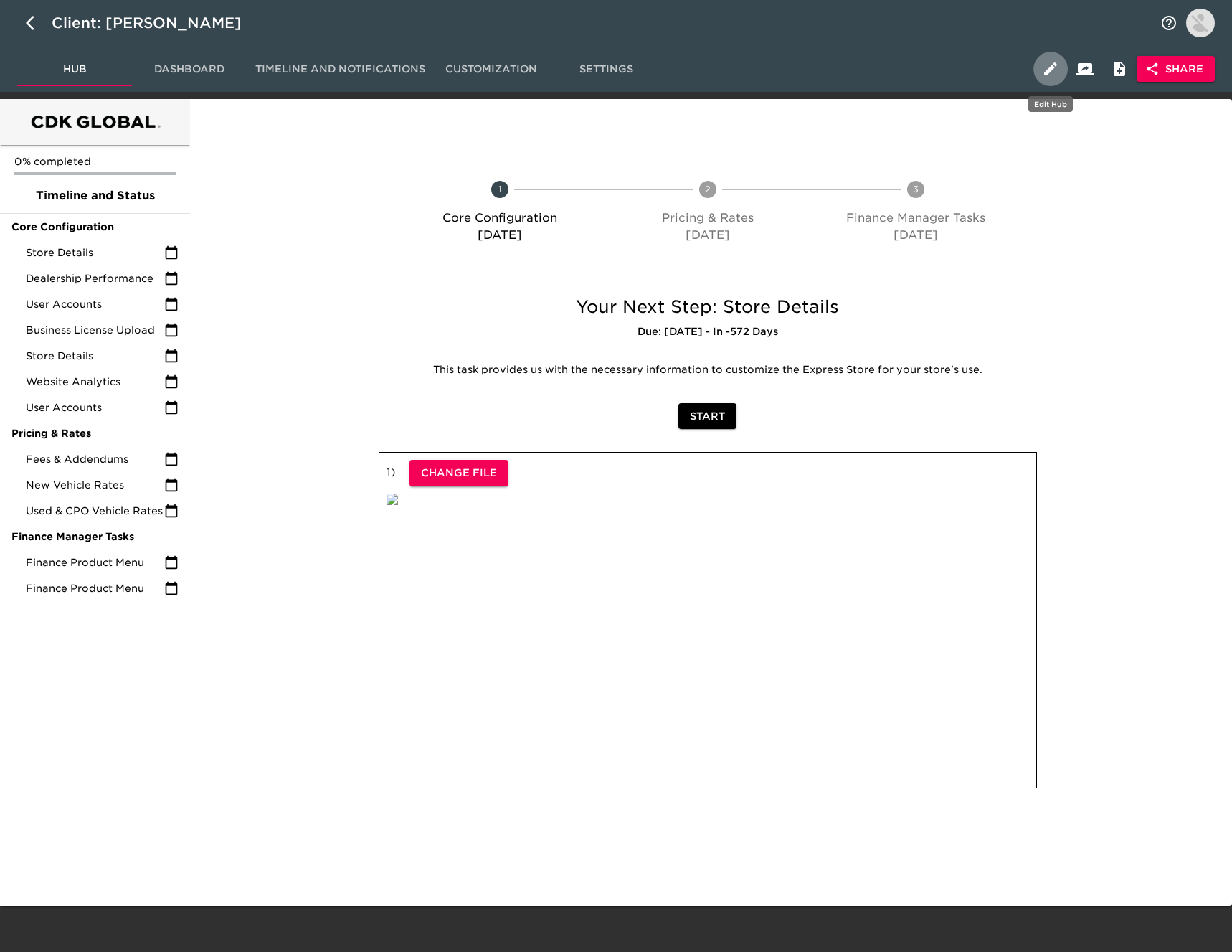
click at [1048, 70] on icon "button" at bounding box center [1050, 69] width 13 height 13
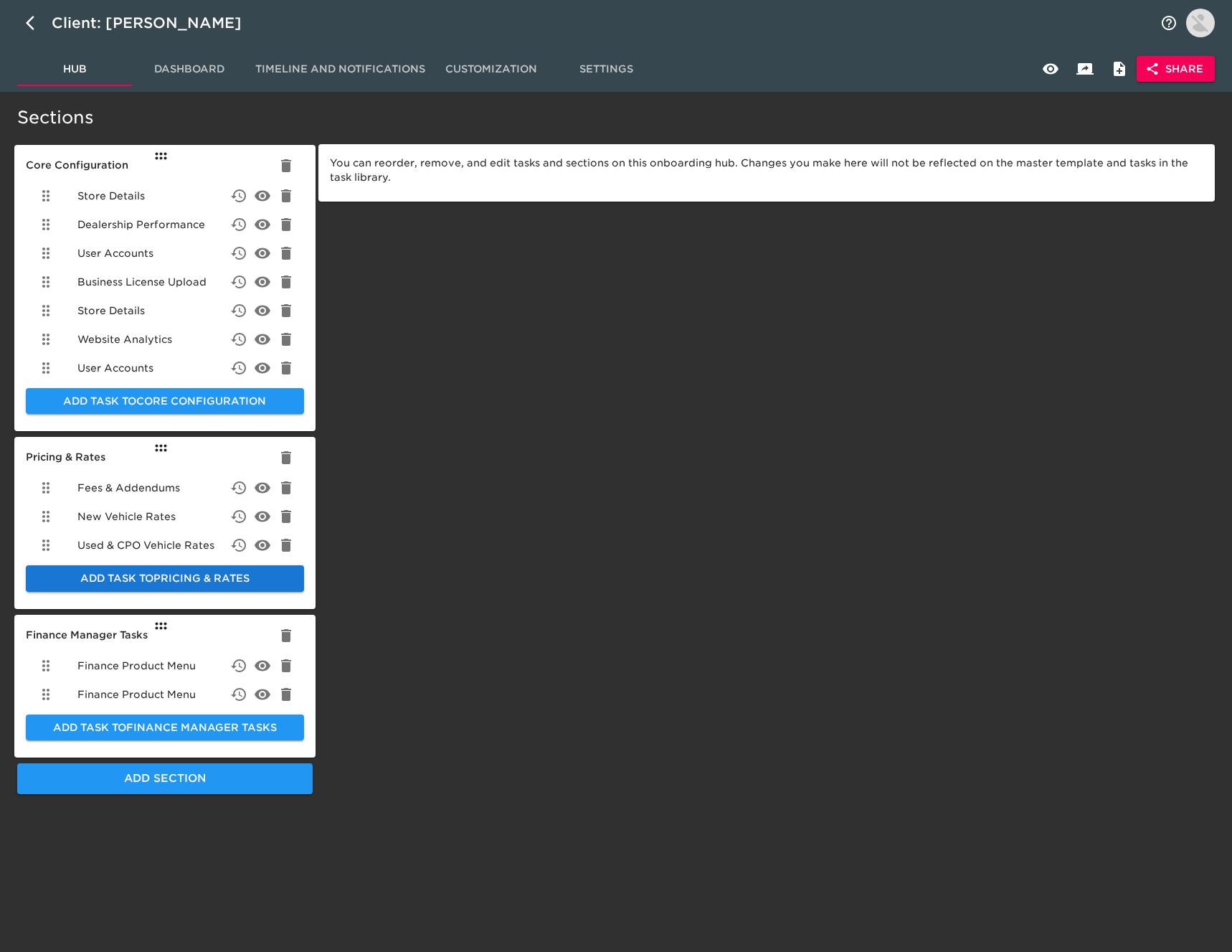
click at [159, 579] on span "Add Task to Pricing & Rates" at bounding box center [165, 578] width 256 height 18
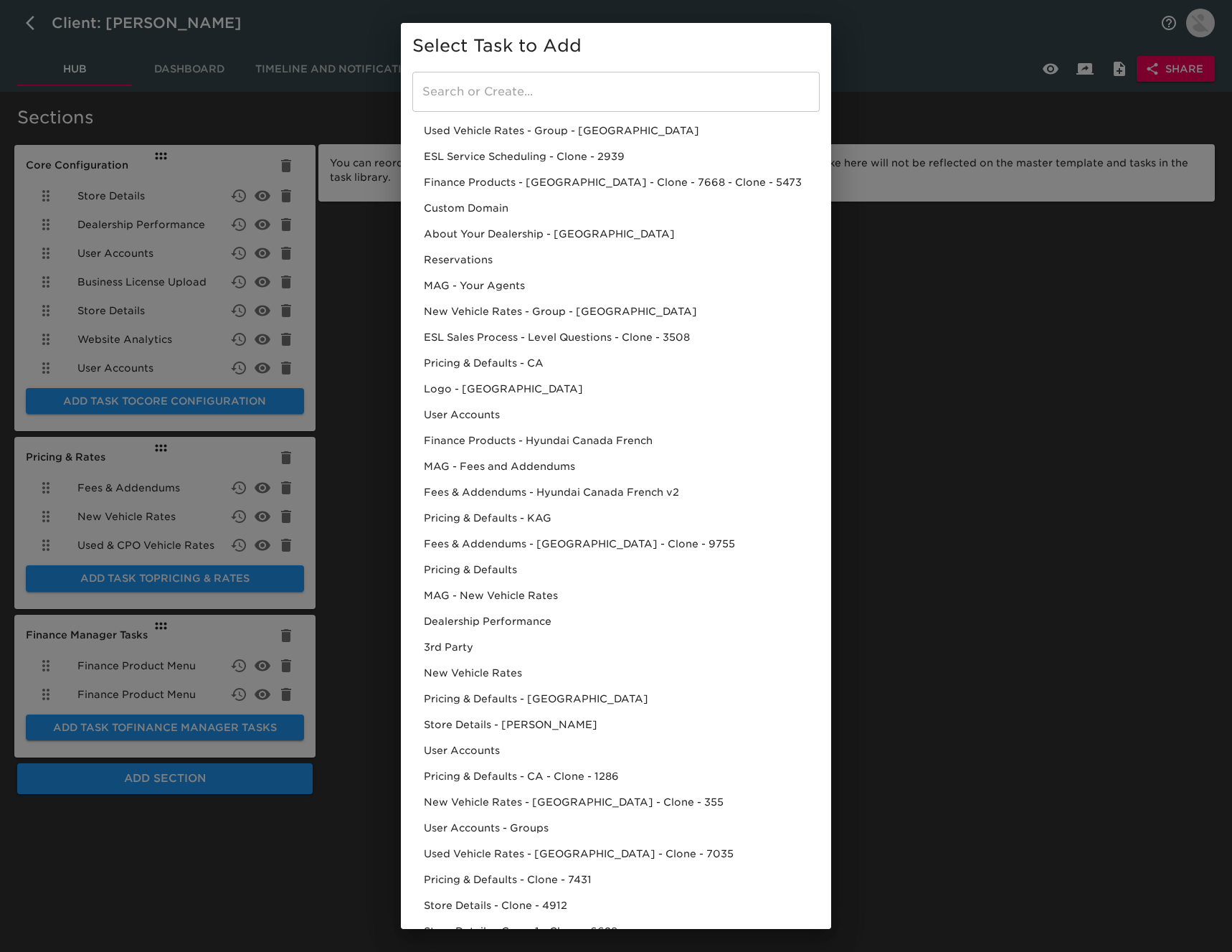
click at [514, 85] on input "search" at bounding box center [615, 92] width 407 height 40
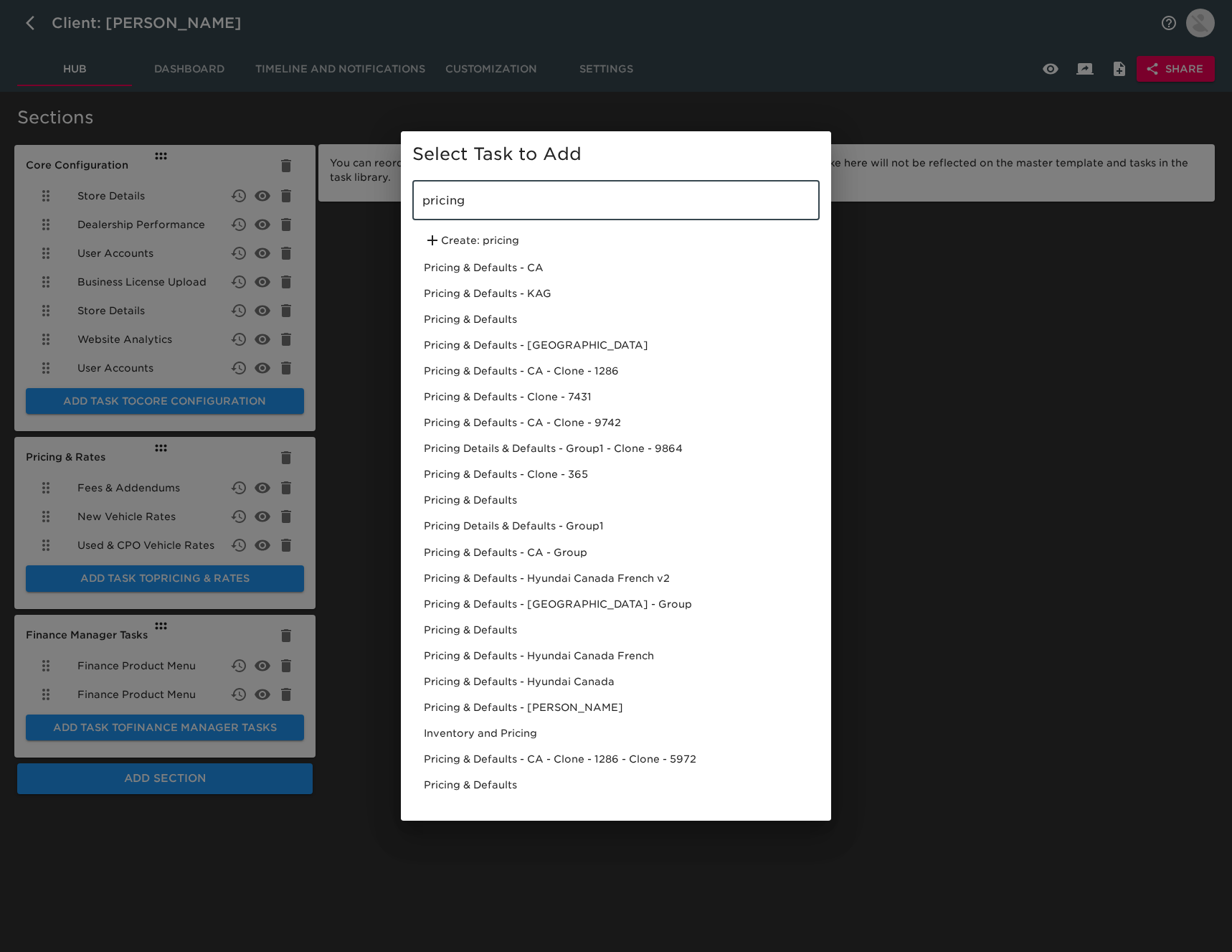
type input "pricing"
click at [515, 266] on div "Pricing & Defaults - CA" at bounding box center [615, 268] width 407 height 26
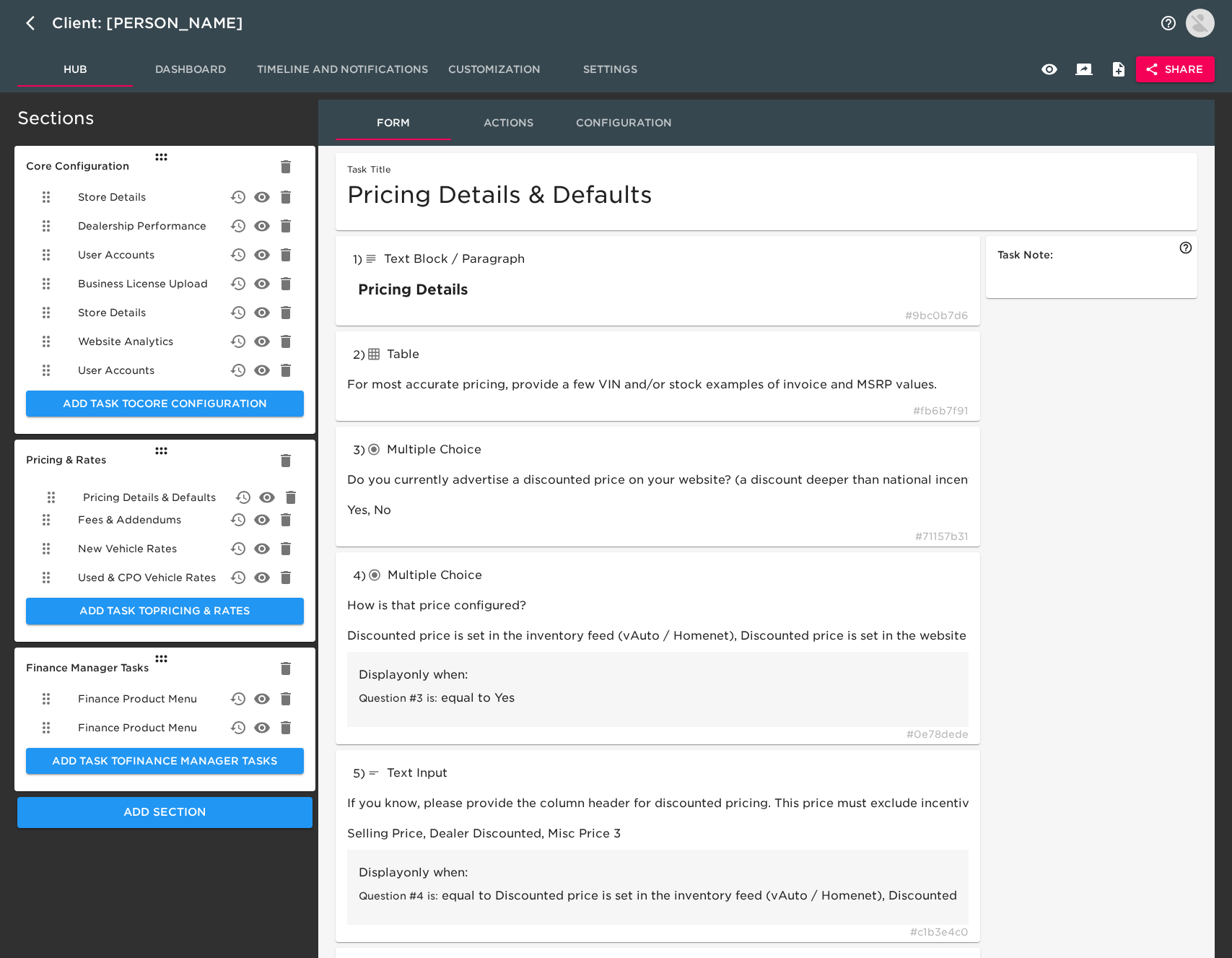
drag, startPoint x: 48, startPoint y: 564, endPoint x: 52, endPoint y: 493, distance: 71.1
click at [53, 493] on ul "Fees & Addendums New Vehicle Rates Used & CPO Vehicle Rates Pricing Details & D…" at bounding box center [165, 534] width 278 height 127
click at [175, 488] on span "Pricing Details & Defaults" at bounding box center [145, 491] width 133 height 14
click at [285, 197] on icon "delete" at bounding box center [286, 197] width 10 height 13
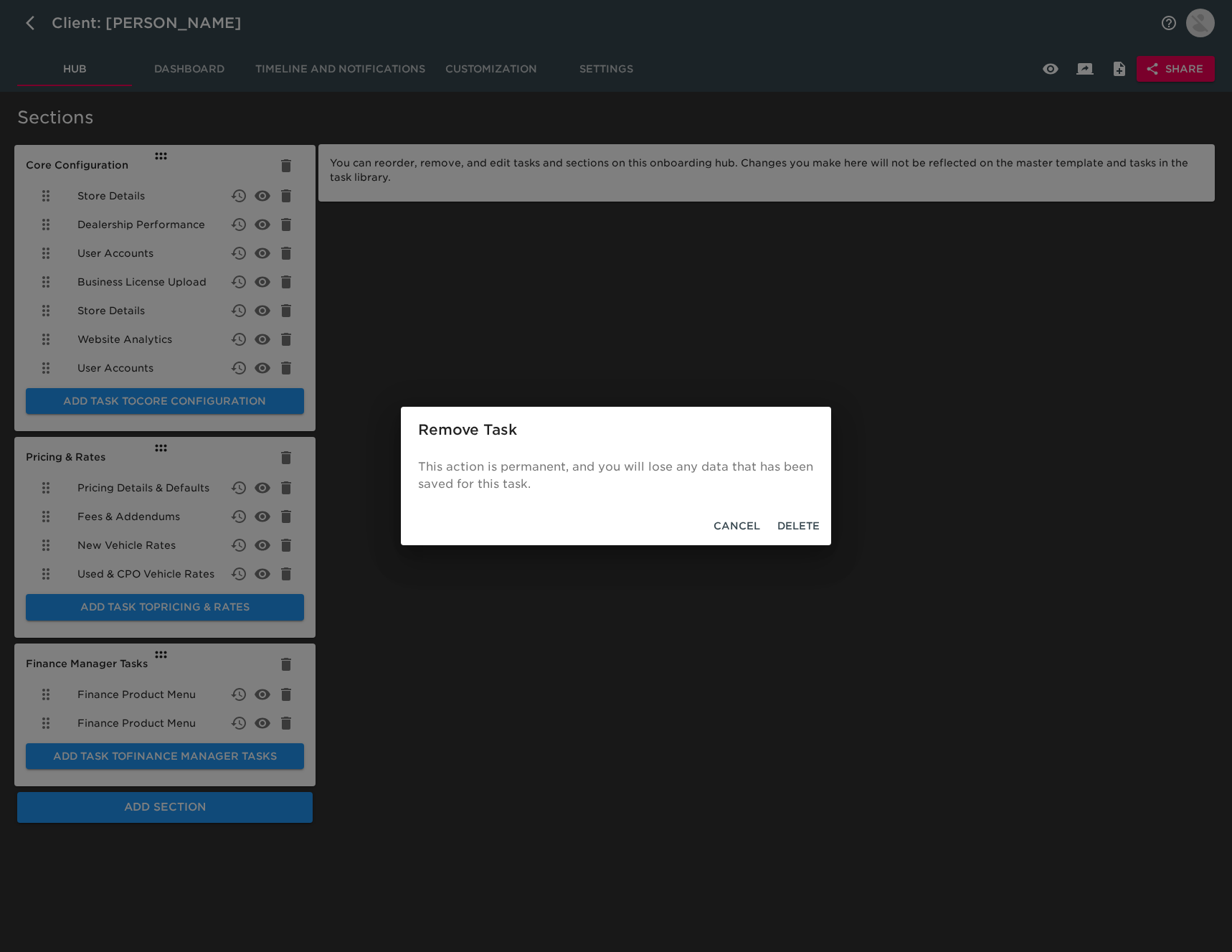
click at [795, 514] on button "Delete" at bounding box center [798, 526] width 54 height 27
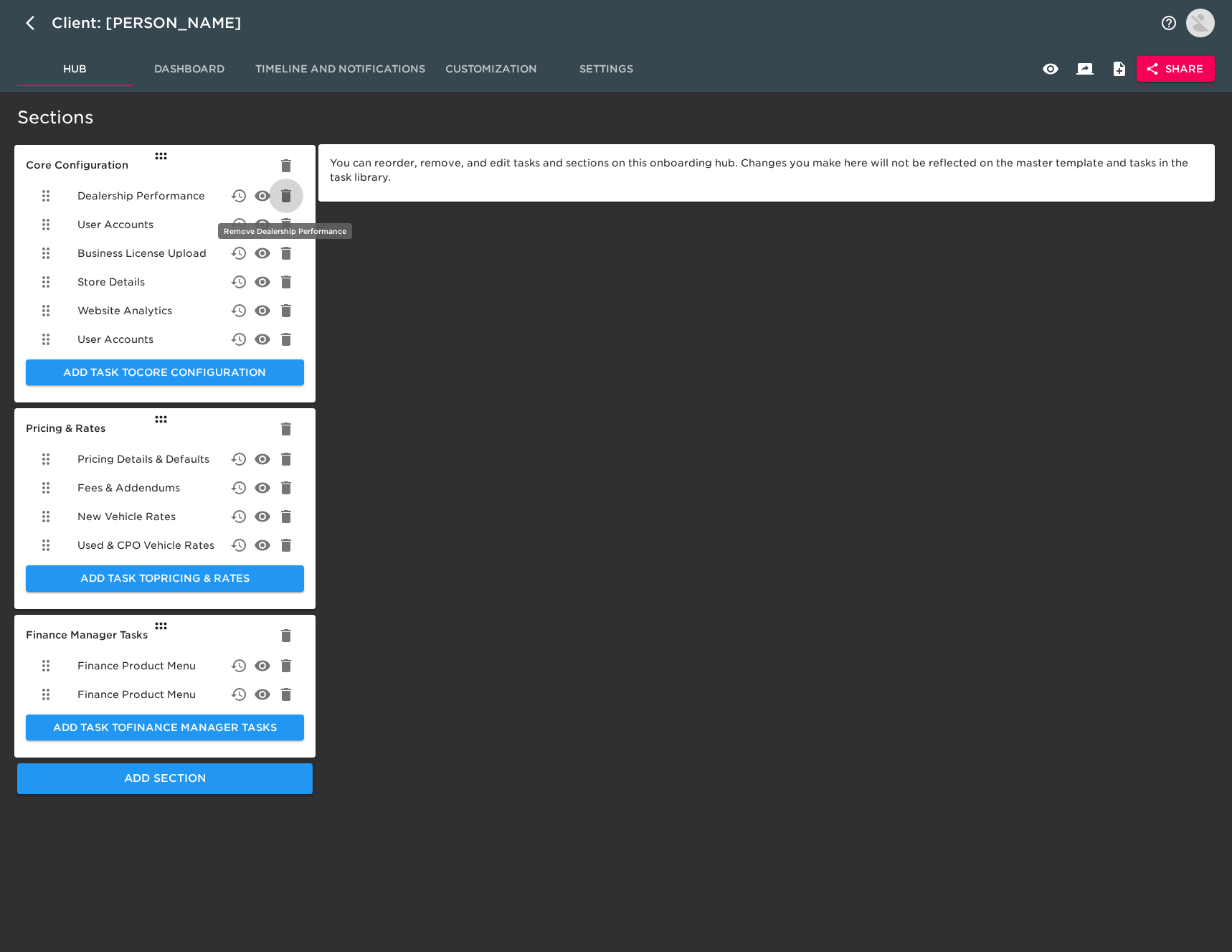
click at [283, 197] on icon "delete" at bounding box center [286, 196] width 10 height 13
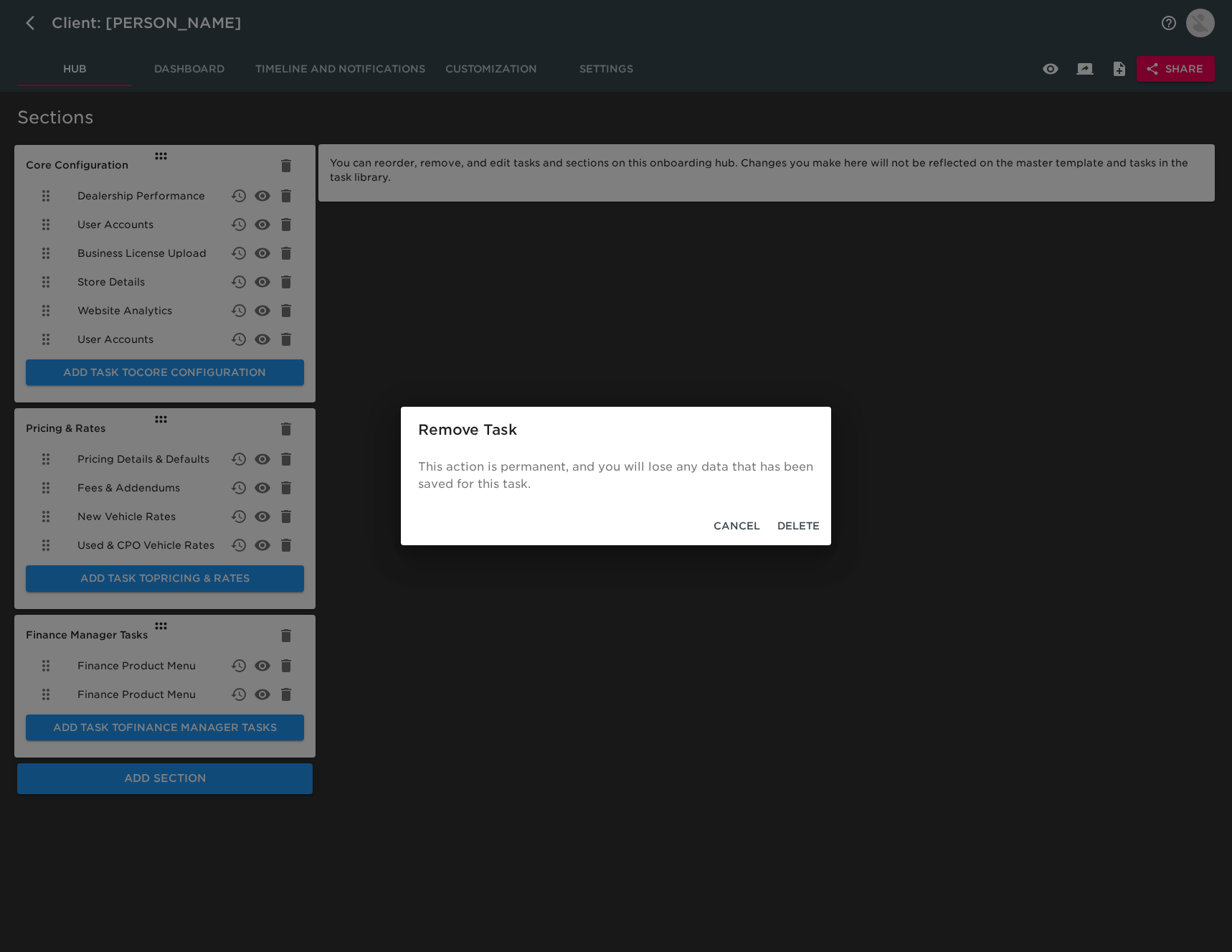
click at [795, 517] on span "Delete" at bounding box center [798, 526] width 42 height 18
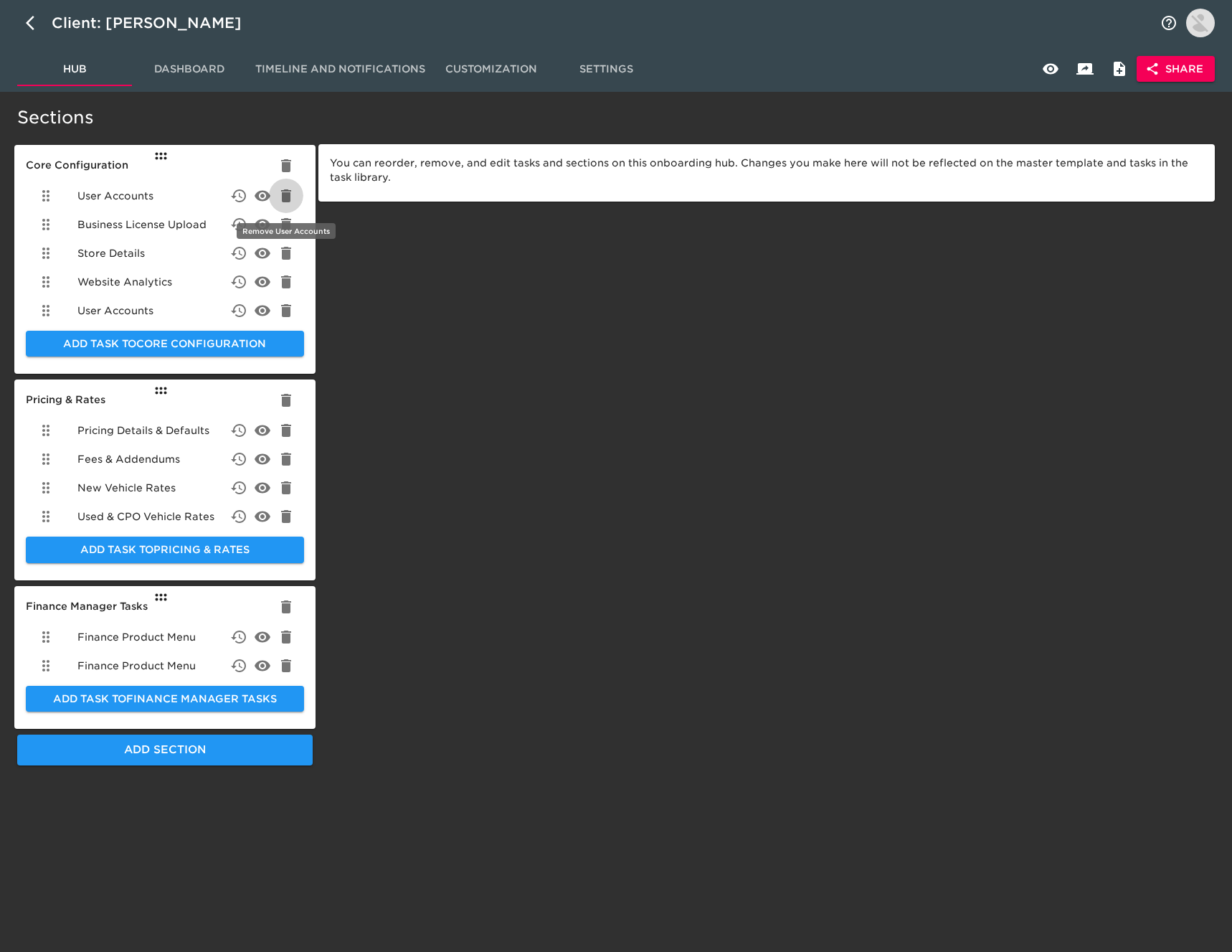
click at [286, 197] on icon "delete" at bounding box center [286, 196] width 10 height 13
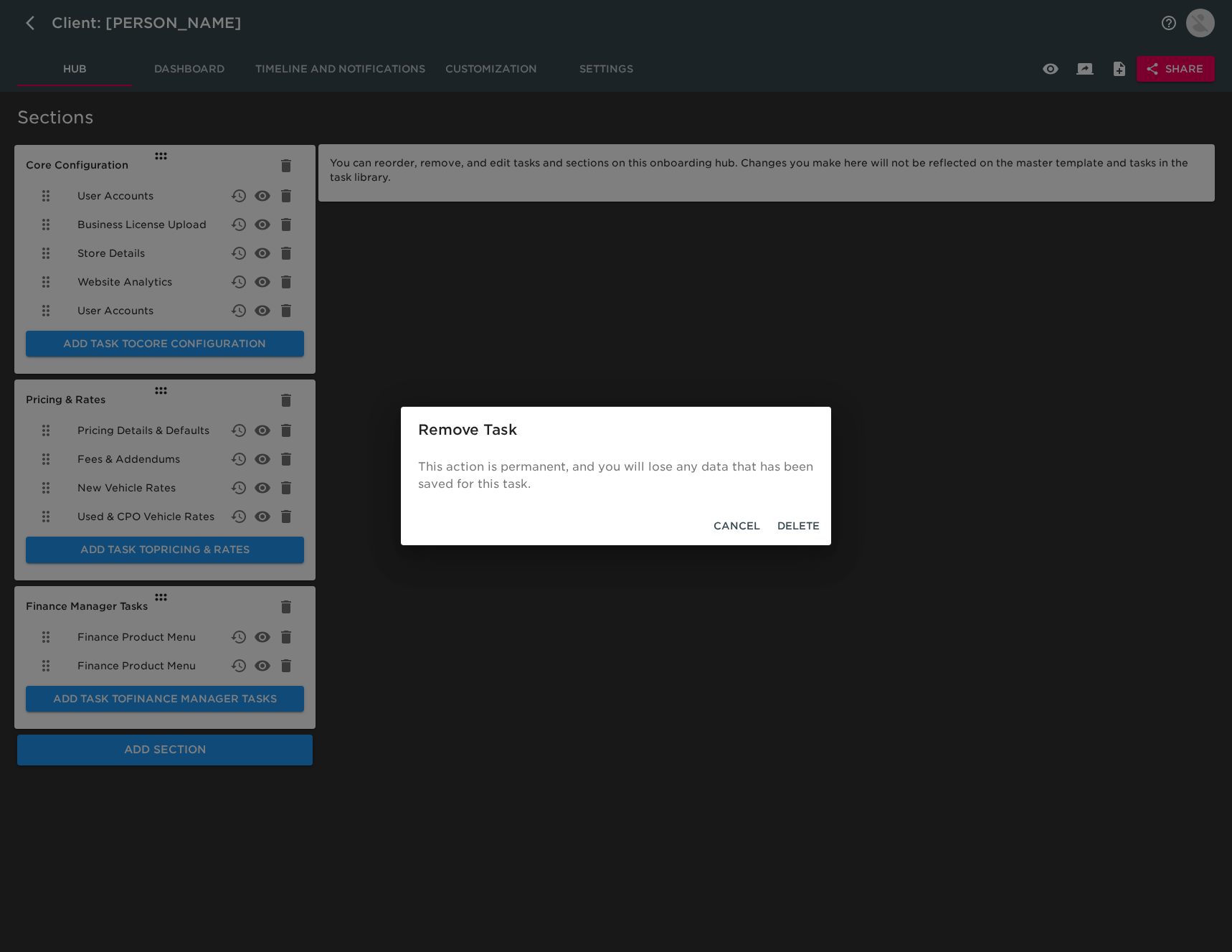
click at [799, 528] on span "Delete" at bounding box center [798, 526] width 42 height 18
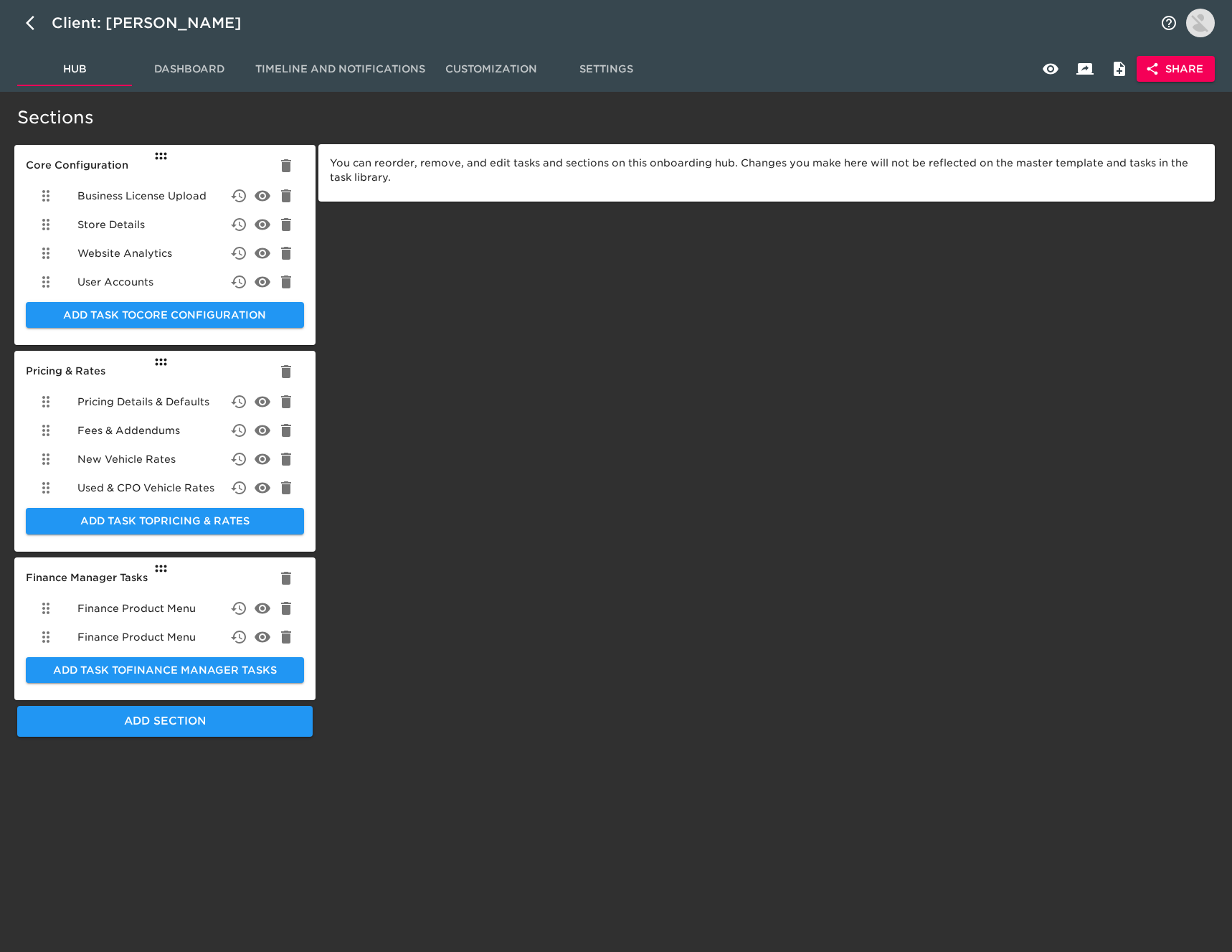
click at [286, 193] on icon "delete" at bounding box center [286, 196] width 10 height 13
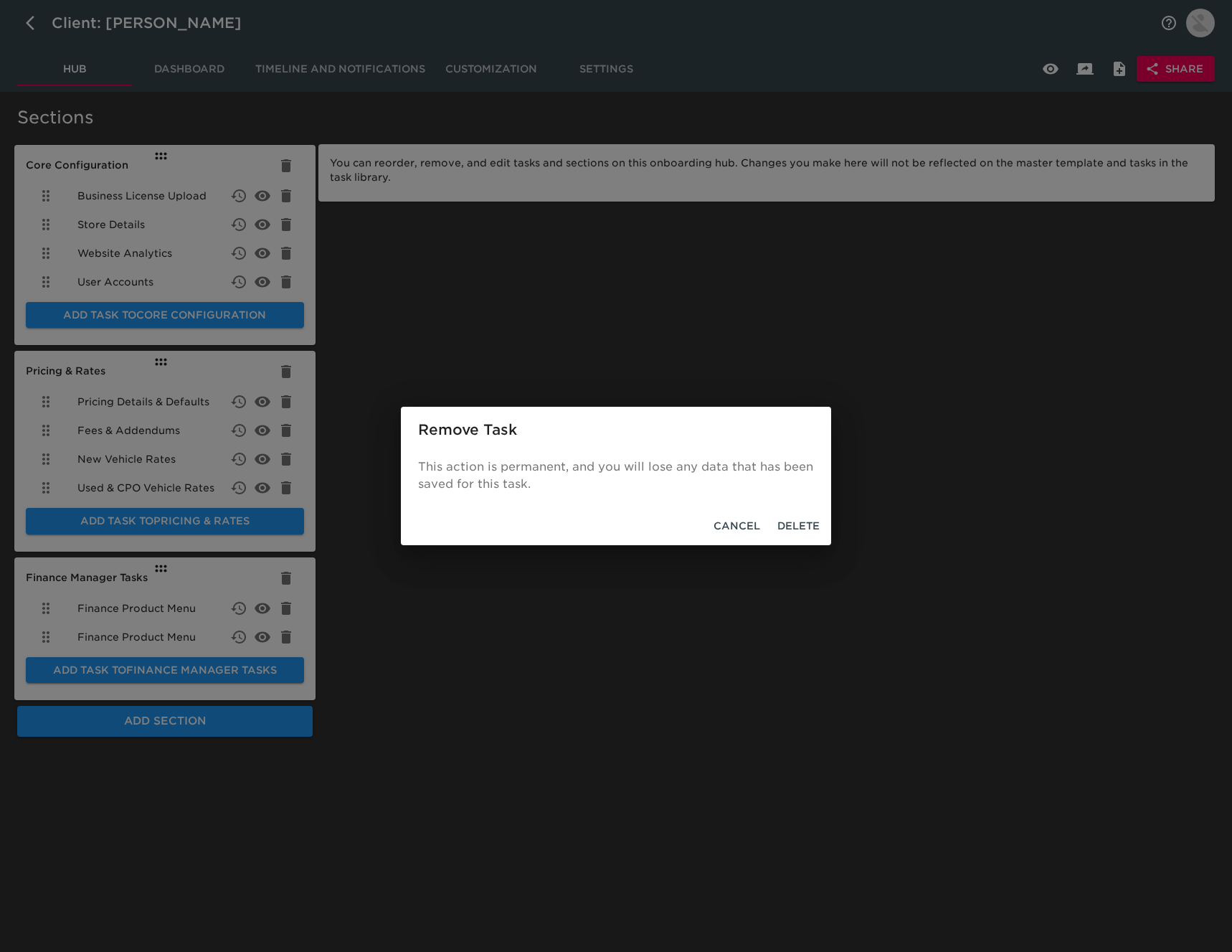
click at [811, 523] on span "Delete" at bounding box center [798, 526] width 42 height 18
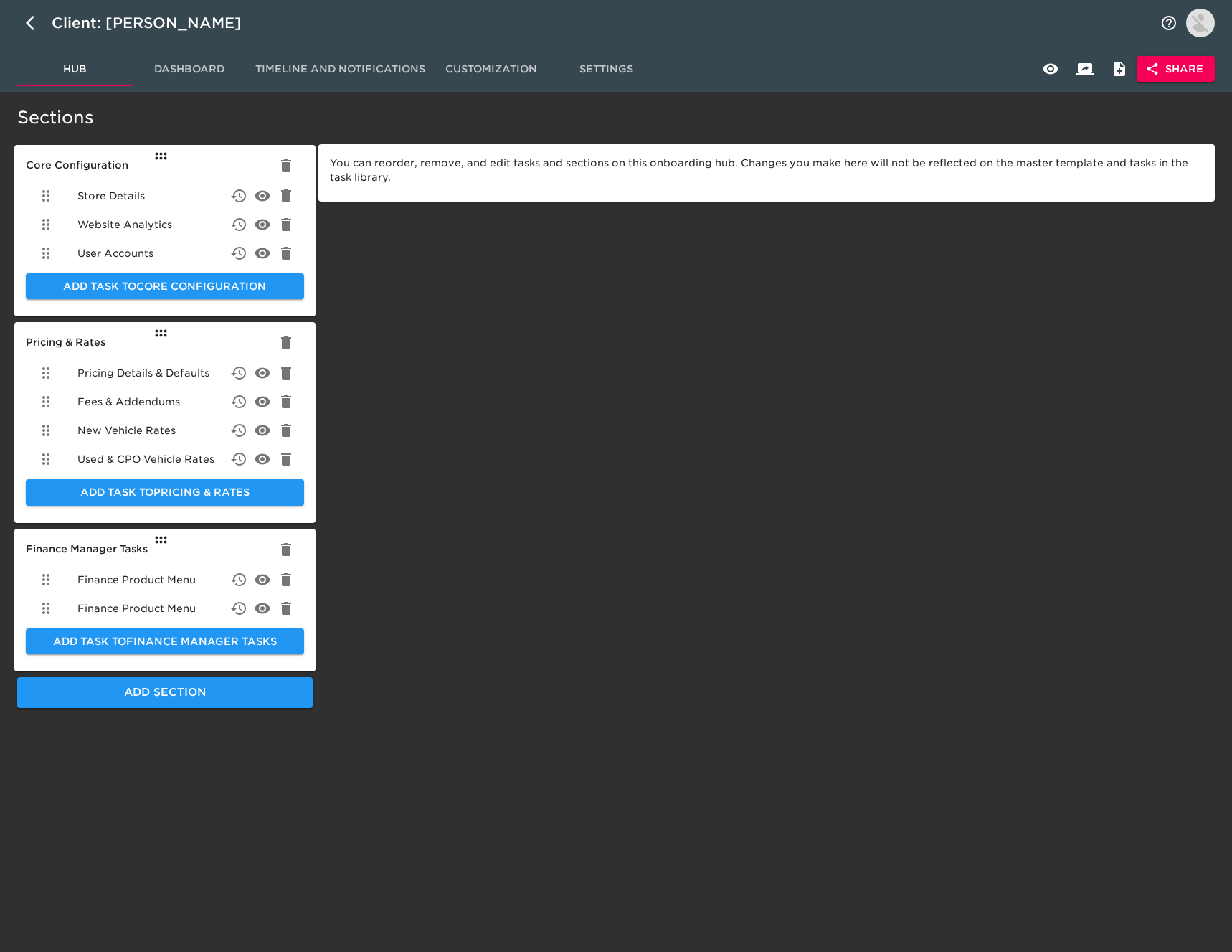
click at [166, 191] on div "Store Details" at bounding box center [165, 196] width 279 height 29
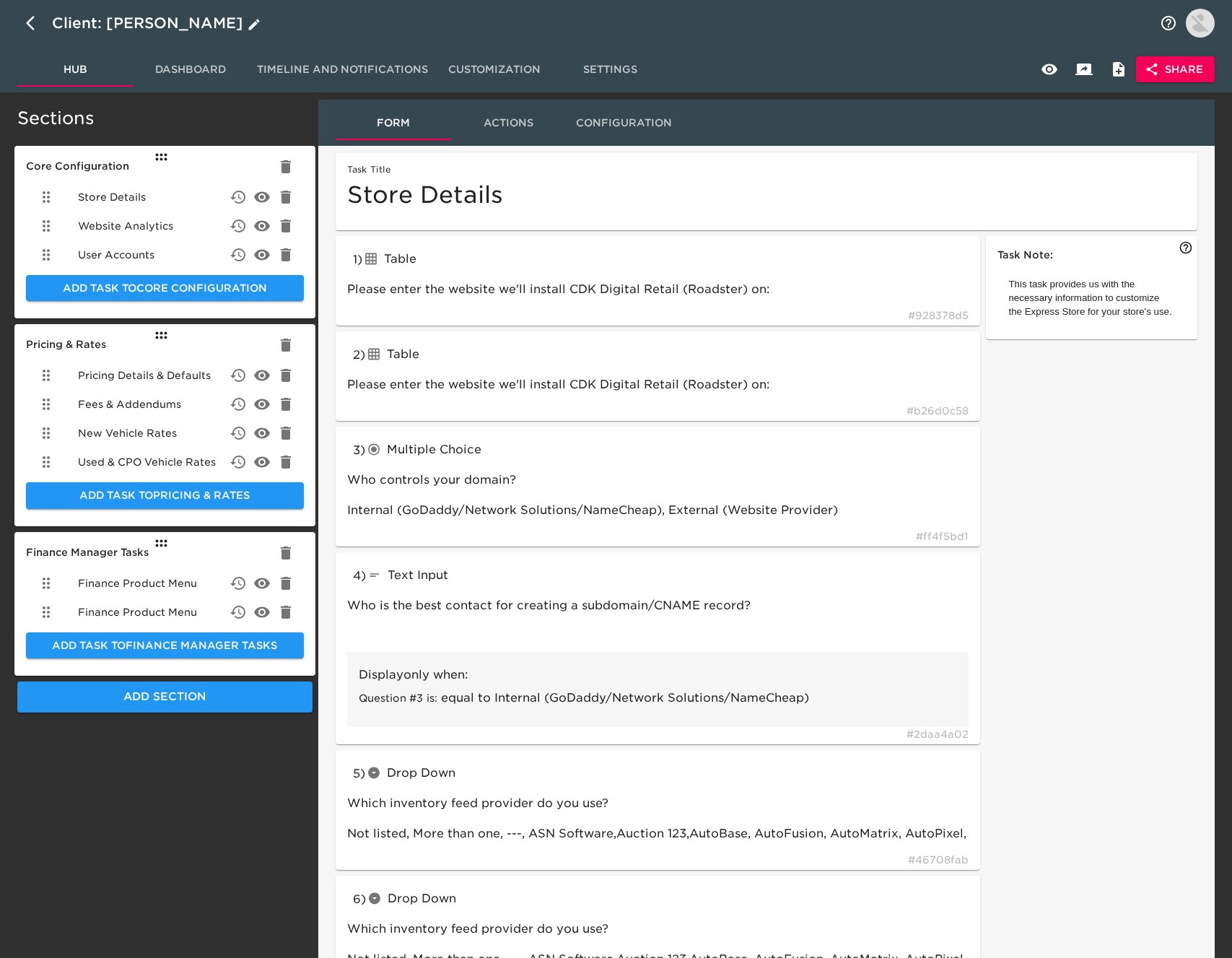
click at [27, 20] on icon "button" at bounding box center [35, 23] width 17 height 17
select select "10"
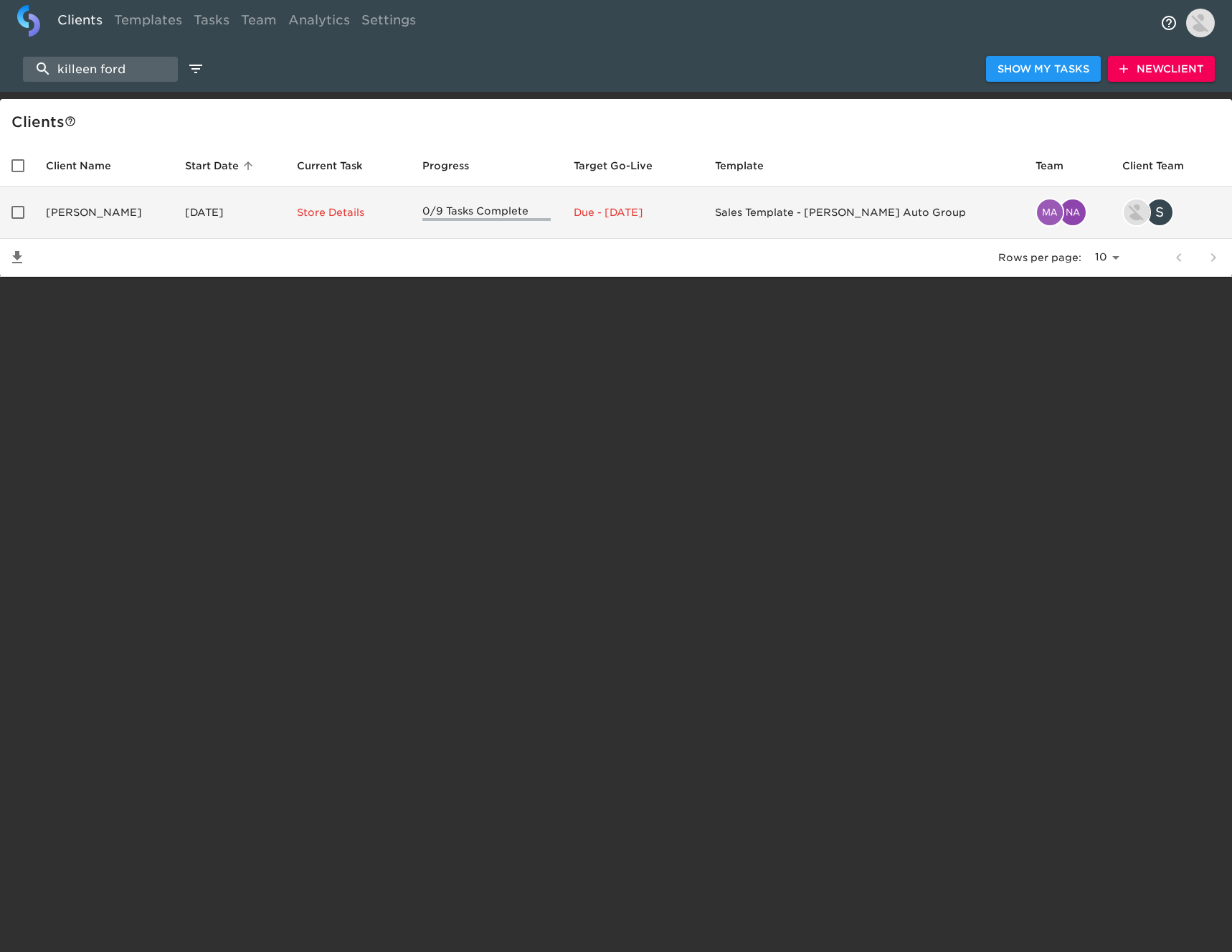
click at [134, 213] on td "[PERSON_NAME]" at bounding box center [104, 213] width 139 height 52
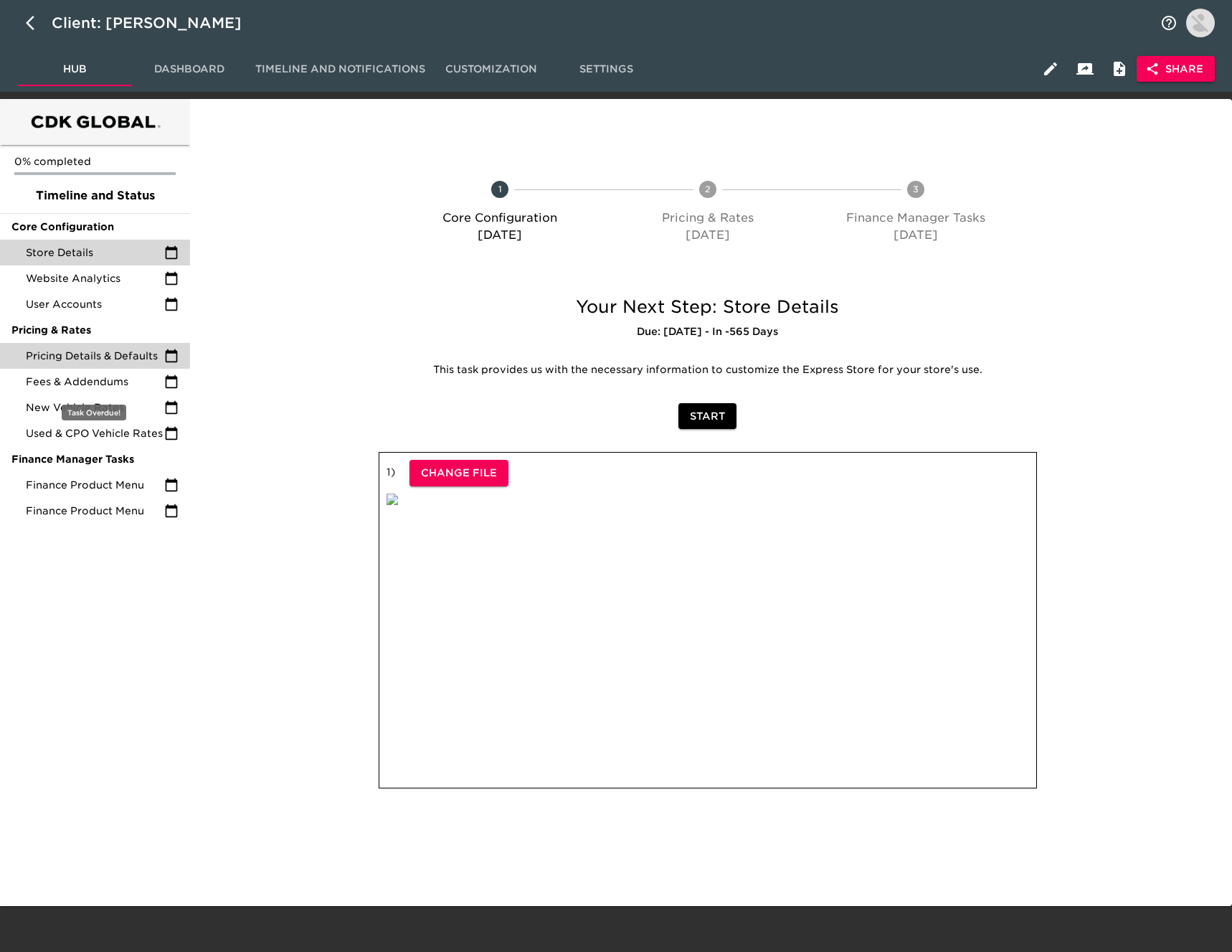
click at [106, 359] on span "Pricing Details & Defaults" at bounding box center [95, 355] width 139 height 14
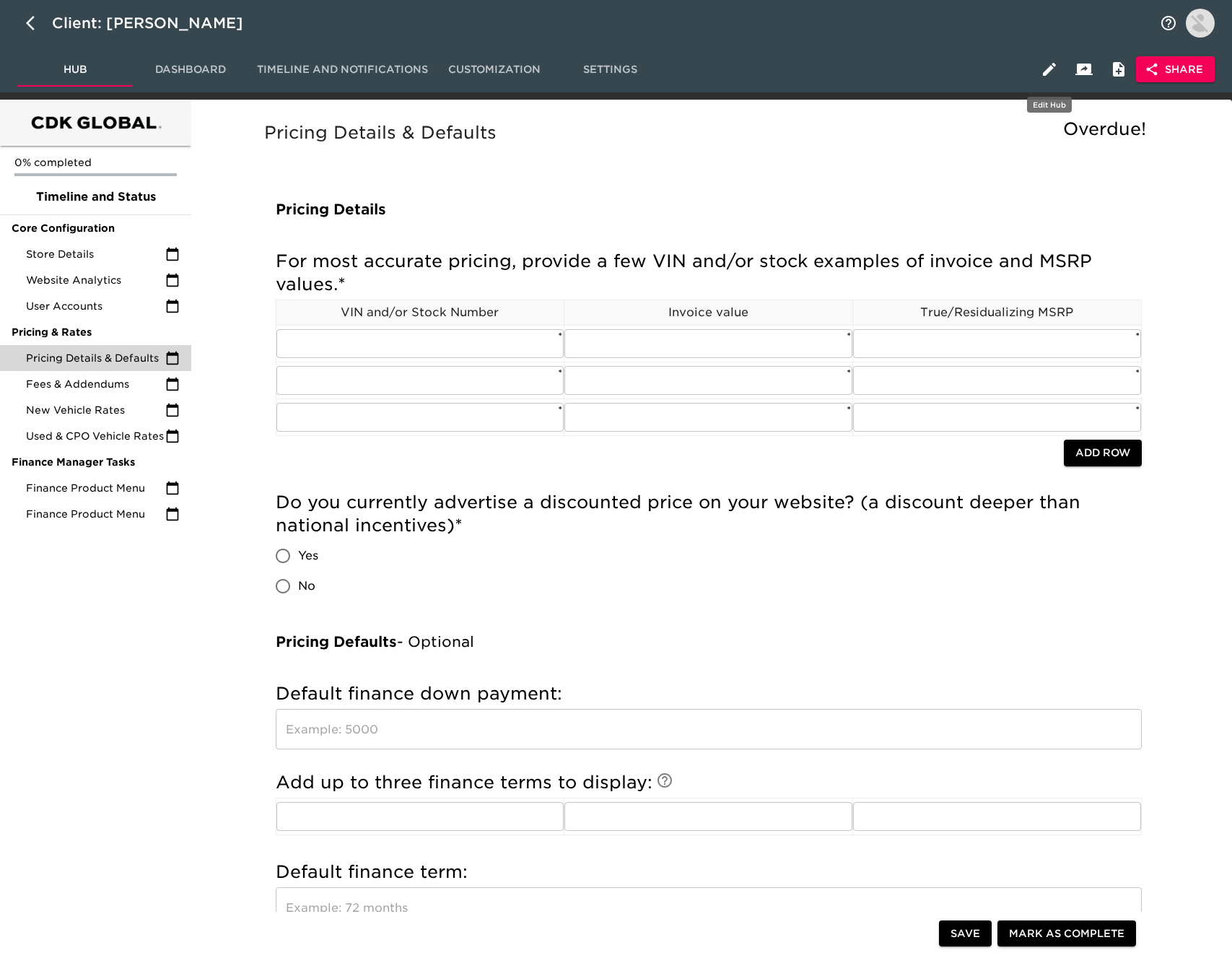
click at [1050, 70] on icon "button" at bounding box center [1049, 69] width 13 height 13
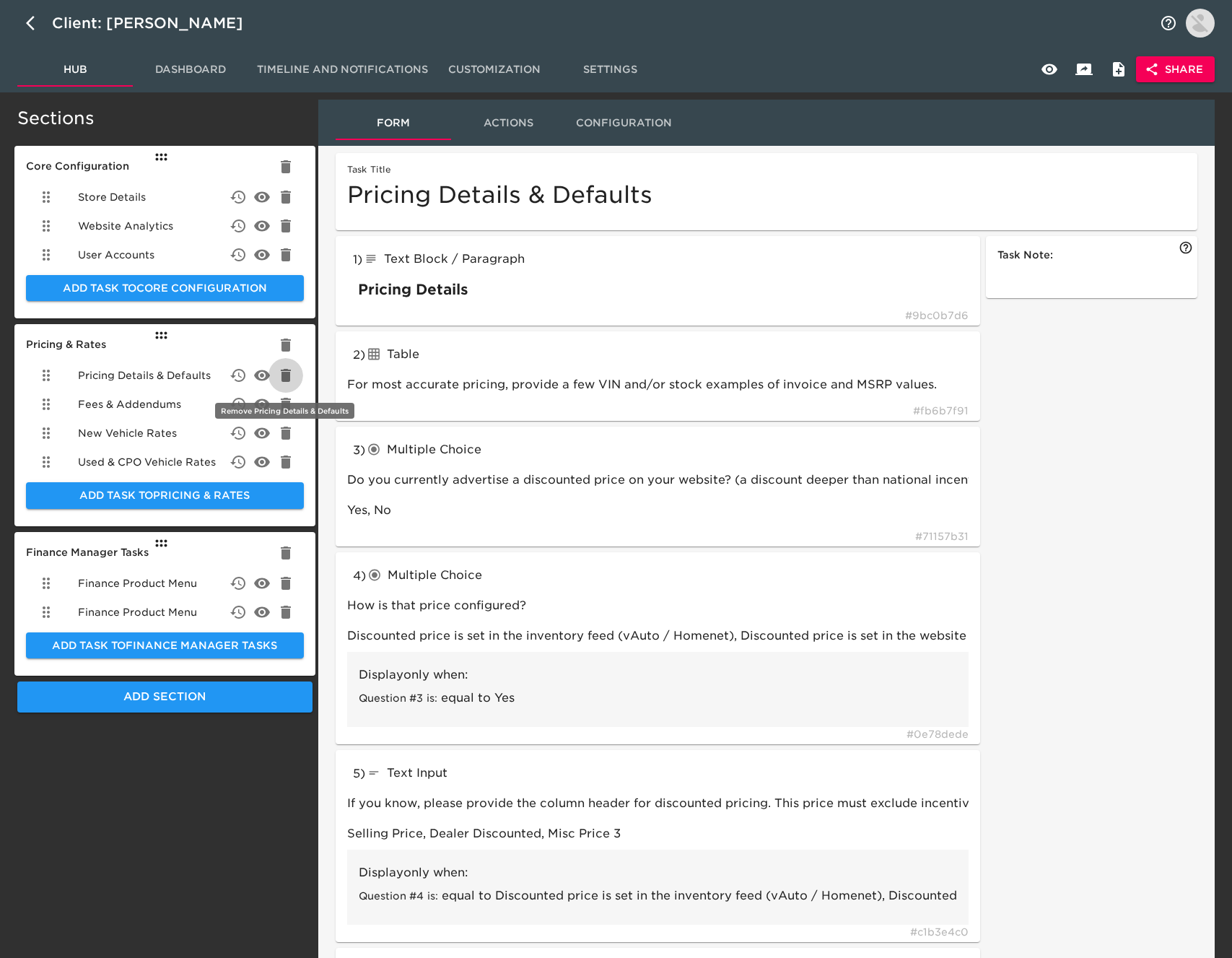
click at [279, 374] on icon "delete" at bounding box center [286, 375] width 17 height 17
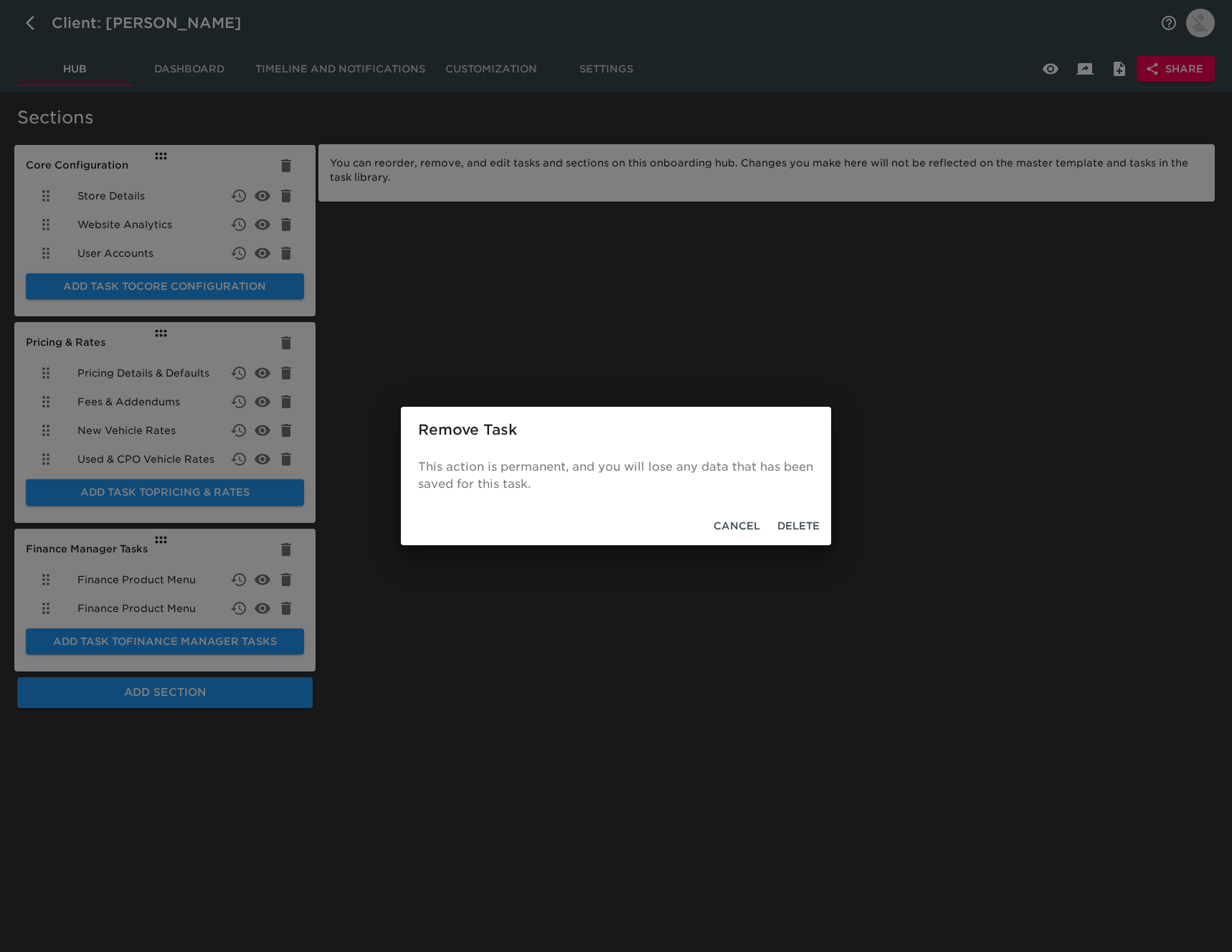
click at [815, 526] on span "Delete" at bounding box center [798, 526] width 42 height 18
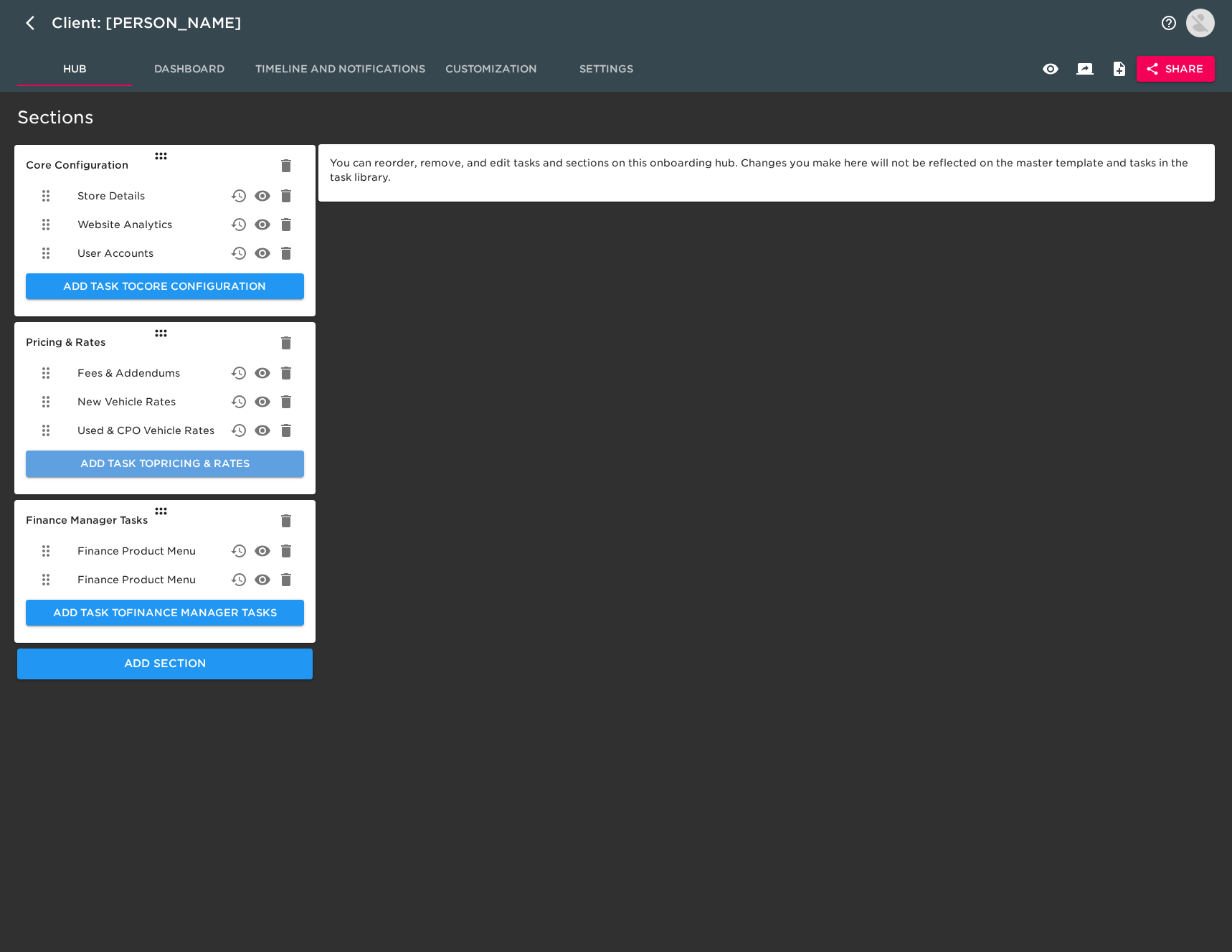
click at [200, 462] on span "Add Task to Pricing & Rates" at bounding box center [165, 463] width 256 height 18
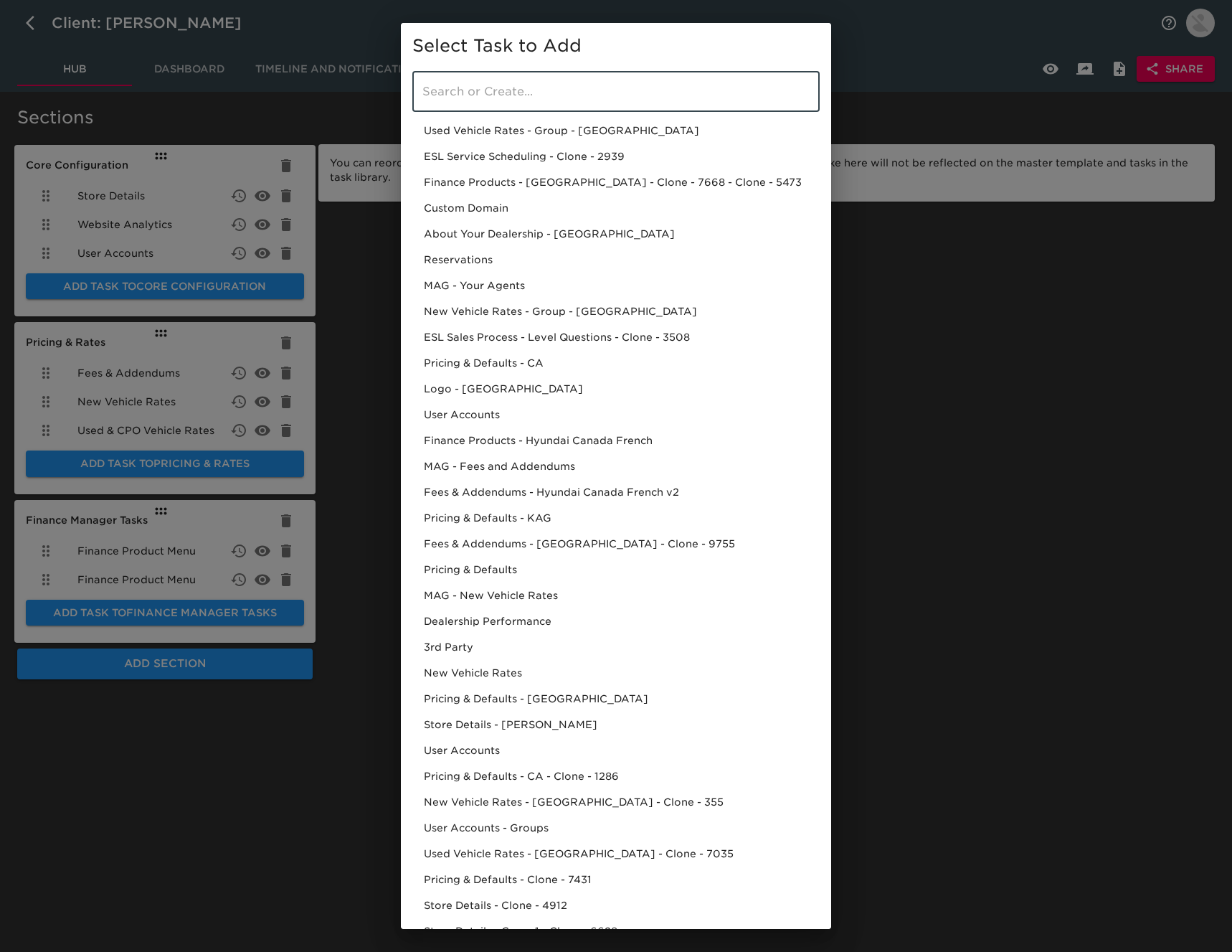
click at [574, 87] on input "search" at bounding box center [615, 92] width 407 height 40
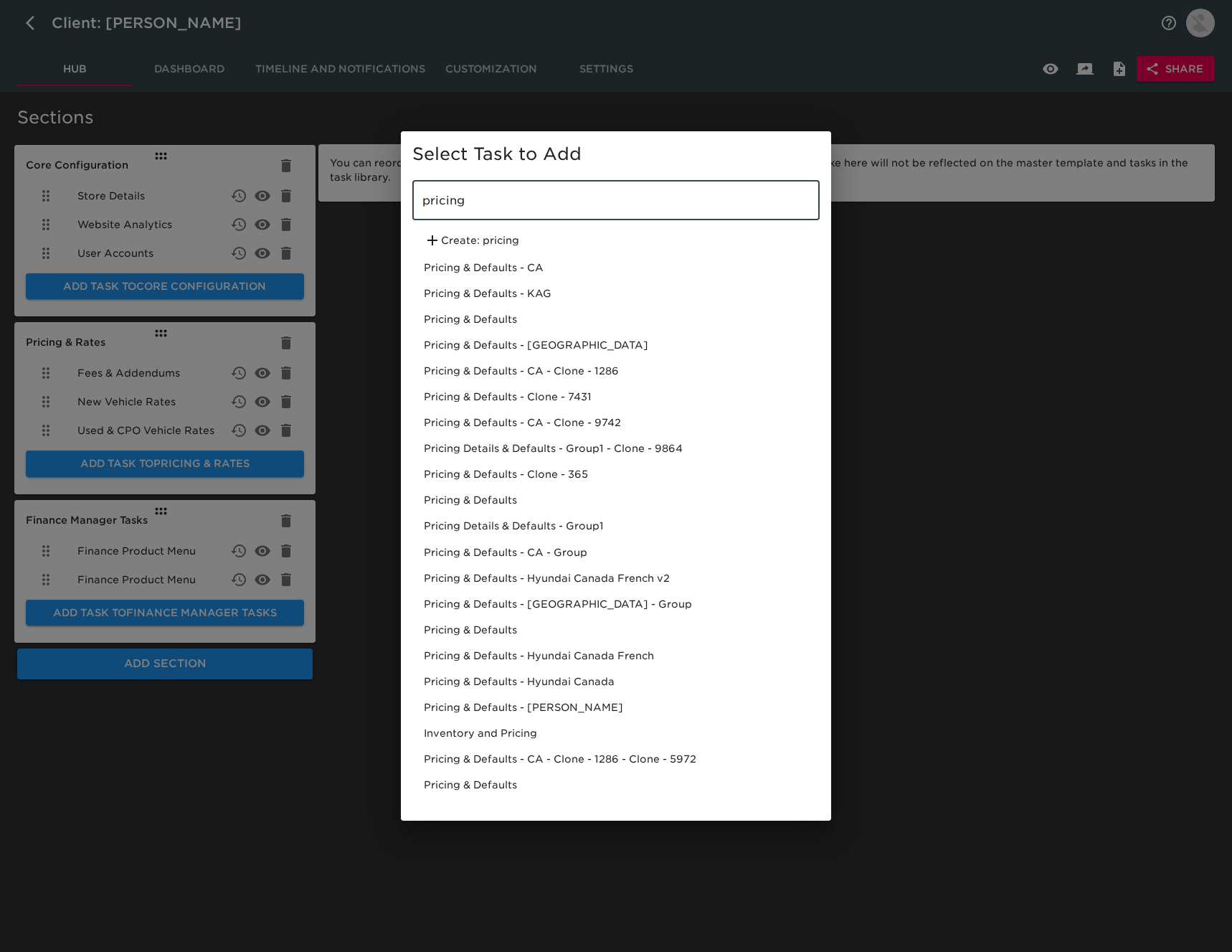
type input "pricing"
click at [543, 324] on div "Pricing & Defaults" at bounding box center [615, 319] width 407 height 26
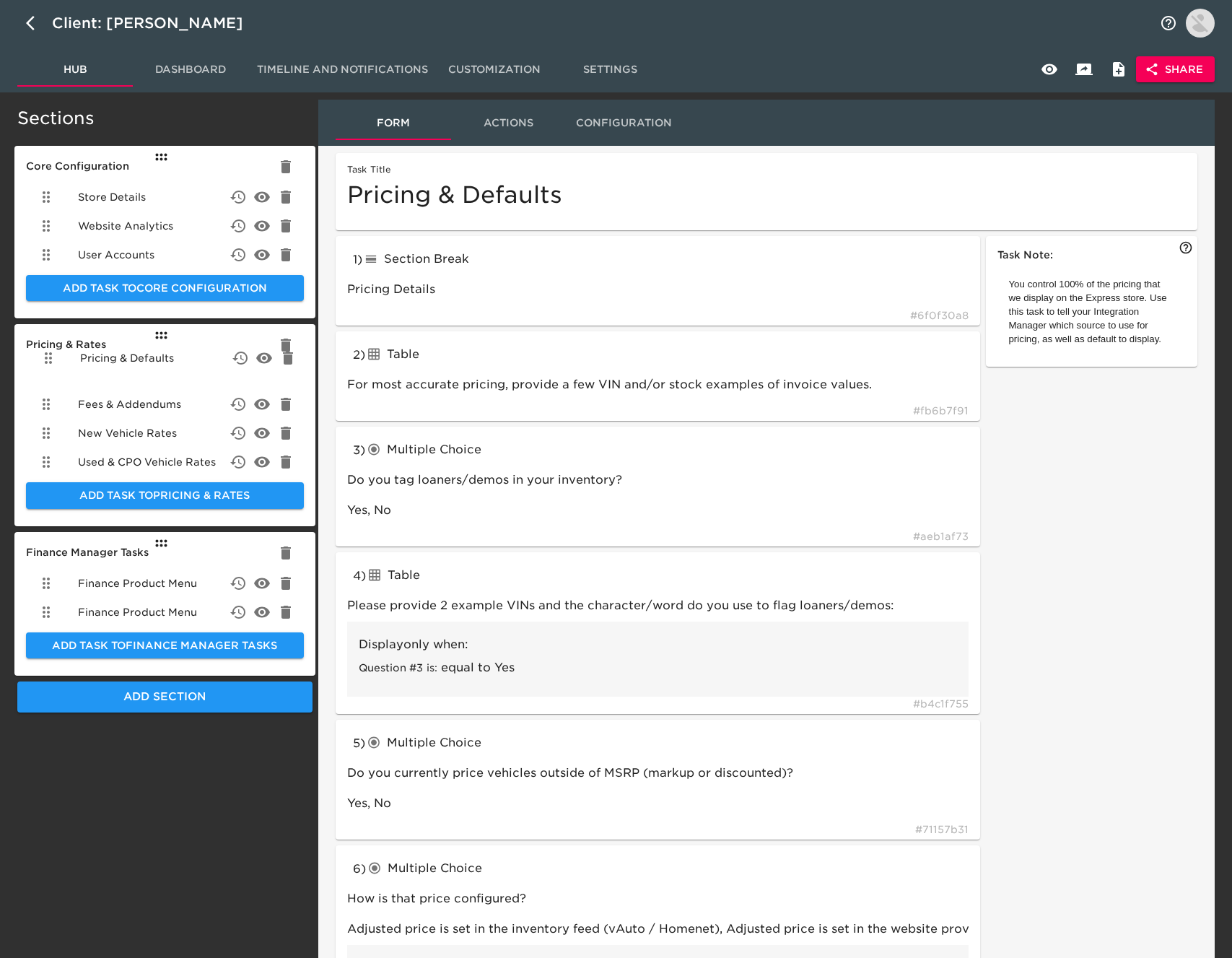
drag, startPoint x: 42, startPoint y: 465, endPoint x: 49, endPoint y: 368, distance: 97.3
click at [49, 368] on ul "Fees & Addendums New Vehicle Rates Used & CPO Vehicle Rates Pricing & Defaults" at bounding box center [165, 418] width 278 height 127
click at [240, 374] on icon "delete" at bounding box center [238, 375] width 17 height 17
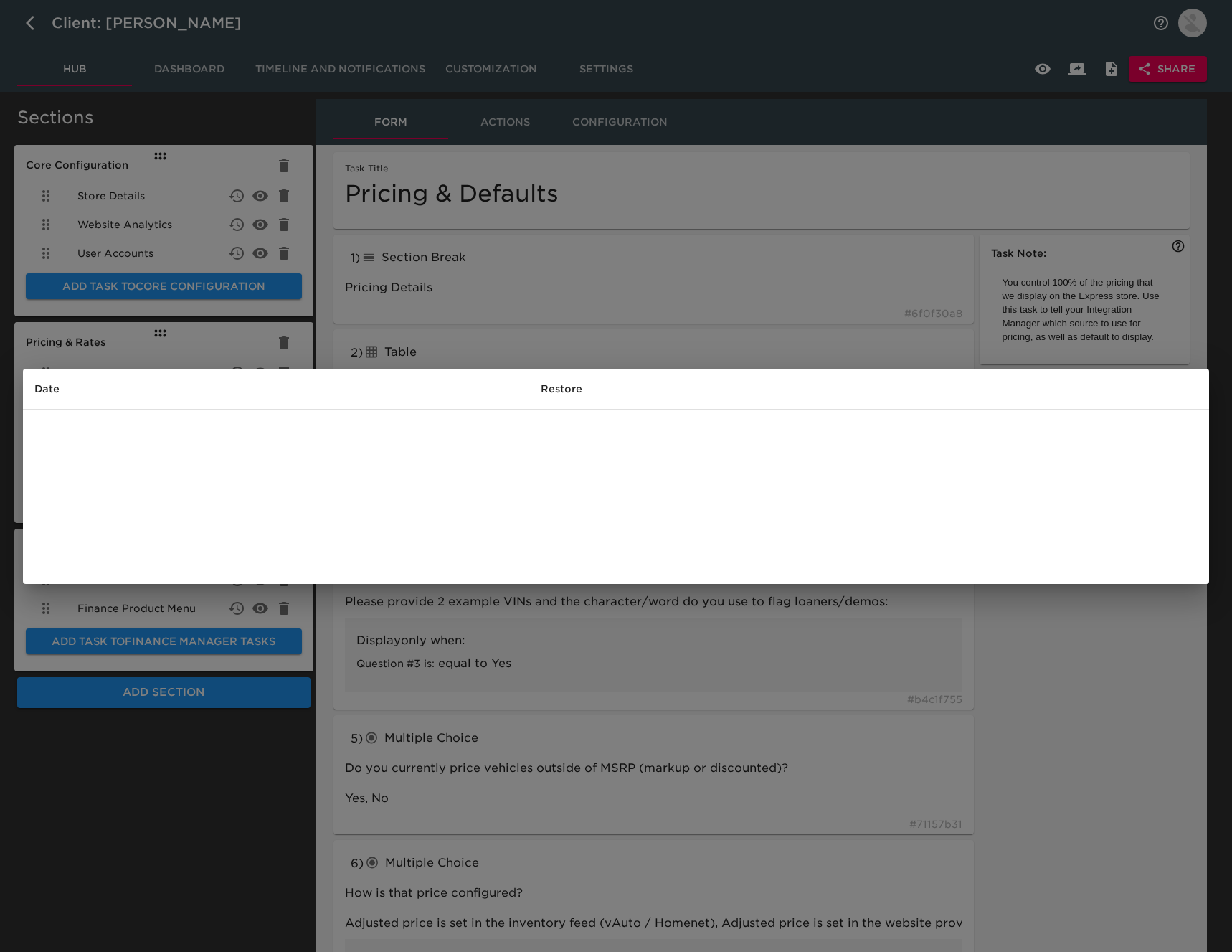
click at [818, 276] on div "Date Restore" at bounding box center [616, 476] width 1232 height 952
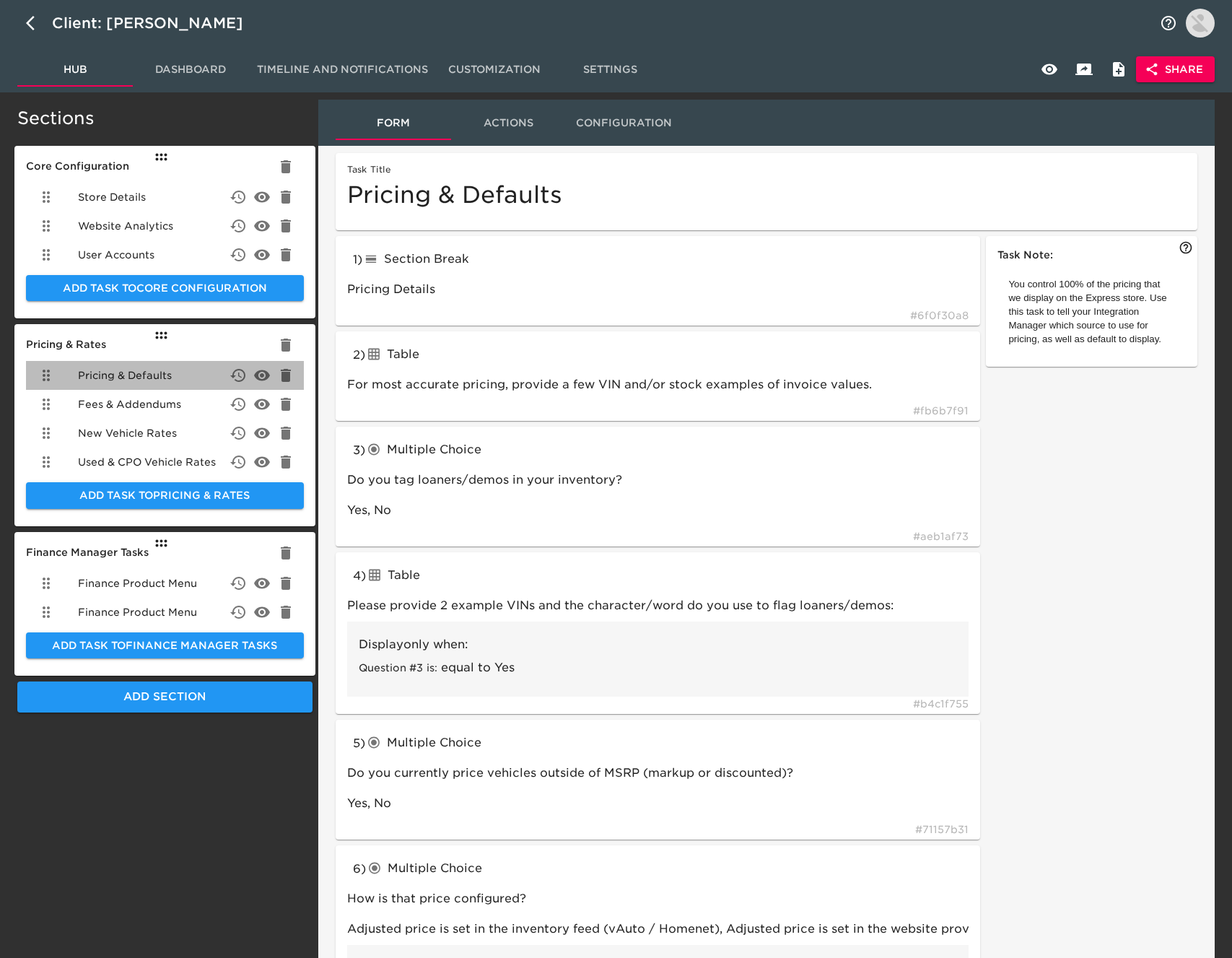
drag, startPoint x: 140, startPoint y: 380, endPoint x: 177, endPoint y: 232, distance: 152.6
click at [144, 380] on span "Pricing & Defaults" at bounding box center [125, 375] width 94 height 14
click at [34, 20] on icon "button" at bounding box center [35, 23] width 17 height 17
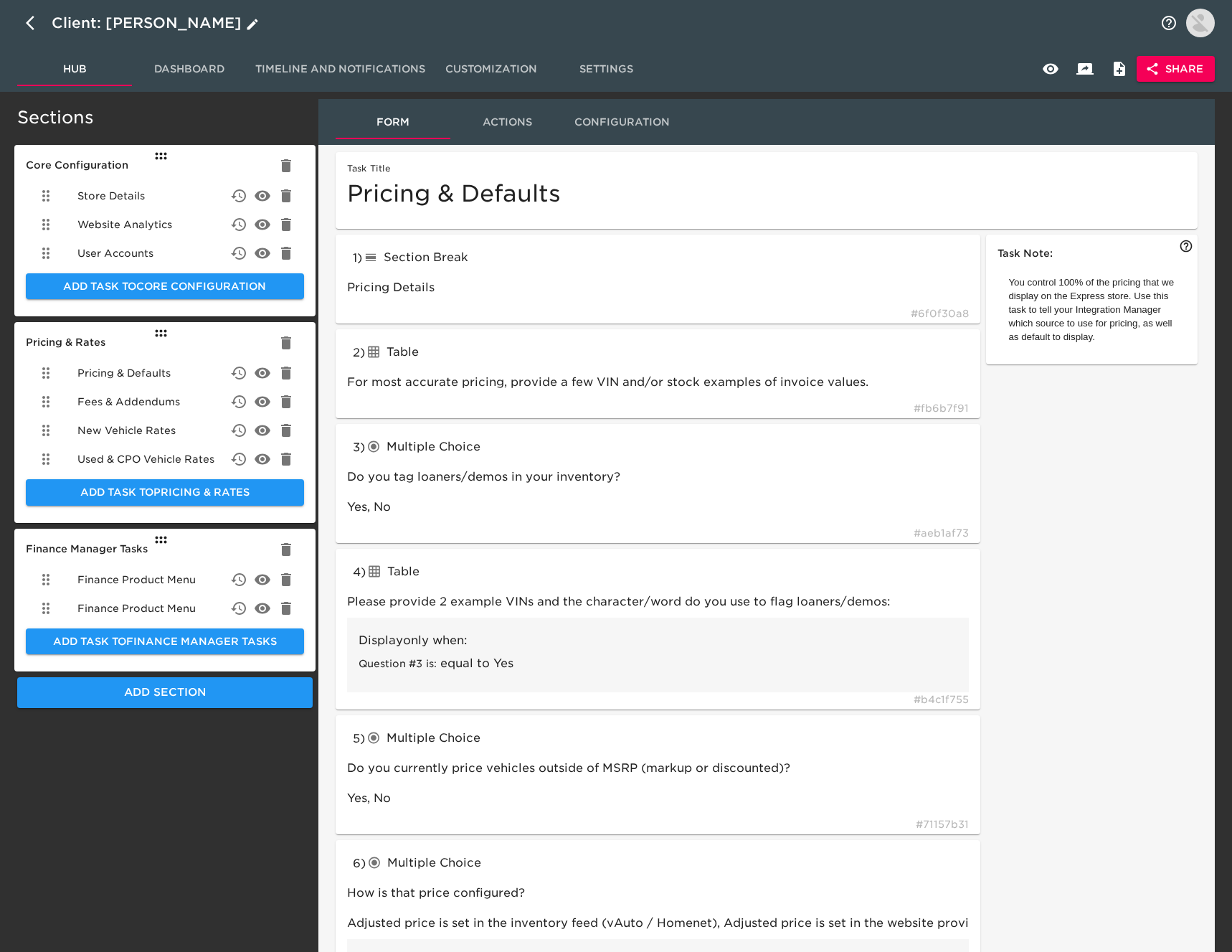
select select "10"
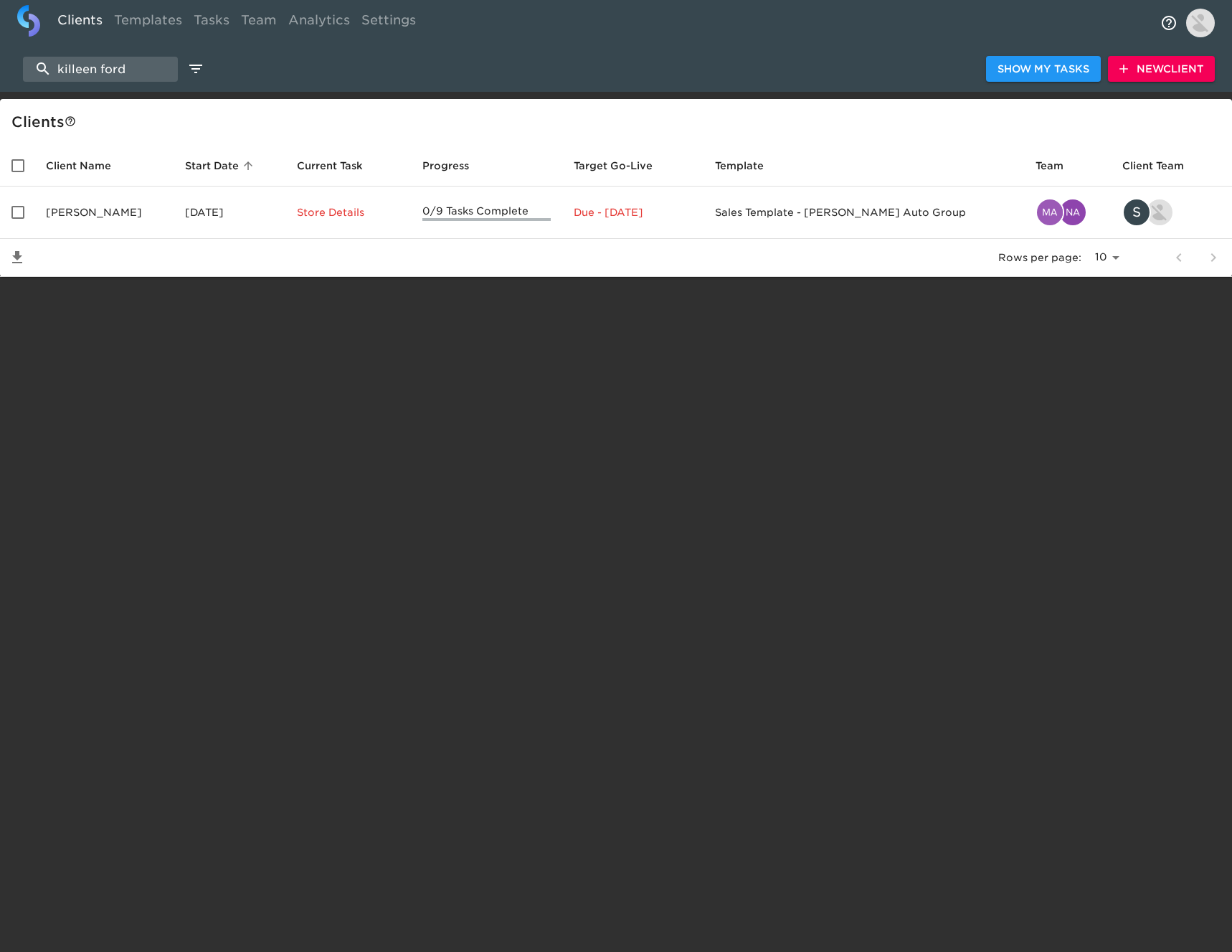
click at [104, 210] on td "[PERSON_NAME]" at bounding box center [104, 213] width 139 height 52
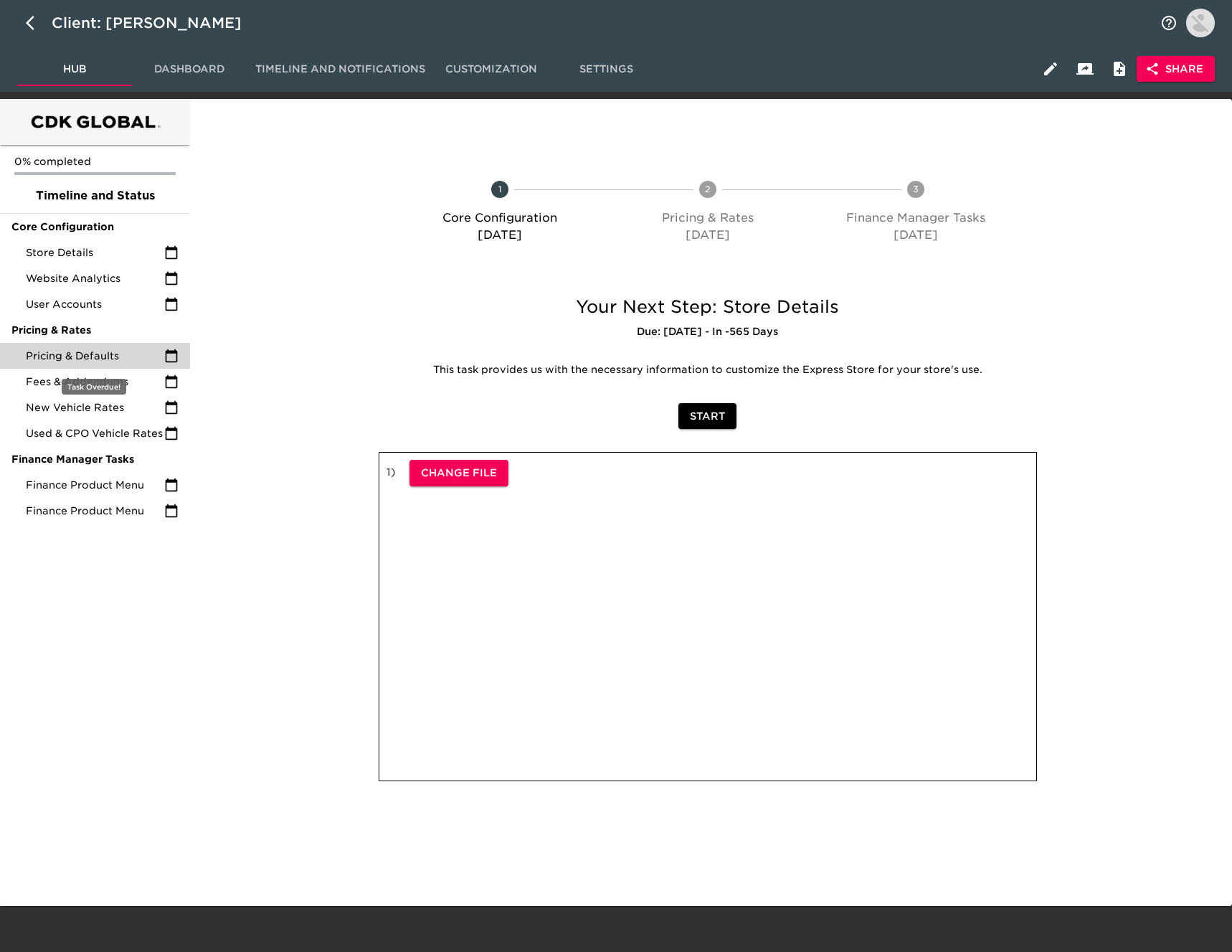
click at [115, 357] on span "Pricing & Defaults" at bounding box center [95, 355] width 139 height 14
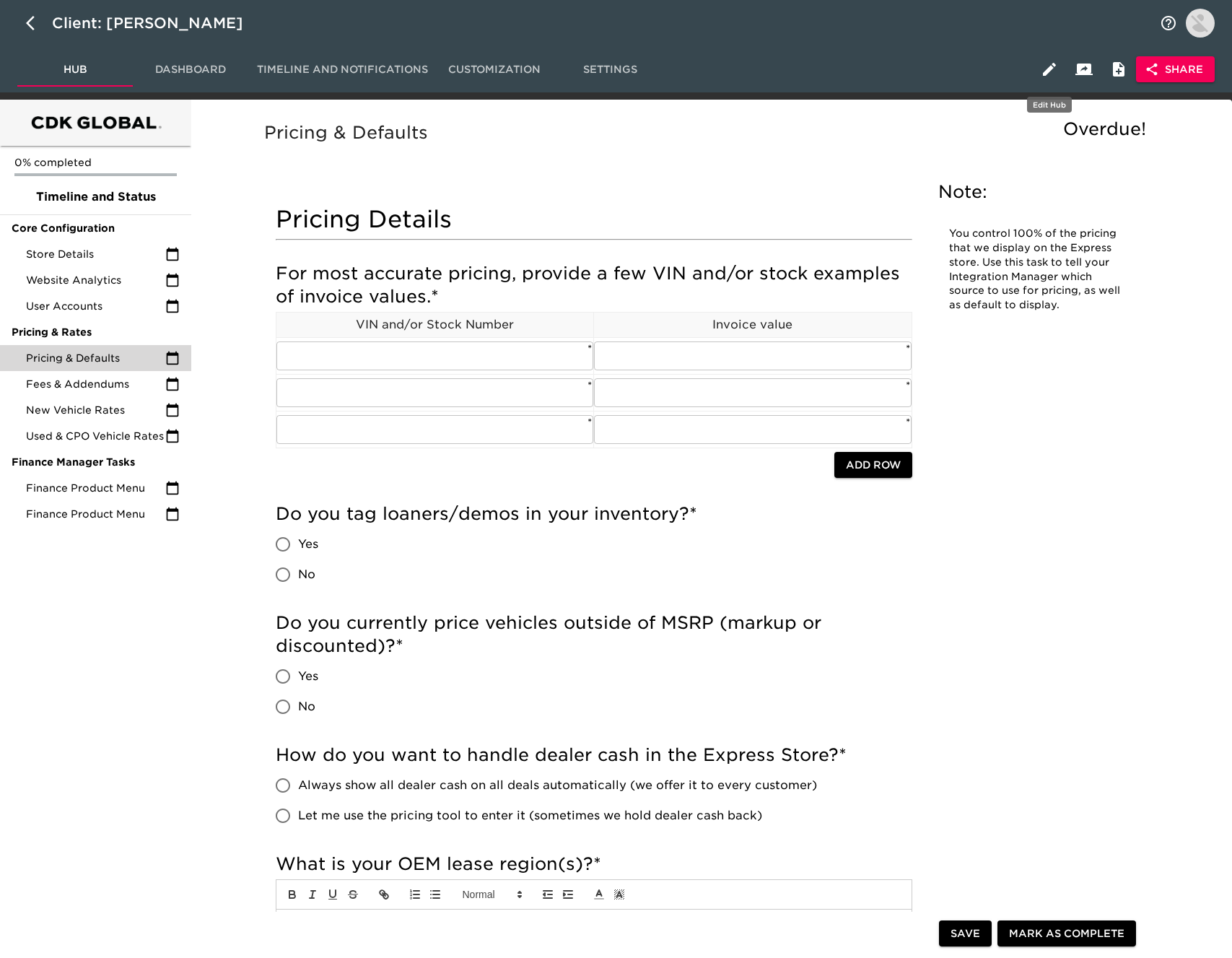
click at [1049, 71] on icon "button" at bounding box center [1049, 69] width 13 height 13
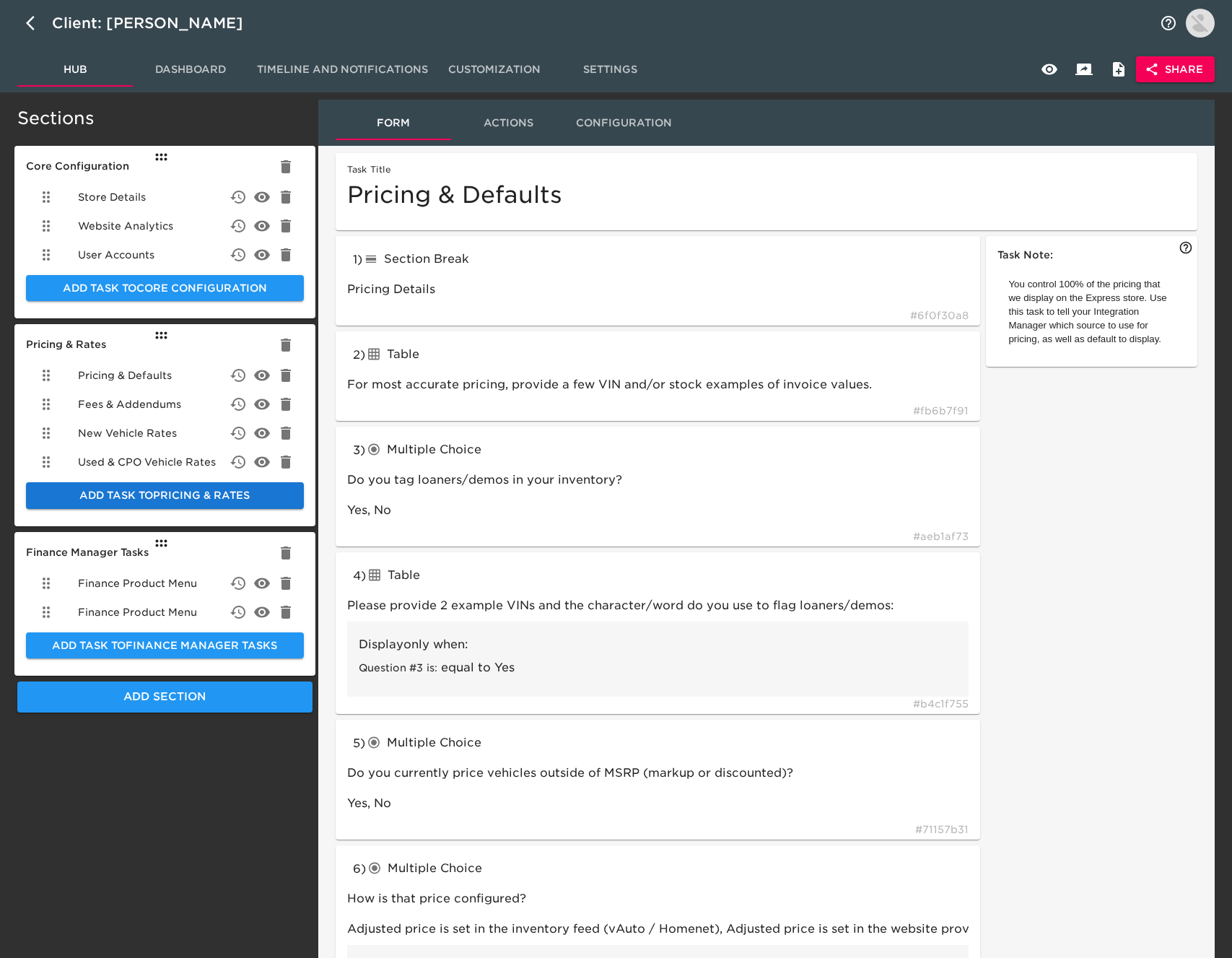
click at [194, 495] on span "Add Task to Pricing & Rates" at bounding box center [165, 495] width 255 height 18
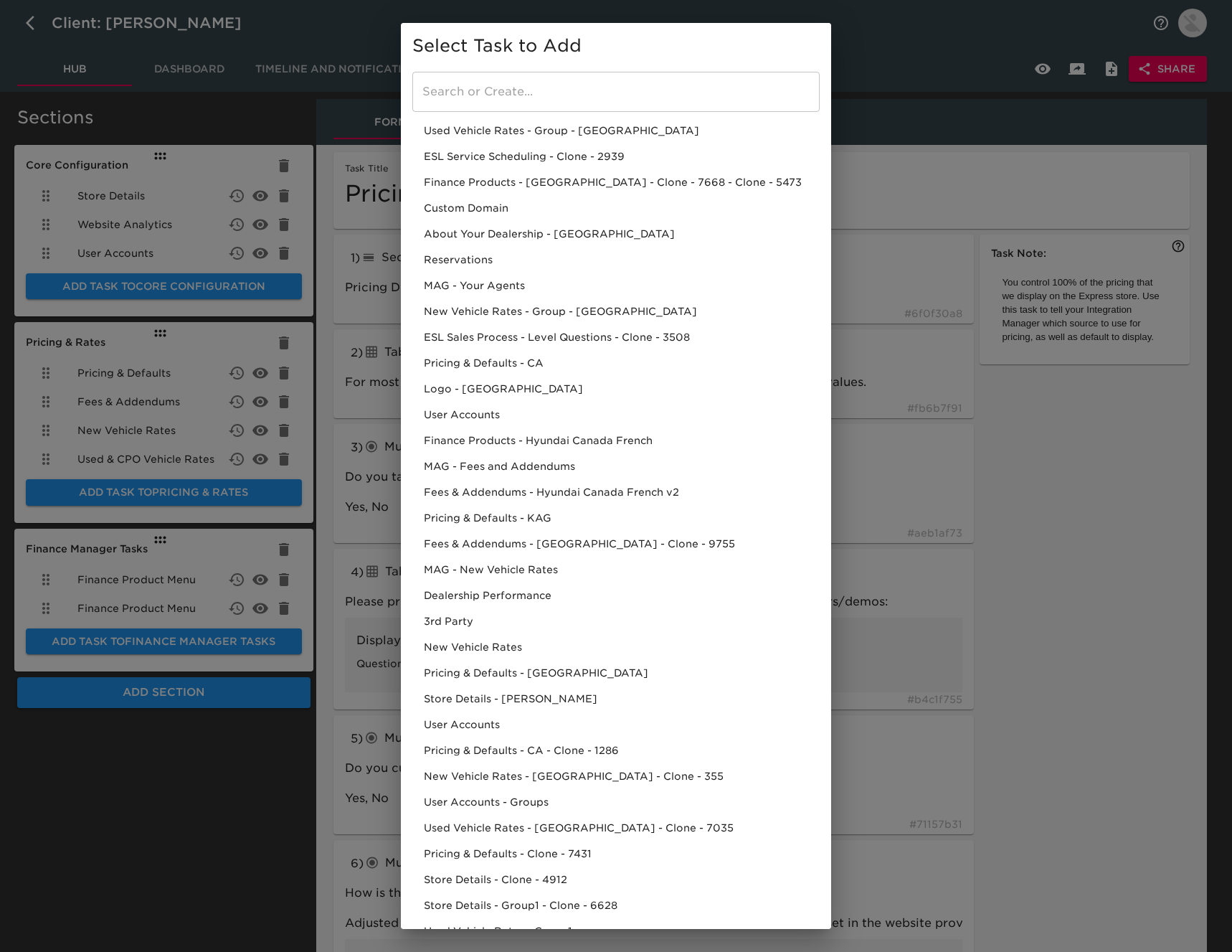
click at [485, 84] on input "search" at bounding box center [615, 92] width 407 height 40
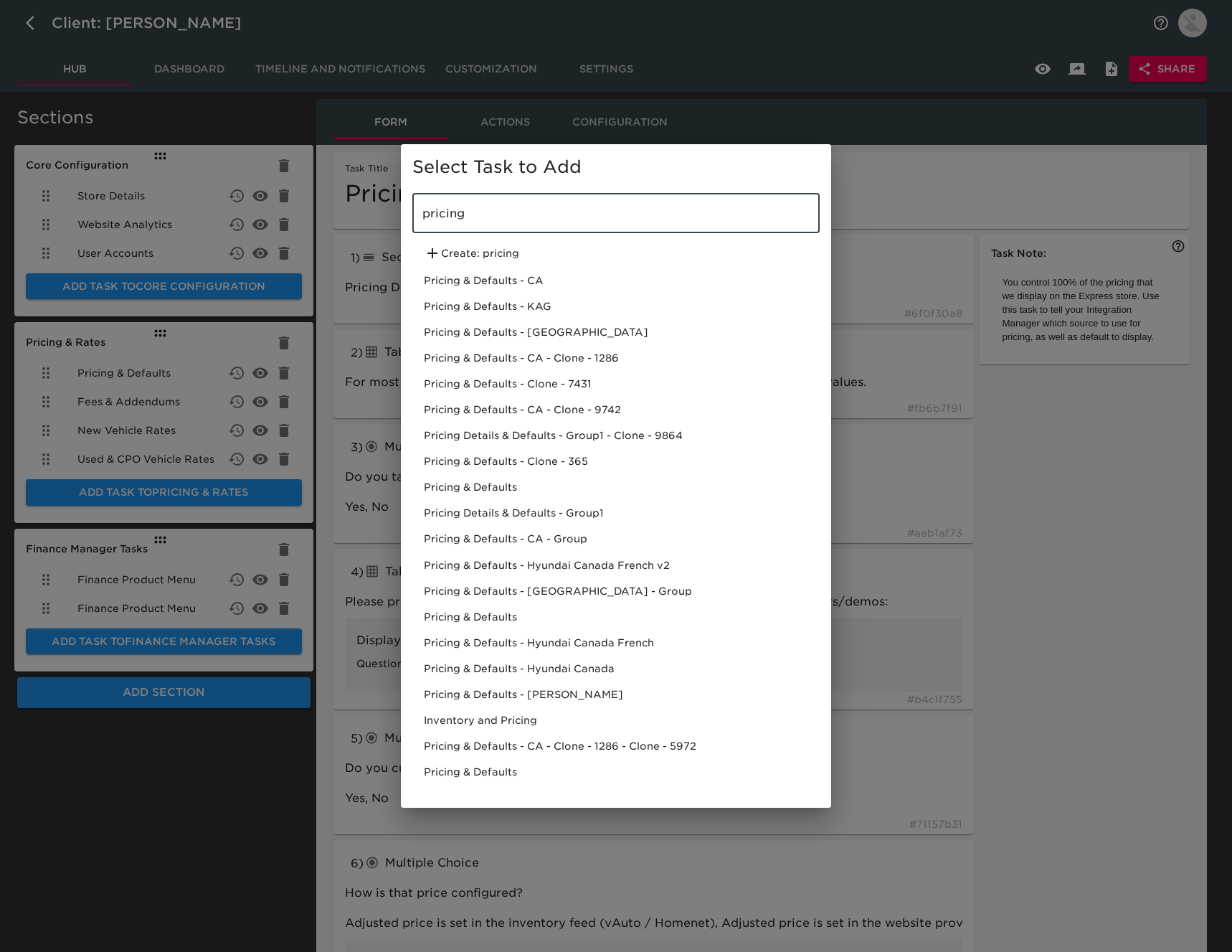
type input "pricing"
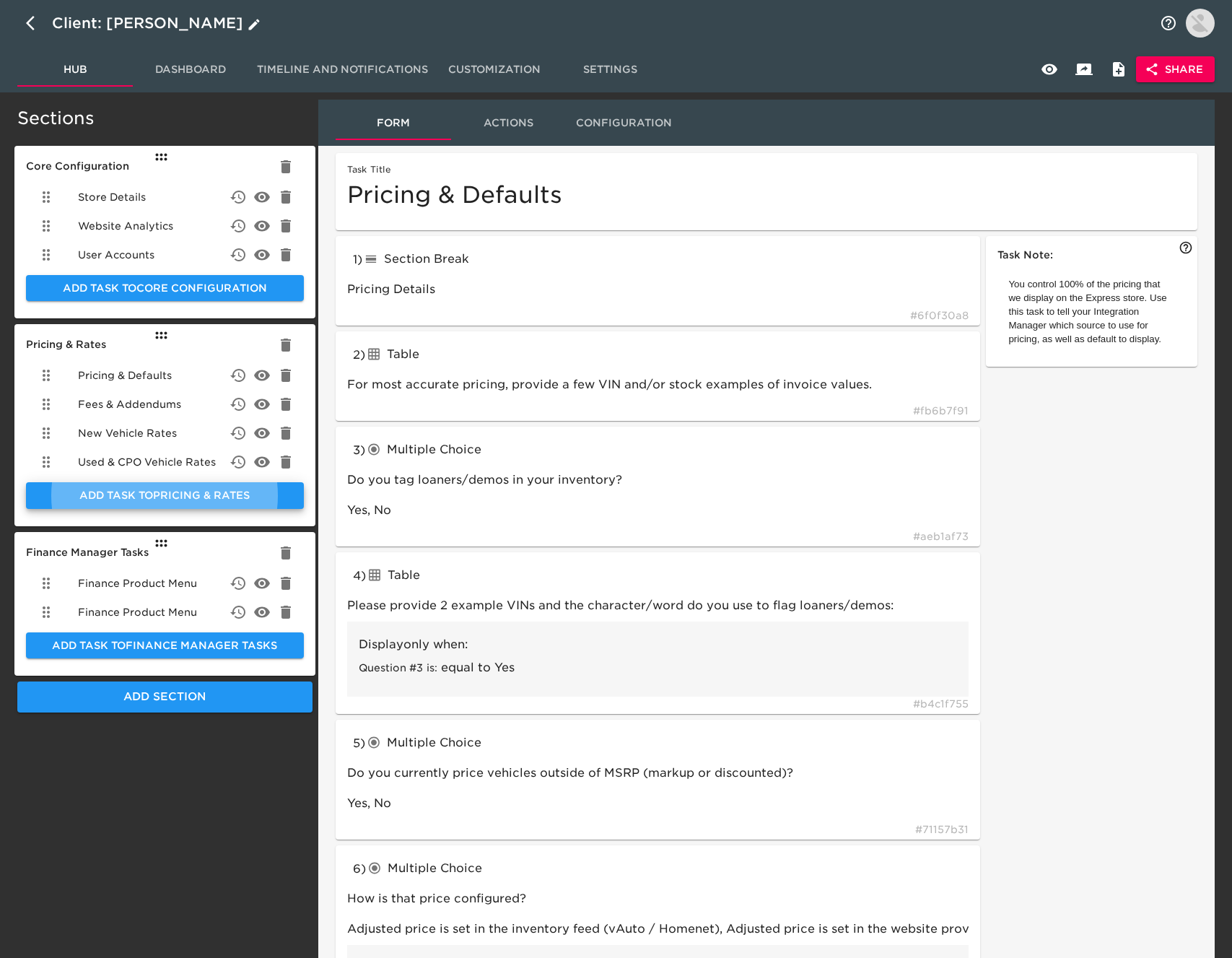
click at [33, 22] on icon "button" at bounding box center [35, 23] width 17 height 17
select select "10"
